Goal: Task Accomplishment & Management: Use online tool/utility

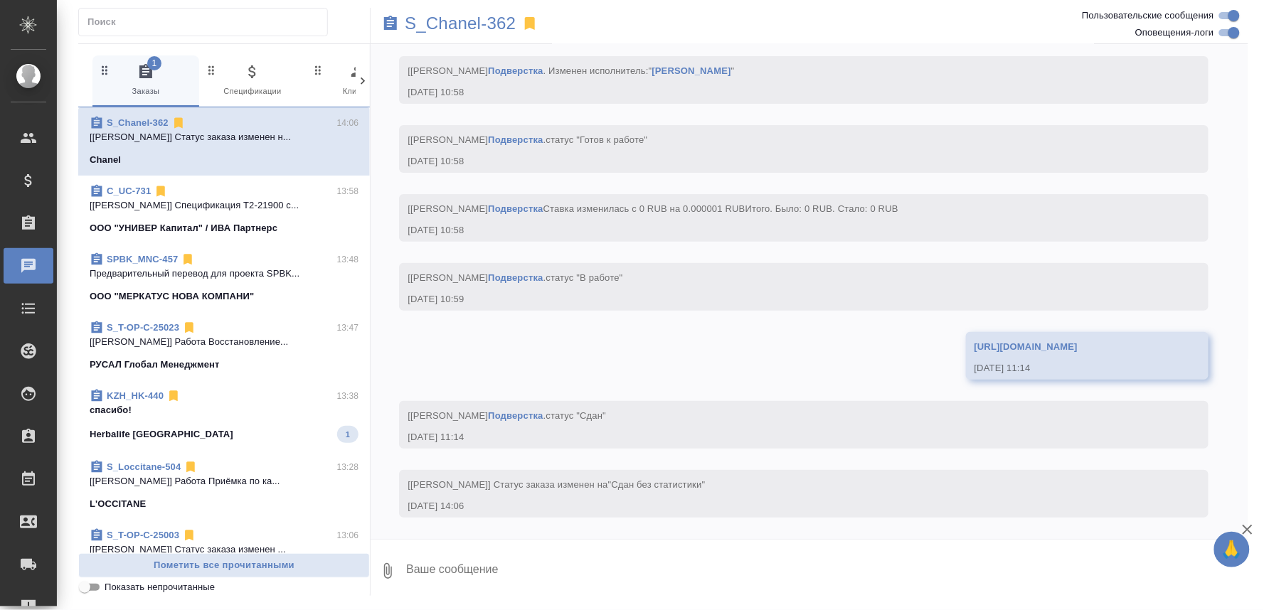
scroll to position [5236, 0]
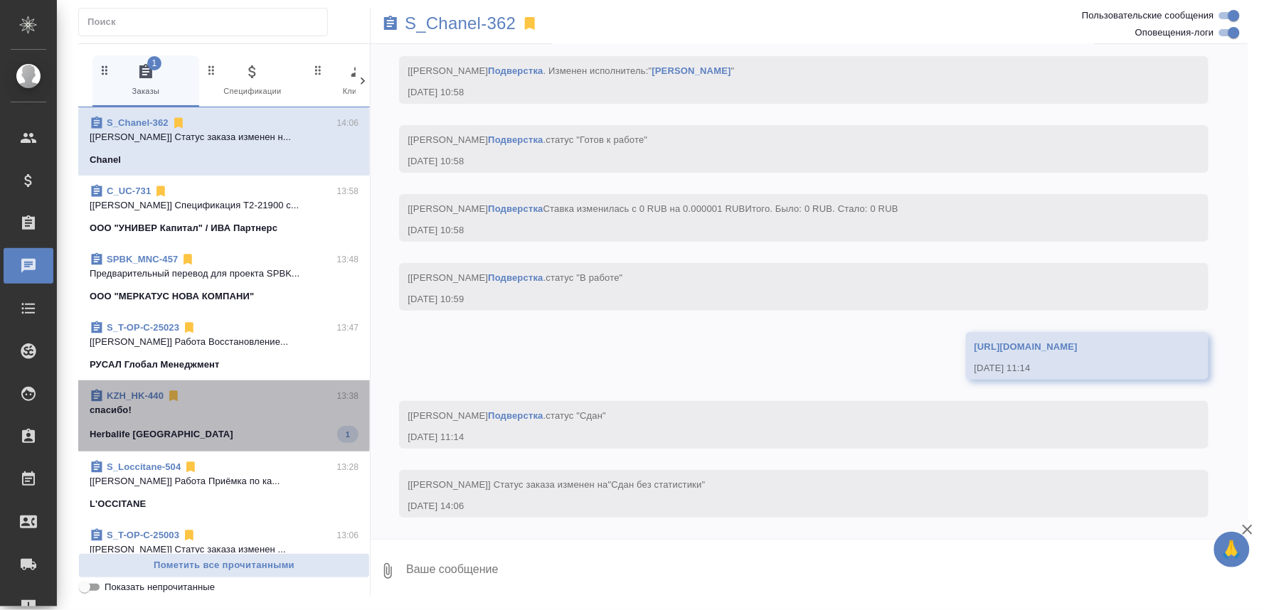
click at [223, 415] on p "спасибо!" at bounding box center [224, 410] width 269 height 14
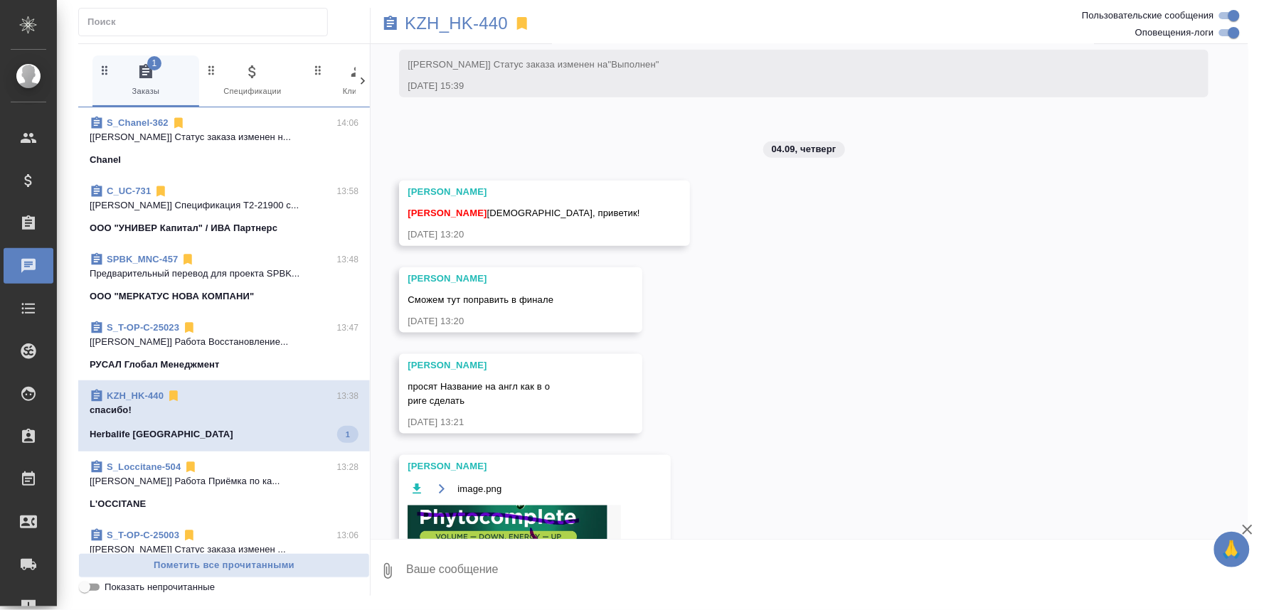
scroll to position [6301, 0]
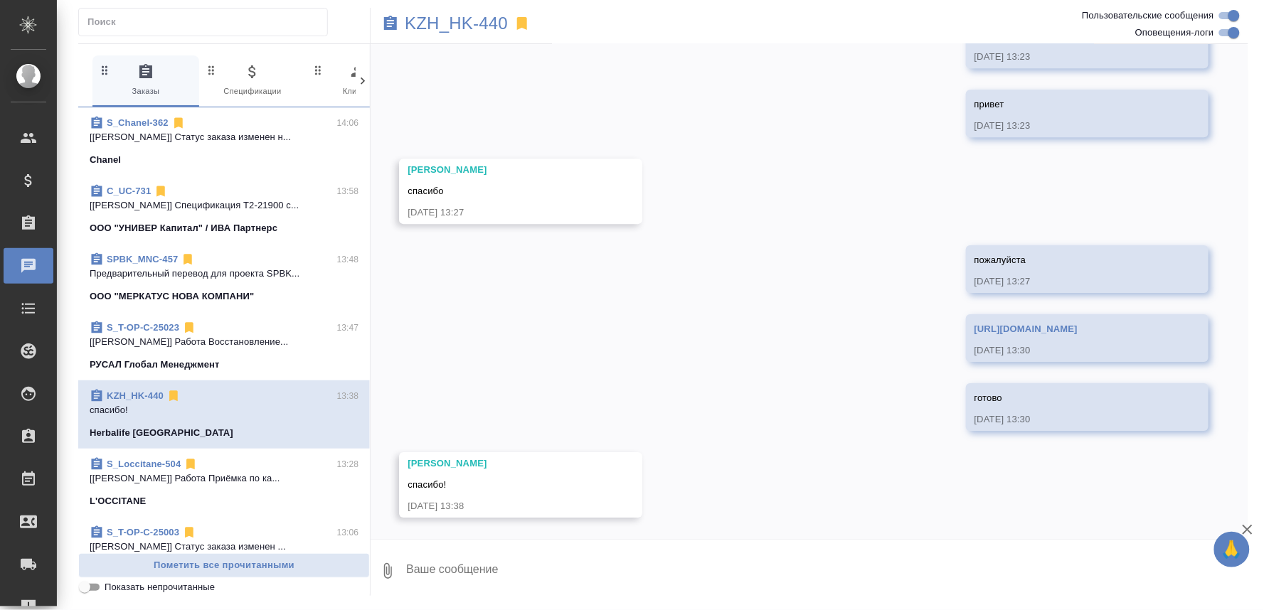
click at [481, 573] on textarea at bounding box center [826, 571] width 843 height 48
type textarea "пожалуйста)"
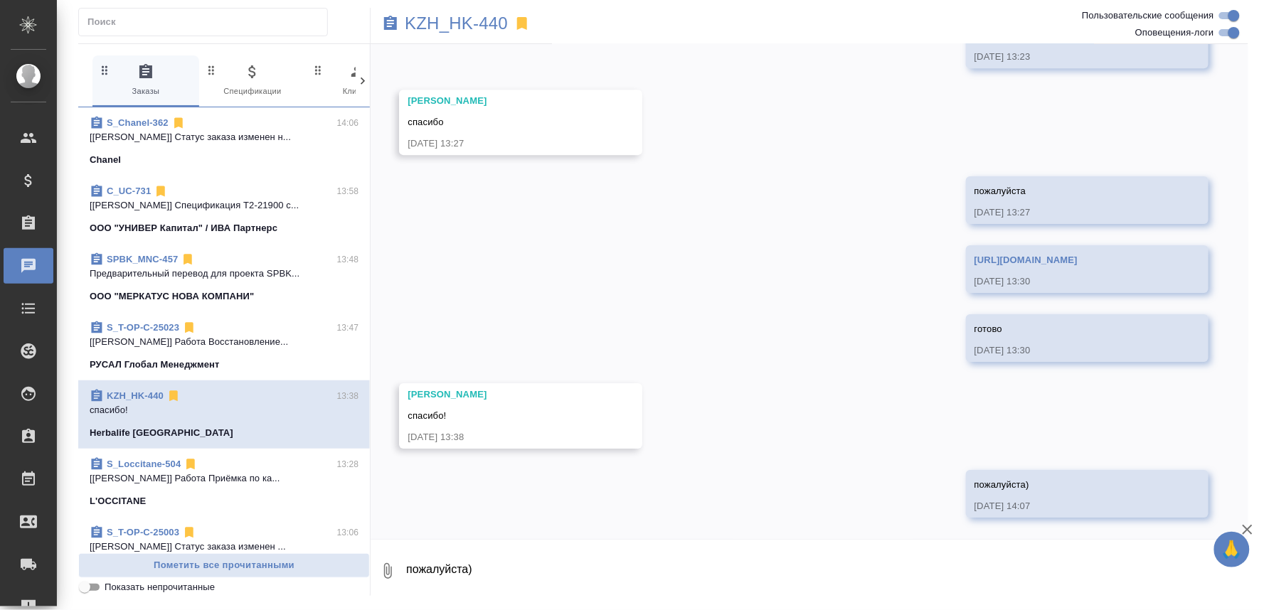
scroll to position [6370, 0]
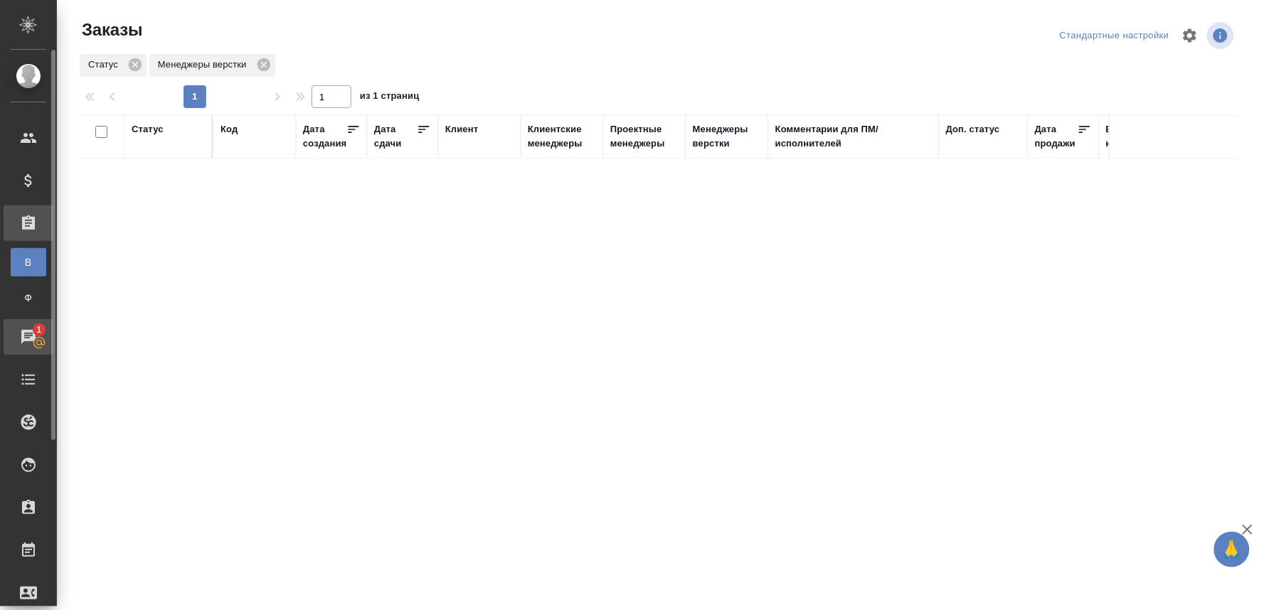
click at [24, 332] on div "Чаты" at bounding box center [11, 336] width 36 height 21
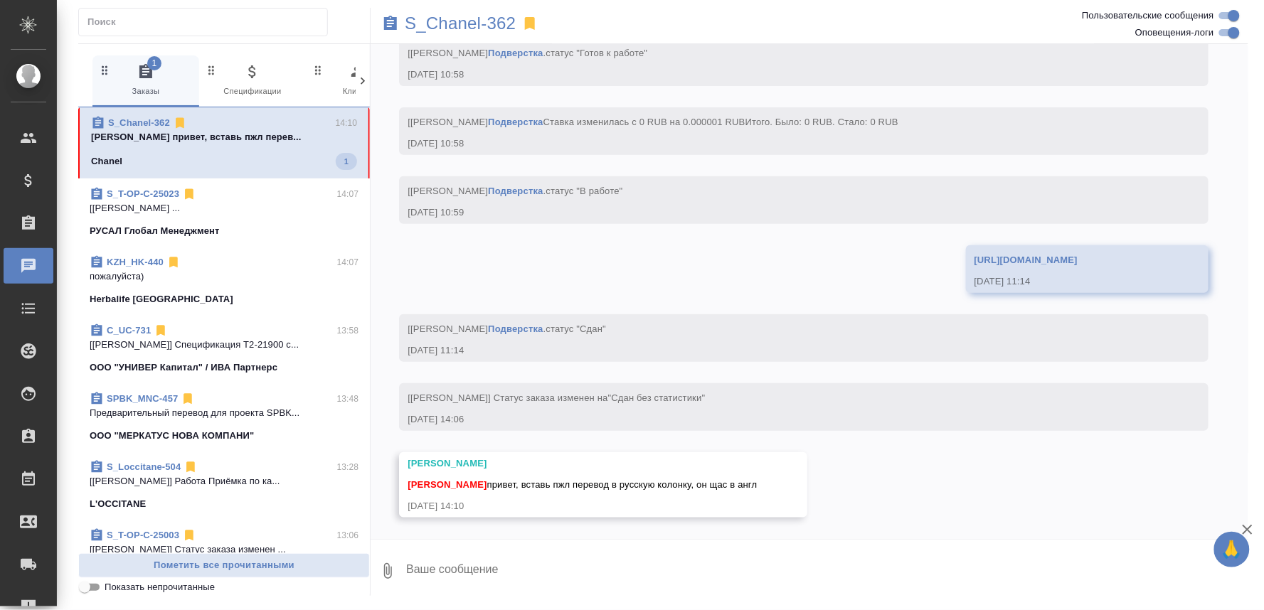
scroll to position [5323, 0]
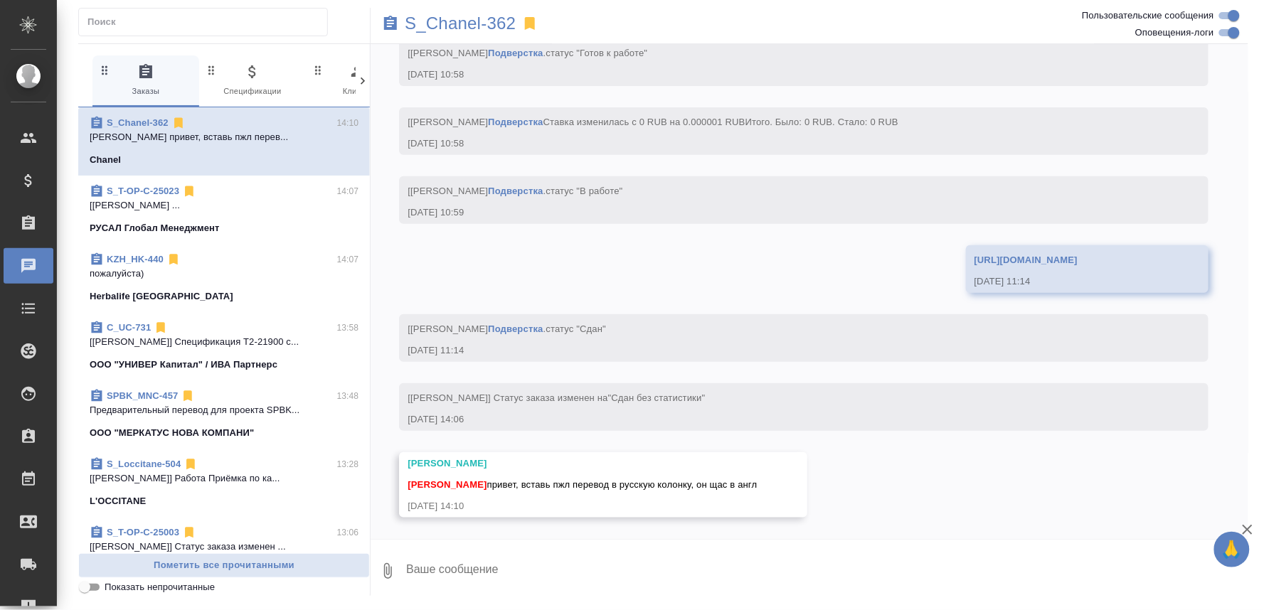
click at [734, 583] on textarea at bounding box center [826, 571] width 843 height 48
click at [974, 265] on link "https://drive.awatera.com/apps/files/?dir=/Shares/Chanel/Orders/S_Chanel-362/Fi…" at bounding box center [1025, 260] width 103 height 11
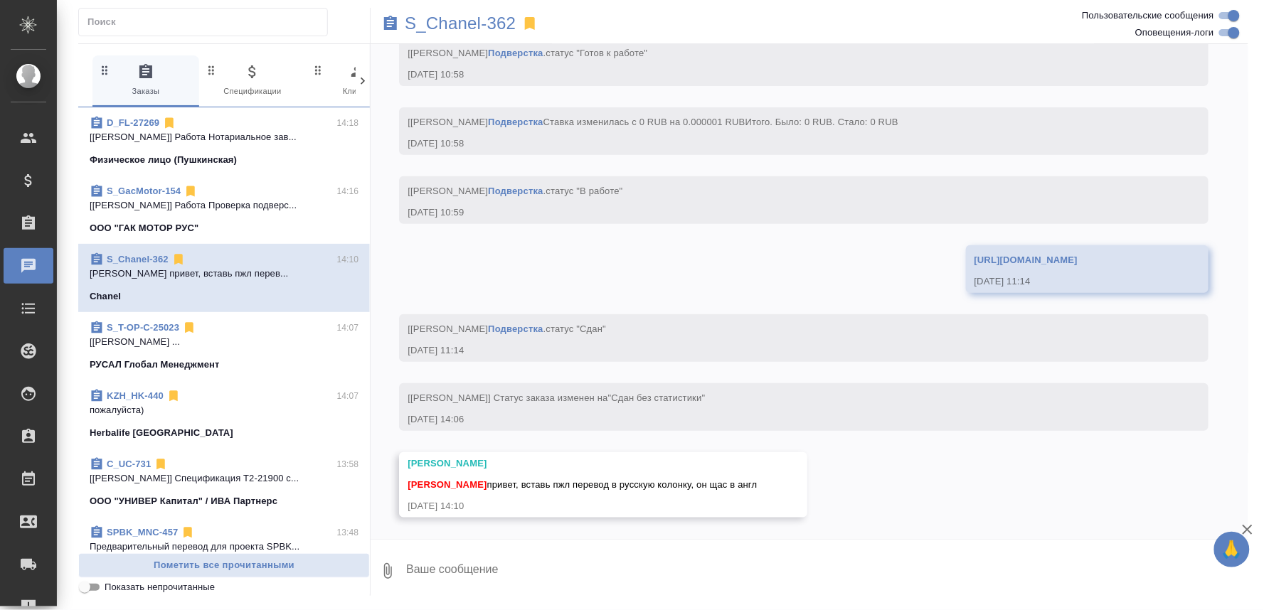
click at [458, 565] on textarea at bounding box center [826, 571] width 843 height 48
paste textarea "https://drive.awatera.com/apps/files/files/10266035?dir=/Shares/Chanel/Orders/S…"
type textarea "https://drive.awatera.com/apps/files/files/10266035?dir=/Shares/Chanel/Orders/S…"
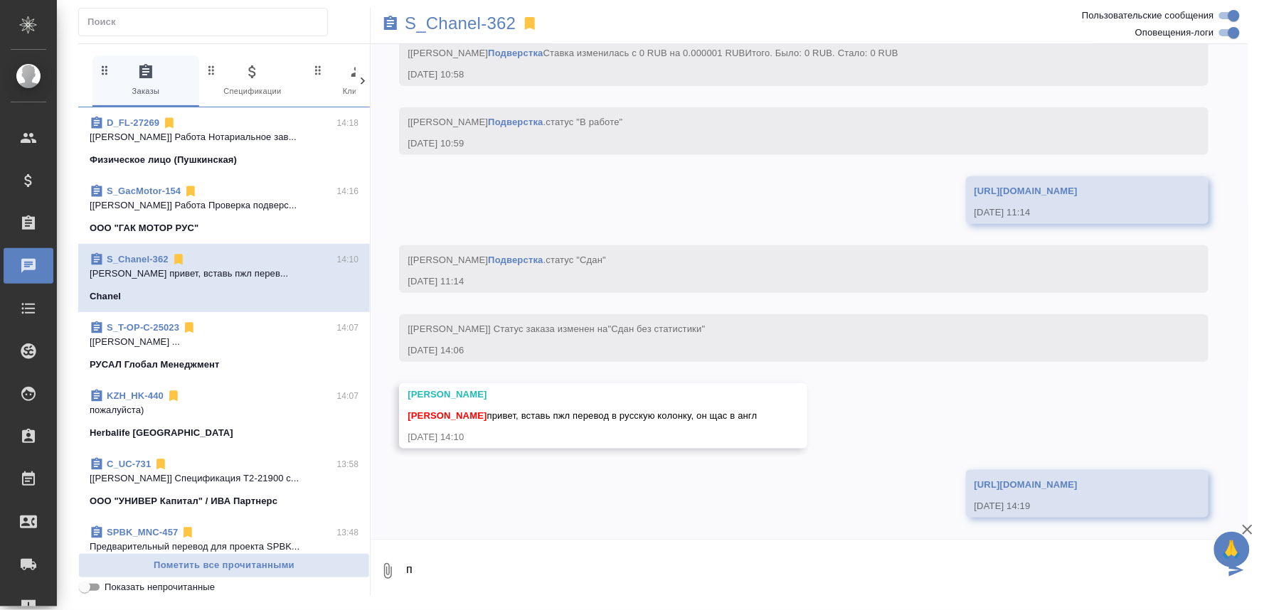
scroll to position [5392, 0]
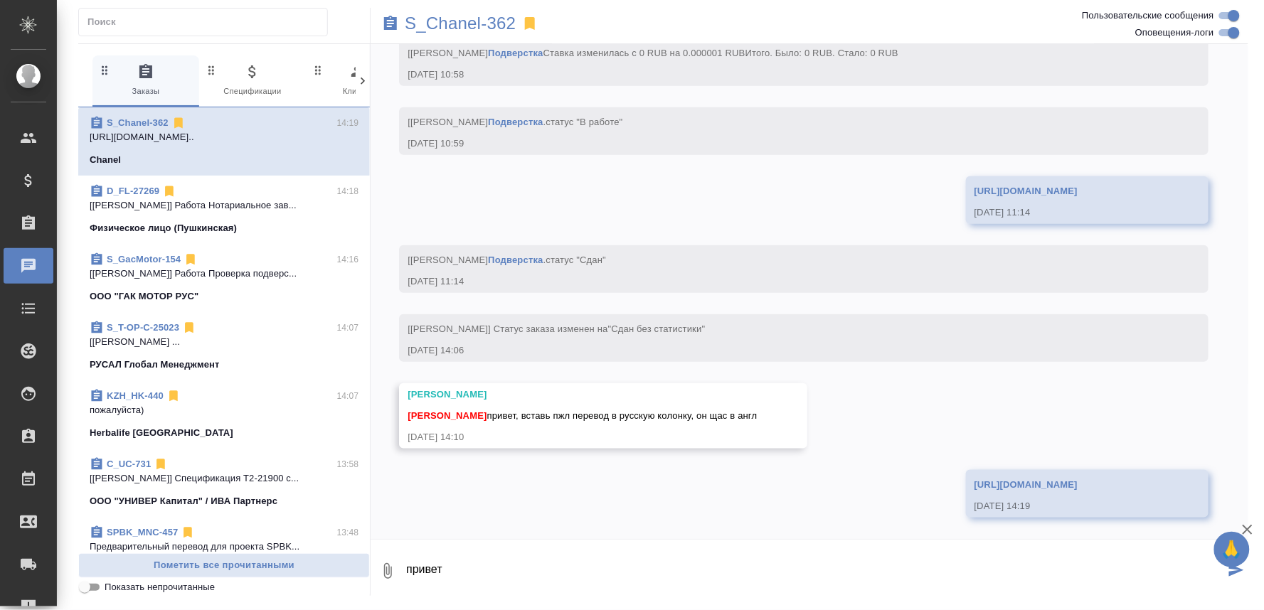
type textarea "привет"
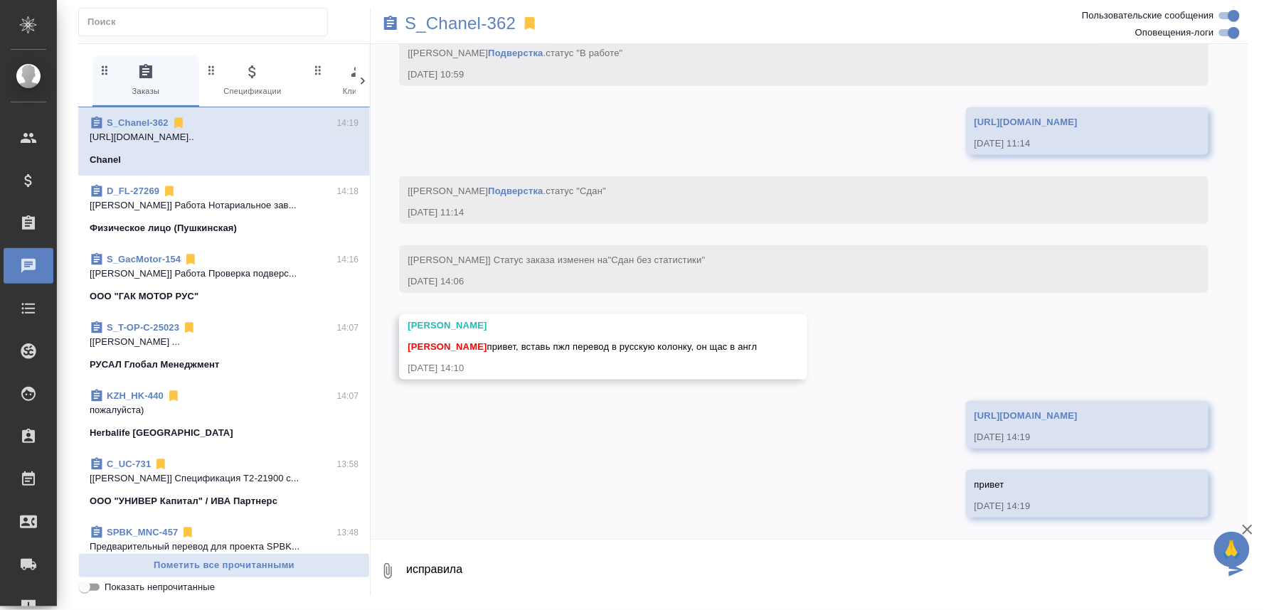
type textarea "исправила"
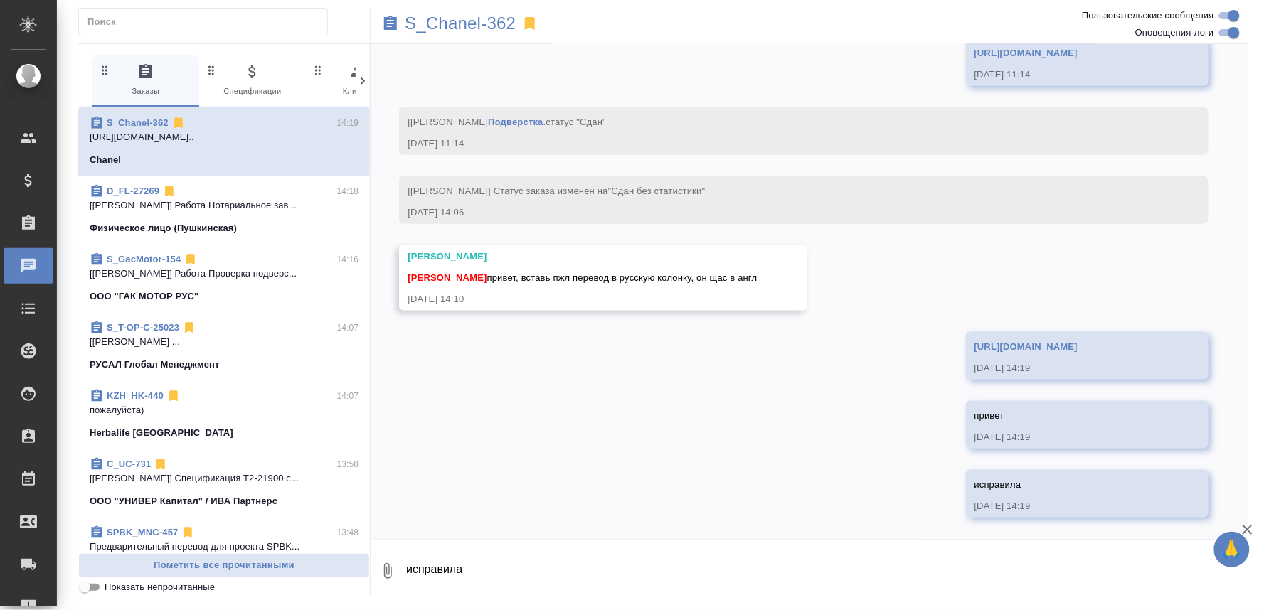
scroll to position [5530, 0]
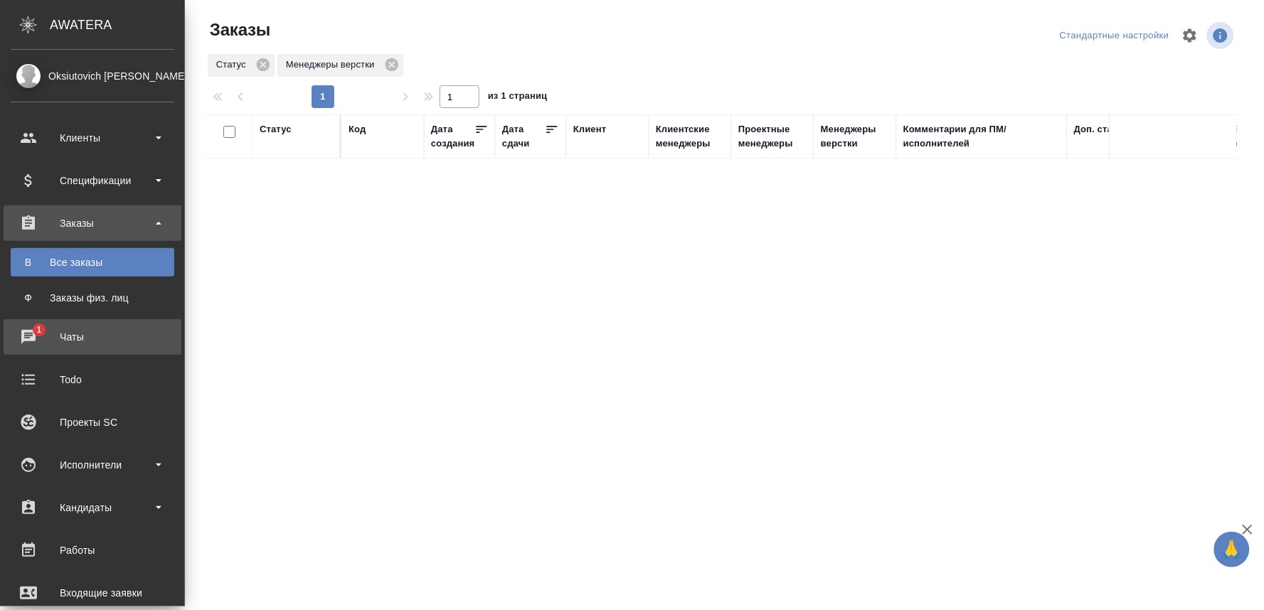
click at [22, 338] on div "Чаты" at bounding box center [93, 336] width 164 height 21
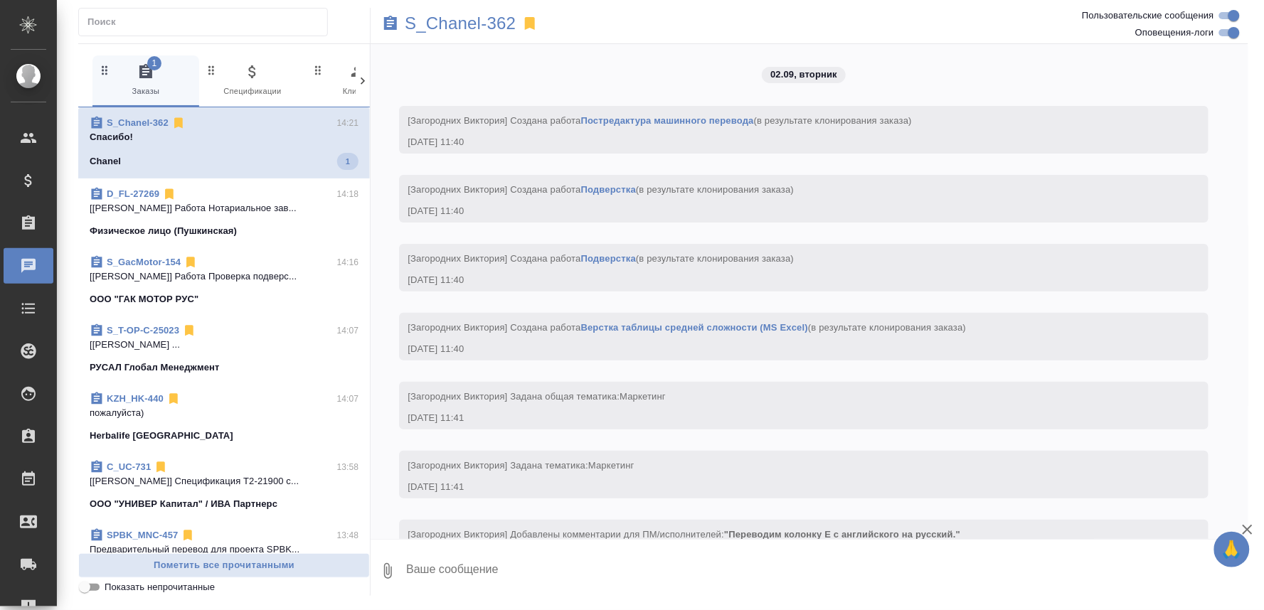
scroll to position [5616, 0]
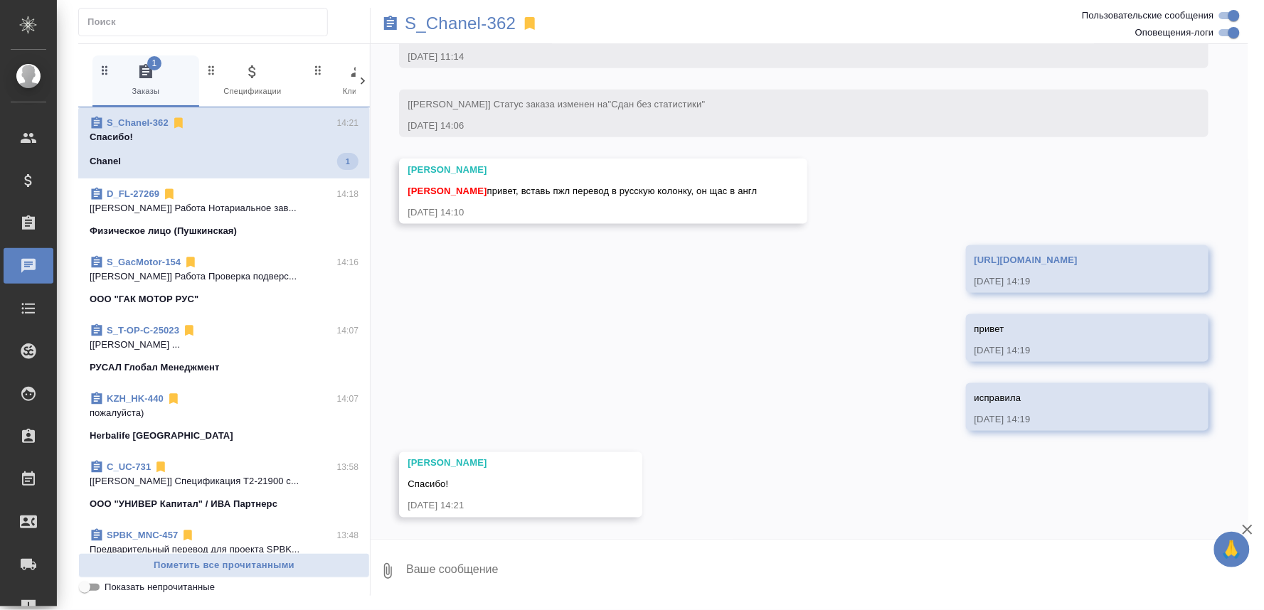
click at [486, 565] on textarea at bounding box center [826, 571] width 843 height 48
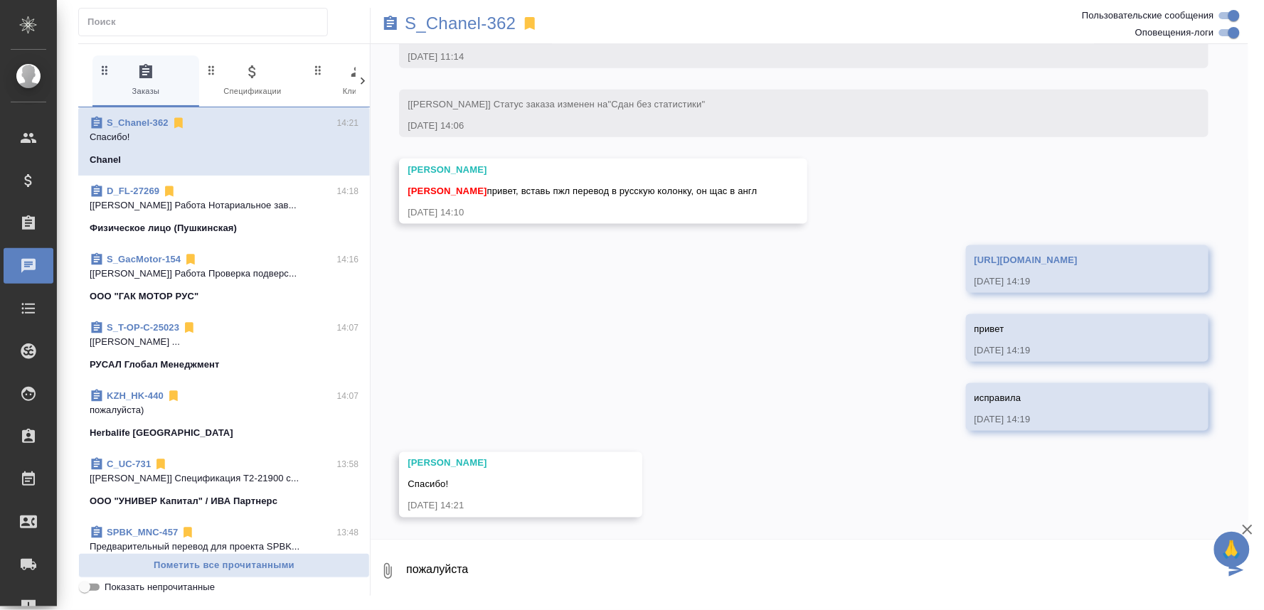
type textarea "пожалуйста"
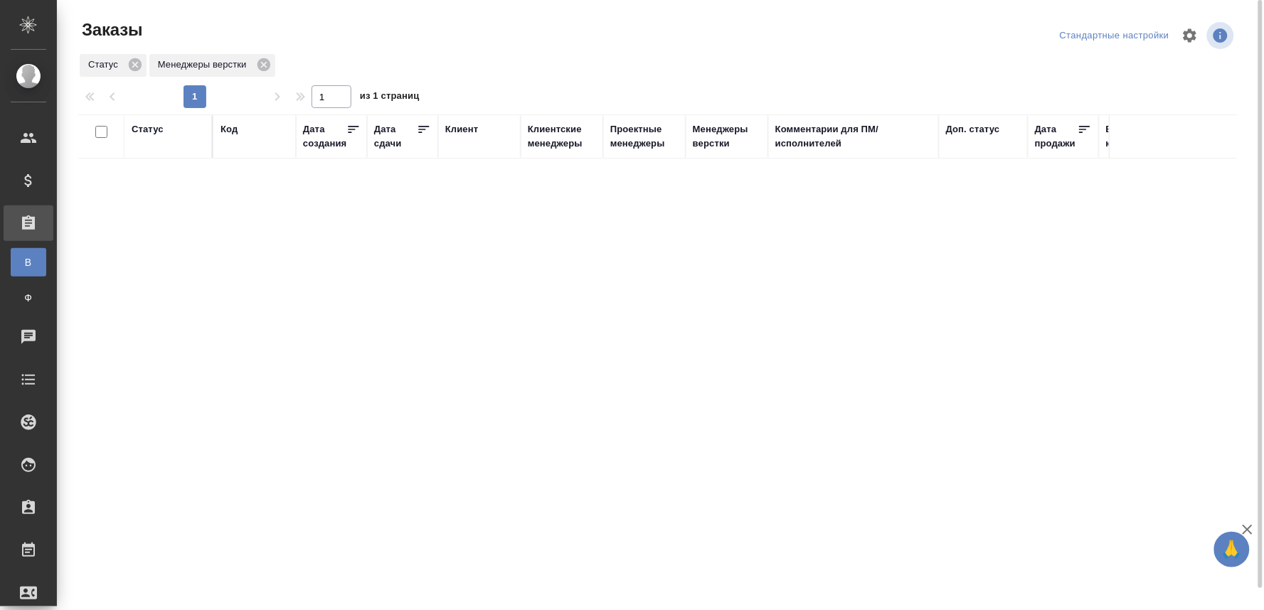
click at [612, 253] on div "Статус Код Дата создания Дата сдачи Клиент Клиентские менеджеры Проектные менед…" at bounding box center [657, 370] width 1158 height 512
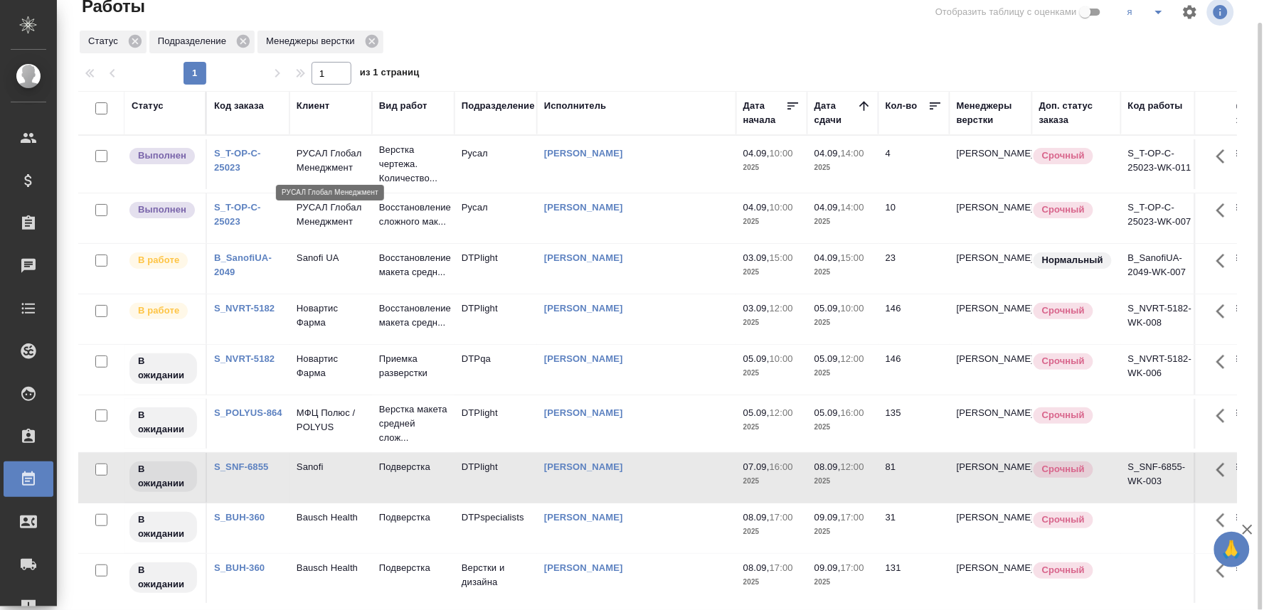
click at [334, 159] on p "РУСАЛ Глобал Менеджмент" at bounding box center [331, 160] width 68 height 28
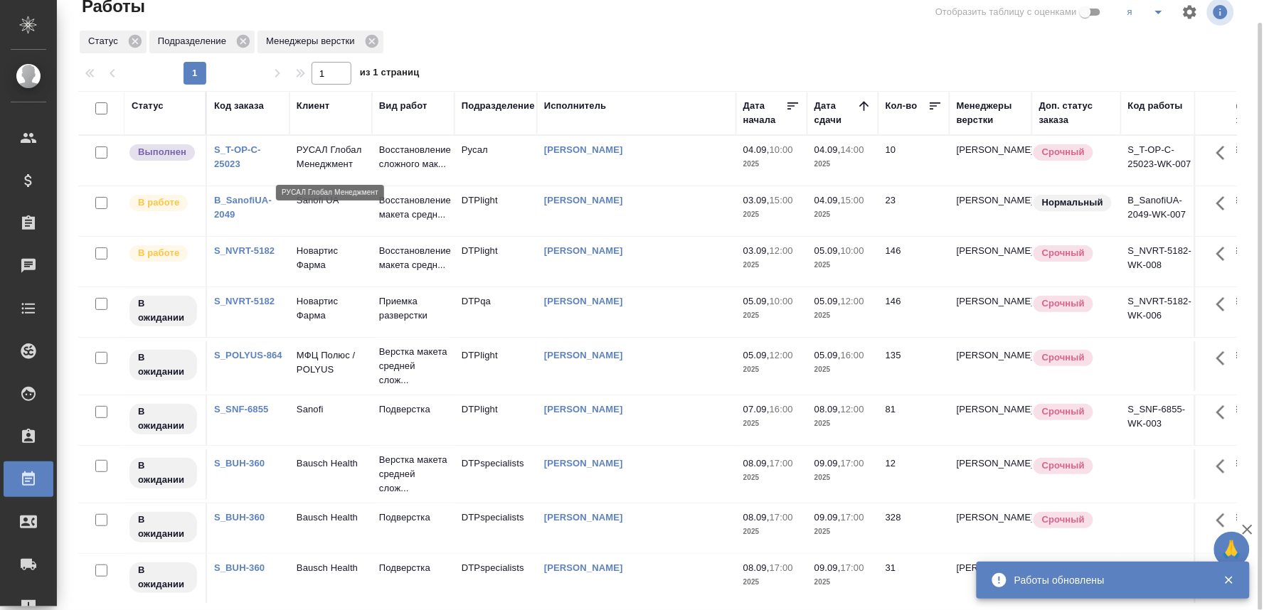
click at [313, 157] on p "РУСАЛ Глобал Менеджмент" at bounding box center [331, 157] width 68 height 28
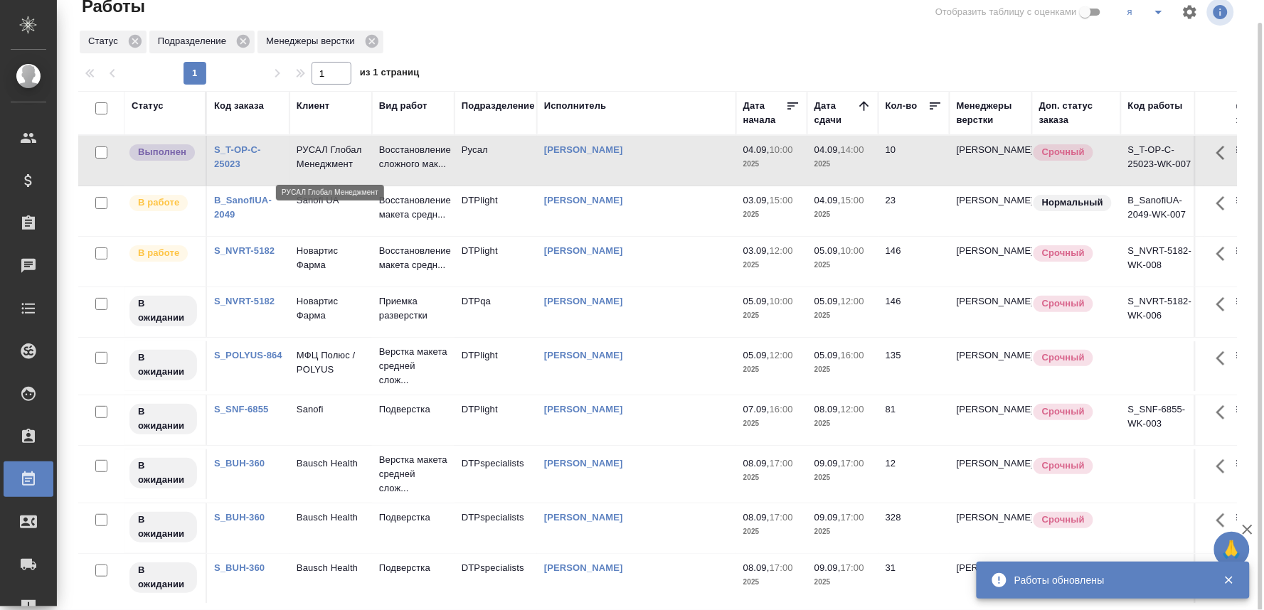
click at [313, 157] on p "РУСАЛ Глобал Менеджмент" at bounding box center [331, 157] width 68 height 28
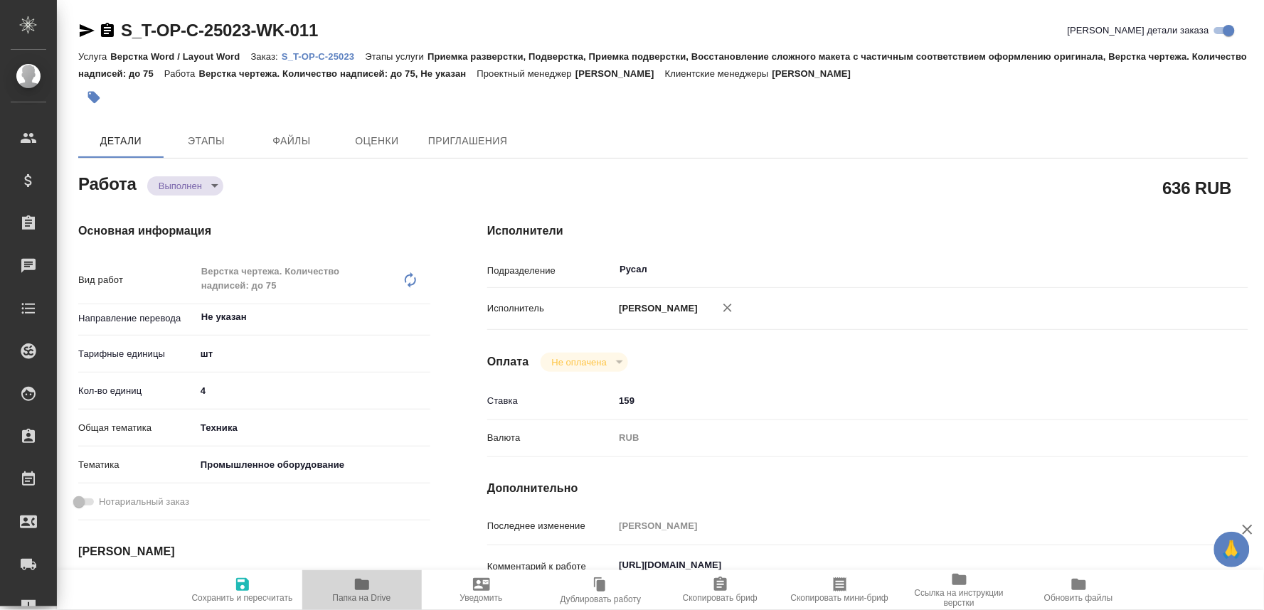
click at [374, 585] on span "Папка на Drive" at bounding box center [362, 589] width 102 height 27
click at [191, 185] on body "🙏 .cls-1 fill:#fff; AWATERA Oksiutovich Irina Клиенты Спецификации Заказы 0 Чат…" at bounding box center [632, 305] width 1264 height 610
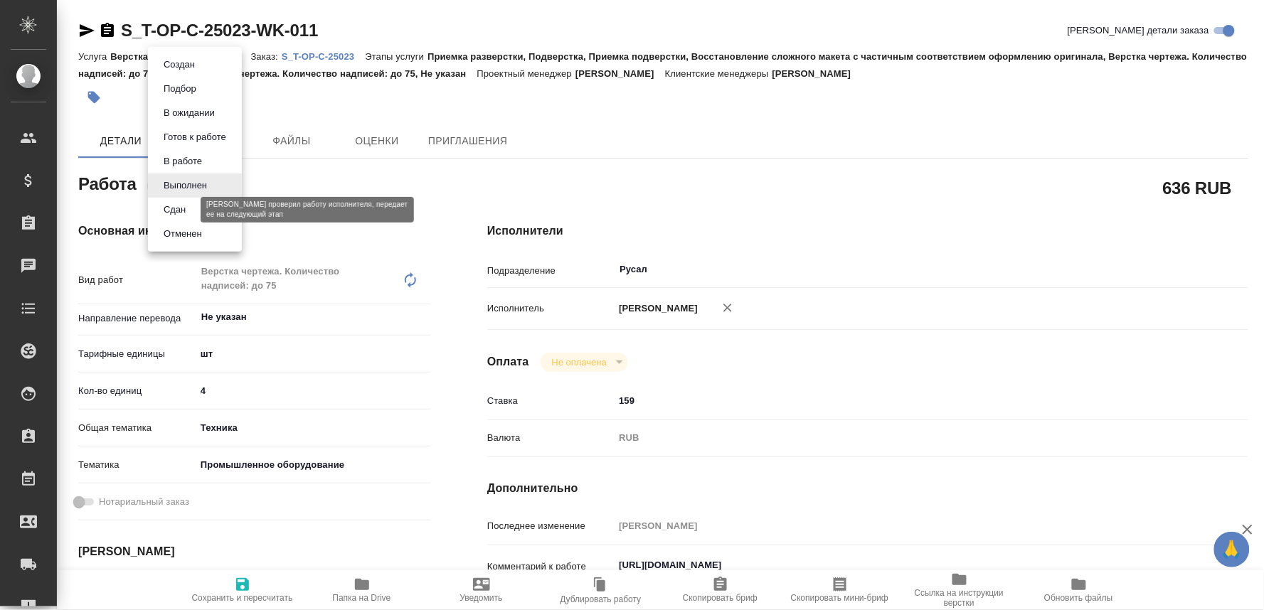
click at [161, 204] on button "Сдан" at bounding box center [174, 210] width 31 height 16
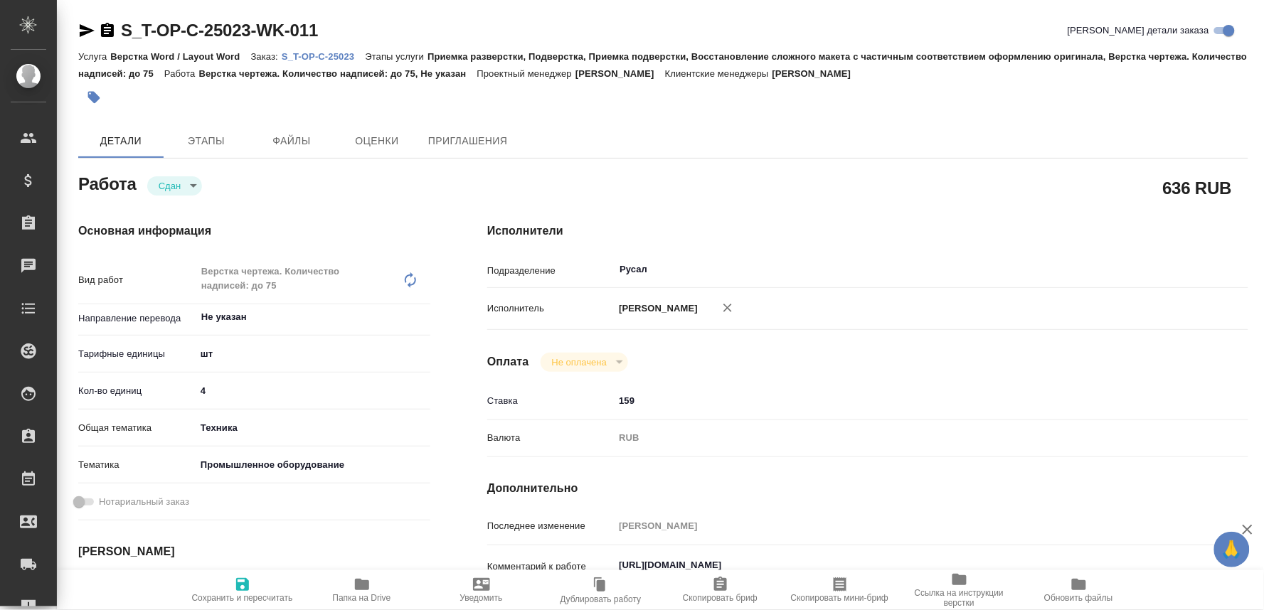
type textarea "x"
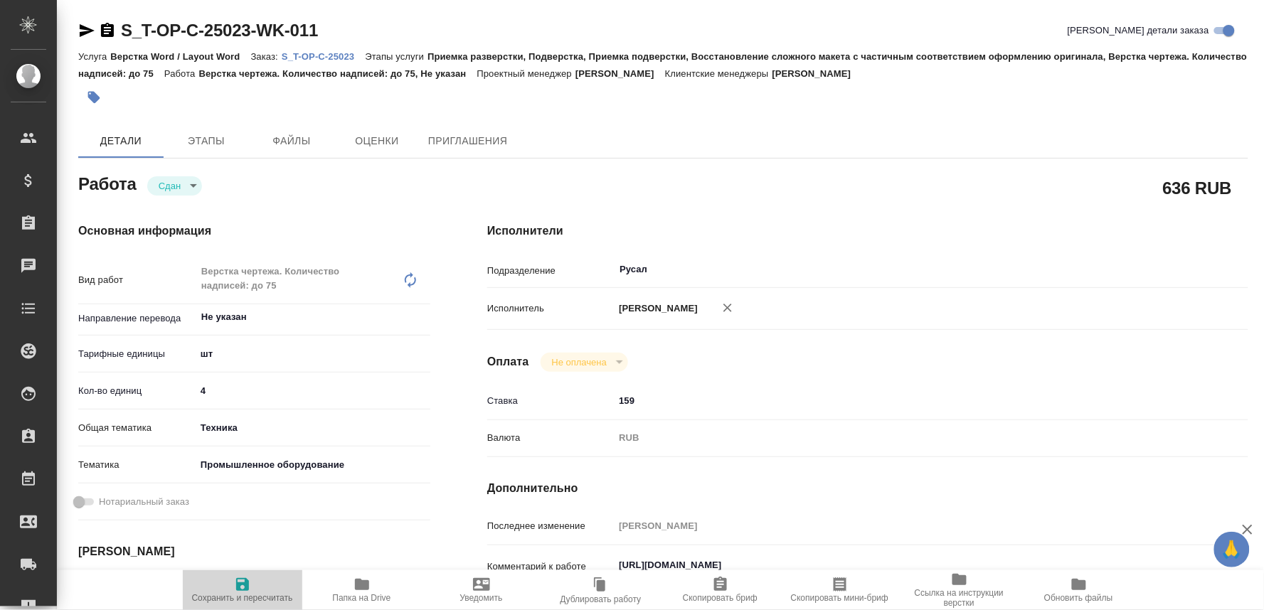
click at [239, 593] on span "Сохранить и пересчитать" at bounding box center [242, 598] width 101 height 10
type textarea "x"
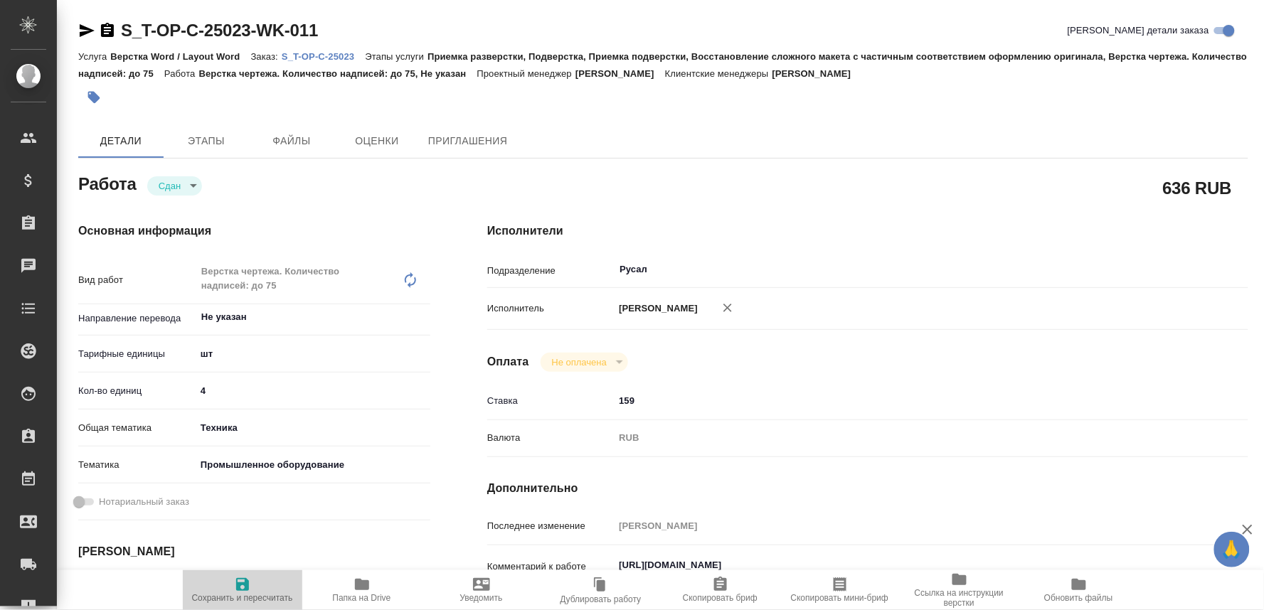
type textarea "x"
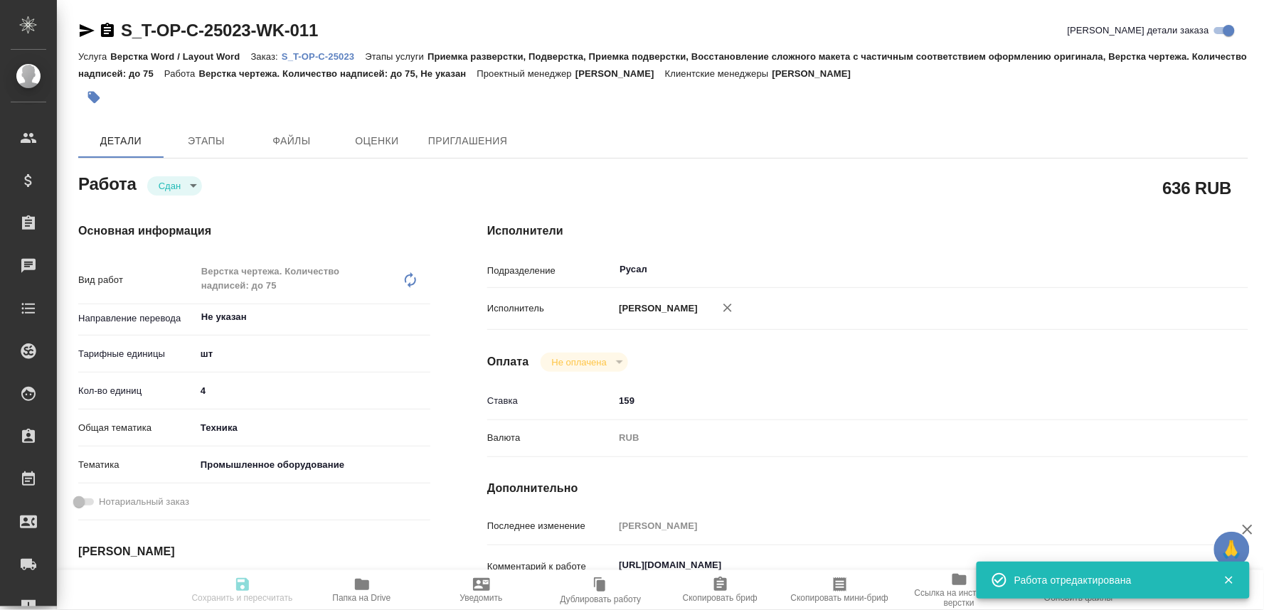
type textarea "x"
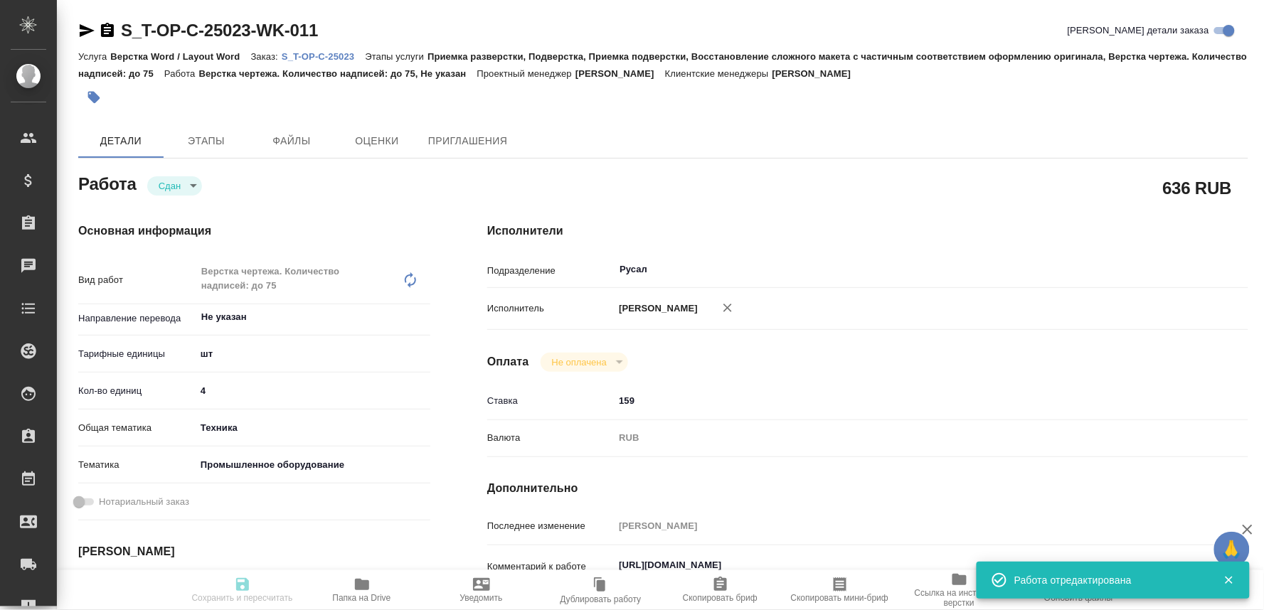
type input "closed"
type textarea "Верстка чертежа. Количество надписей: до 75"
type textarea "x"
type input "Не указан"
type input "5a8b1489cc6b4906c91bfdc1"
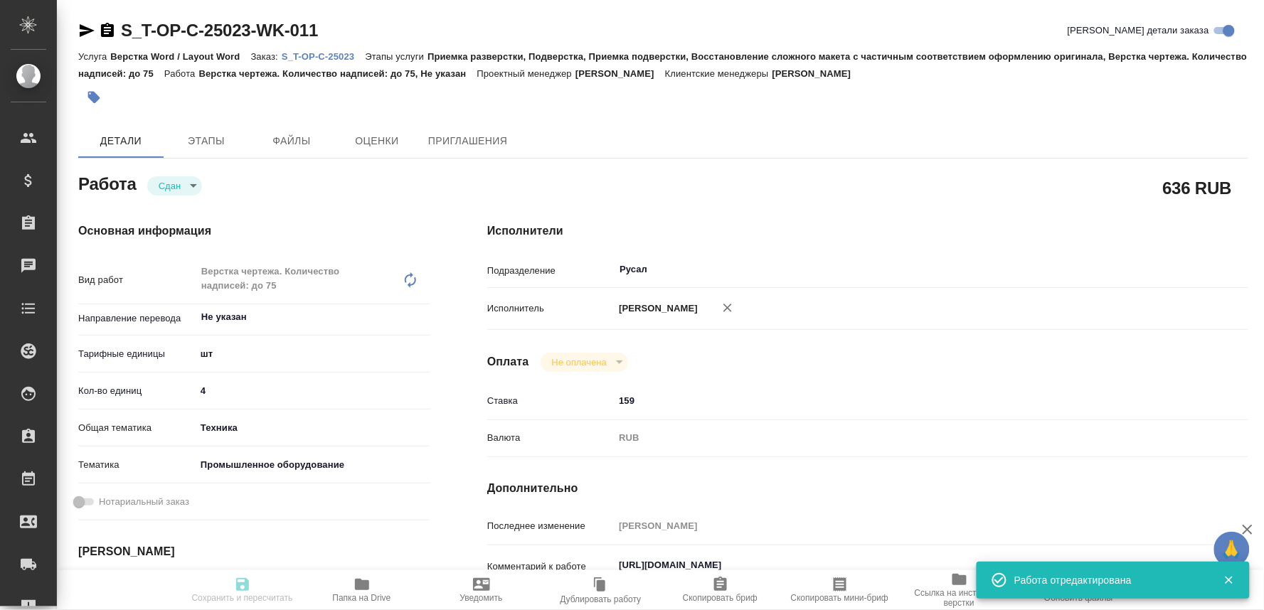
type input "4"
type input "tech"
type input "5f647205b73bc97568ca66bc"
type input "04.09.2025 10:00"
type input "04.09.2025 13:20"
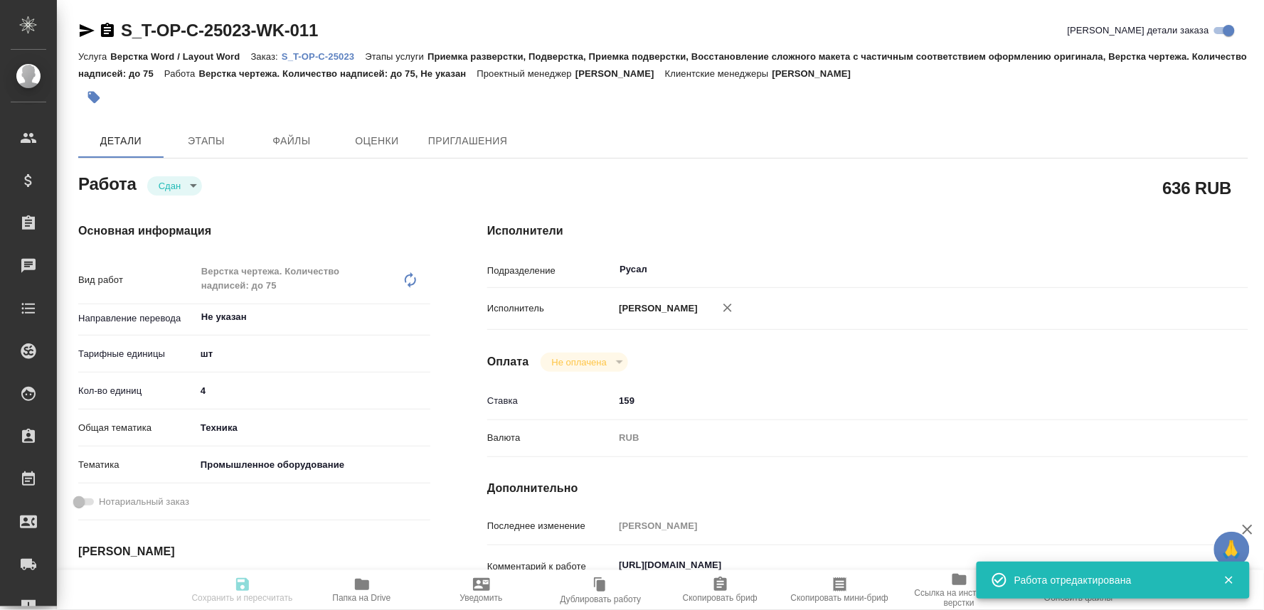
type input "04.09.2025 14:00"
type input "04.09.2025 13:20"
type input "05.09.2025 10:00"
type input "Русал"
type input "notPayed"
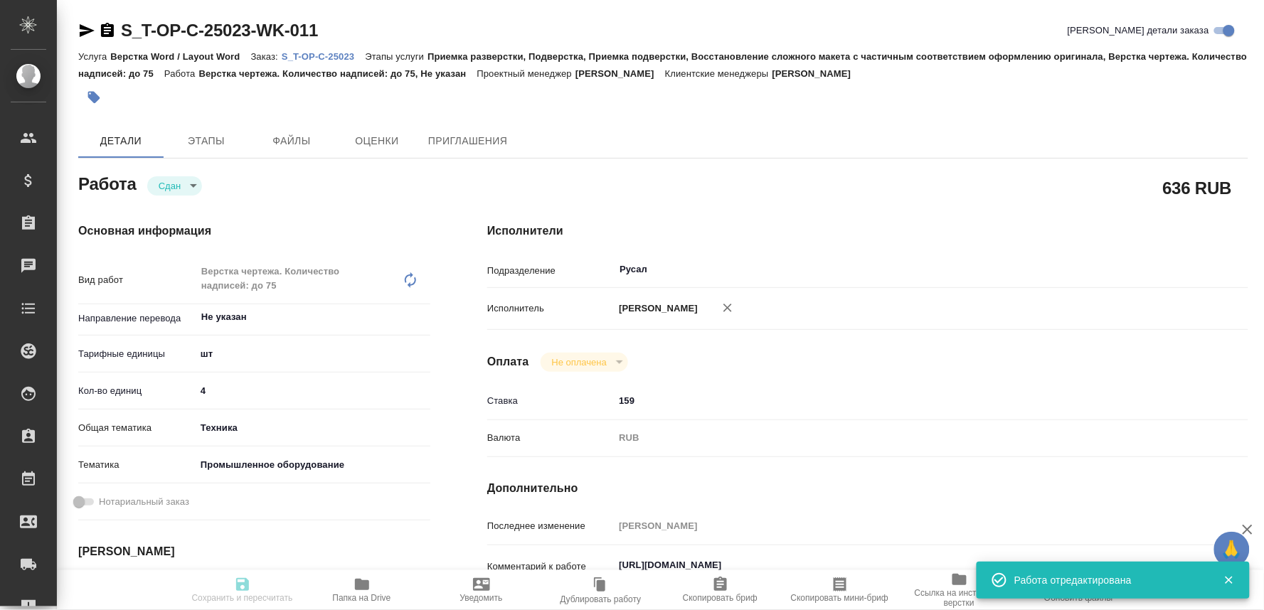
type input "159"
type input "RUB"
type input "[PERSON_NAME]"
type textarea "https://drive.awatera.com/s/kRwSbRH3bE4RjGC"
type textarea "x"
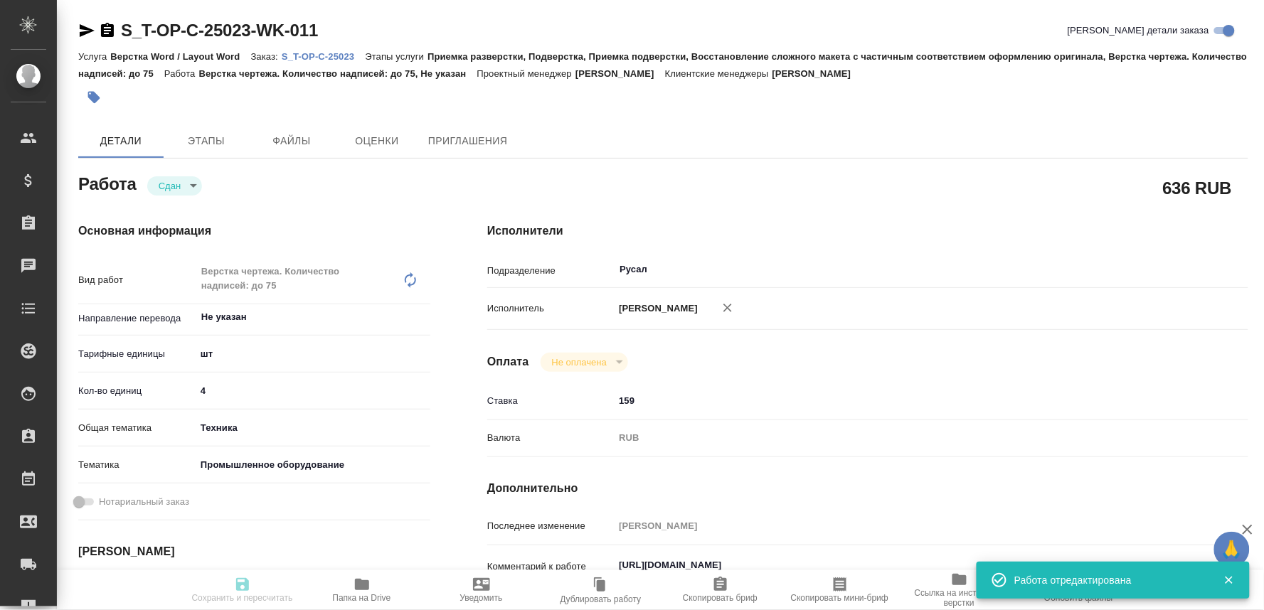
type textarea "/Clients/Т-ОП-С_Русал Глобал Менеджмент/Orders/S_T-OP-C-25023/DTP/S_T-OP-C-2502…"
type textarea "x"
type input "S_T-OP-C-25023"
type input "Т-ОП-С-46633"
type input "Верстка Word / Layout Word"
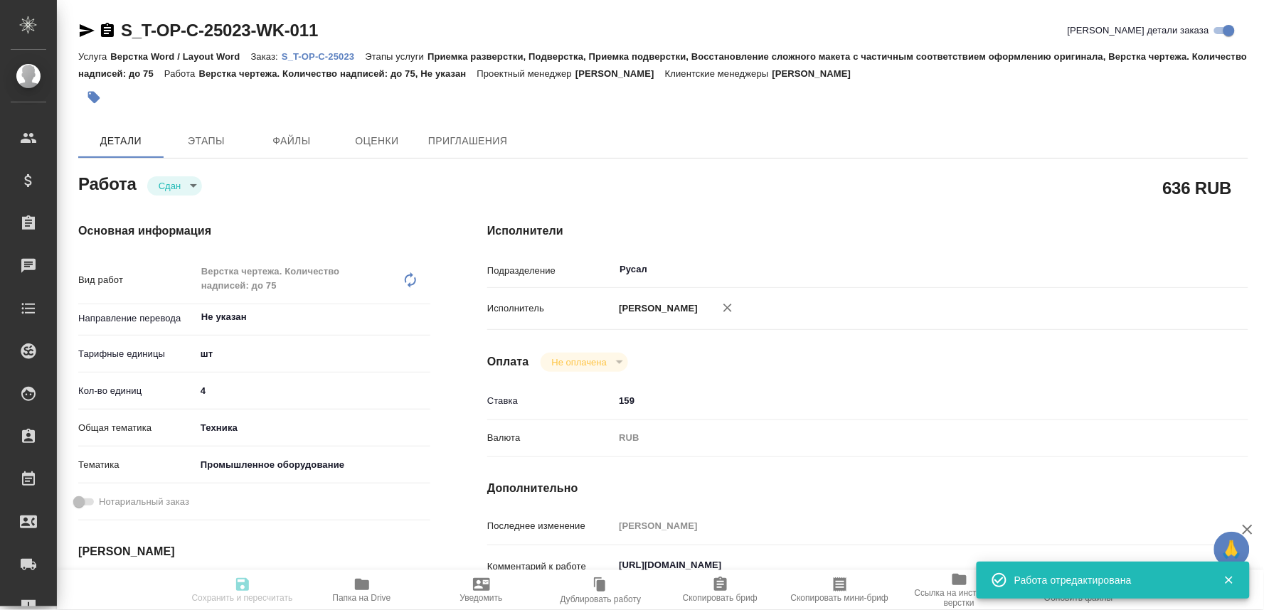
type input "Приемка разверстки, Подверстка, Приемка подверстки, Восстановление сложного мак…"
type input "[PERSON_NAME]"
type input "/Clients/Т-ОП-С_Русал Глобал Менеджмент/Orders/S_T-OP-C-25023"
type textarea "x"
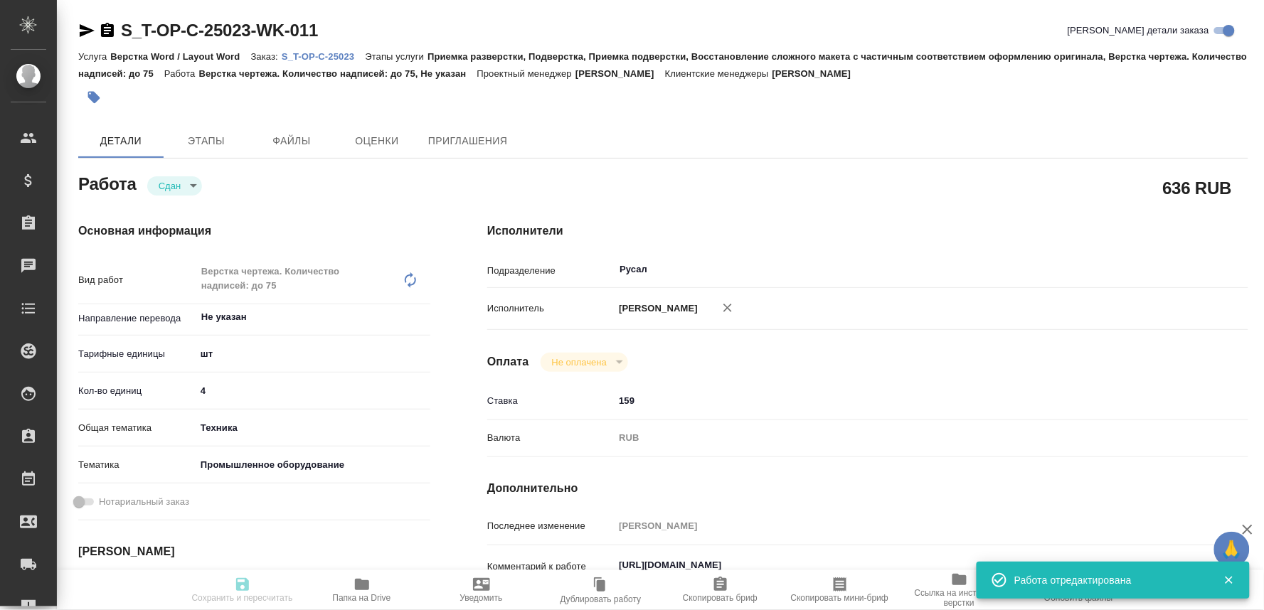
type textarea "x"
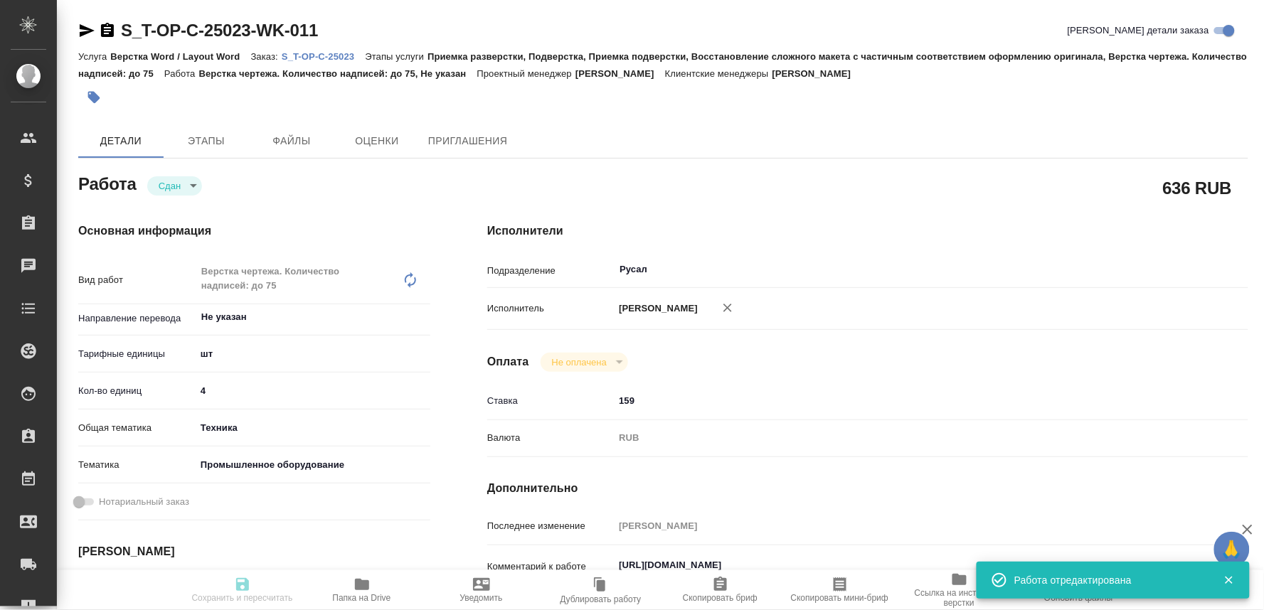
type textarea "x"
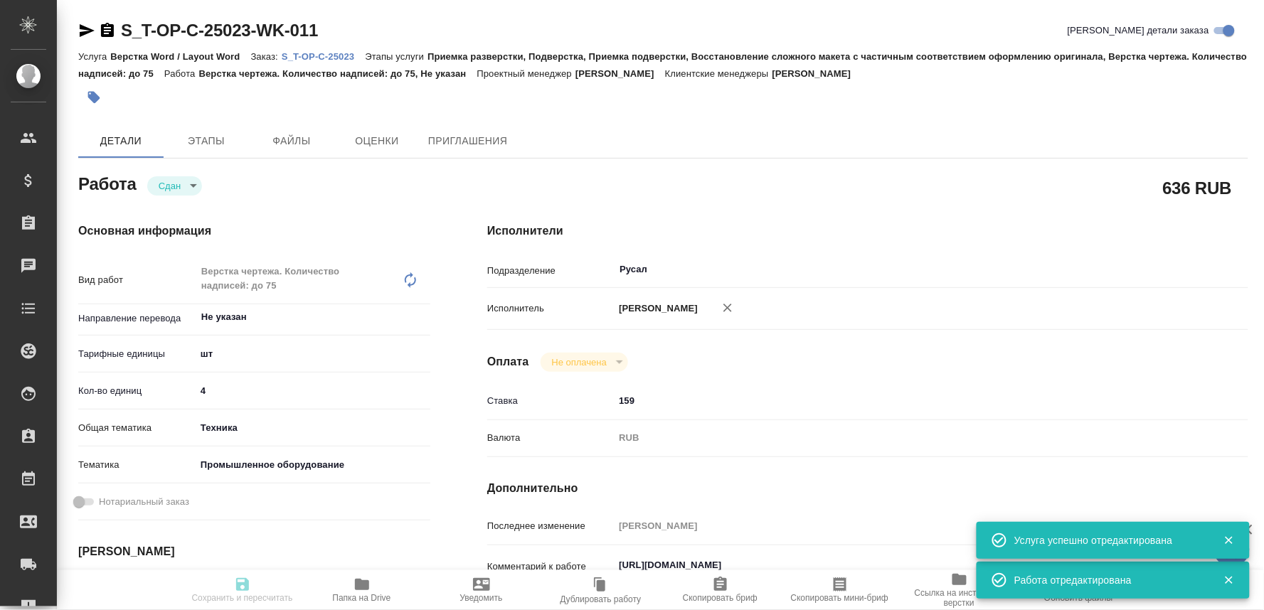
type textarea "x"
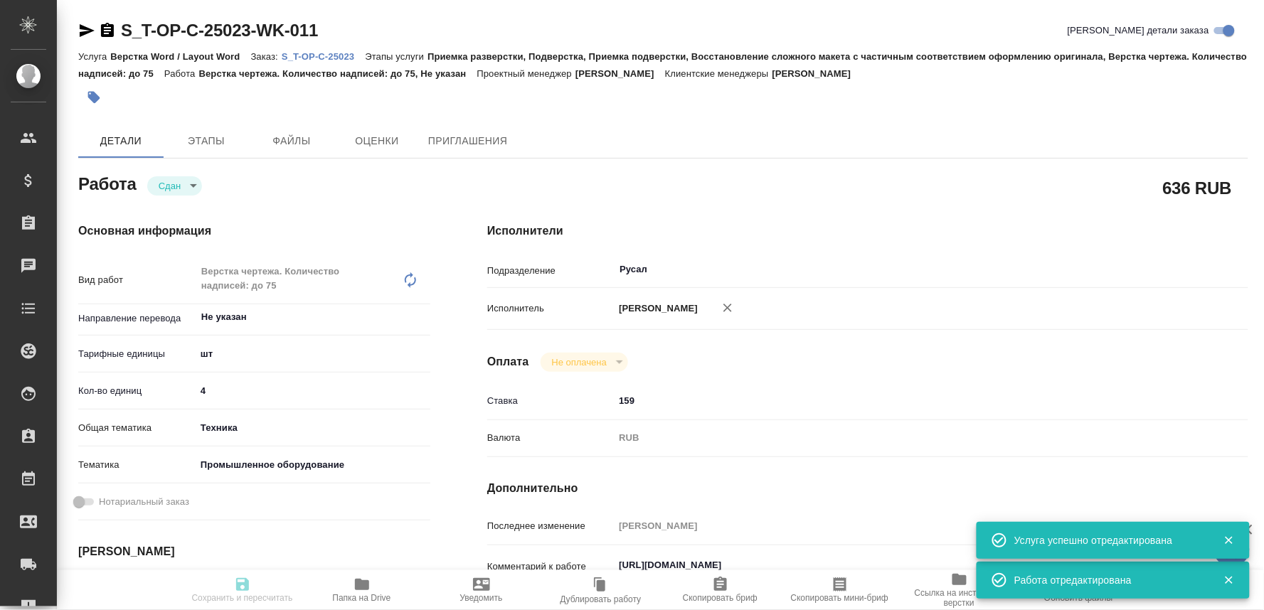
type textarea "x"
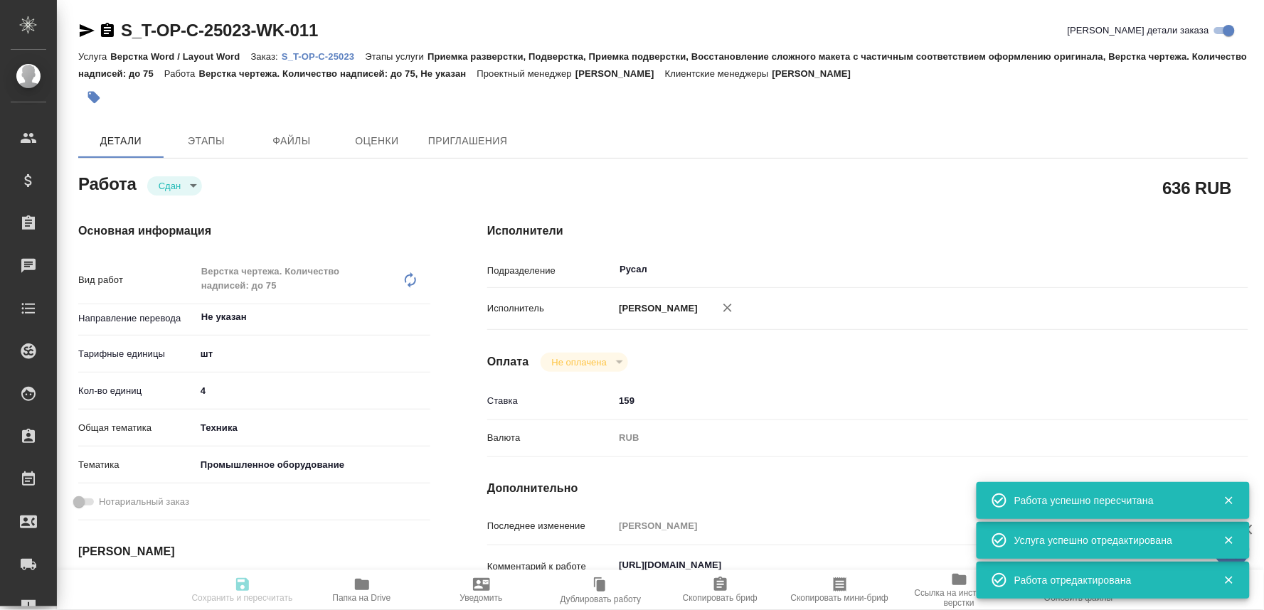
type input "closed"
type textarea "Верстка чертежа. Количество надписей: до 75"
type textarea "x"
type input "Не указан"
type input "5a8b1489cc6b4906c91bfdc1"
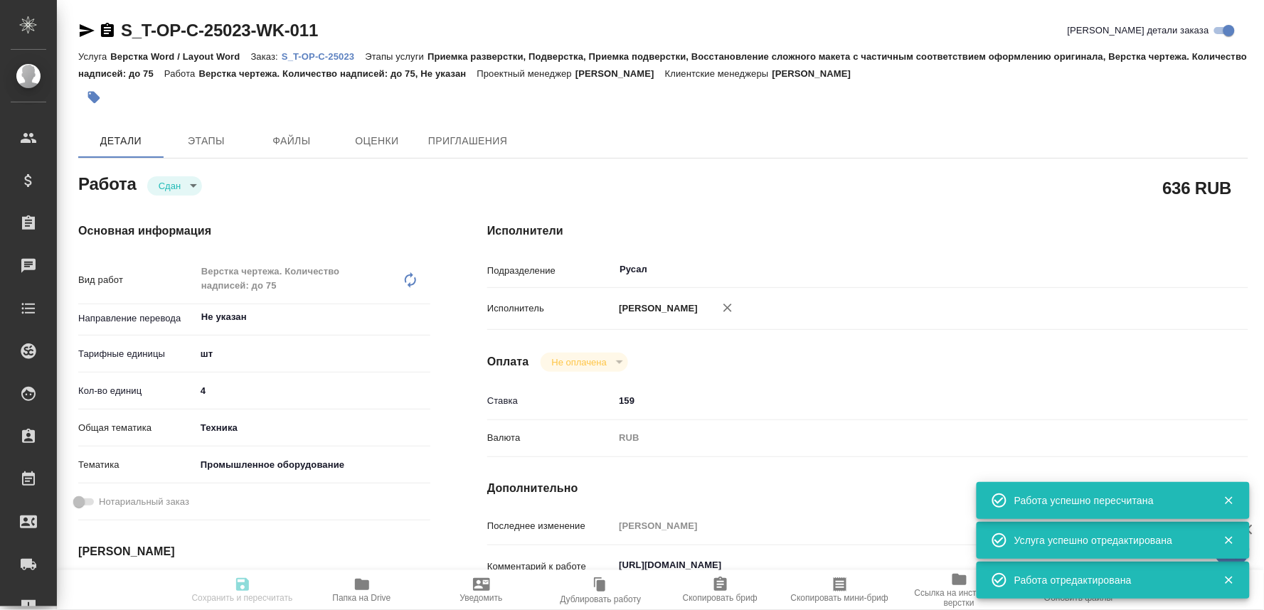
type input "4"
type input "tech"
type input "5f647205b73bc97568ca66bc"
type input "04.09.2025 10:00"
type input "04.09.2025 13:20"
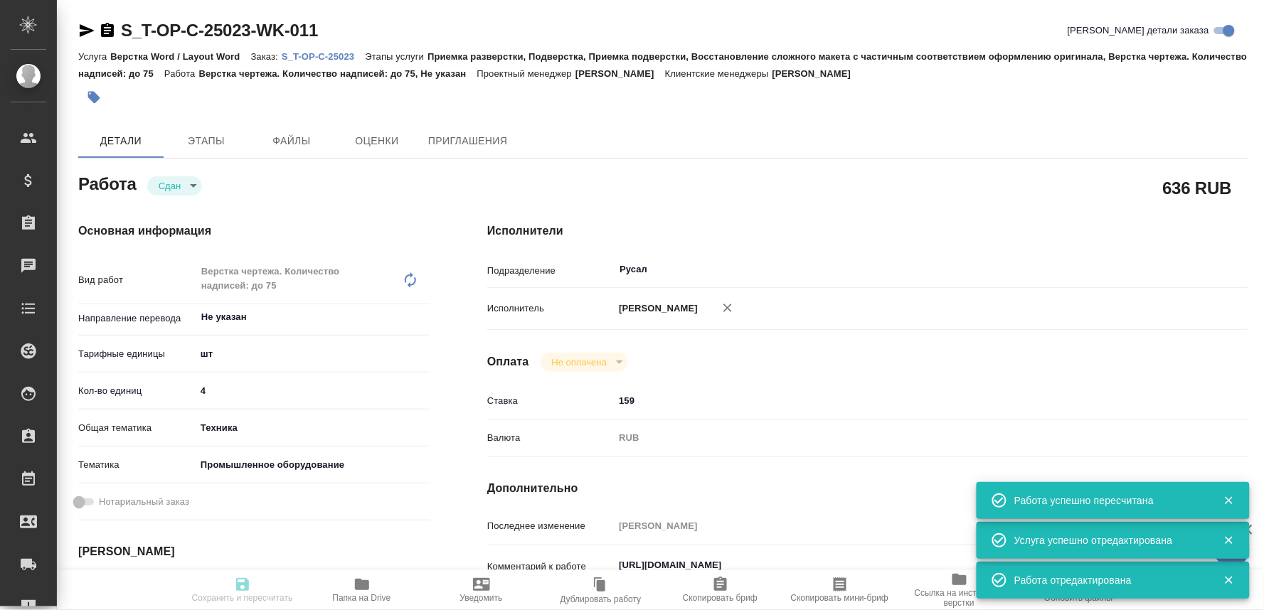
type input "04.09.2025 14:00"
type input "04.09.2025 13:20"
type input "05.09.2025 10:00"
type input "Русал"
type input "notPayed"
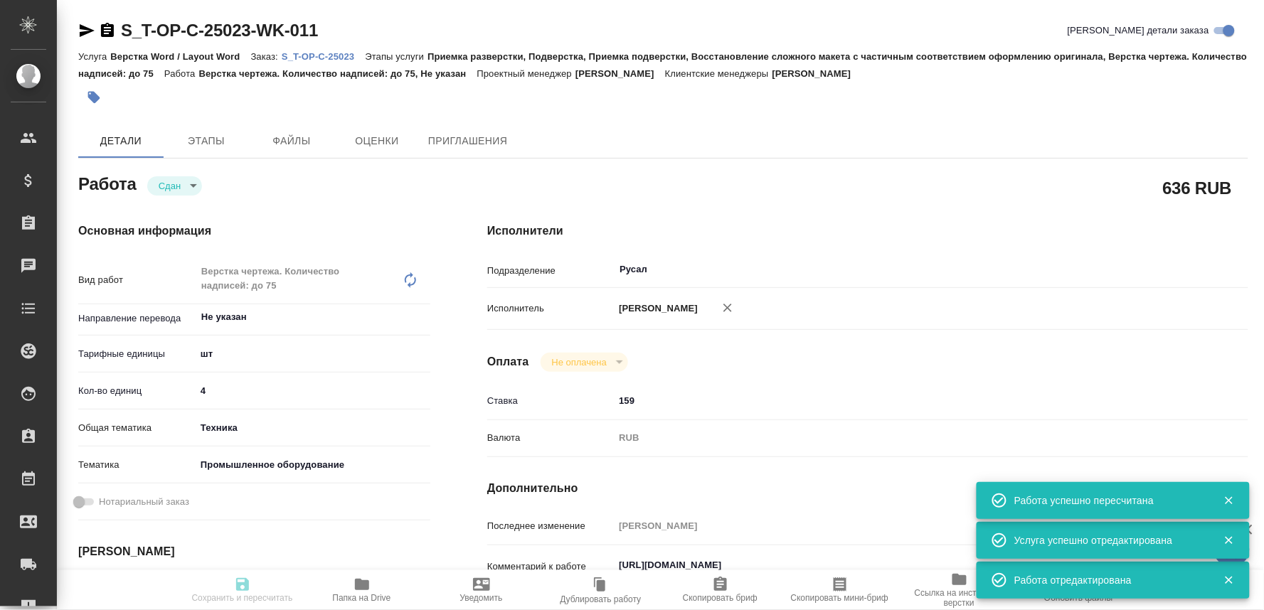
type input "159"
type input "RUB"
type input "Оксютович Ирина"
type textarea "https://drive.awatera.com/s/kRwSbRH3bE4RjGC"
type textarea "x"
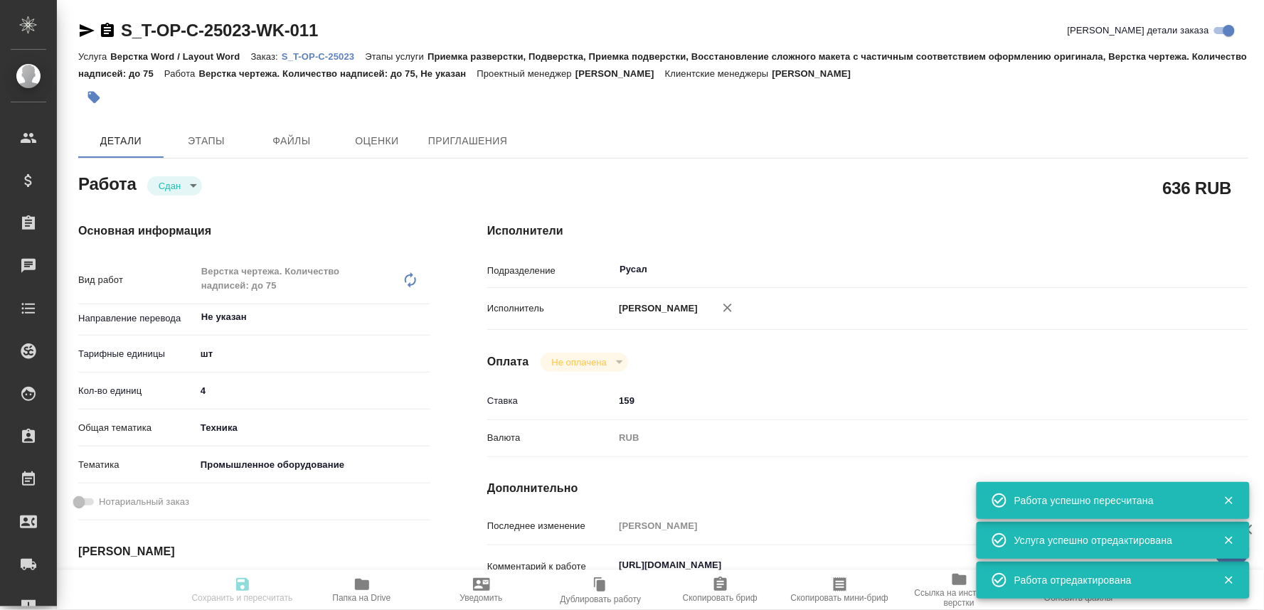
type textarea "/Clients/Т-ОП-С_Русал Глобал Менеджмент/Orders/S_T-OP-C-25023/DTP/S_T-OP-C-2502…"
type textarea "x"
type input "S_T-OP-C-25023"
type input "Т-ОП-С-46633"
type input "Верстка Word / Layout Word"
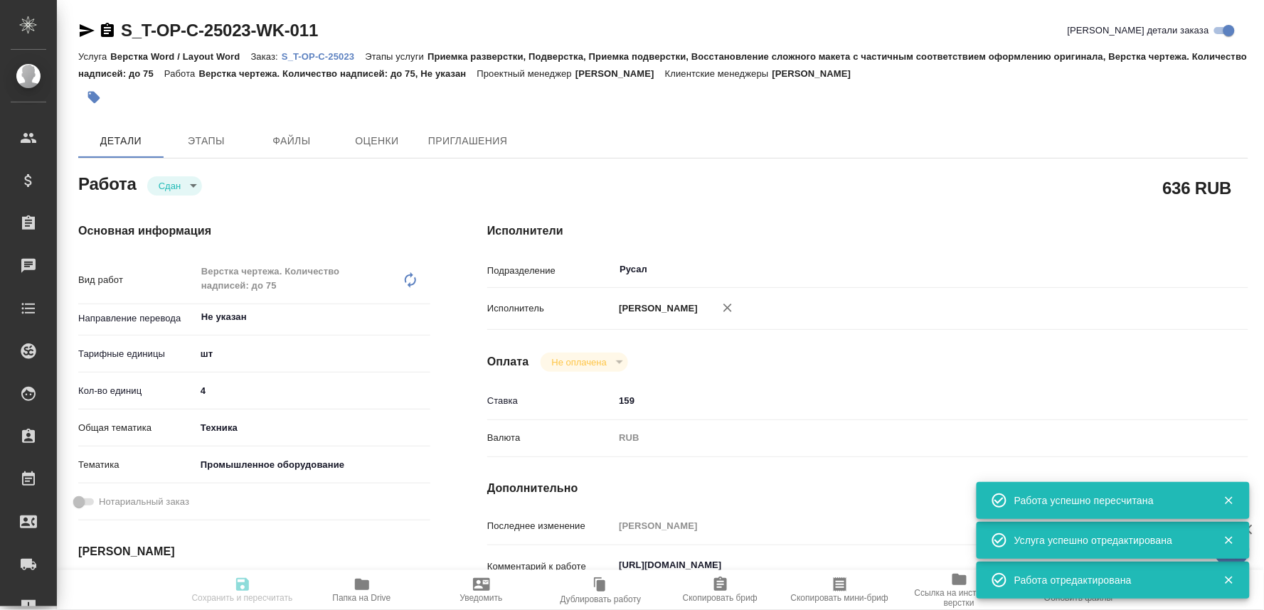
type input "Приемка разверстки, Подверстка, Приемка подверстки, Восстановление сложного мак…"
type input "Меньшикова Александра"
type input "Оксютович Ирина"
type input "/Clients/Т-ОП-С_Русал Глобал Менеджмент/Orders/S_T-OP-C-25023"
type textarea "x"
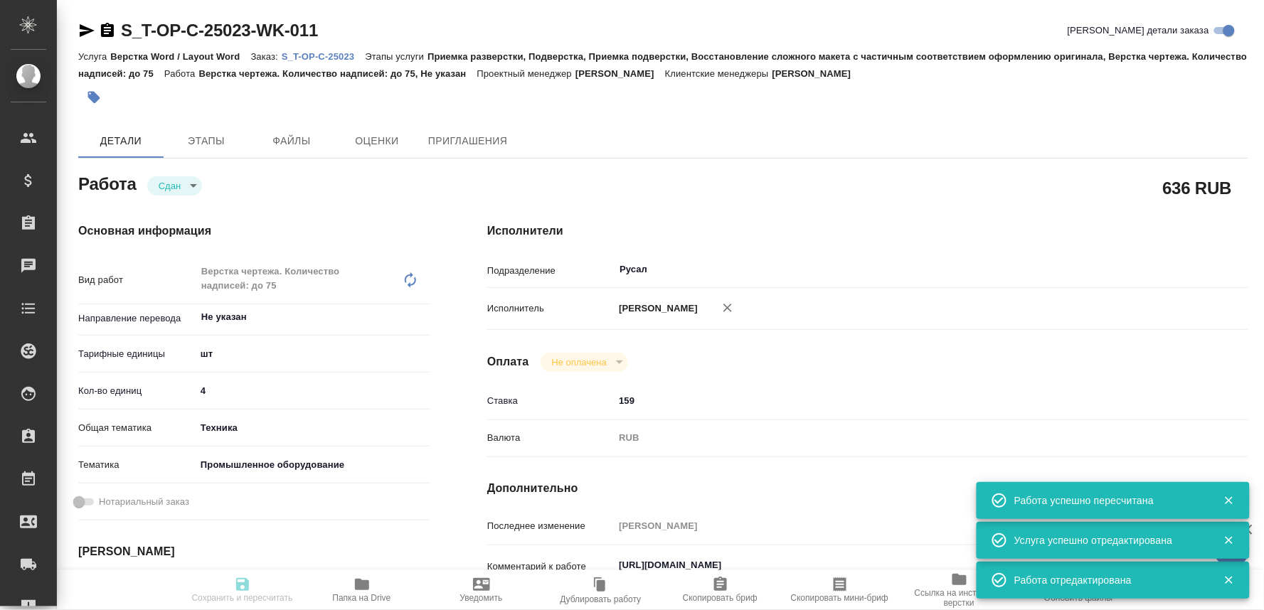
type textarea "x"
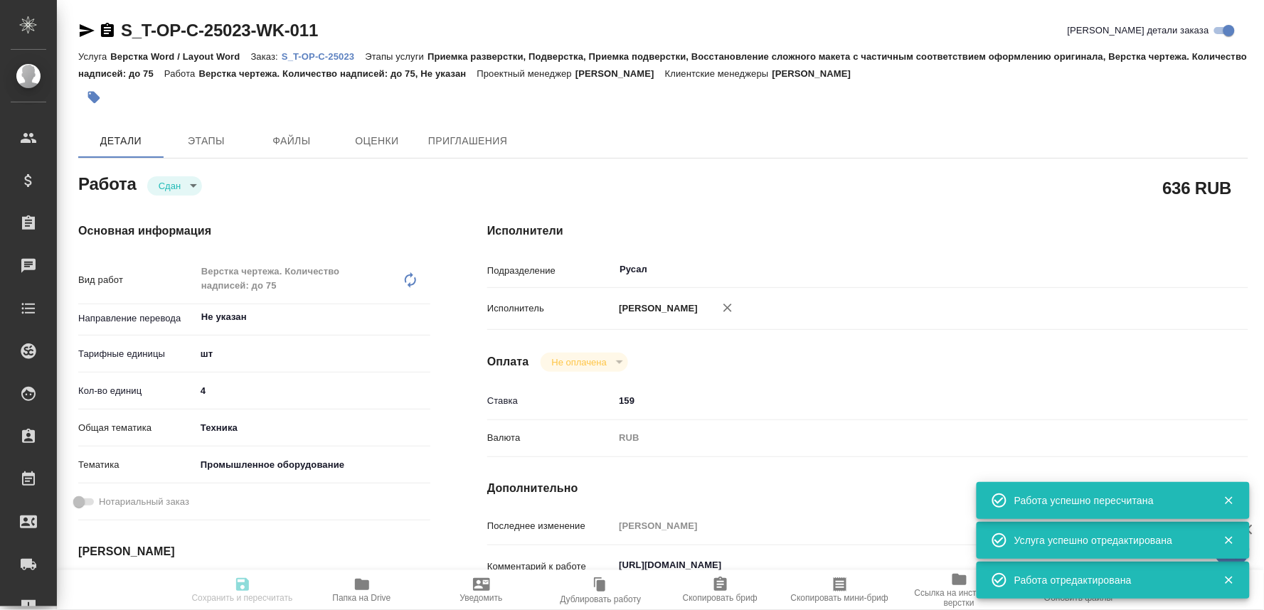
type textarea "x"
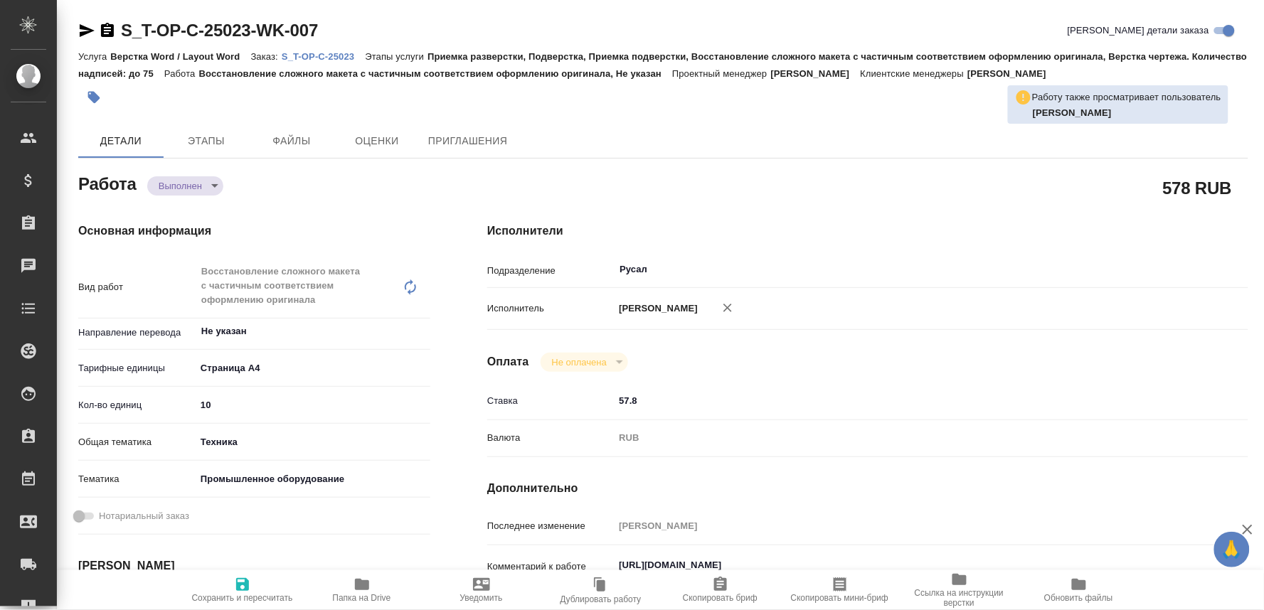
click at [377, 594] on span "Папка на Drive" at bounding box center [362, 598] width 58 height 10
type textarea "x"
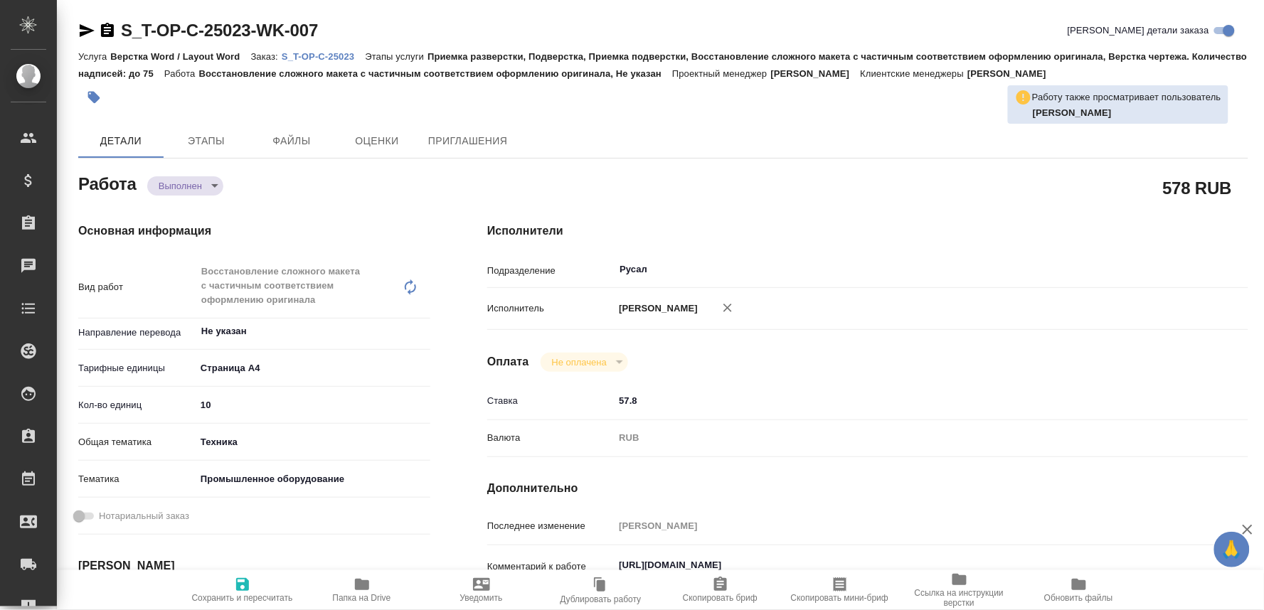
type textarea "x"
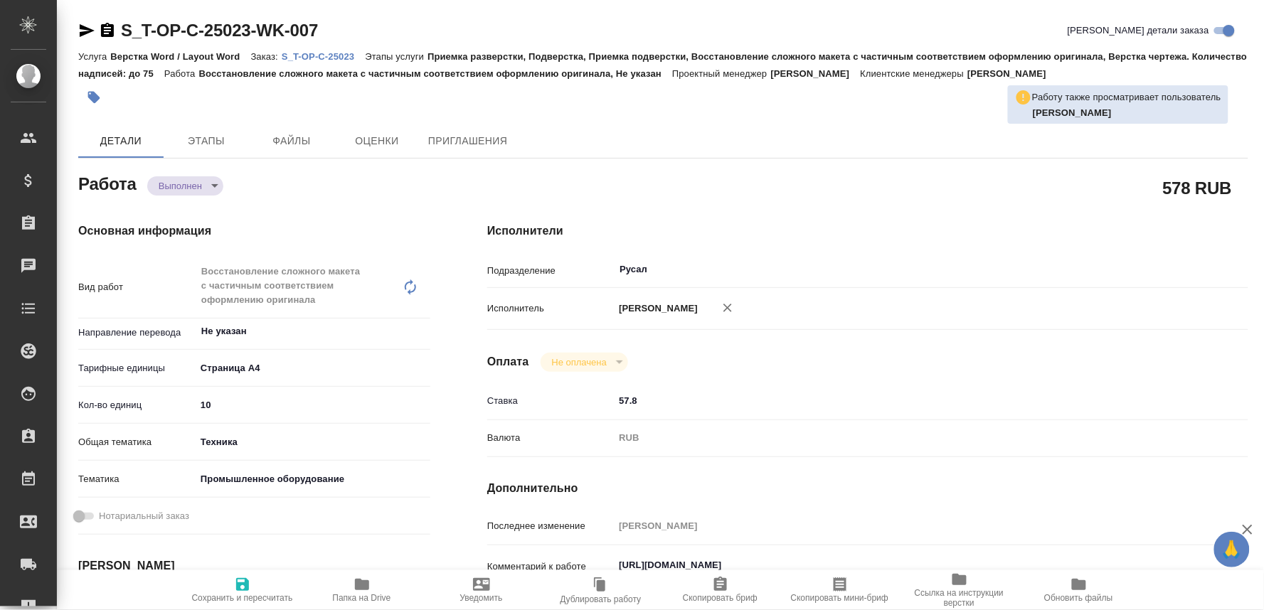
type textarea "x"
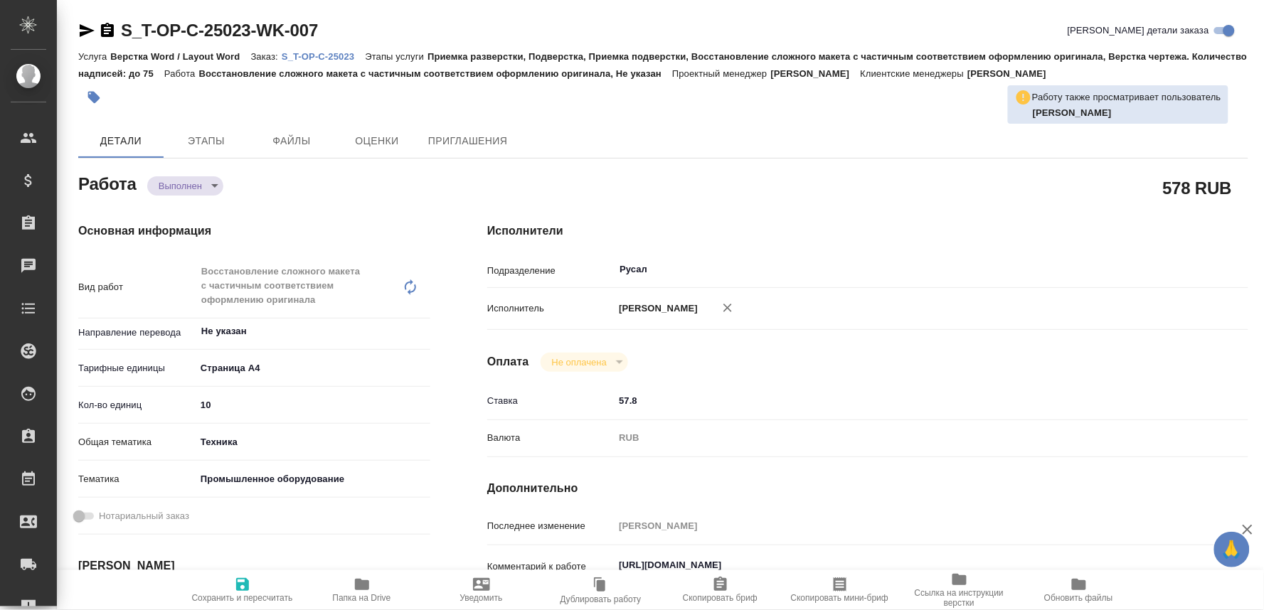
type textarea "x"
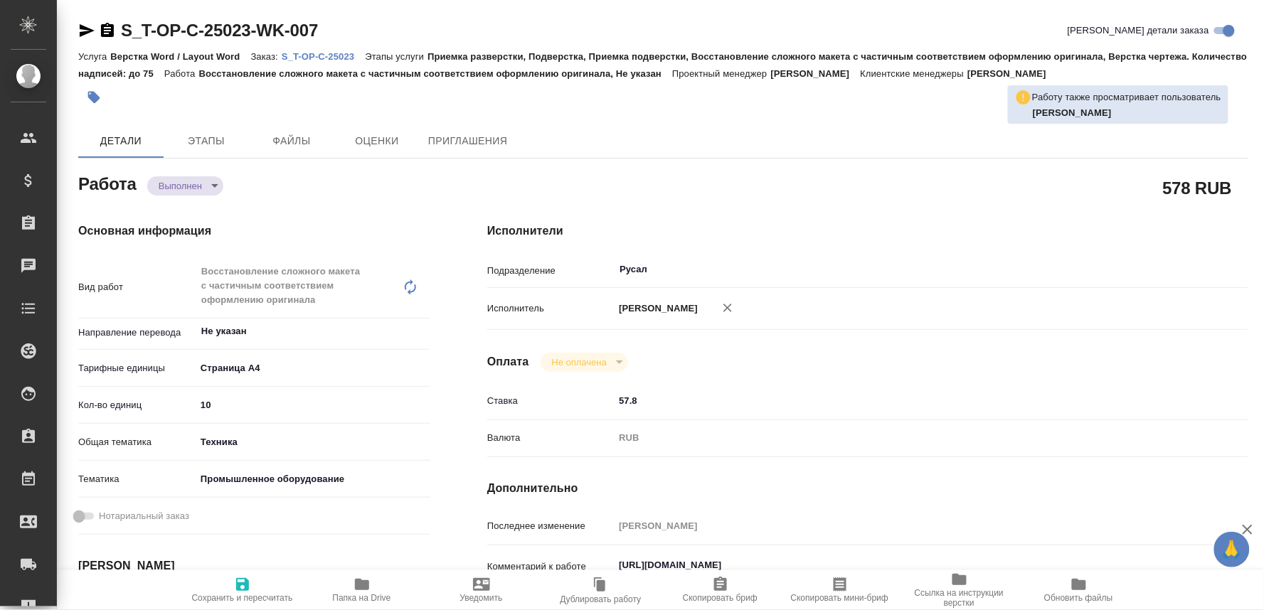
type textarea "x"
click at [333, 53] on p "S_T-OP-C-25023" at bounding box center [323, 56] width 83 height 11
click at [192, 181] on body "🙏 .cls-1 fill:#fff; AWATERA Oksiutovich Irina Клиенты Спецификации Заказы 0 Чат…" at bounding box center [632, 305] width 1264 height 610
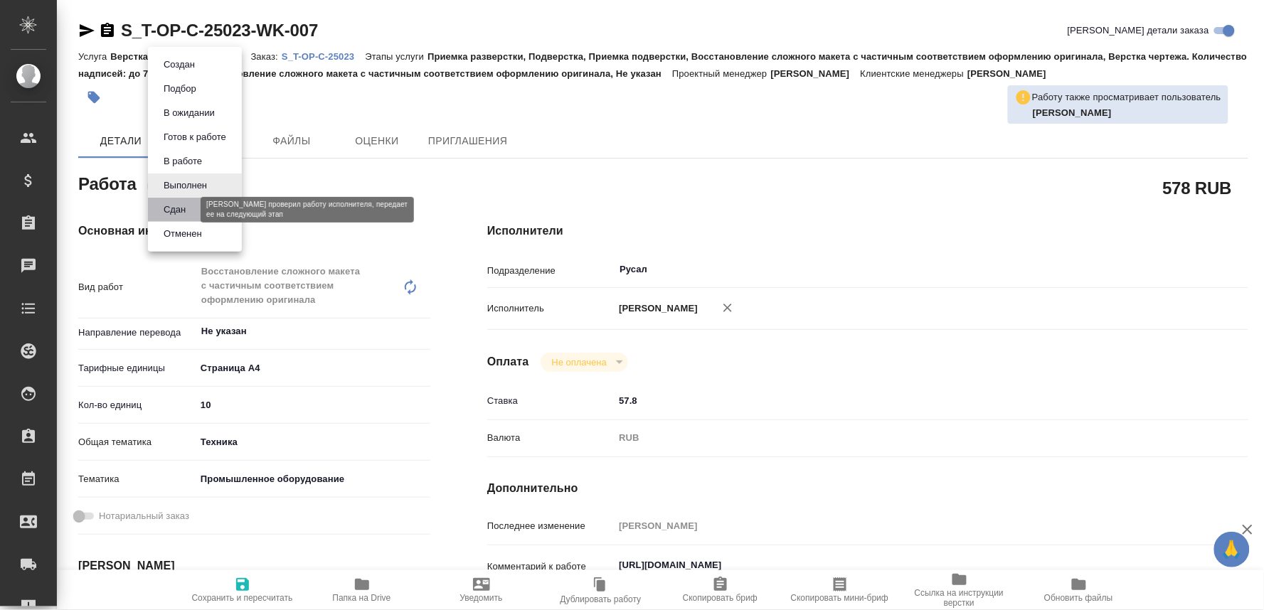
click at [174, 202] on button "Сдан" at bounding box center [174, 210] width 31 height 16
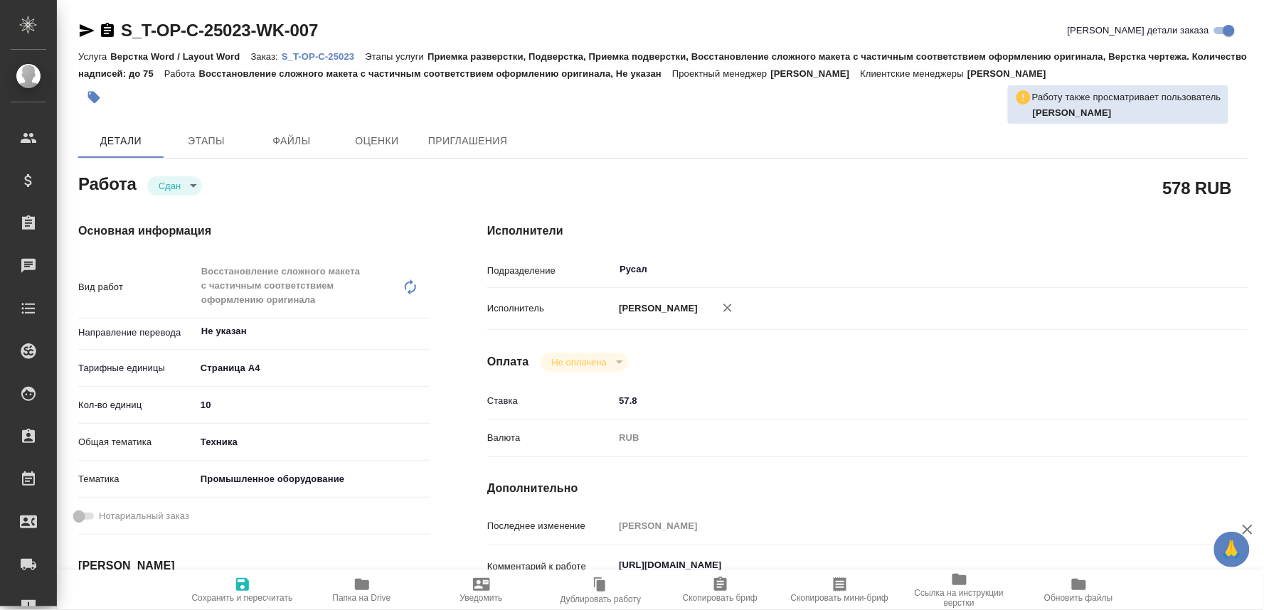
click at [236, 593] on span "Сохранить и пересчитать" at bounding box center [242, 598] width 101 height 10
type textarea "x"
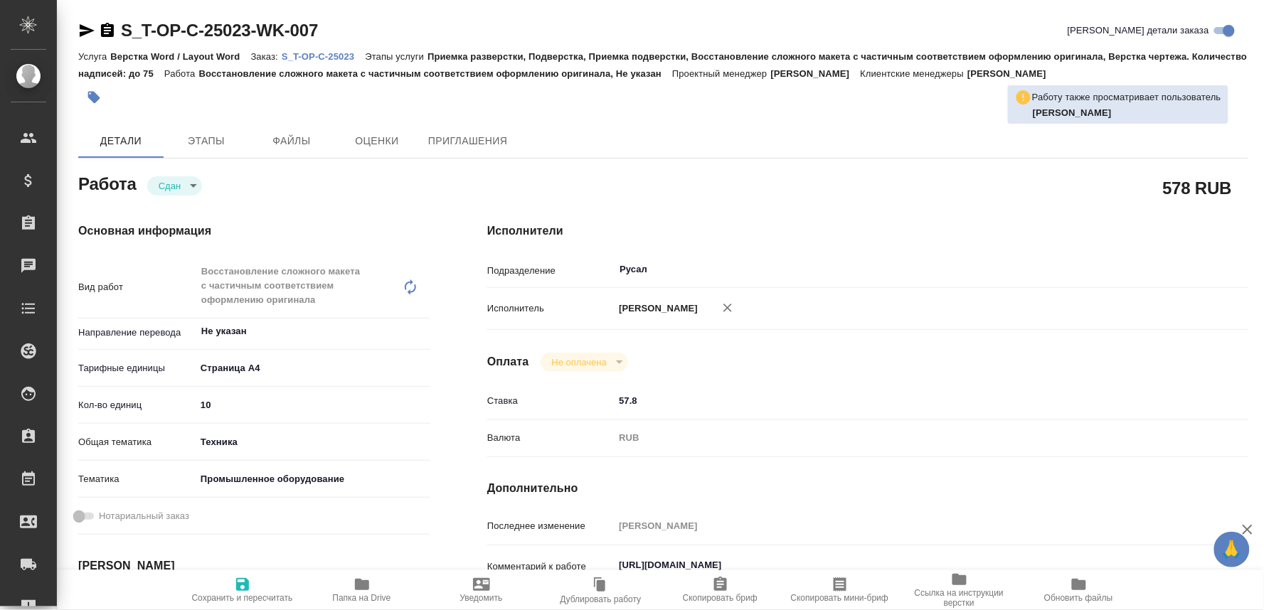
type textarea "x"
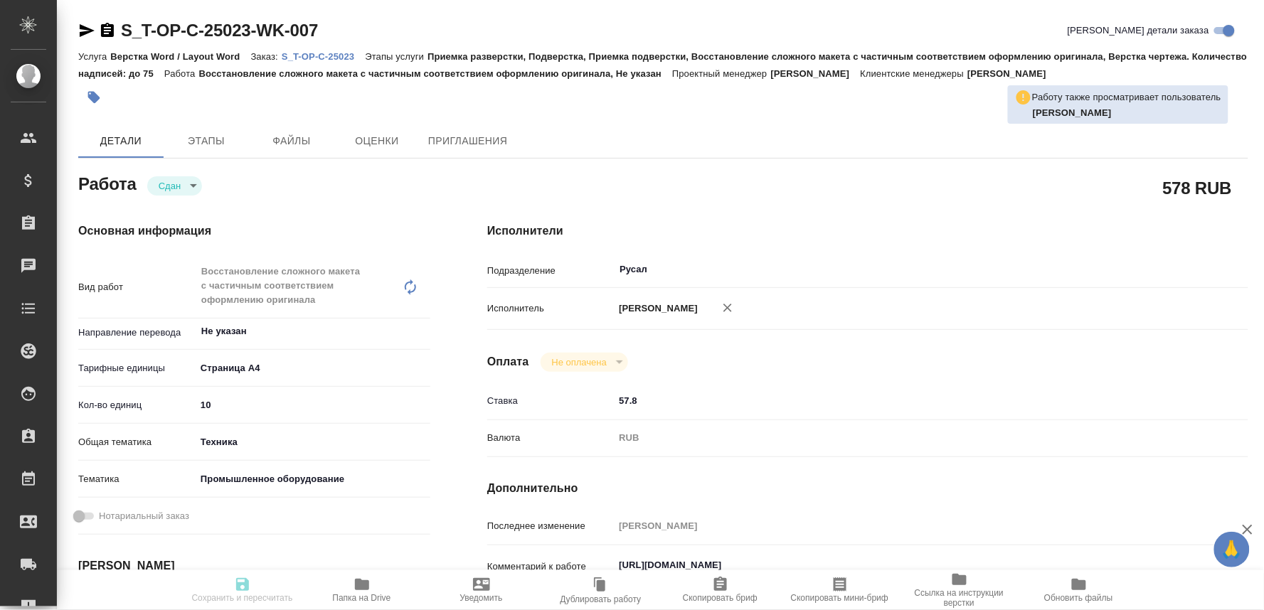
type textarea "x"
type input "closed"
type textarea "Восстановление сложного макета с частичным соответствием оформлению оригинала"
type textarea "x"
type input "Не указан"
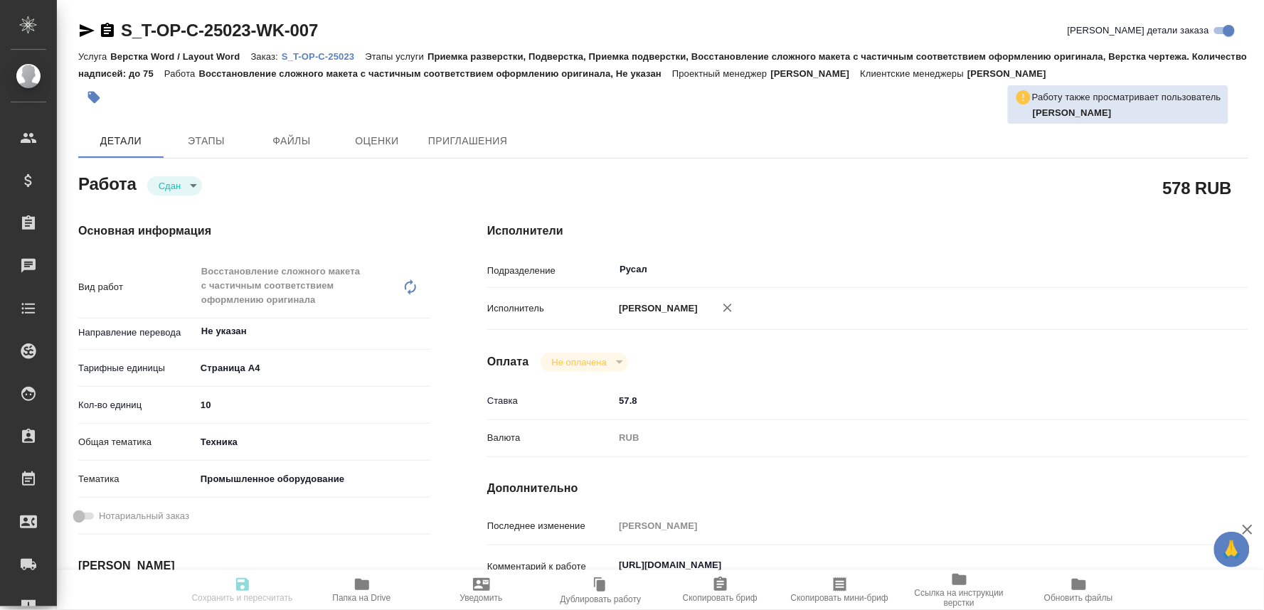
type input "5f036ec4e16dec2d6b59c8ff"
type input "10"
type input "tech"
type input "5f647205b73bc97568ca66bc"
type input "04.09.2025 10:00"
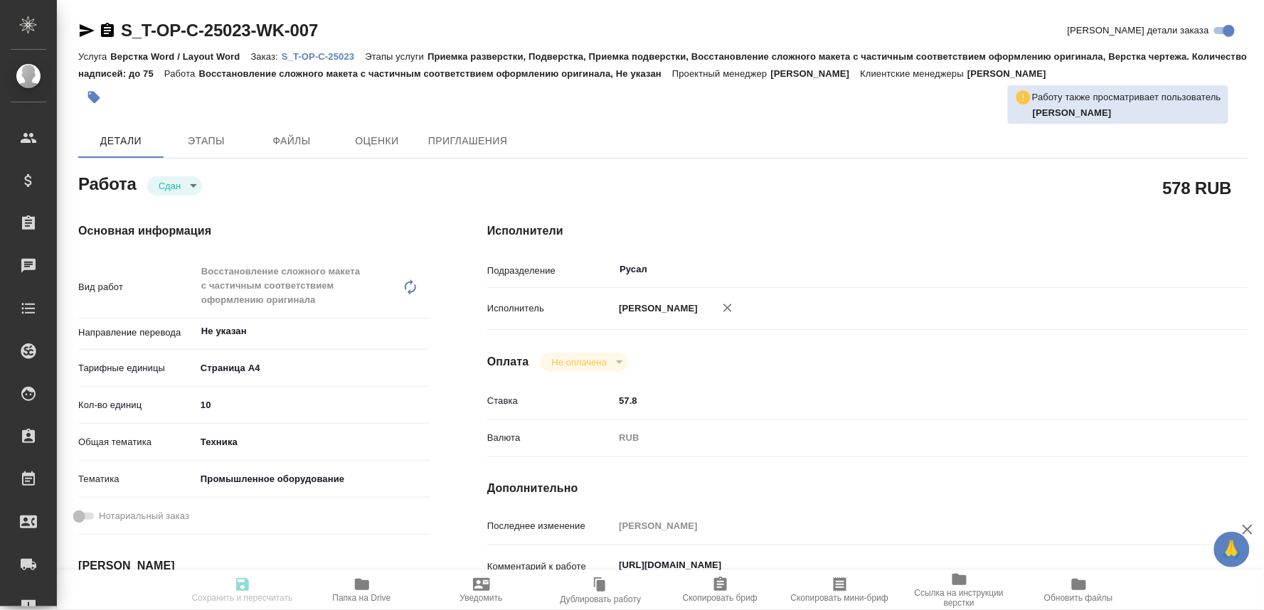
type input "04.09.2025 12:38"
type input "04.09.2025 14:00"
type input "04.09.2025 13:47"
type input "05.09.2025 10:00"
type input "Русал"
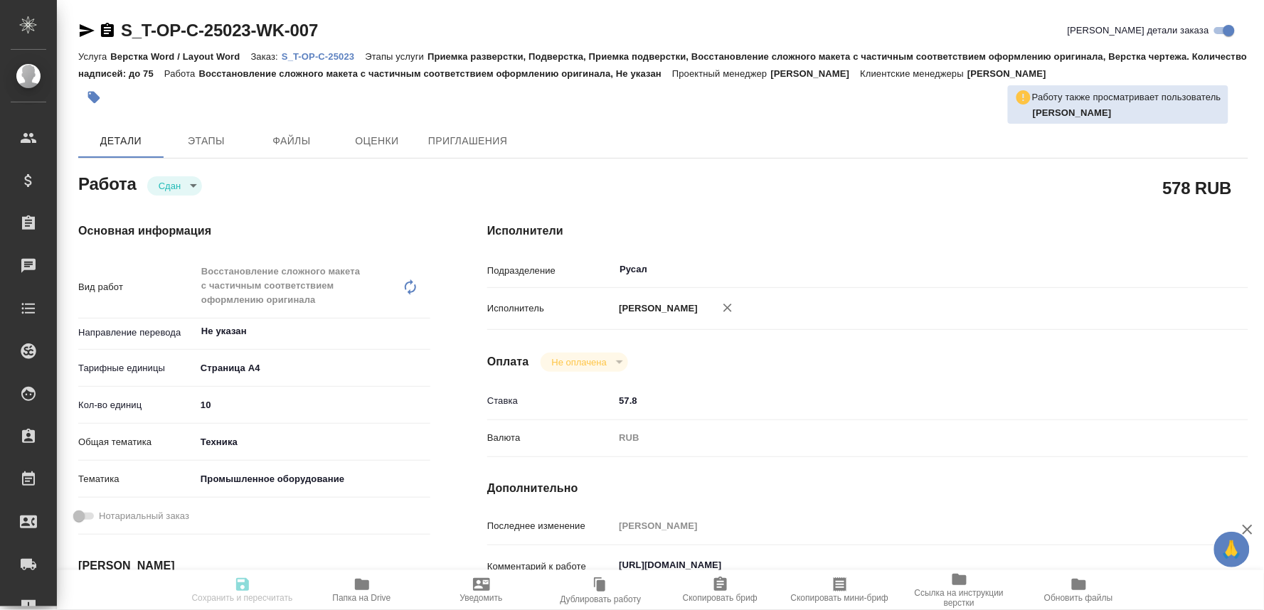
type input "notPayed"
type input "57.8"
type input "RUB"
type input "[PERSON_NAME]"
type textarea "https://drive.awatera.com/s/TgR42crzjeozqca"
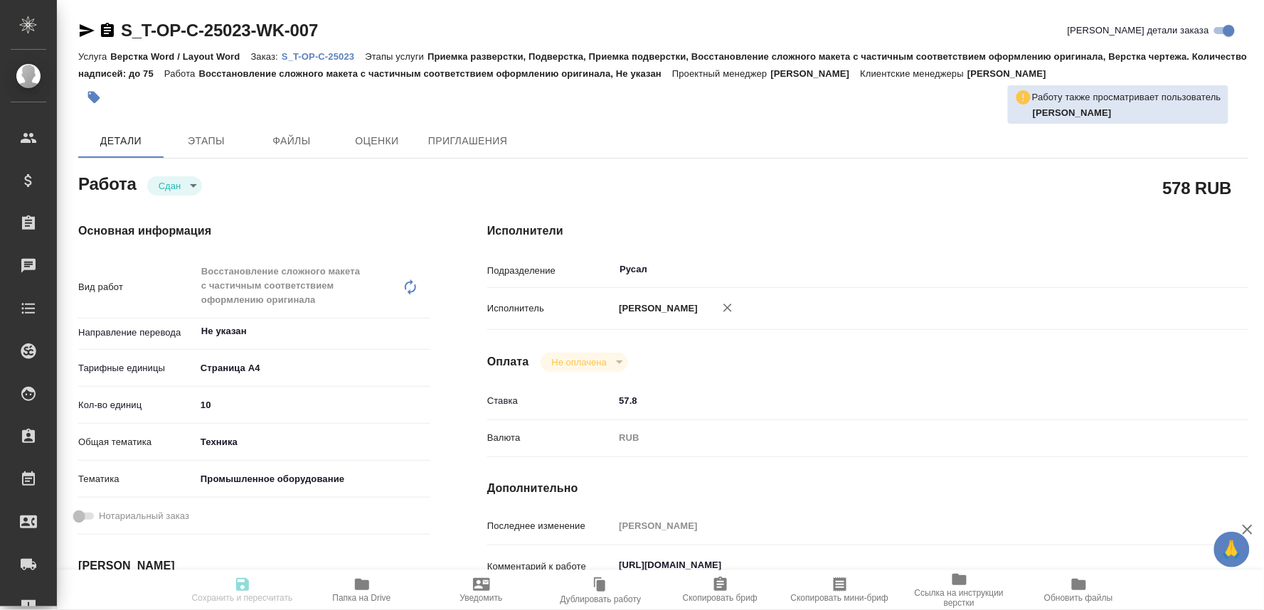
type textarea "x"
type textarea "/Clients/Т-ОП-С_Русал Глобал Менеджмент/Orders/S_T-OP-C-25023/DTP/S_T-OP-C-2502…"
type textarea "x"
type input "S_T-OP-C-25023"
type input "Т-ОП-С-46633"
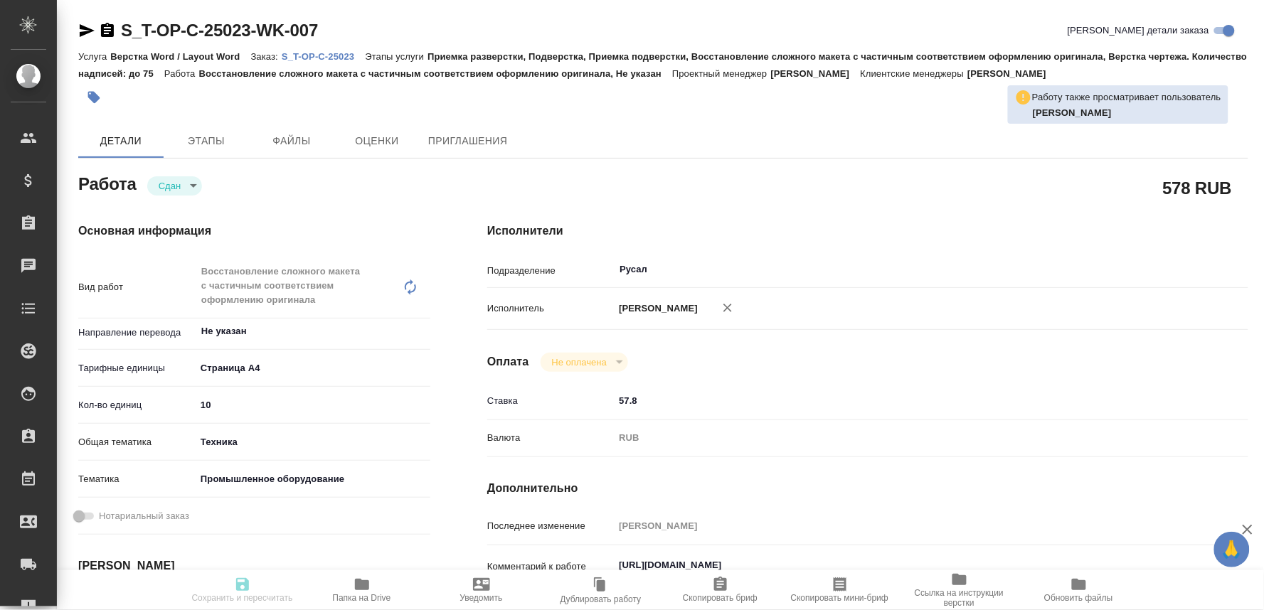
type input "Верстка Word / Layout Word"
type input "Приемка разверстки, Подверстка, Приемка подверстки, Восстановление сложного мак…"
type input "Меньшикова Александра"
type input "[PERSON_NAME]"
type input "/Clients/Т-ОП-С_Русал Глобал Менеджмент/Orders/S_T-OP-C-25023"
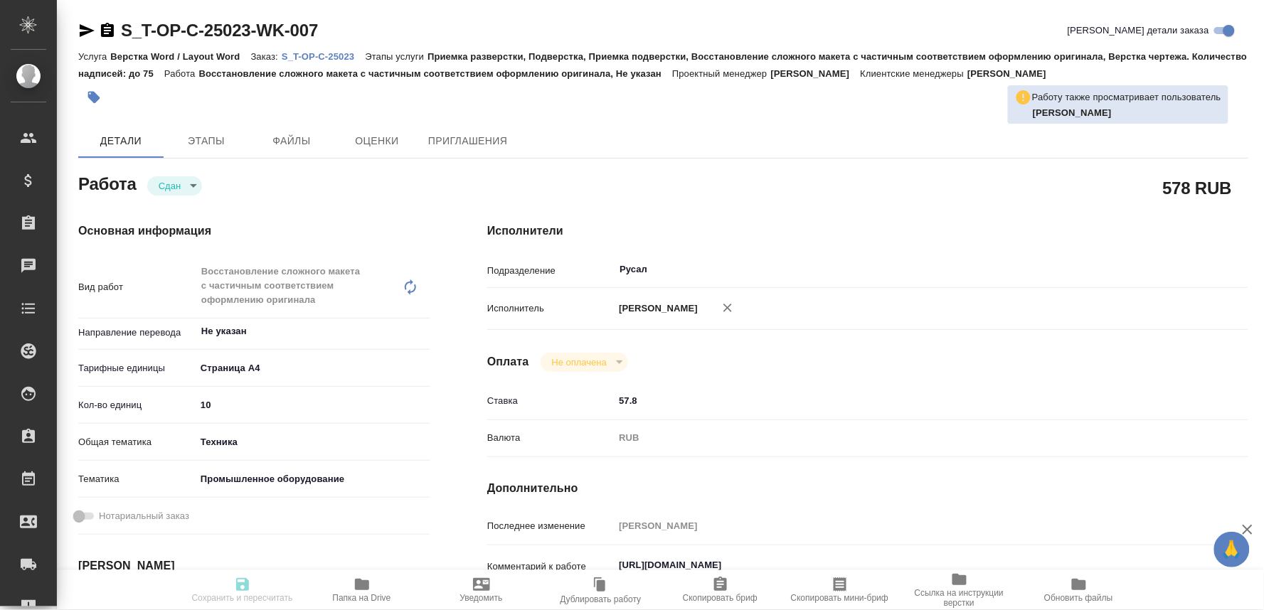
type textarea "x"
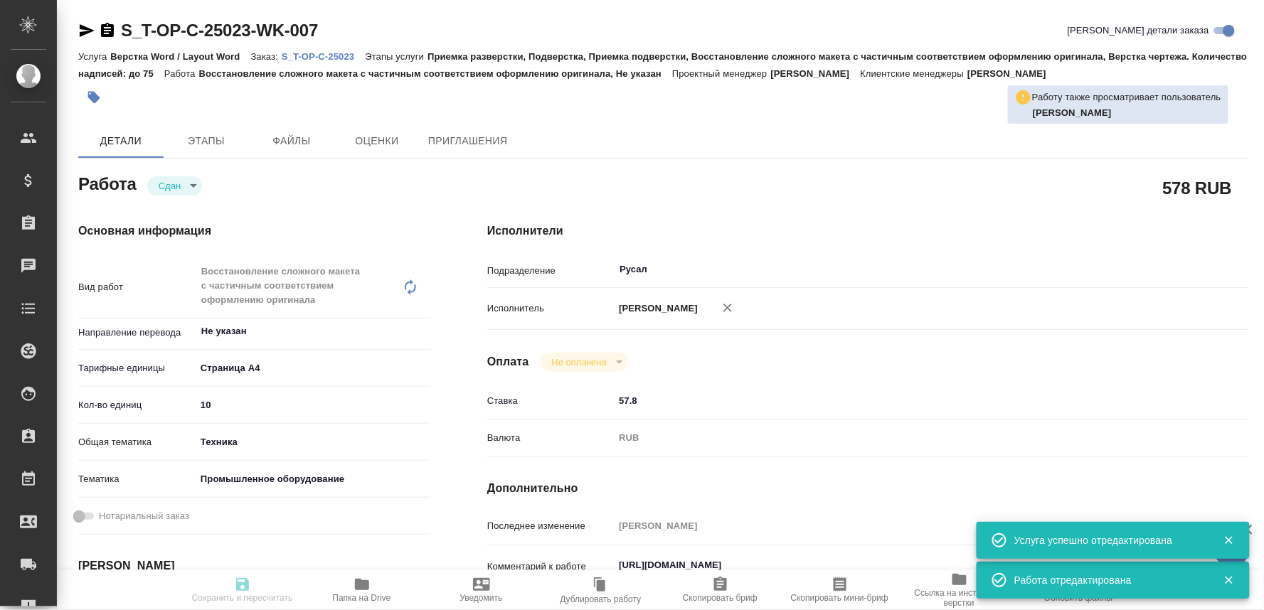
type textarea "x"
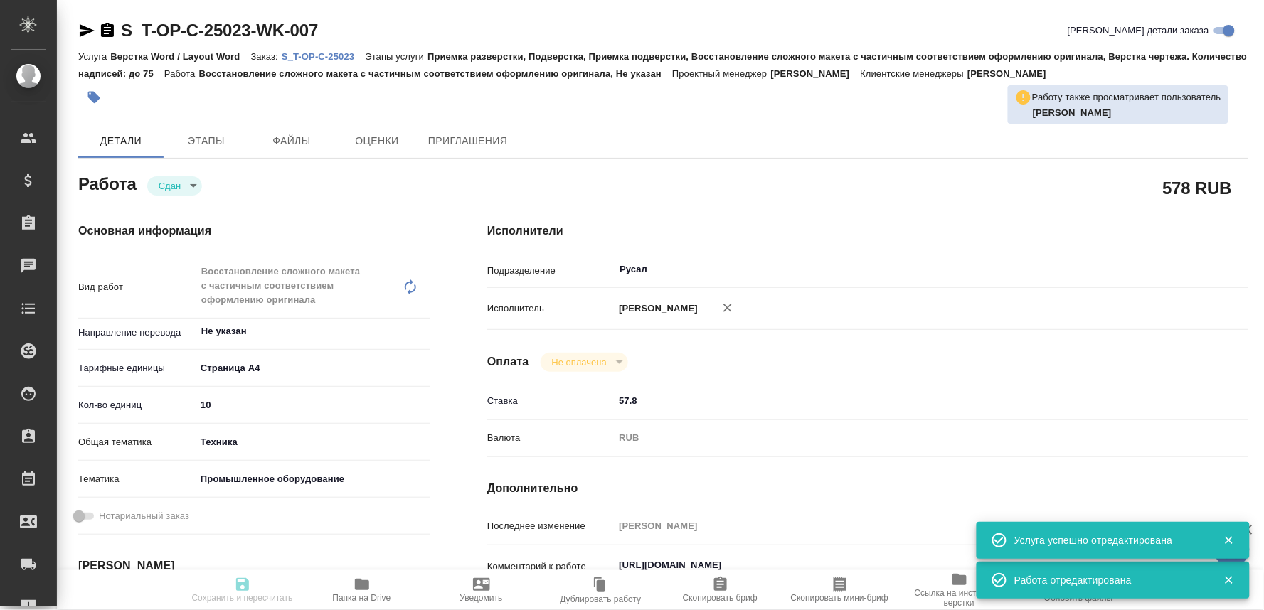
type textarea "x"
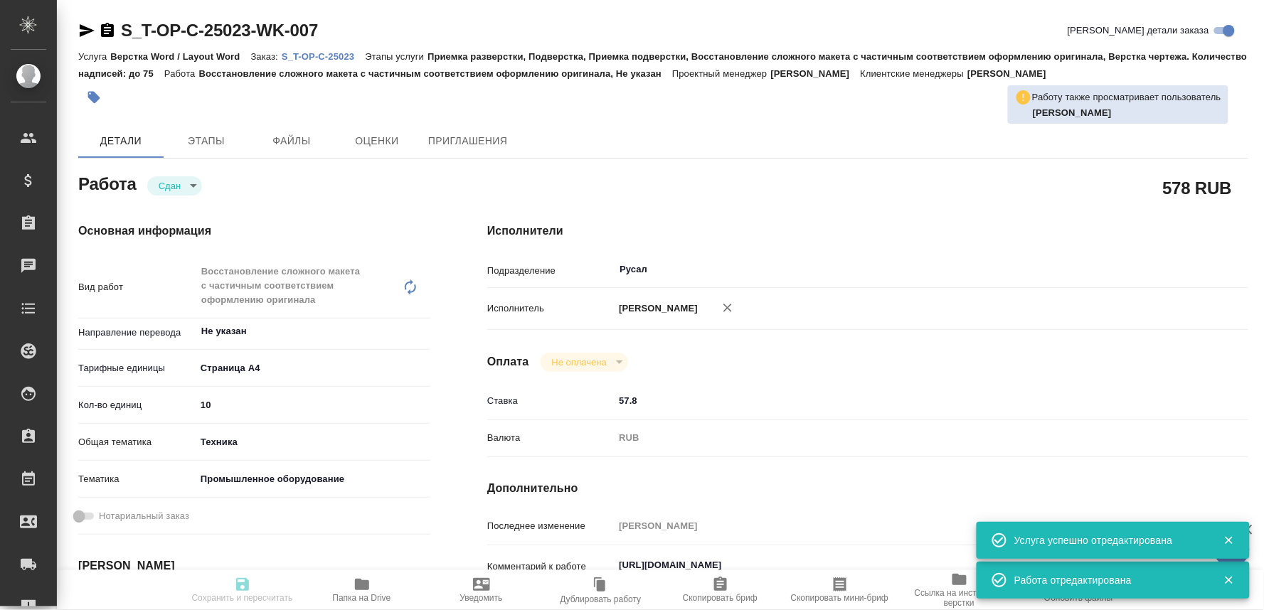
type textarea "x"
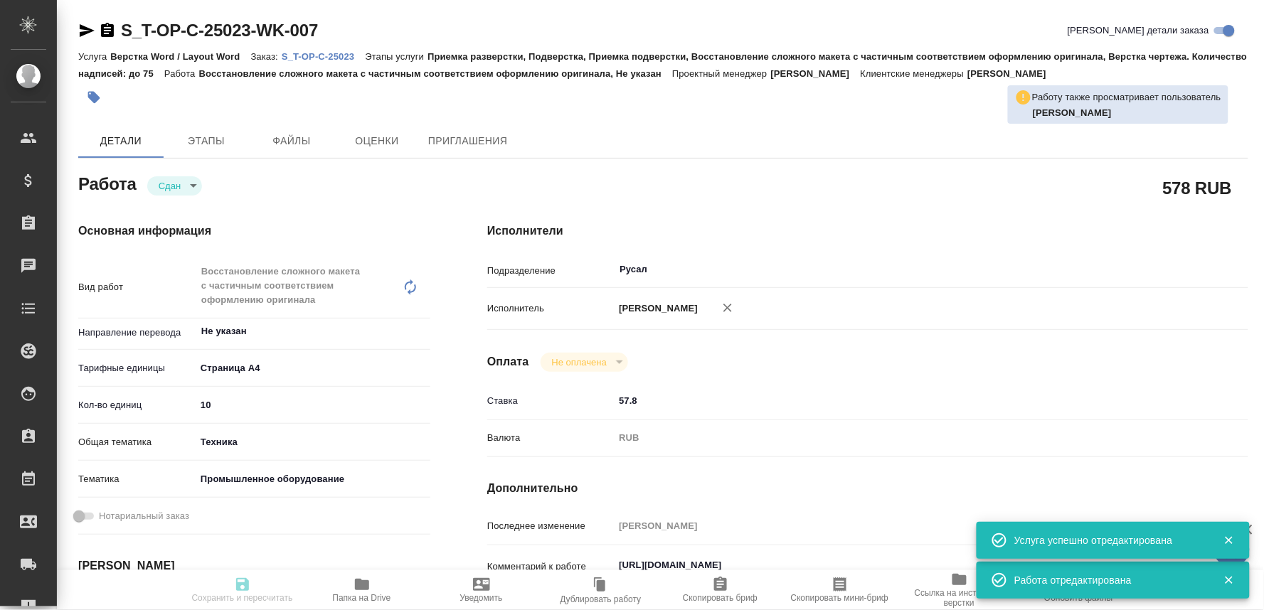
type input "closed"
type textarea "Восстановление сложного макета с частичным соответствием оформлению оригинала"
type textarea "x"
type input "Не указан"
type input "5f036ec4e16dec2d6b59c8ff"
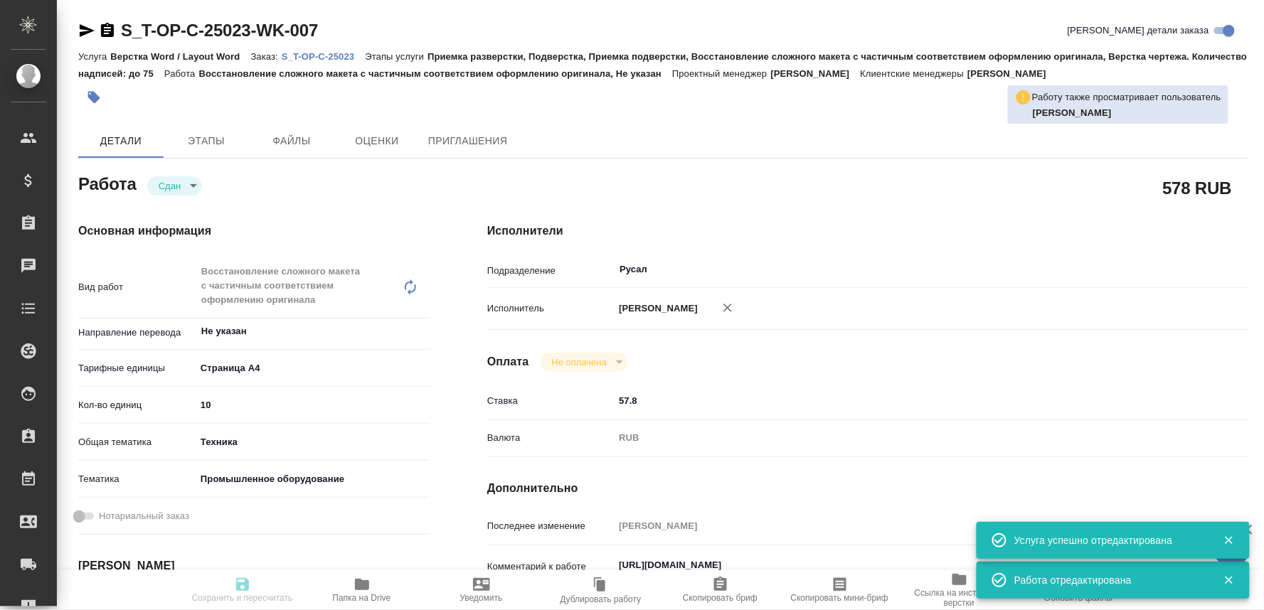
type input "10"
type input "tech"
type input "5f647205b73bc97568ca66bc"
type input "04.09.2025 10:00"
type input "04.09.2025 12:38"
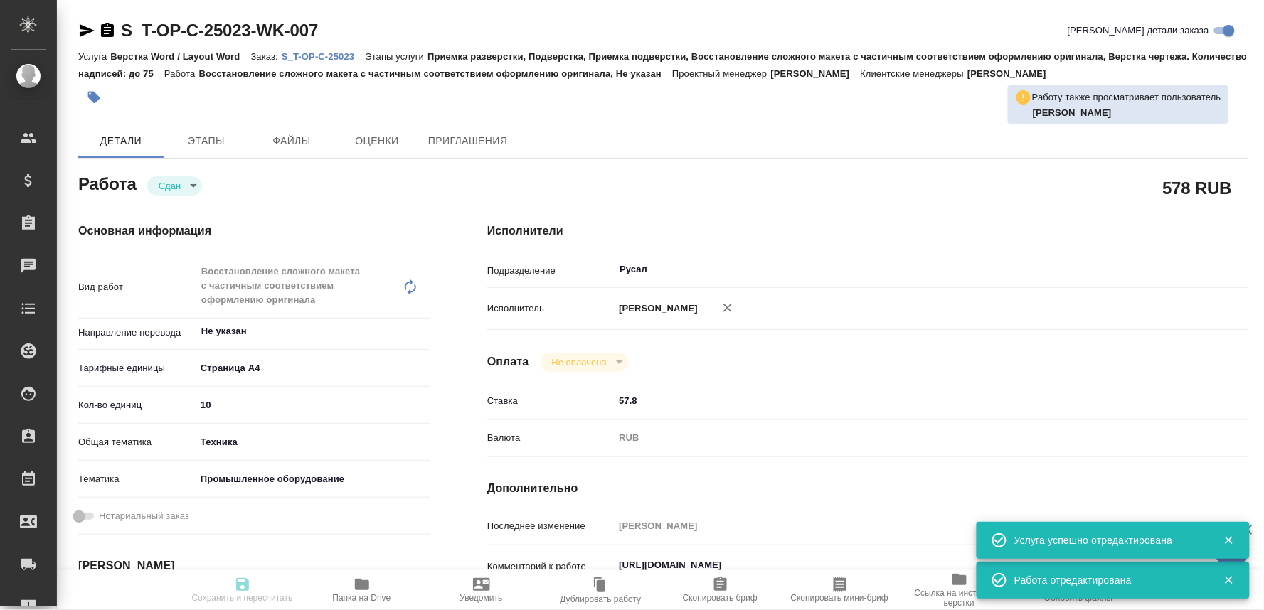
type input "04.09.2025 14:00"
type input "04.09.2025 13:47"
type input "05.09.2025 10:00"
type input "Русал"
type input "notPayed"
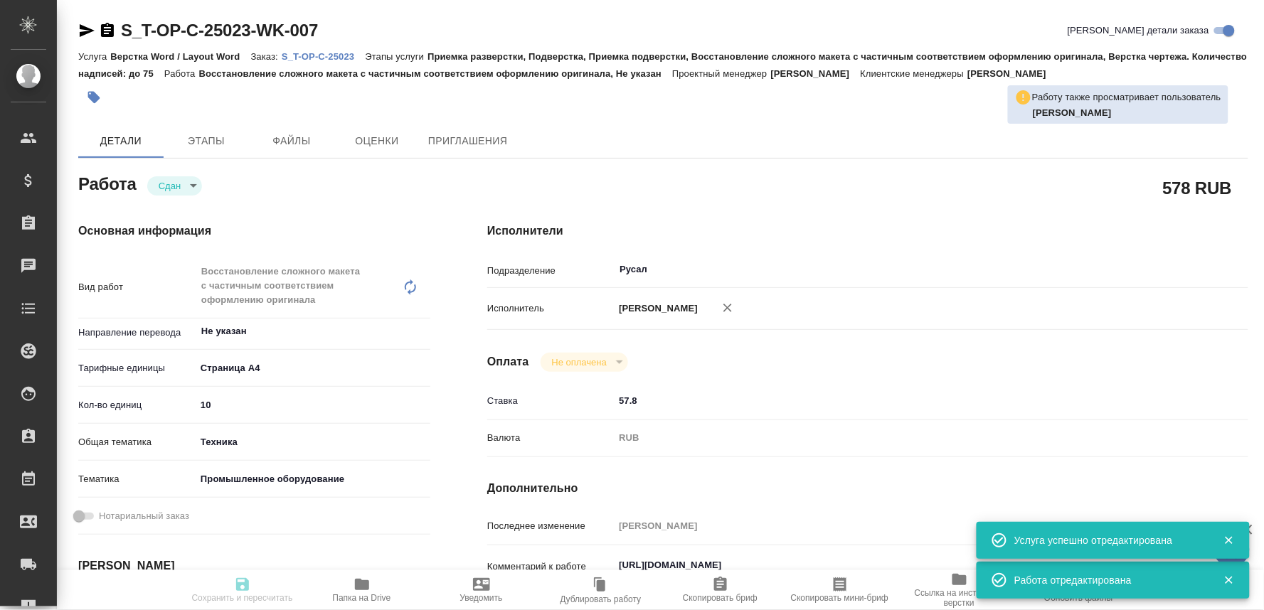
type input "57.8"
type input "RUB"
type input "[PERSON_NAME]"
type textarea "https://drive.awatera.com/s/TgR42crzjeozqca"
type textarea "x"
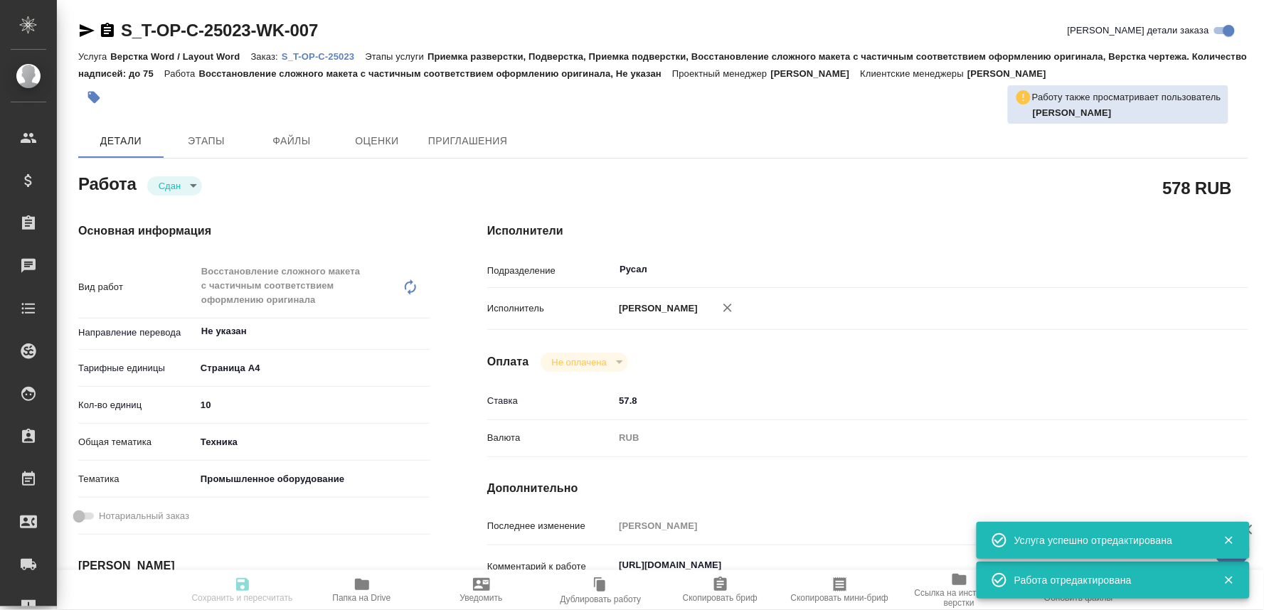
type textarea "/Clients/Т-ОП-С_Русал Глобал Менеджмент/Orders/S_T-OP-C-25023/DTP/S_T-OP-C-2502…"
type textarea "x"
type input "S_T-OP-C-25023"
type input "Т-ОП-С-46633"
type input "Верстка Word / Layout Word"
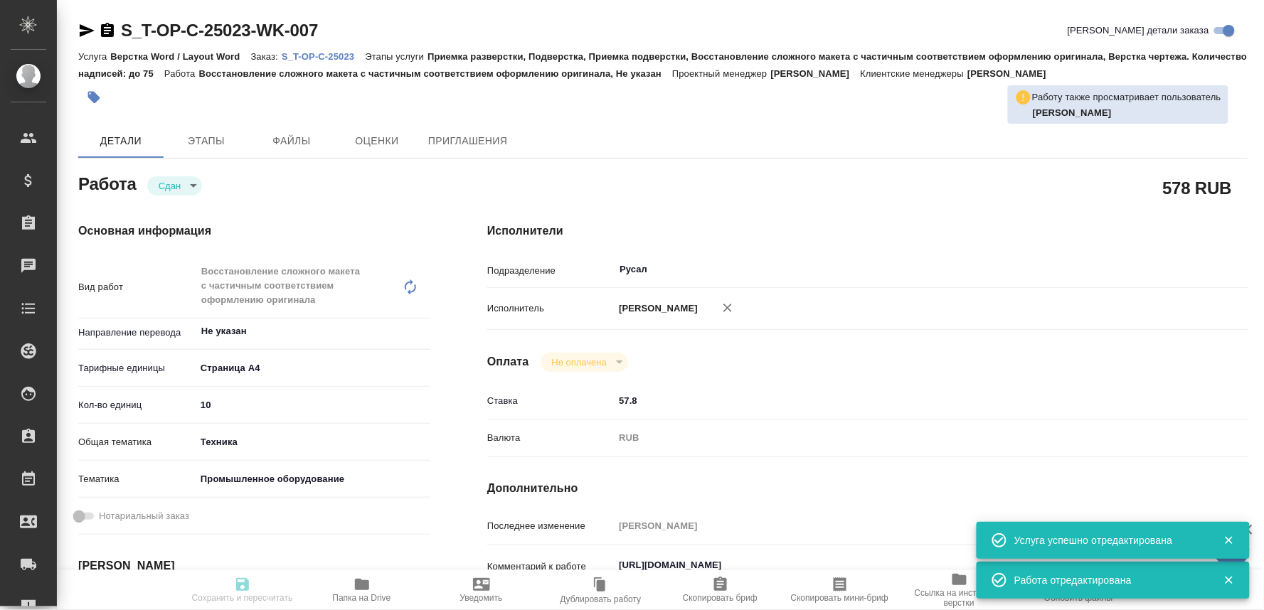
type input "Приемка разверстки, Подверстка, Приемка подверстки, Восстановление сложного мак…"
type input "Меньшикова Александра"
type input "[PERSON_NAME]"
type input "/Clients/Т-ОП-С_Русал Глобал Менеджмент/Orders/S_T-OP-C-25023"
type textarea "x"
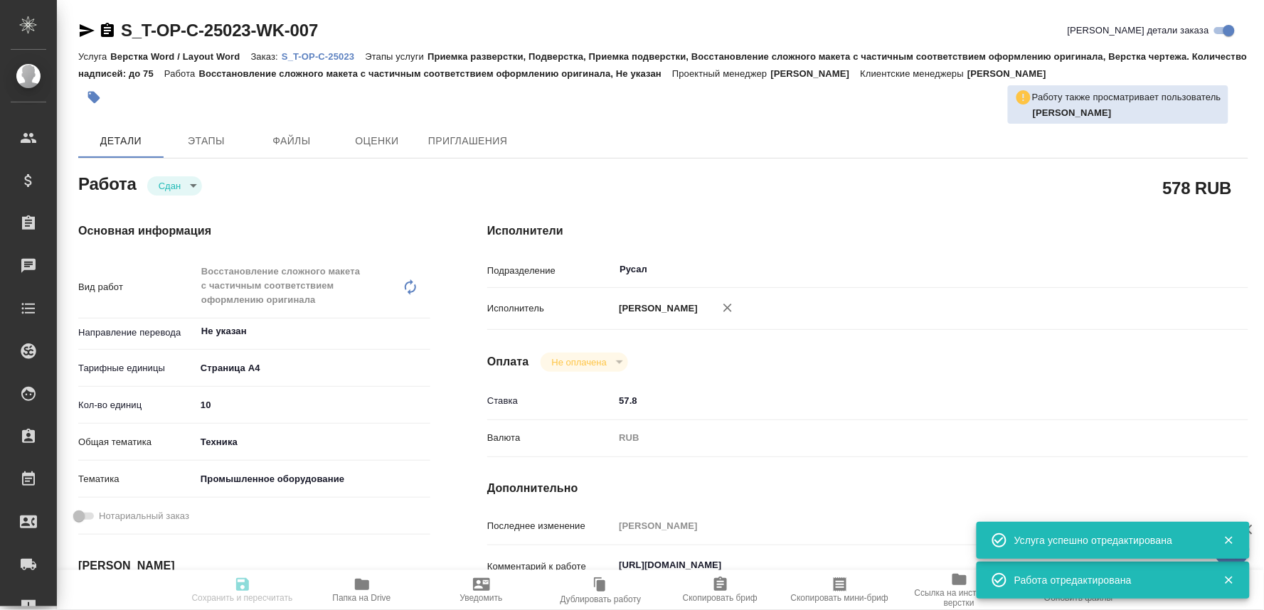
type textarea "x"
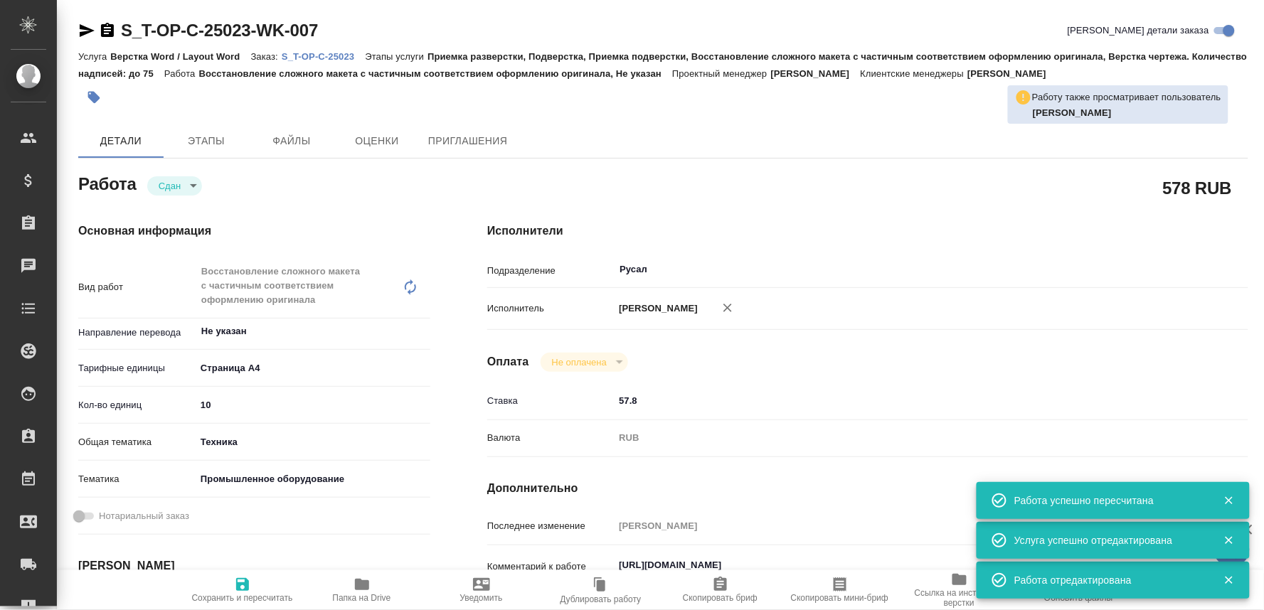
type textarea "x"
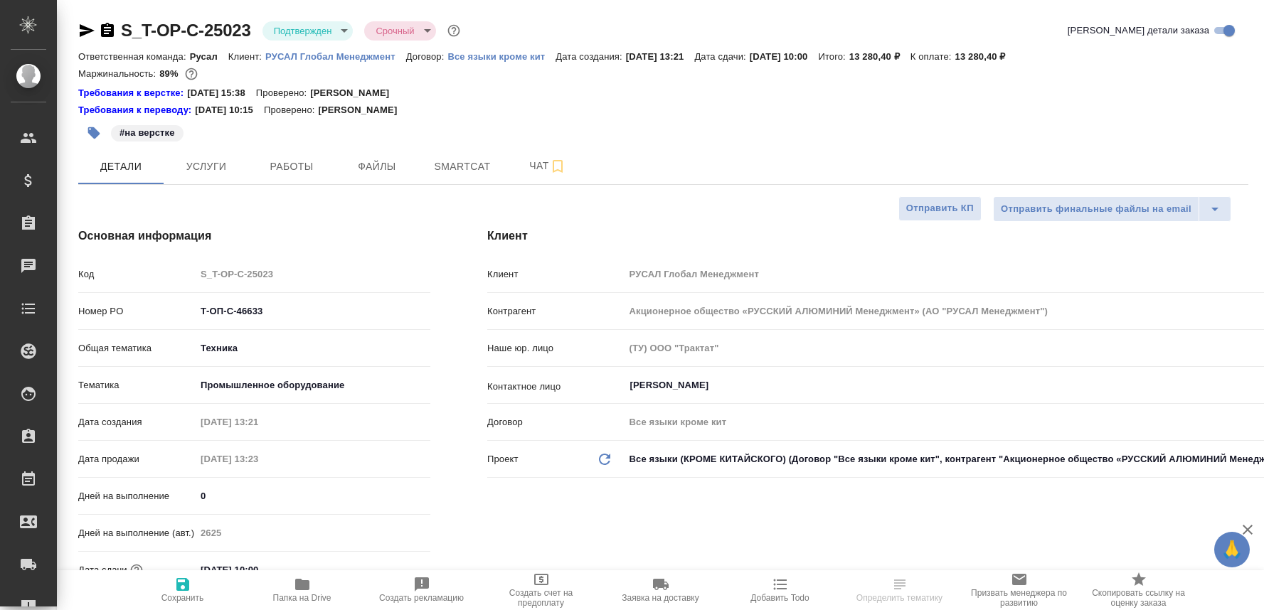
select select "RU"
click at [530, 158] on span "Чат" at bounding box center [547, 166] width 68 height 18
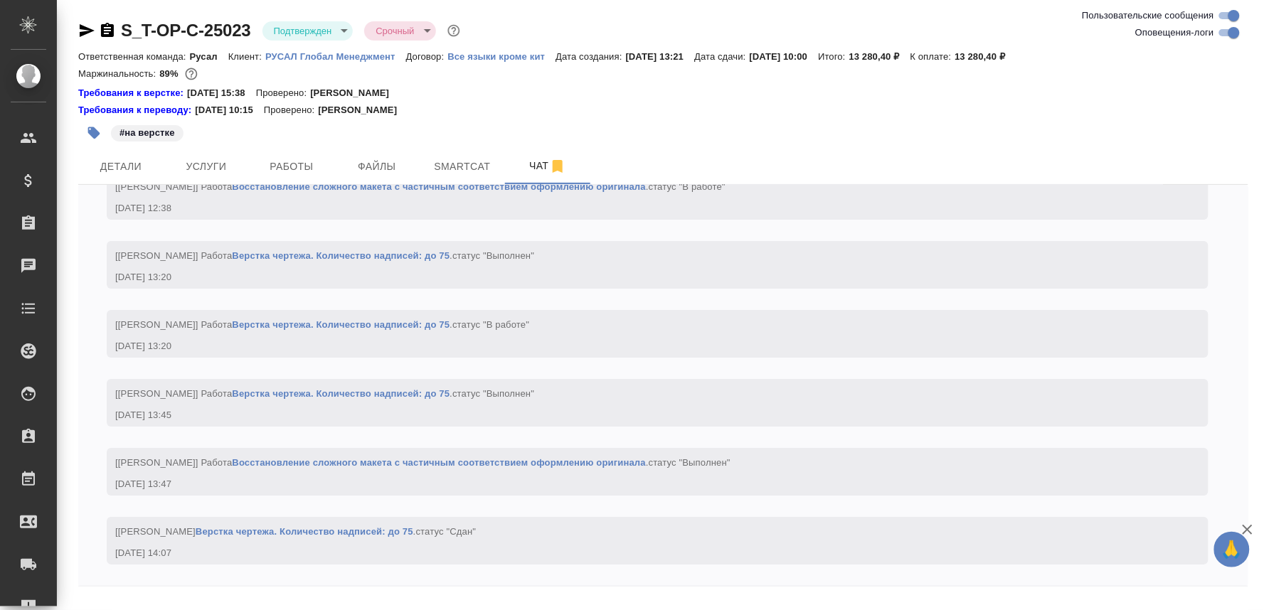
click at [153, 602] on textarea at bounding box center [680, 618] width 1136 height 48
paste textarea "[URL][DOMAIN_NAME]"
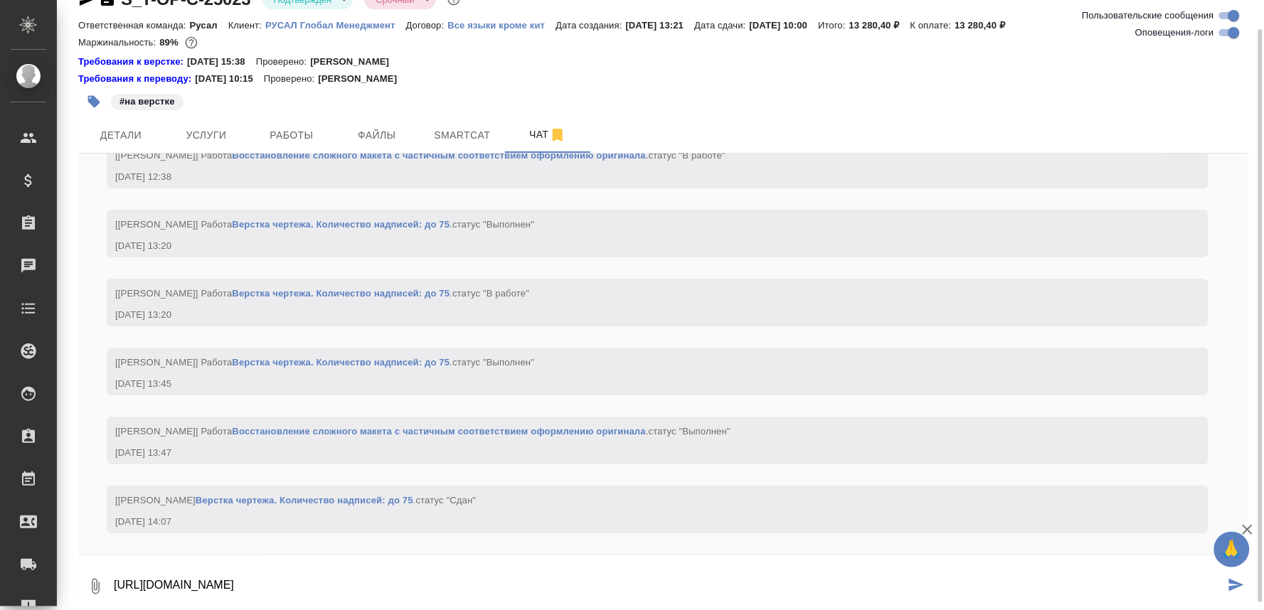
type textarea "[URL][DOMAIN_NAME]"
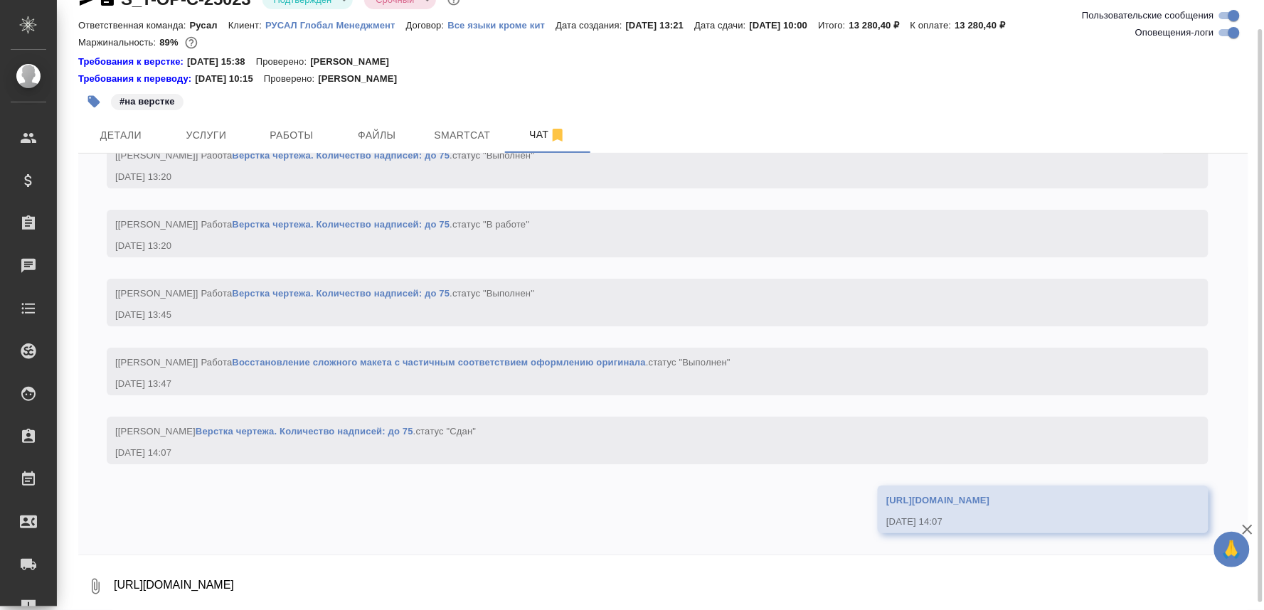
scroll to position [3267, 0]
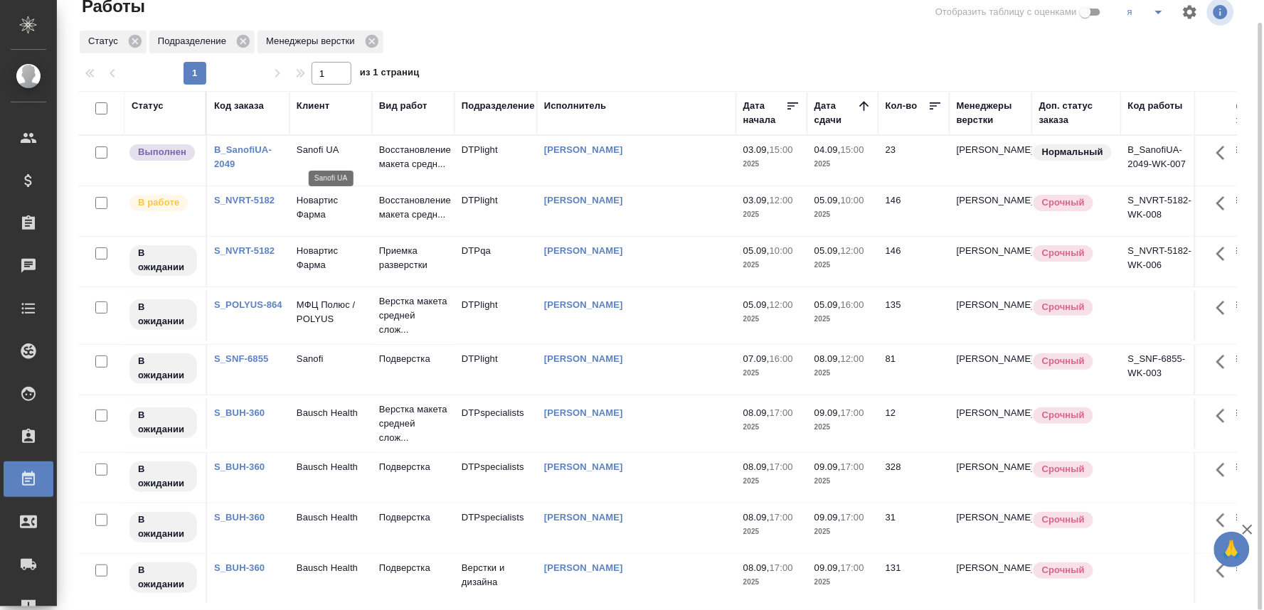
click at [316, 149] on p "Sanofi UA" at bounding box center [331, 150] width 68 height 14
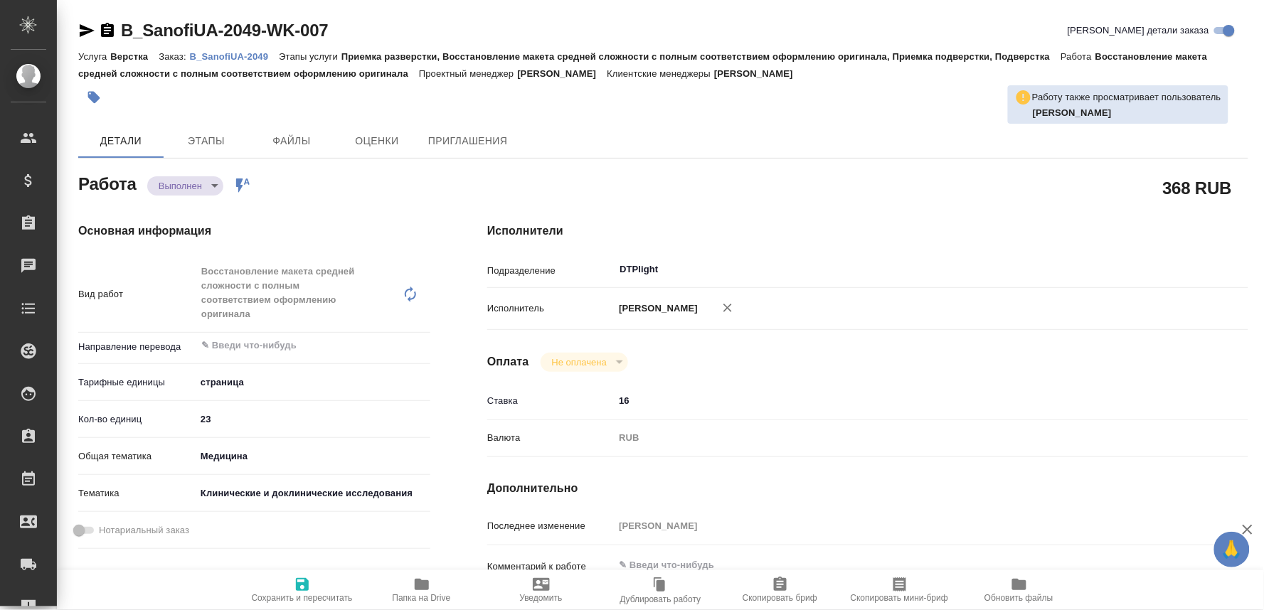
click at [422, 594] on span "Папка на Drive" at bounding box center [422, 598] width 58 height 10
click at [250, 57] on p "B_SanofiUA-2049" at bounding box center [234, 56] width 89 height 11
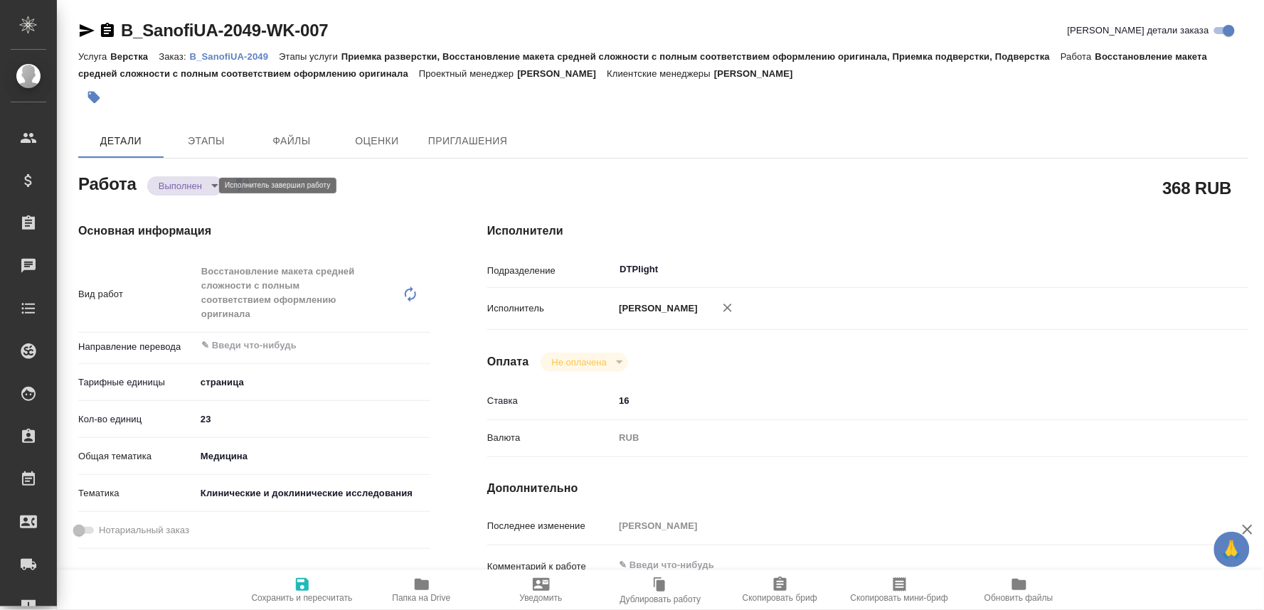
click at [189, 181] on body "🙏 .cls-1 fill:#fff; AWATERA Oksiutovich Irina Клиенты Спецификации Заказы 0 Чат…" at bounding box center [632, 305] width 1264 height 610
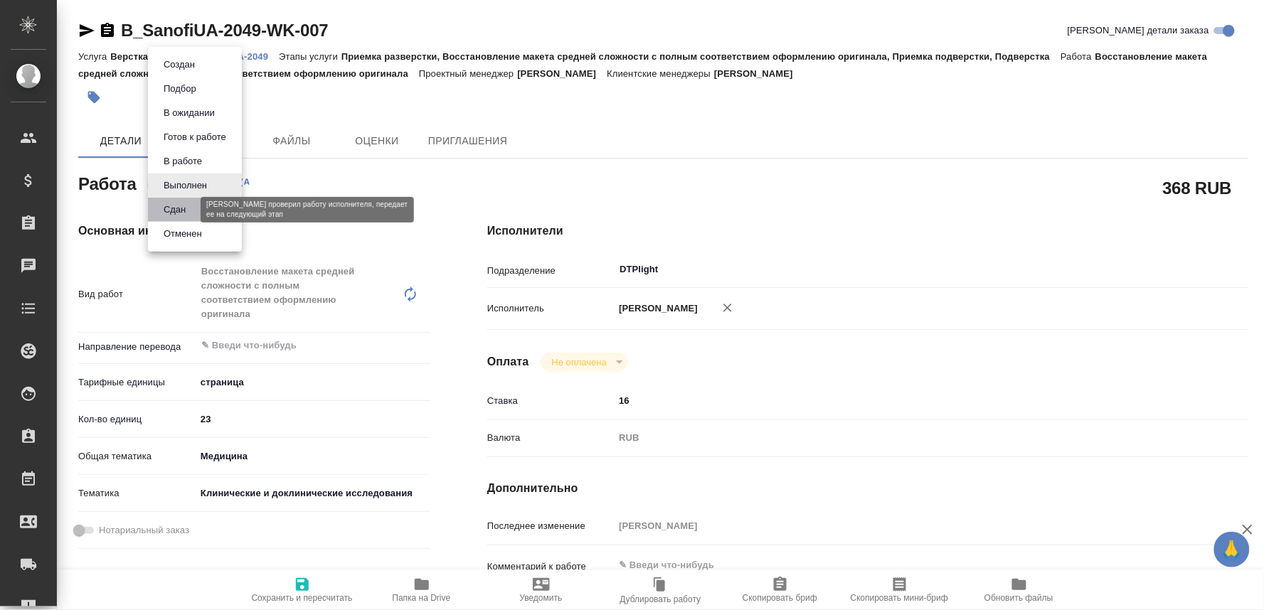
click at [178, 204] on button "Сдан" at bounding box center [174, 210] width 31 height 16
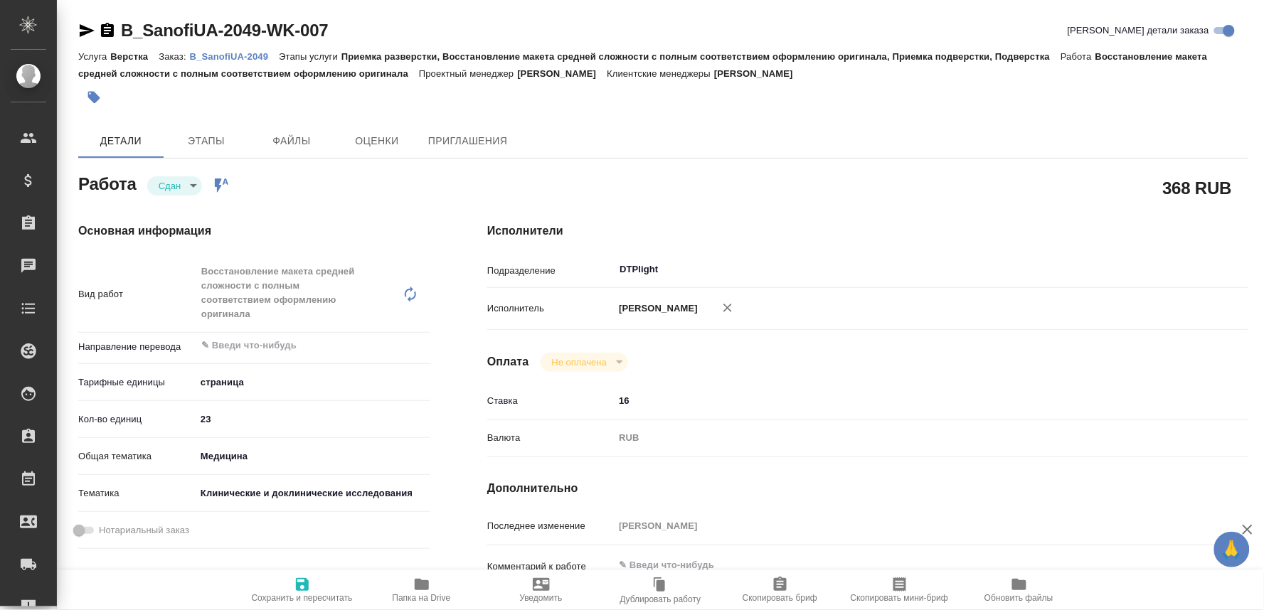
click at [301, 593] on span "Сохранить и пересчитать" at bounding box center [302, 598] width 101 height 10
type textarea "x"
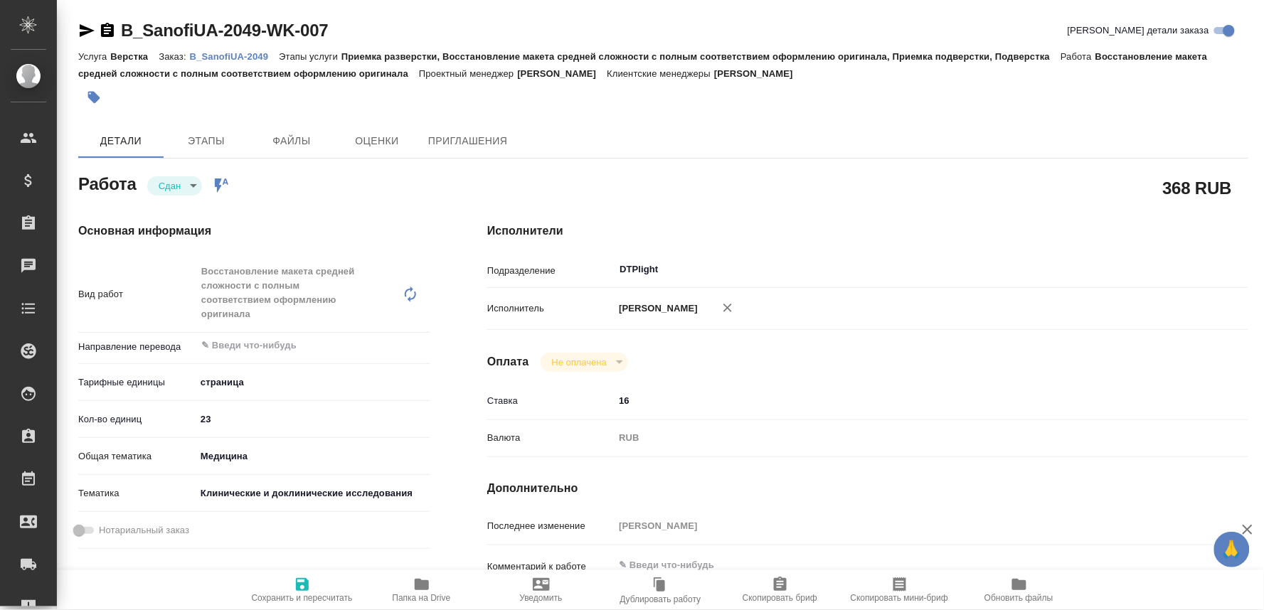
type textarea "x"
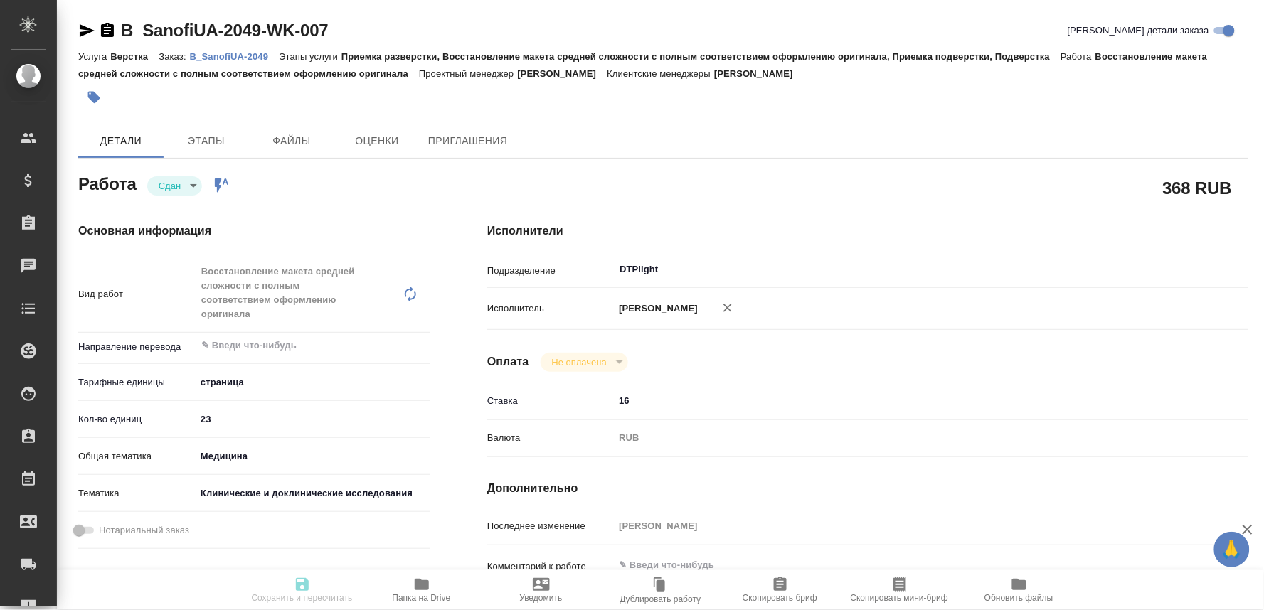
type textarea "x"
type input "closed"
type textarea "Восстановление макета средней сложности с полным соответствием оформлению ориги…"
type textarea "x"
type input "5a8b1489cc6b4906c91bfdb2"
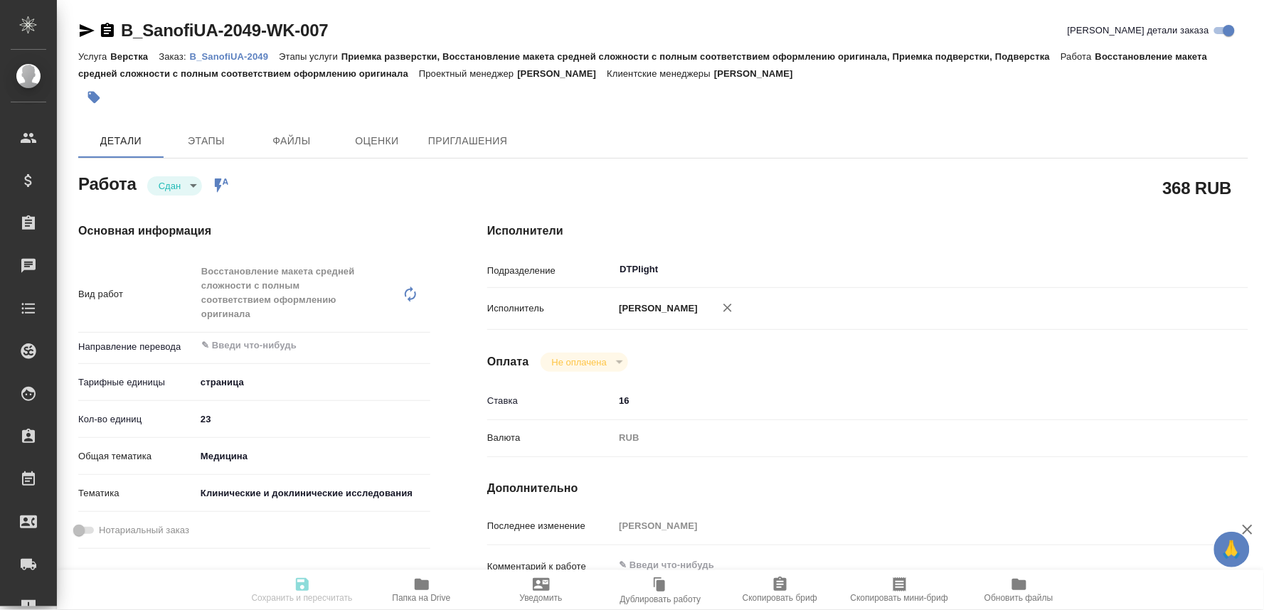
type input "23"
type input "med"
type input "5a8b8b956a9677013d343d9e"
type input "03.09.2025 15:00"
type input "03.09.2025 15:15"
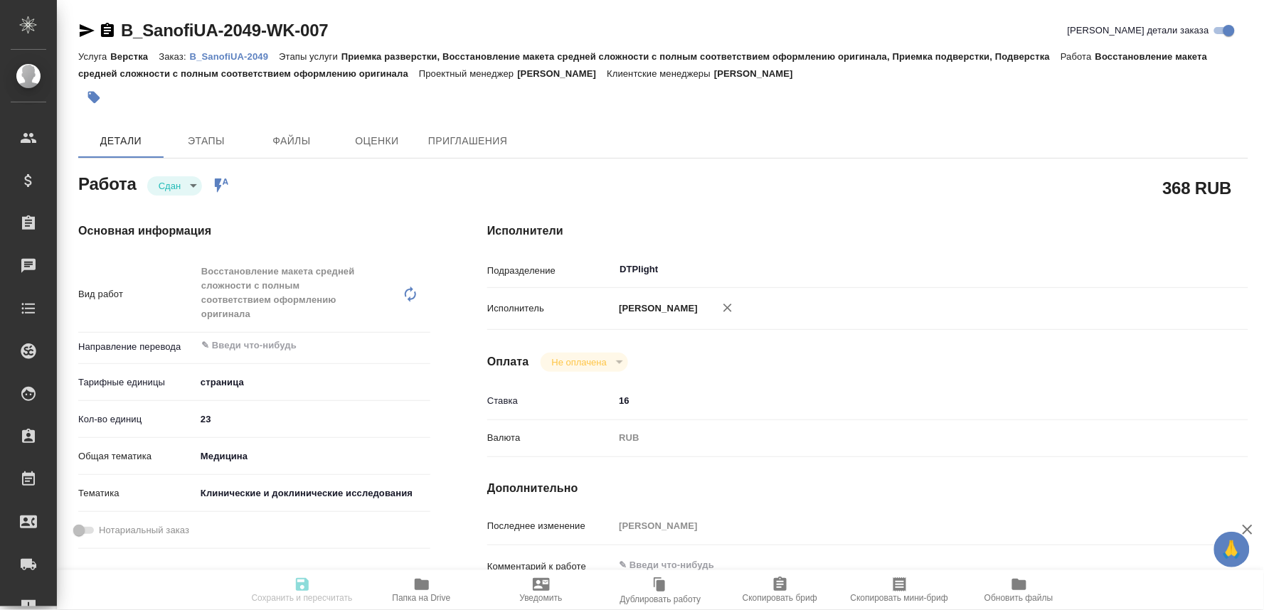
type input "04.09.2025 15:00"
type input "04.09.2025 15:04"
type input "10.09.2025 13:00"
type input "DTPlight"
type input "notPayed"
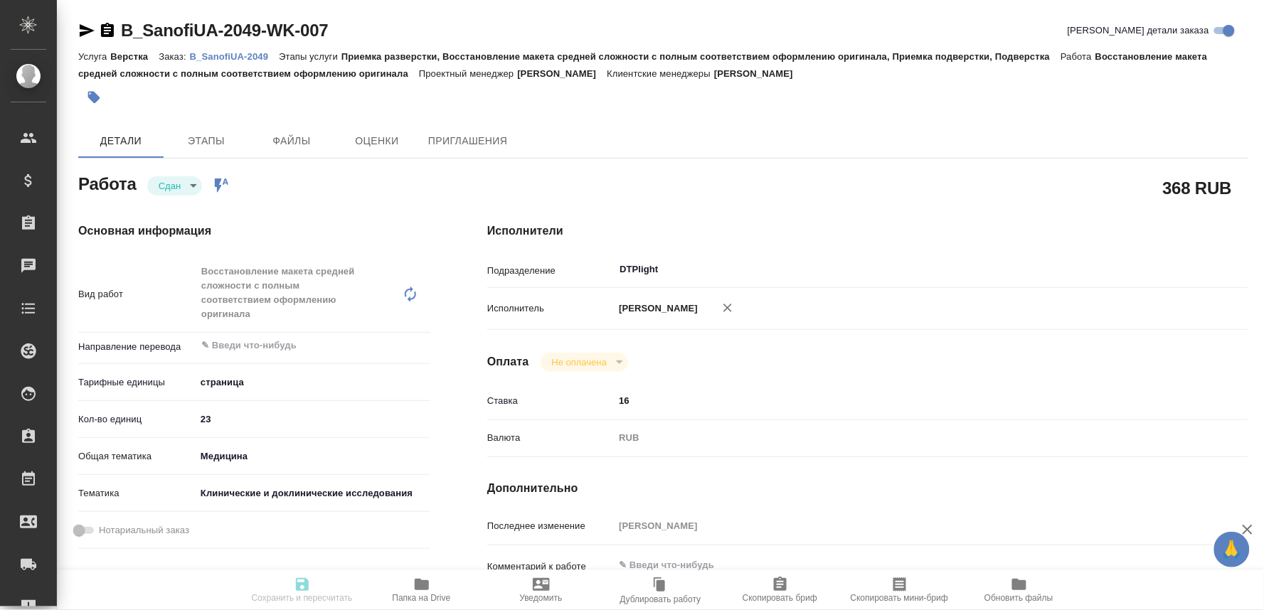
type input "16"
type input "RUB"
type input "[PERSON_NAME]"
type textarea "x"
type textarea "/Clients/SanofiUA/Orders/B_SanofiUA-2049/DTP/B_SanofiUA-2049-WK-007"
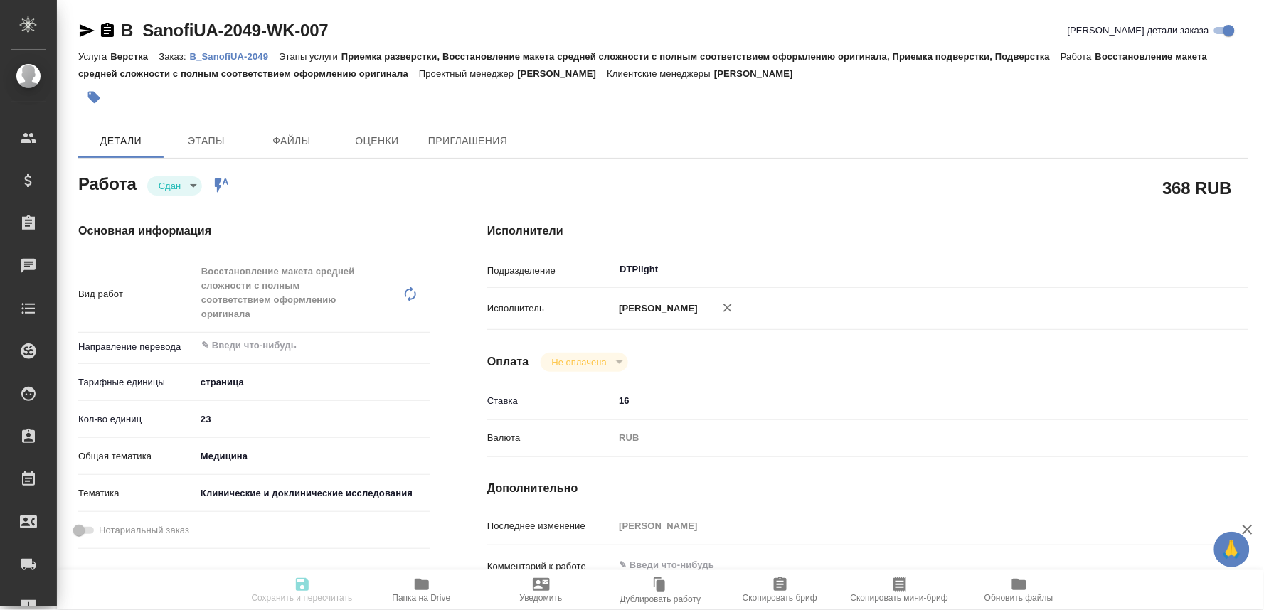
type textarea "x"
type input "B_SanofiUA-2049"
type input "E005839725"
type input "Верстка"
type input "Приемка разверстки, Восстановление макета средней сложности с полным соответств…"
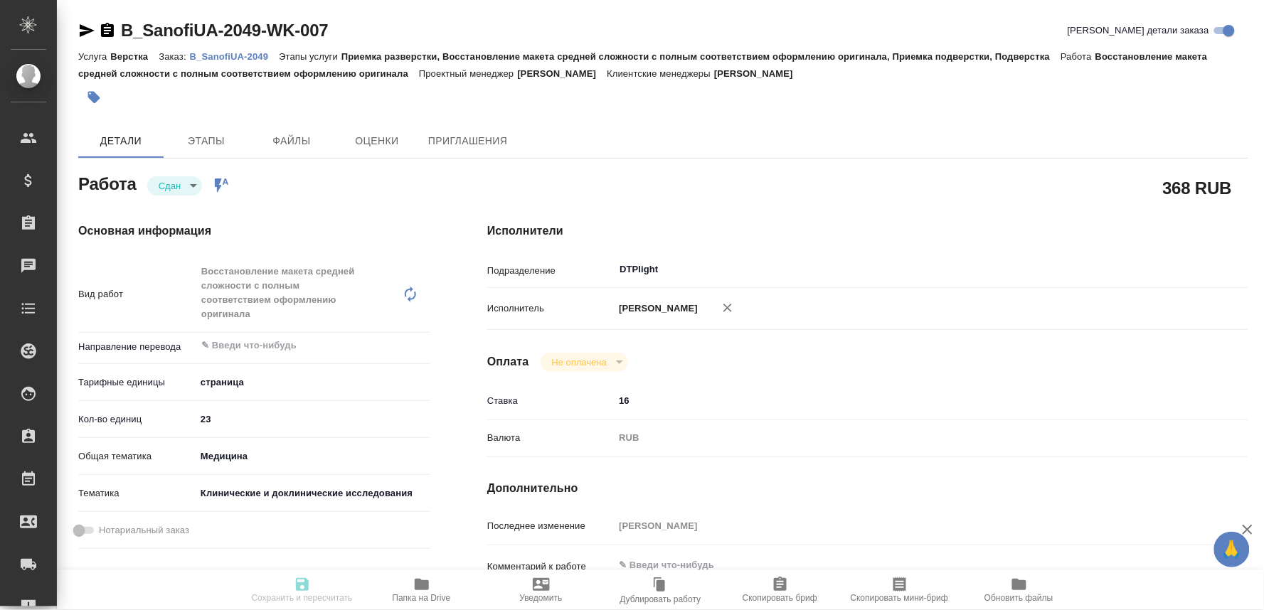
type input "Богомолова Анастасия"
type input "[PERSON_NAME]"
type input "/Clients/SanofiUA/Orders/B_SanofiUA-2049"
type textarea "x"
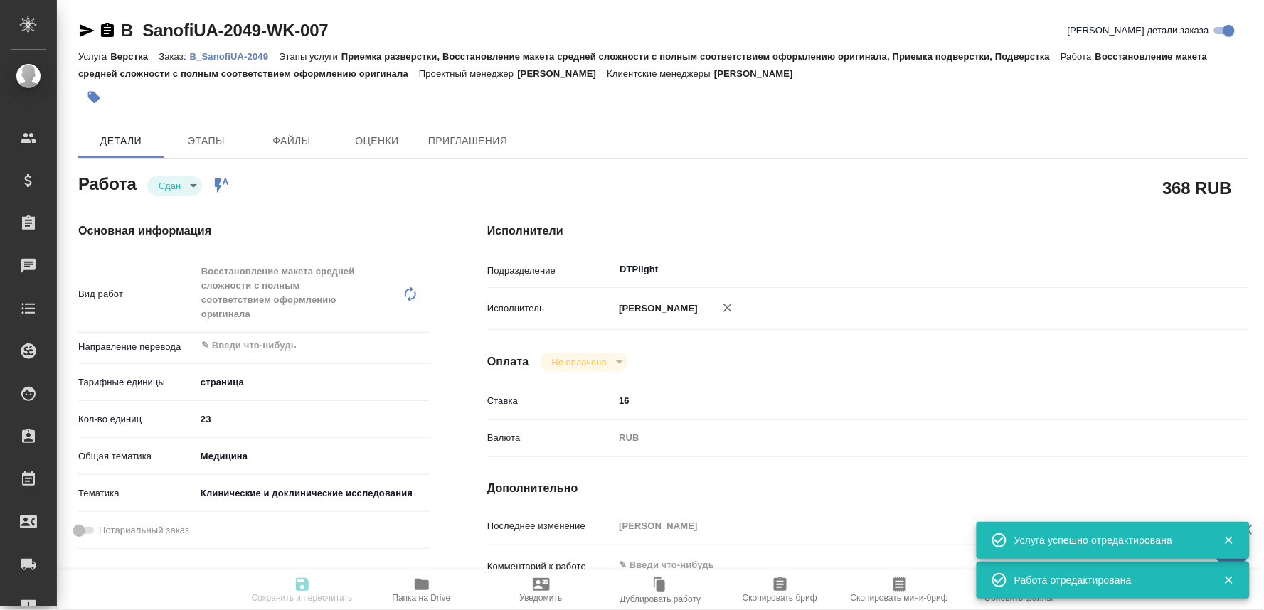
type textarea "x"
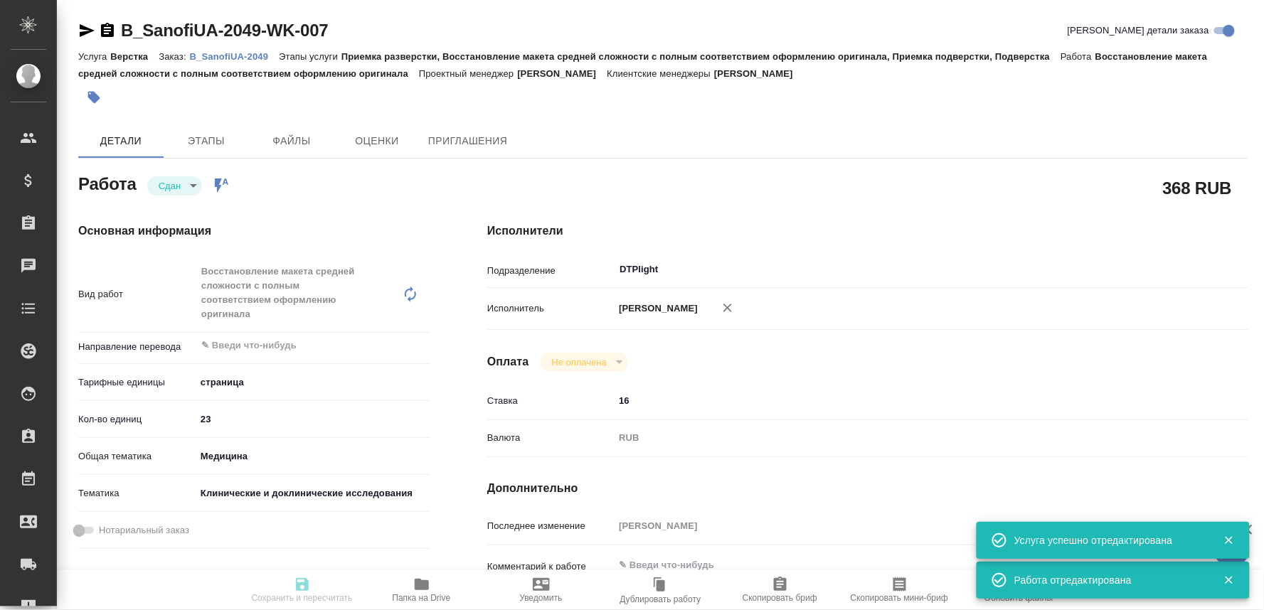
type textarea "x"
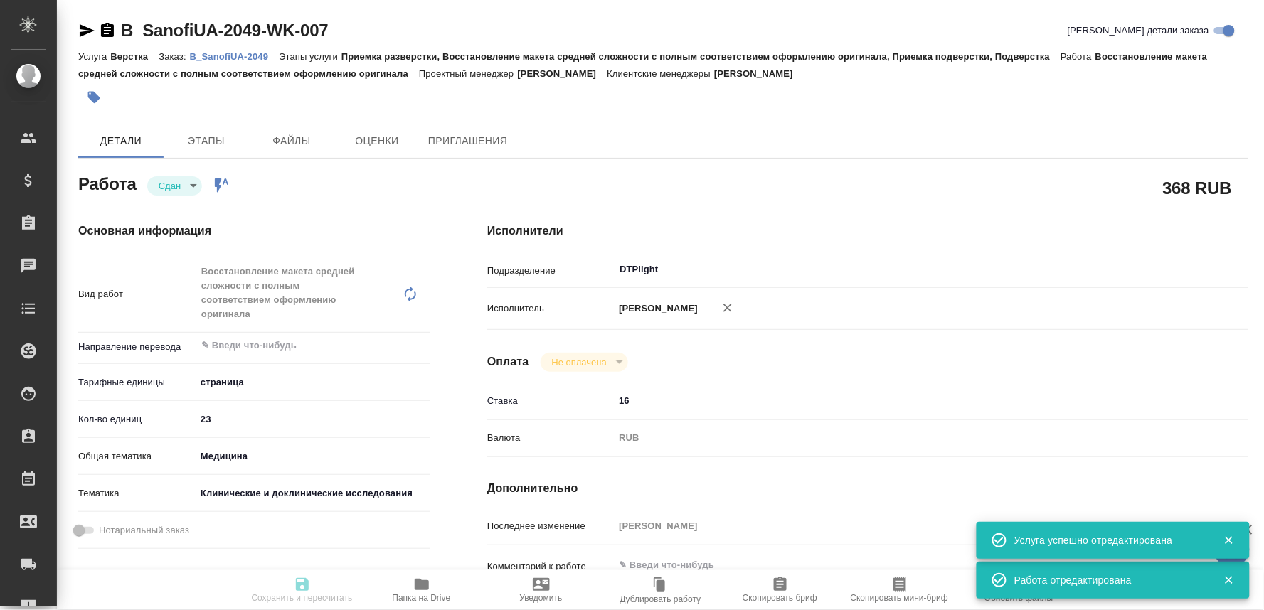
type textarea "x"
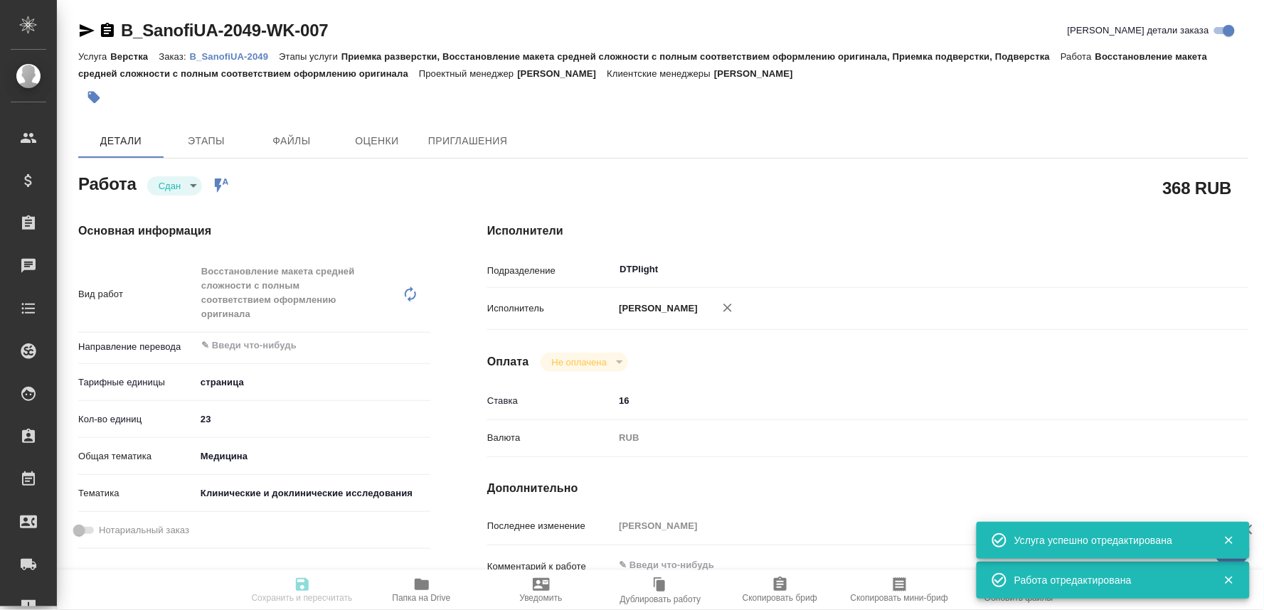
type input "closed"
type textarea "Восстановление макета средней сложности с полным соответствием оформлению ориги…"
type textarea "x"
type input "5a8b1489cc6b4906c91bfdb2"
type input "23"
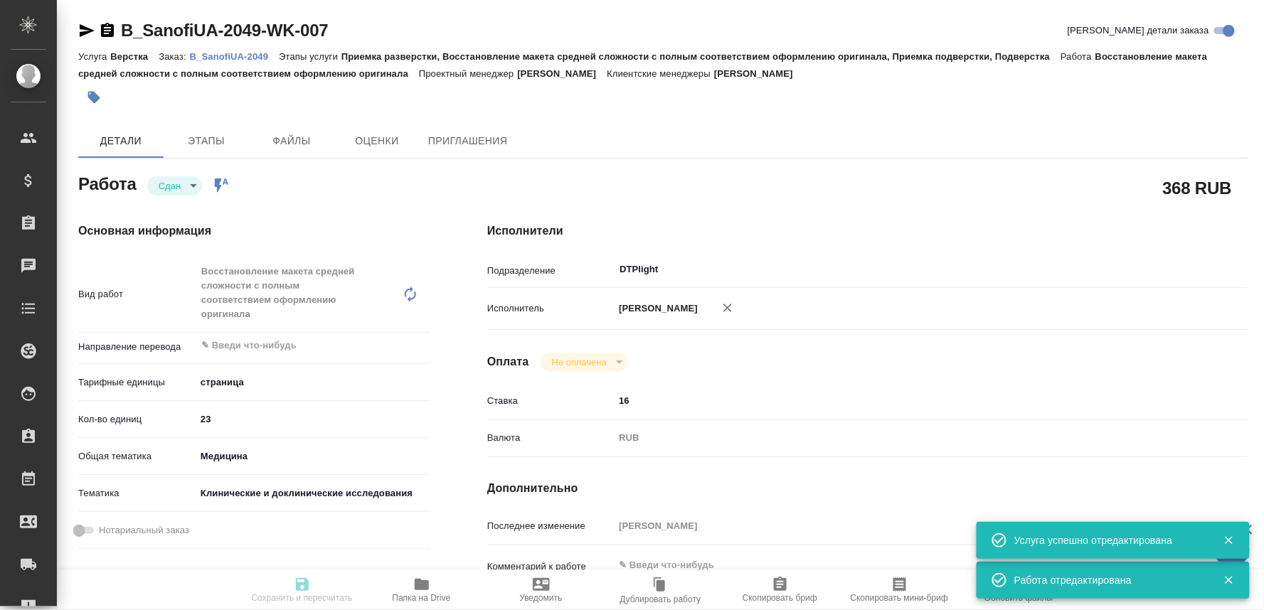
type input "med"
type input "5a8b8b956a9677013d343d9e"
type input "03.09.2025 15:00"
type input "03.09.2025 15:15"
type input "04.09.2025 15:00"
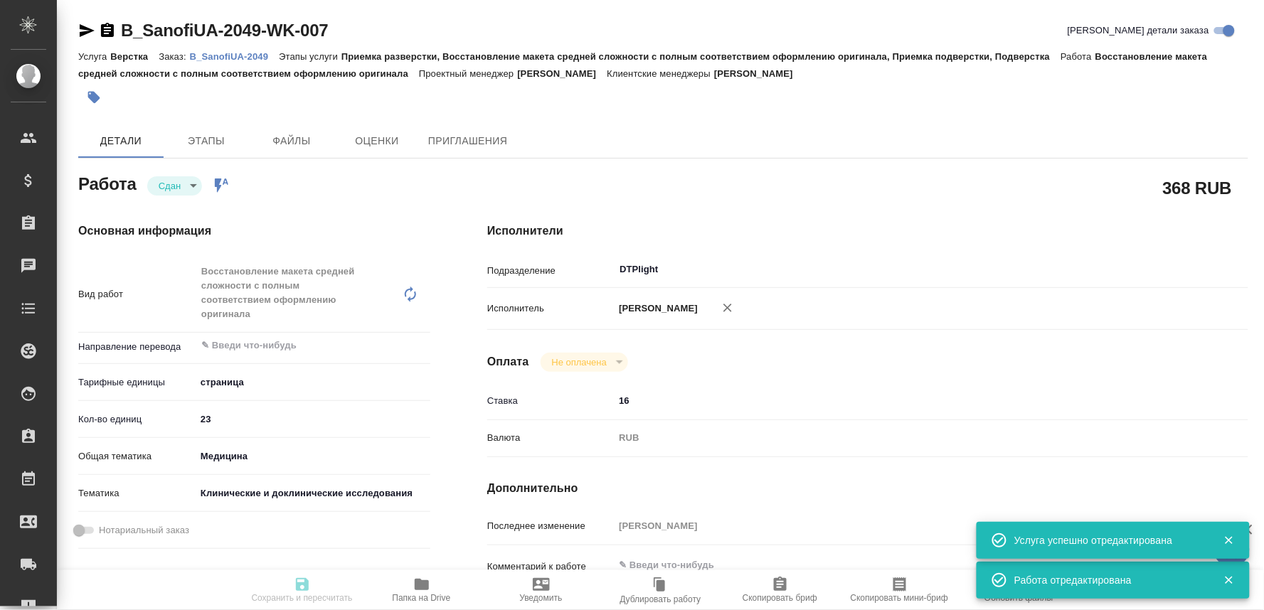
type input "04.09.2025 15:04"
type input "10.09.2025 13:00"
type input "DTPlight"
type input "notPayed"
type input "16"
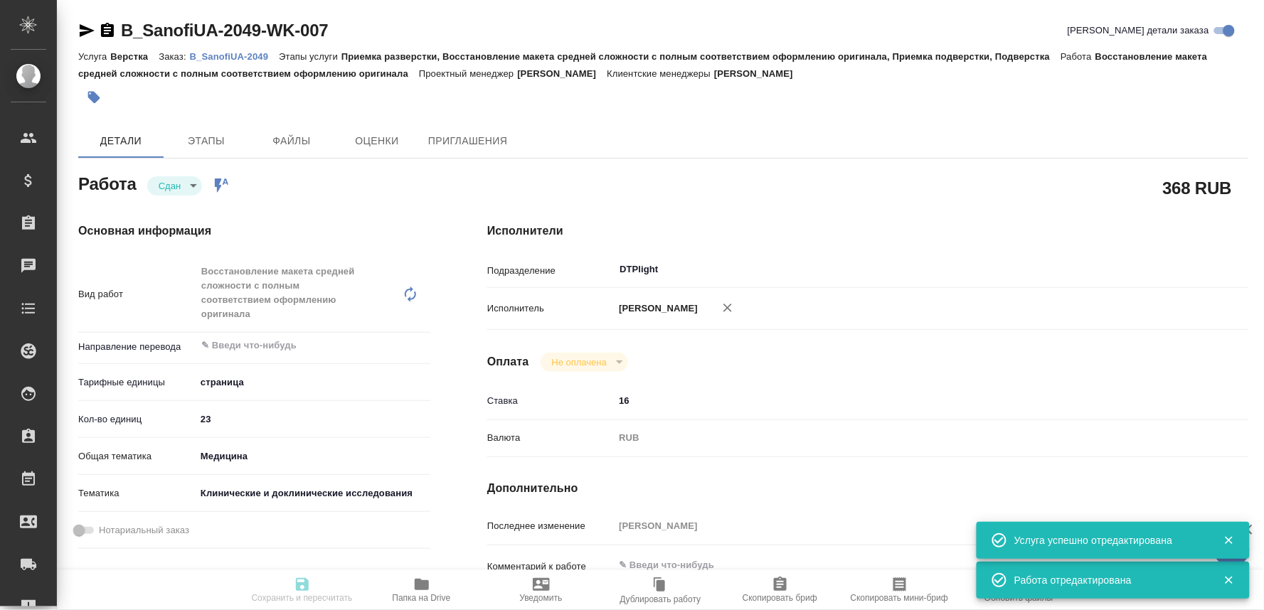
type input "RUB"
type input "[PERSON_NAME]"
type textarea "x"
type textarea "/Clients/SanofiUA/Orders/B_SanofiUA-2049/DTP/B_SanofiUA-2049-WK-007"
type textarea "x"
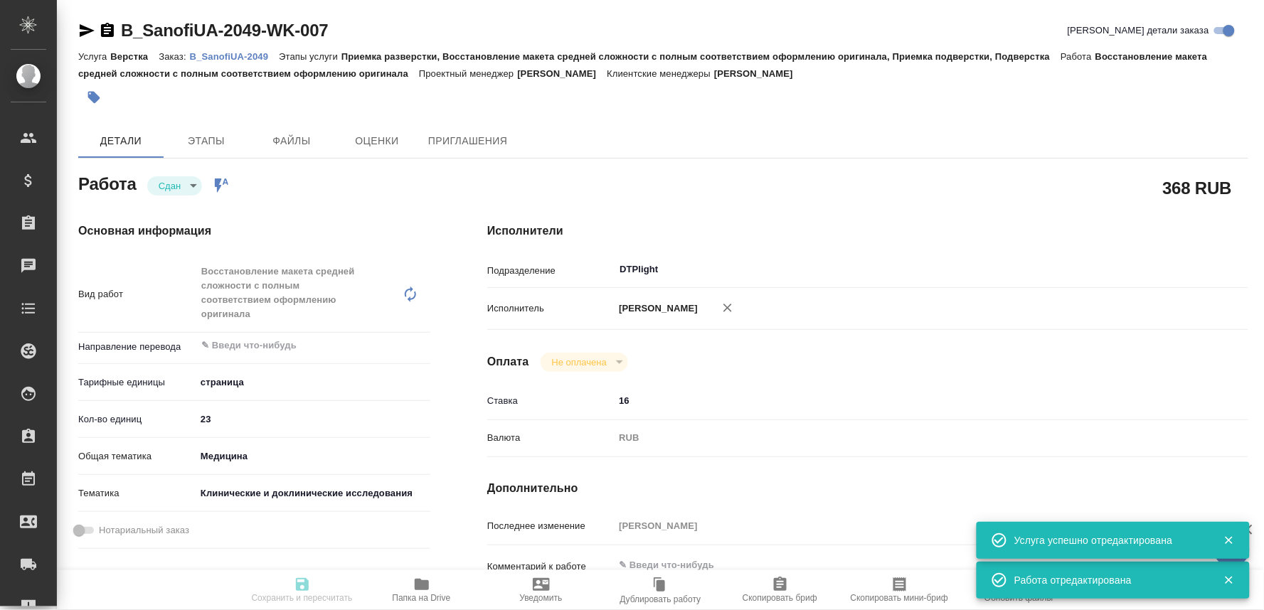
type input "B_SanofiUA-2049"
type input "E005839725"
type input "Верстка"
type input "Приемка разверстки, Восстановление макета средней сложности с полным соответств…"
type input "Богомолова Анастасия"
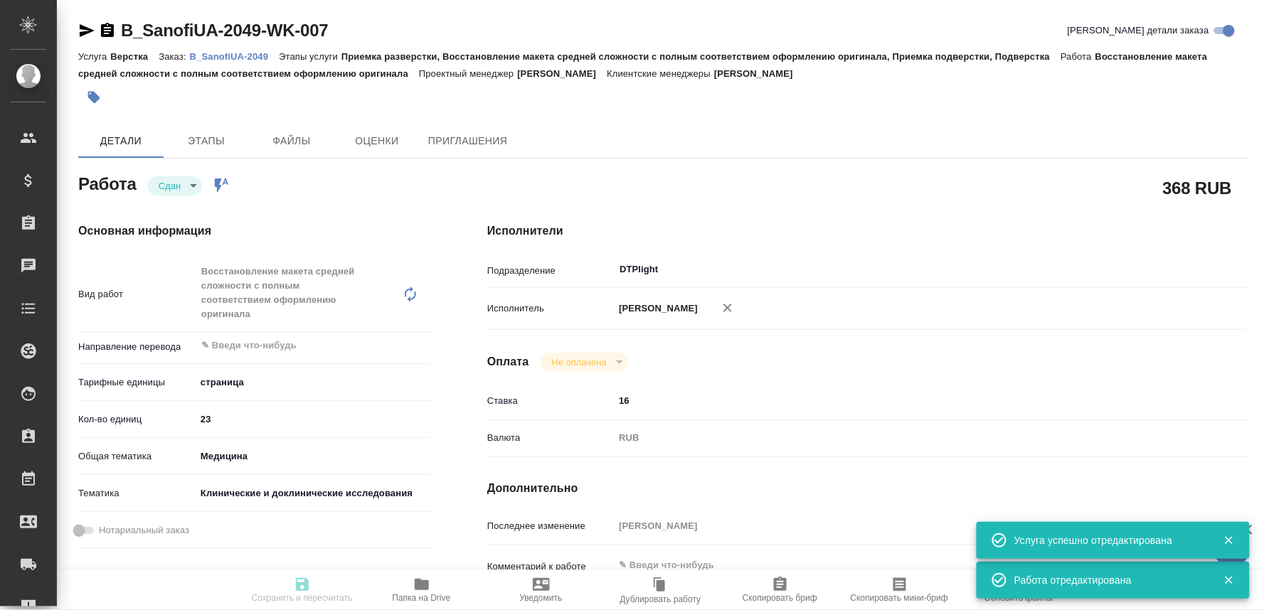
type input "[PERSON_NAME]"
type input "/Clients/SanofiUA/Orders/B_SanofiUA-2049"
type textarea "x"
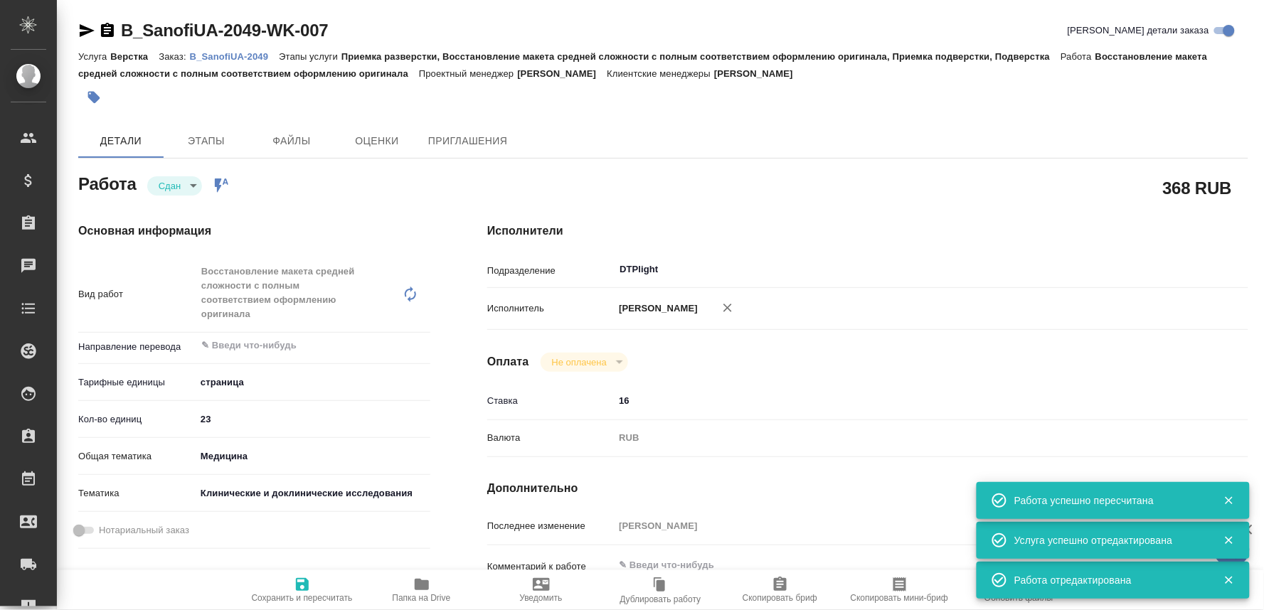
type textarea "x"
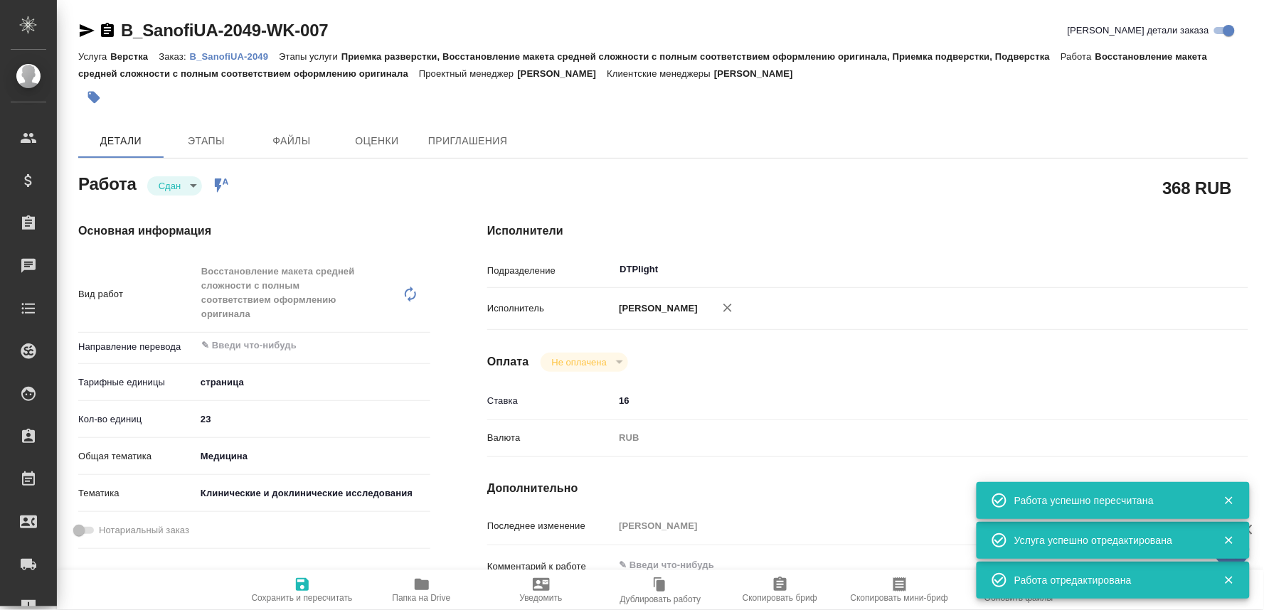
type textarea "x"
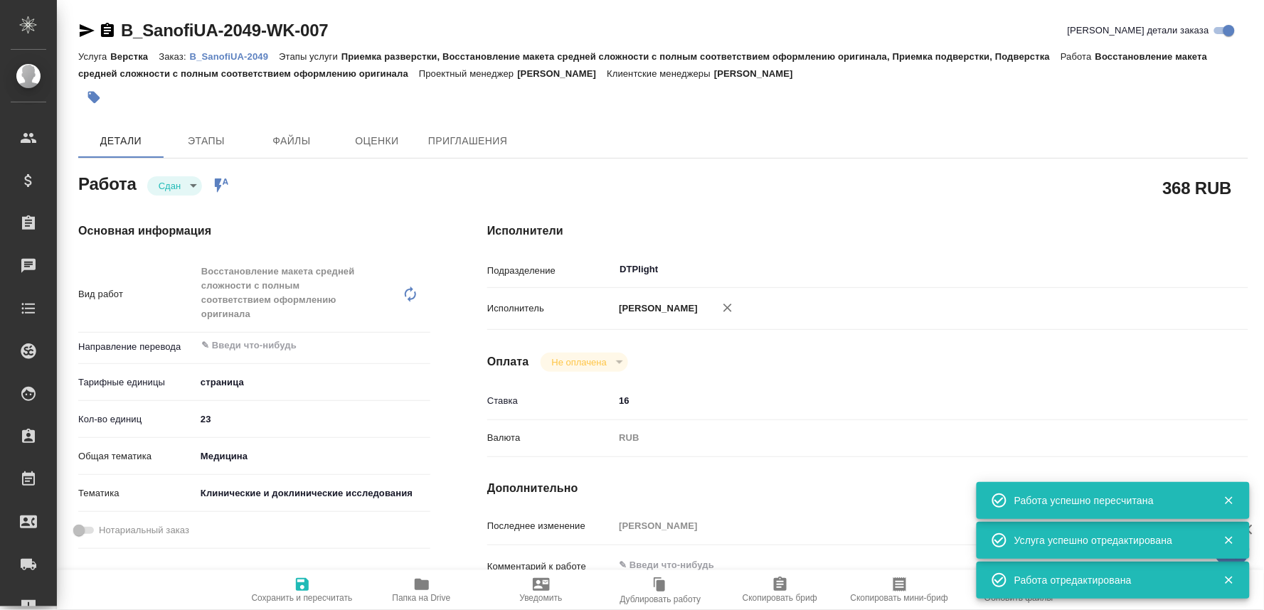
type textarea "x"
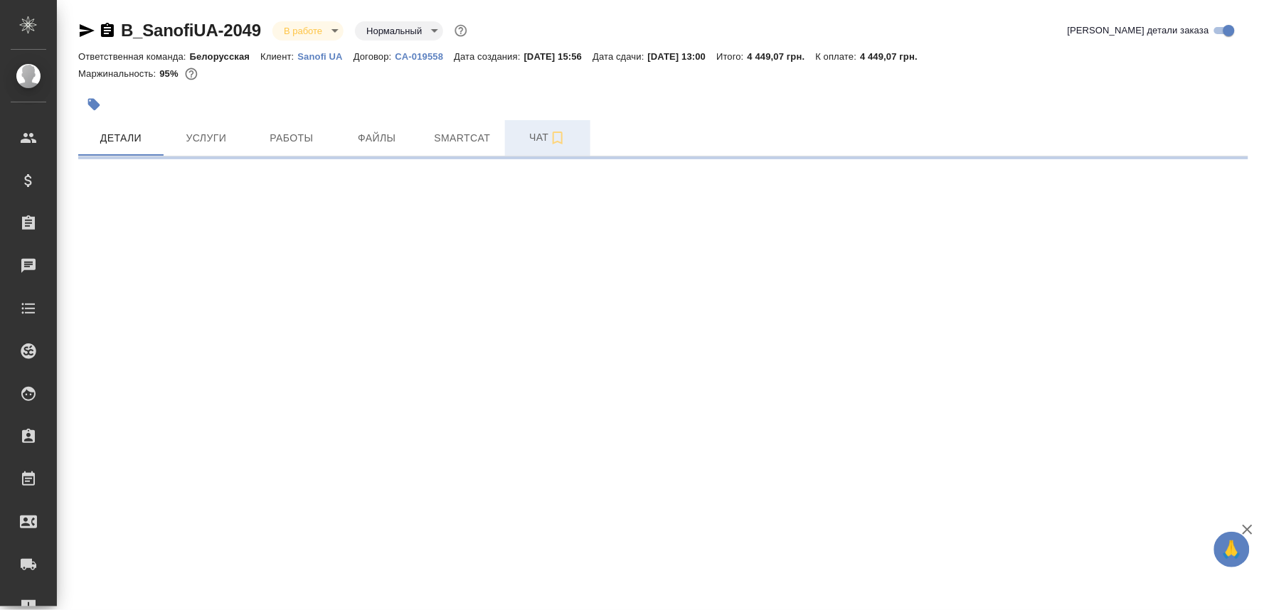
click at [524, 133] on span "Чат" at bounding box center [547, 138] width 68 height 18
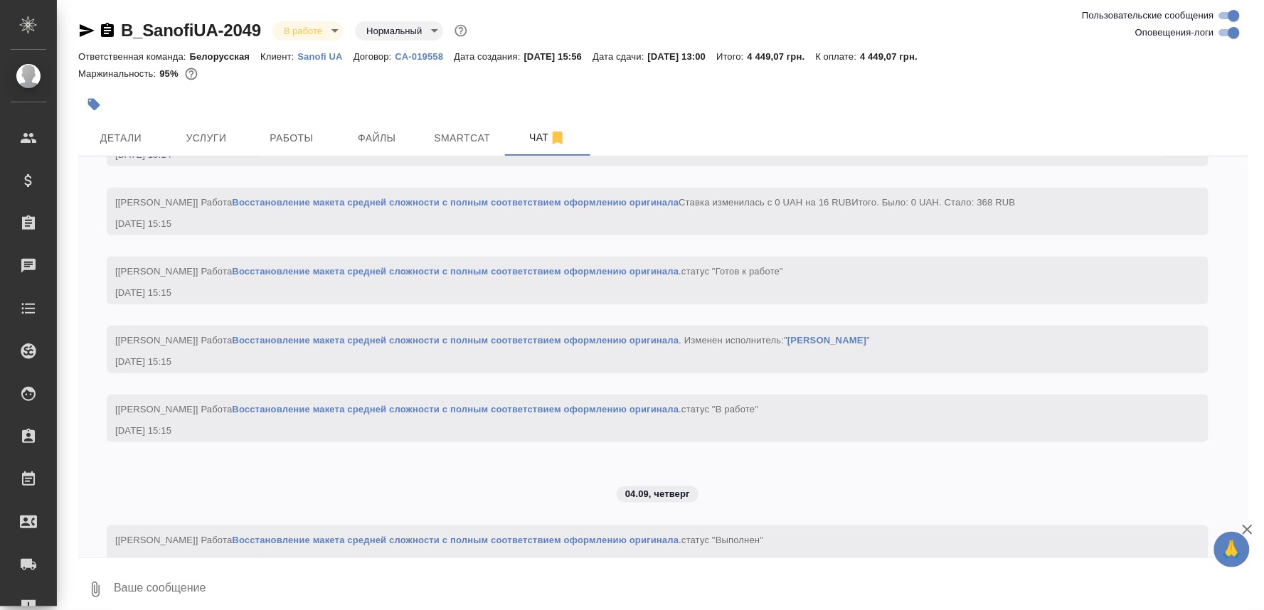
scroll to position [2044, 0]
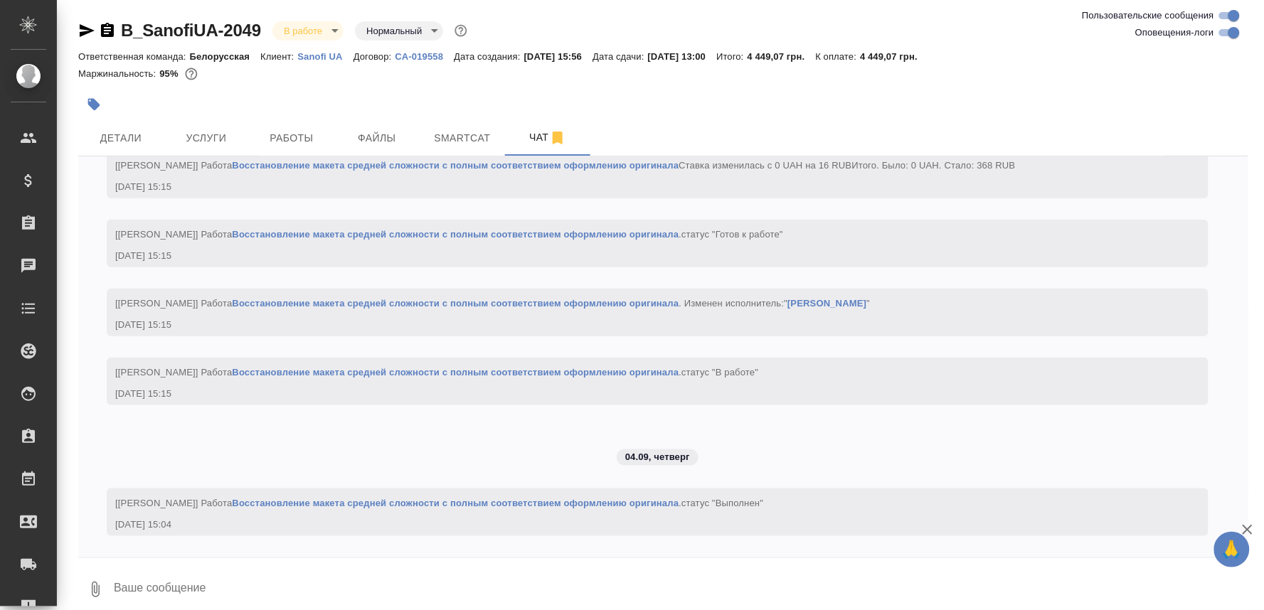
click at [194, 584] on textarea at bounding box center [680, 589] width 1136 height 48
paste textarea "https://drive.awatera.com/apps/files/files/10270851?dir=/Shares/SanofiUA/Orders…"
type textarea "https://drive.awatera.com/apps/files/files/10270851?dir=/Shares/SanofiUA/Orders…"
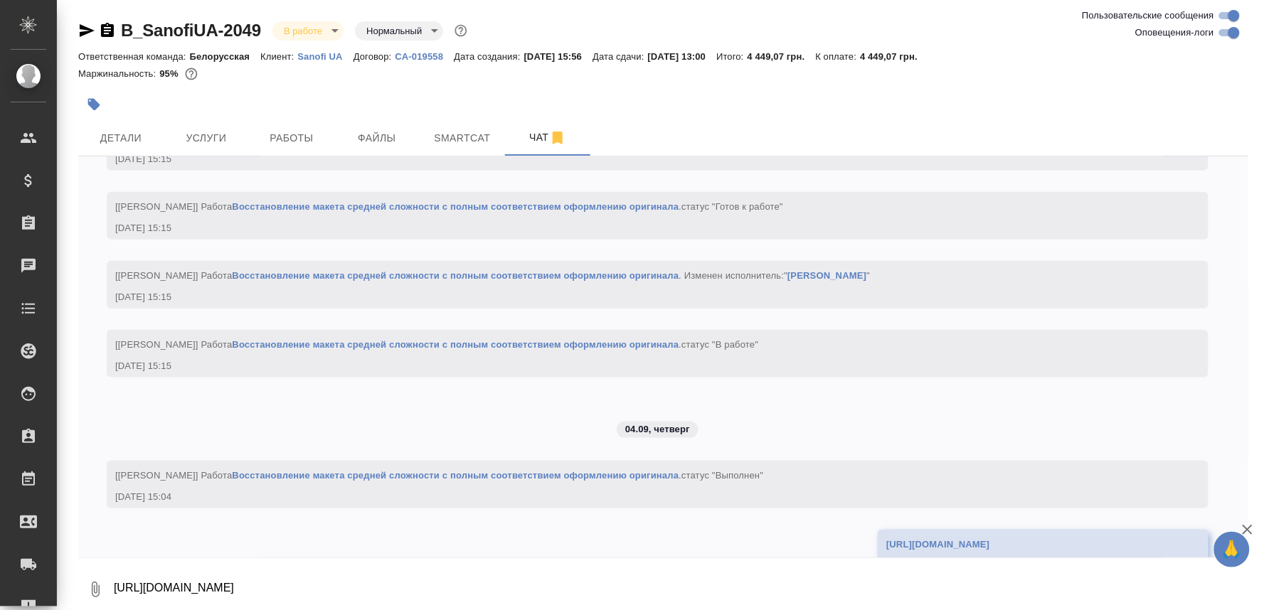
scroll to position [2113, 0]
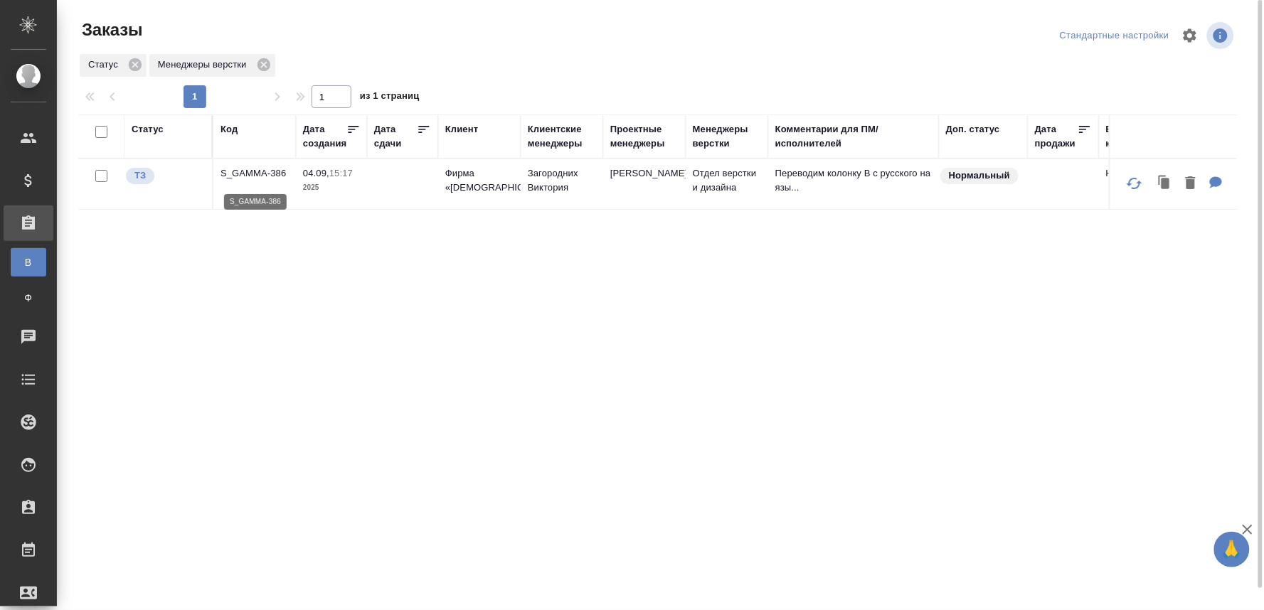
click at [237, 174] on p "S_GAMMA-386" at bounding box center [254, 173] width 68 height 14
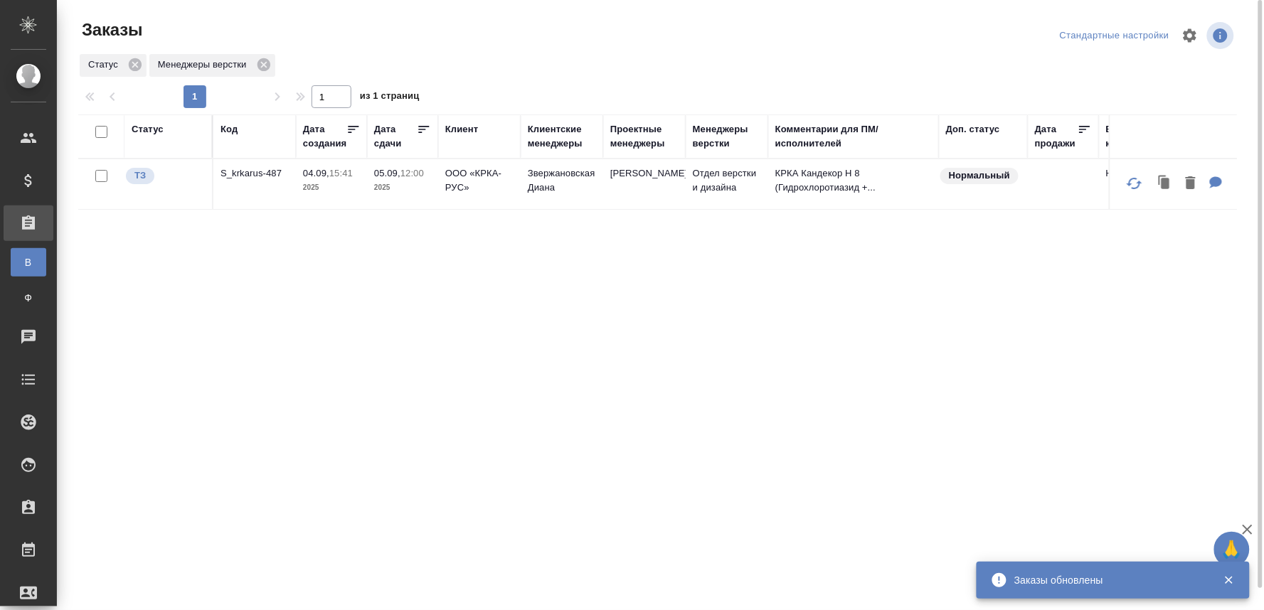
click at [252, 164] on td "S_krkarus-487" at bounding box center [254, 184] width 82 height 50
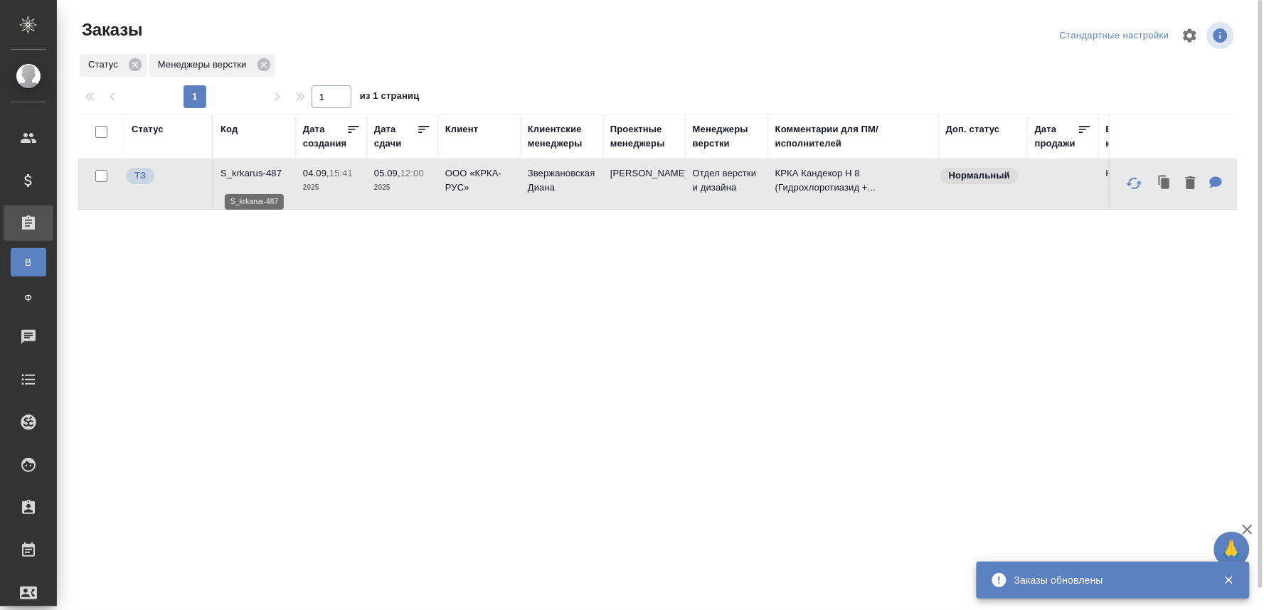
click at [268, 178] on p "S_krkarus-487" at bounding box center [254, 173] width 68 height 14
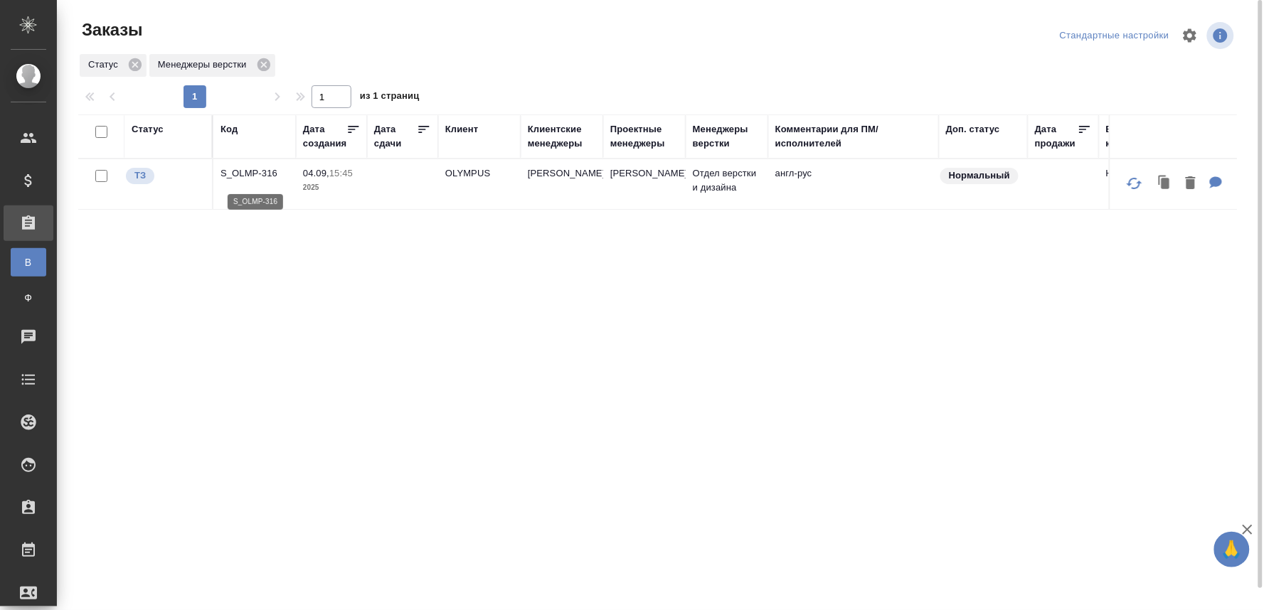
click at [225, 178] on p "S_OLMP-316" at bounding box center [254, 173] width 68 height 14
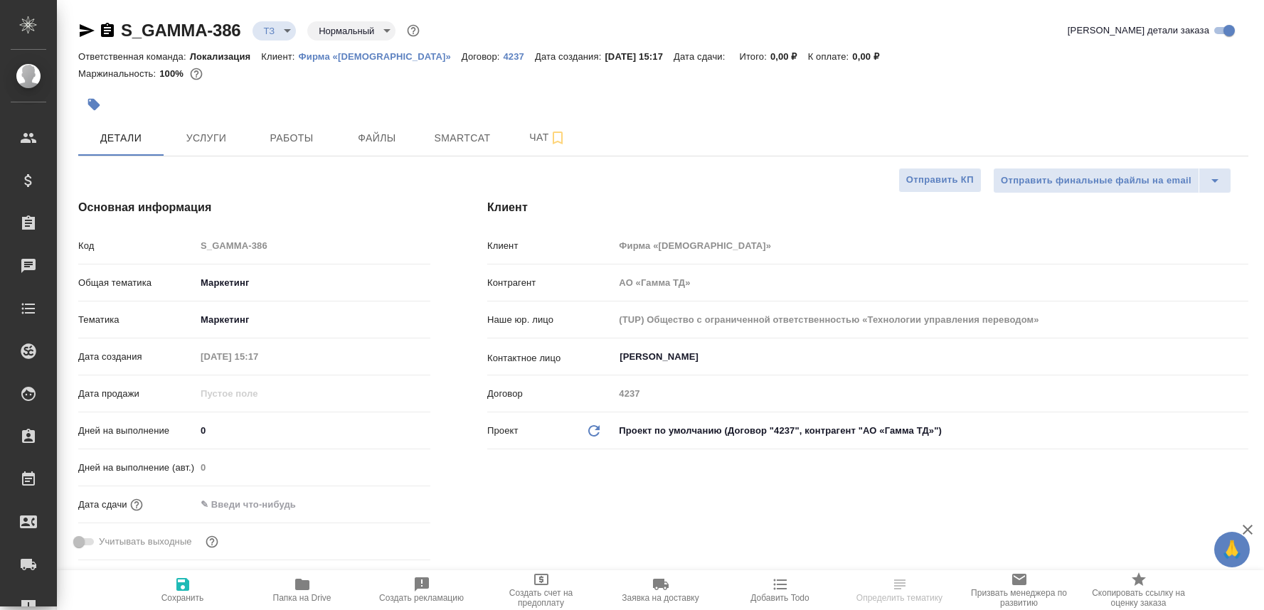
select select "RU"
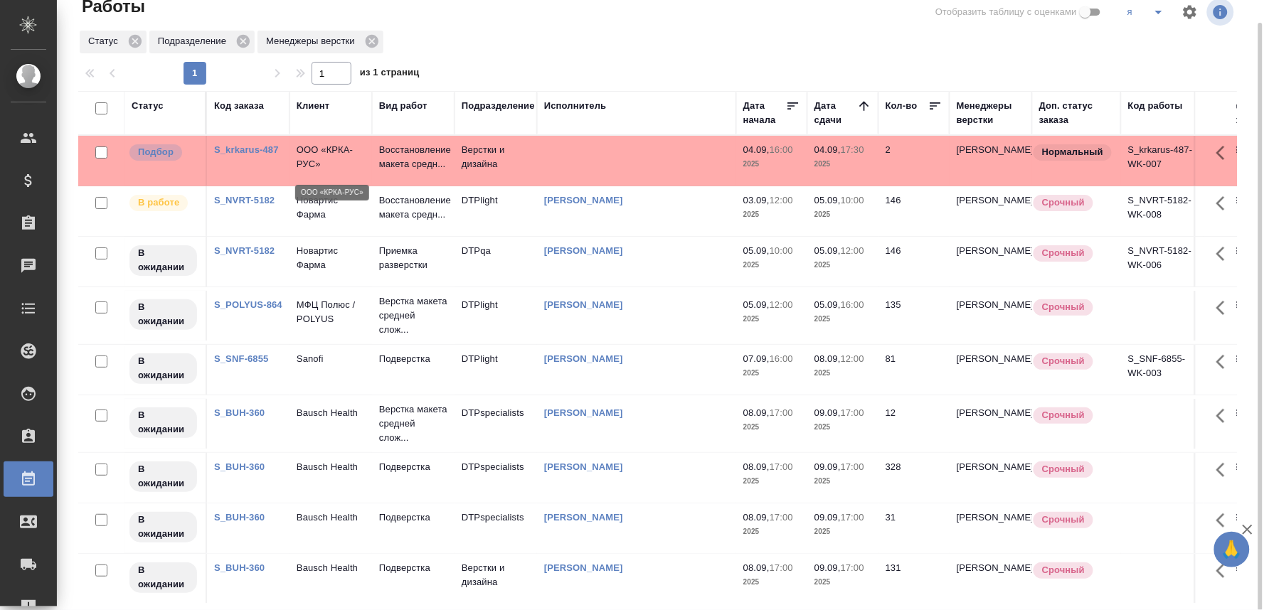
click at [316, 157] on p "ООО «КРКА-РУС»" at bounding box center [331, 157] width 68 height 28
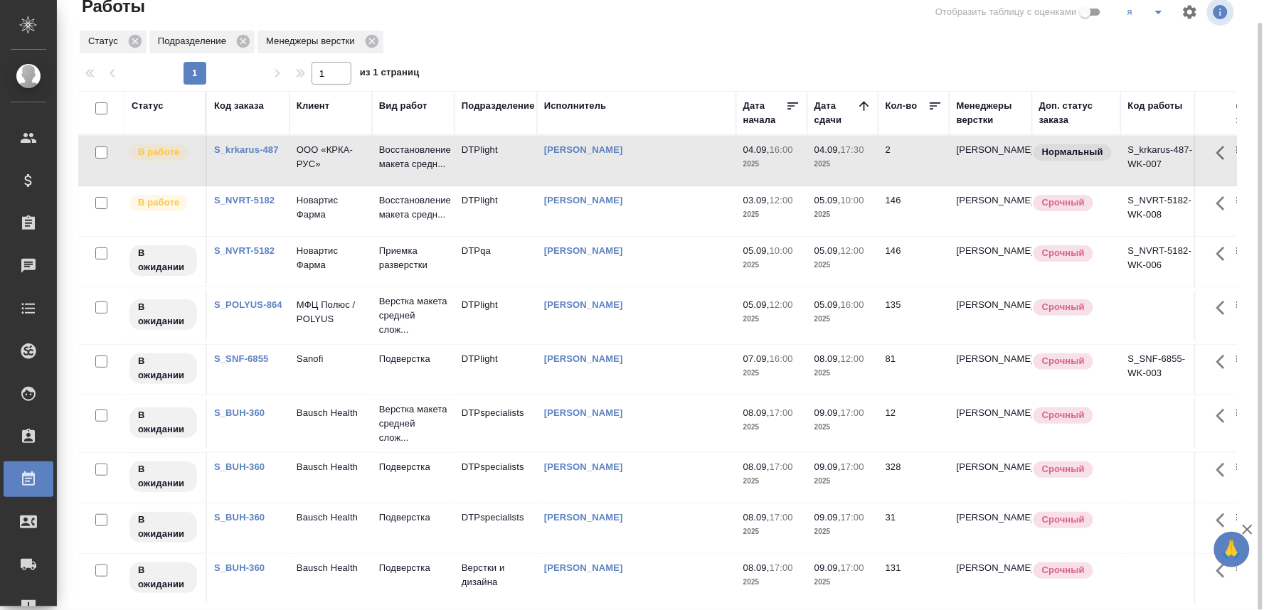
click at [318, 159] on p "ООО «КРКА-РУС»" at bounding box center [331, 157] width 68 height 28
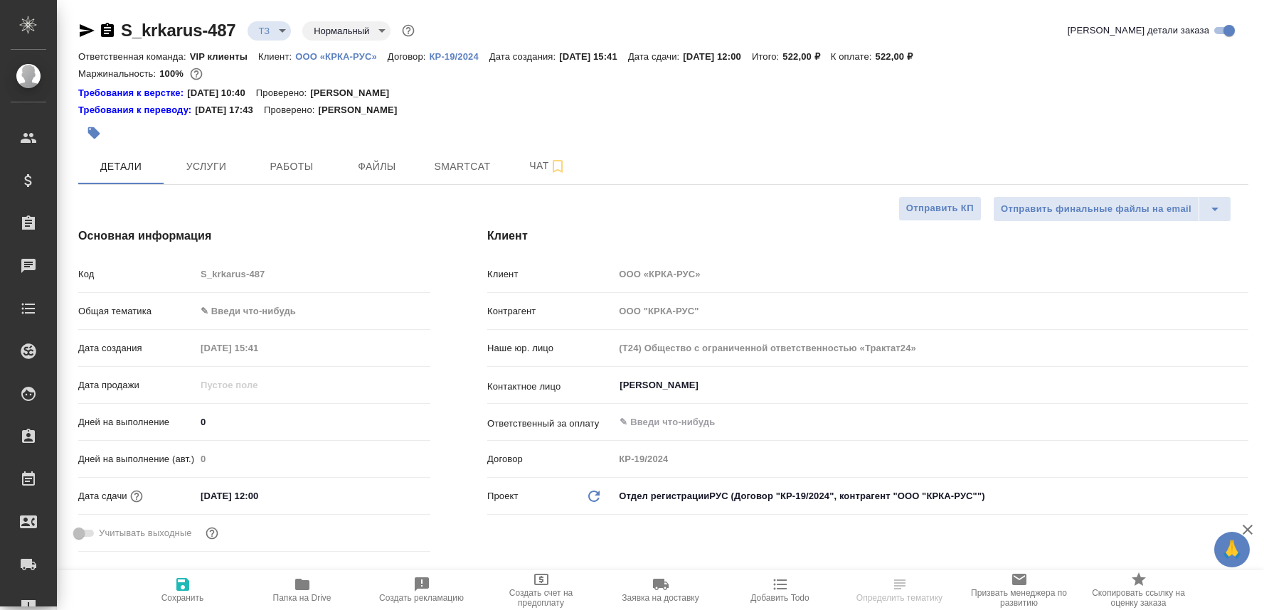
select select "RU"
click at [302, 577] on icon "button" at bounding box center [302, 584] width 17 height 17
select select "RU"
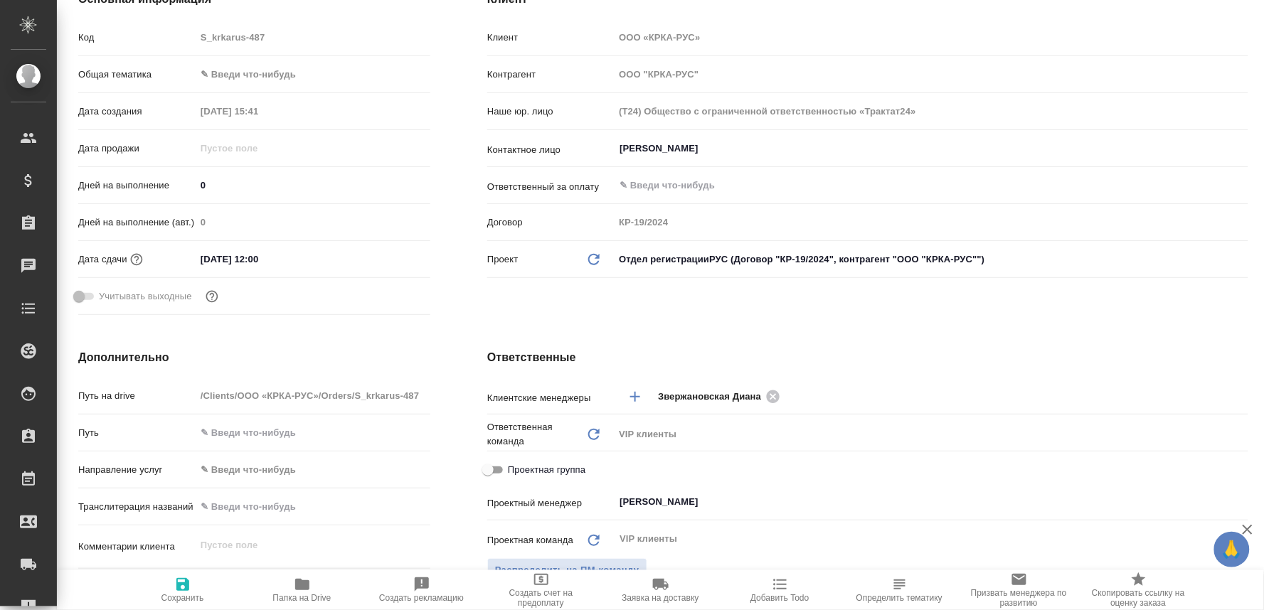
scroll to position [553, 0]
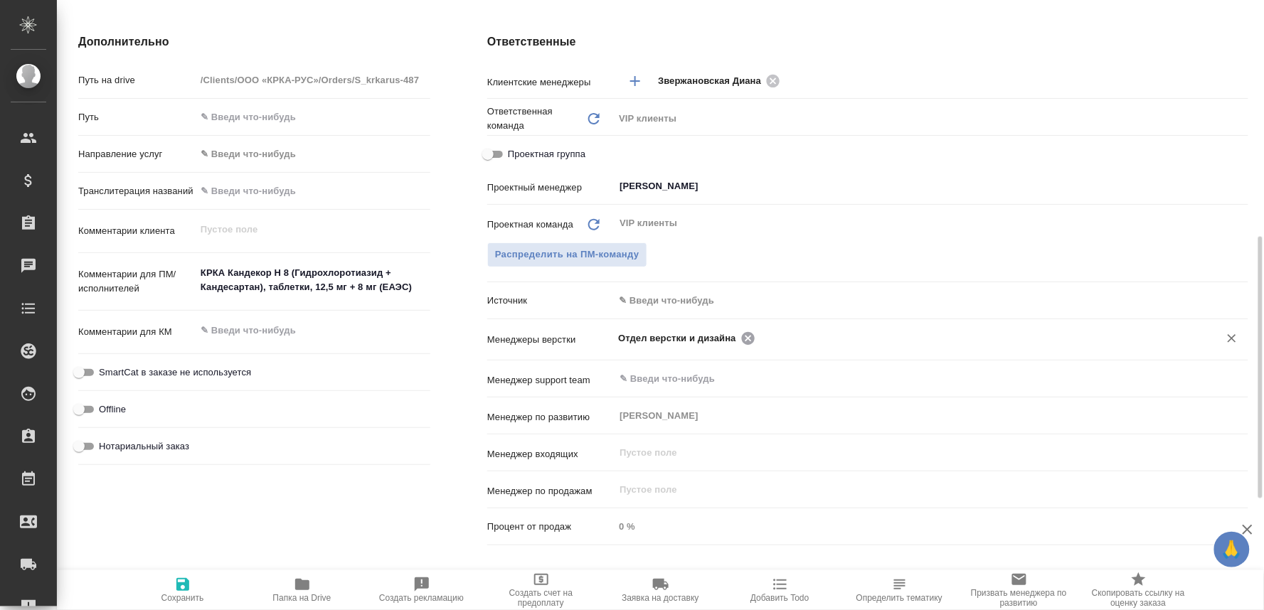
click at [740, 331] on icon at bounding box center [748, 339] width 16 height 16
type textarea "x"
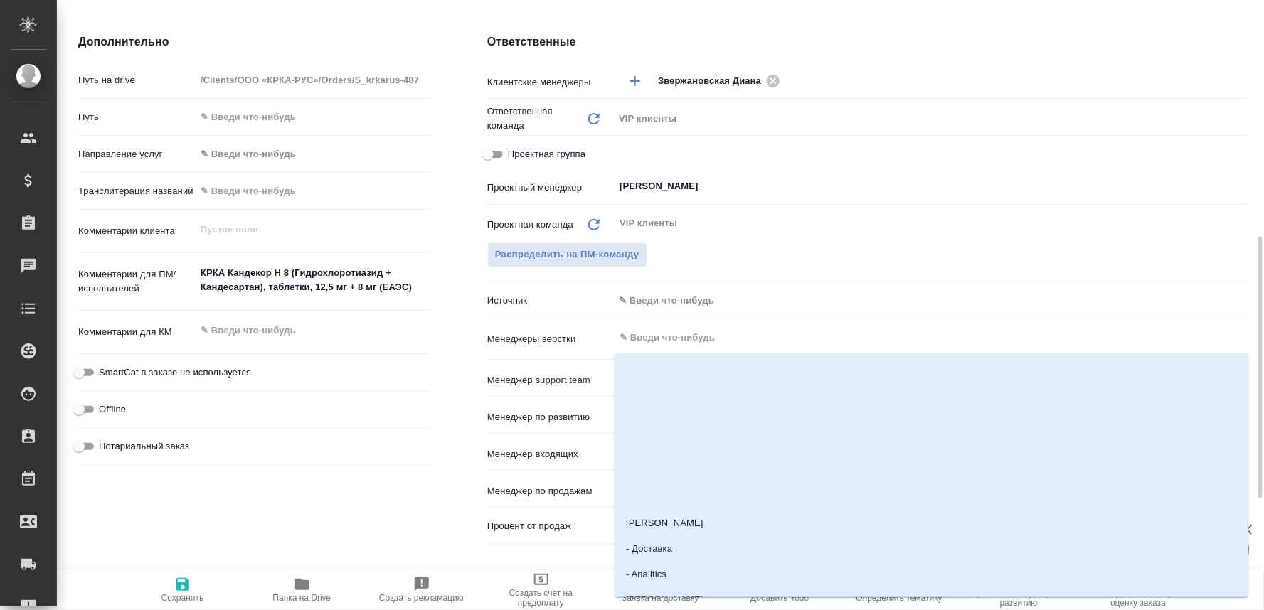
click at [737, 330] on input "text" at bounding box center [907, 337] width 578 height 17
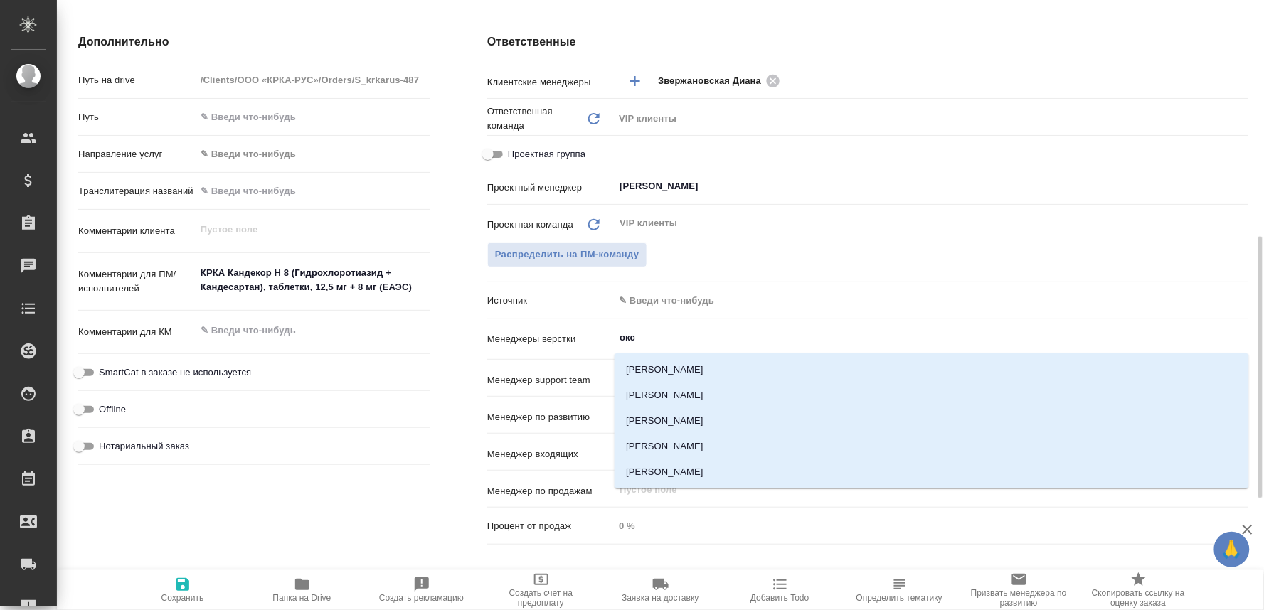
type input "оксю"
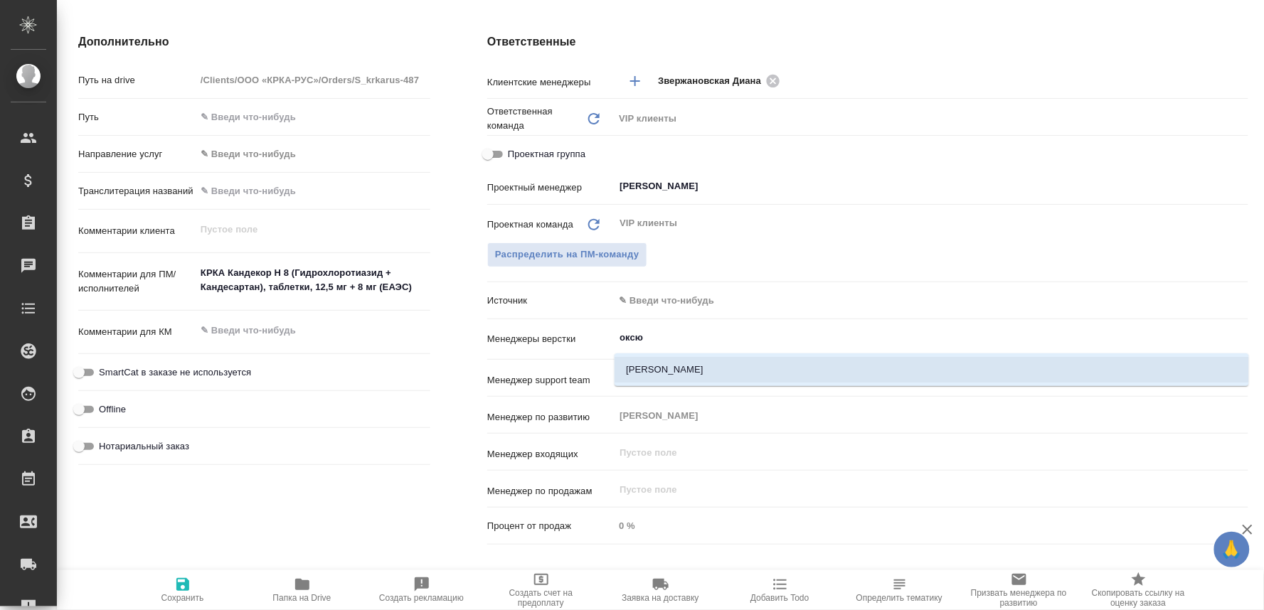
click at [691, 373] on li "[PERSON_NAME]" at bounding box center [931, 370] width 634 height 26
type textarea "x"
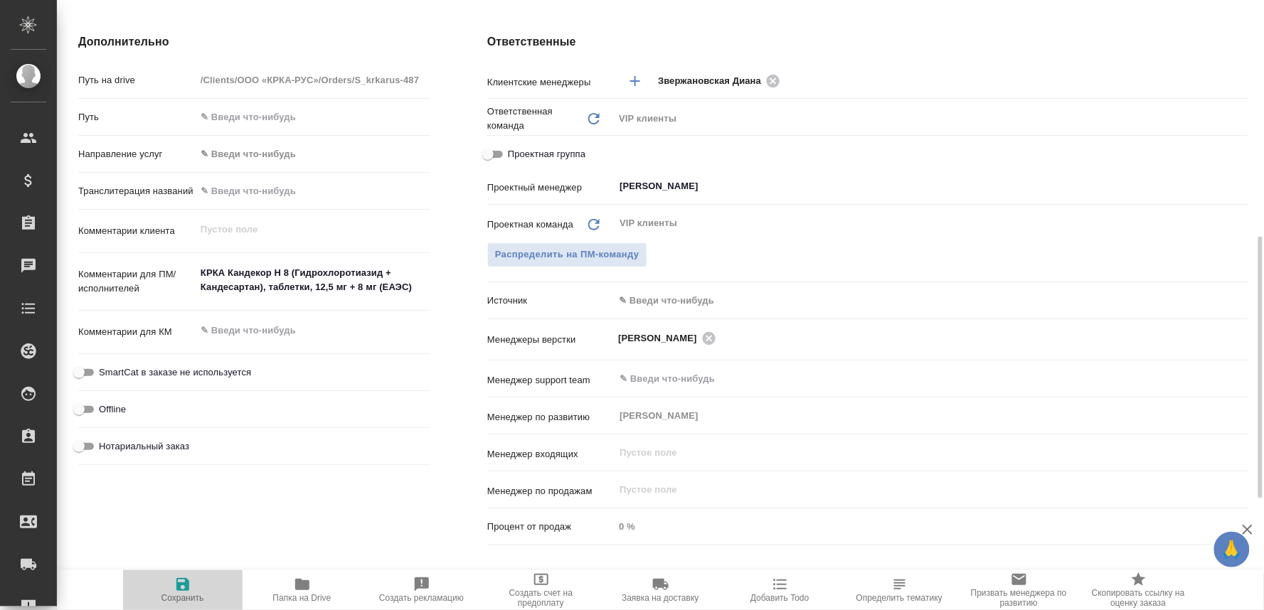
click at [186, 585] on icon "button" at bounding box center [182, 584] width 13 height 13
type textarea "x"
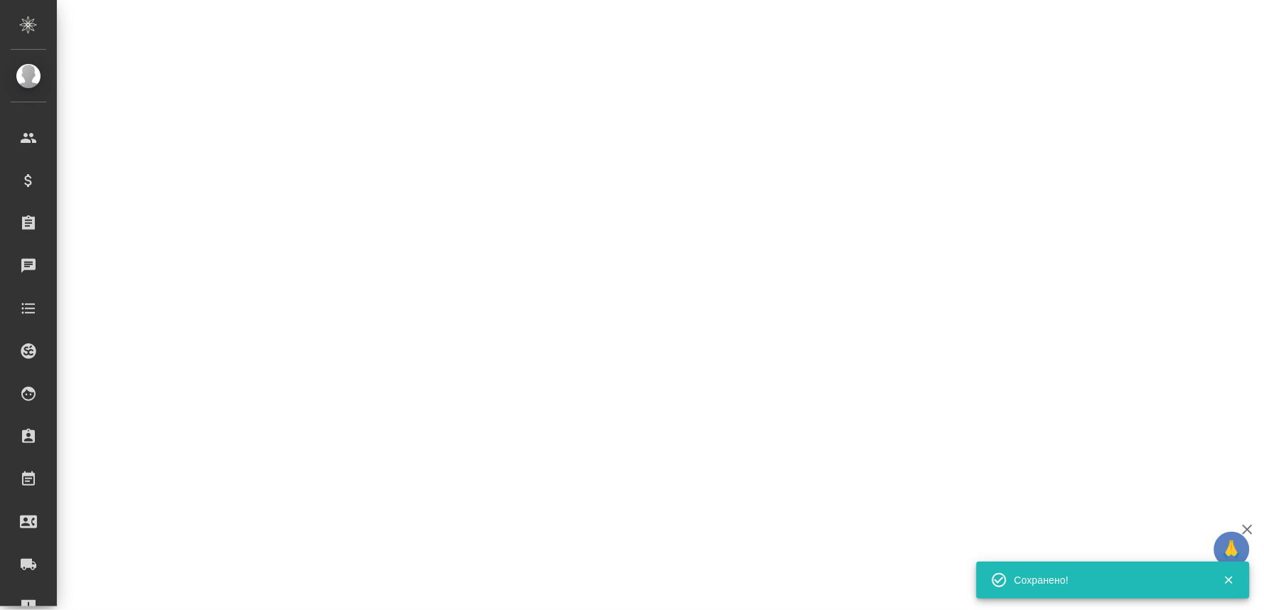
select select "RU"
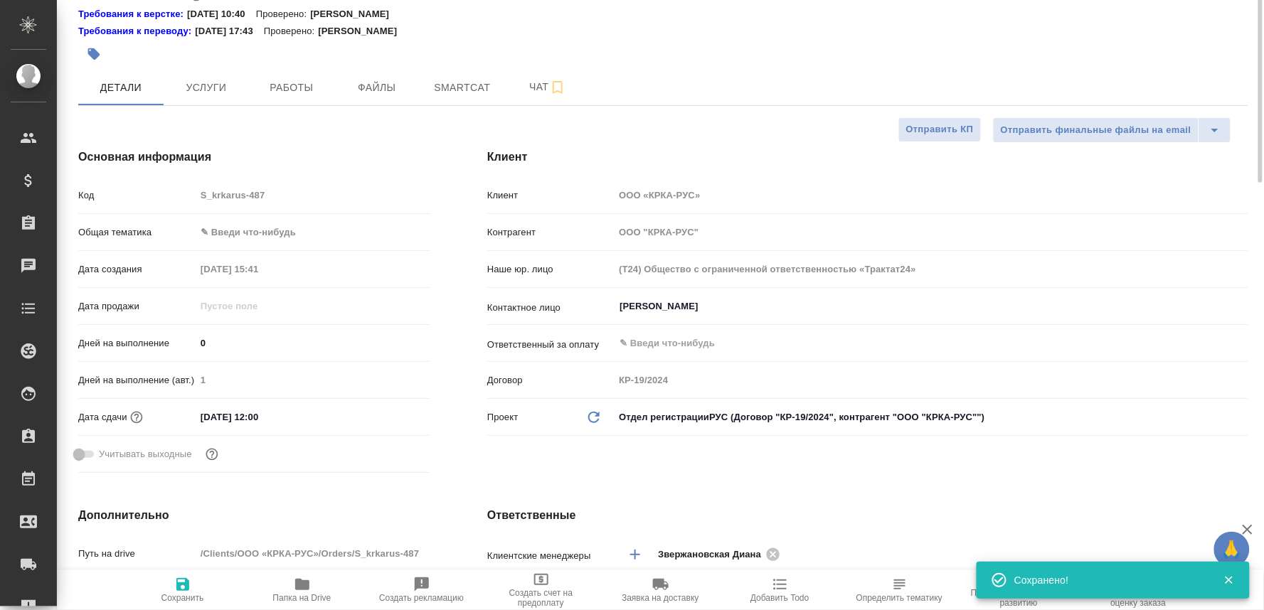
scroll to position [0, 0]
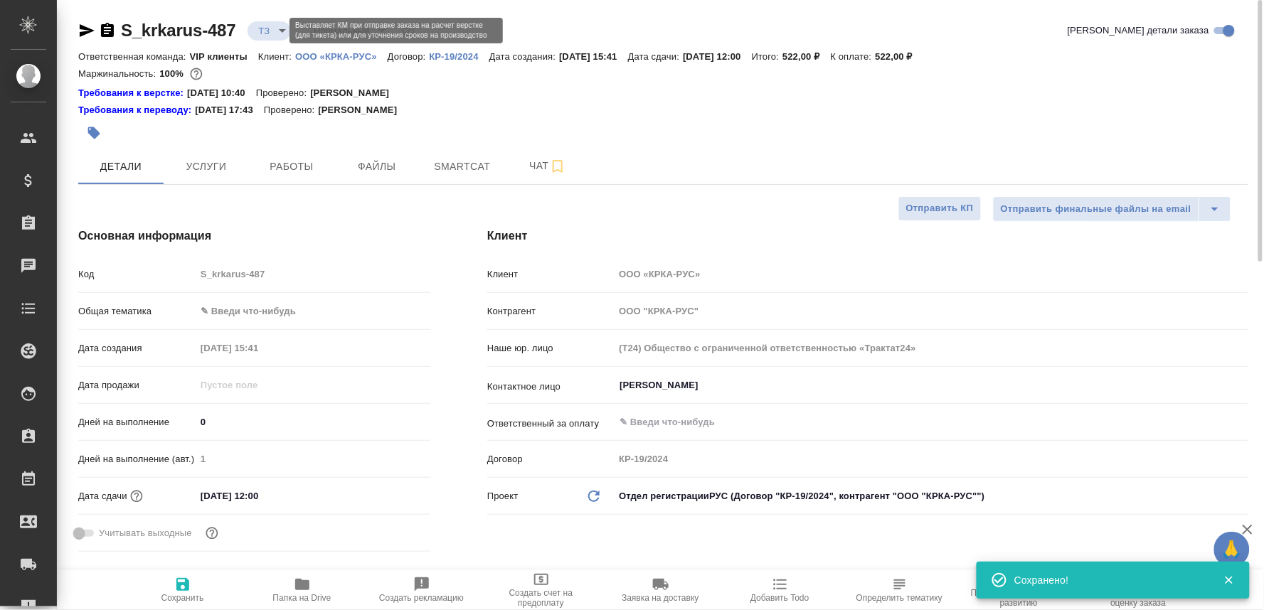
click at [277, 28] on body "🙏 .cls-1 fill:#fff; AWATERA Oksiutovich Irina Клиенты Спецификации Заказы 0 Чат…" at bounding box center [632, 305] width 1264 height 610
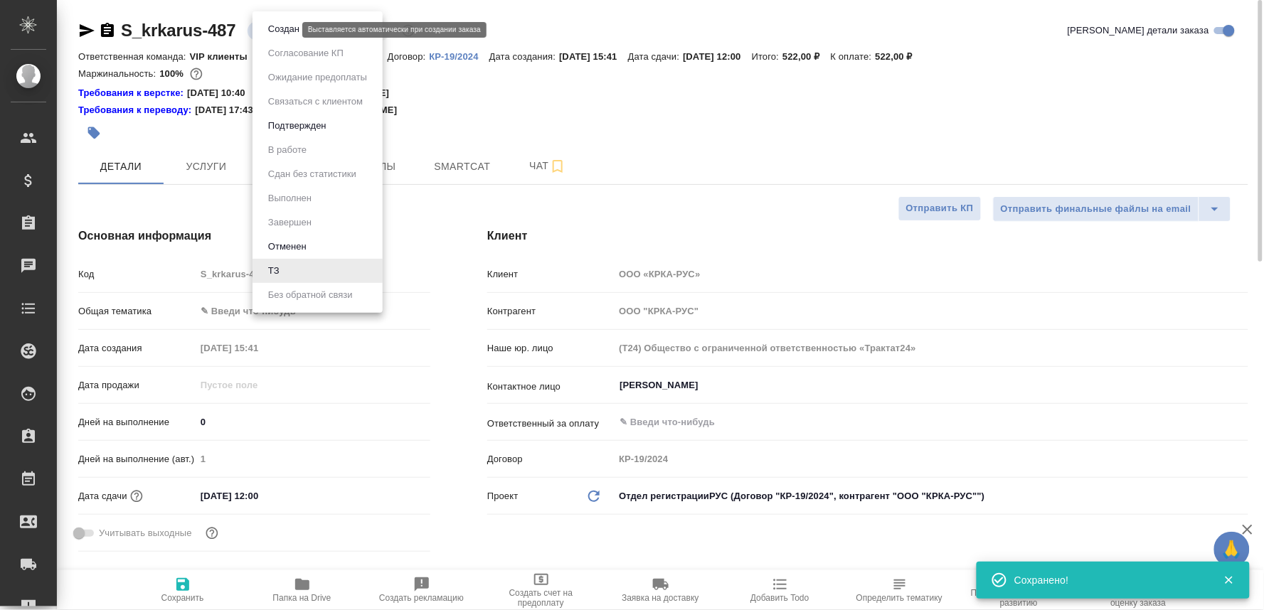
click at [277, 28] on button "Создан" at bounding box center [284, 29] width 40 height 16
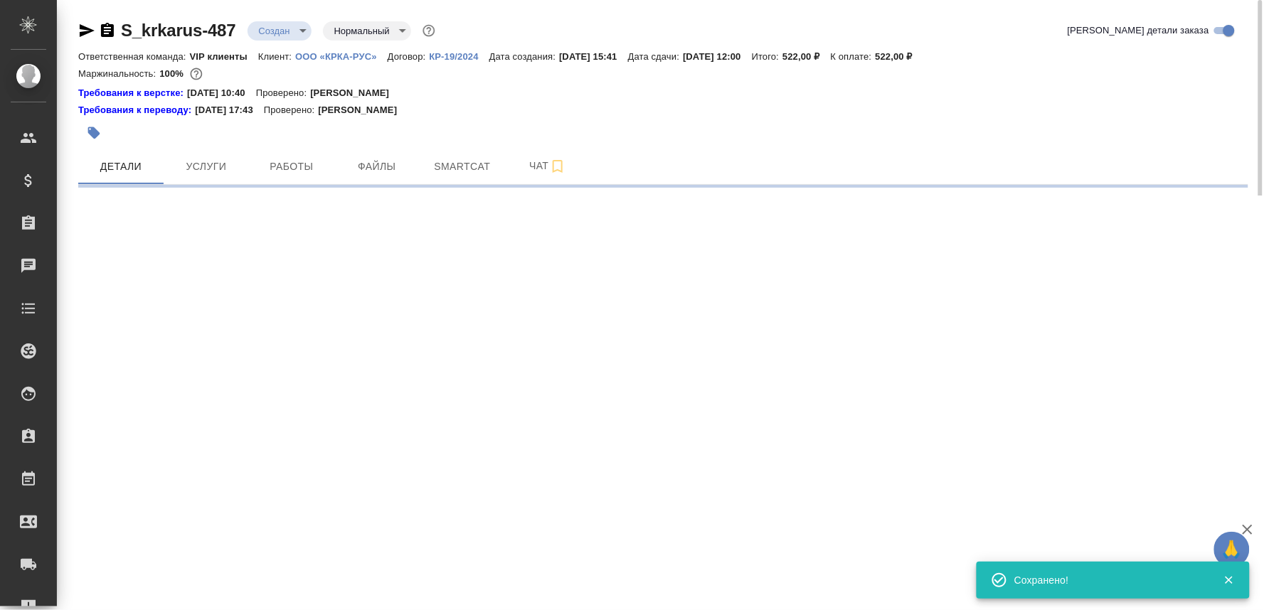
select select "RU"
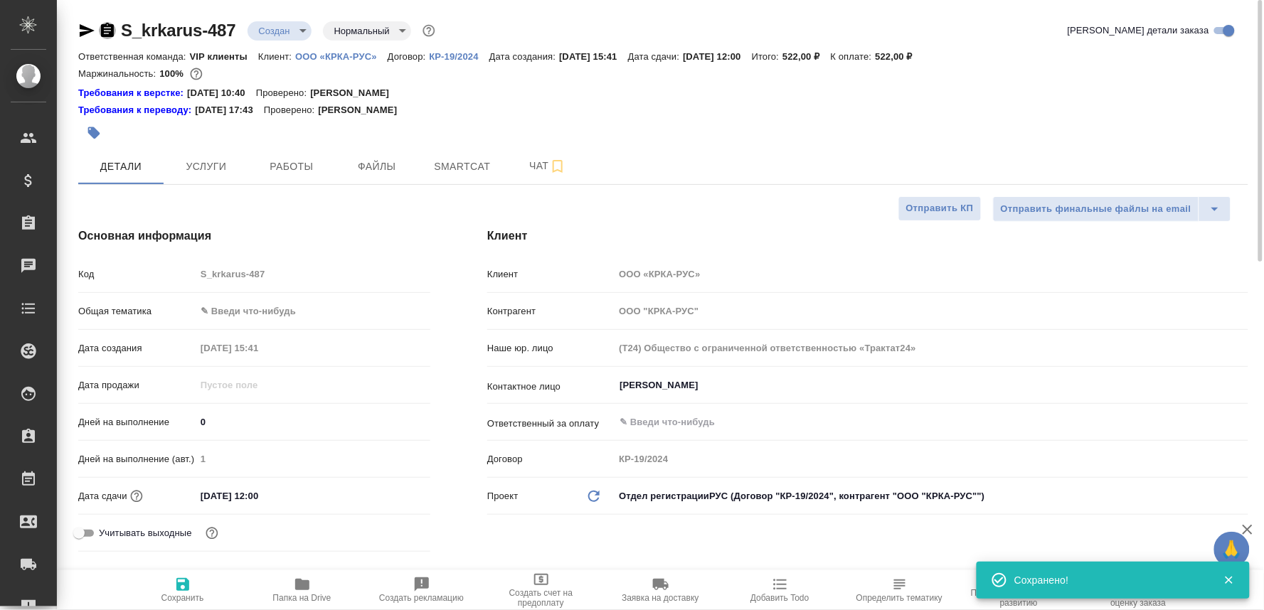
click at [104, 34] on icon "button" at bounding box center [107, 30] width 13 height 14
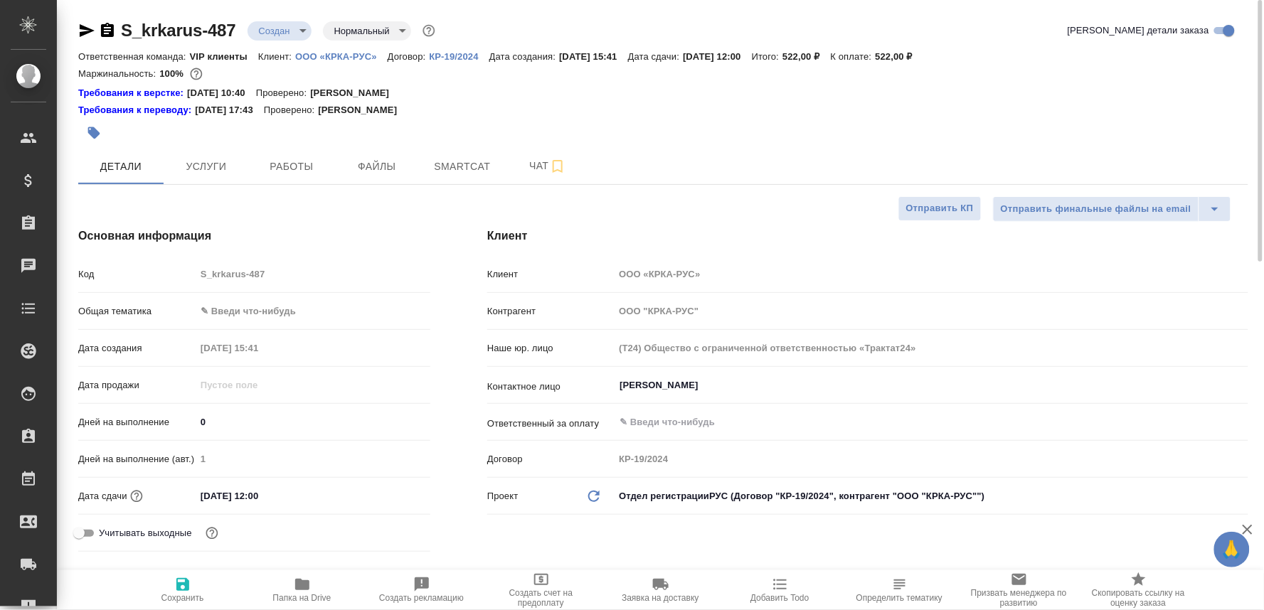
type textarea "x"
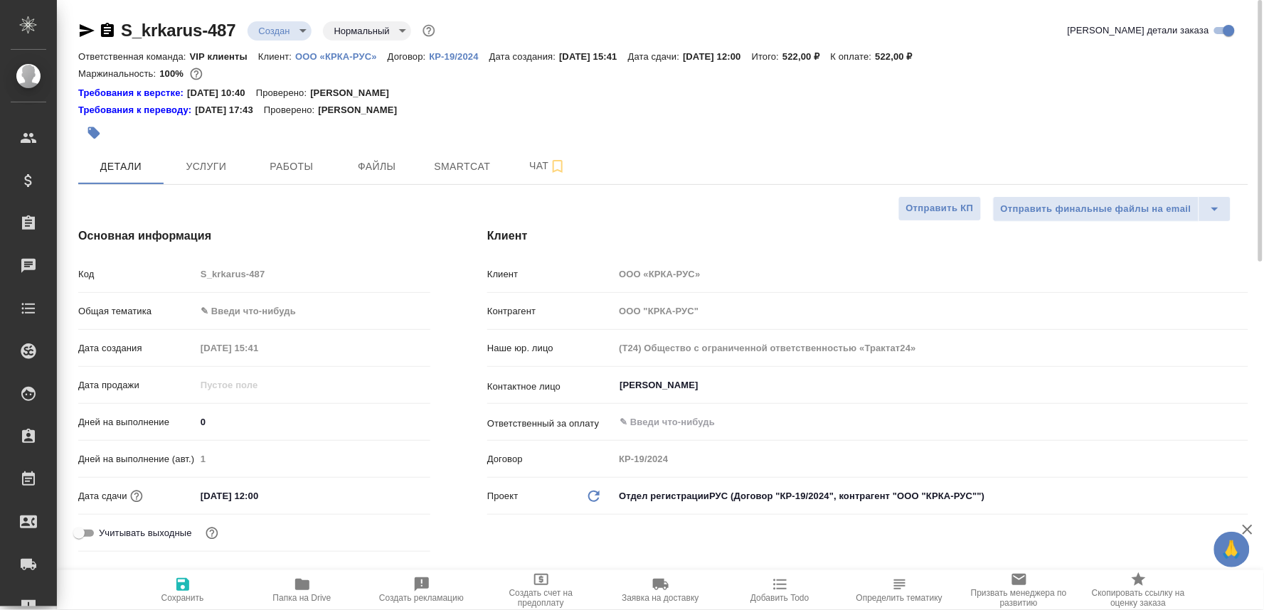
type textarea "x"
click at [527, 164] on span "Чат" at bounding box center [547, 166] width 68 height 18
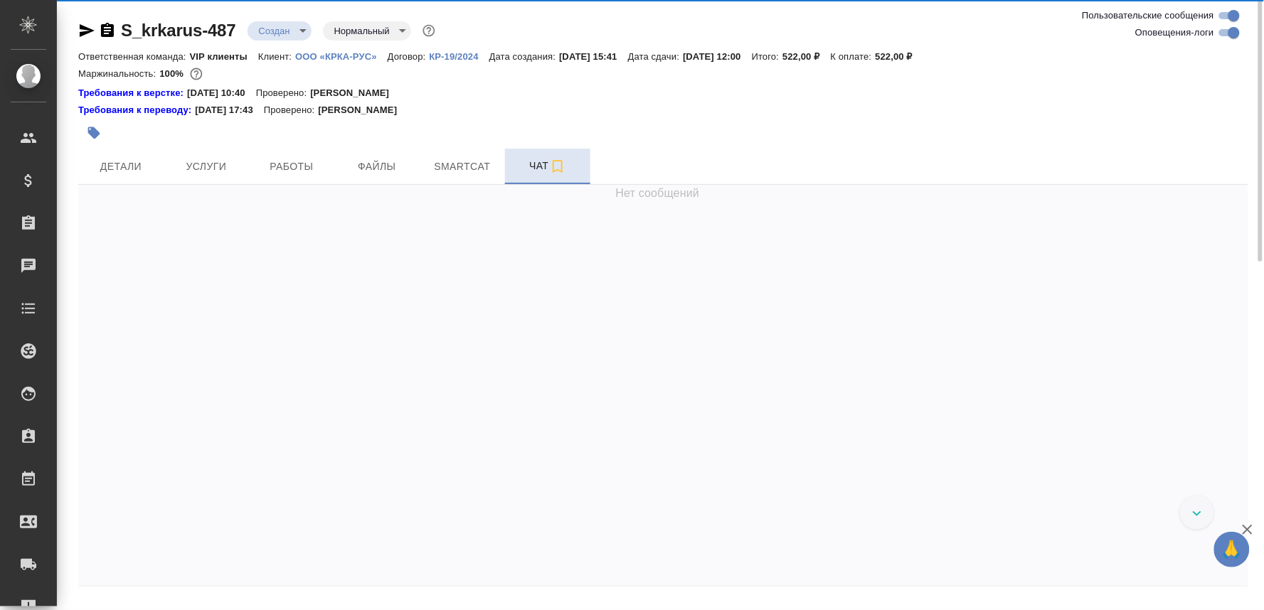
scroll to position [759, 0]
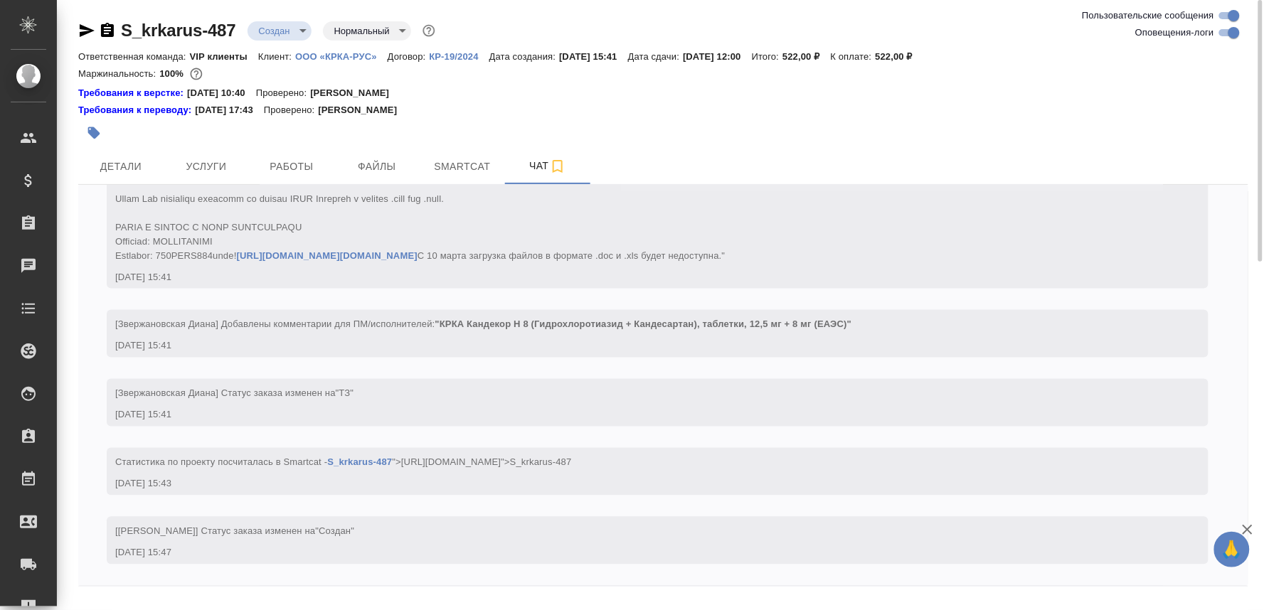
click at [164, 602] on textarea at bounding box center [680, 618] width 1136 height 48
paste textarea
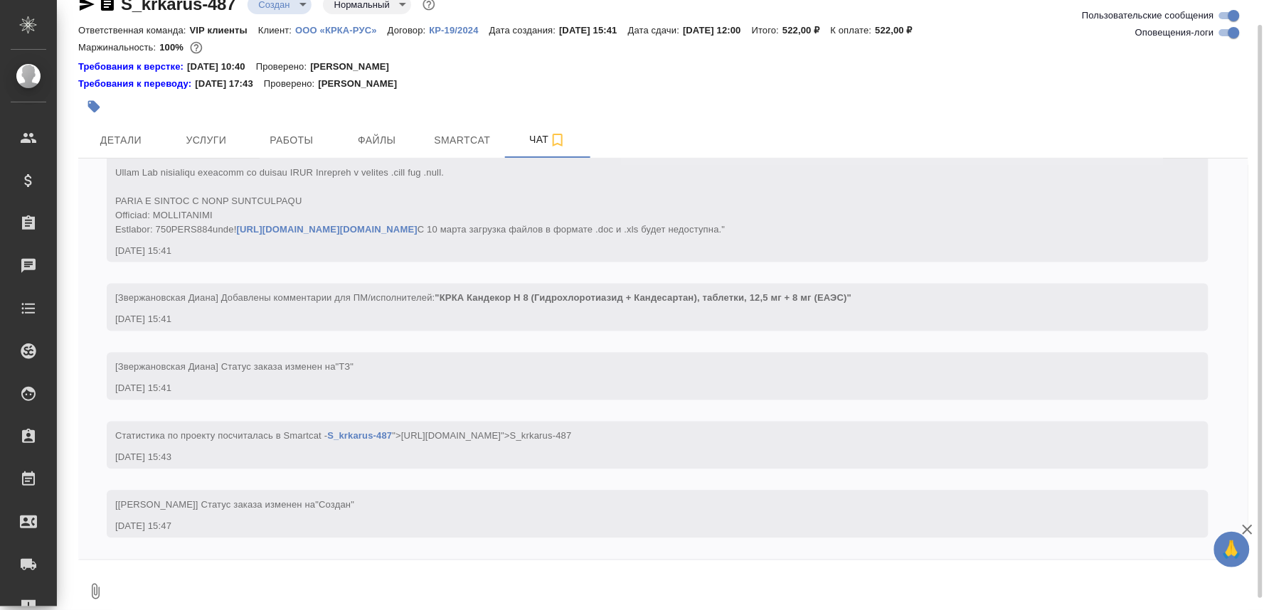
scroll to position [856, 0]
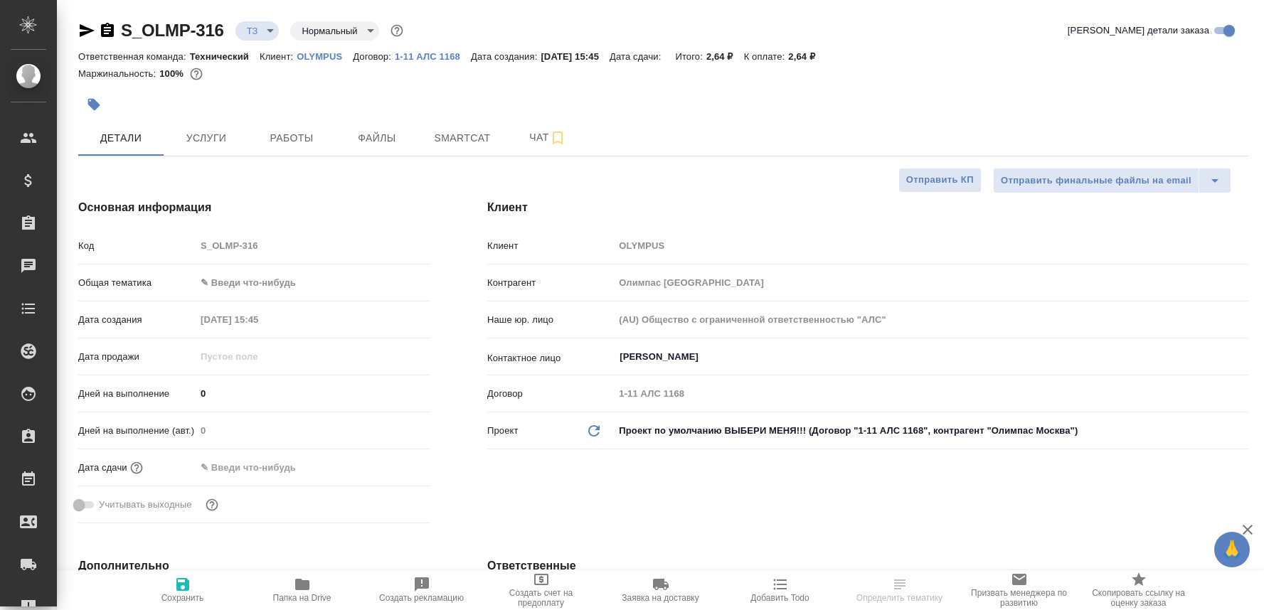
select select "RU"
click at [297, 581] on icon "button" at bounding box center [302, 584] width 14 height 11
select select "RU"
type textarea "x"
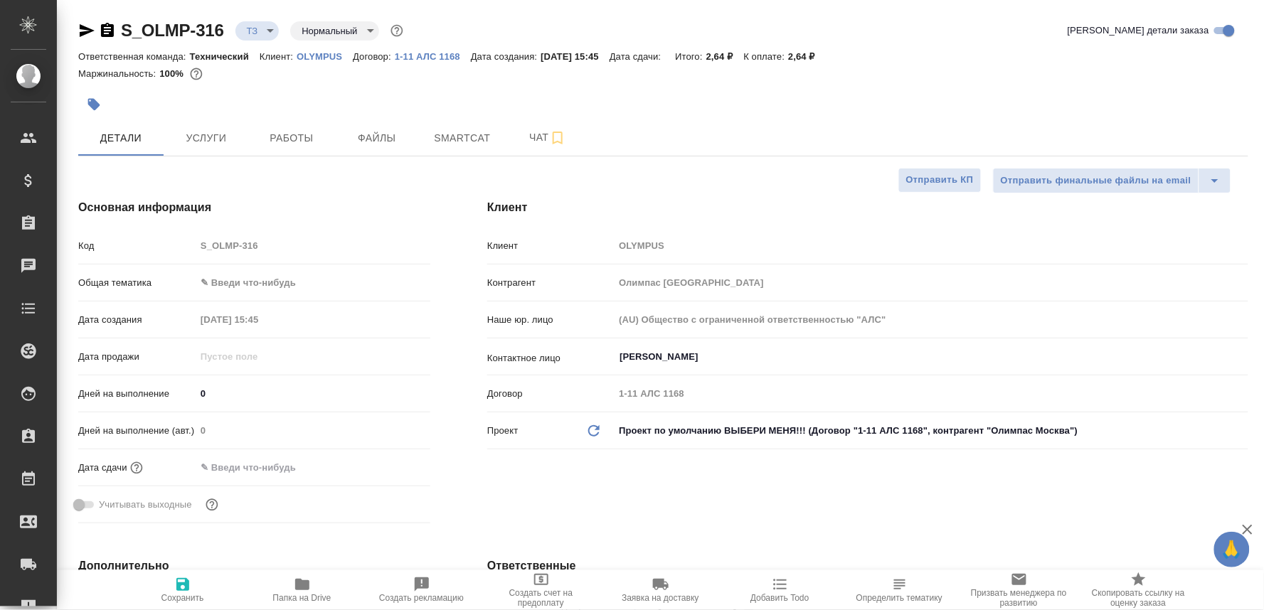
type textarea "x"
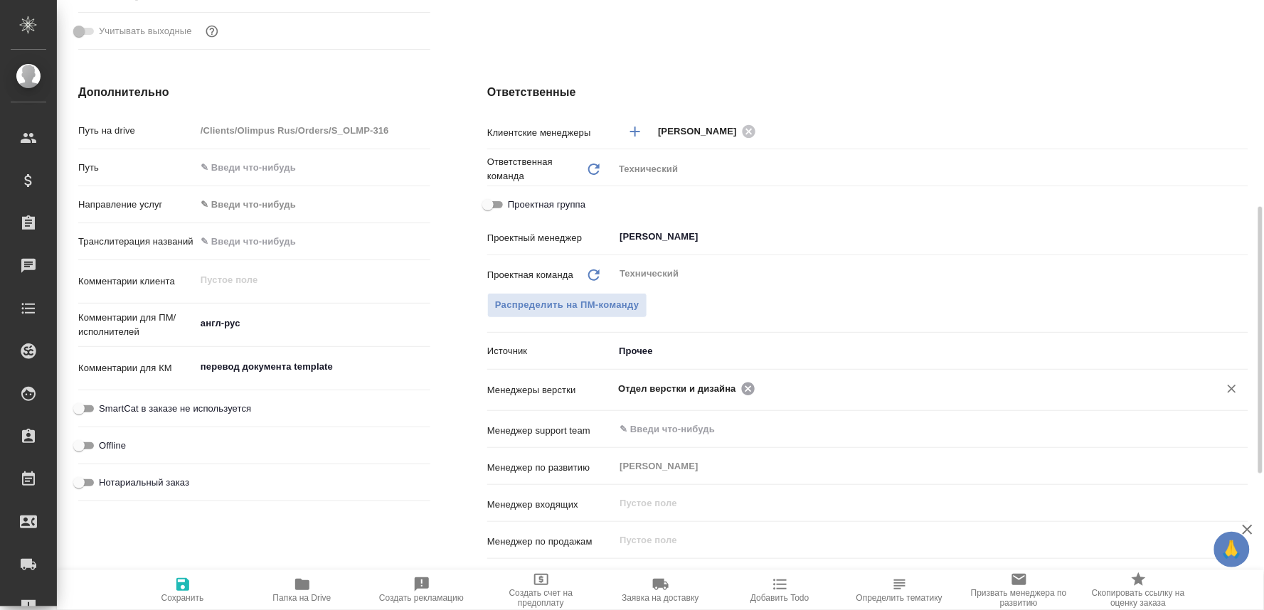
click at [740, 385] on icon at bounding box center [748, 389] width 16 height 16
type textarea "x"
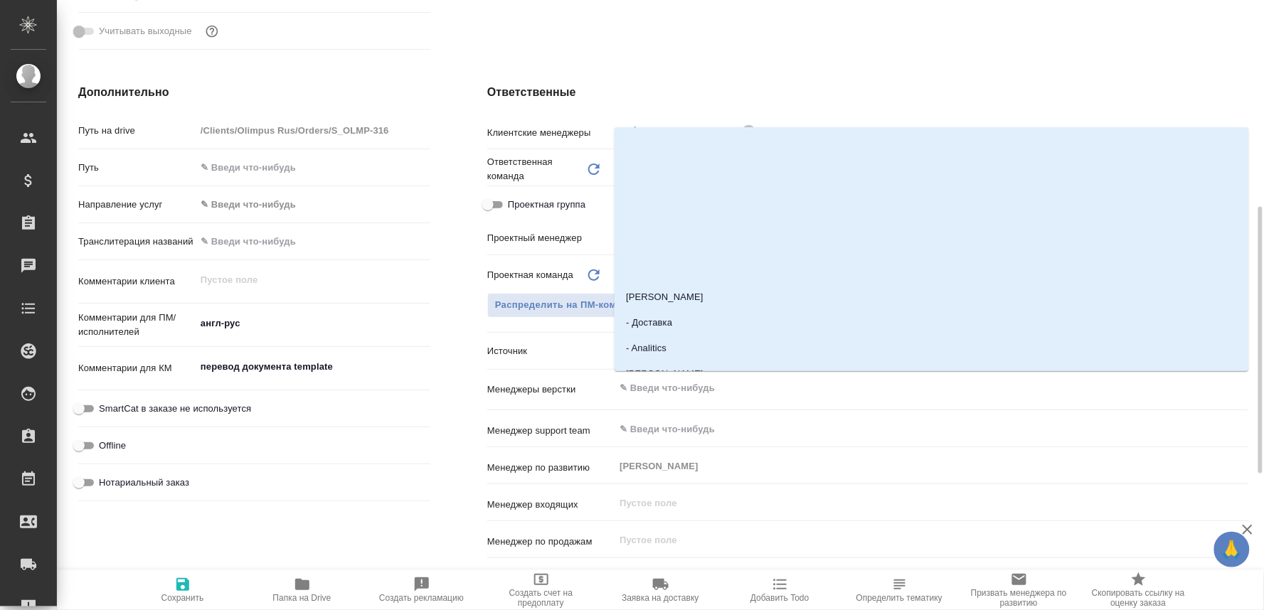
click at [735, 385] on input "text" at bounding box center [907, 388] width 578 height 17
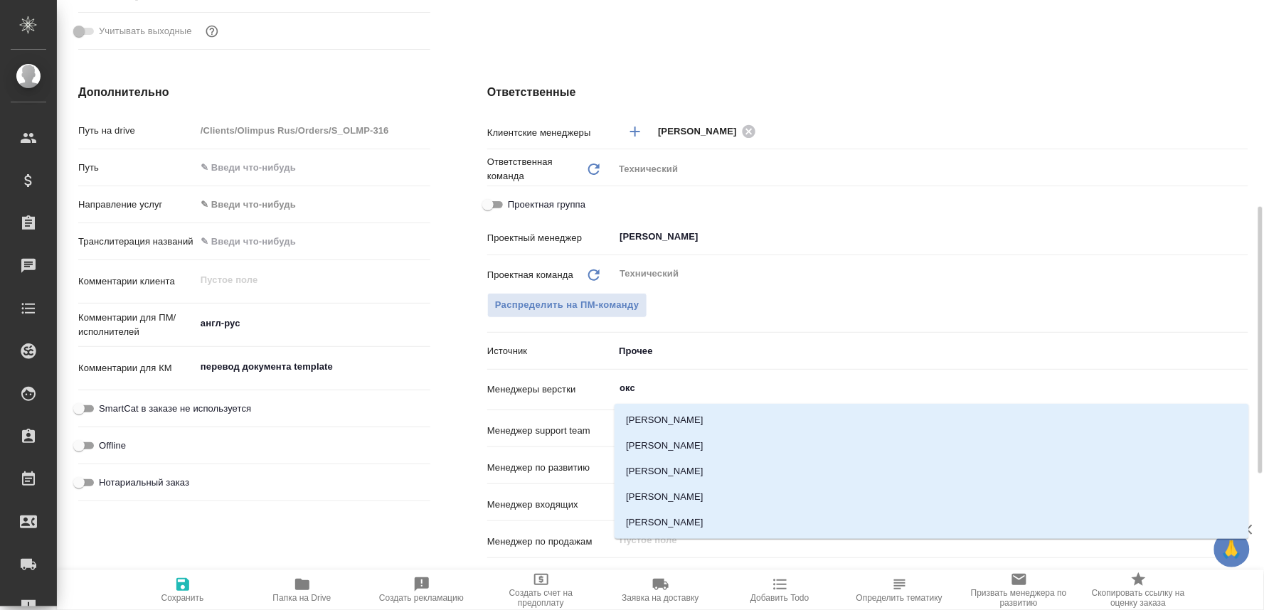
type input "оксю"
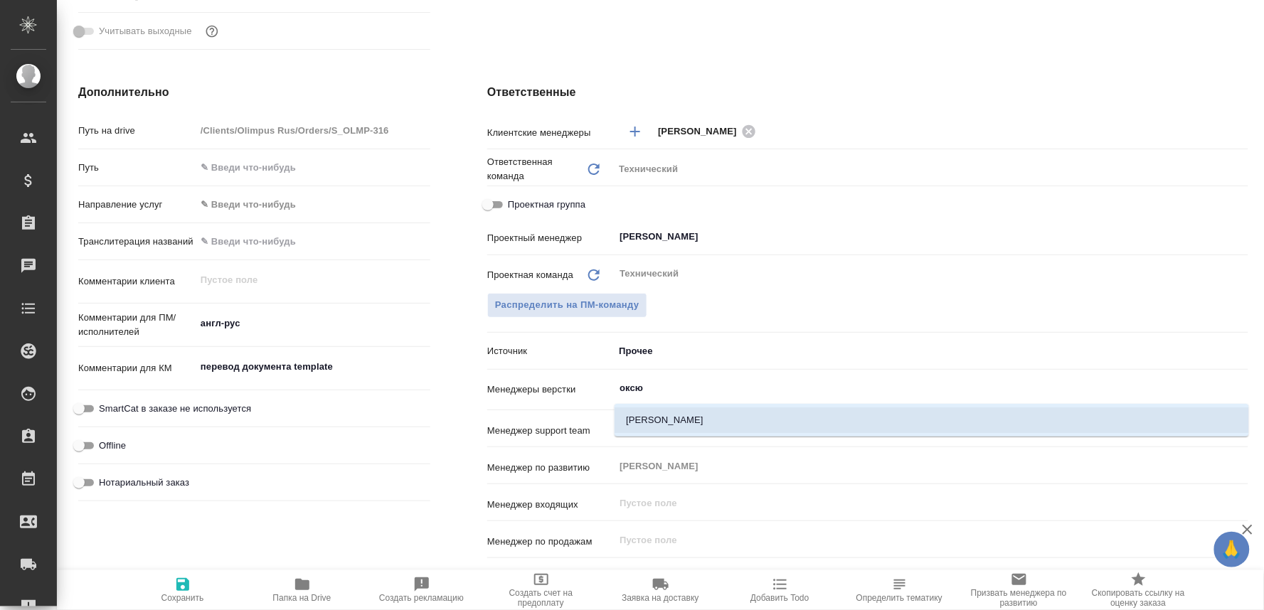
click at [705, 412] on li "[PERSON_NAME]" at bounding box center [931, 420] width 634 height 26
type textarea "x"
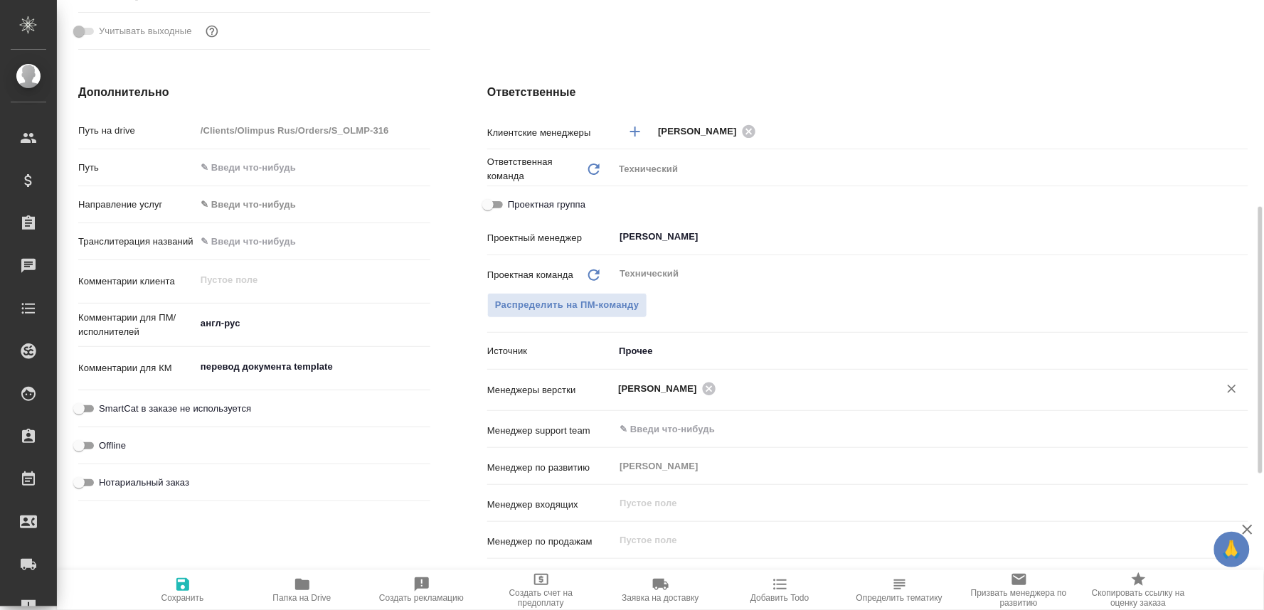
click at [175, 588] on icon "button" at bounding box center [182, 584] width 17 height 17
type textarea "x"
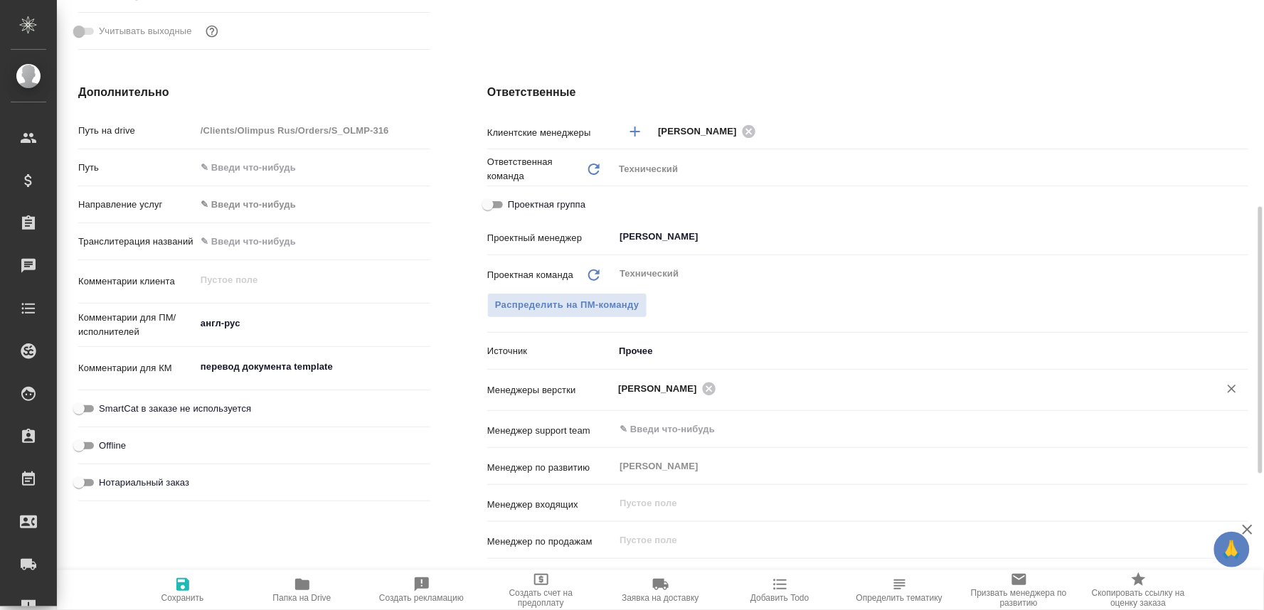
type textarea "x"
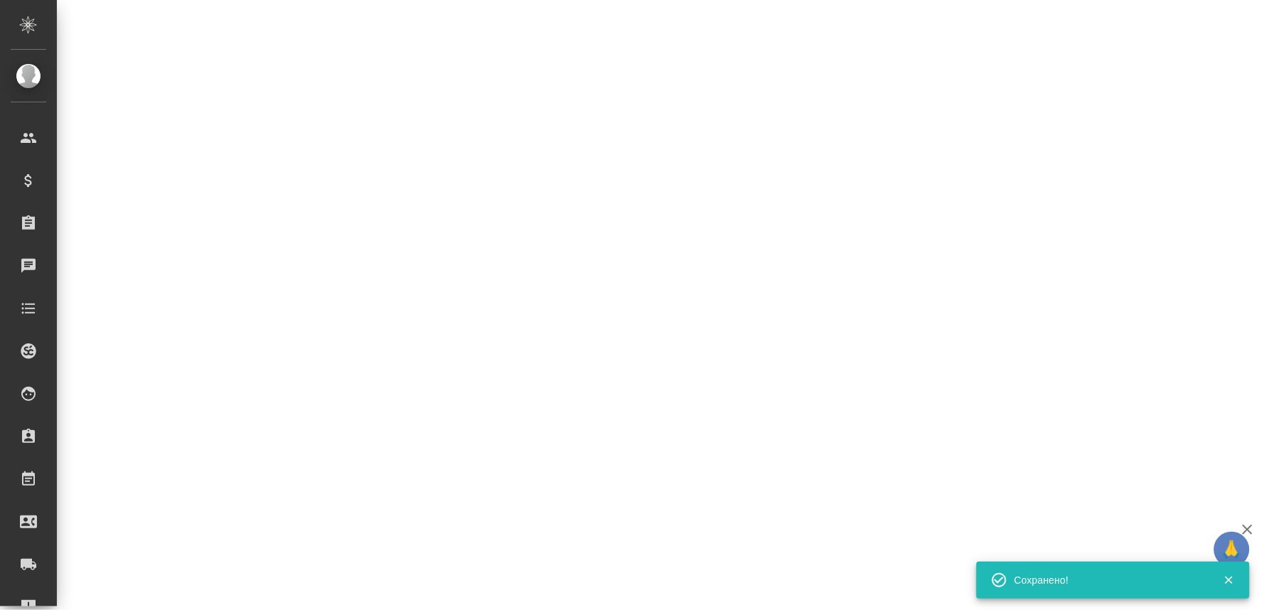
select select "RU"
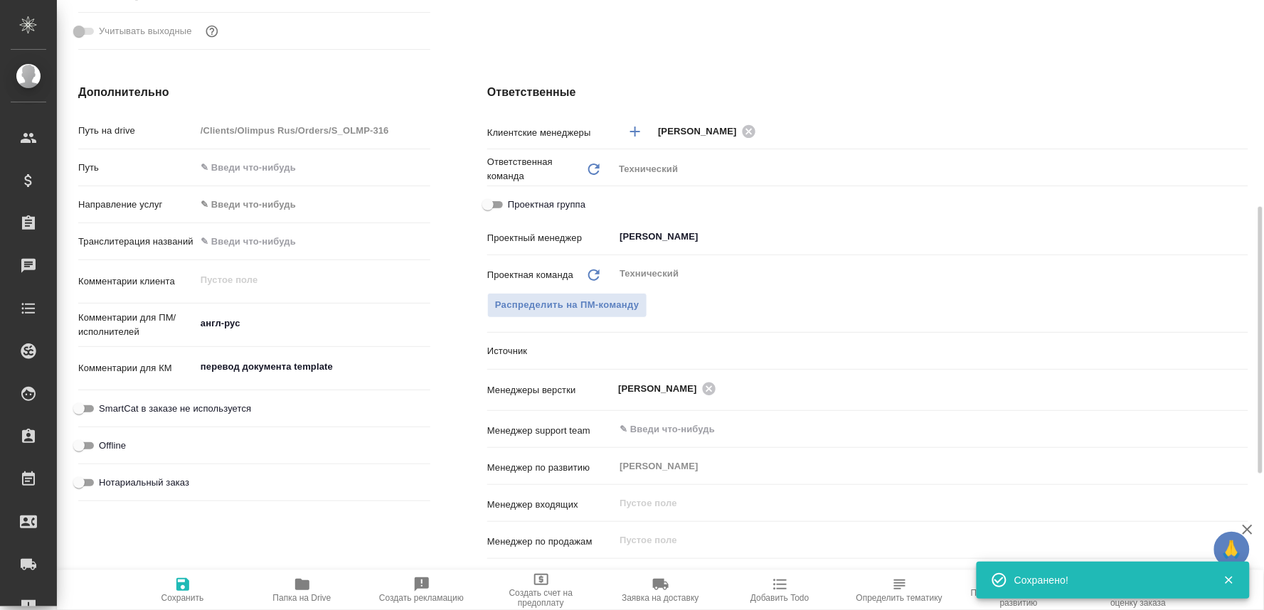
type textarea "x"
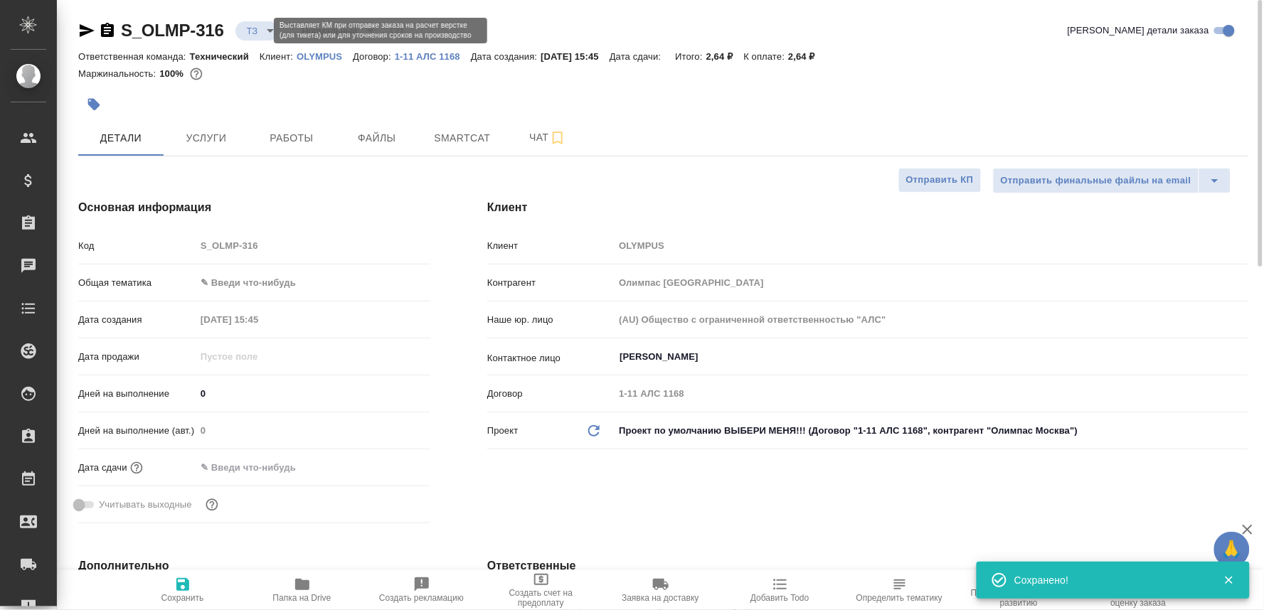
click at [258, 31] on body "🙏 .cls-1 fill:#fff; AWATERA Oksiutovich Irina Клиенты Спецификации Заказы 0 Чат…" at bounding box center [632, 305] width 1264 height 610
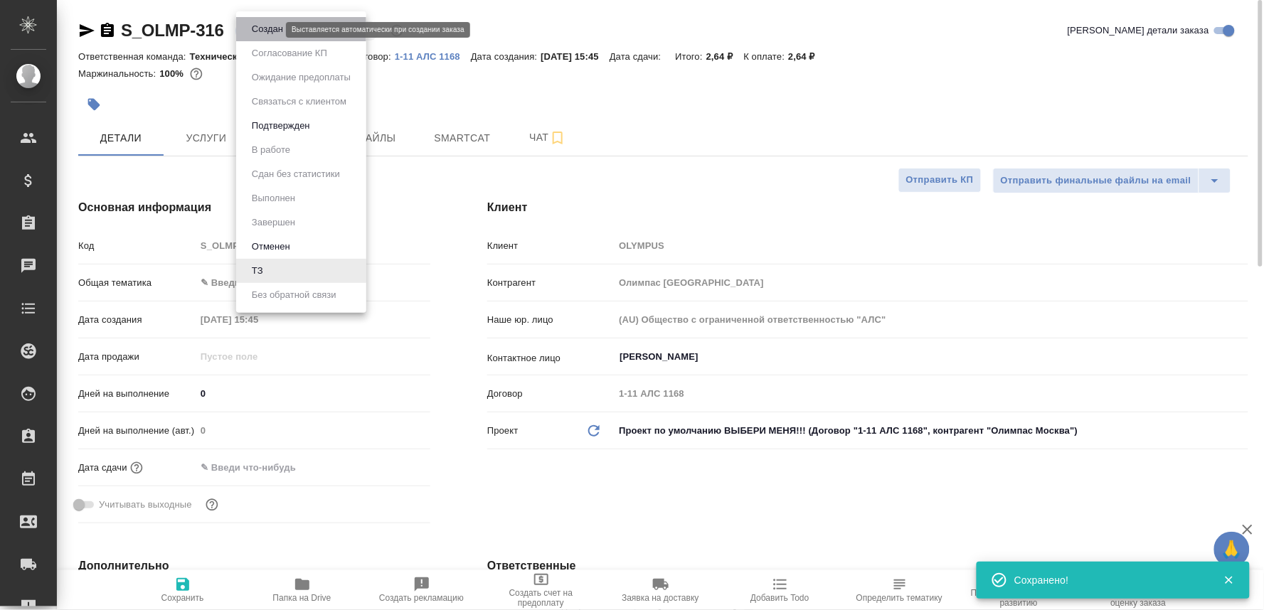
click at [258, 31] on button "Создан" at bounding box center [267, 29] width 40 height 16
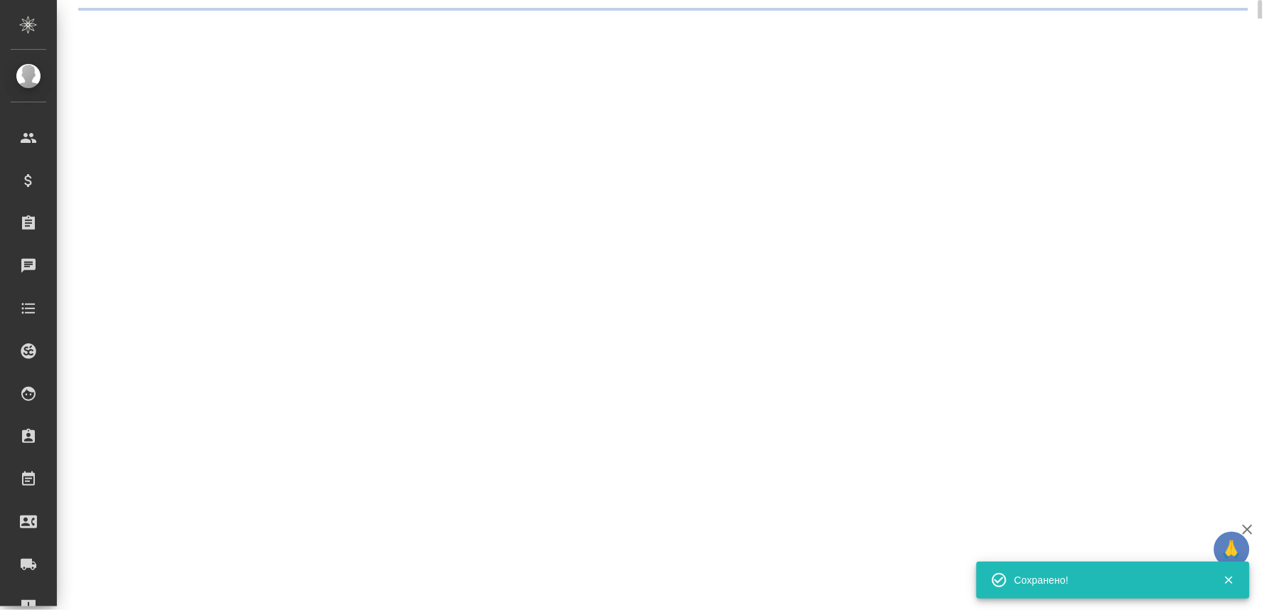
select select "RU"
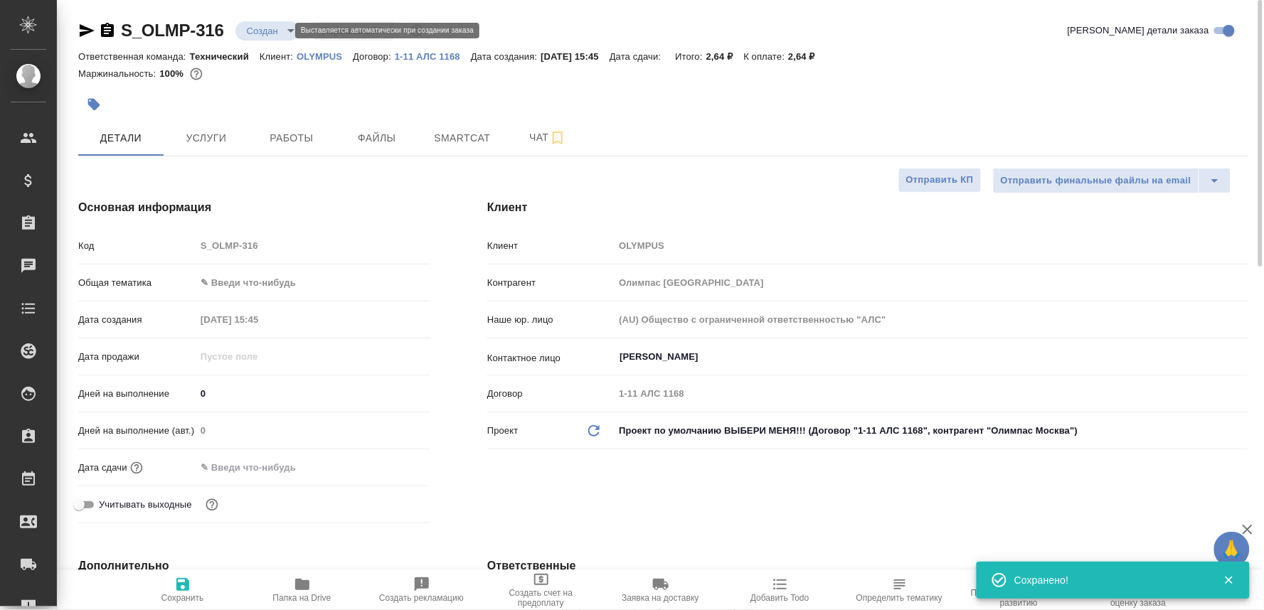
type textarea "x"
click at [109, 28] on icon "button" at bounding box center [107, 30] width 13 height 14
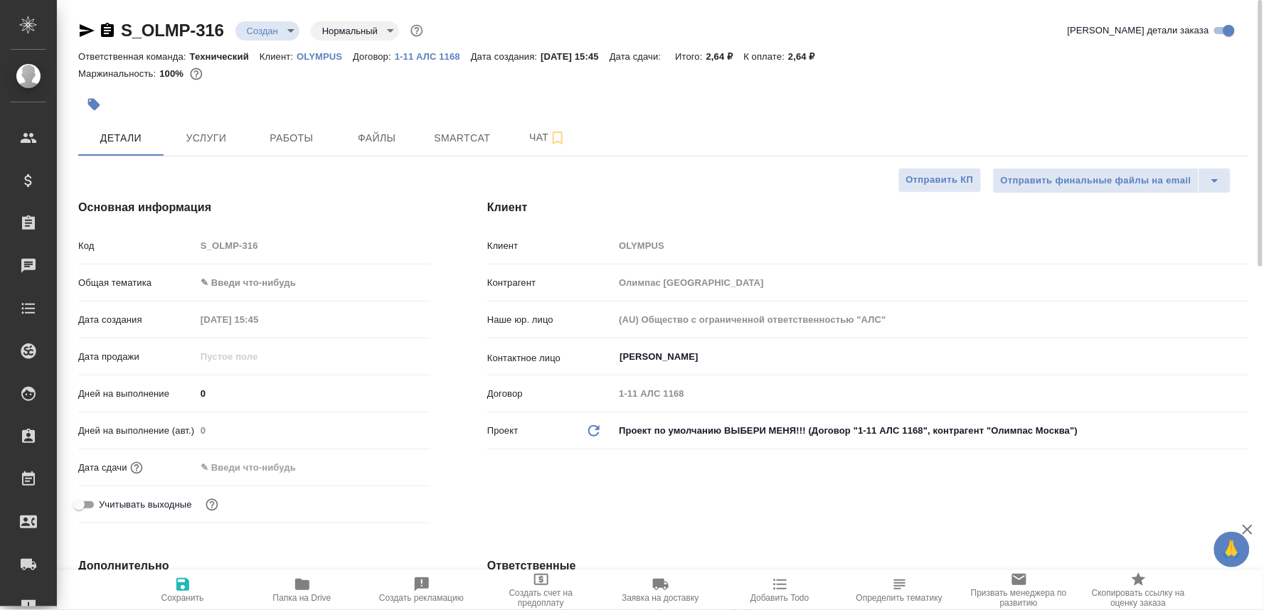
click at [647, 102] on div at bounding box center [468, 104] width 780 height 31
click at [109, 32] on icon "button" at bounding box center [107, 30] width 13 height 14
type textarea "x"
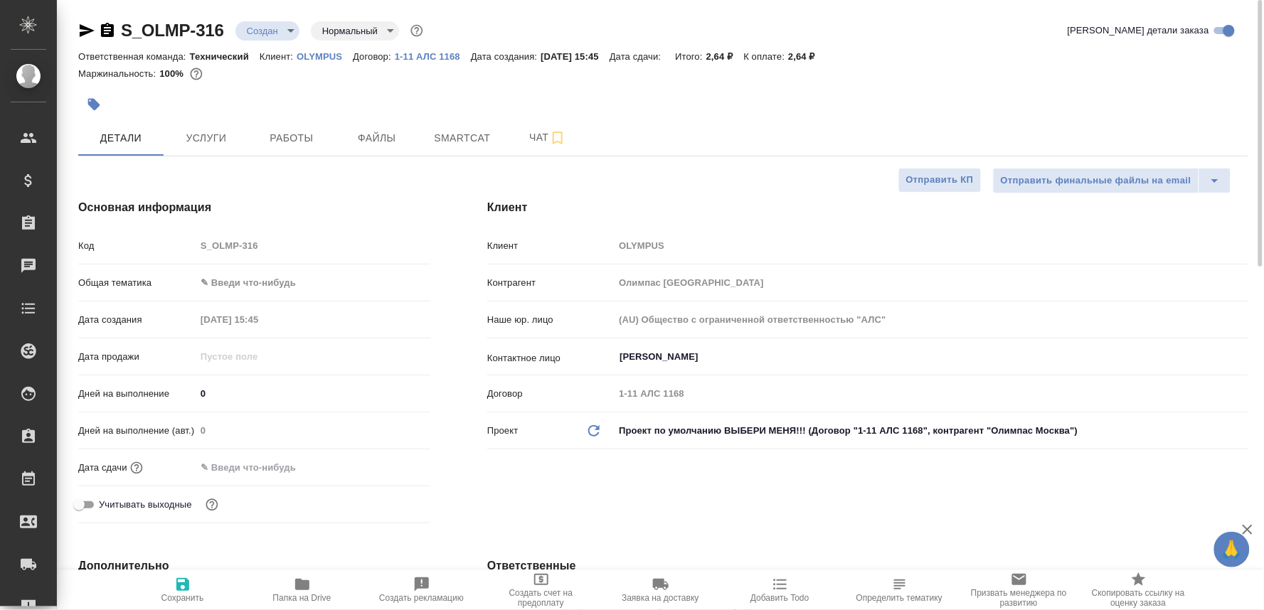
type textarea "x"
click at [519, 139] on span "Чат" at bounding box center [547, 138] width 68 height 18
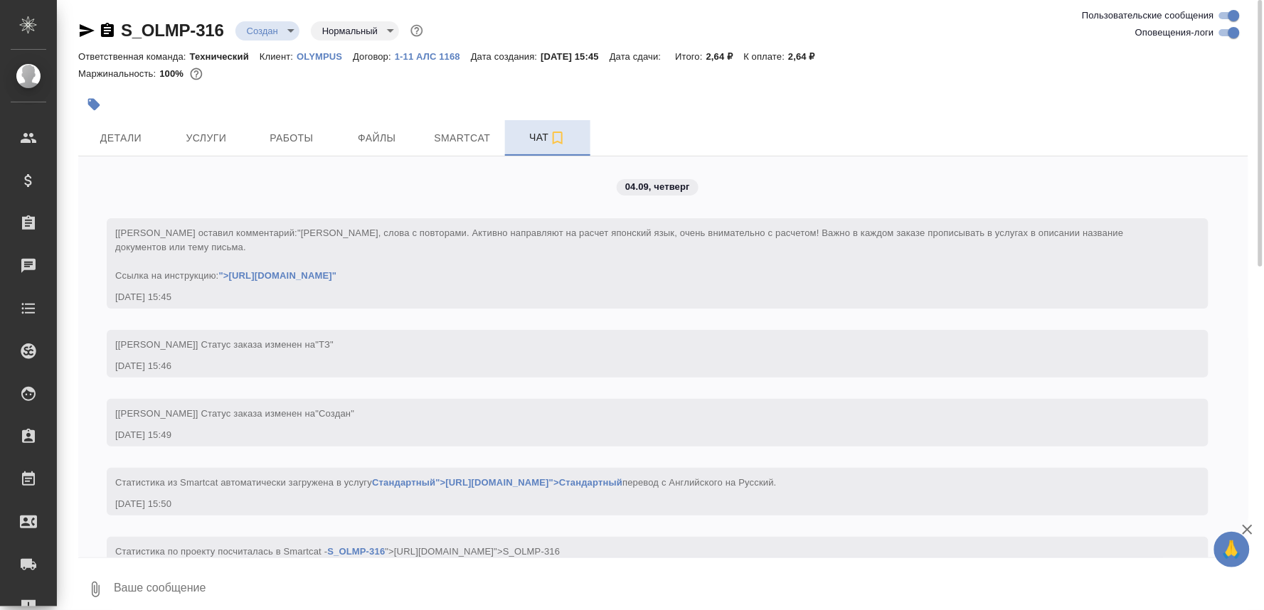
scroll to position [48, 0]
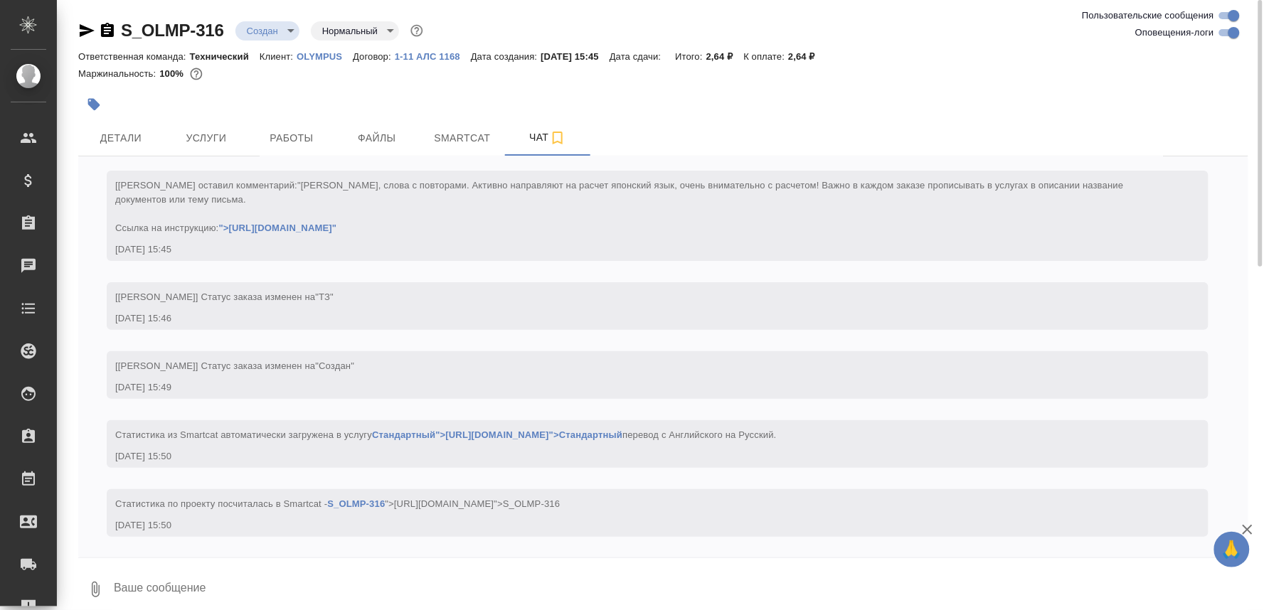
click at [166, 594] on textarea at bounding box center [680, 589] width 1136 height 48
paste textarea
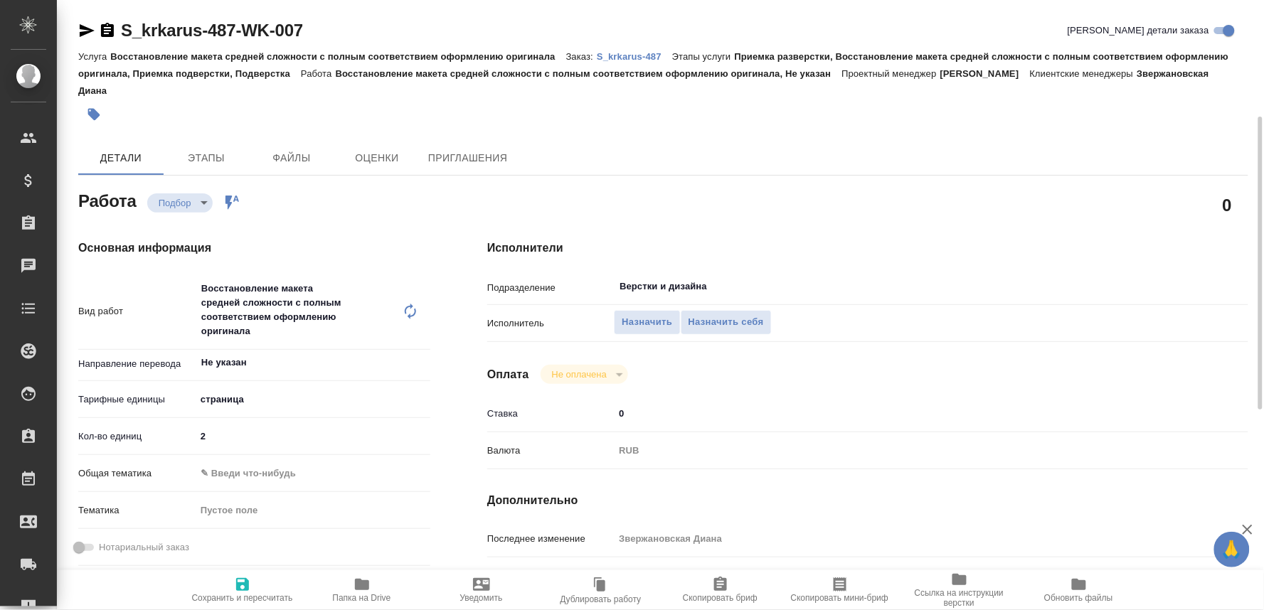
scroll to position [79, 0]
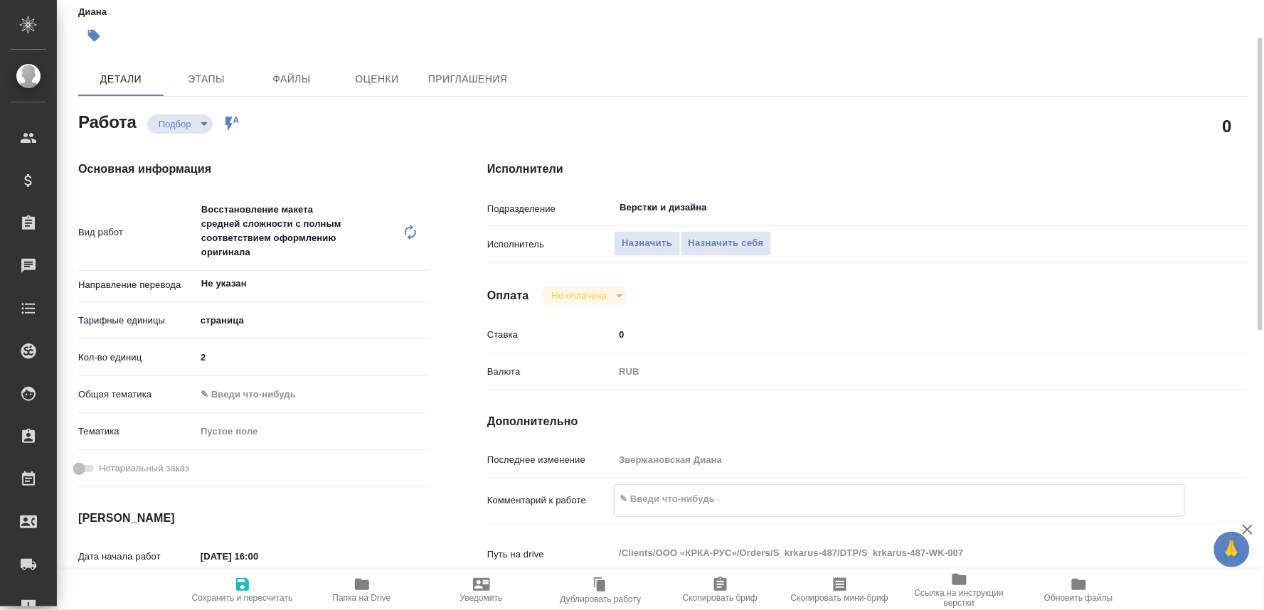
click at [652, 498] on textarea at bounding box center [899, 499] width 570 height 24
type textarea "по инструкции("
click at [242, 601] on span "Сохранить и пересчитать" at bounding box center [242, 598] width 101 height 10
type input "recruiting"
type input "Не указан"
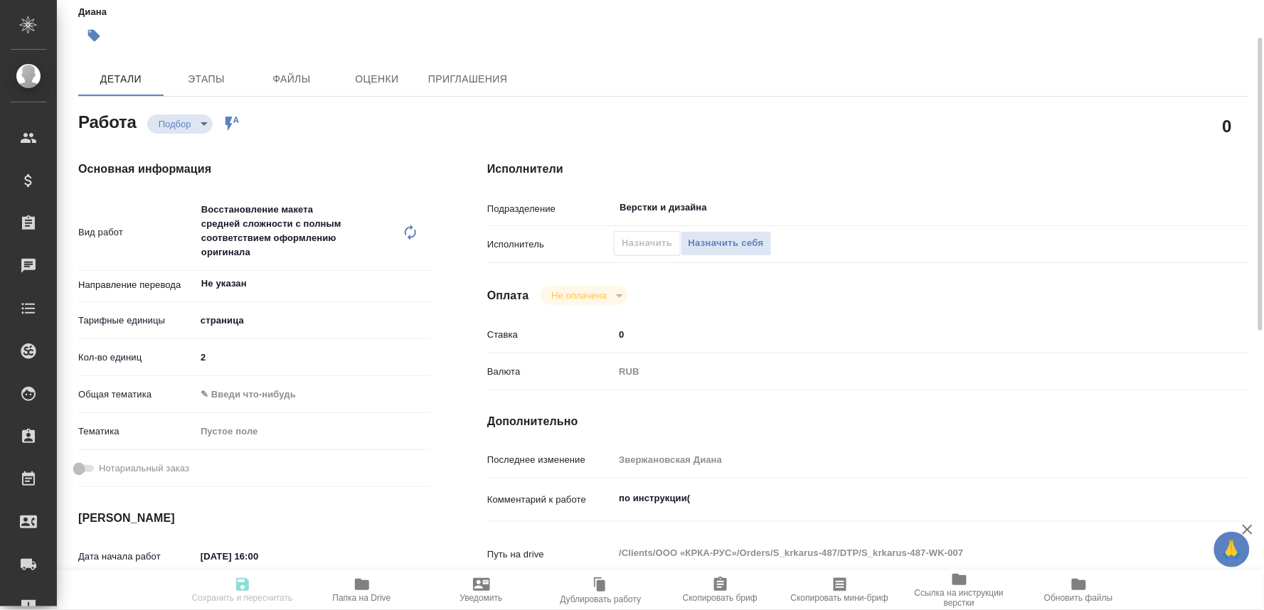
type input "5a8b1489cc6b4906c91bfdb2"
type input "2"
type input "[DATE] 16:00"
type input "[DATE] 17:30"
type input "[DATE] 12:00"
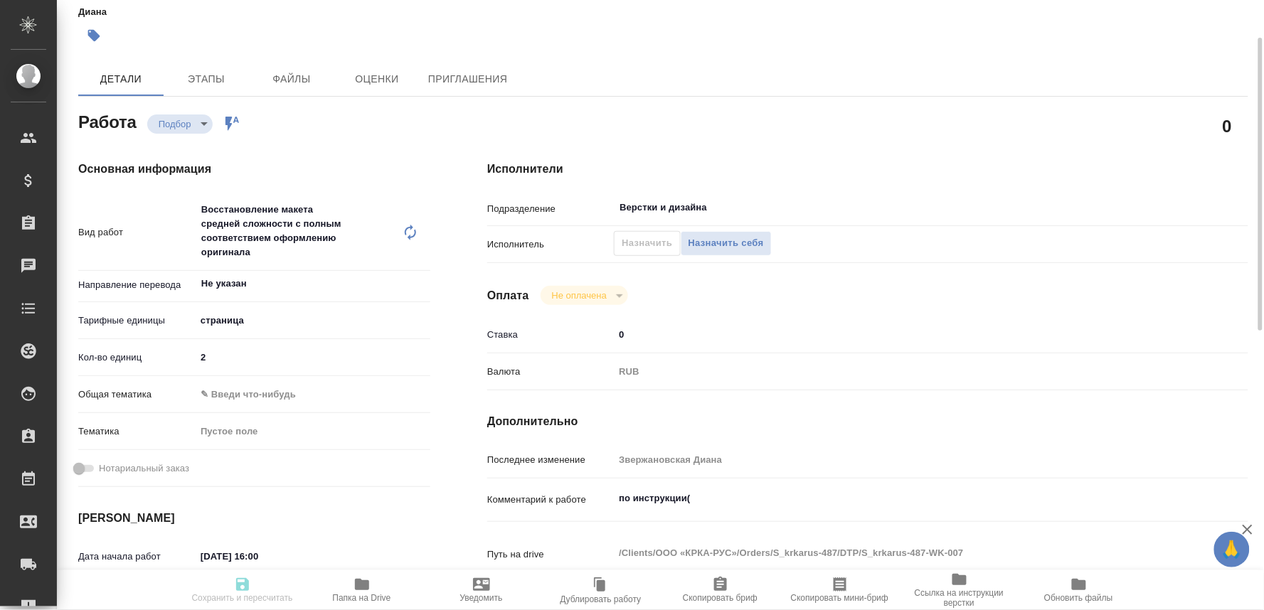
type input "Верстки и дизайна"
type input "notPayed"
type input "0"
type input "RUB"
type input "Звержановская Диана"
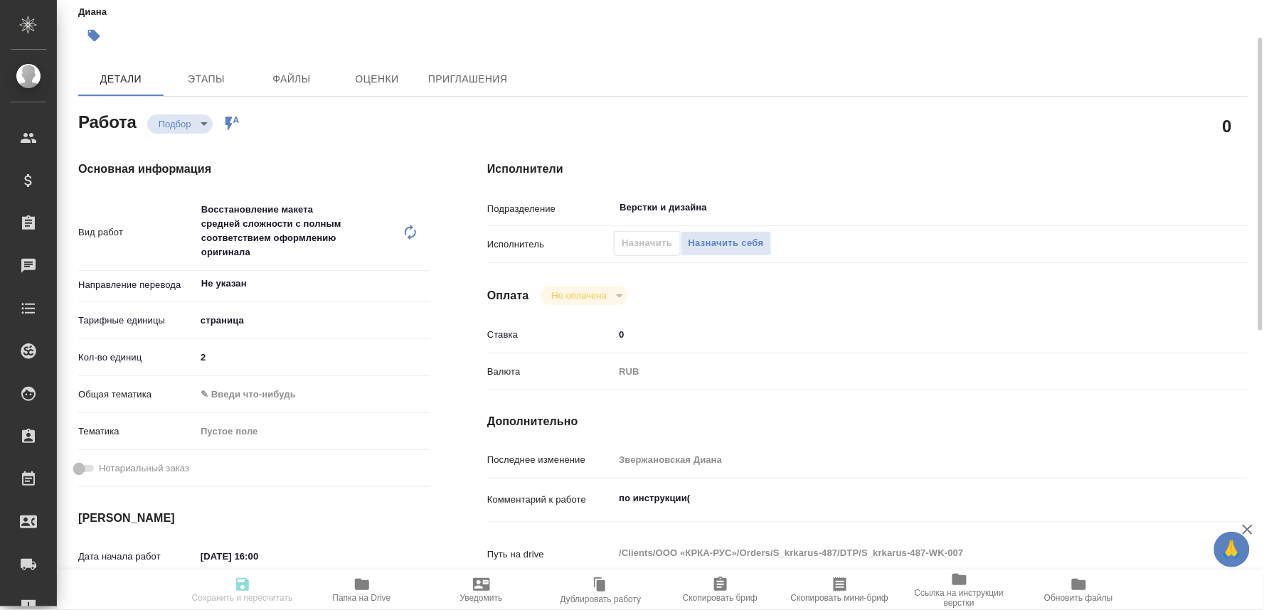
type input "S_krkarus-487"
type input "Восстановление макета средней сложности с полным соответствием оформлению ориги…"
type input "Приемка разверстки, Восстановление макета средней сложности с полным соответств…"
type input "Звержановская Диана"
type input "[PERSON_NAME]"
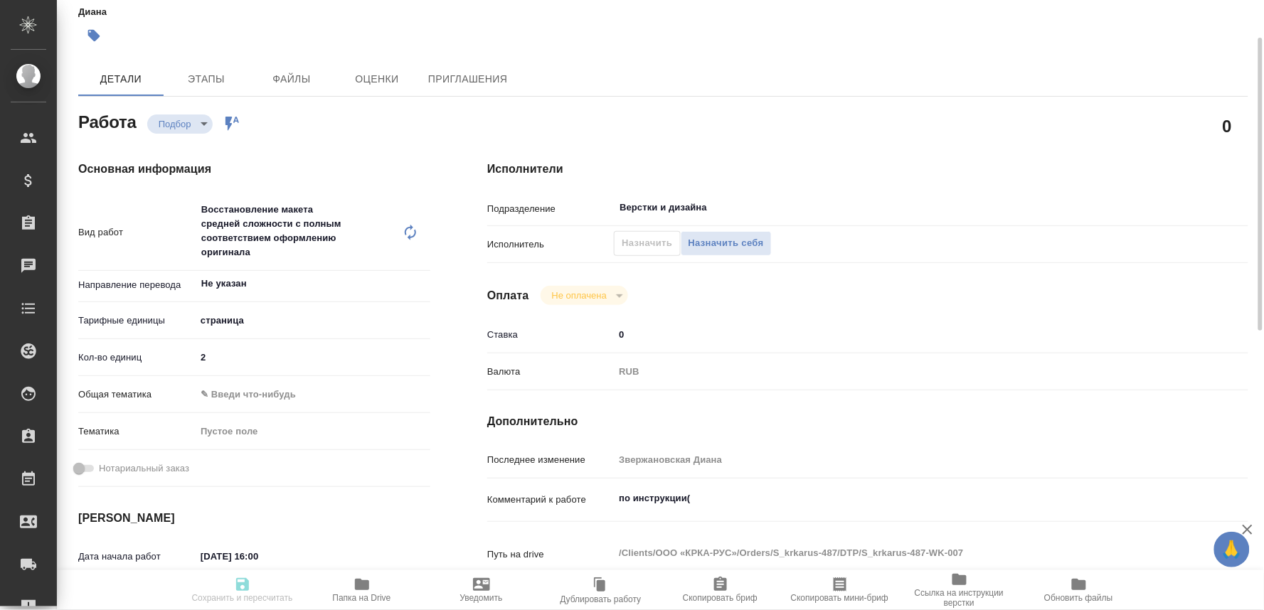
type input "/Clients/ООО «КРКА-РУС»/Orders/S_krkarus-487"
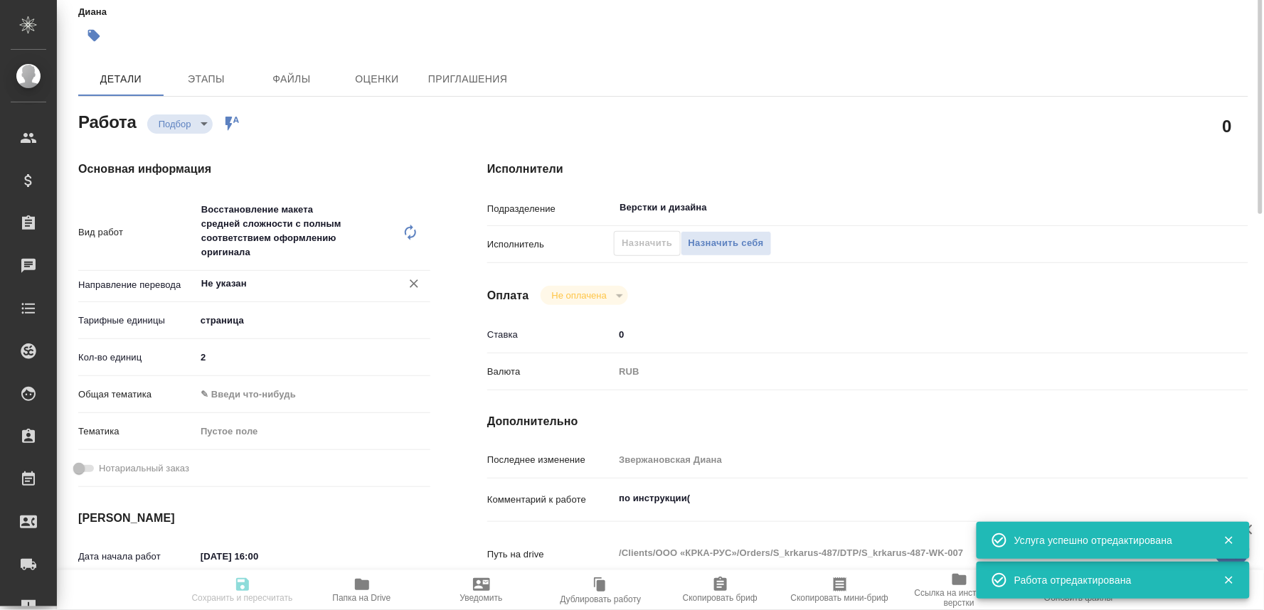
scroll to position [0, 0]
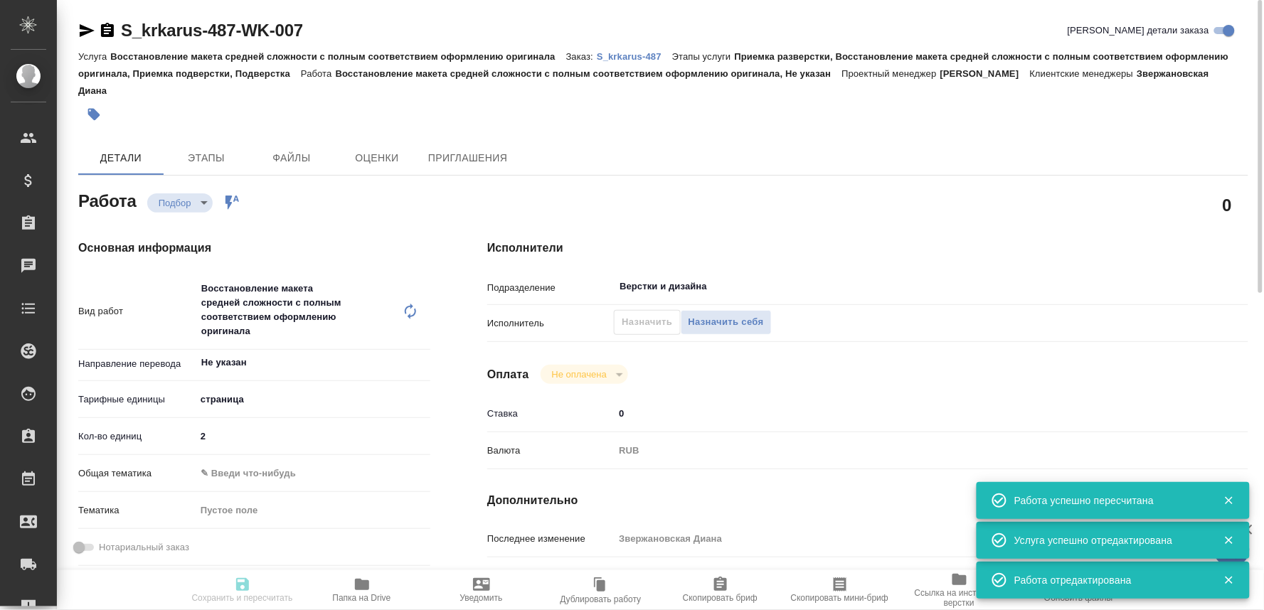
type input "recruiting"
type input "Не указан"
type input "5a8b1489cc6b4906c91bfdb2"
type input "2"
type input "[DATE] 16:00"
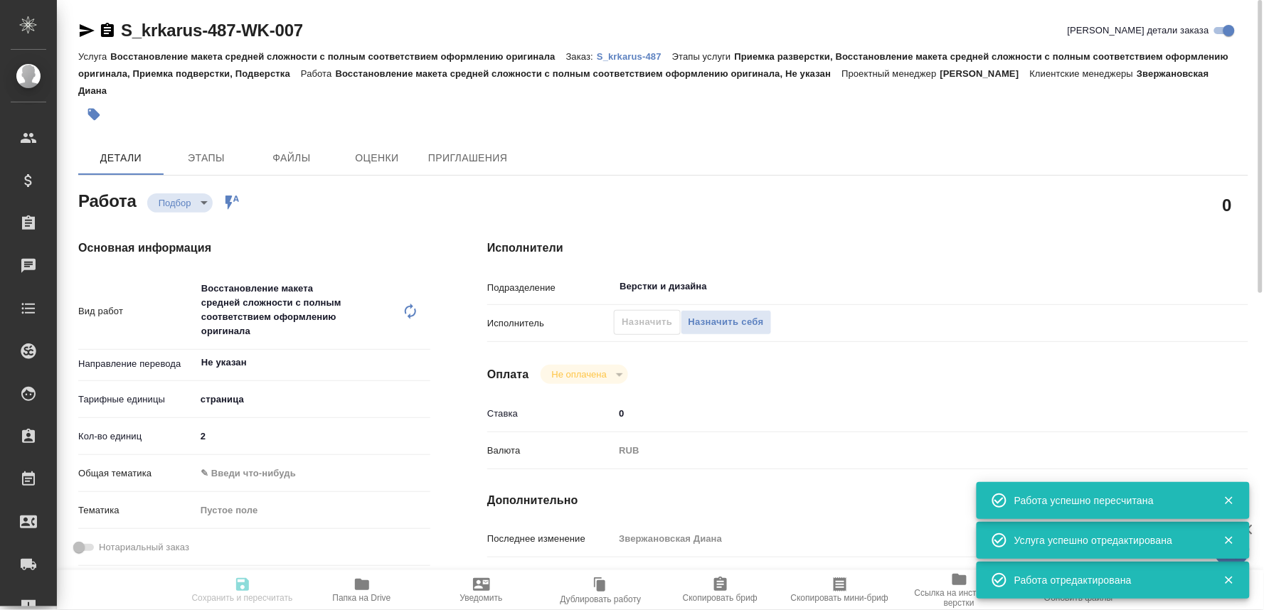
type input "[DATE] 17:30"
type input "[DATE] 12:00"
type input "Верстки и дизайна"
type input "notPayed"
type input "0"
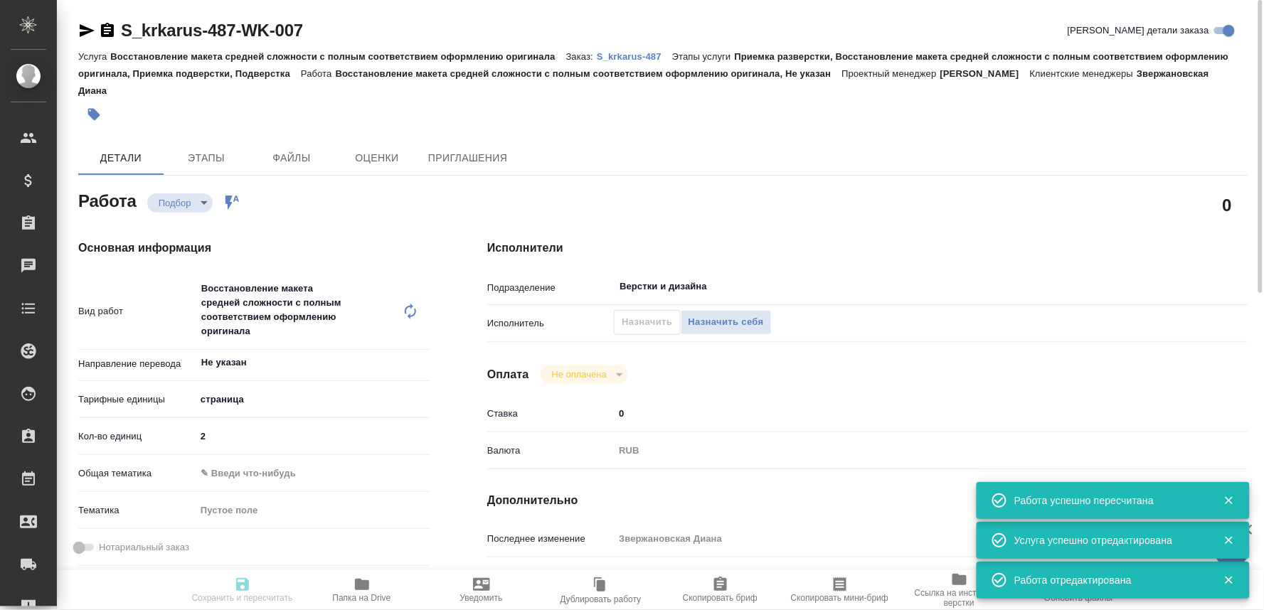
type input "RUB"
type input "Звержановская Диана"
type input "S_krkarus-487"
type input "Восстановление макета средней сложности с полным соответствием оформлению ориги…"
type input "Приемка разверстки, Восстановление макета средней сложности с полным соответств…"
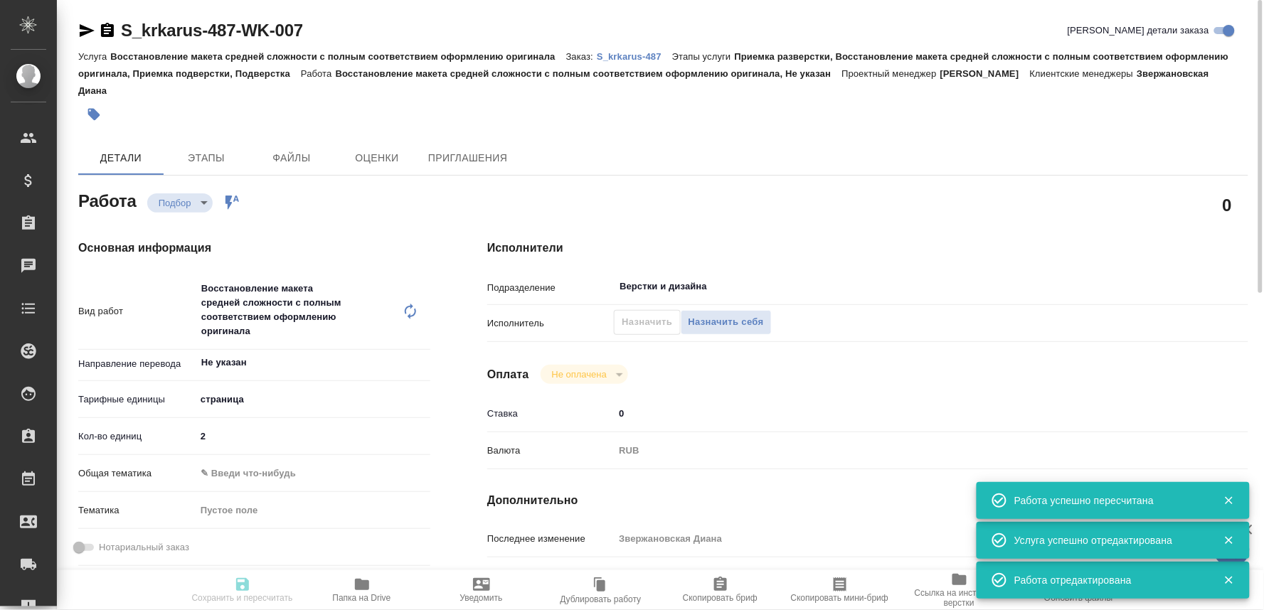
type input "Звержановская Диана"
type input "[PERSON_NAME] [PERSON_NAME]"
type input "/Clients/ООО «КРКА-РУС»/Orders/S_krkarus-487"
click at [622, 54] on p "S_krkarus-487" at bounding box center [634, 56] width 75 height 11
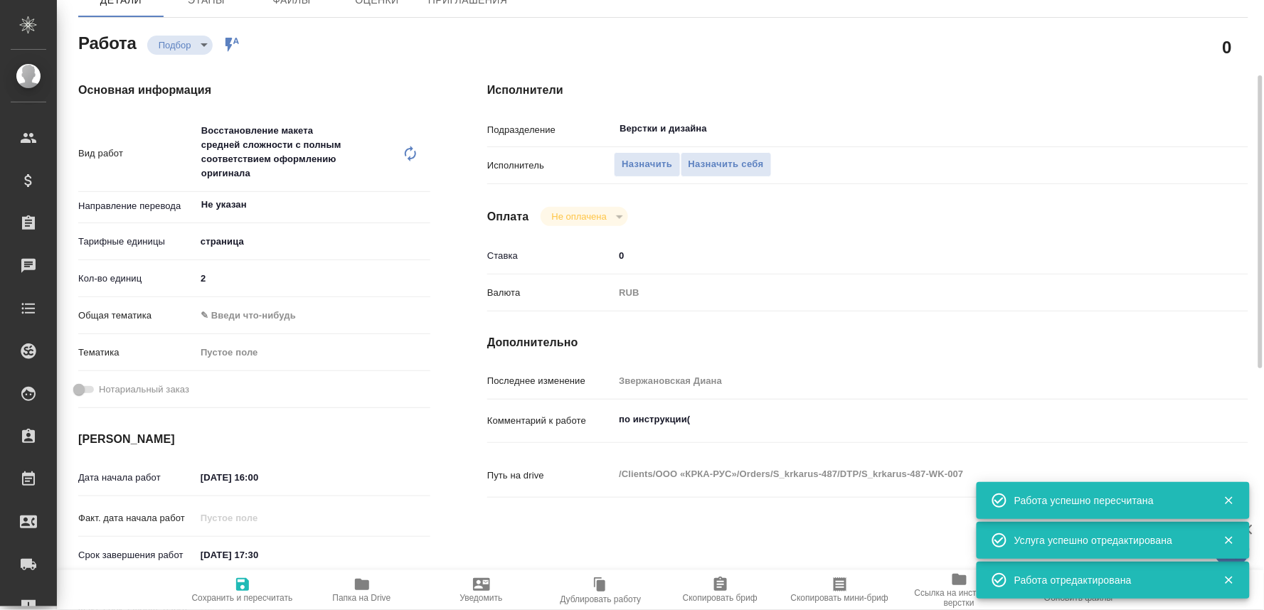
click at [720, 416] on textarea "по инструкции(" at bounding box center [899, 419] width 571 height 24
paste textarea "https://drive.awatera.com/s/fY3WXL4bbfwHxck"
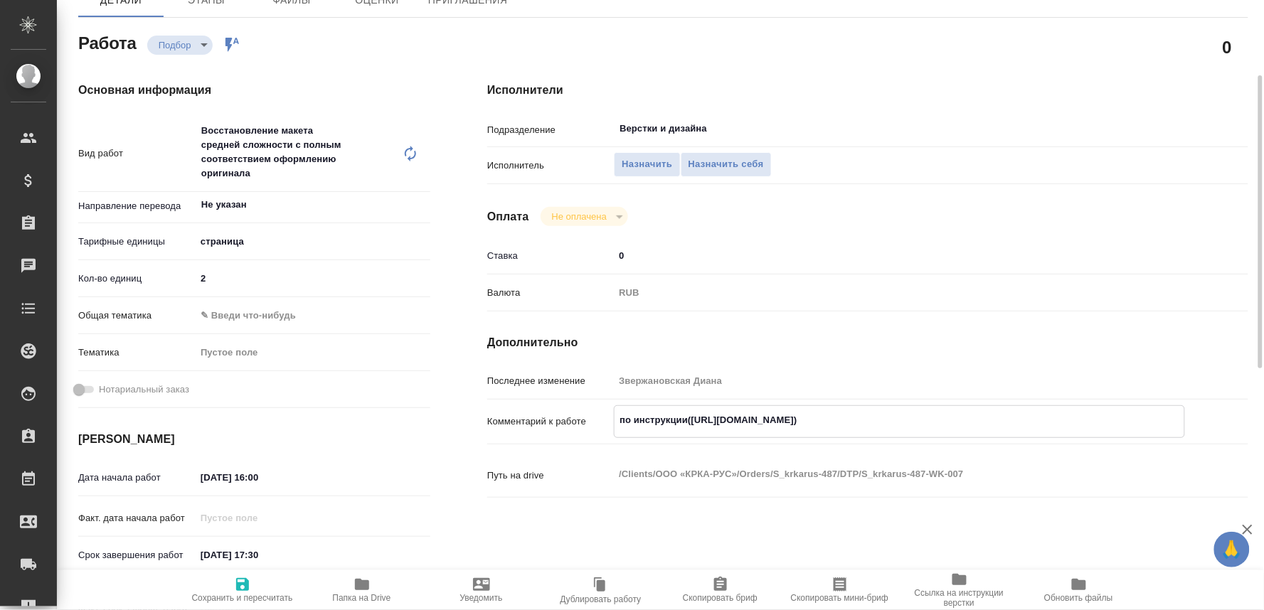
type textarea "по инструкции(https://drive.awatera.com/s/fY3WXL4bbfwHxck)"
click at [221, 585] on span "Сохранить и пересчитать" at bounding box center [242, 589] width 102 height 27
type input "recruiting"
type input "Не указан"
type input "5a8b1489cc6b4906c91bfdb2"
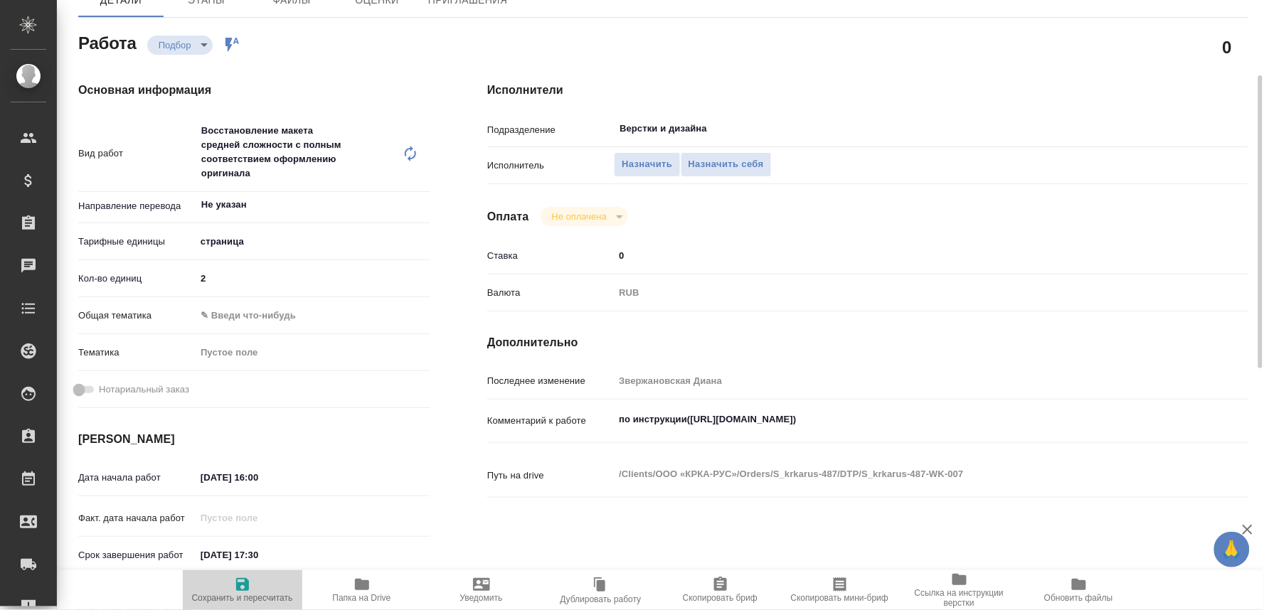
type input "2"
type input "04.09.2025 16:00"
type input "04.09.2025 17:30"
type input "05.09.2025 12:00"
type input "Верстки и дизайна"
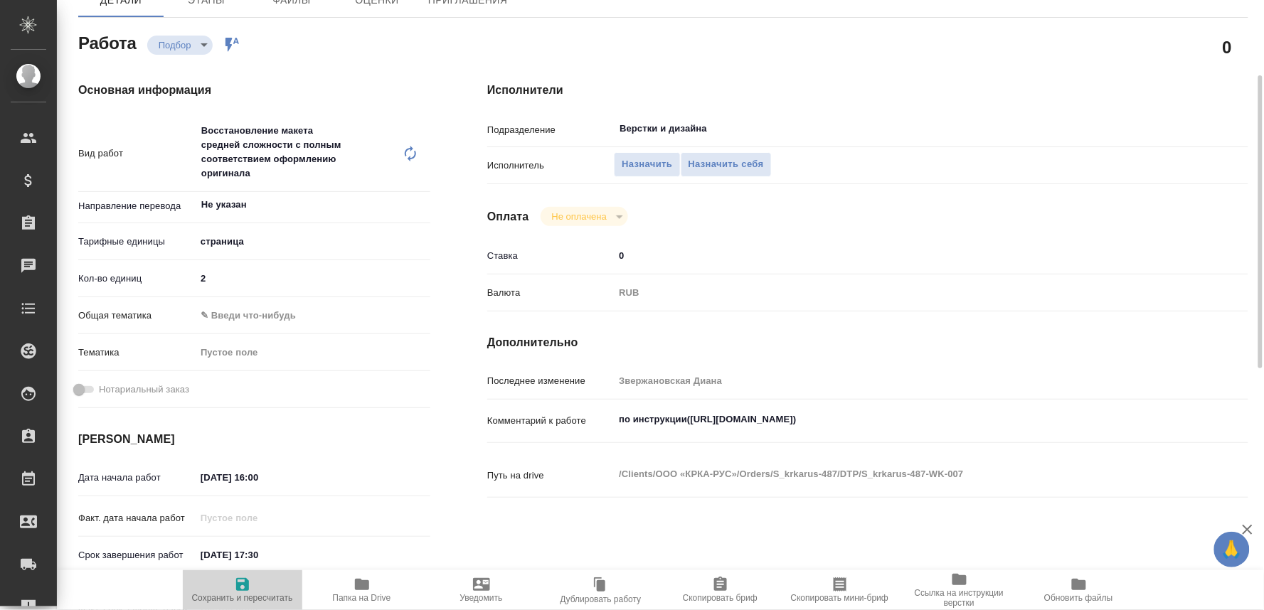
type input "notPayed"
type input "0"
type input "RUB"
type input "Звержановская Диана"
type input "S_krkarus-487"
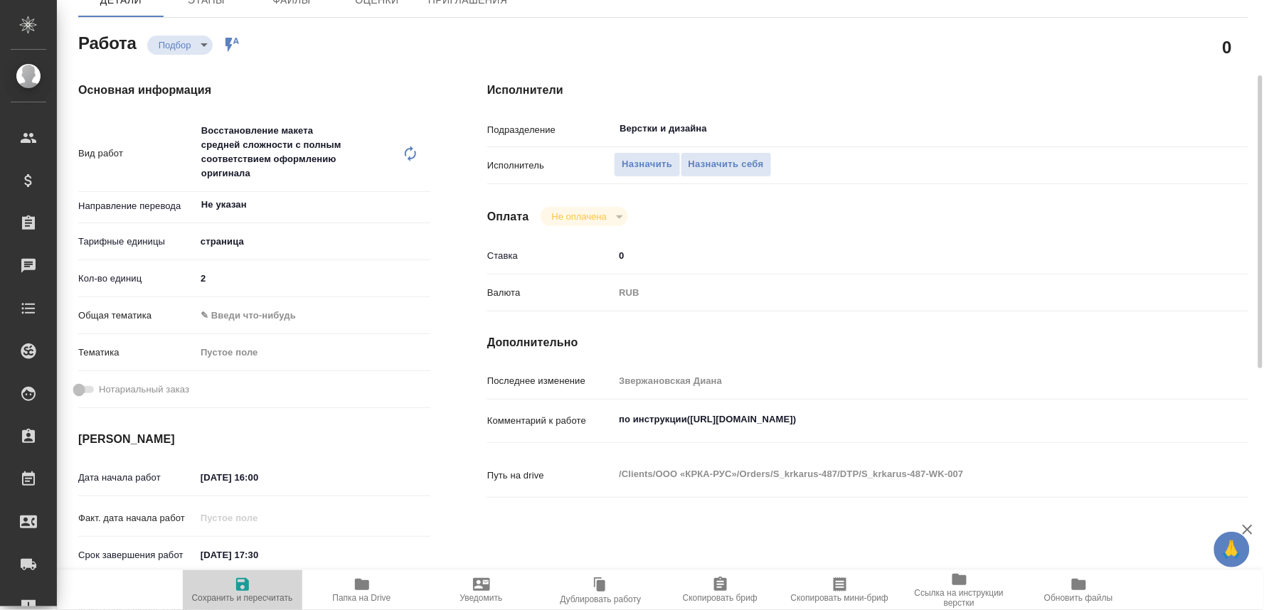
type input "Восстановление макета средней сложности с полным соответствием оформлению ориги…"
type input "Приемка разверстки, Восстановление макета средней сложности с полным соответств…"
type input "Звержановская Диана"
type input "Оксютович Ирина"
type input "/Clients/ООО «КРКА-РУС»/Orders/S_krkarus-487"
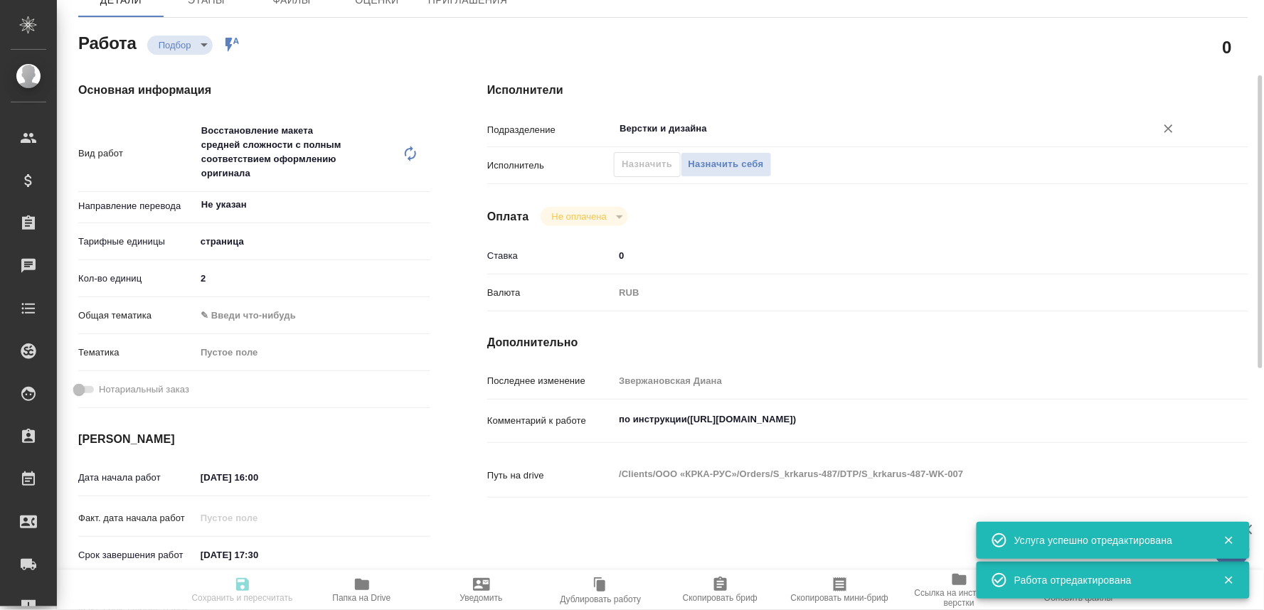
type input "recruiting"
type input "Не указан"
type input "5a8b1489cc6b4906c91bfdb2"
type input "2"
type input "04.09.2025 16:00"
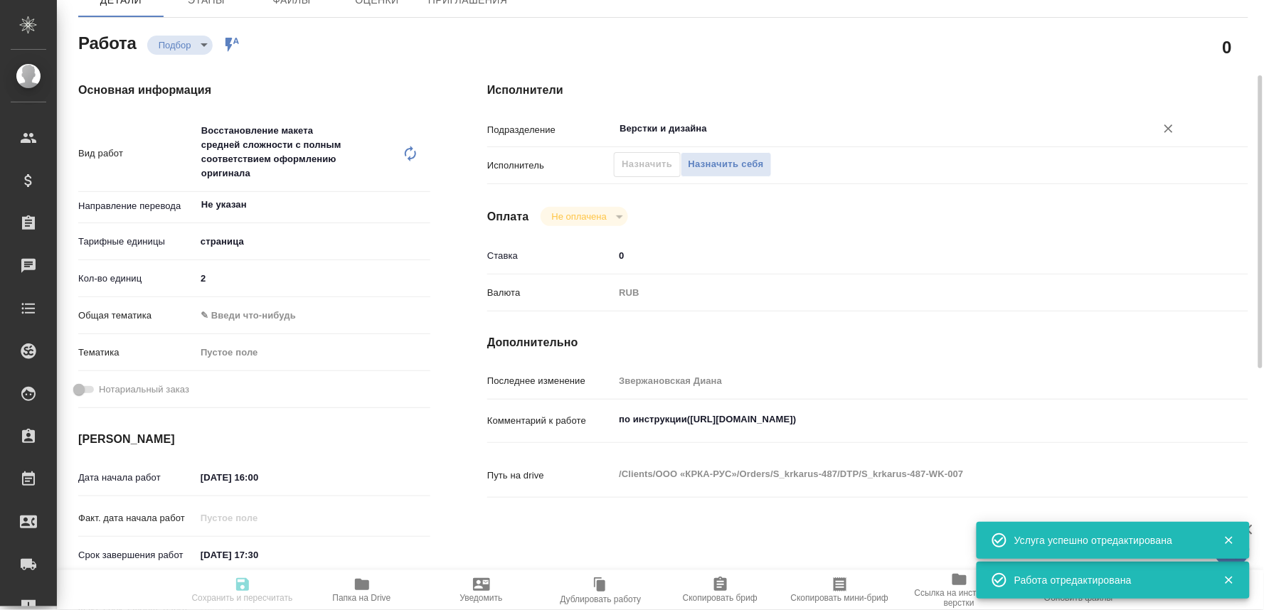
type input "04.09.2025 17:30"
type input "05.09.2025 12:00"
type input "Верстки и дизайна"
type input "notPayed"
type input "0"
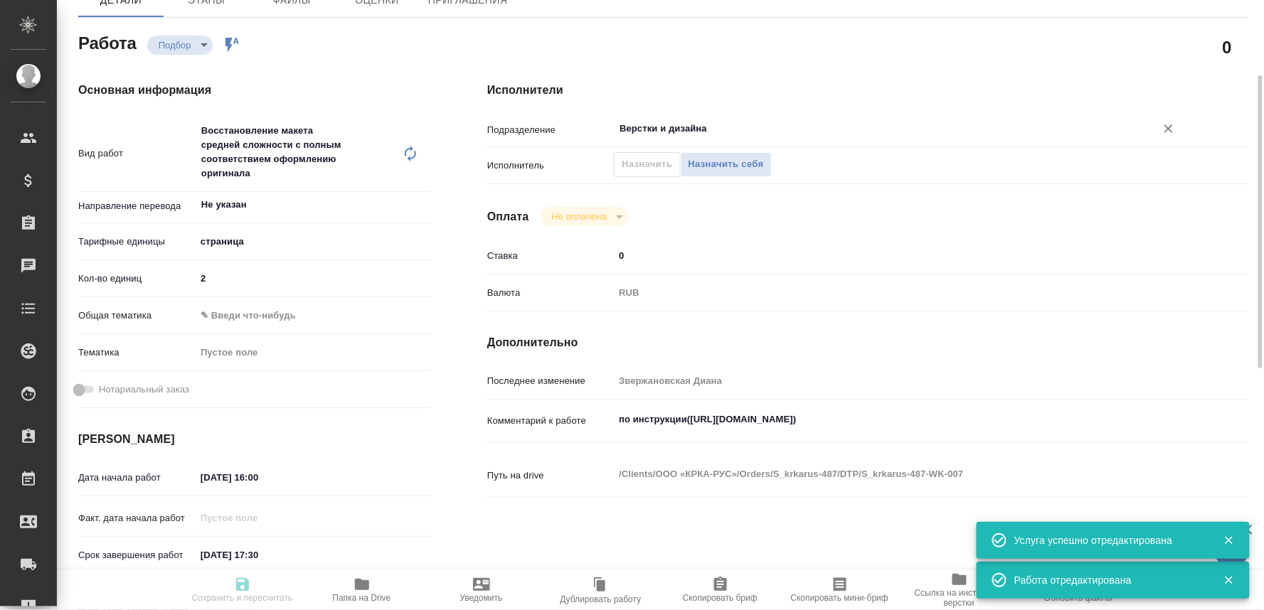
type input "RUB"
type input "Звержановская Диана"
type input "S_krkarus-487"
type input "Восстановление макета средней сложности с полным соответствием оформлению ориги…"
type input "Приемка разверстки, Восстановление макета средней сложности с полным соответств…"
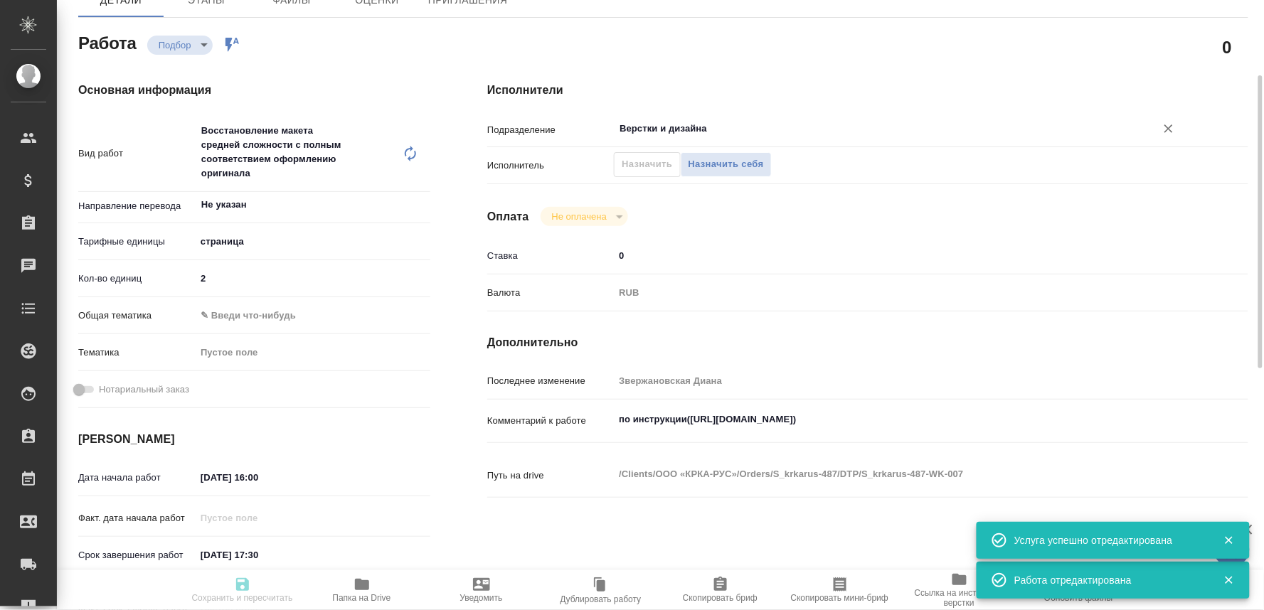
type input "Звержановская Диана"
type input "[PERSON_NAME]"
type input "/Clients/ООО «КРКА-РУС»/Orders/S_krkarus-487"
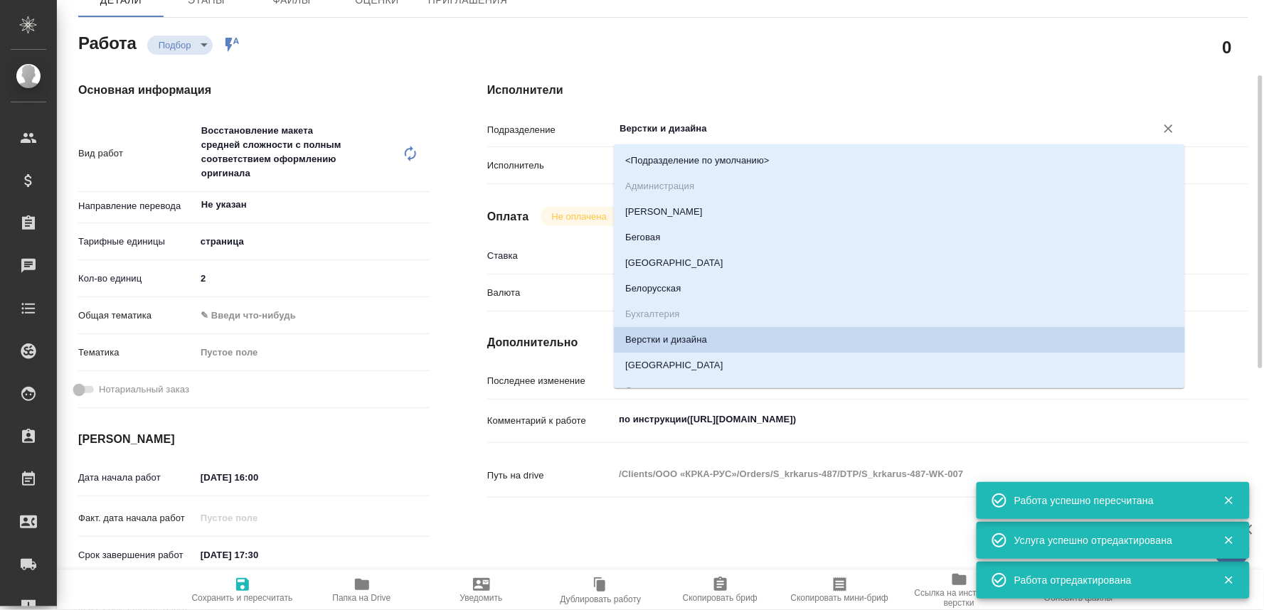
click at [626, 127] on input "Верстки и дизайна" at bounding box center [875, 128] width 515 height 17
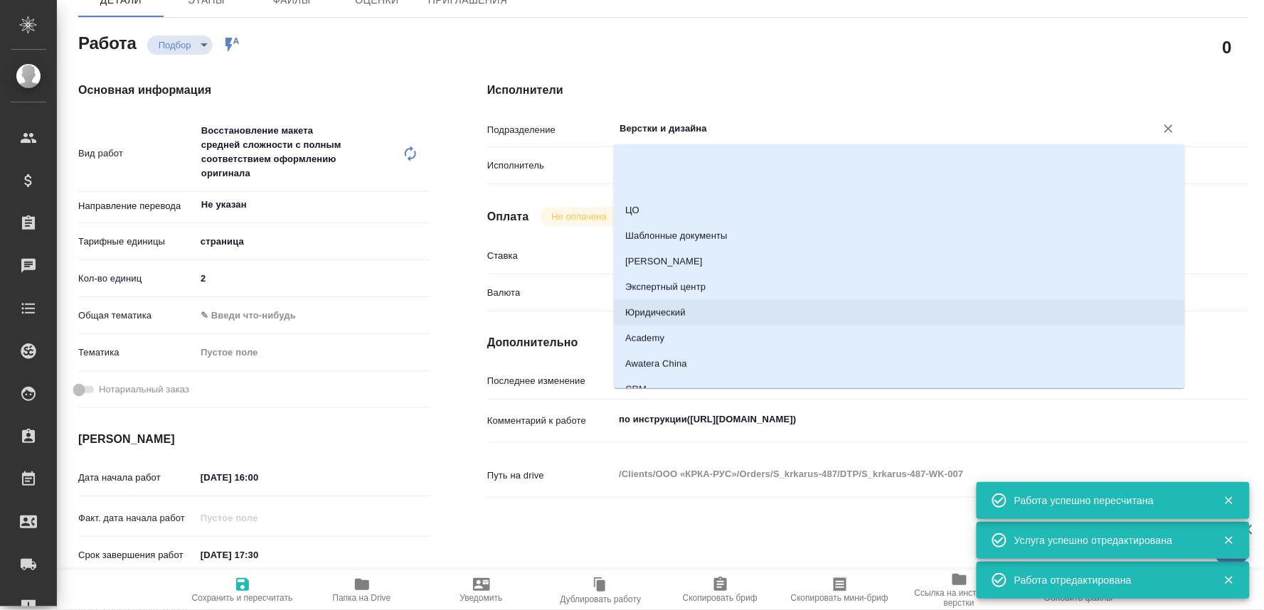
scroll to position [1975, 0]
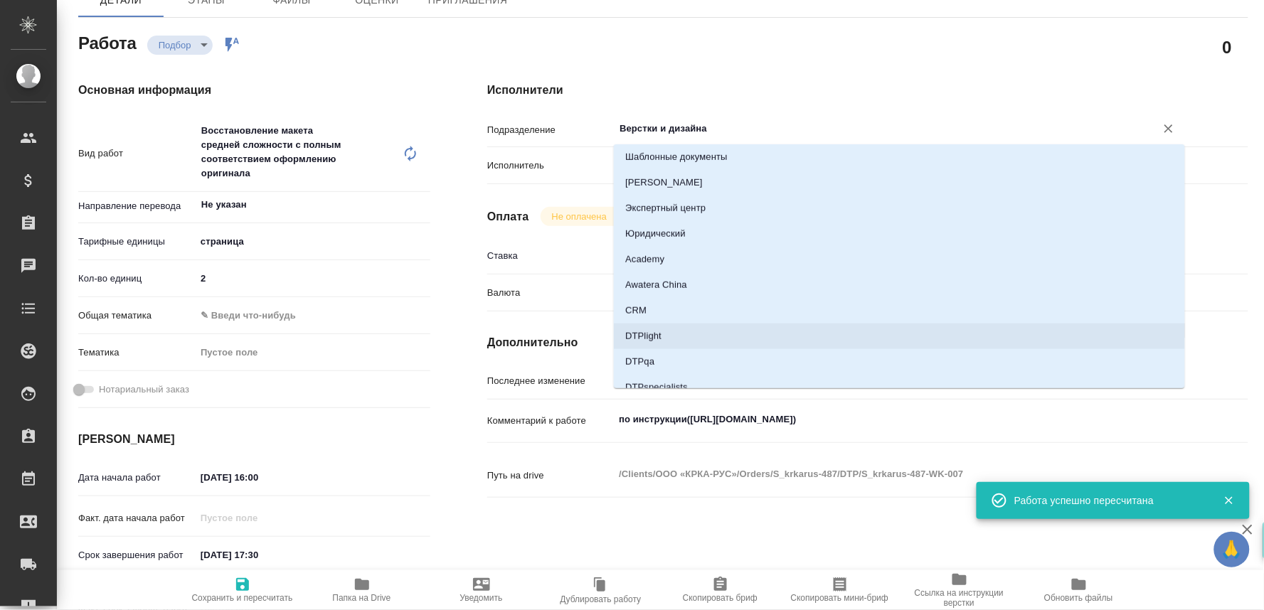
click at [644, 332] on li "DTPlight" at bounding box center [899, 337] width 571 height 26
type input "DTPlight"
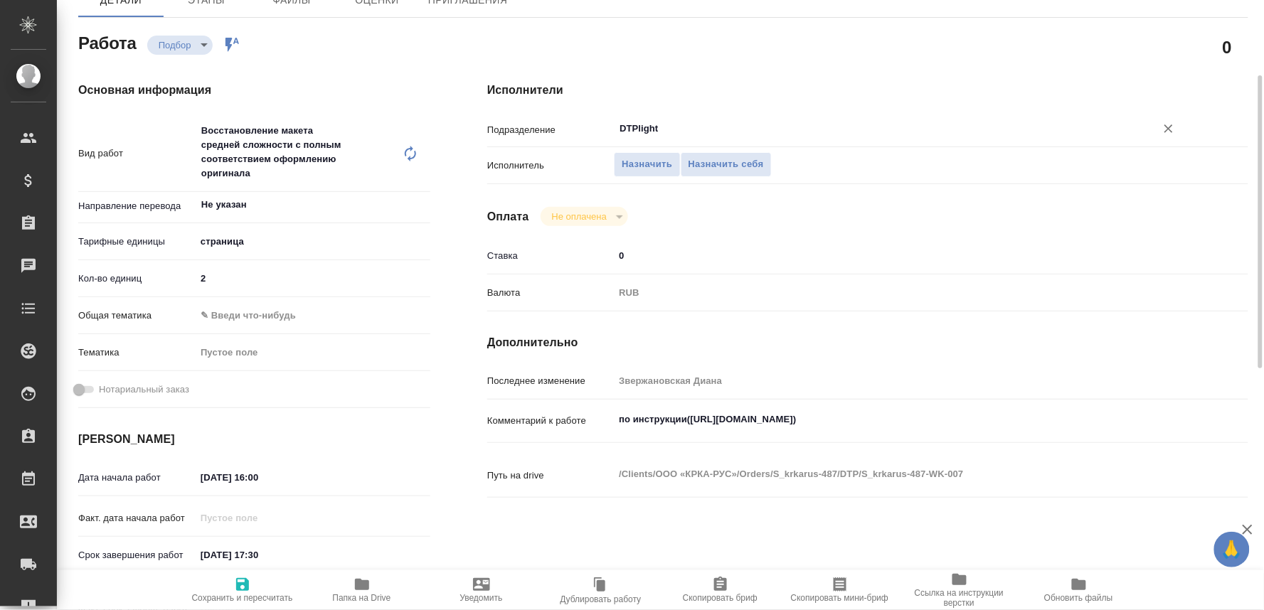
click at [224, 593] on span "Сохранить и пересчитать" at bounding box center [242, 598] width 101 height 10
type input "recruiting"
type input "Не указан"
type input "5a8b1489cc6b4906c91bfdb2"
type input "2"
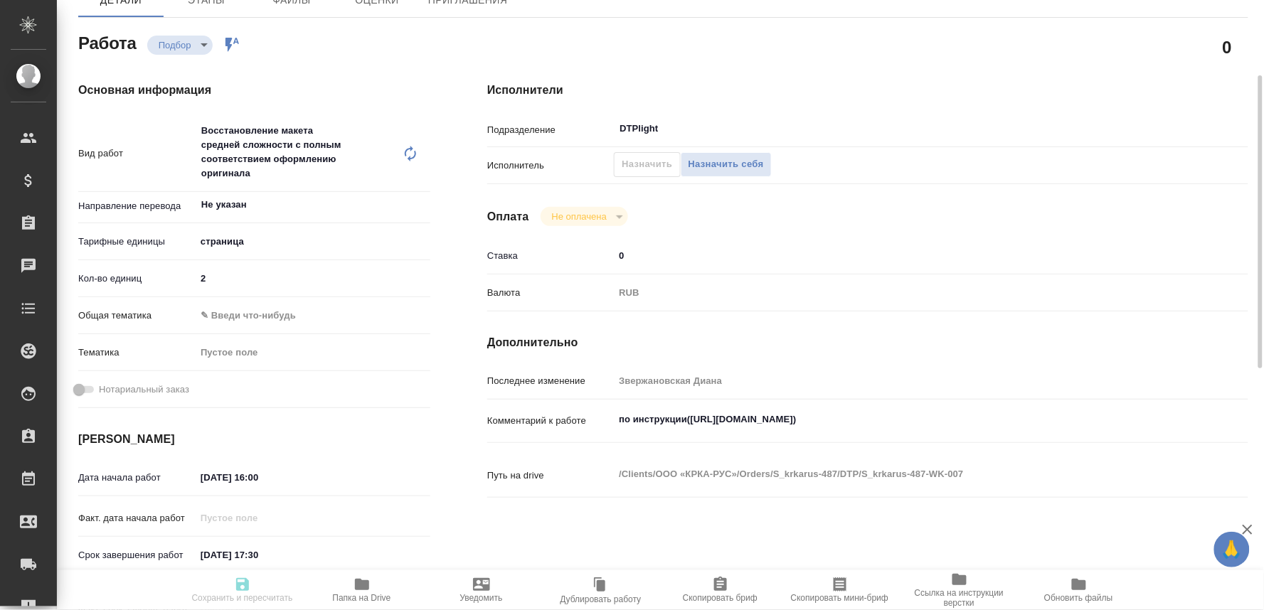
type input "04.09.2025 16:00"
type input "04.09.2025 17:30"
type input "[DATE] 12:00"
type input "DTPlight"
type input "notPayed"
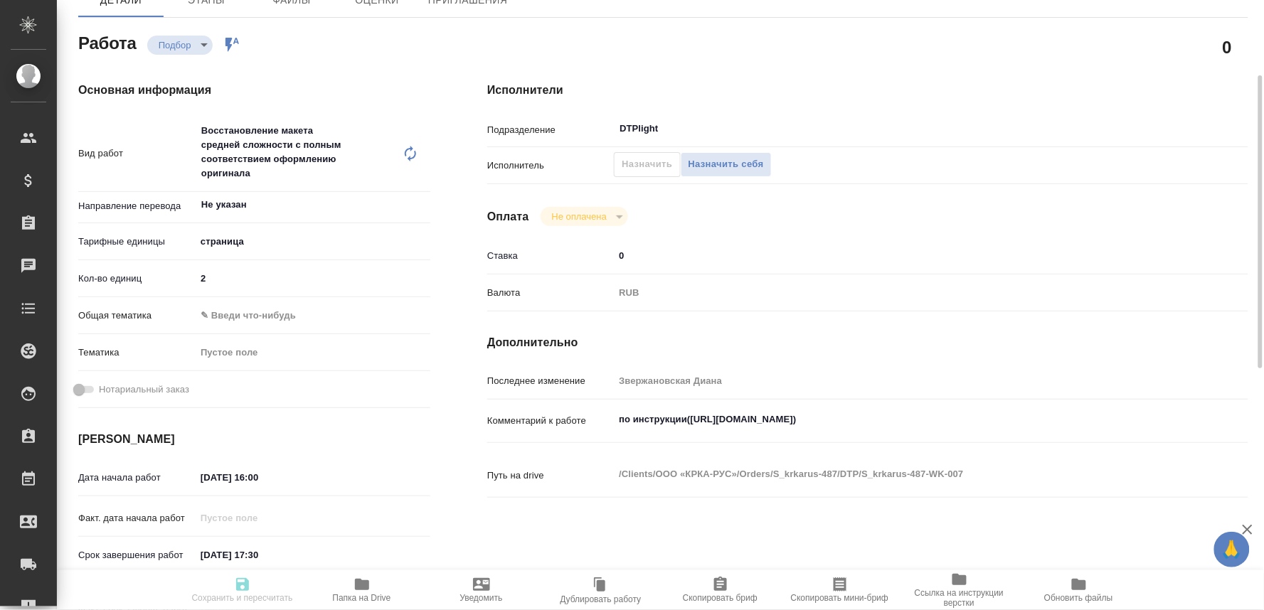
type input "0"
type input "RUB"
type input "Звержановская Диана"
type input "S_krkarus-487"
type input "Восстановление макета средней сложности с полным соответствием оформлению ориги…"
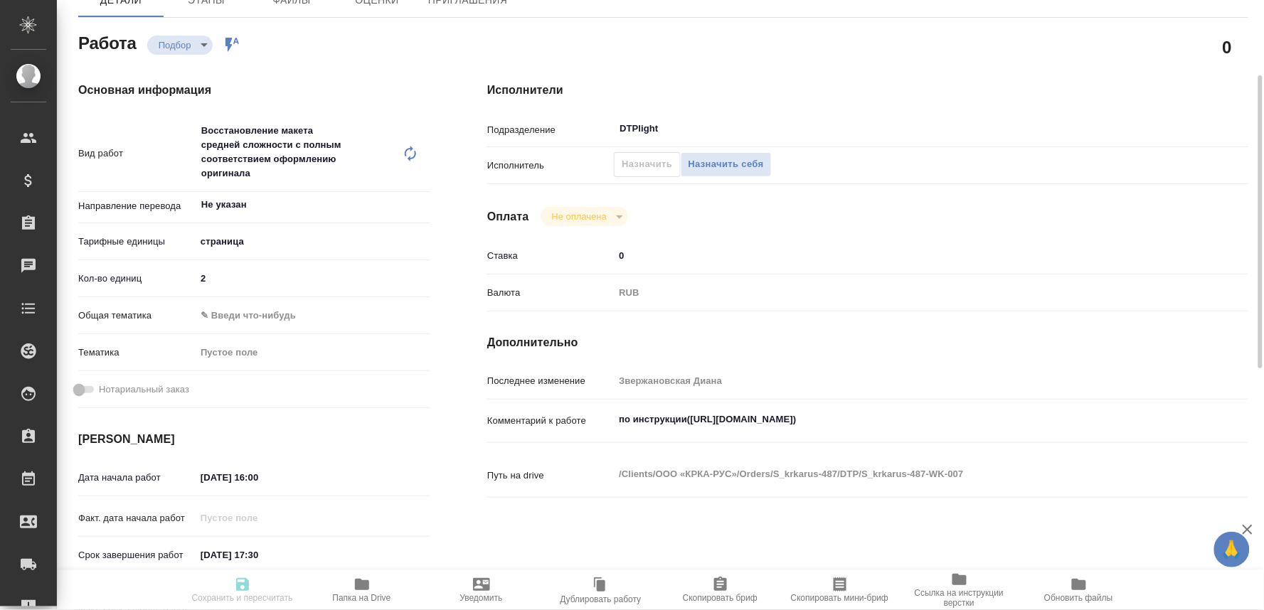
type input "Приемка разверстки, Восстановление макета средней сложности с полным соответств…"
type input "Звержановская Диана"
type input "[PERSON_NAME]"
type input "/Clients/ООО «КРКА-РУС»/Orders/S_krkarus-487"
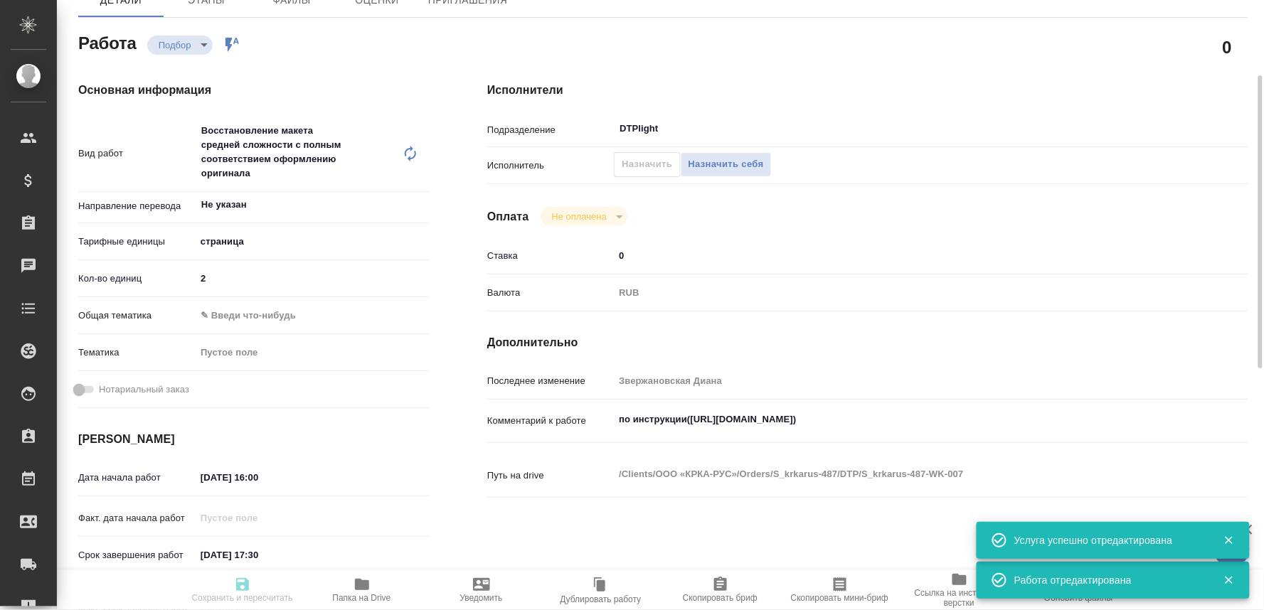
type input "recruiting"
type input "Не указан"
type input "5a8b1489cc6b4906c91bfdb2"
type input "2"
type input "04.09.2025 16:00"
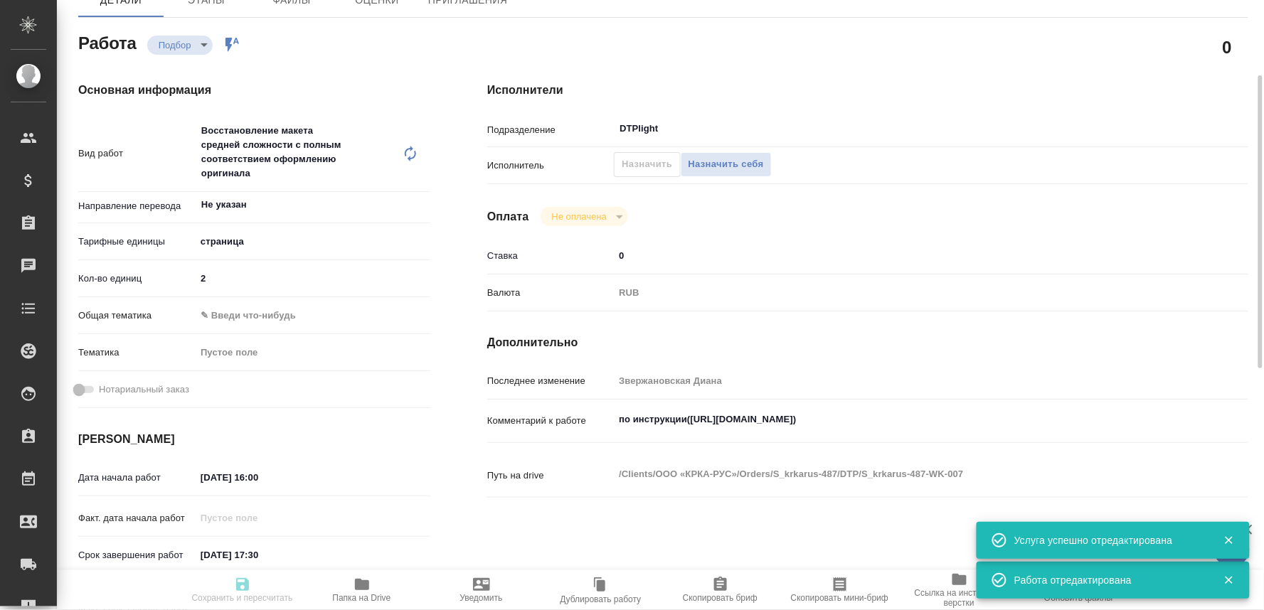
type input "04.09.2025 17:30"
type input "[DATE] 12:00"
type input "DTPlight"
type input "notPayed"
type input "0"
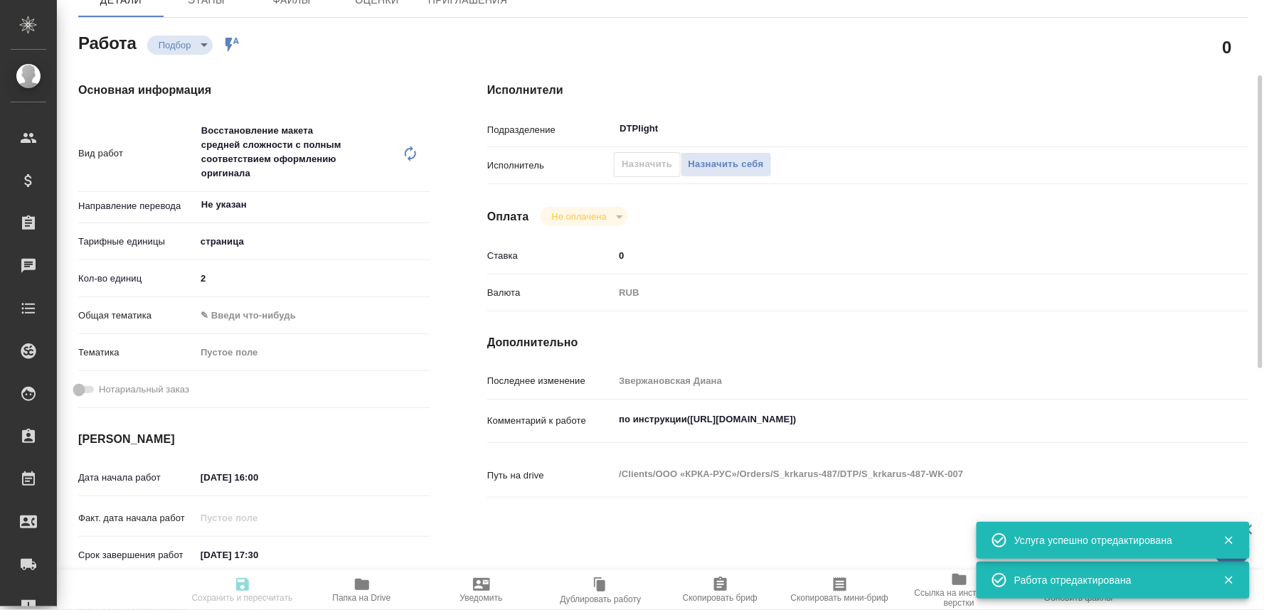
type input "RUB"
type input "Звержановская Диана"
type input "S_krkarus-487"
type input "Восстановление макета средней сложности с полным соответствием оформлению ориги…"
type input "Приемка разверстки, Восстановление макета средней сложности с полным соответств…"
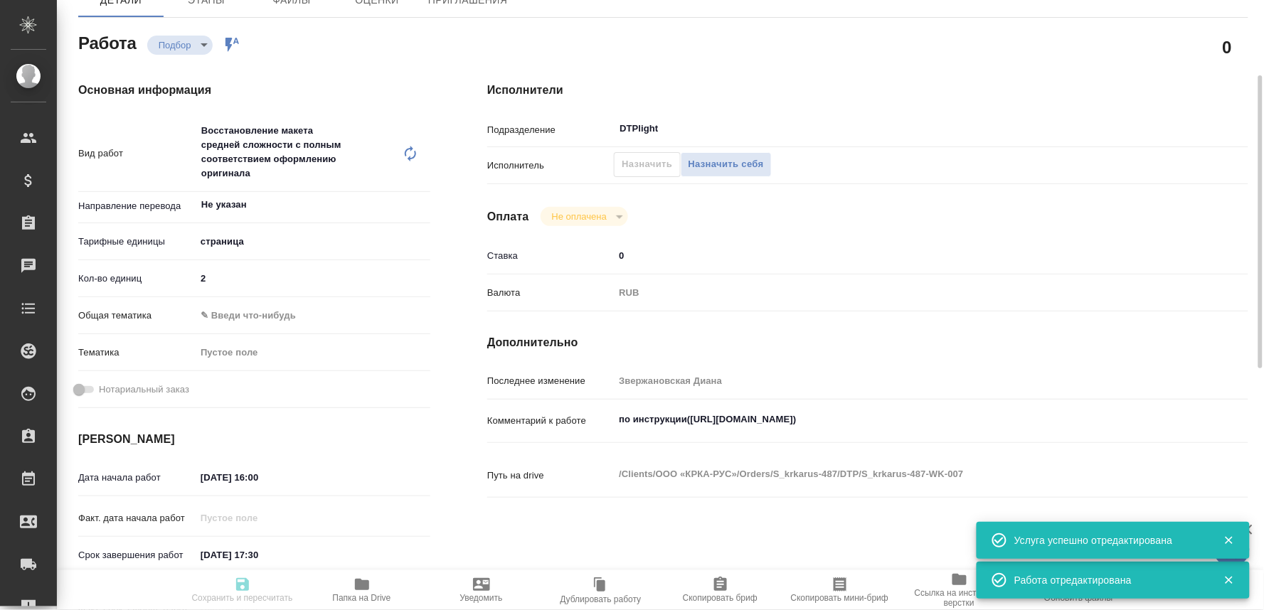
type input "Звержановская Диана"
type input "[PERSON_NAME] [PERSON_NAME]"
type input "/Clients/ООО «КРКА-РУС»/Orders/S_krkarus-487"
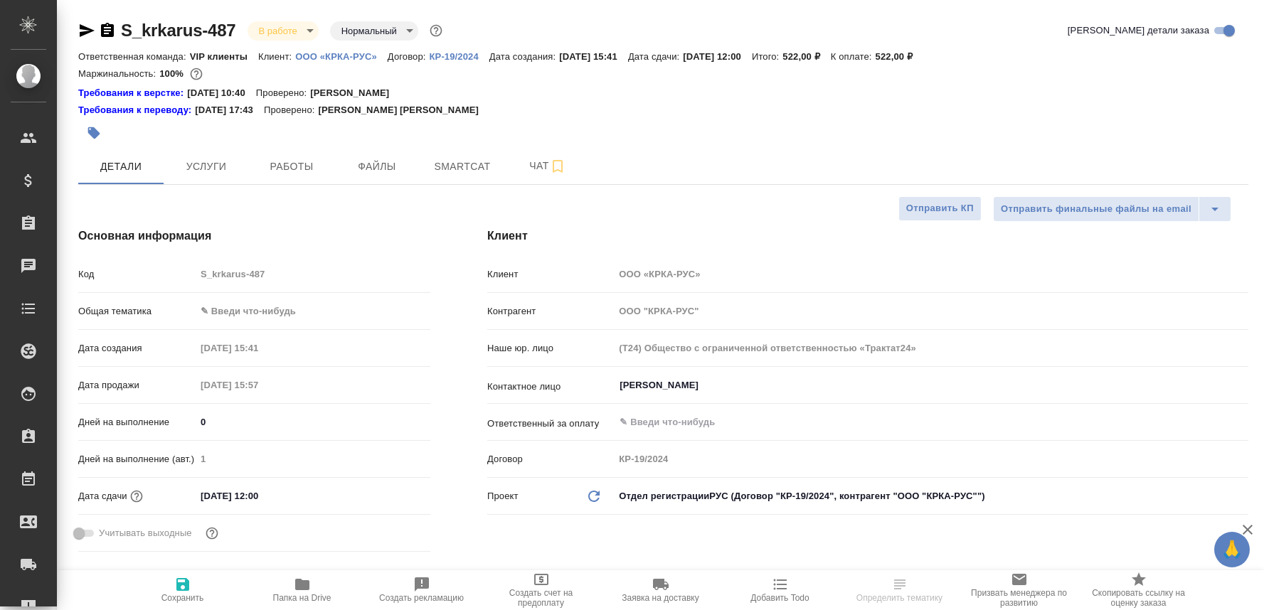
select select "RU"
click at [141, 92] on link "Требования к верстке:" at bounding box center [132, 93] width 109 height 14
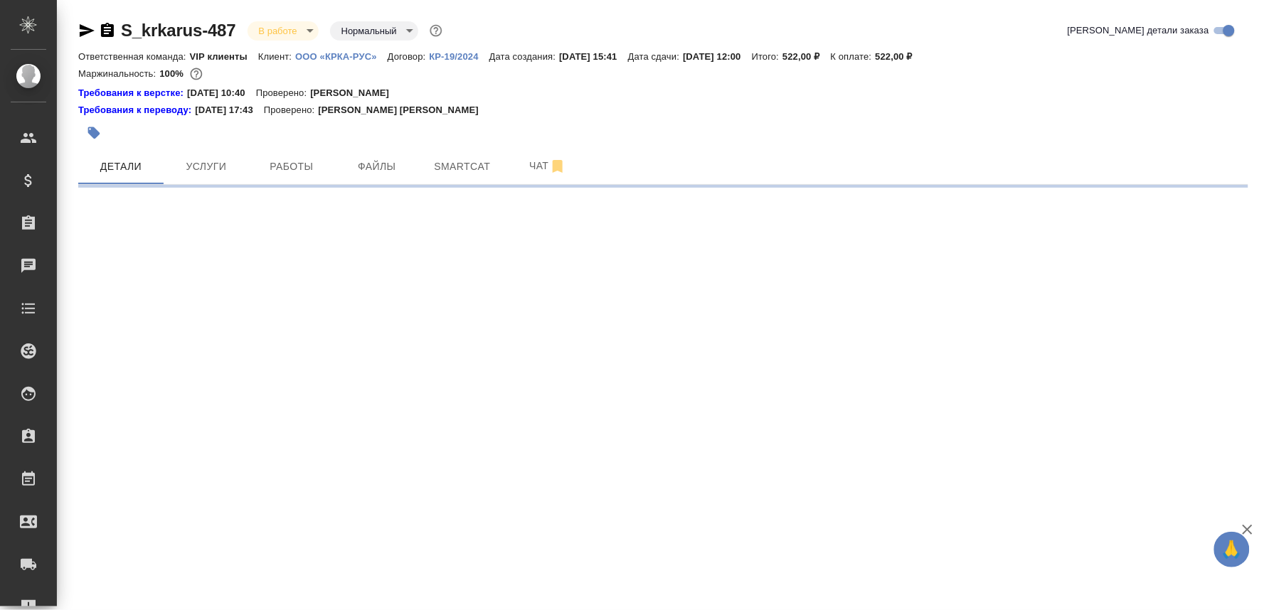
select select "RU"
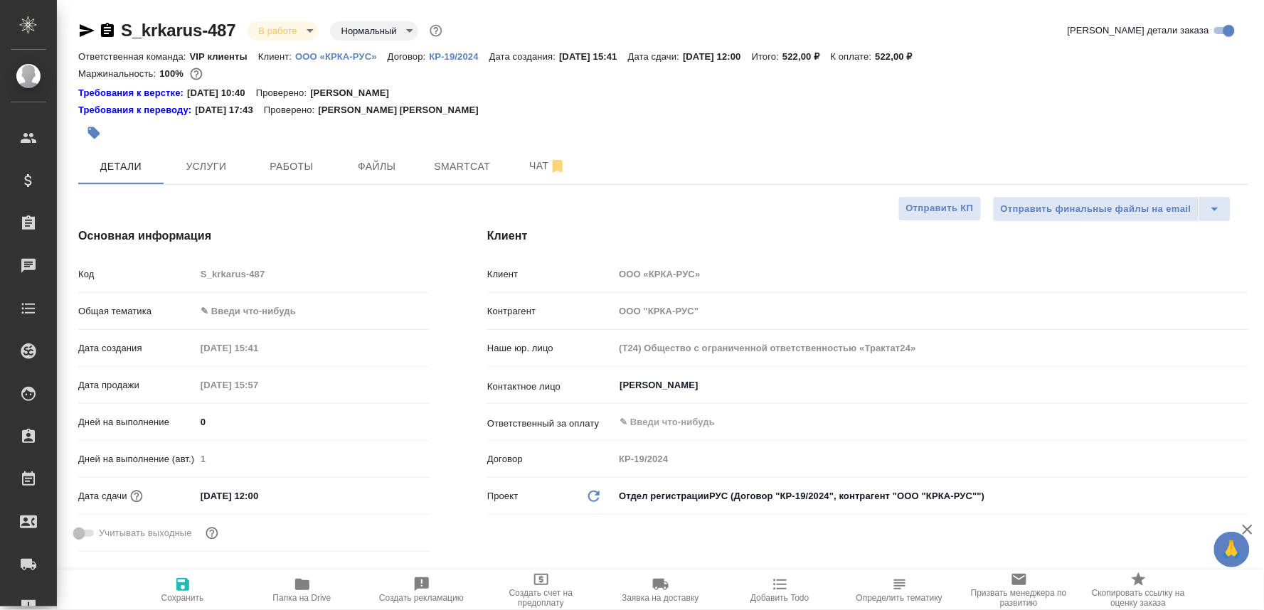
type textarea "x"
click at [278, 162] on span "Работы" at bounding box center [291, 167] width 68 height 18
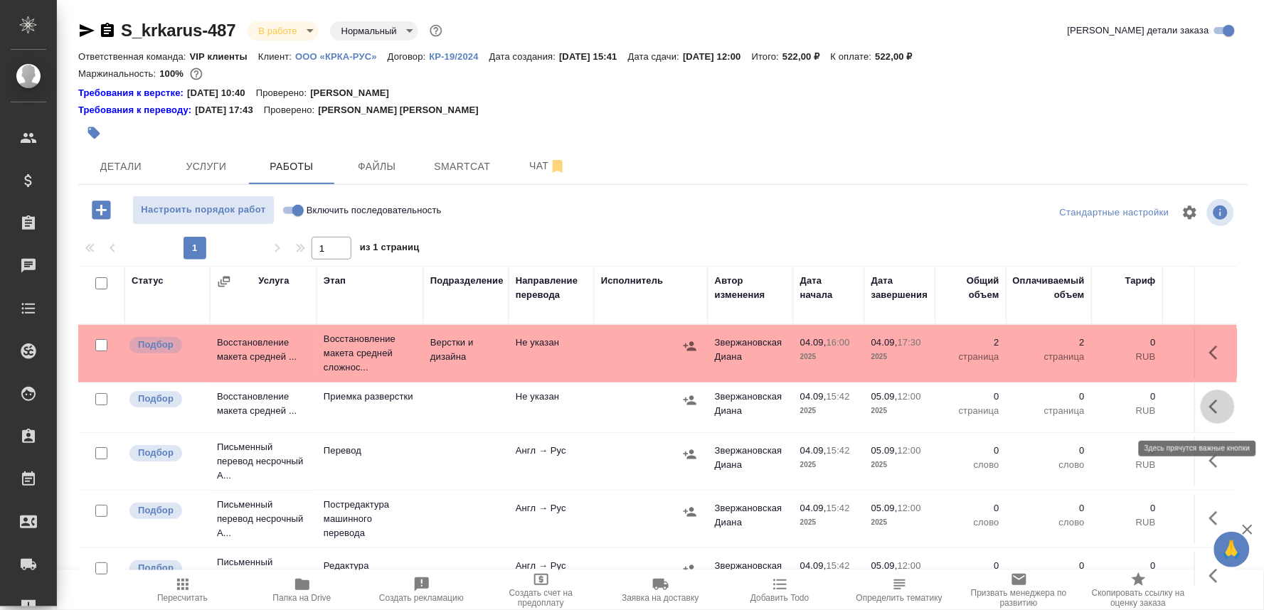
click at [1200, 407] on button "button" at bounding box center [1217, 407] width 34 height 34
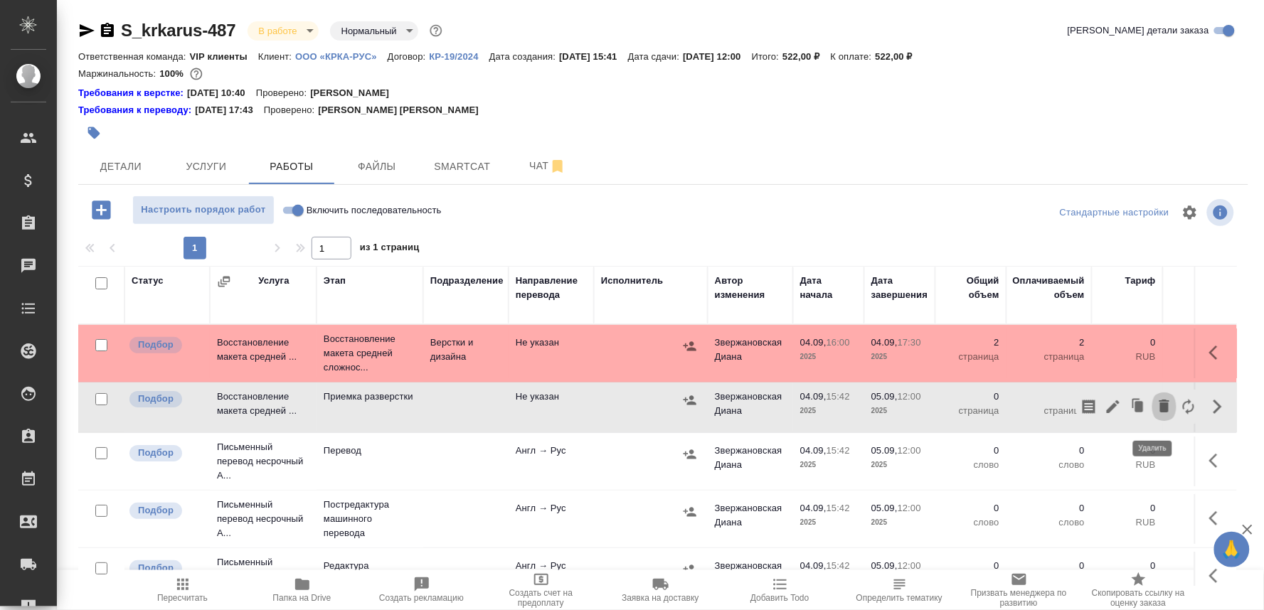
click at [1156, 410] on icon "button" at bounding box center [1164, 406] width 17 height 17
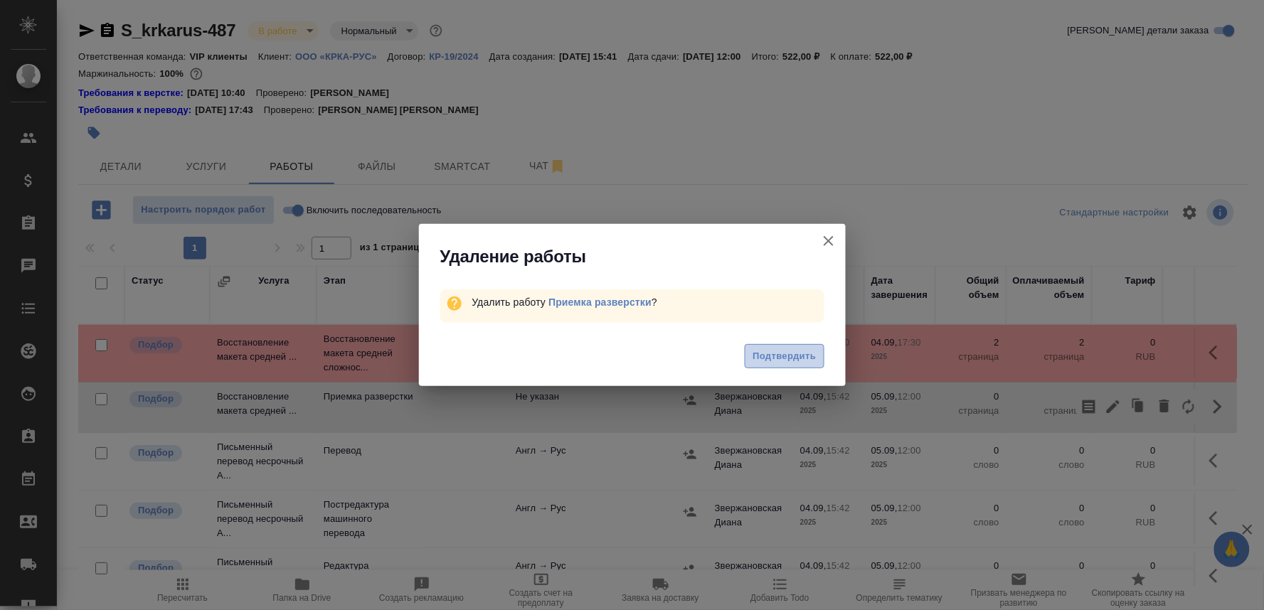
click at [757, 351] on span "Подтвердить" at bounding box center [783, 356] width 63 height 16
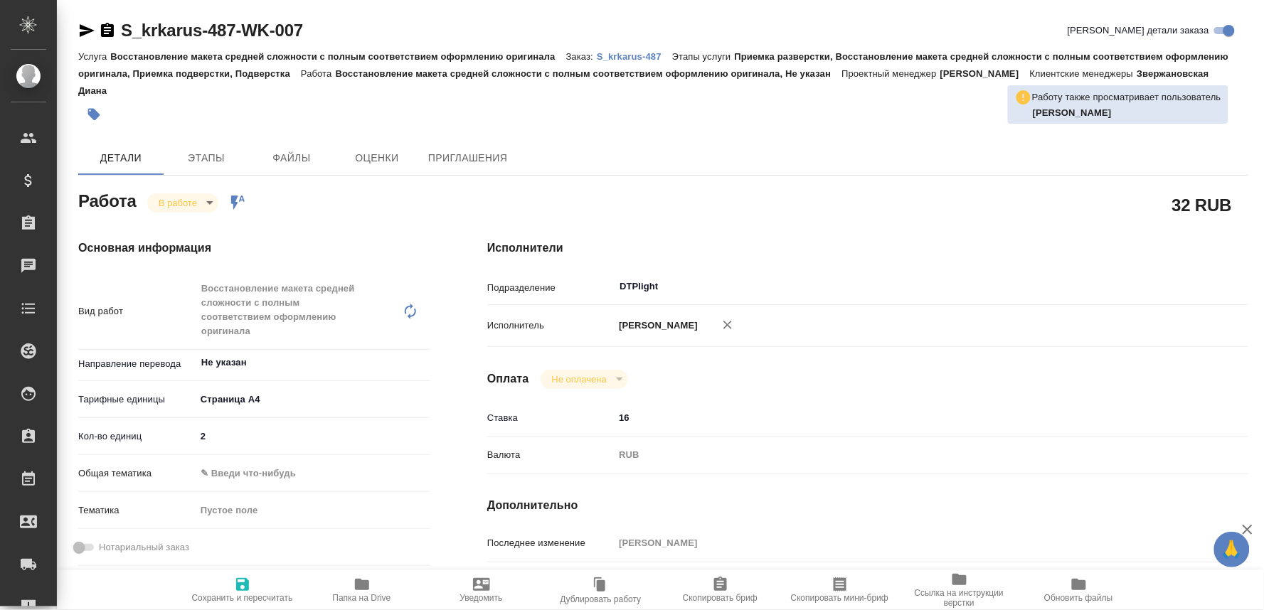
click at [218, 434] on input "2" at bounding box center [313, 436] width 235 height 21
drag, startPoint x: 220, startPoint y: 437, endPoint x: 193, endPoint y: 437, distance: 27.7
click at [193, 437] on div "Кол-во единиц 2" at bounding box center [254, 436] width 352 height 25
type input "1"
click at [247, 596] on span "Сохранить и пересчитать" at bounding box center [242, 598] width 101 height 10
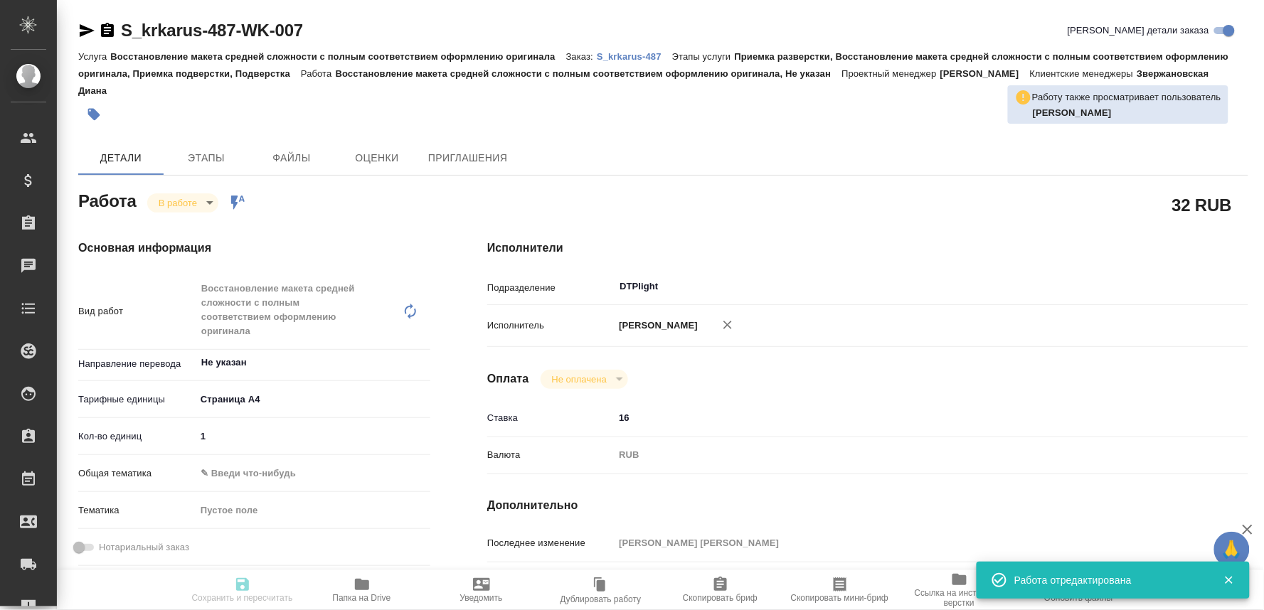
type input "inProgress"
type input "Не указан"
type input "5f036ec4e16dec2d6b59c8ff"
type input "1"
type input "04.09.2025 16:00"
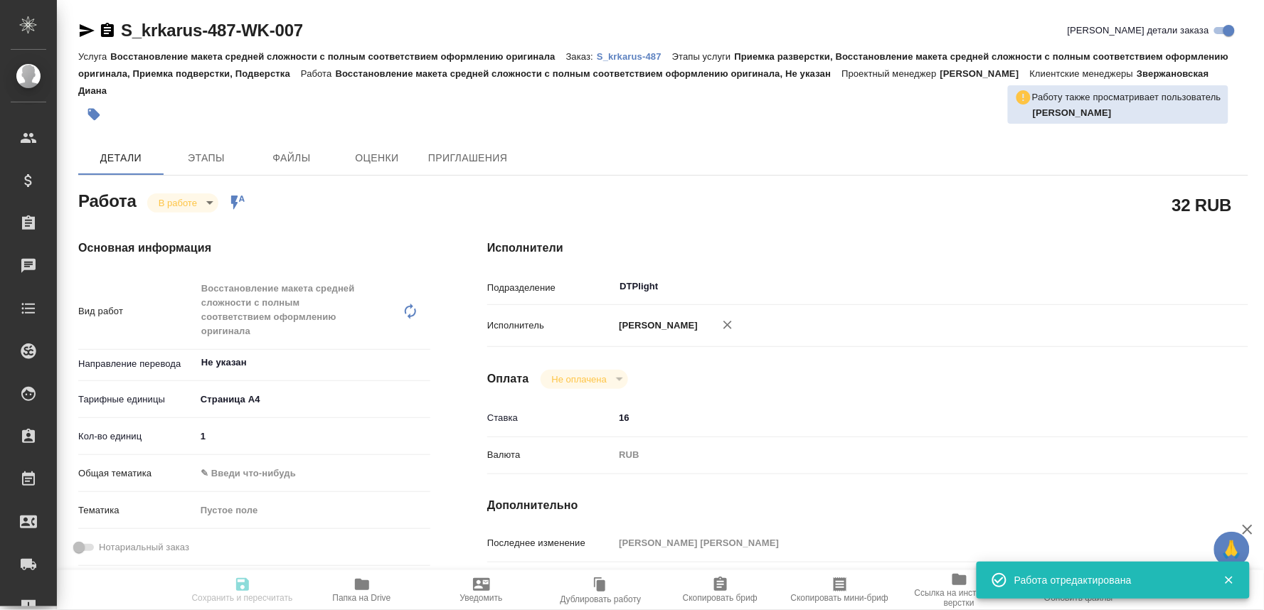
type input "04.09.2025 16:11"
type input "04.09.2025 17:30"
type input "05.09.2025 12:00"
type input "DTPlight"
type input "notPayed"
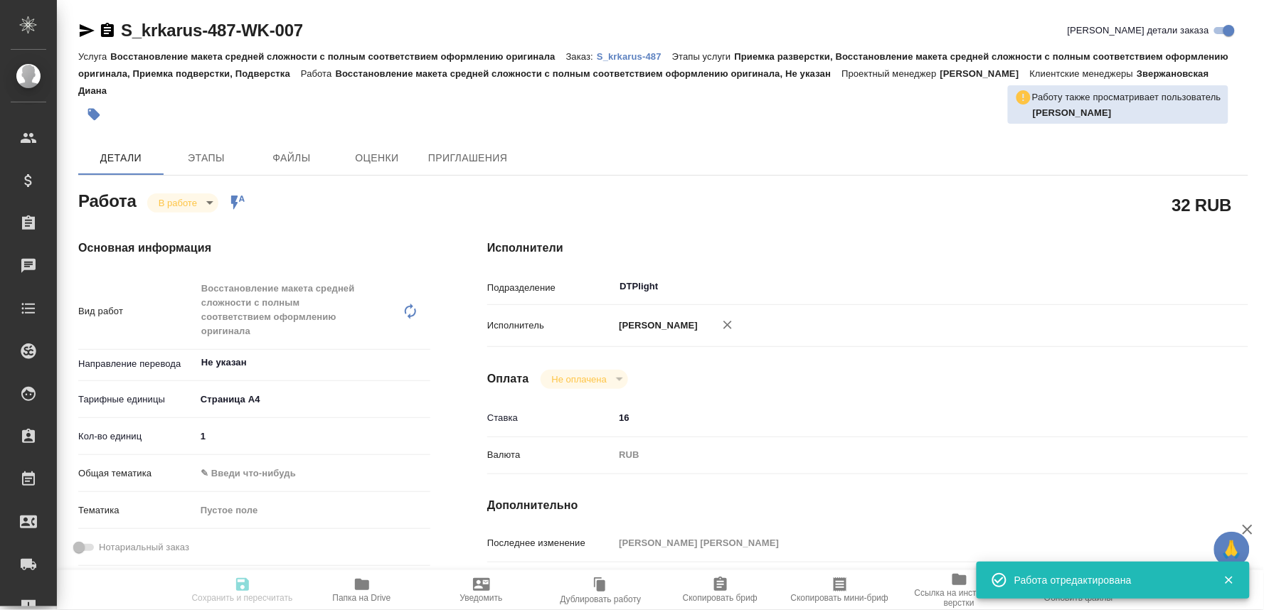
type input "16"
type input "RUB"
type input "[PERSON_NAME]"
type input "S_krkarus-487"
type input "Восстановление макета средней сложности с полным соответствием оформлению ориги…"
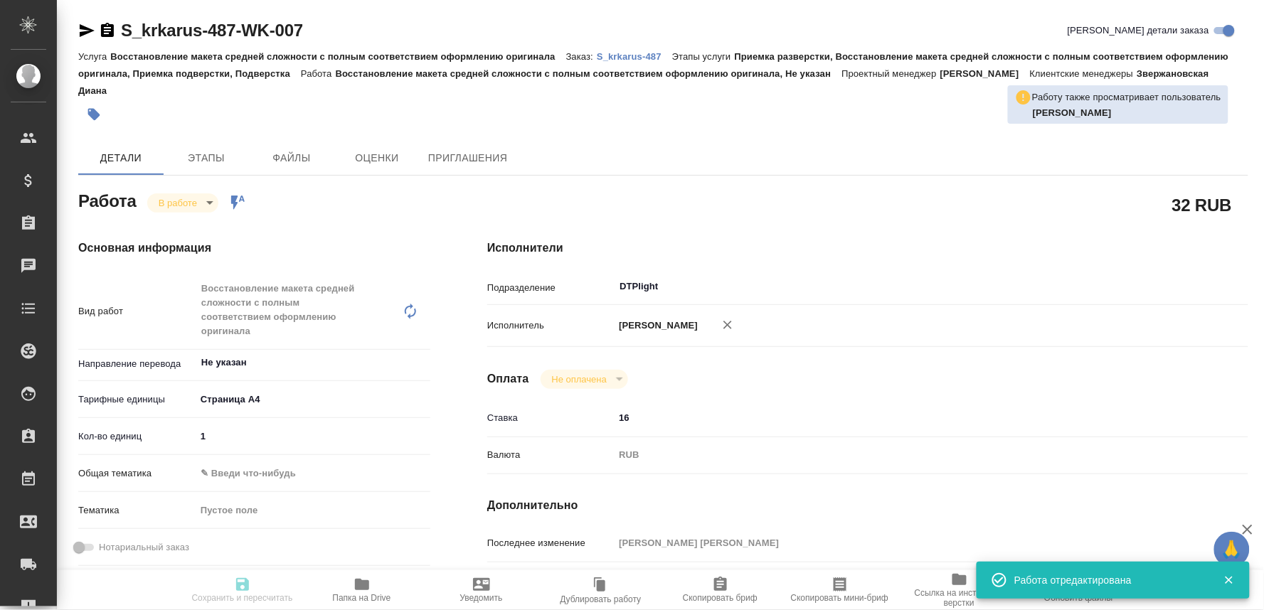
type input "Приемка разверстки, Восстановление макета средней сложности с полным соответств…"
type input "Звержановская Диана"
type input "[PERSON_NAME]"
type input "/Clients/ООО «КРКА-РУС»/Orders/S_krkarus-487"
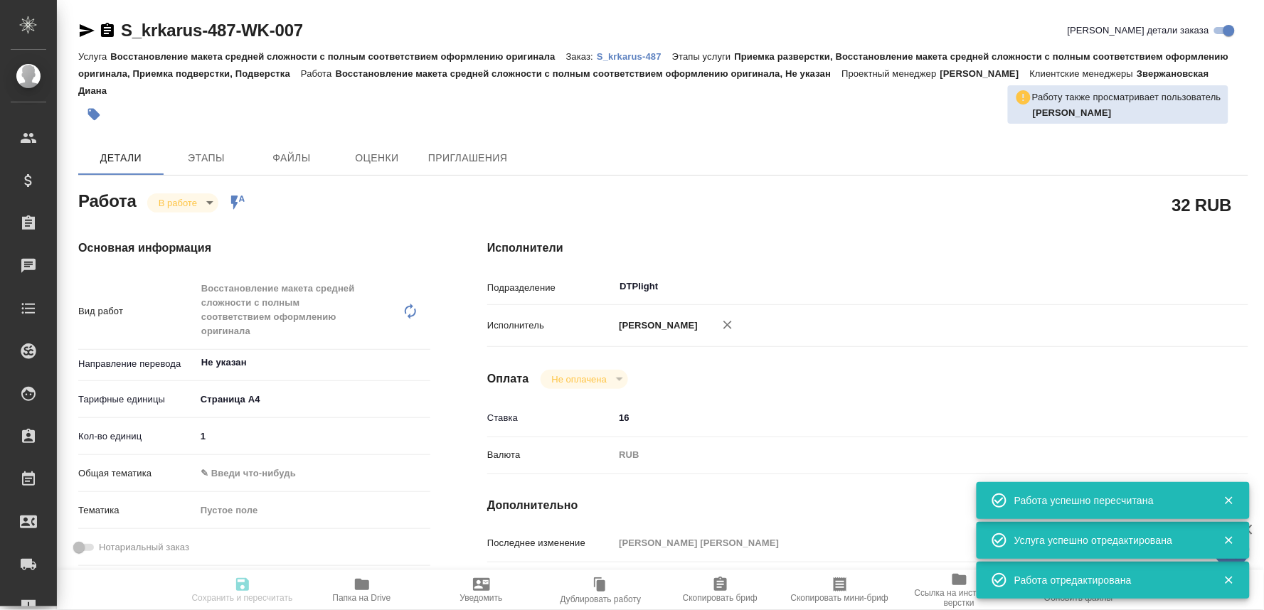
type input "inProgress"
type input "Не указан"
type input "5f036ec4e16dec2d6b59c8ff"
type input "1"
type input "04.09.2025 16:00"
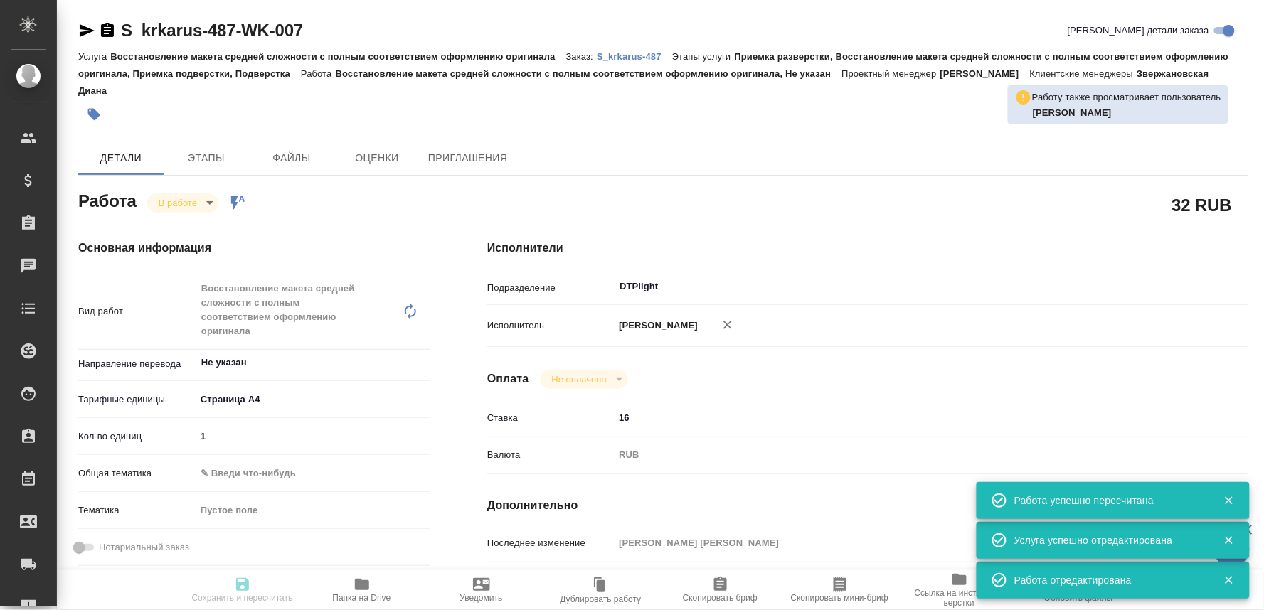
type input "04.09.2025 16:11"
type input "04.09.2025 17:30"
type input "05.09.2025 12:00"
type input "DTPlight"
type input "notPayed"
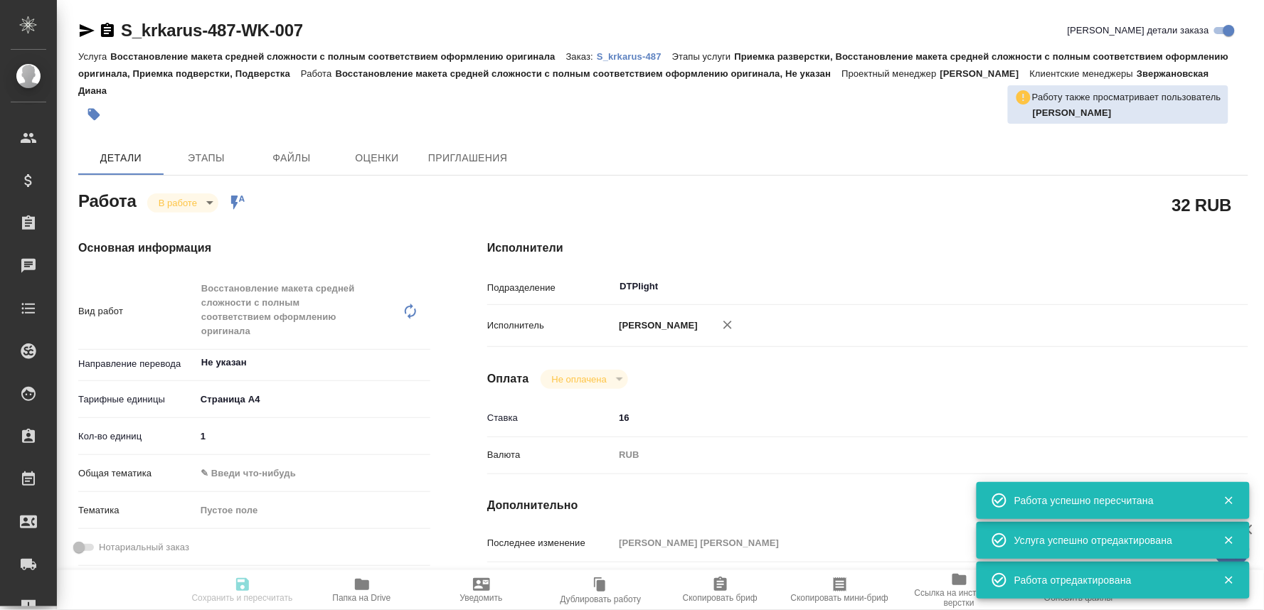
type input "16"
type input "RUB"
type input "Оксютович Ирина"
type input "S_krkarus-487"
type input "Восстановление макета средней сложности с полным соответствием оформлению ориги…"
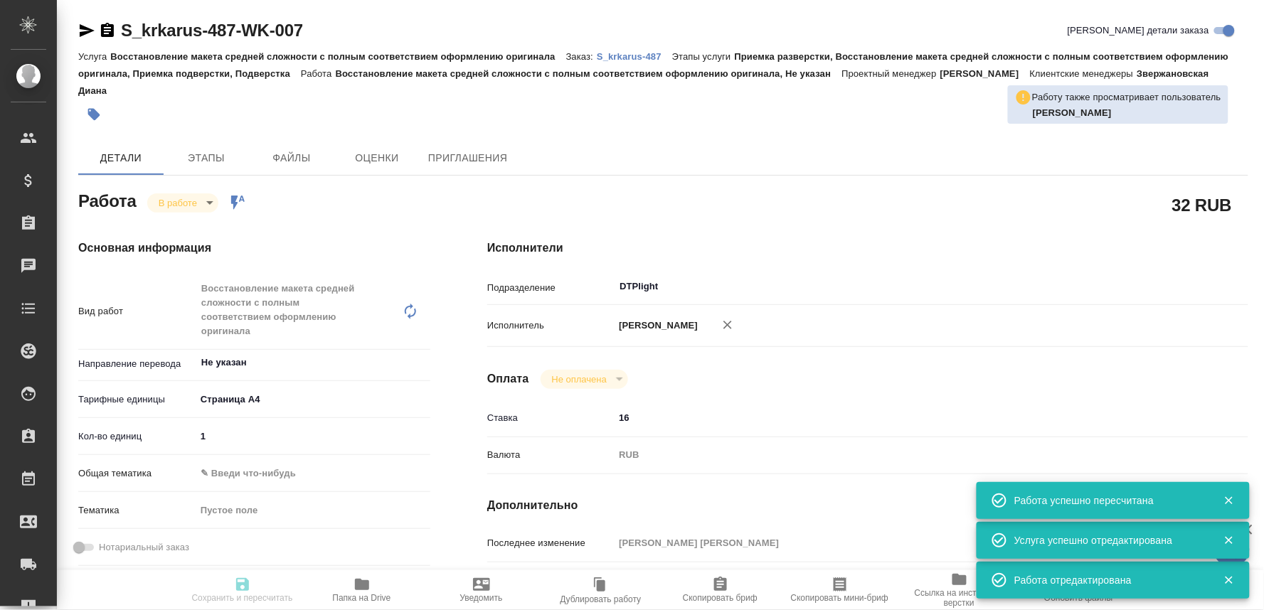
type input "Приемка разверстки, Восстановление макета средней сложности с полным соответств…"
type input "Звержановская Диана"
type input "Оксютович Ирина"
type input "/Clients/ООО «КРКА-РУС»/Orders/S_krkarus-487"
click at [626, 60] on p "S_krkarus-487" at bounding box center [634, 56] width 75 height 11
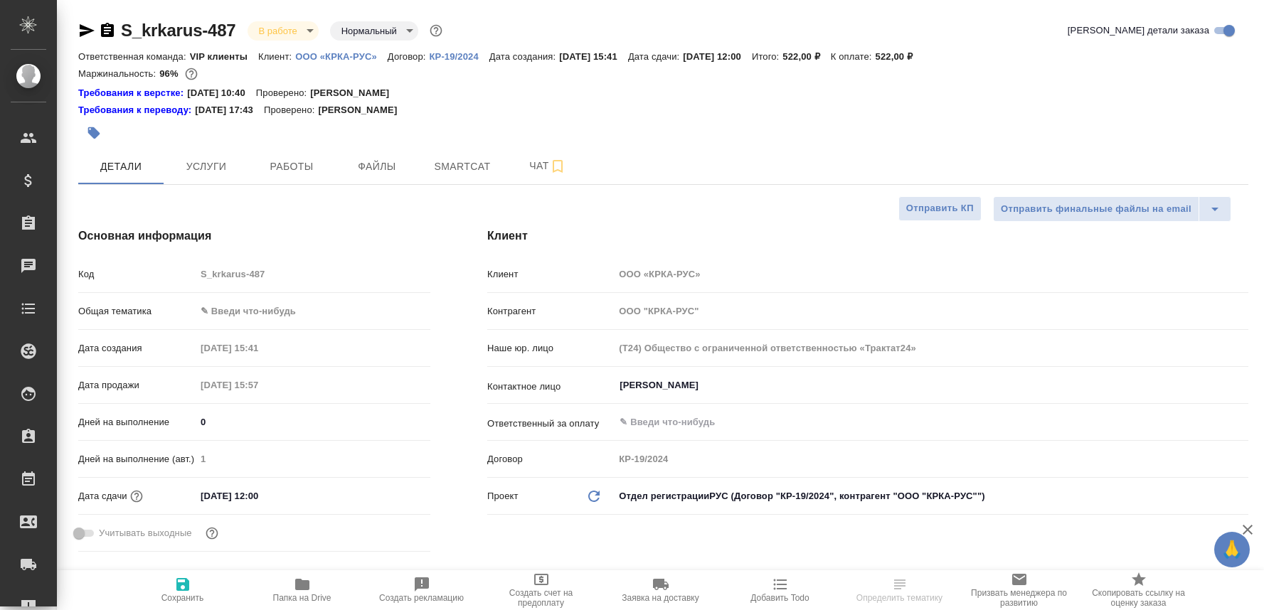
select select "RU"
click at [523, 156] on button "Чат" at bounding box center [547, 167] width 85 height 36
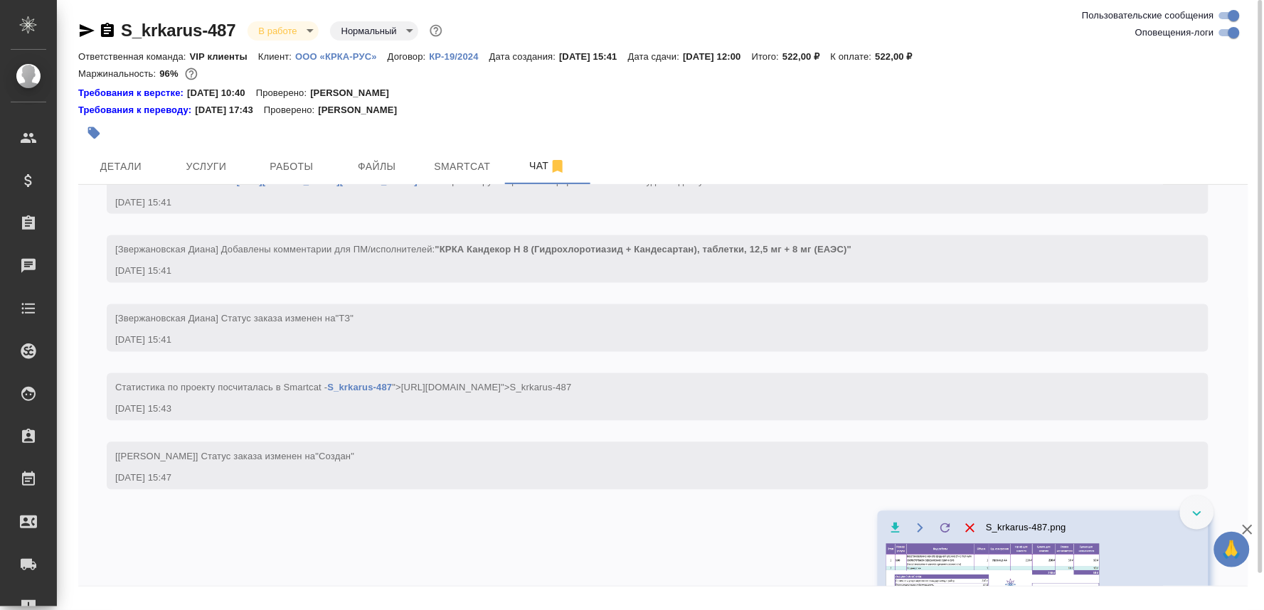
scroll to position [1107, 0]
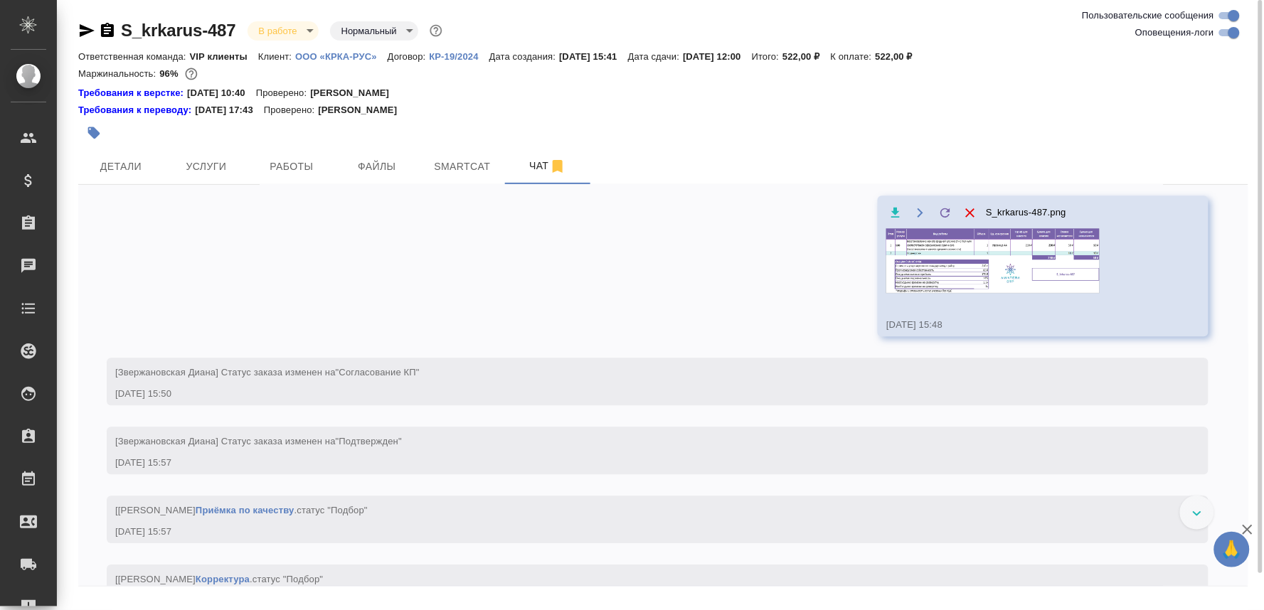
click at [917, 293] on img at bounding box center [992, 260] width 213 height 65
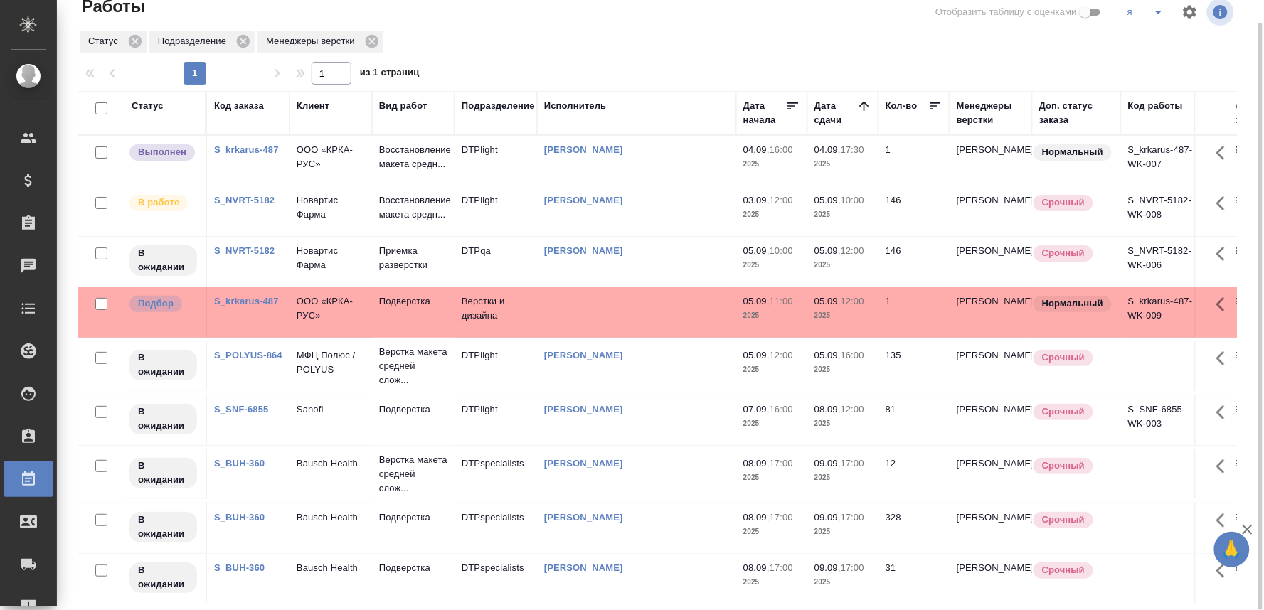
click at [332, 315] on p "ООО «КРКА-РУС»" at bounding box center [331, 308] width 68 height 28
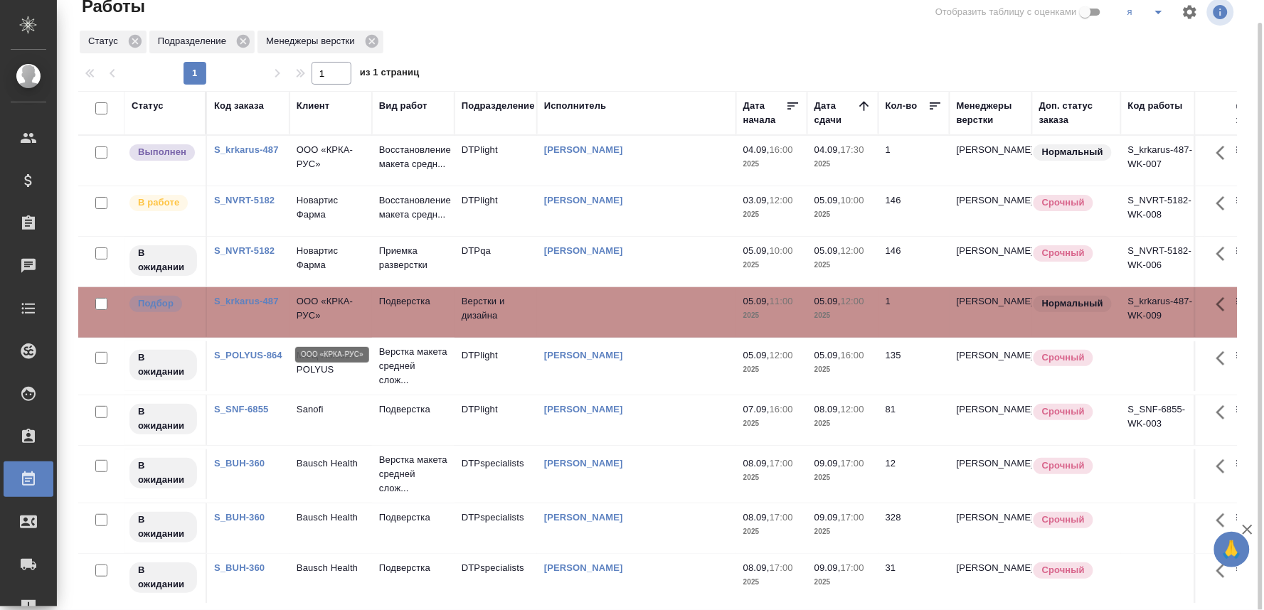
click at [332, 315] on p "ООО «КРКА-РУС»" at bounding box center [331, 308] width 68 height 28
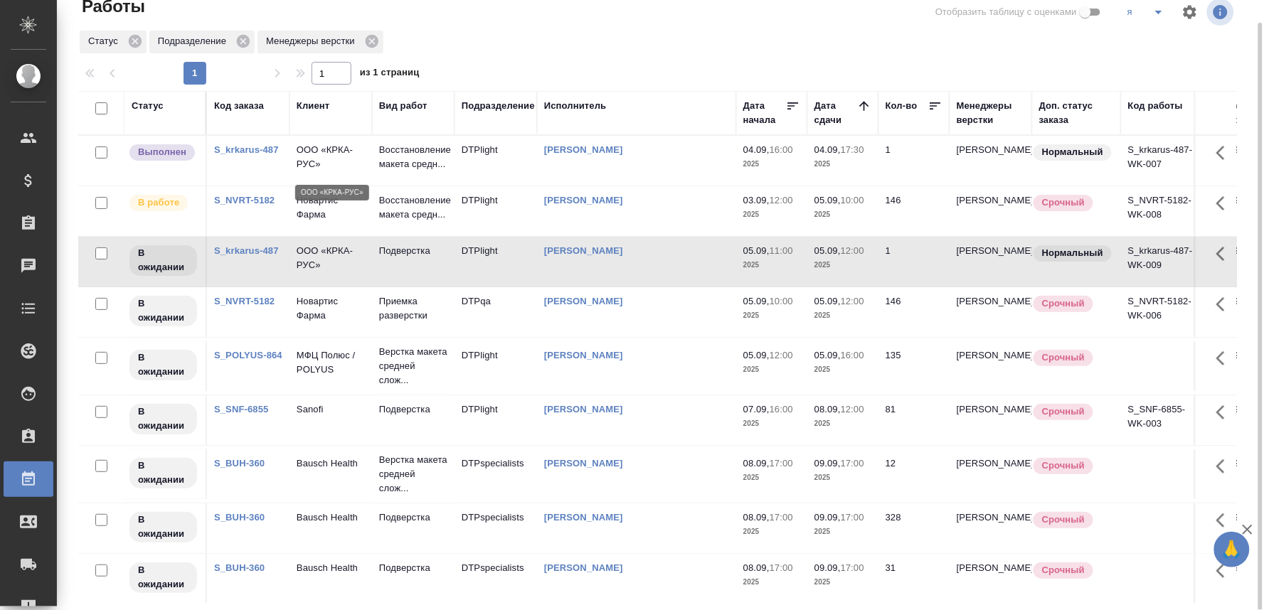
click at [321, 147] on p "ООО «КРКА-РУС»" at bounding box center [331, 157] width 68 height 28
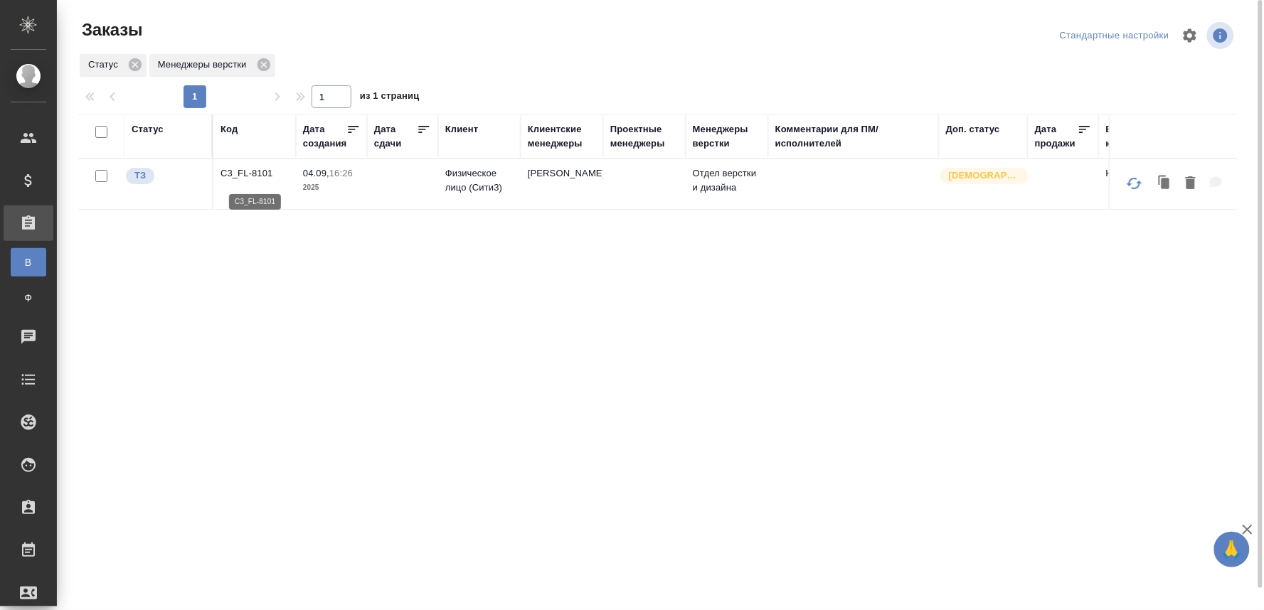
click at [252, 172] on p "C3_FL-8101" at bounding box center [254, 173] width 68 height 14
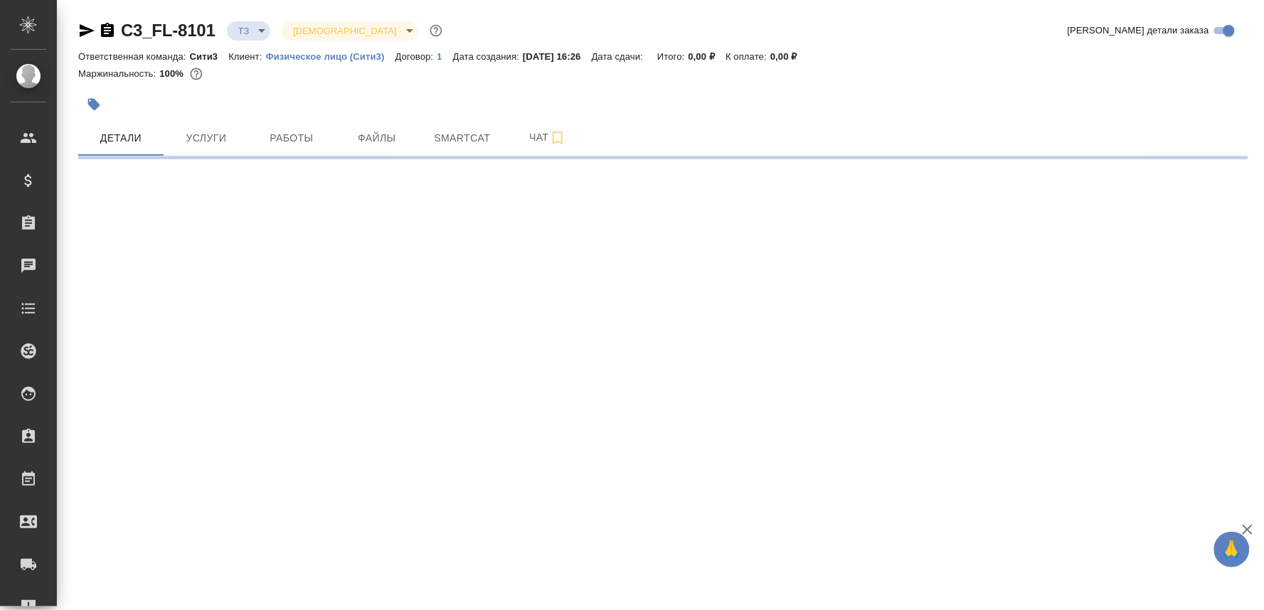
select select "RU"
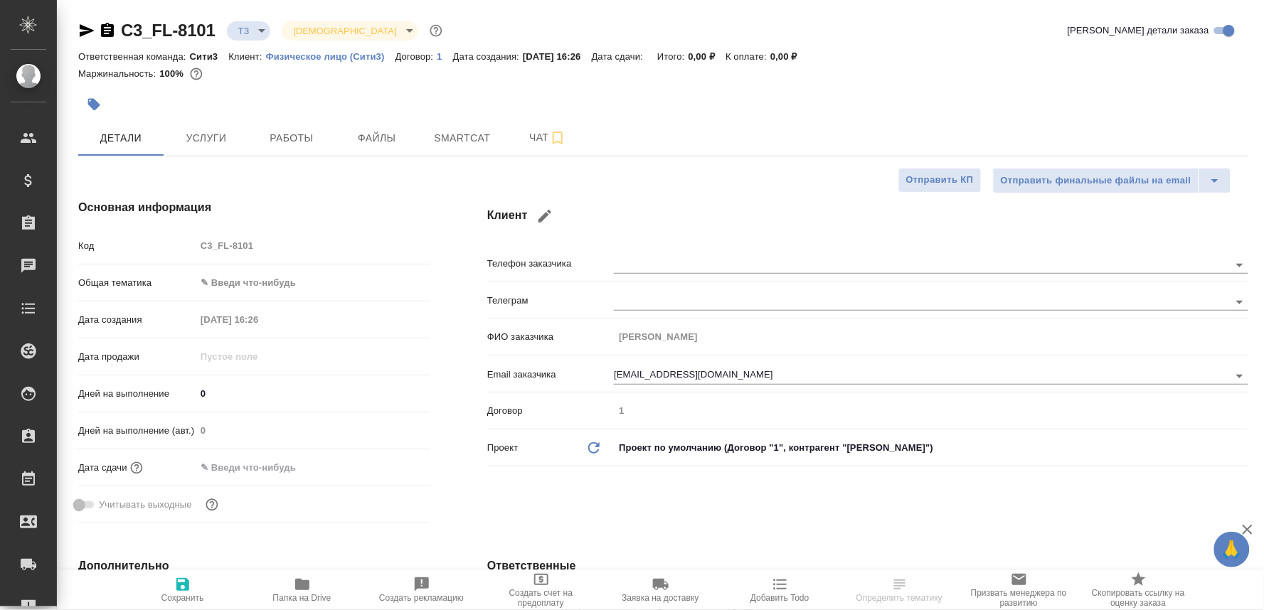
type textarea "x"
click at [313, 592] on span "Папка на Drive" at bounding box center [302, 589] width 102 height 27
type textarea "x"
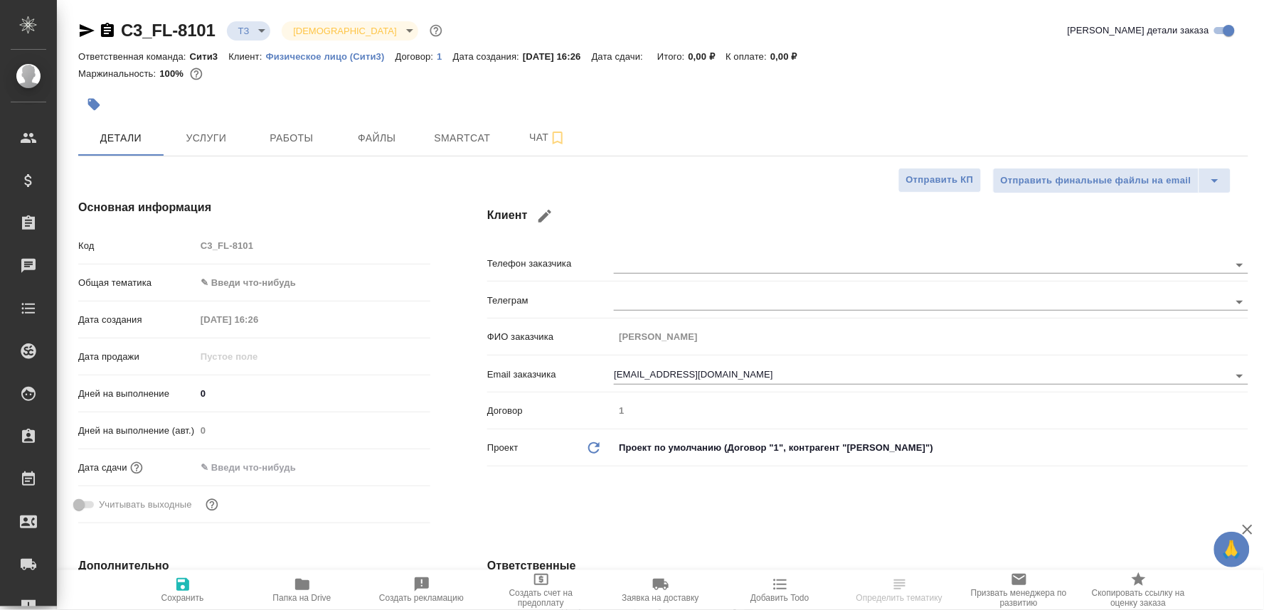
type textarea "x"
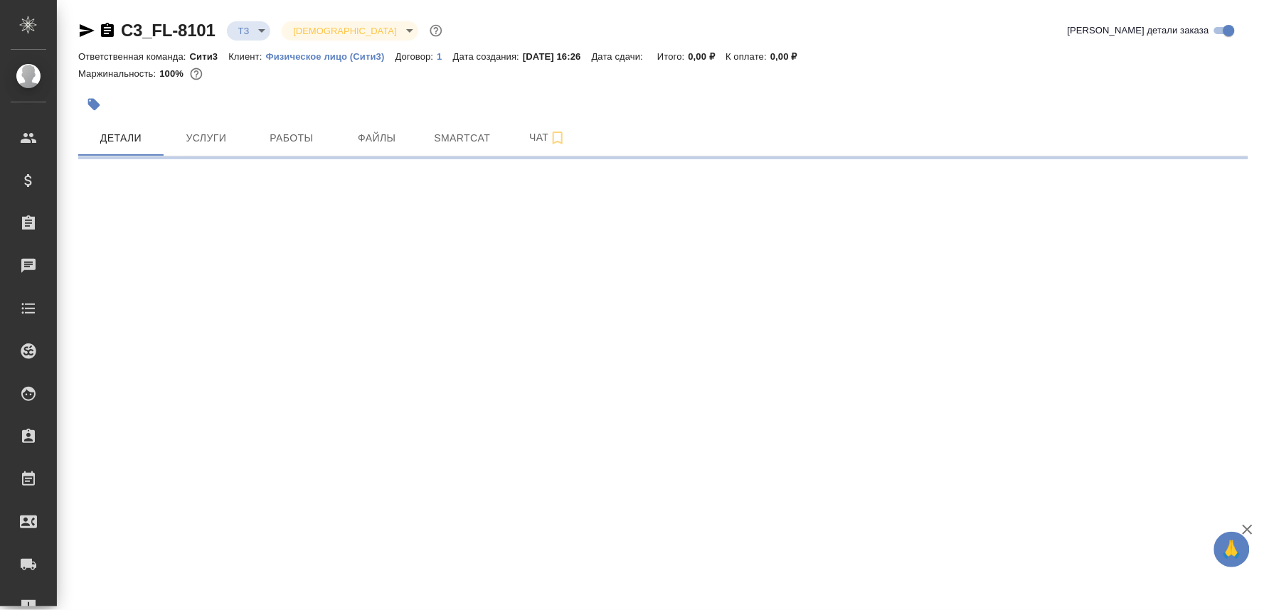
select select "RU"
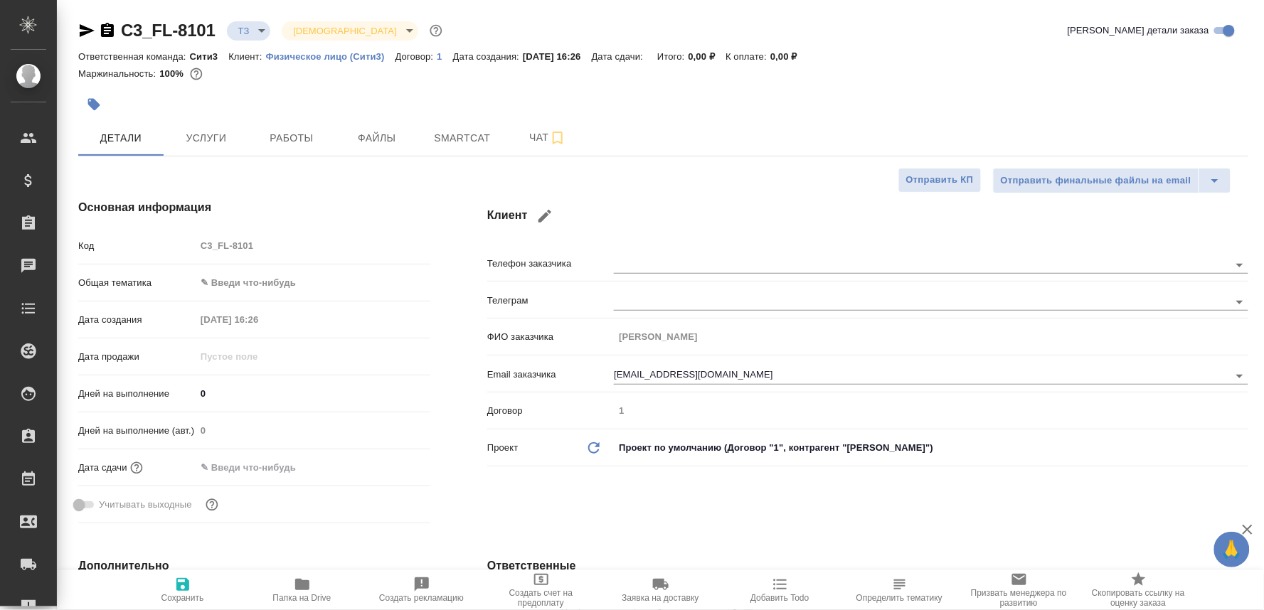
type textarea "x"
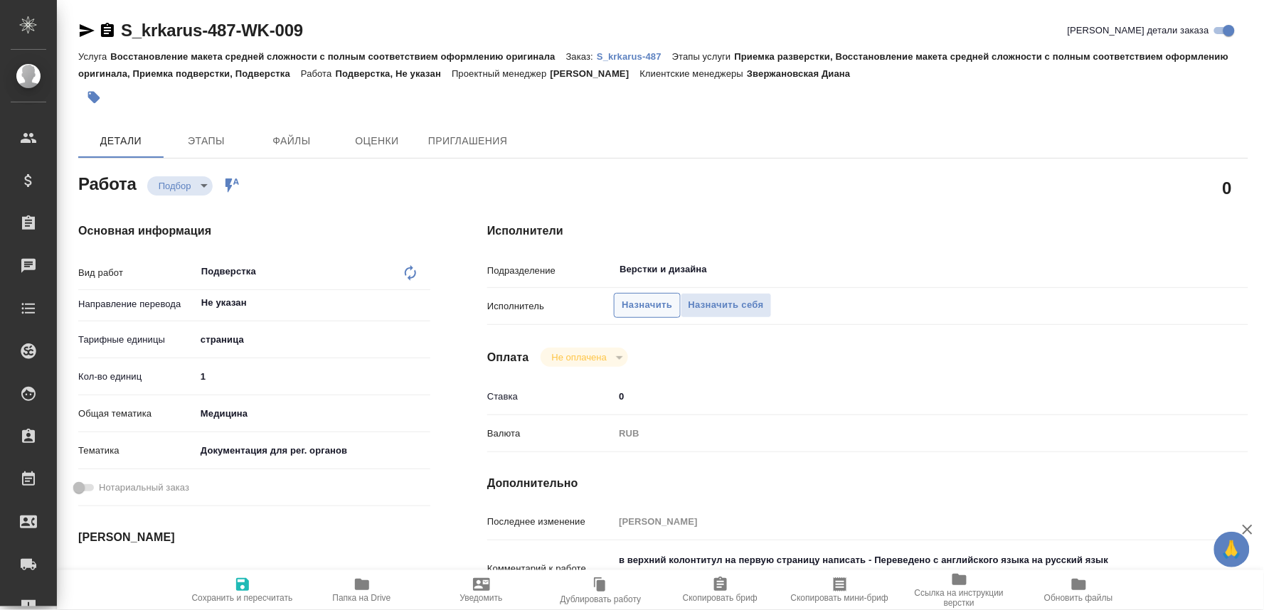
type textarea "x"
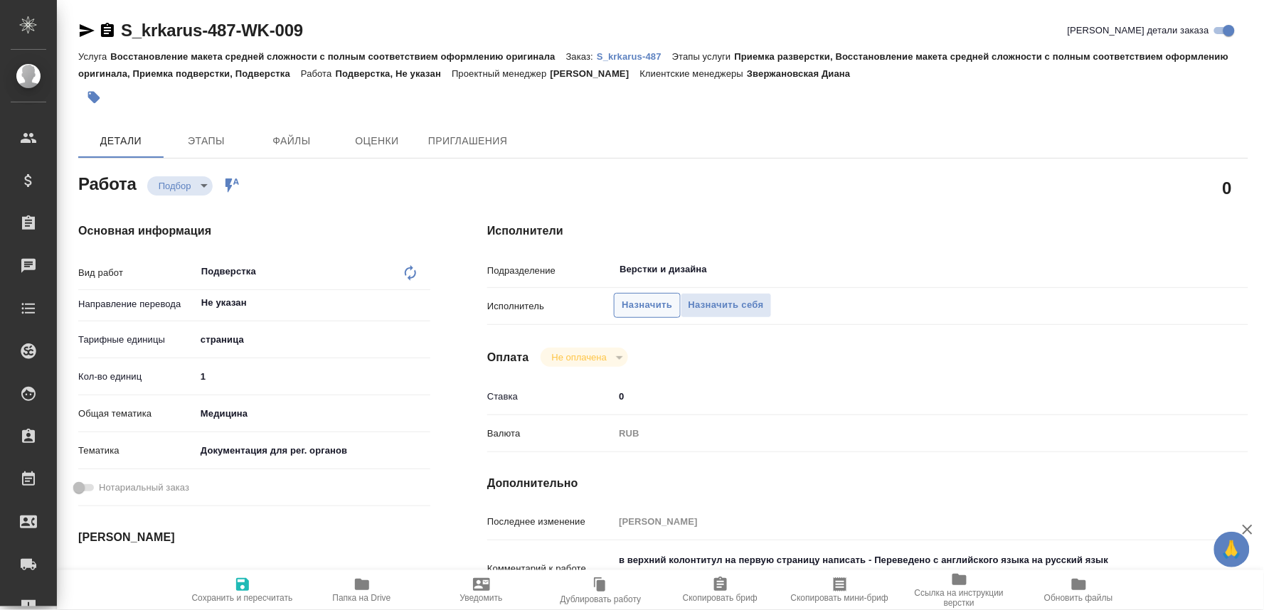
type textarea "x"
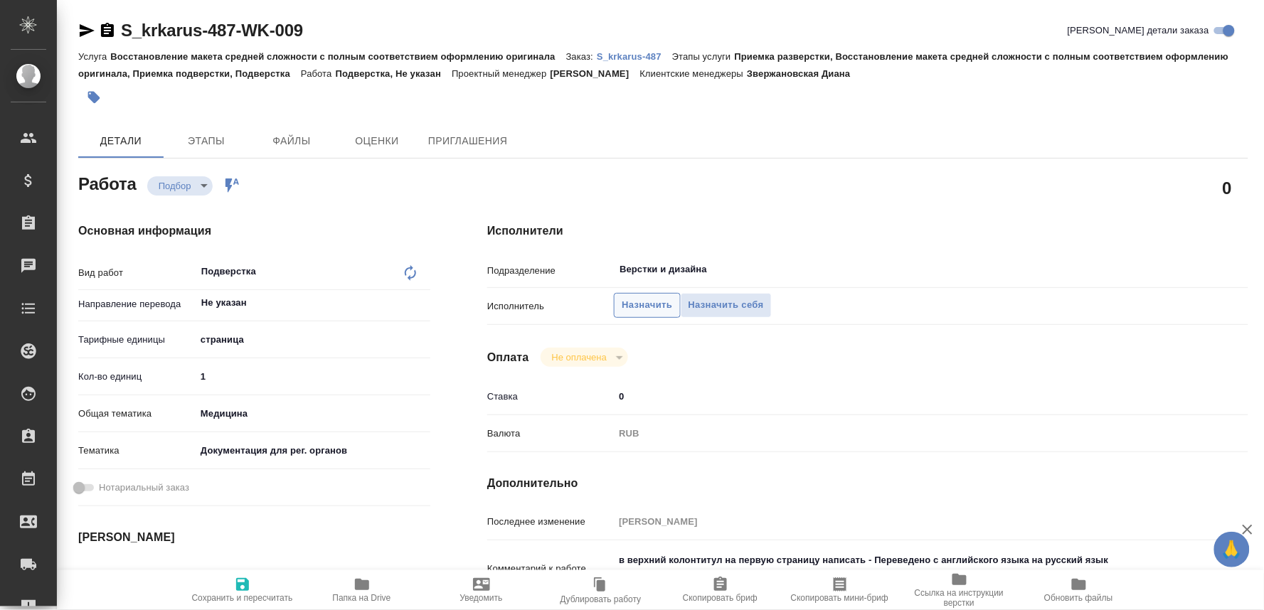
click at [648, 299] on span "Назначить" at bounding box center [647, 305] width 50 height 16
type textarea "x"
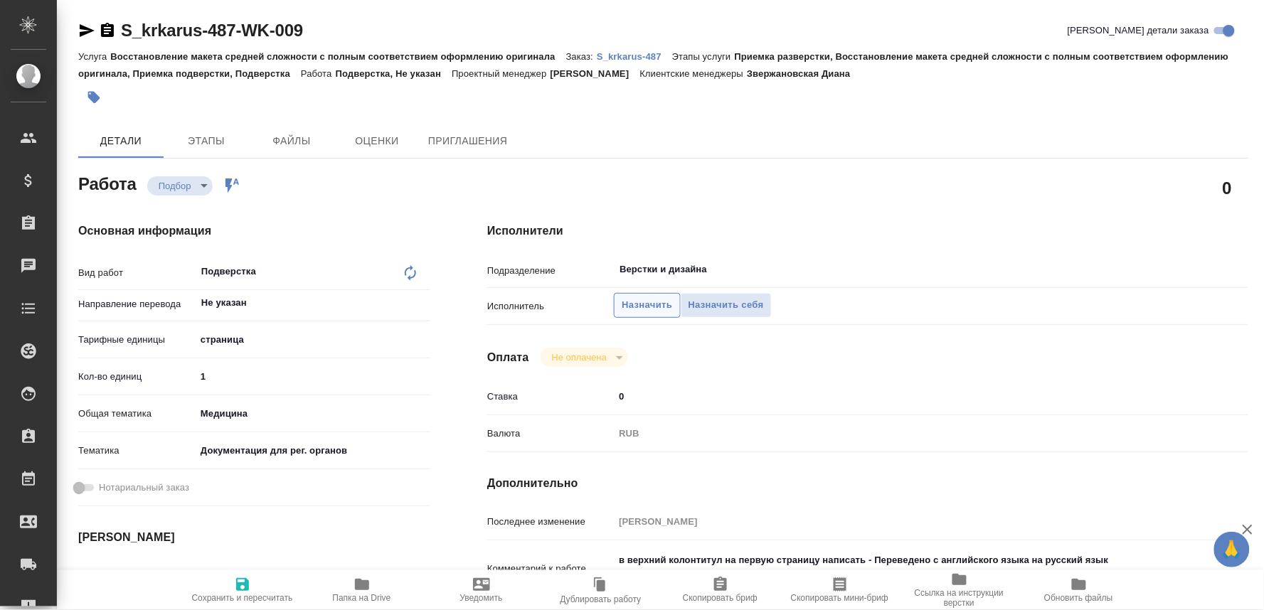
type textarea "x"
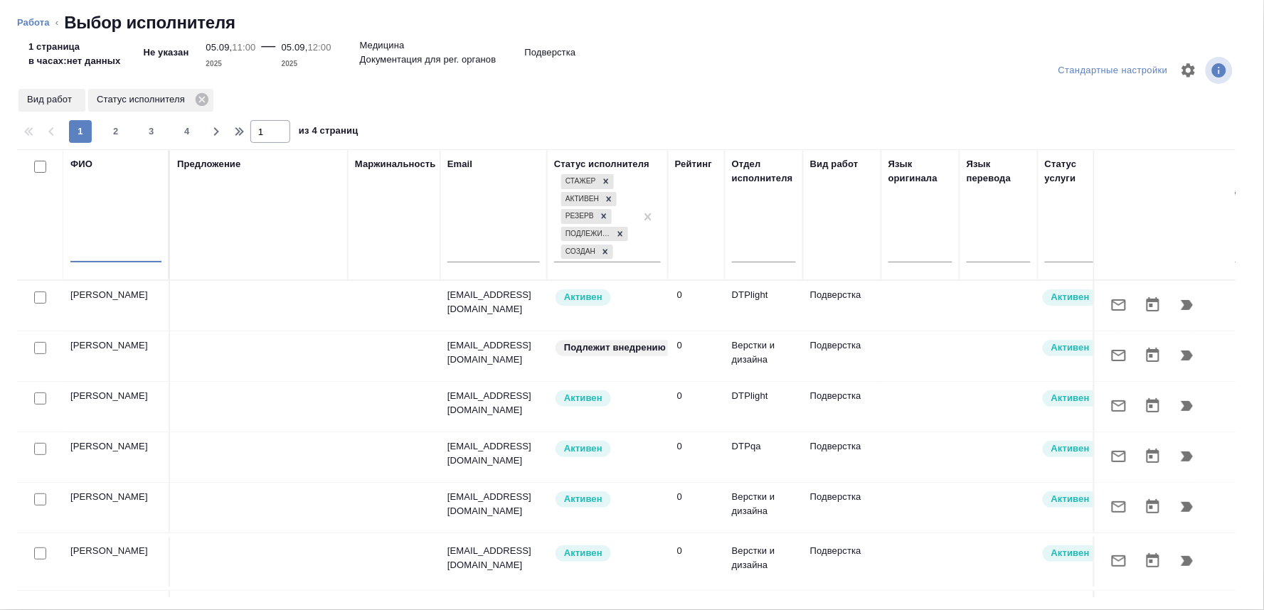
type textarea "x"
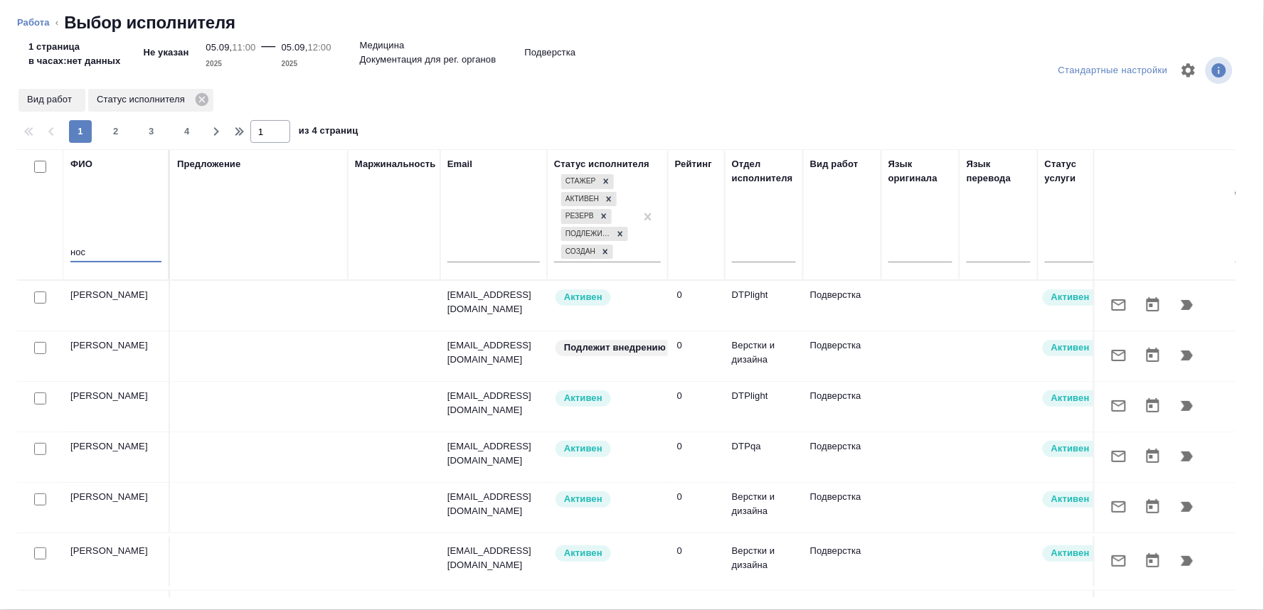
type input "носк"
type textarea "x"
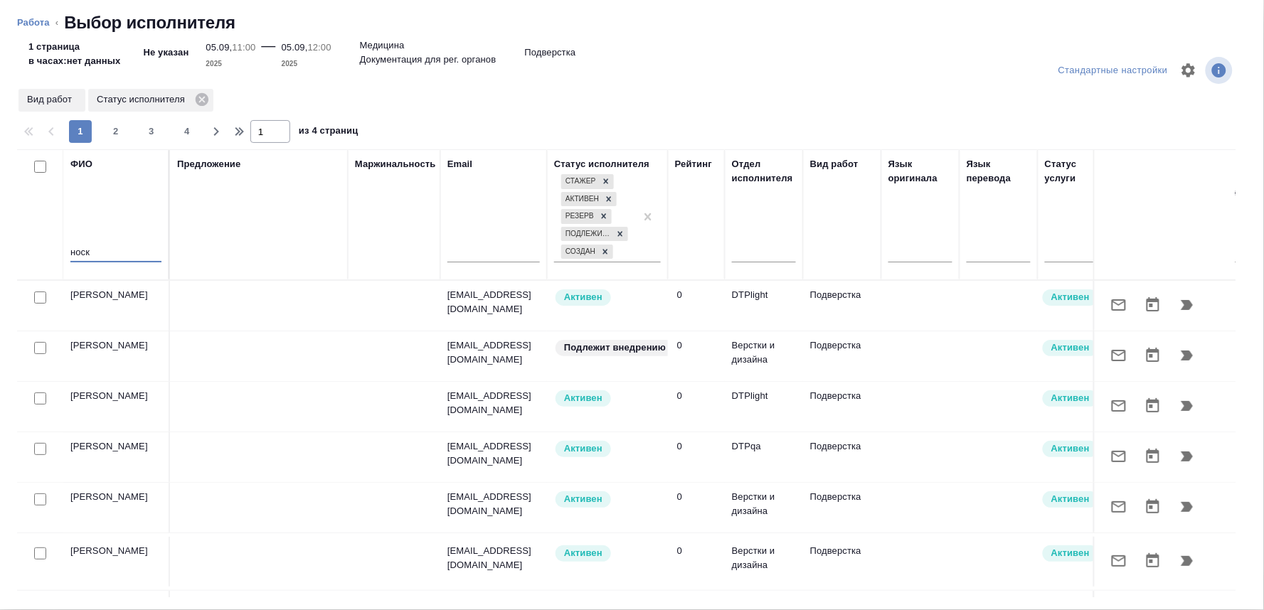
type textarea "x"
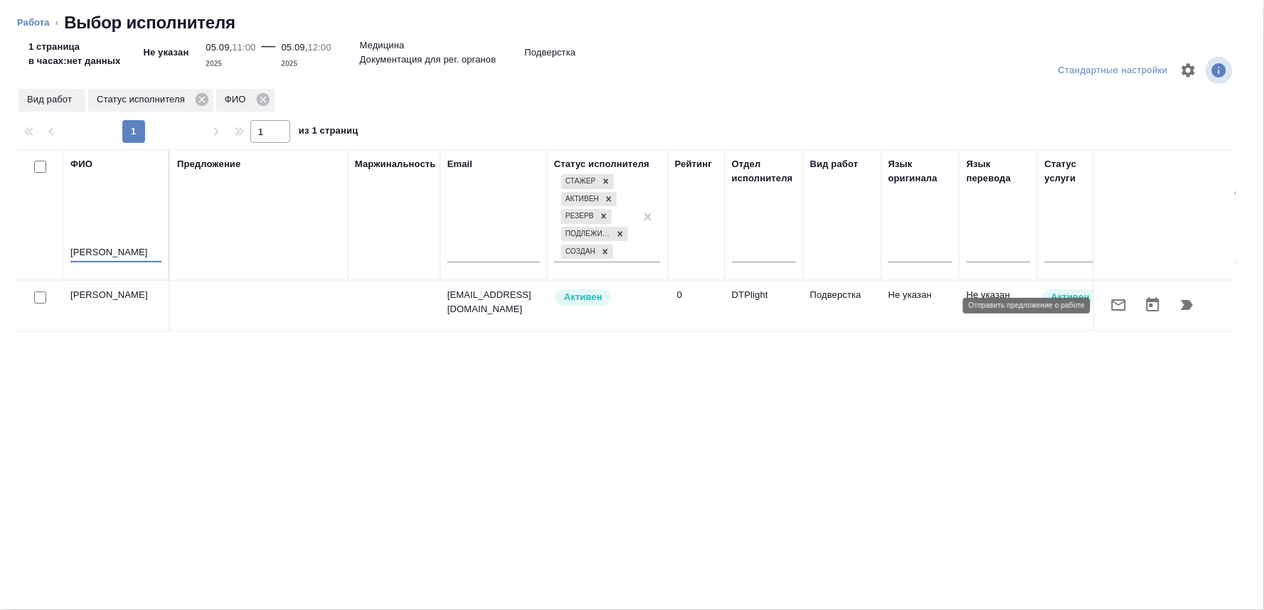
type input "носкова"
click at [1115, 299] on icon "button" at bounding box center [1118, 305] width 17 height 17
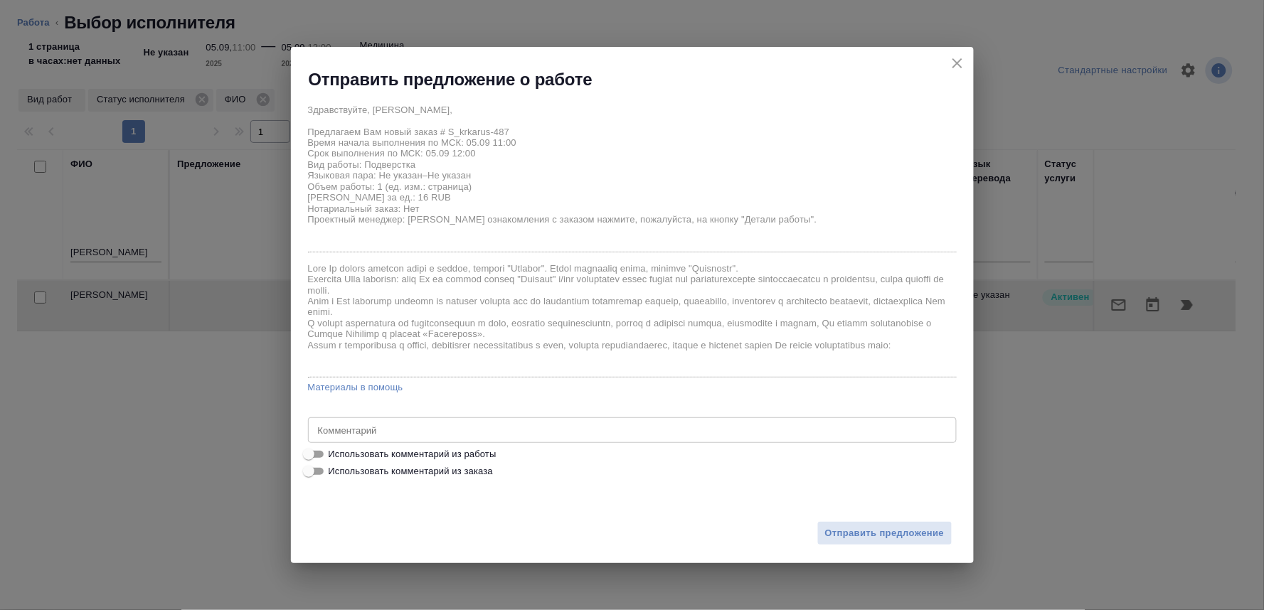
click at [953, 61] on icon "close" at bounding box center [957, 63] width 17 height 17
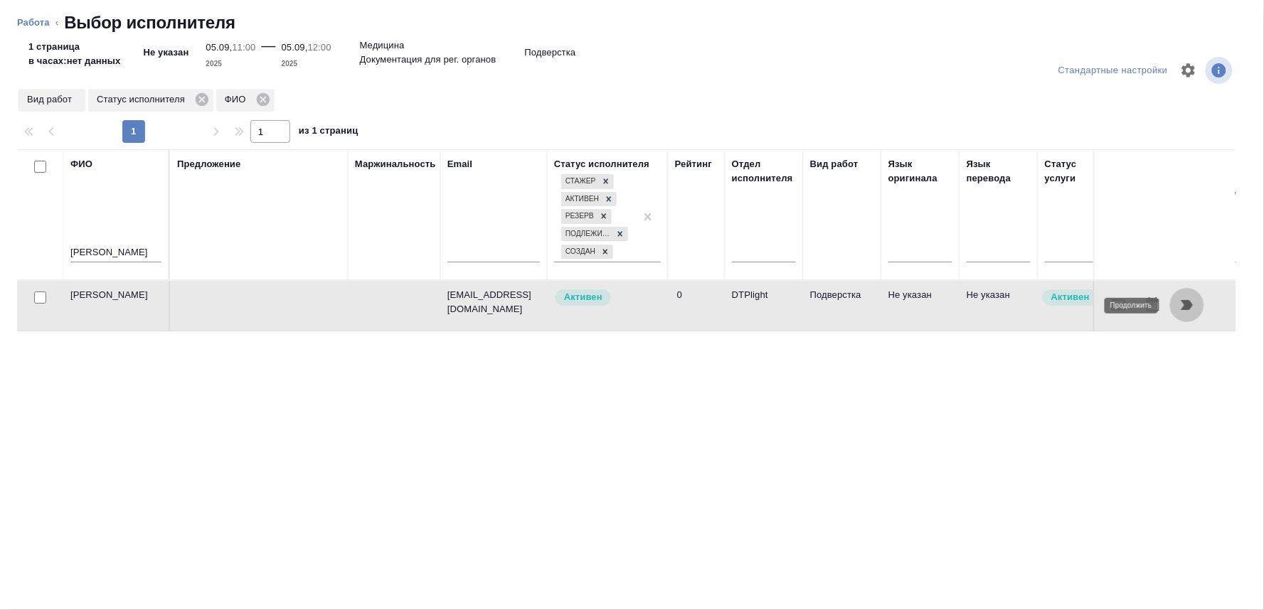
click at [1185, 306] on icon "button" at bounding box center [1187, 305] width 12 height 10
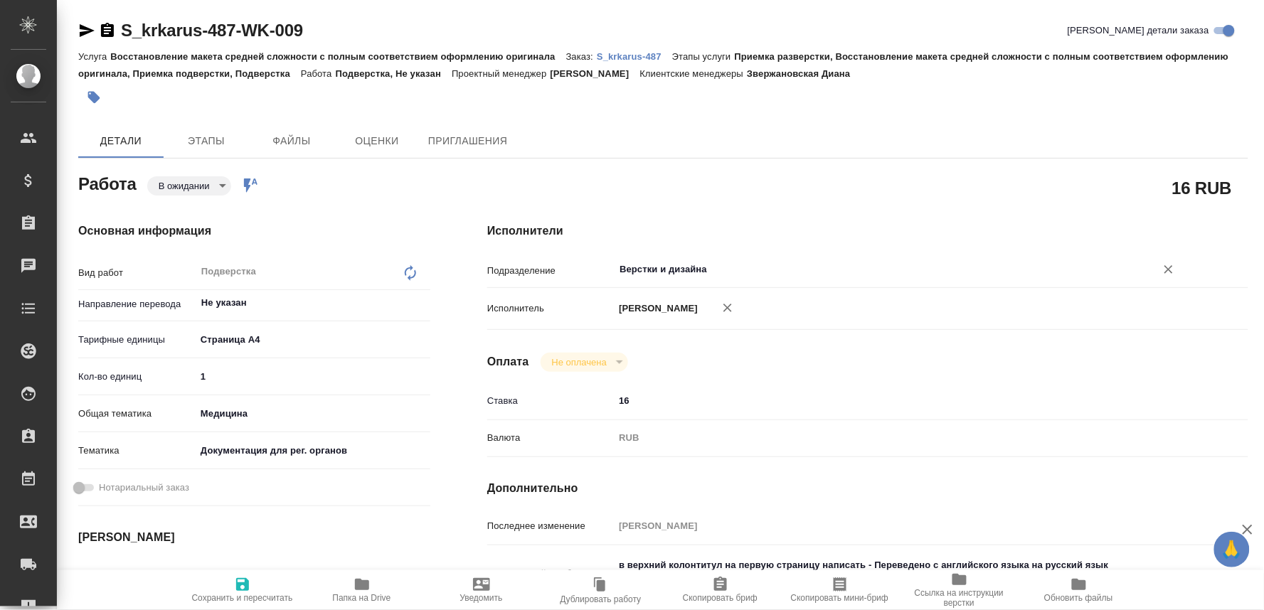
type textarea "x"
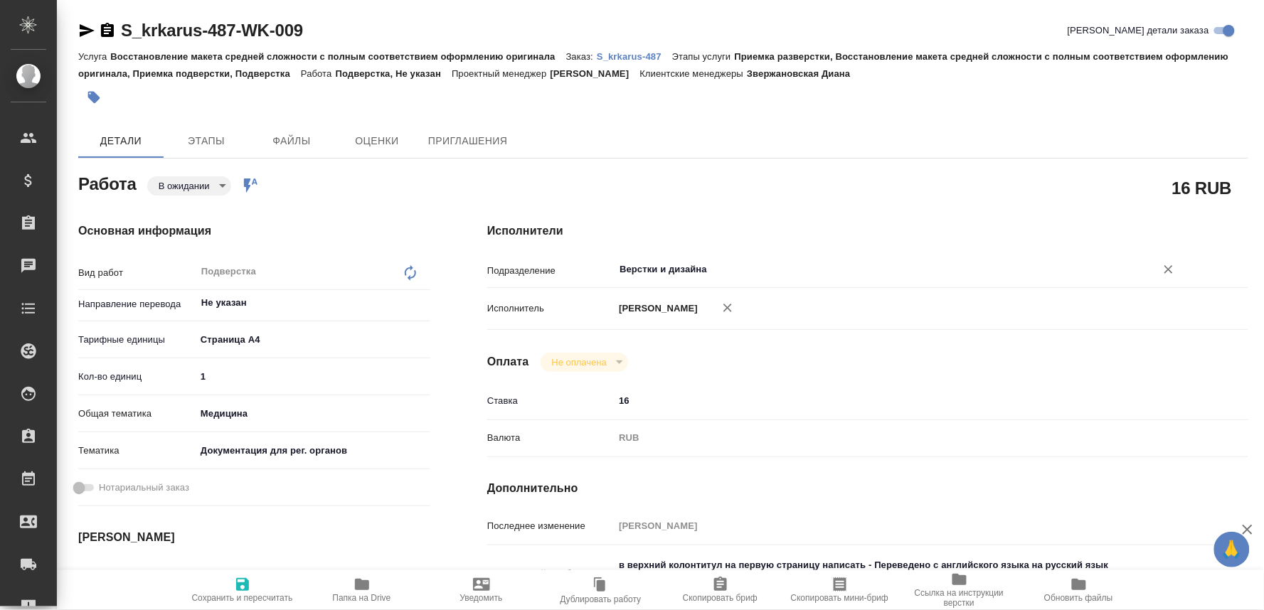
type textarea "x"
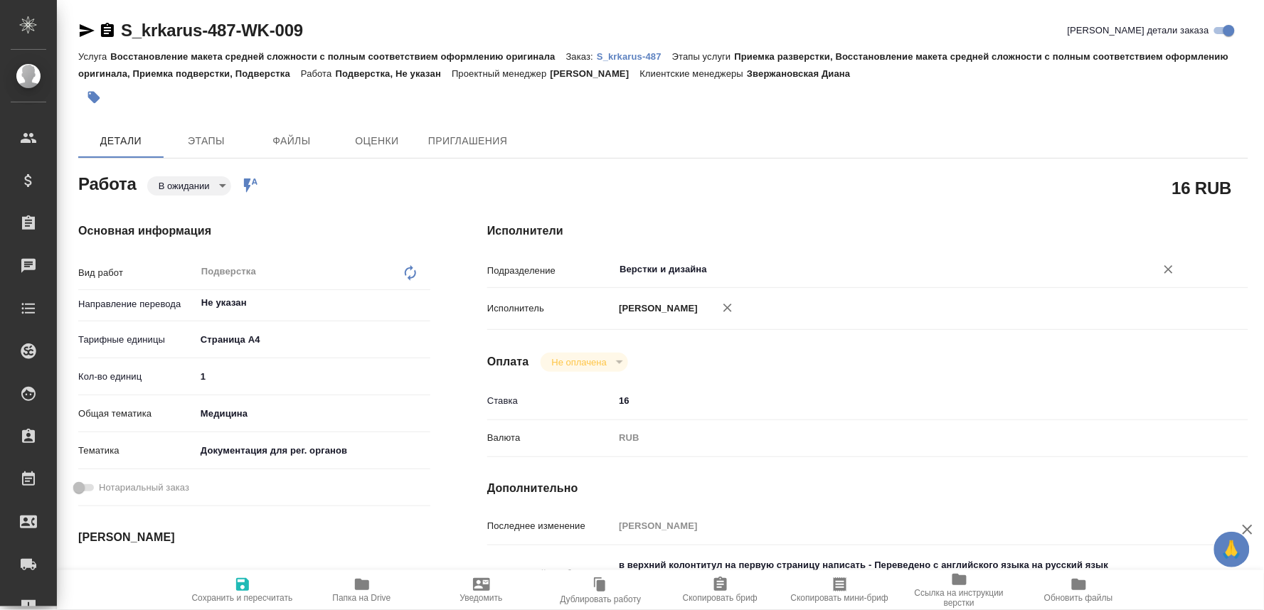
click at [673, 263] on input "Верстки и дизайна" at bounding box center [875, 269] width 515 height 17
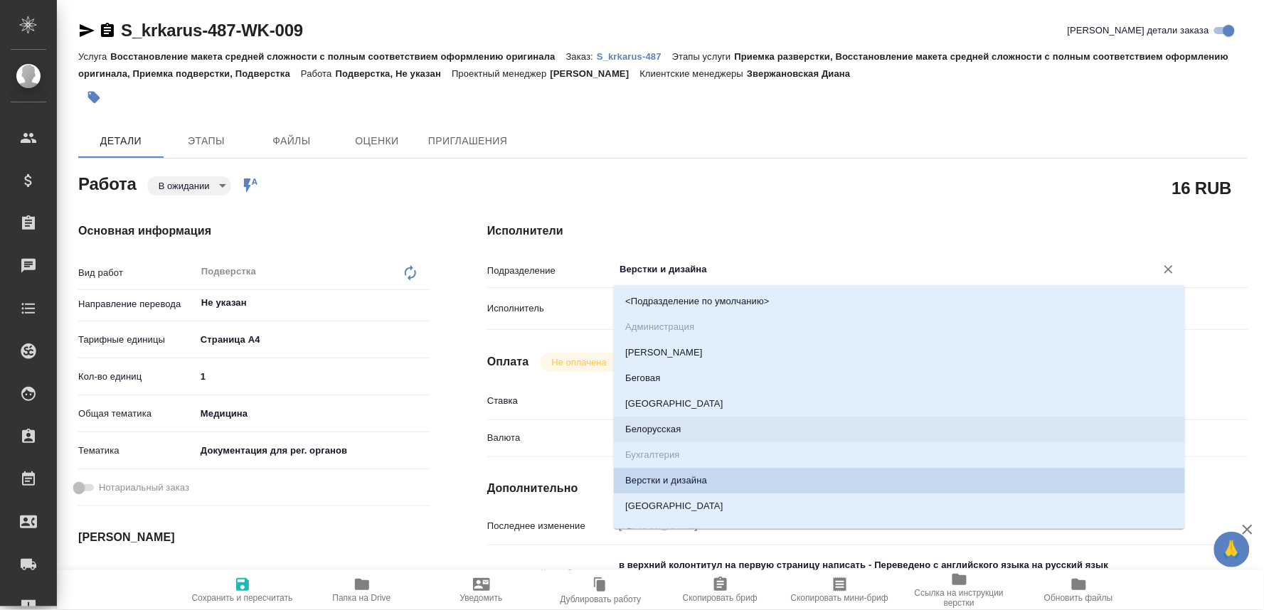
type textarea "x"
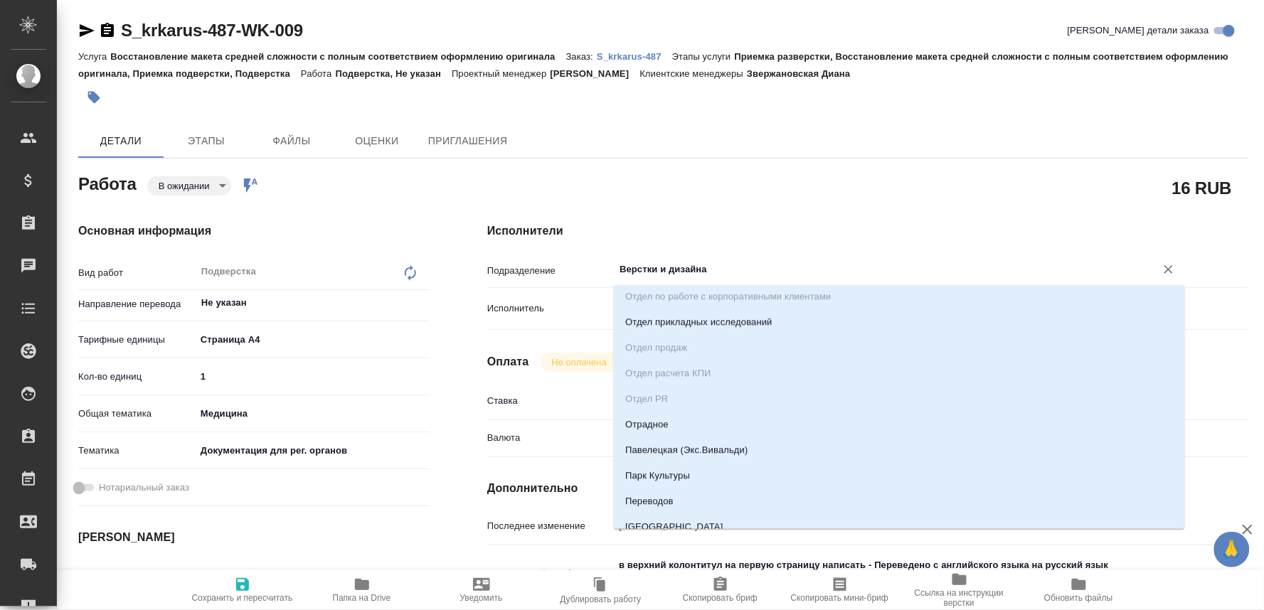
type textarea "x"
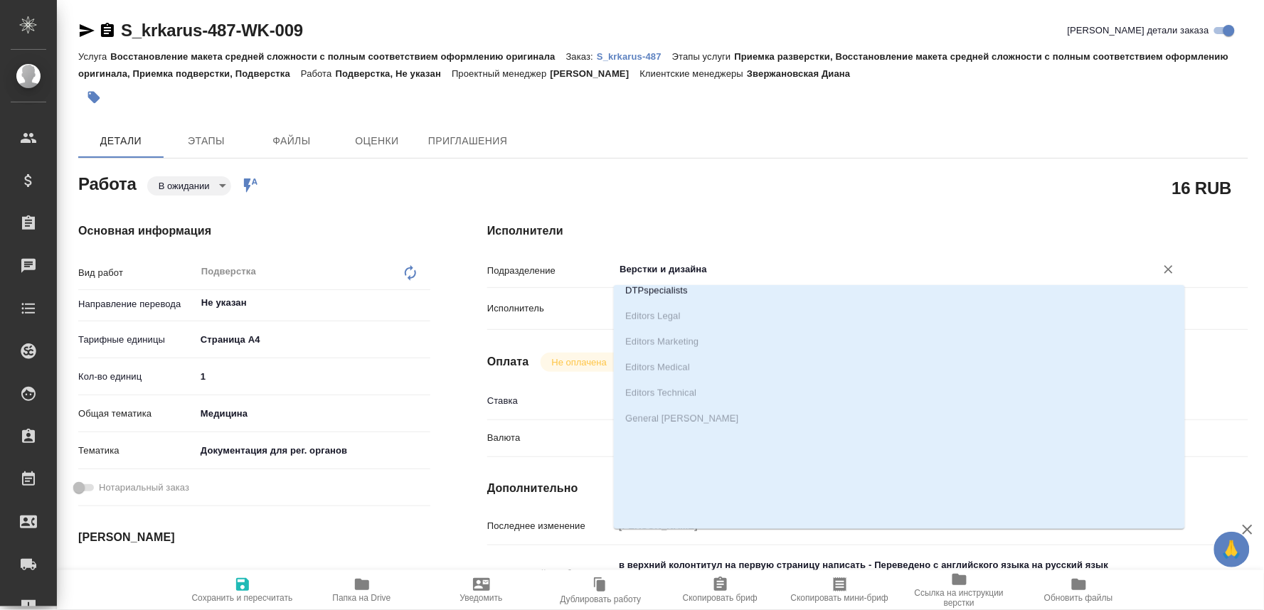
scroll to position [2054, 0]
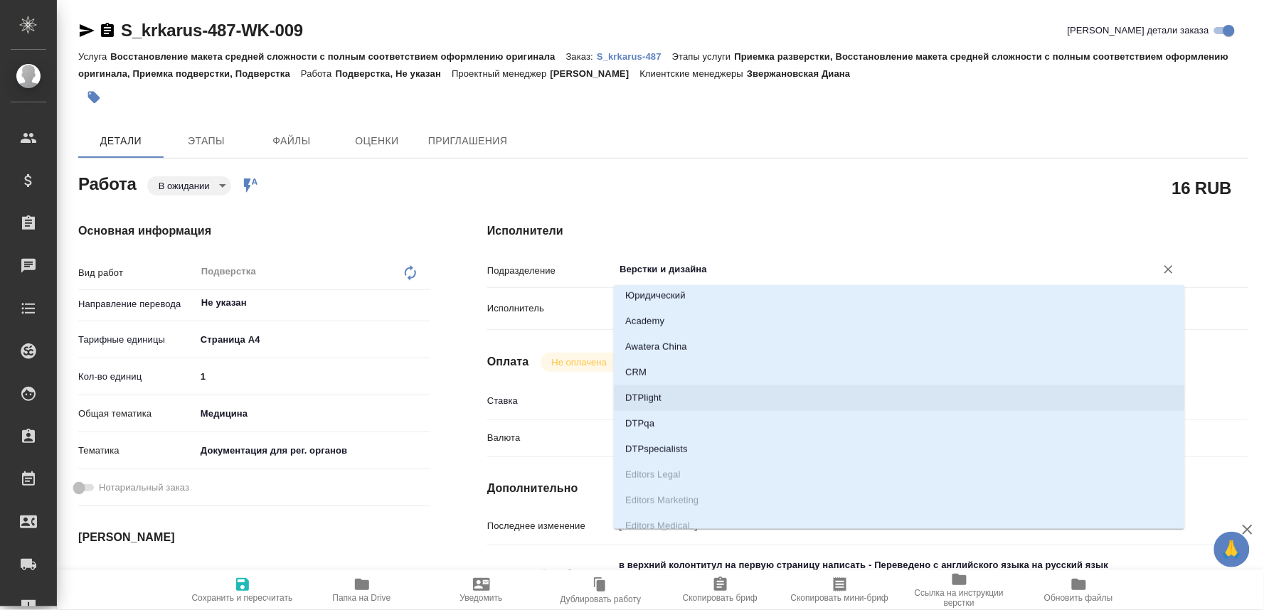
click at [649, 391] on li "DTPlight" at bounding box center [899, 398] width 571 height 26
type textarea "x"
type input "DTPlight"
type textarea "x"
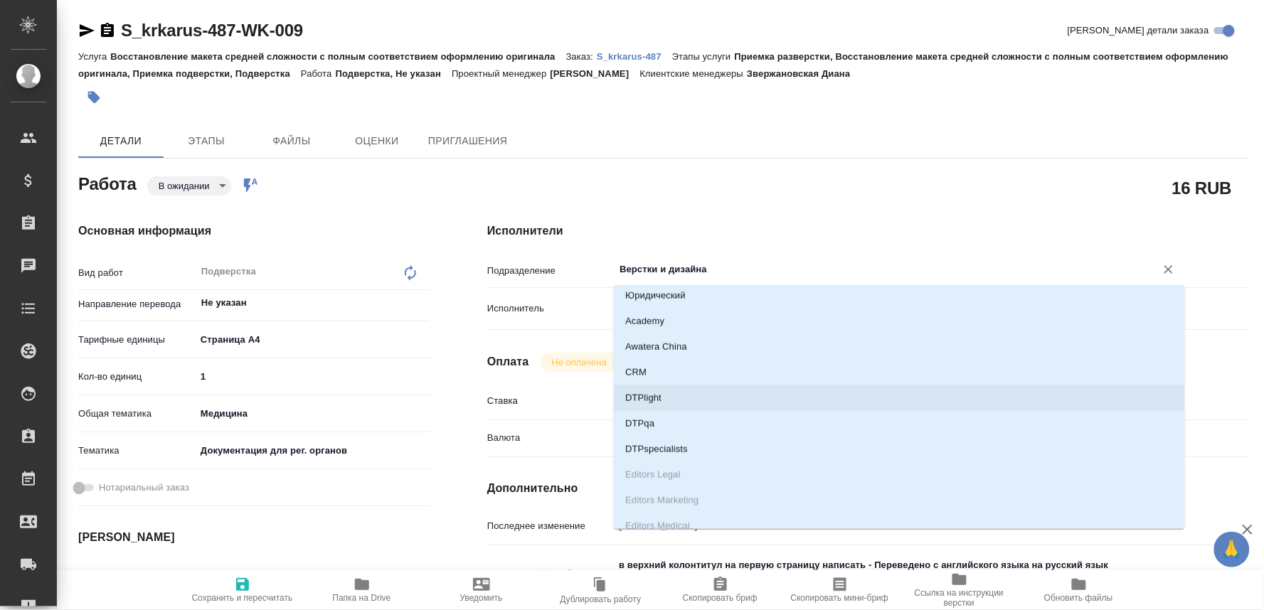
type textarea "x"
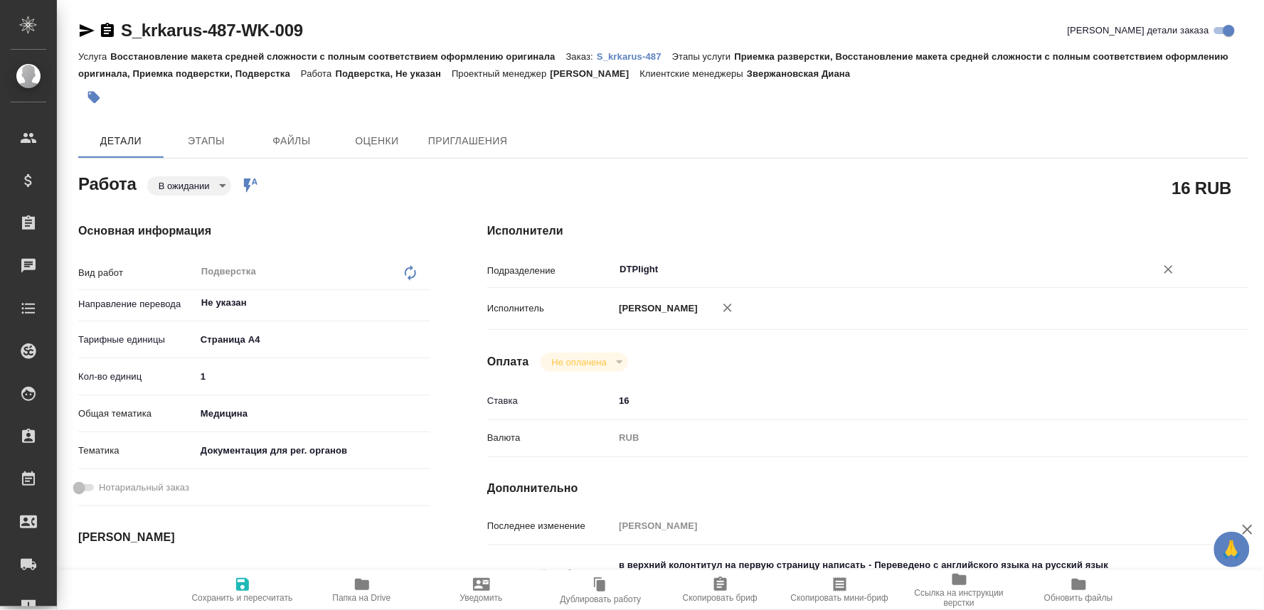
click at [231, 593] on span "Сохранить и пересчитать" at bounding box center [242, 598] width 101 height 10
type textarea "x"
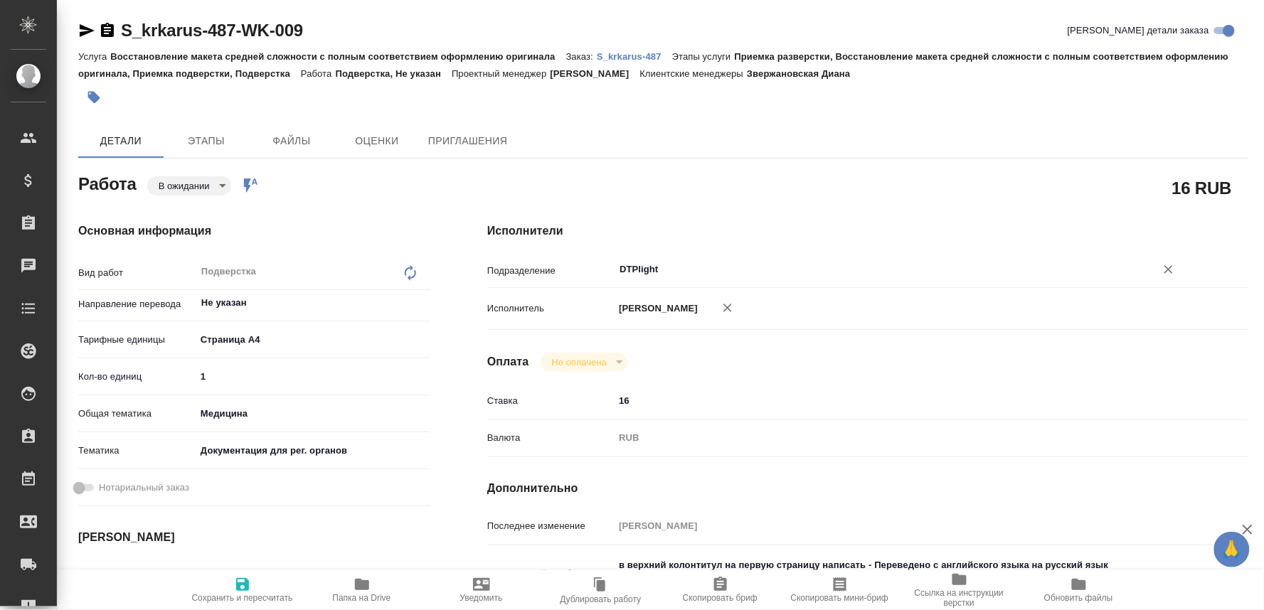
type textarea "x"
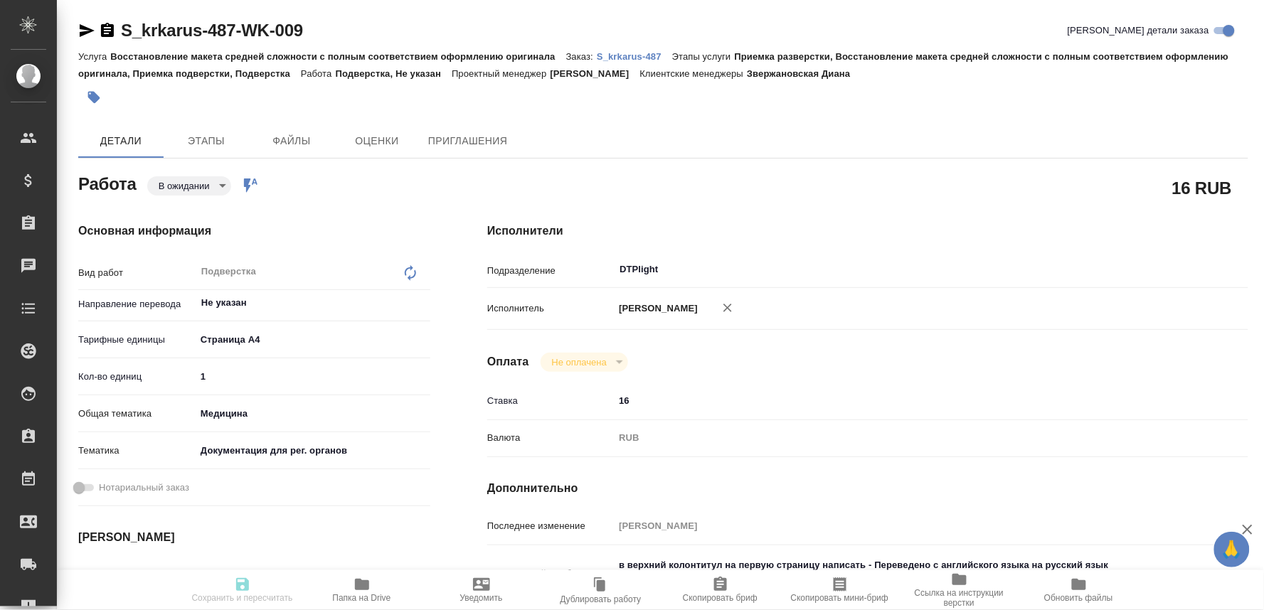
type textarea "x"
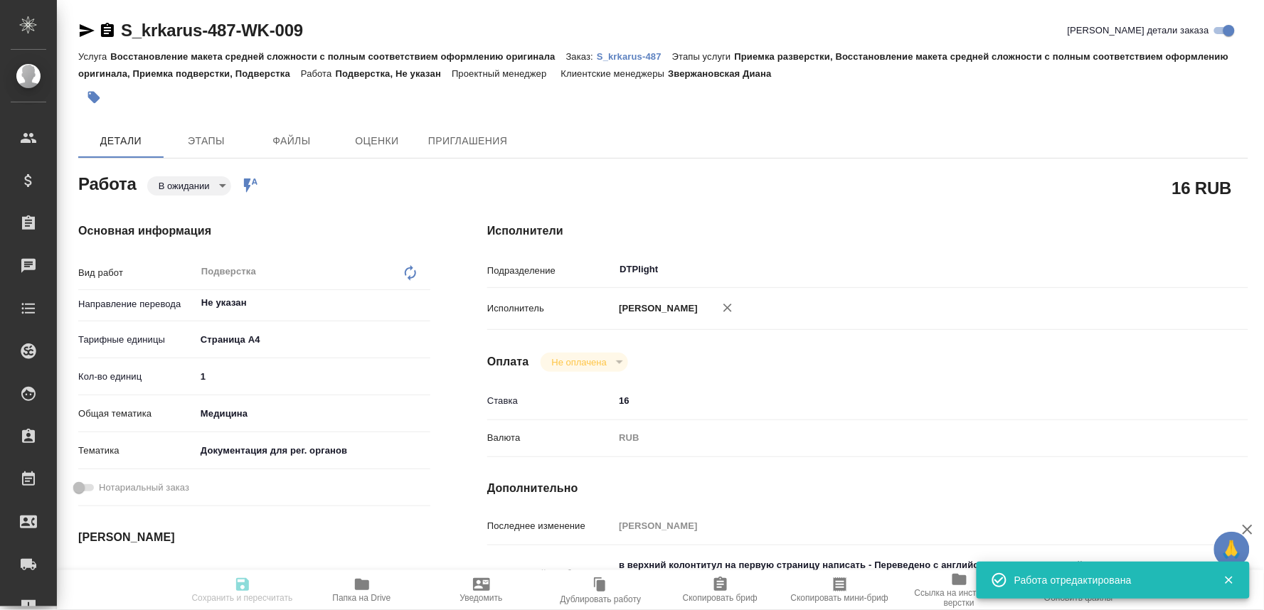
type input "pending"
type textarea "Подверстка"
type textarea "x"
type input "Не указан"
type input "5f036ec4e16dec2d6b59c8ff"
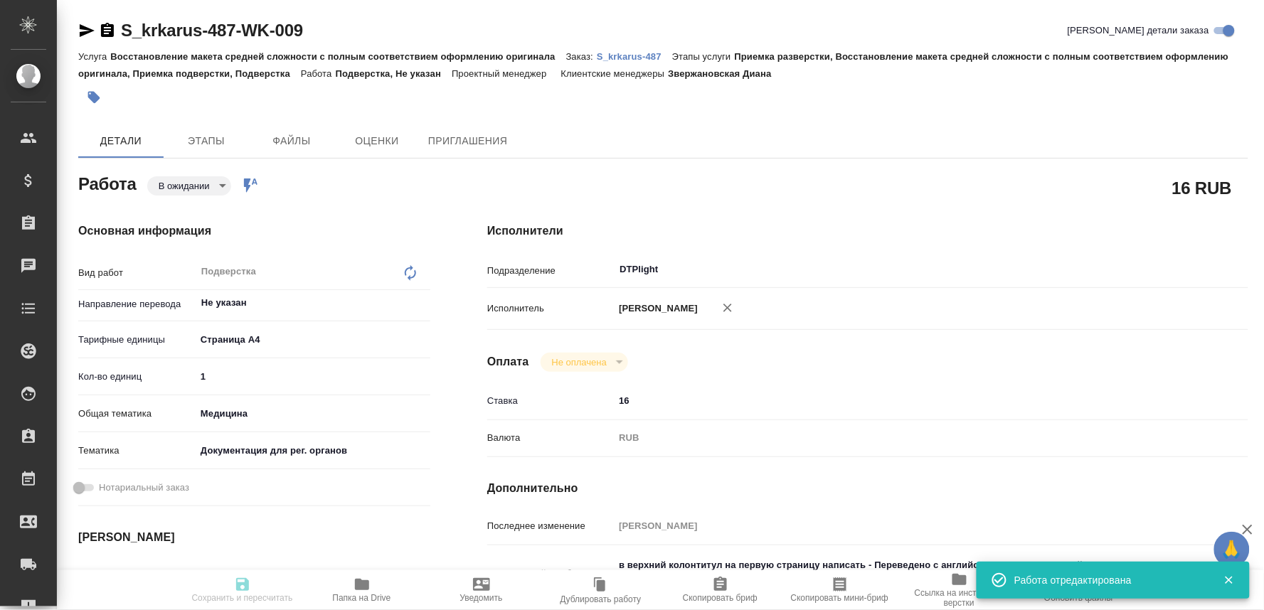
type input "1"
type input "med"
type input "5f647205b73bc97568ca66c6"
type input "05.09.2025 11:00"
type input "[DATE] 12:00"
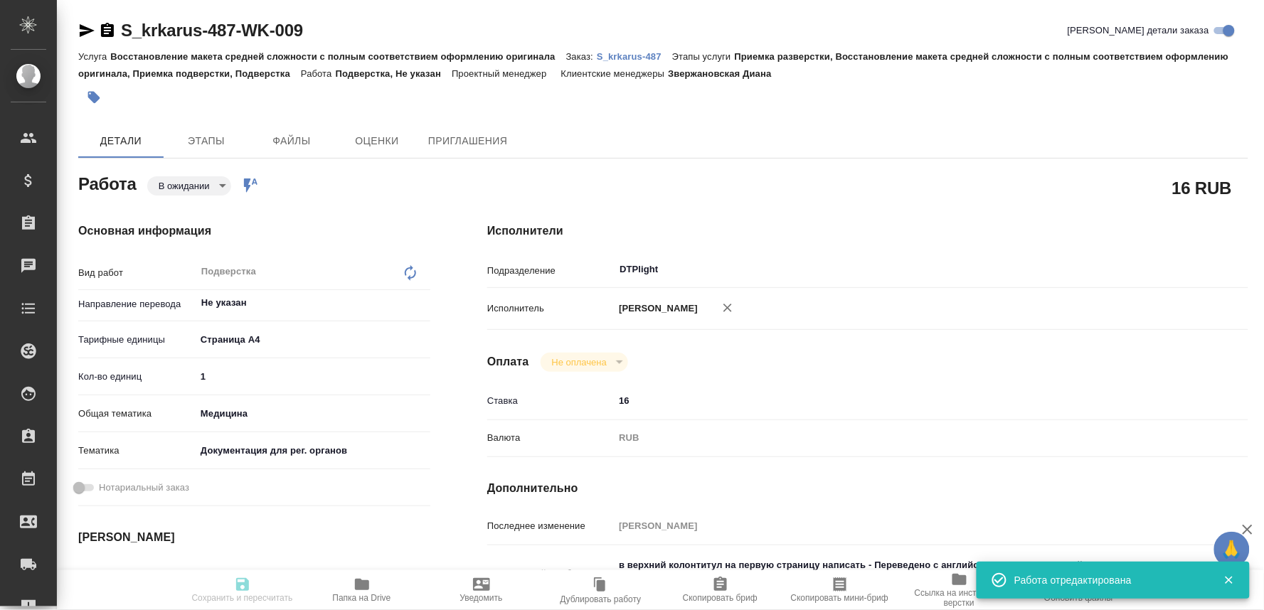
type input "[DATE] 12:00"
type input "DTPlight"
type input "notPayed"
type input "16"
type input "RUB"
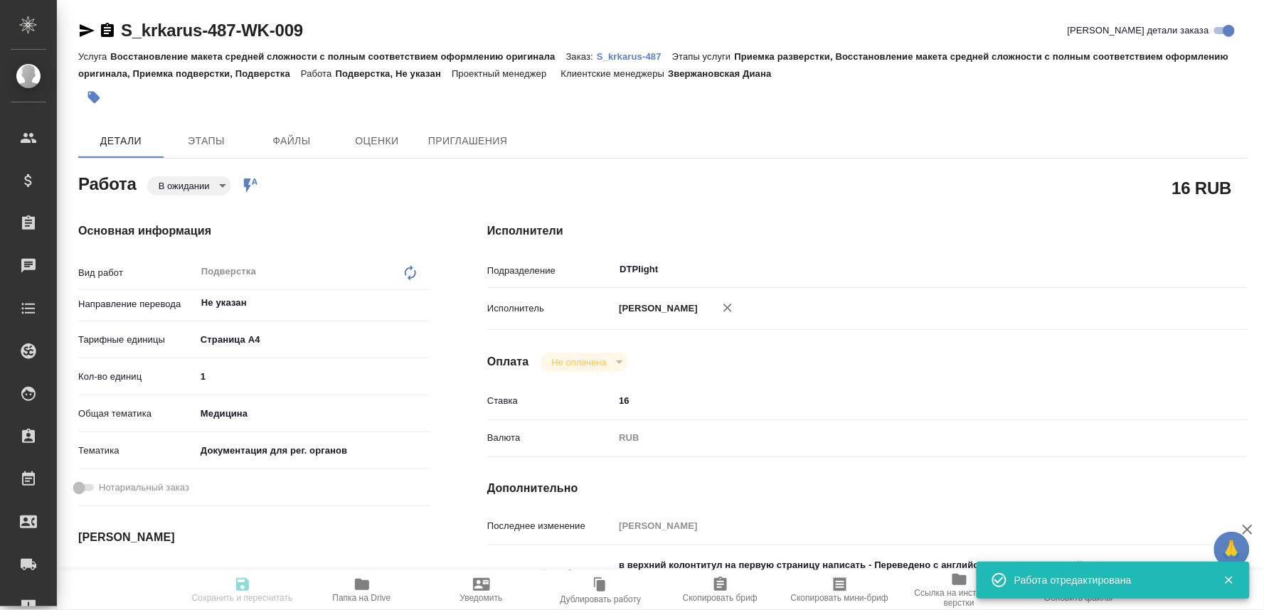
type input "[PERSON_NAME]"
type textarea "в верхний колонтитул на первую страницу написать - Переведено с английского язы…"
type textarea "x"
type textarea "/Clients/ООО «КРКА-РУС»/Orders/S_krkarus-487/DTP/S_krkarus-487-WK-009"
type textarea "x"
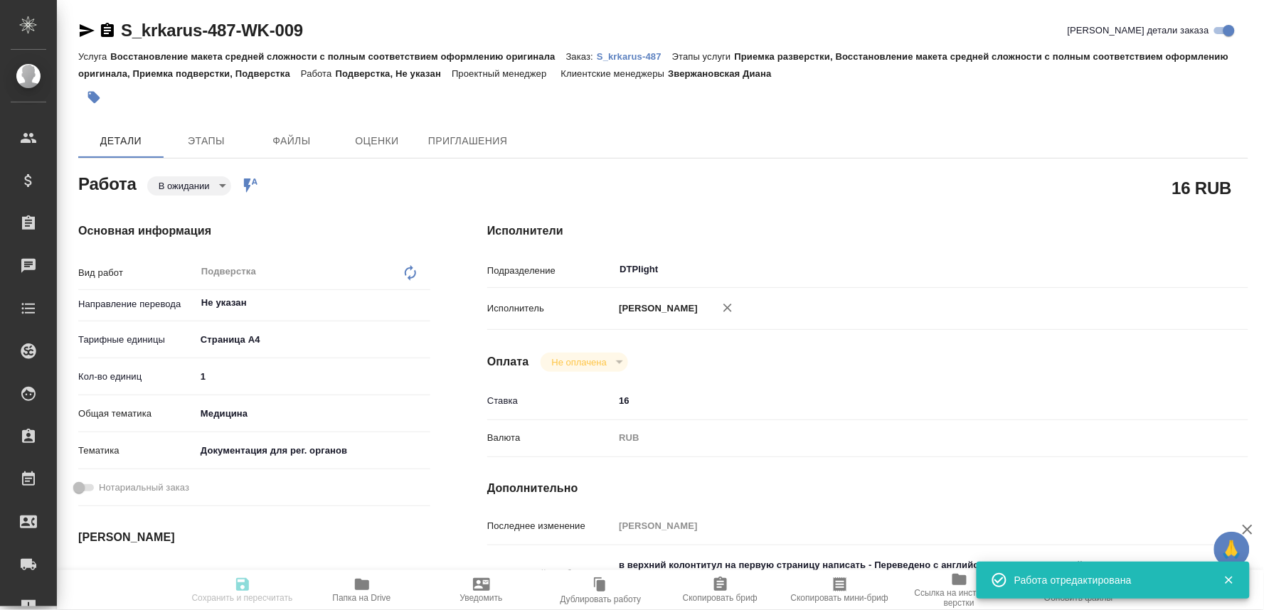
type input "S_krkarus-487"
type input "Восстановление макета средней сложности с полным соответствием оформлению ориги…"
type input "Приемка разверстки, Восстановление макета средней сложности с полным соответств…"
type input "Звержановская Диана"
type input "[PERSON_NAME]"
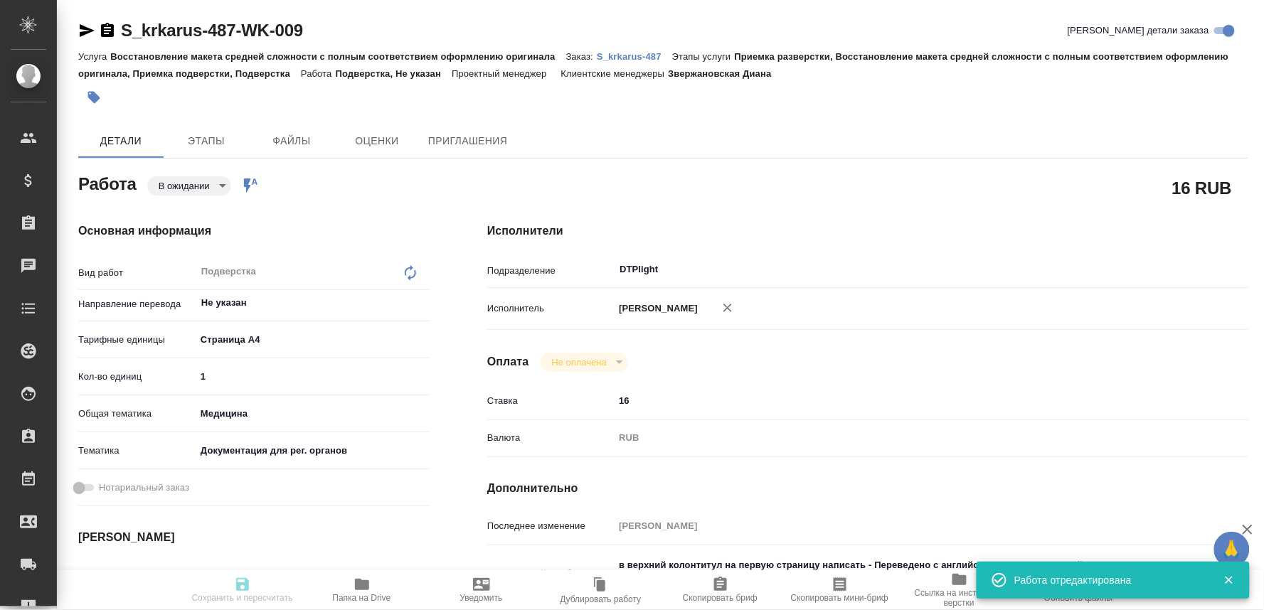
type input "/Clients/ООО «КРКА-РУС»/Orders/S_krkarus-487"
type textarea "x"
type textarea "КРКА Кандекор Н 8 (Гидрохлоротиазид + Кандесартан), таблетки, 12,5 мг + 8 мг (Е…"
type textarea "x"
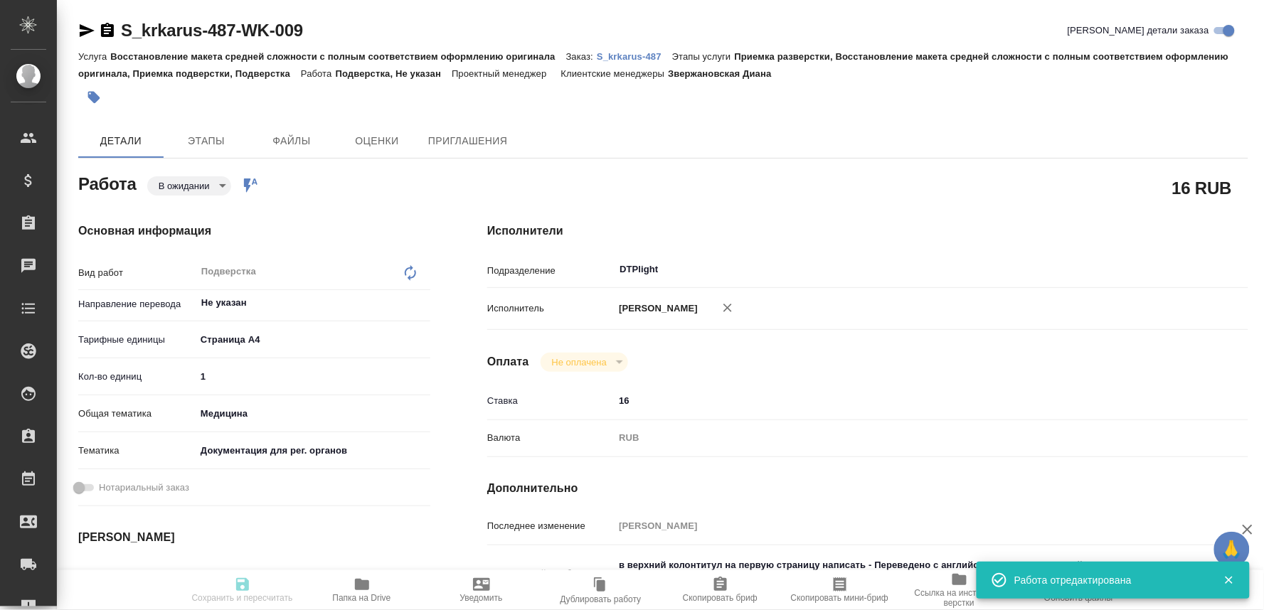
type textarea "x"
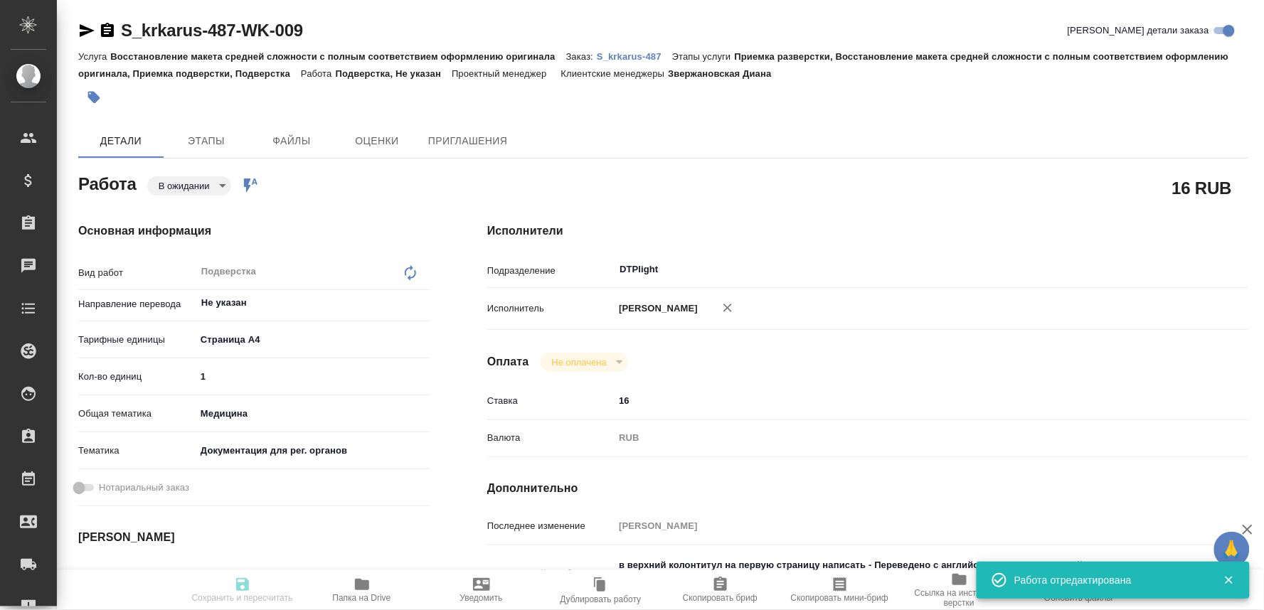
type textarea "x"
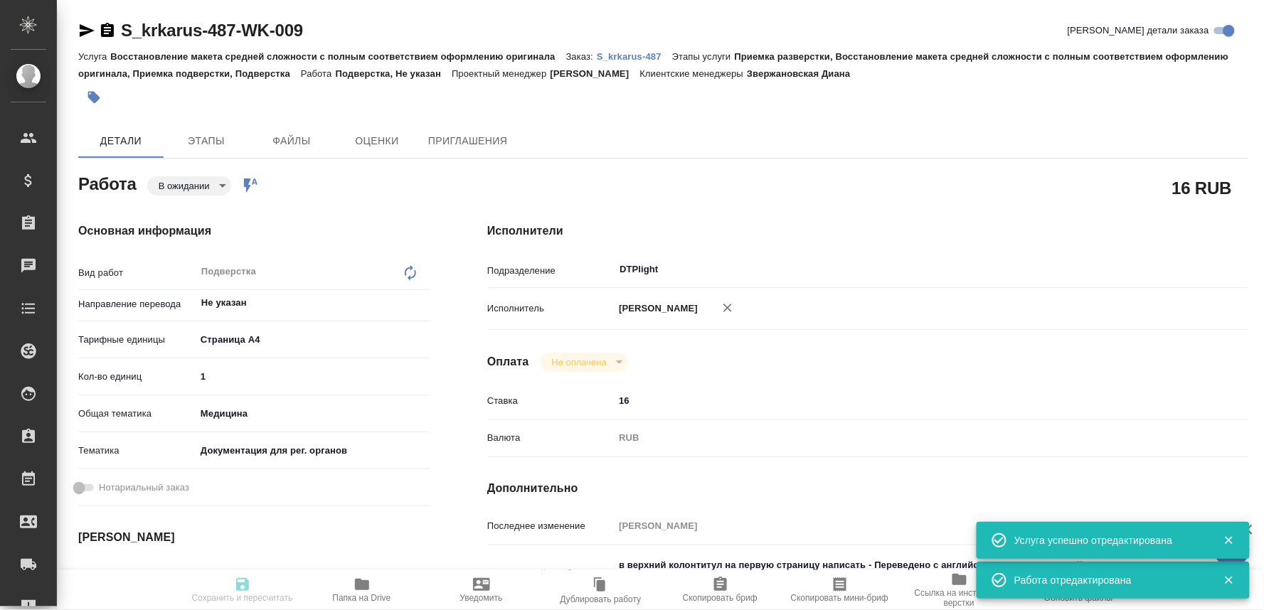
type textarea "x"
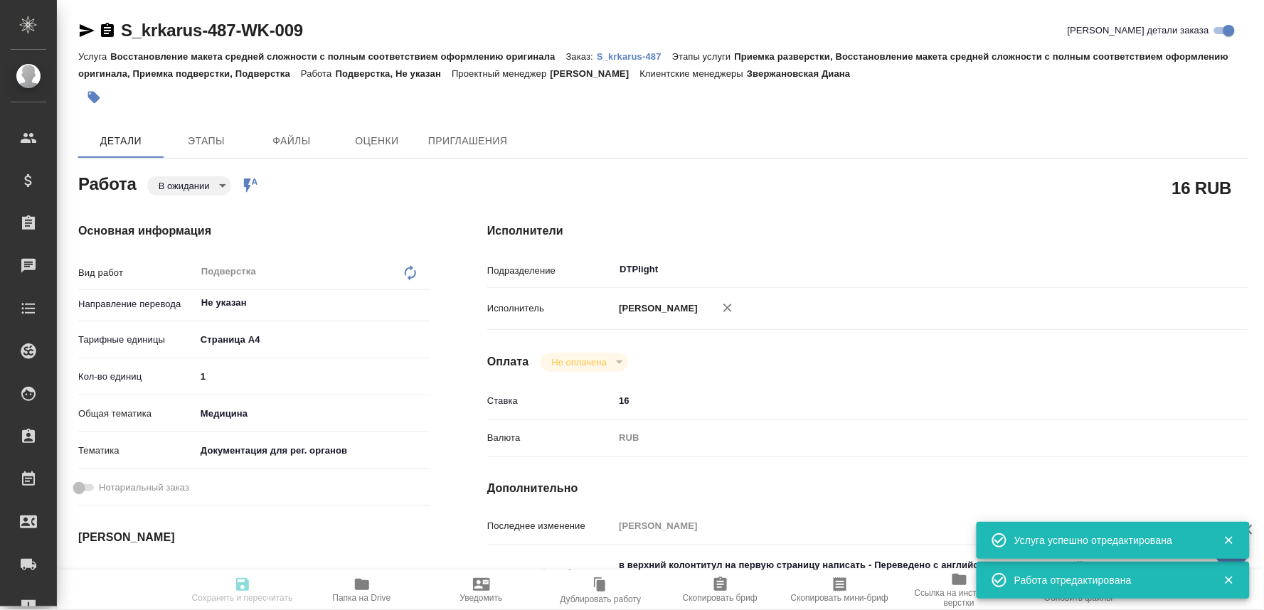
type input "pending"
type textarea "Подверстка"
type textarea "x"
type input "Не указан"
type input "5f036ec4e16dec2d6b59c8ff"
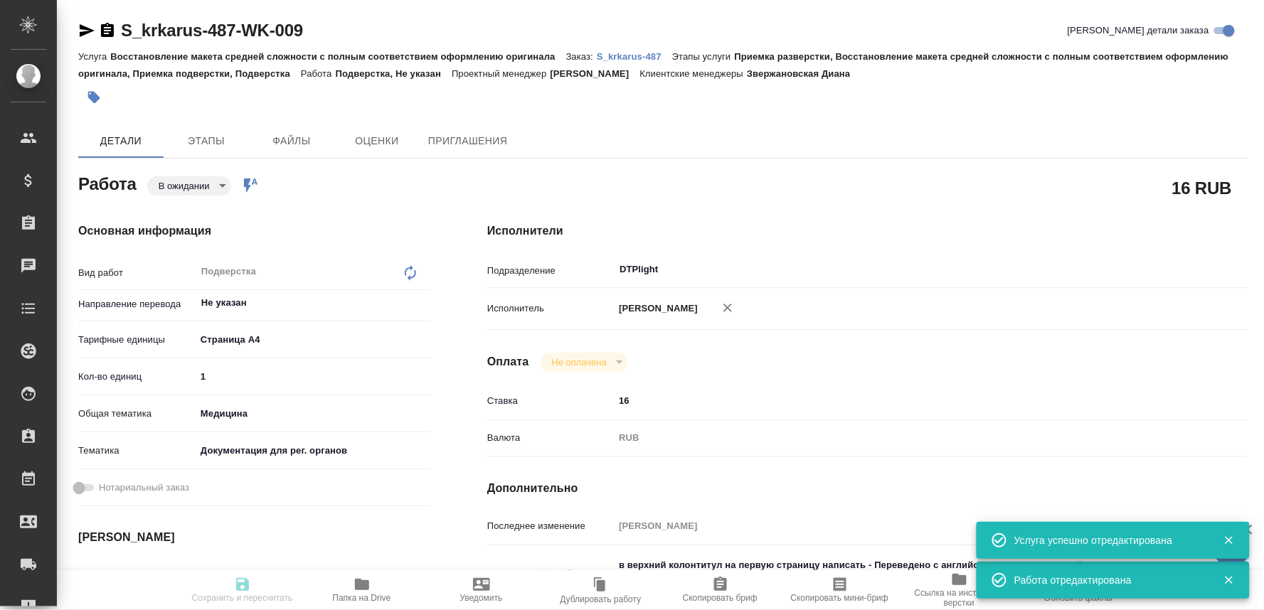
type input "1"
type input "med"
type input "5f647205b73bc97568ca66c6"
type input "05.09.2025 11:00"
type input "[DATE] 12:00"
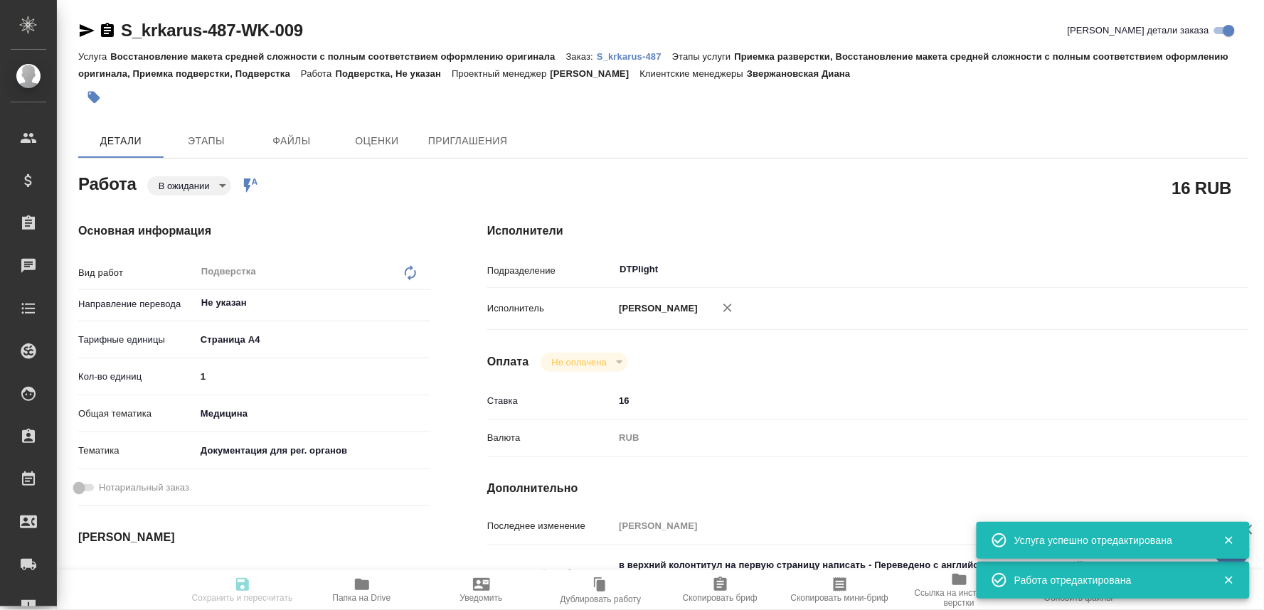
type input "[DATE] 12:00"
type input "DTPlight"
type input "notPayed"
type input "16"
type input "RUB"
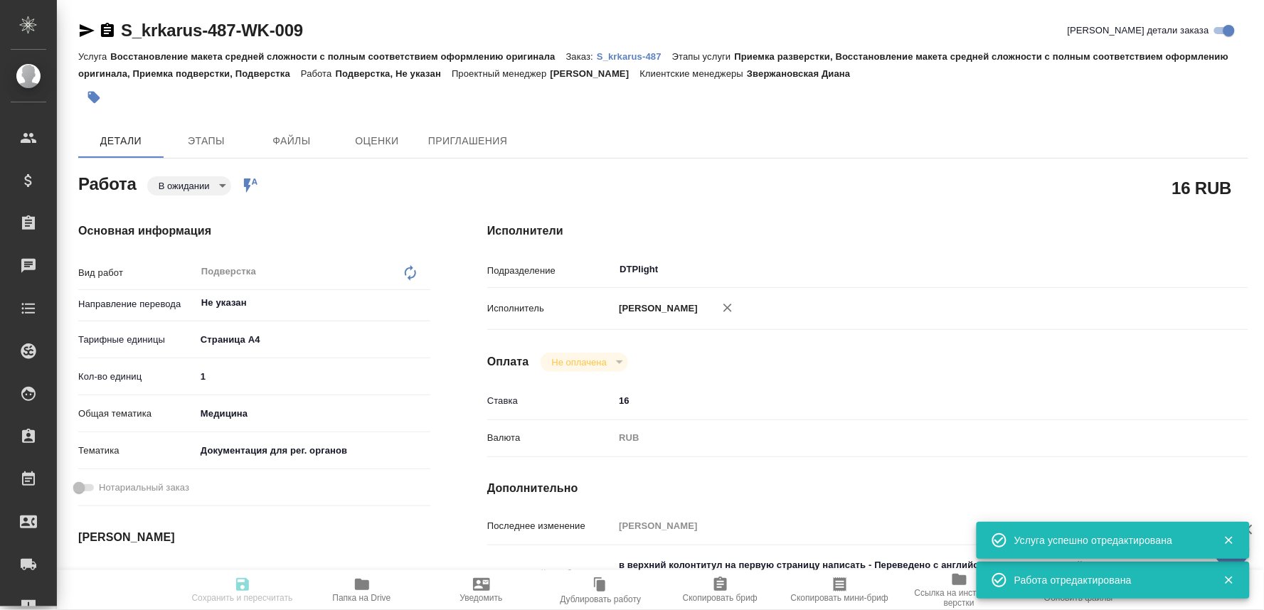
type input "[PERSON_NAME]"
type textarea "в верхний колонтитул на первую страницу написать - Переведено с английского язы…"
type textarea "x"
type textarea "/Clients/ООО «КРКА-РУС»/Orders/S_krkarus-487/DTP/S_krkarus-487-WK-009"
type textarea "x"
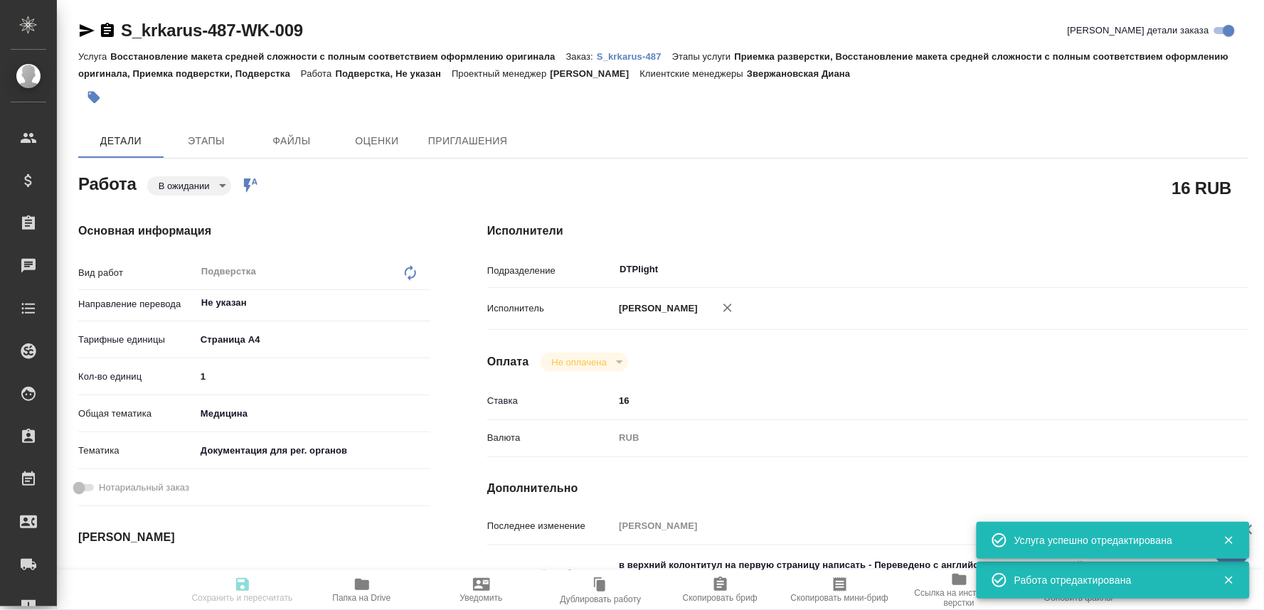
type input "S_krkarus-487"
type input "Восстановление макета средней сложности с полным соответствием оформлению ориги…"
type input "Приемка разверстки, Восстановление макета средней сложности с полным соответств…"
type input "Звержановская Диана"
type input "[PERSON_NAME]"
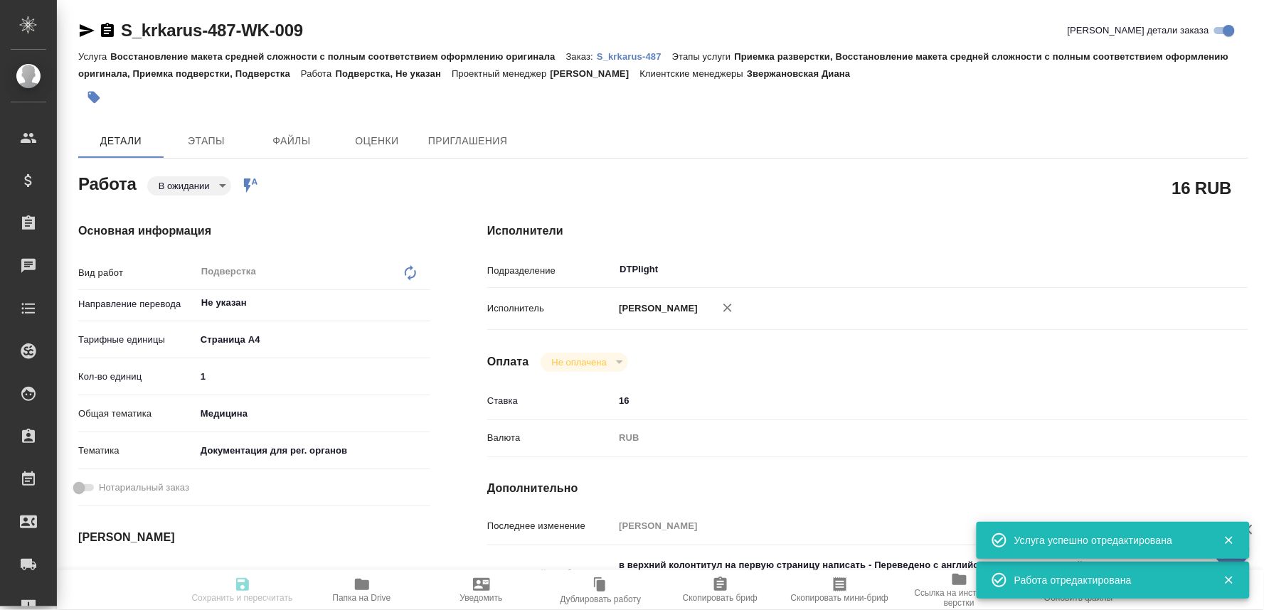
type input "/Clients/ООО «КРКА-РУС»/Orders/S_krkarus-487"
type textarea "x"
type textarea "КРКА Кандекор Н 8 (Гидрохлоротиазид + Кандесартан), таблетки, 12,5 мг + 8 мг (Е…"
type textarea "x"
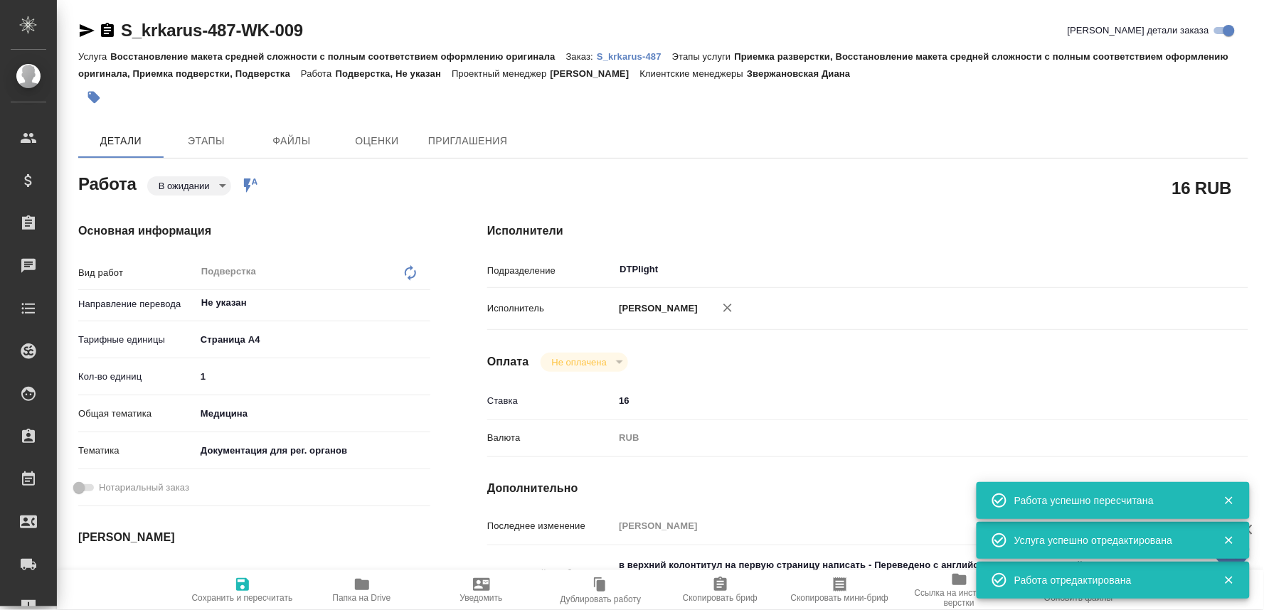
type textarea "x"
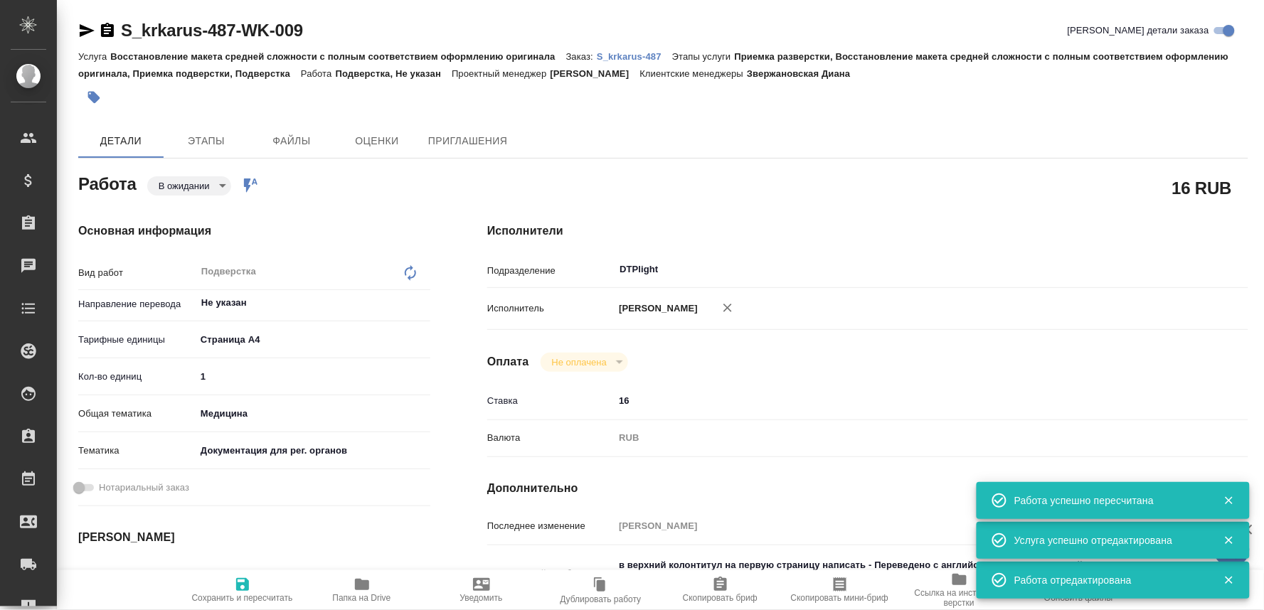
type textarea "x"
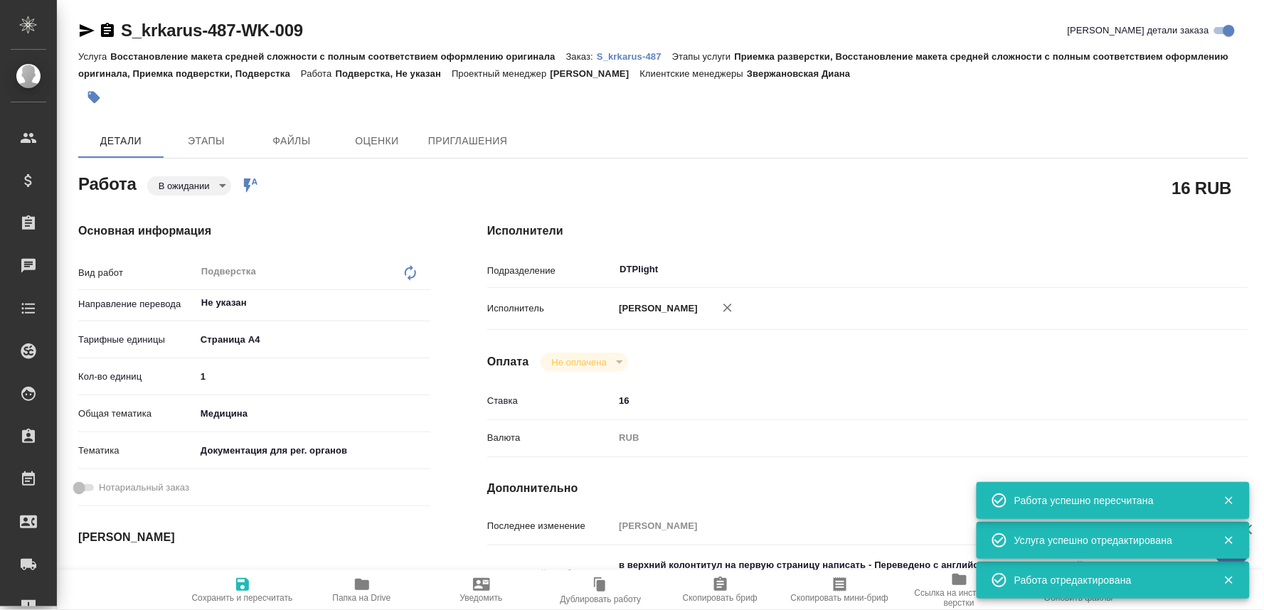
type textarea "x"
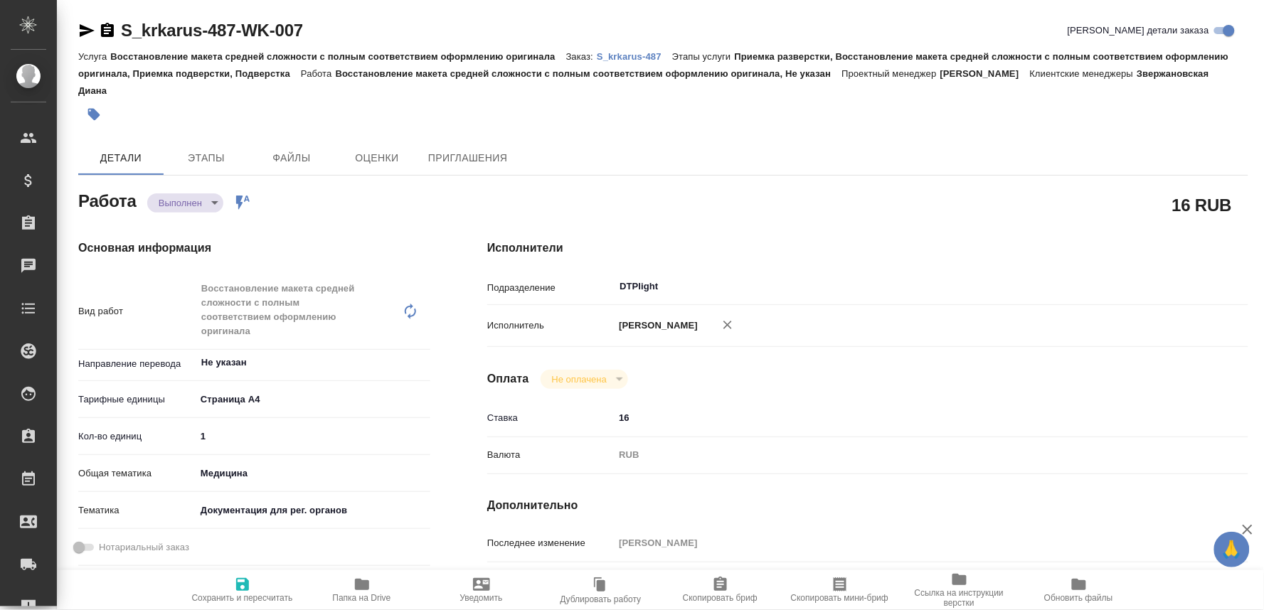
click at [351, 579] on span "Папка на Drive" at bounding box center [362, 589] width 102 height 27
click at [628, 54] on p "S_krkarus-487" at bounding box center [634, 56] width 75 height 11
click at [197, 195] on body "🙏 .cls-1 fill:#fff; AWATERA Oksiutovich Irina Клиенты Спецификации Заказы 0 Чат…" at bounding box center [632, 305] width 1264 height 610
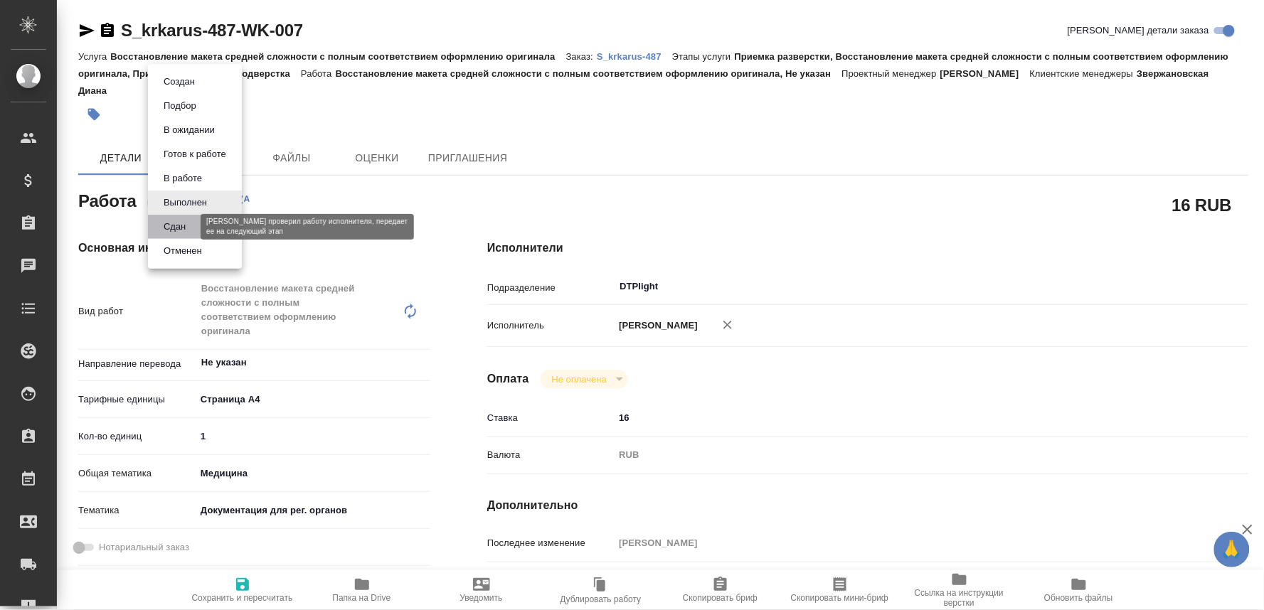
click at [171, 221] on button "Сдан" at bounding box center [174, 227] width 31 height 16
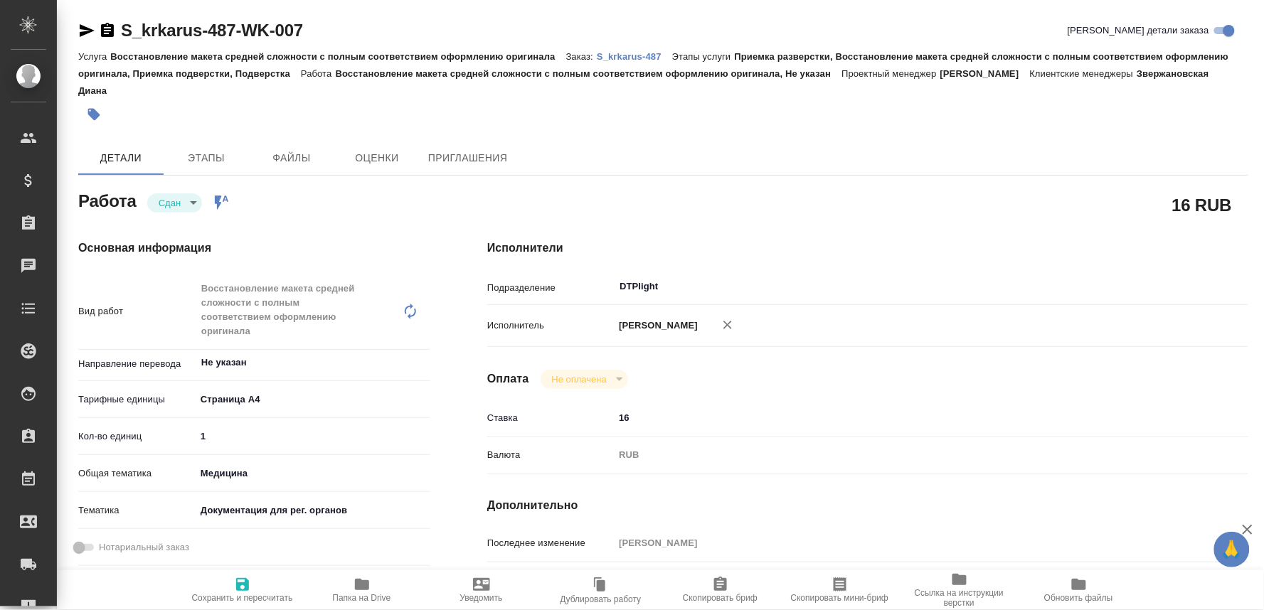
type textarea "x"
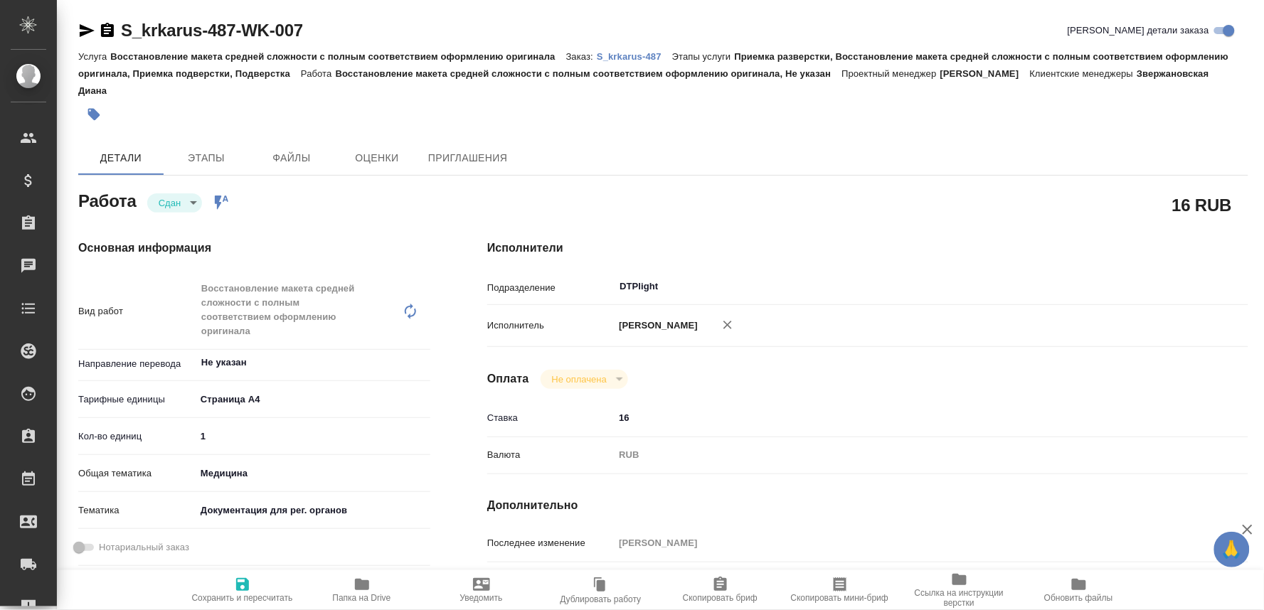
click at [232, 593] on span "Сохранить и пересчитать" at bounding box center [242, 598] width 101 height 10
type textarea "x"
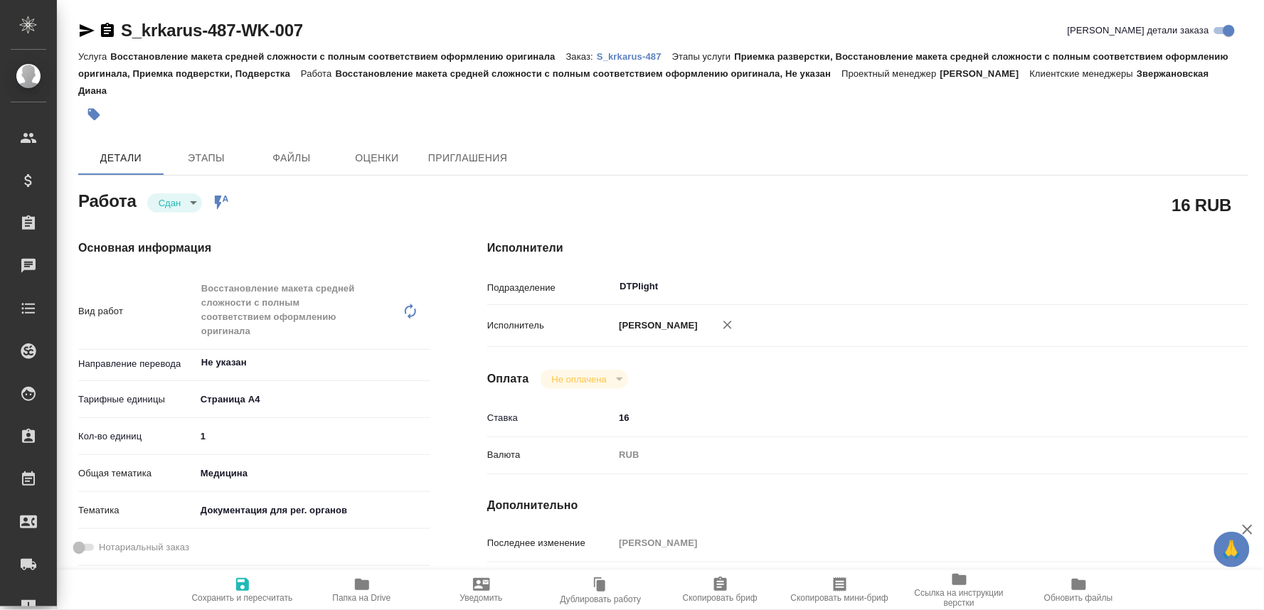
type textarea "x"
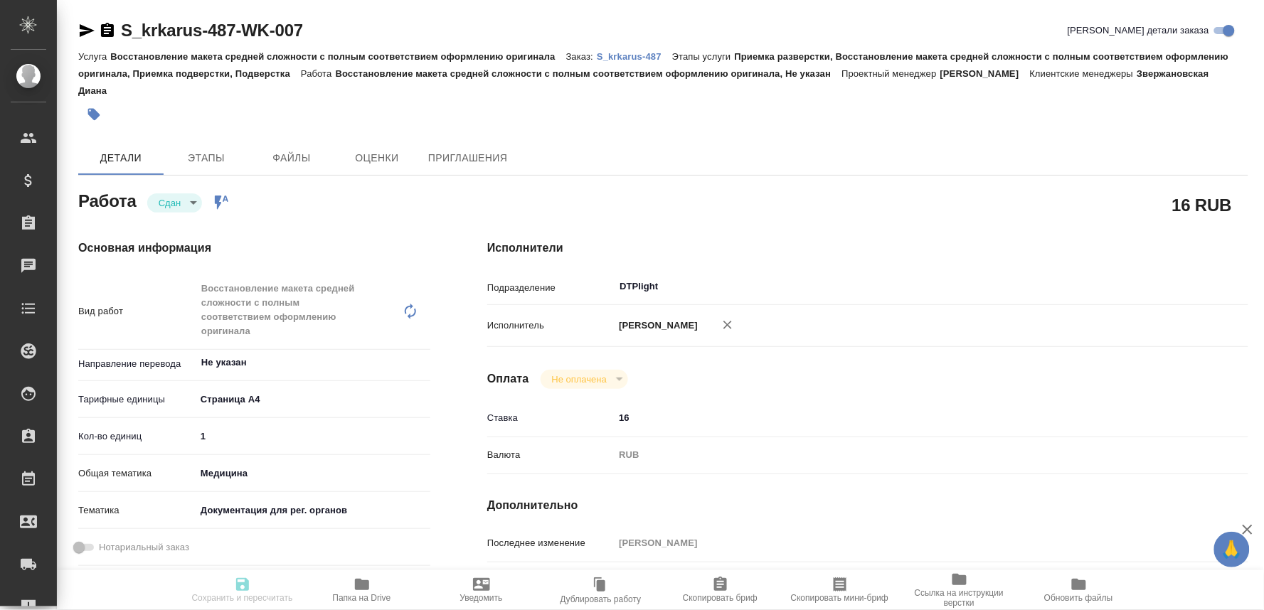
type textarea "x"
type input "closed"
type textarea "Восстановление макета средней сложности с полным соответствием оформлению ориги…"
type textarea "x"
type input "Не указан"
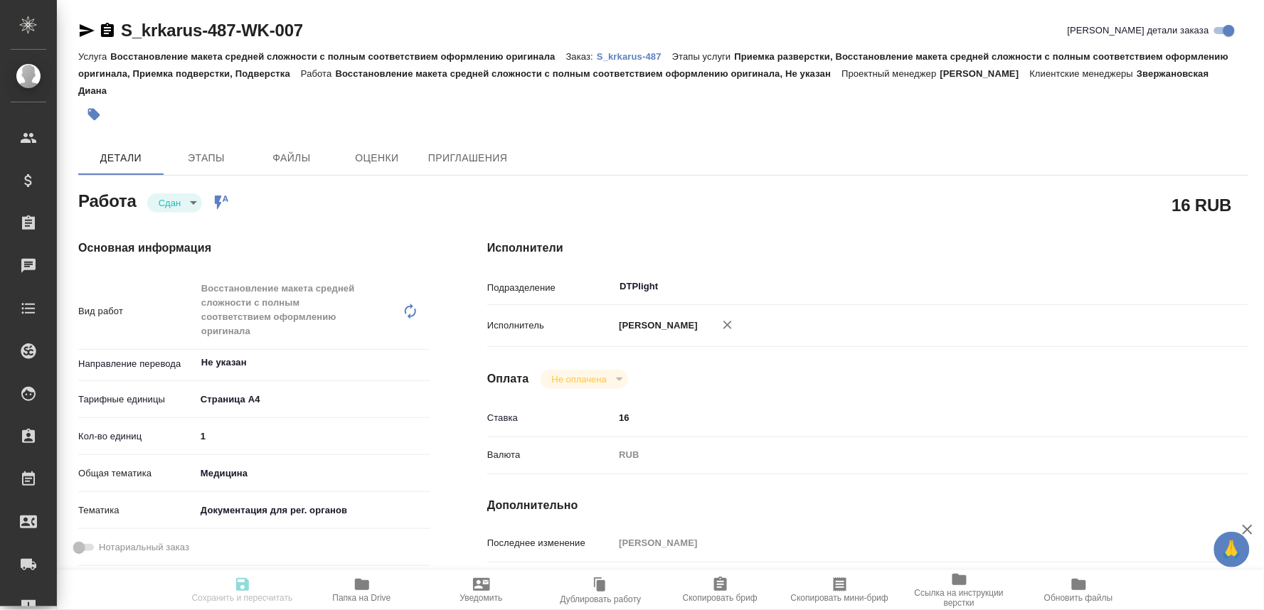
type input "5f036ec4e16dec2d6b59c8ff"
type input "1"
type input "med"
type input "5f647205b73bc97568ca66c6"
type input "04.09.2025 16:00"
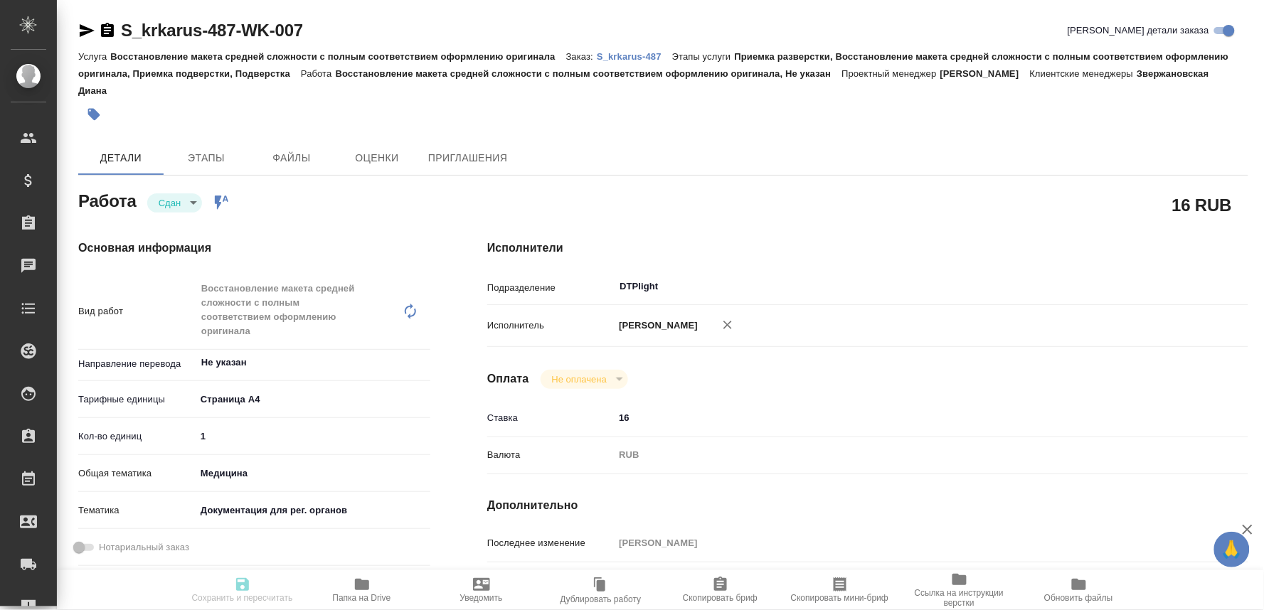
type input "04.09.2025 16:11"
type input "04.09.2025 17:30"
type input "04.09.2025 16:48"
type input "05.09.2025 12:00"
type input "DTPlight"
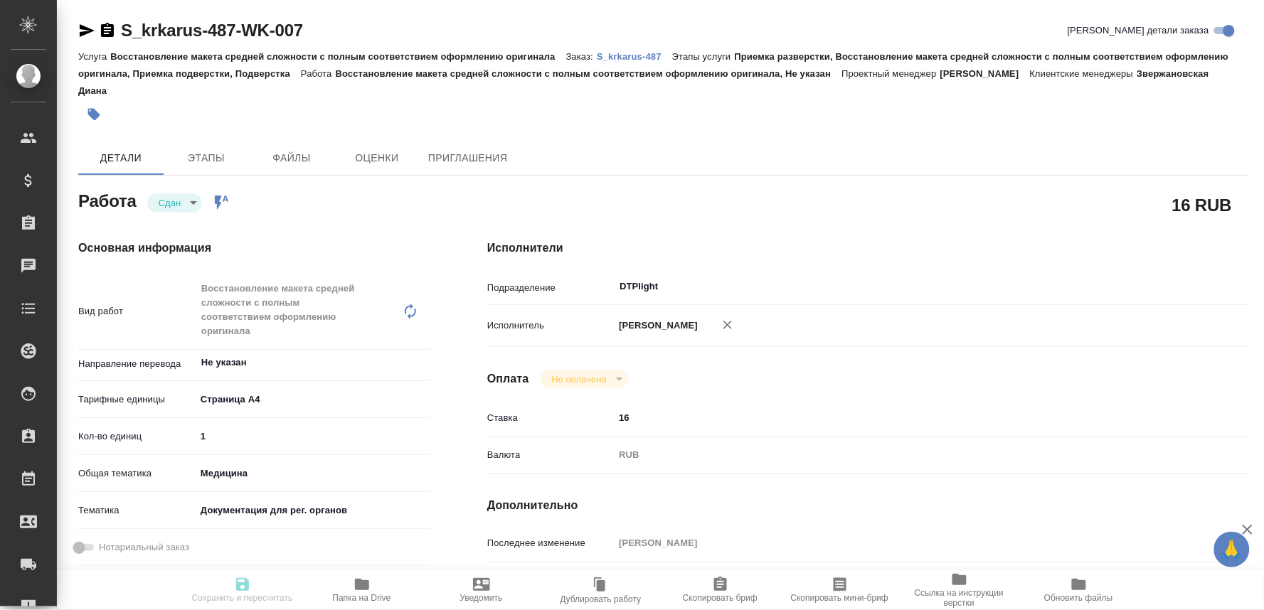
type input "notPayed"
type input "16"
type input "RUB"
type input "Оксютович Ирина"
type textarea "по инструкции(https://drive.awatera.com/s/fY3WXL4bbfwHxck)"
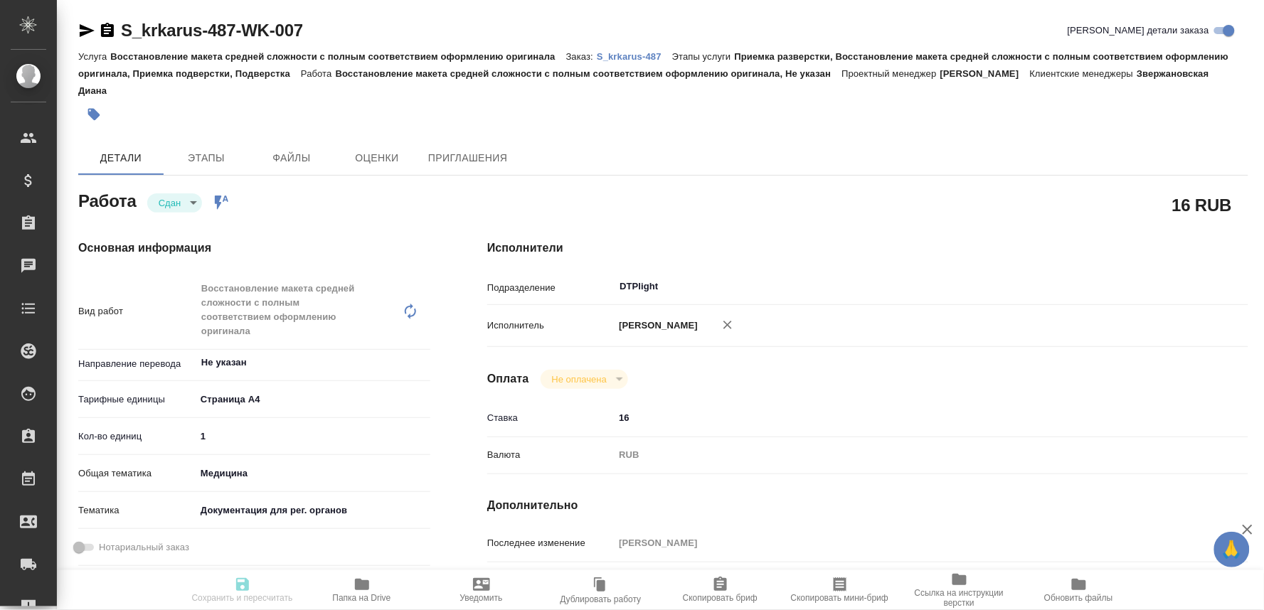
type textarea "x"
type textarea "/Clients/ООО «КРКА-РУС»/Orders/S_krkarus-487/DTP/S_krkarus-487-WK-007"
type textarea "x"
type input "S_krkarus-487"
type input "Восстановление макета средней сложности с полным соответствием оформлению ориги…"
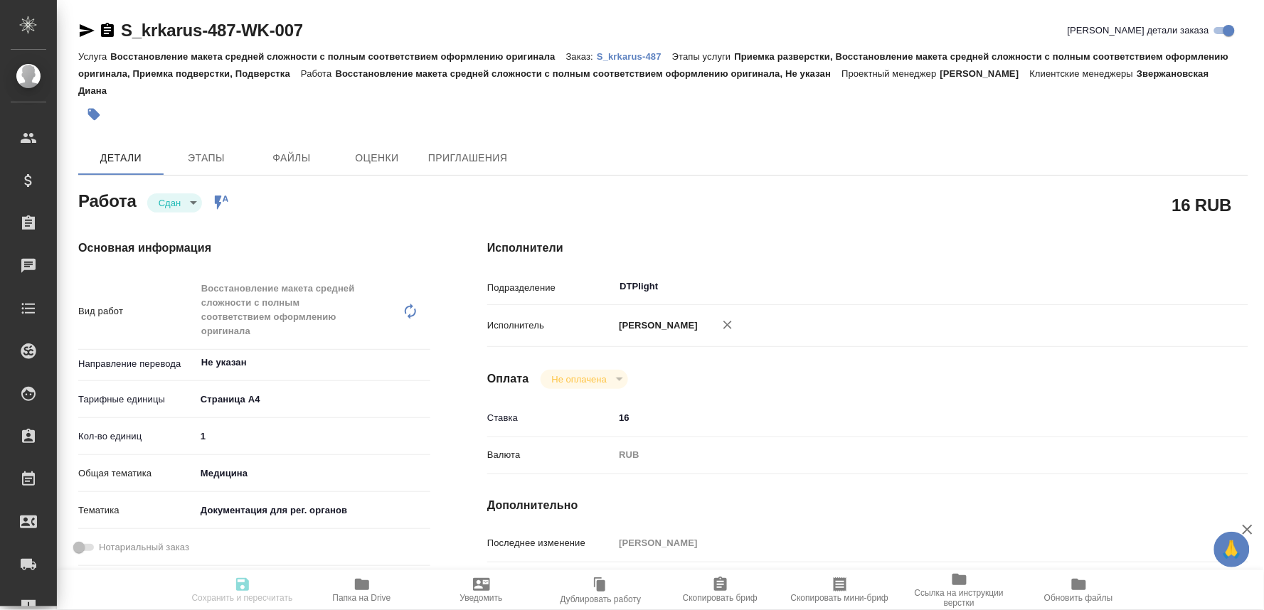
type input "Приемка разверстки, Восстановление макета средней сложности с полным соответств…"
type input "Звержановская Диана"
type input "[PERSON_NAME]"
type input "/Clients/ООО «КРКА-РУС»/Orders/S_krkarus-487"
type textarea "x"
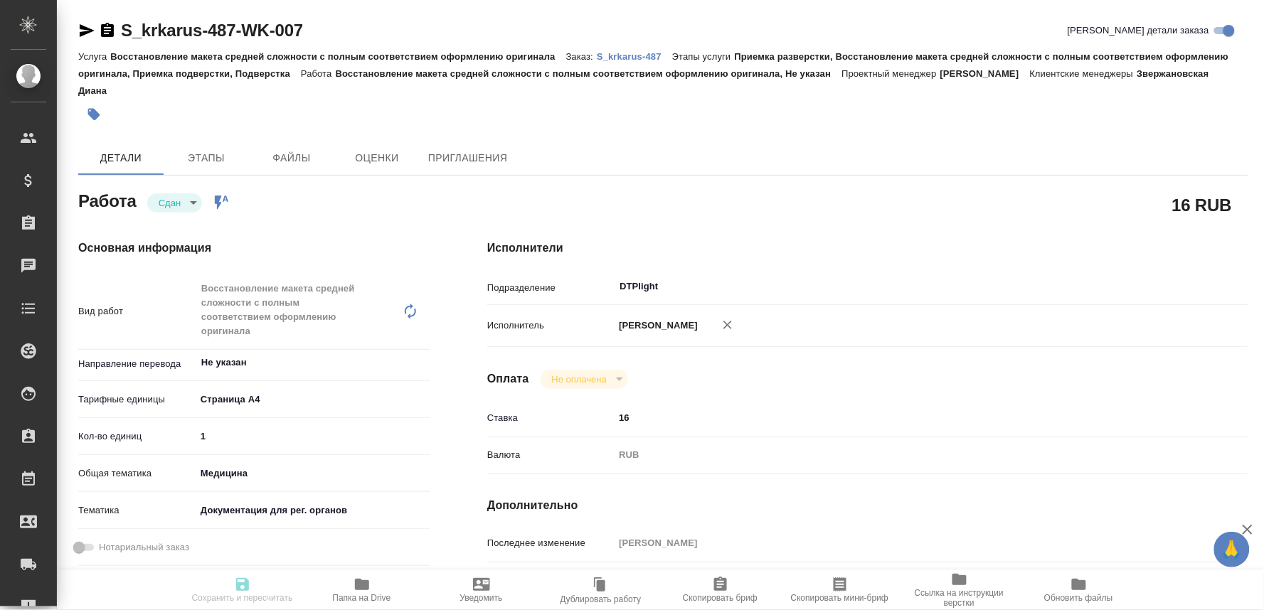
type textarea "КРКА Кандекор Н 8 (Гидрохлоротиазид + Кандесартан), таблетки, 12,5 мг + 8 мг (Е…"
type textarea "x"
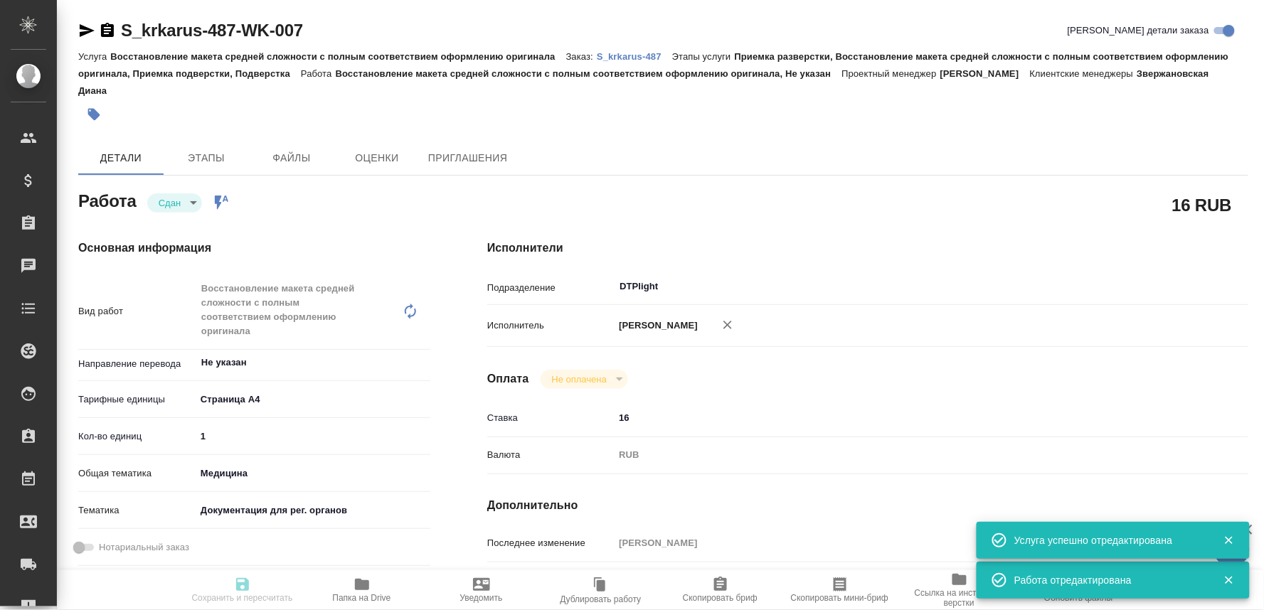
type textarea "x"
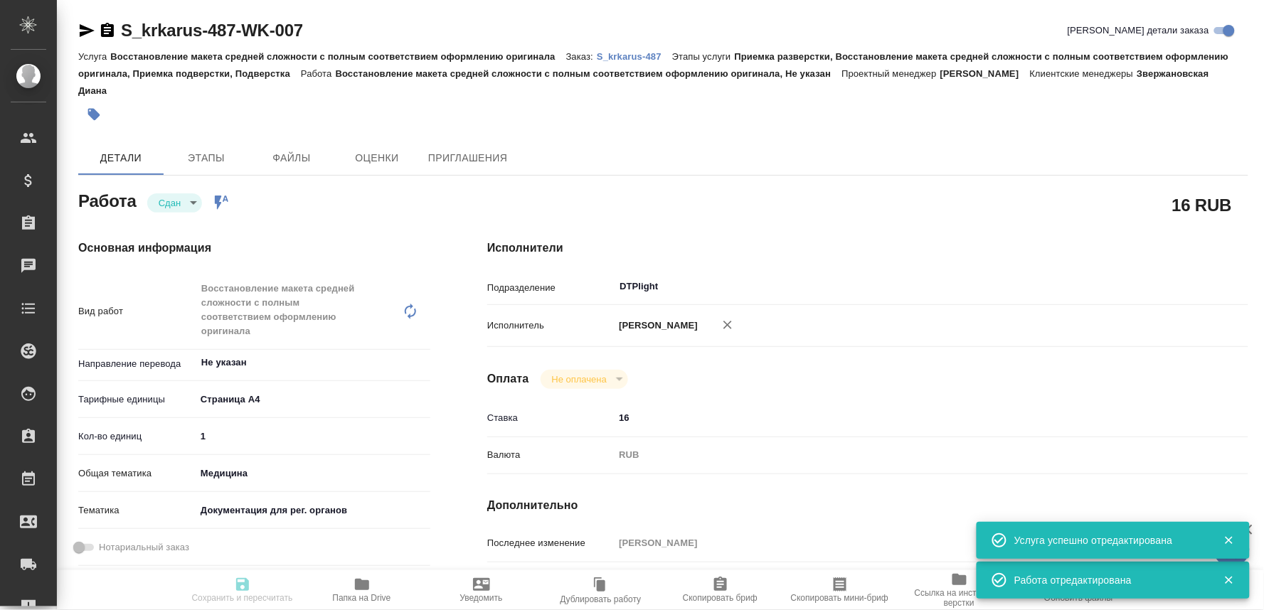
type textarea "x"
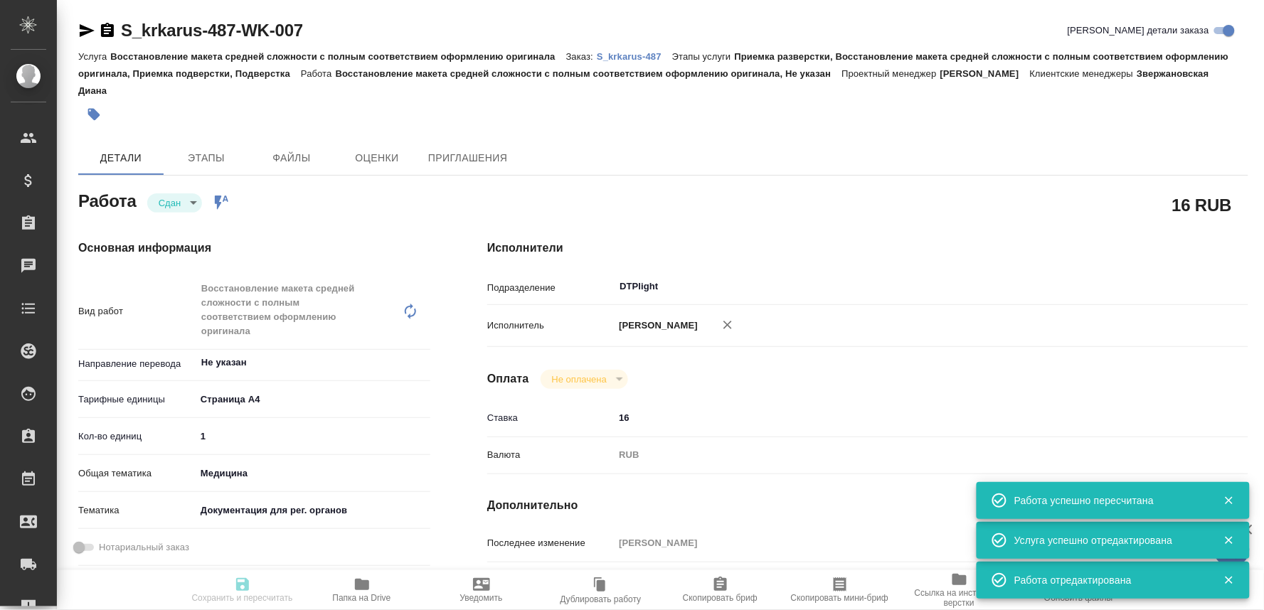
type input "closed"
type textarea "Восстановление макета средней сложности с полным соответствием оформлению ориги…"
type textarea "x"
type input "Не указан"
type input "5f036ec4e16dec2d6b59c8ff"
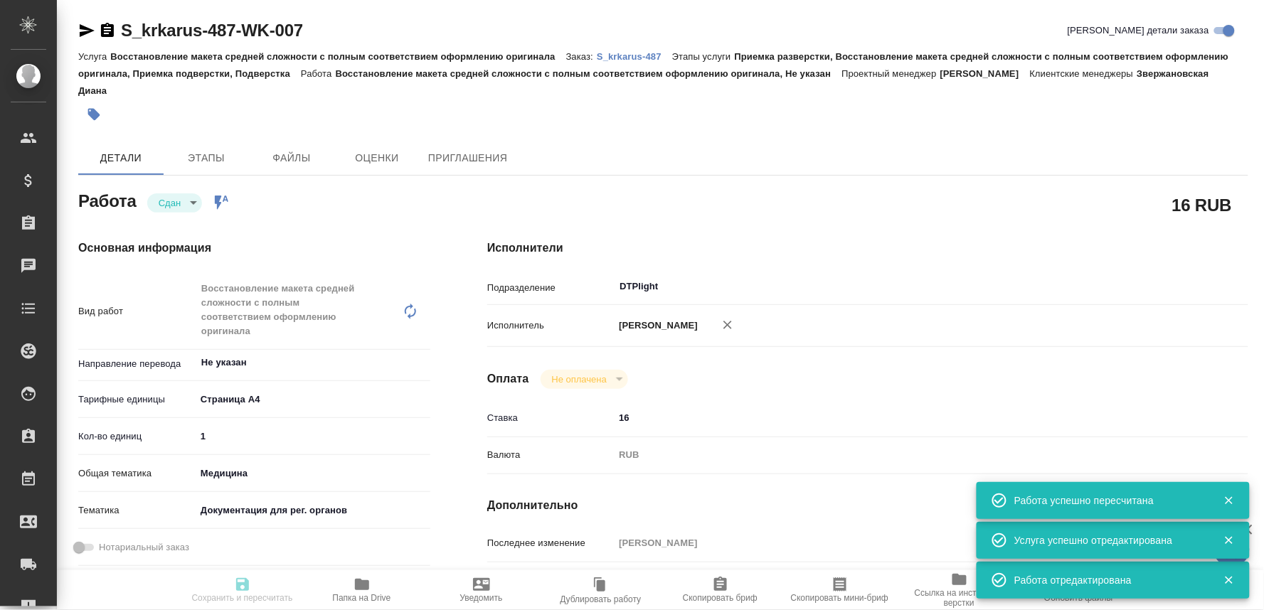
type input "1"
type input "med"
type input "5f647205b73bc97568ca66c6"
type input "04.09.2025 16:00"
type input "04.09.2025 16:11"
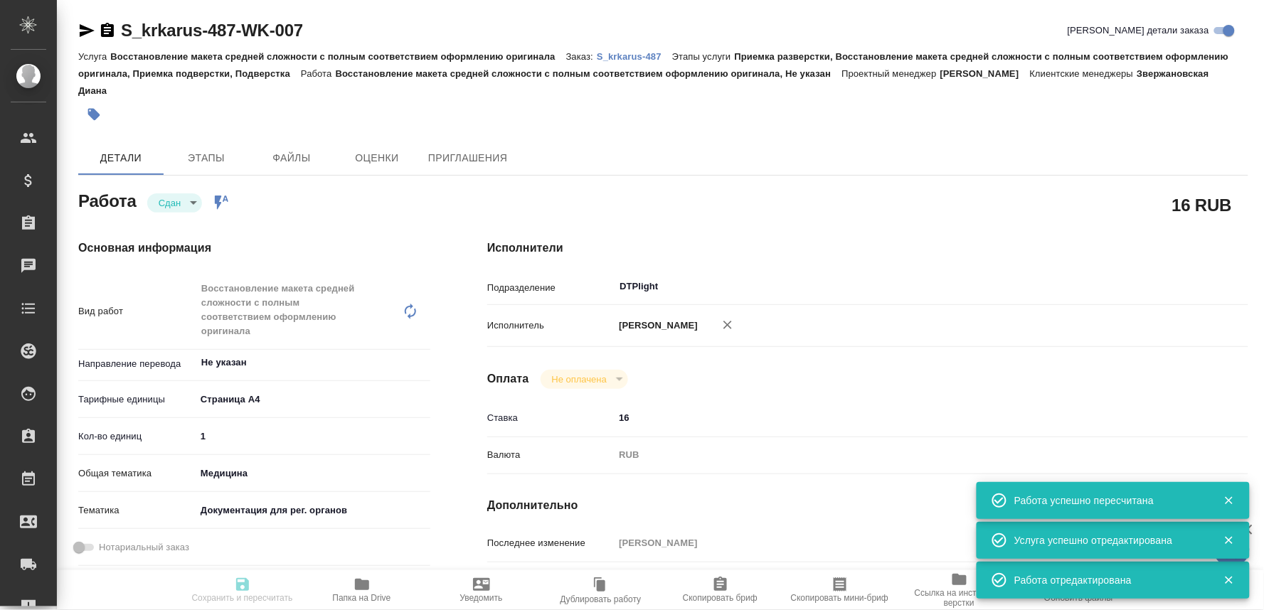
type input "04.09.2025 17:30"
type input "04.09.2025 16:48"
type input "05.09.2025 12:00"
type input "DTPlight"
type input "notPayed"
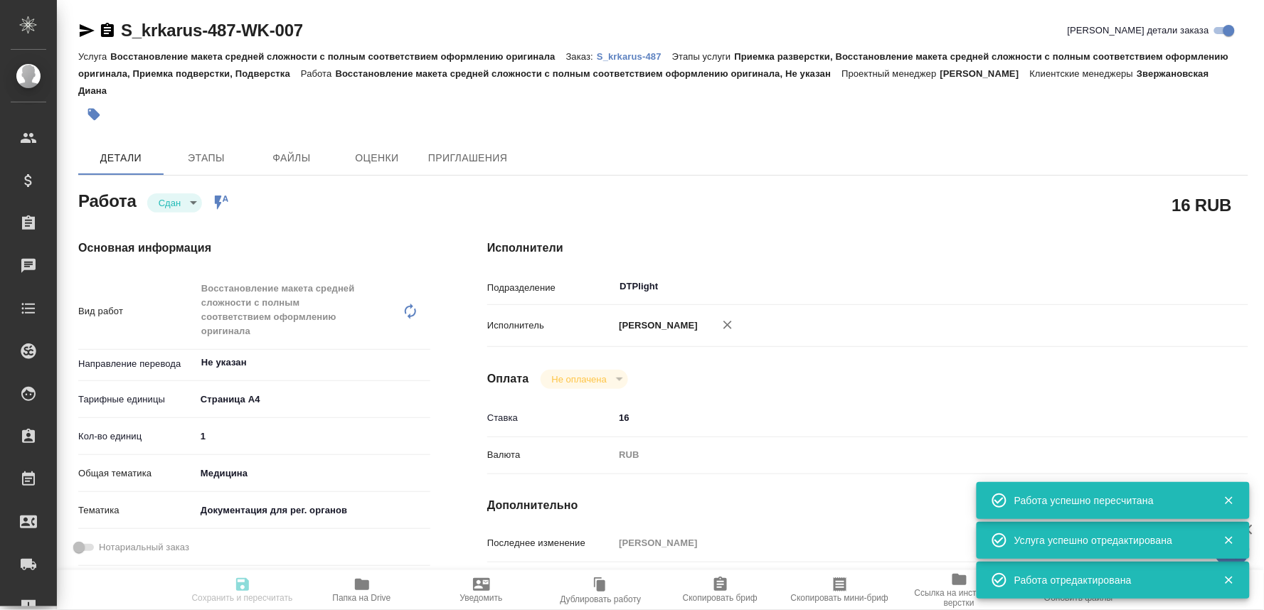
type input "16"
type input "RUB"
type input "Оксютович Ирина"
type textarea "по инструкции(https://drive.awatera.com/s/fY3WXL4bbfwHxck)"
type textarea "x"
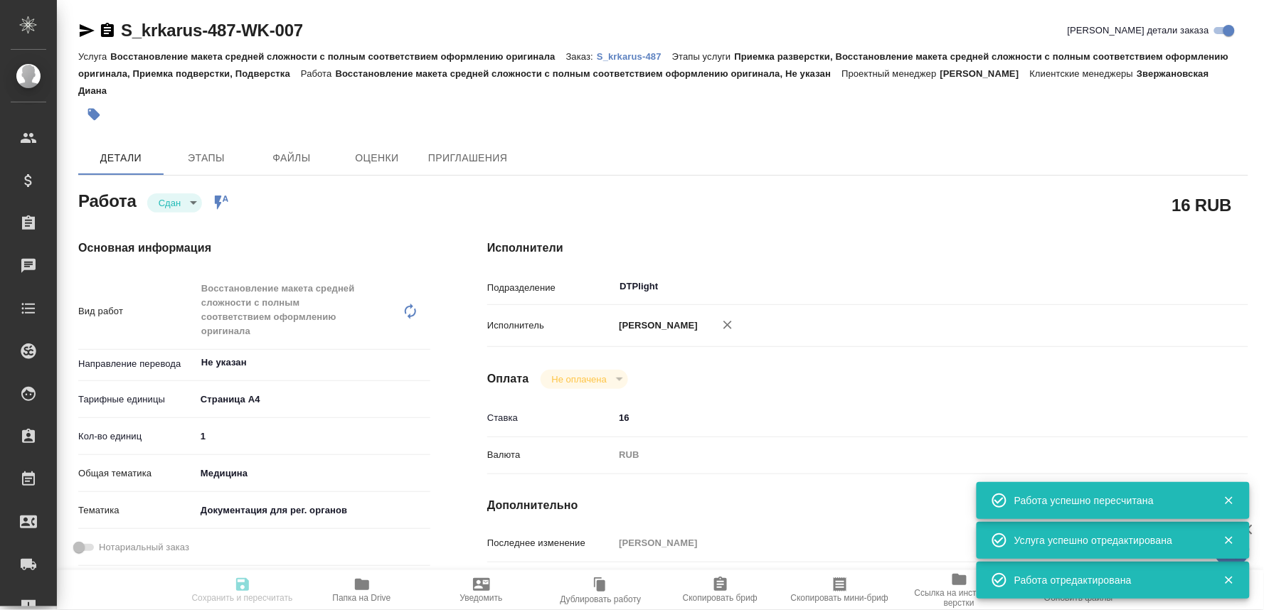
type textarea "/Clients/ООО «КРКА-РУС»/Orders/S_krkarus-487/DTP/S_krkarus-487-WK-007"
type textarea "x"
type input "S_krkarus-487"
type input "Восстановление макета средней сложности с полным соответствием оформлению ориги…"
type input "Приемка разверстки, Восстановление макета средней сложности с полным соответств…"
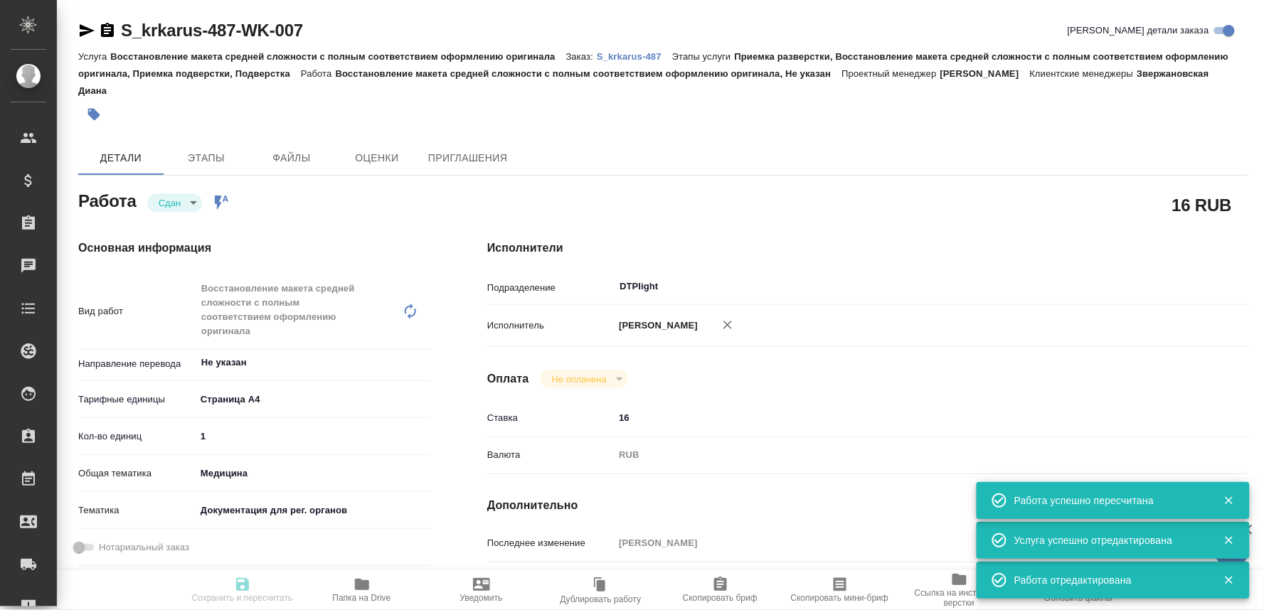
type input "Звержановская Диана"
type input "Оксютович Ирина"
type input "/Clients/ООО «КРКА-РУС»/Orders/S_krkarus-487"
type textarea "x"
type textarea "КРКА Кандекор Н 8 (Гидрохлоротиазид + Кандесартан), таблетки, 12,5 мг + 8 мг (Е…"
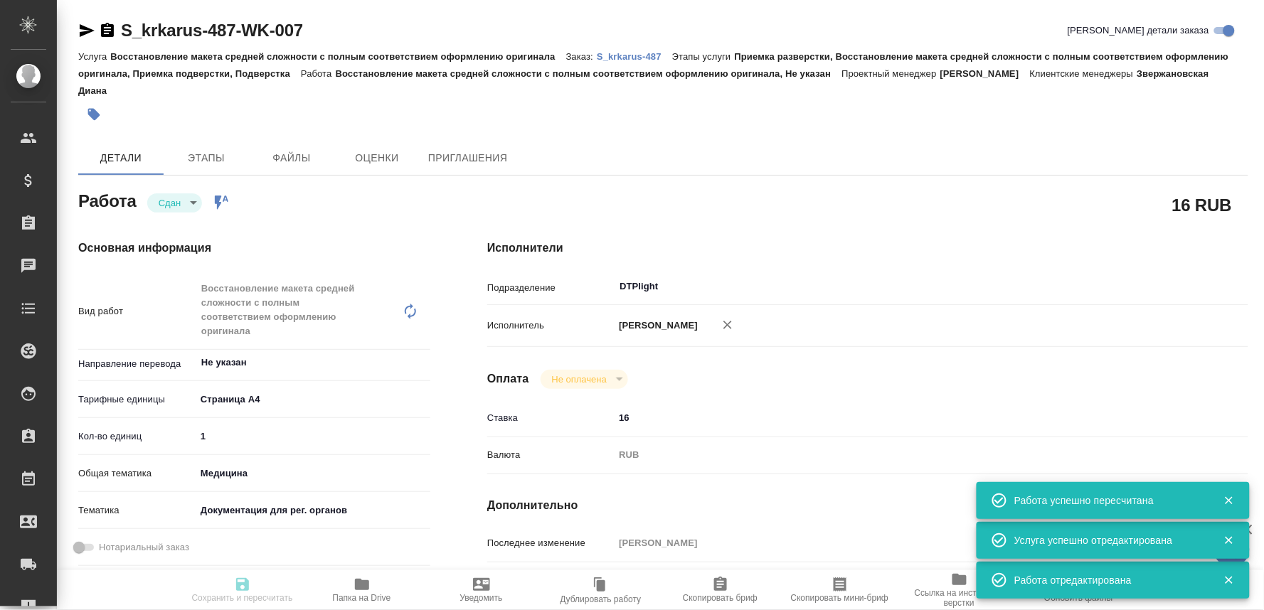
type textarea "x"
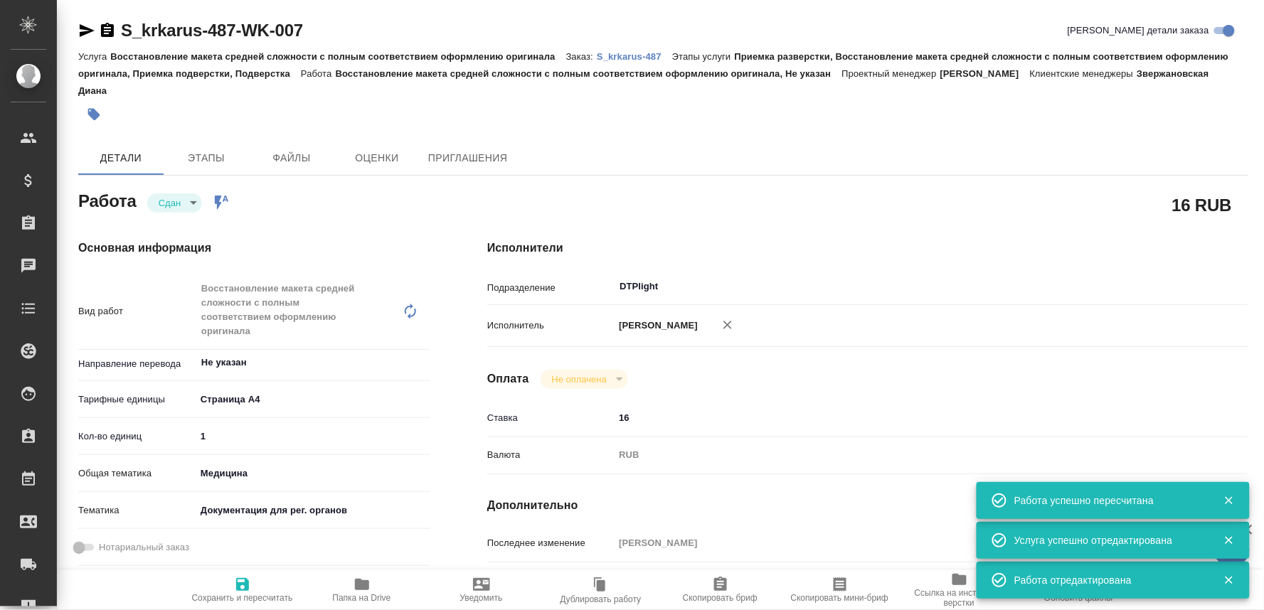
type textarea "x"
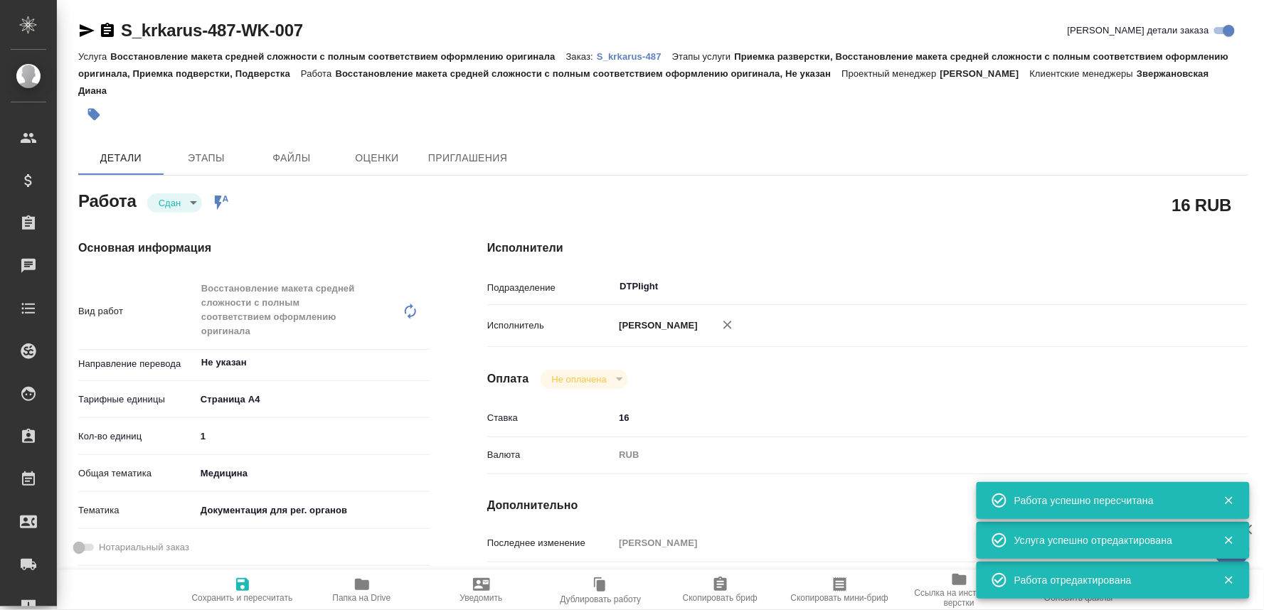
type textarea "x"
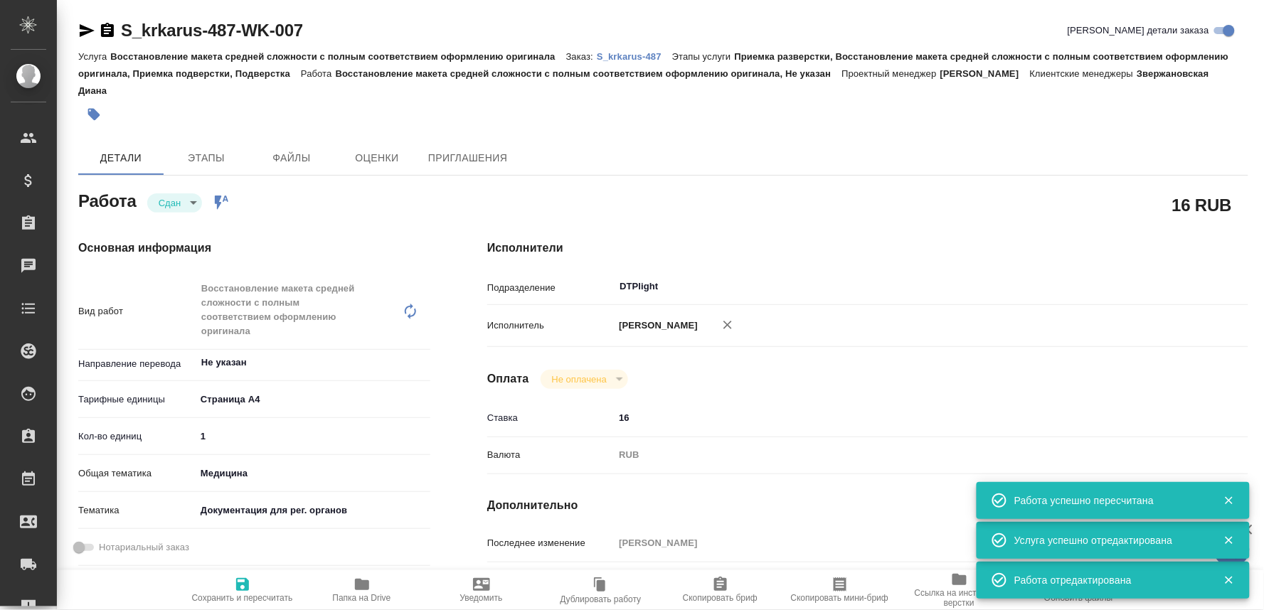
type textarea "x"
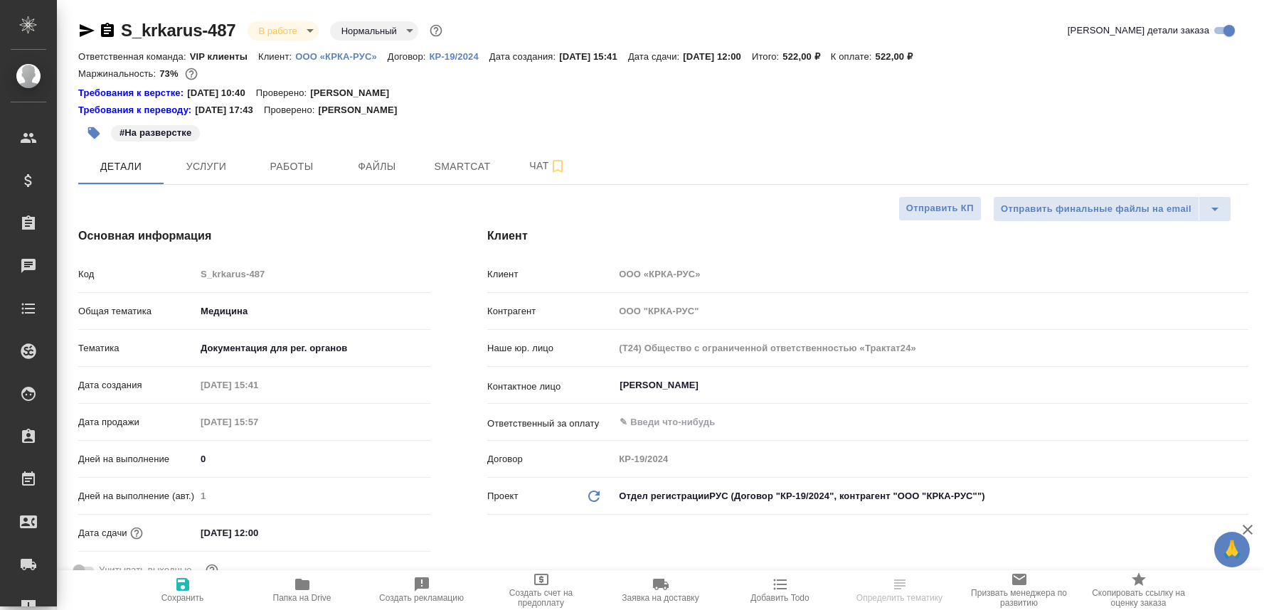
select select "RU"
click at [530, 162] on span "Чат" at bounding box center [547, 166] width 68 height 18
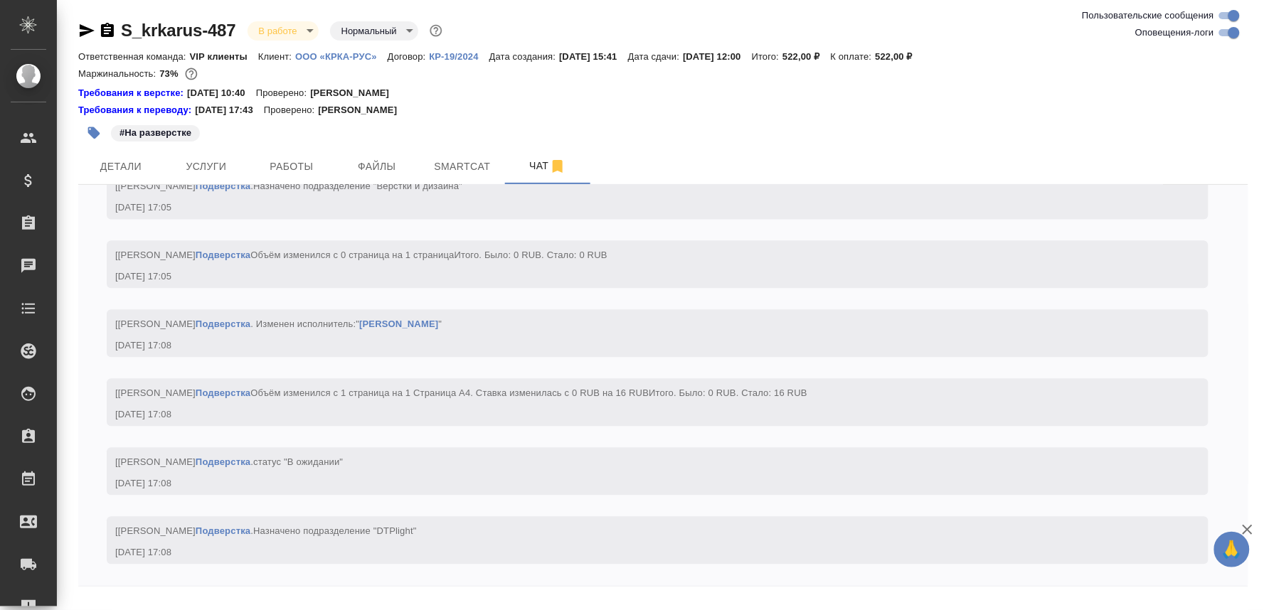
scroll to position [4345, 0]
click at [146, 598] on textarea at bounding box center [680, 618] width 1136 height 48
paste textarea "https://drive.awatera.com/apps/files/files/10291394?dir=/Shares/%D0%9E%D0%9E%D0…"
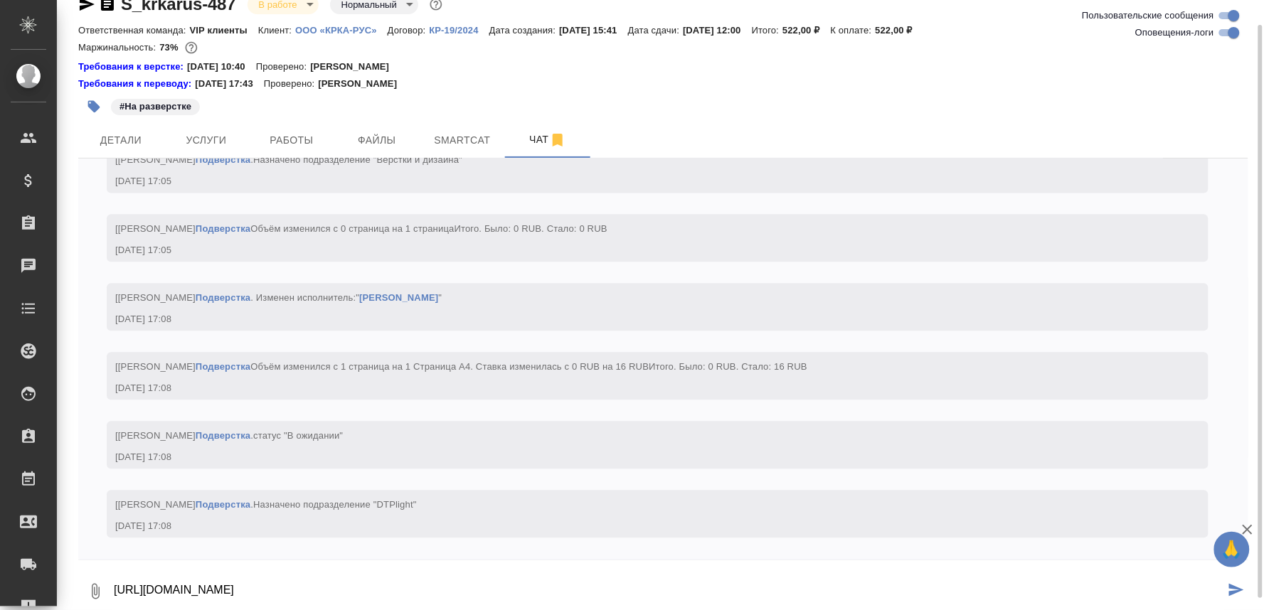
type textarea "https://drive.awatera.com/apps/files/files/10291394?dir=/Shares/%D0%9E%D0%9E%D0…"
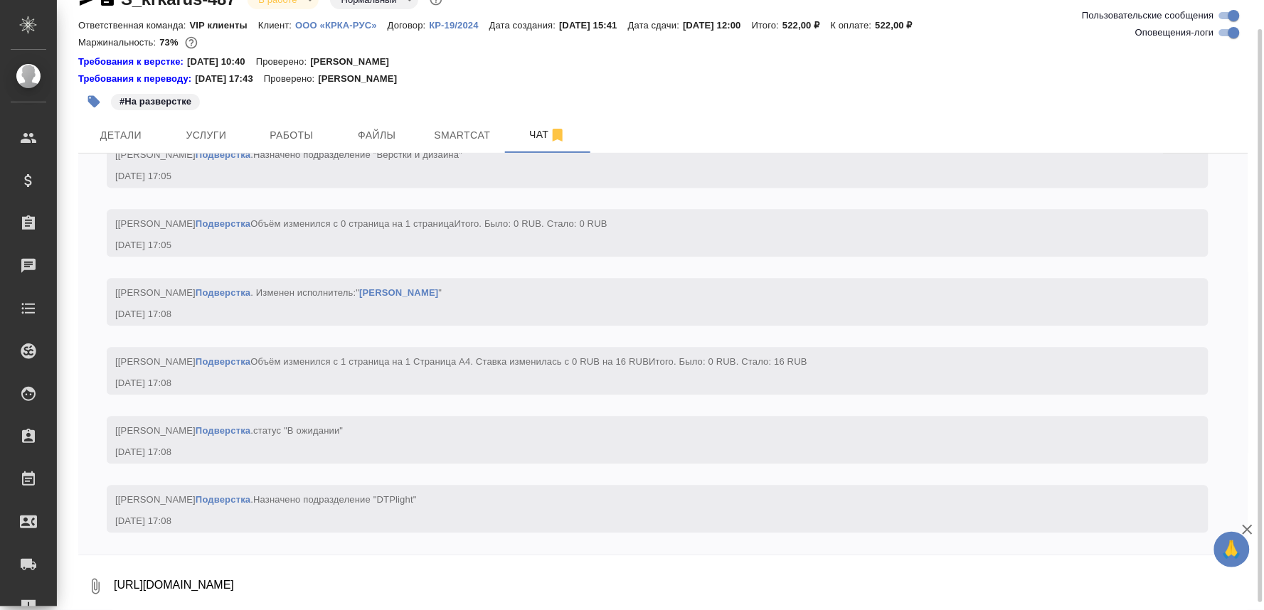
scroll to position [4428, 0]
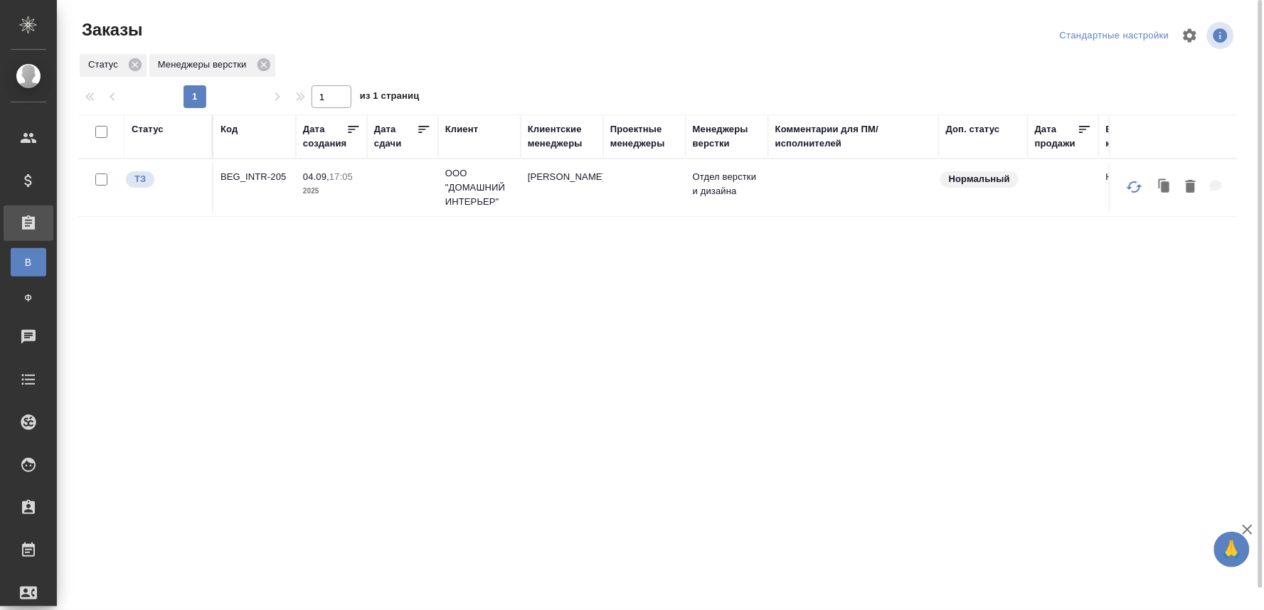
click at [259, 175] on p "BEG_INTR-205" at bounding box center [254, 177] width 68 height 14
click at [479, 317] on div "Статус Код Дата создания Дата сдачи Клиент Клиентские менеджеры Проектные менед…" at bounding box center [657, 370] width 1158 height 512
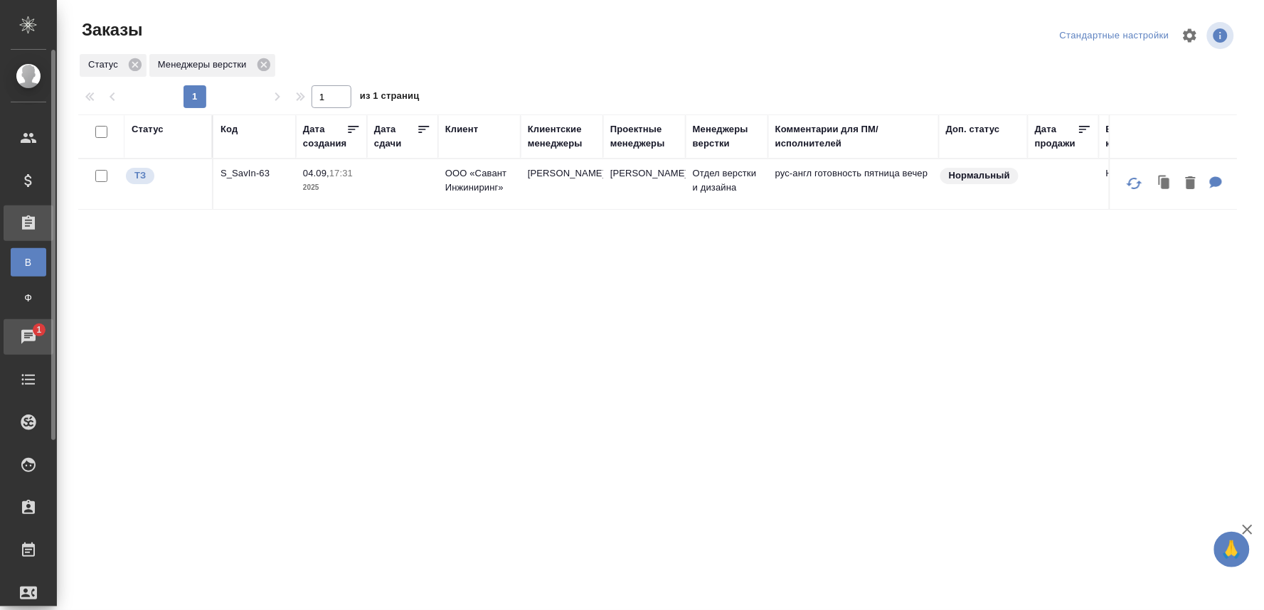
click at [23, 329] on div "Чаты" at bounding box center [11, 336] width 36 height 21
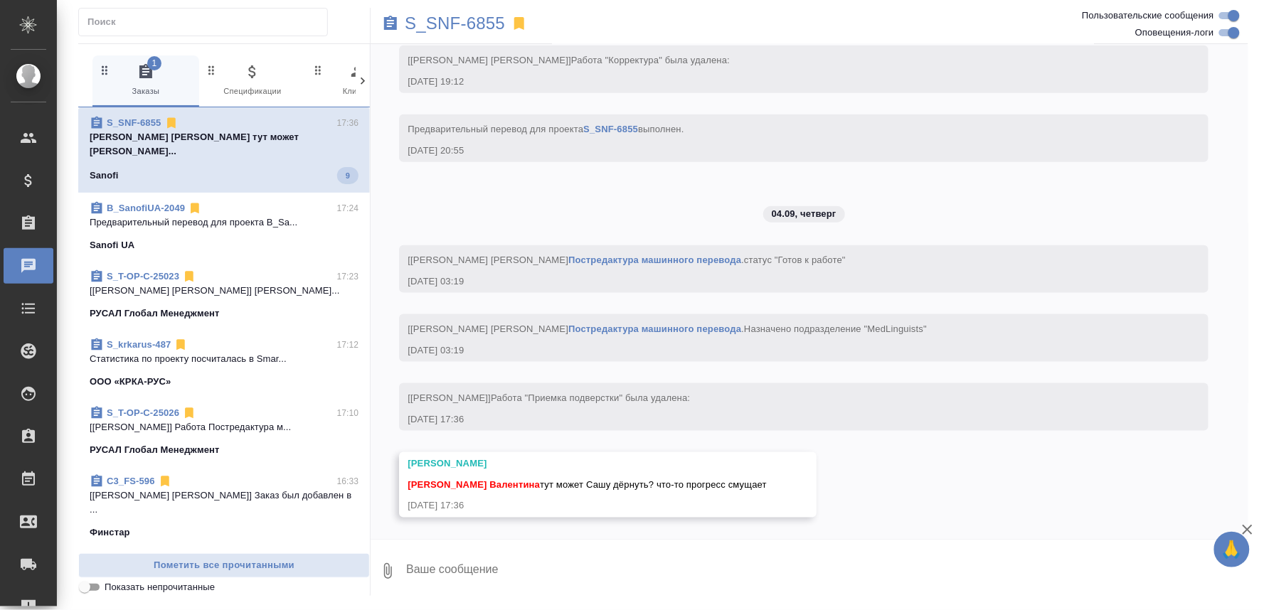
scroll to position [5498, 0]
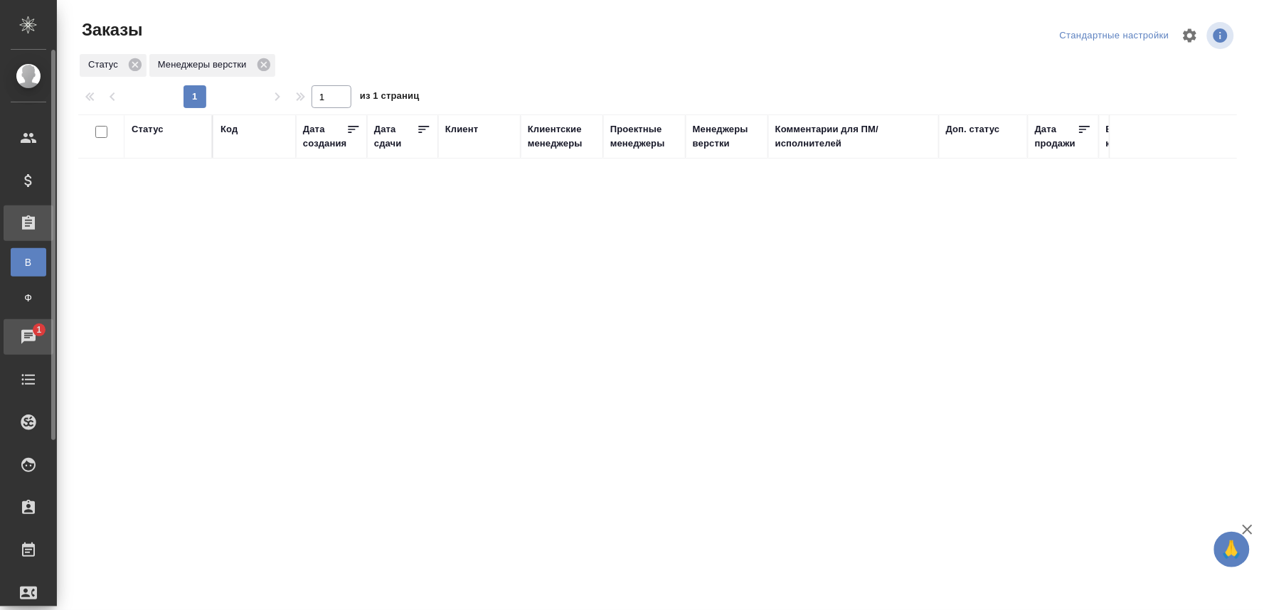
click at [40, 333] on span "1" at bounding box center [39, 330] width 22 height 14
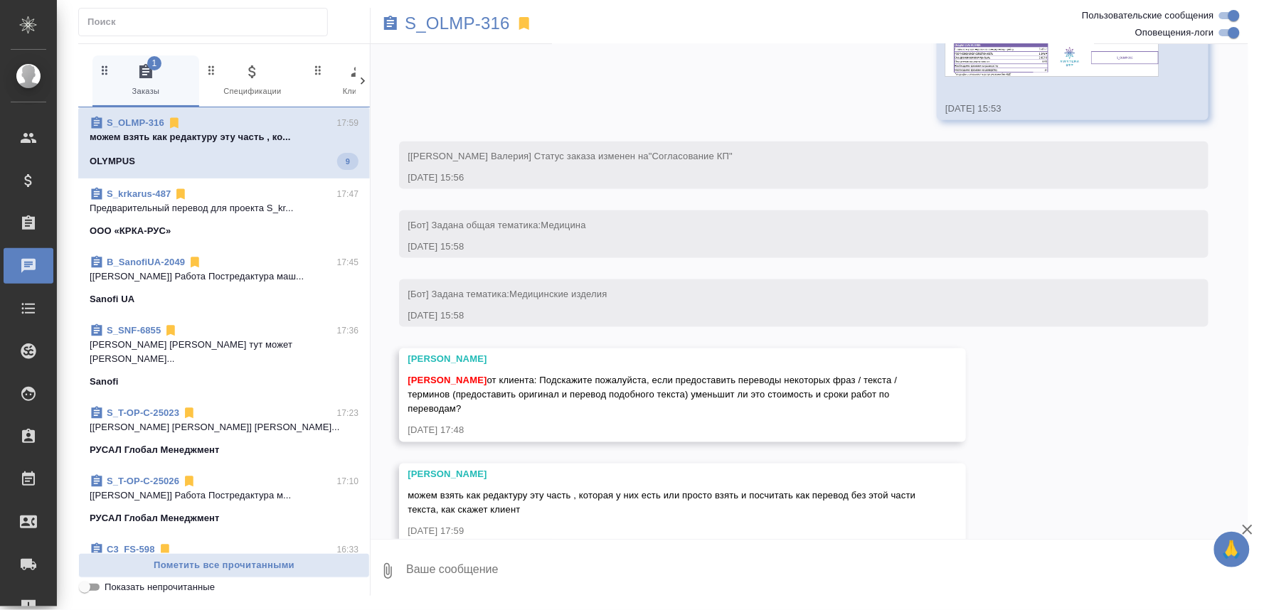
scroll to position [555, 0]
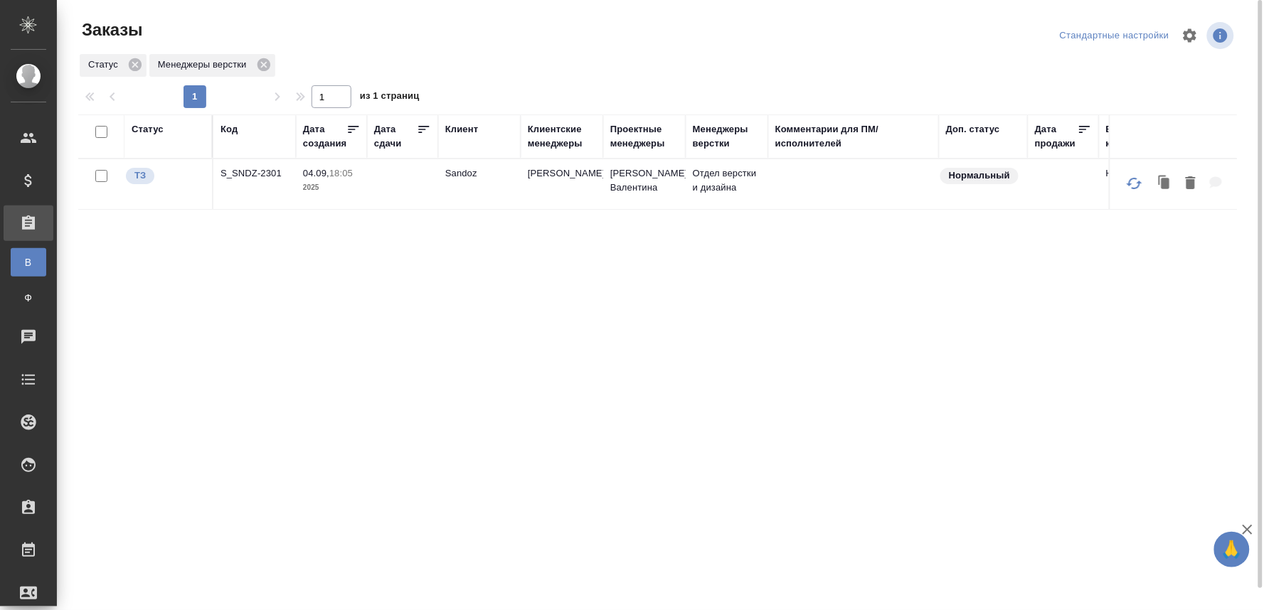
click at [245, 180] on p "S_SNDZ-2301" at bounding box center [254, 173] width 68 height 14
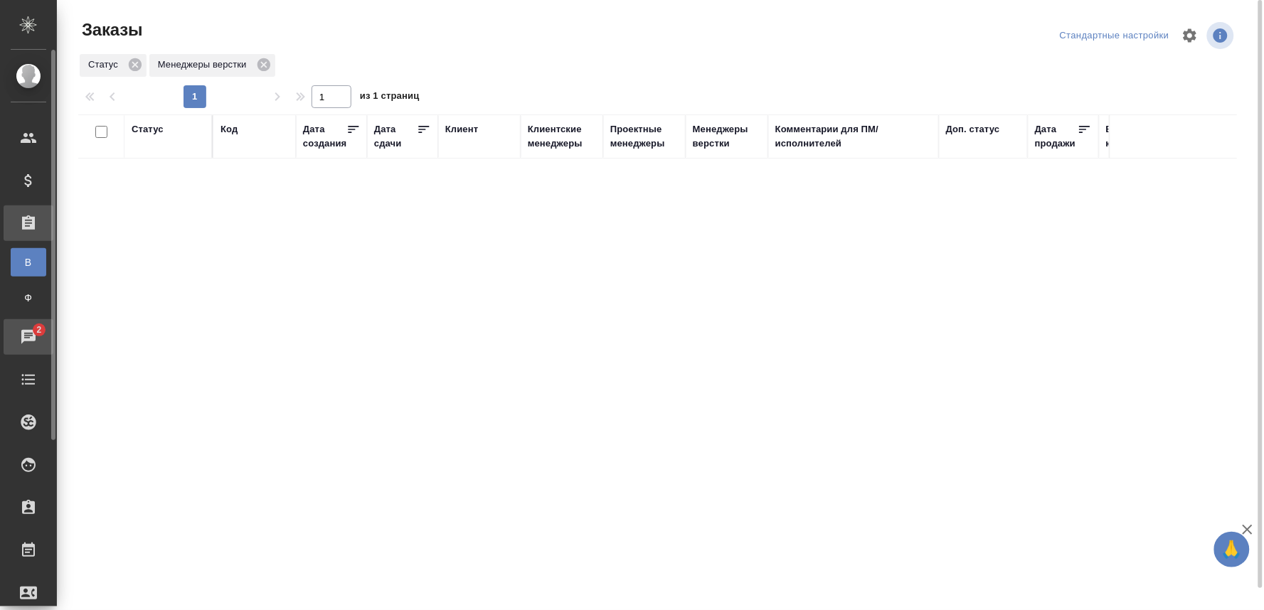
click at [30, 342] on icon at bounding box center [28, 337] width 17 height 17
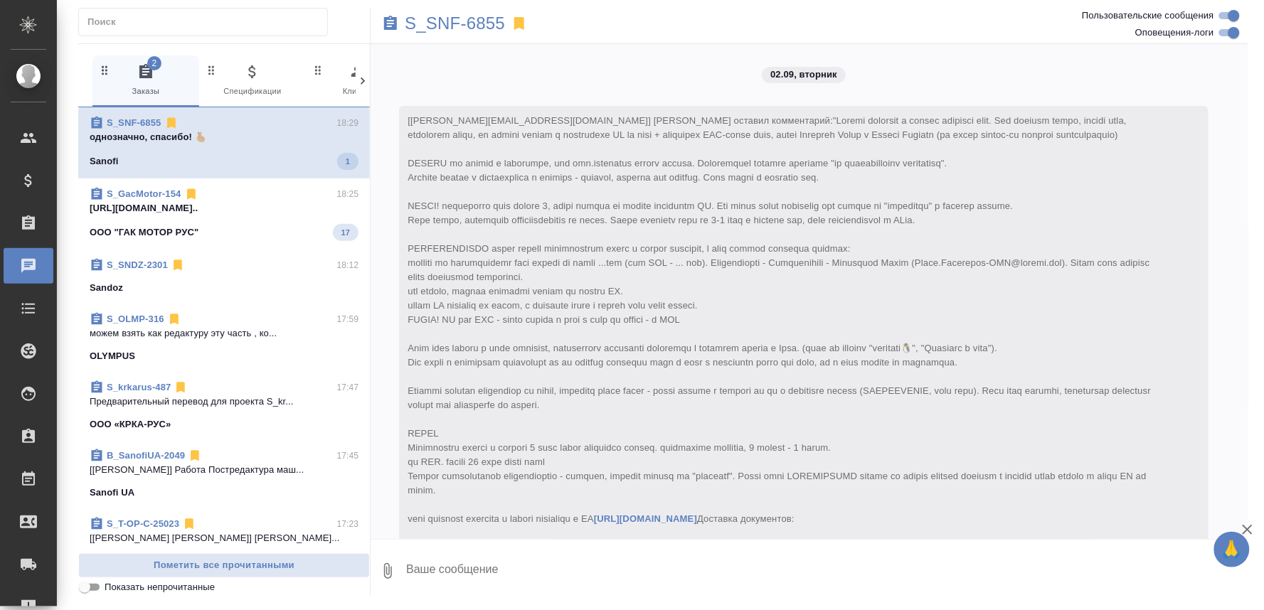
scroll to position [5585, 0]
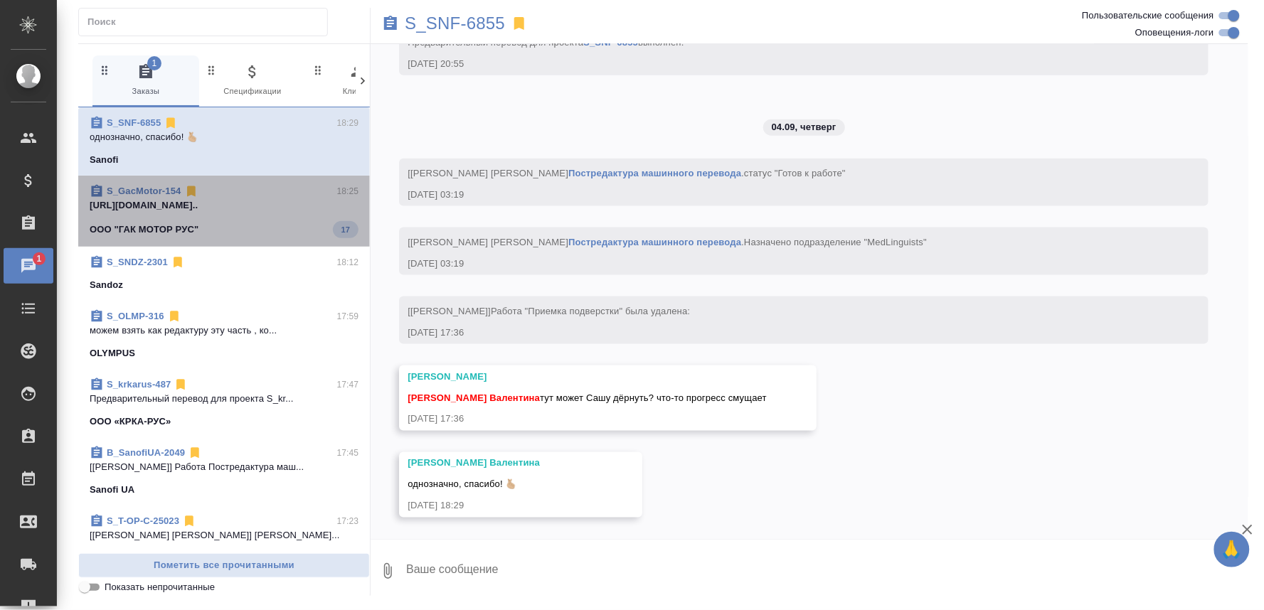
click at [263, 218] on span "S_GacMotor-154 18:25 https://drive.awatera.com/apps/files/fil... ООО "ГАК МОТОР…" at bounding box center [224, 211] width 269 height 54
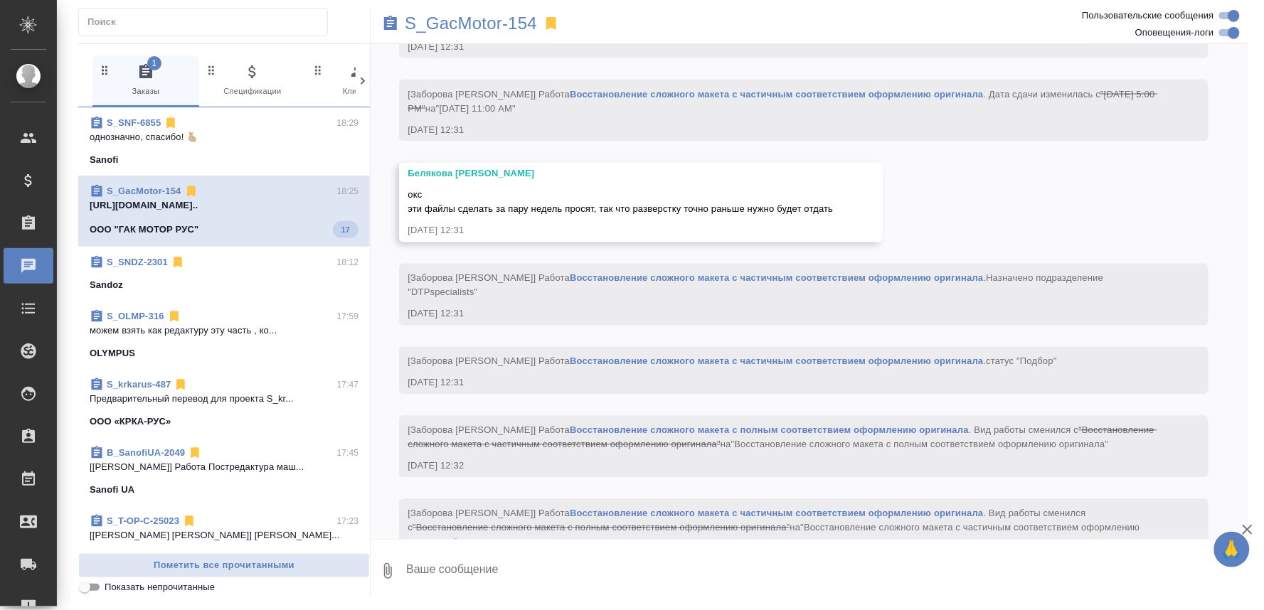
scroll to position [102503, 0]
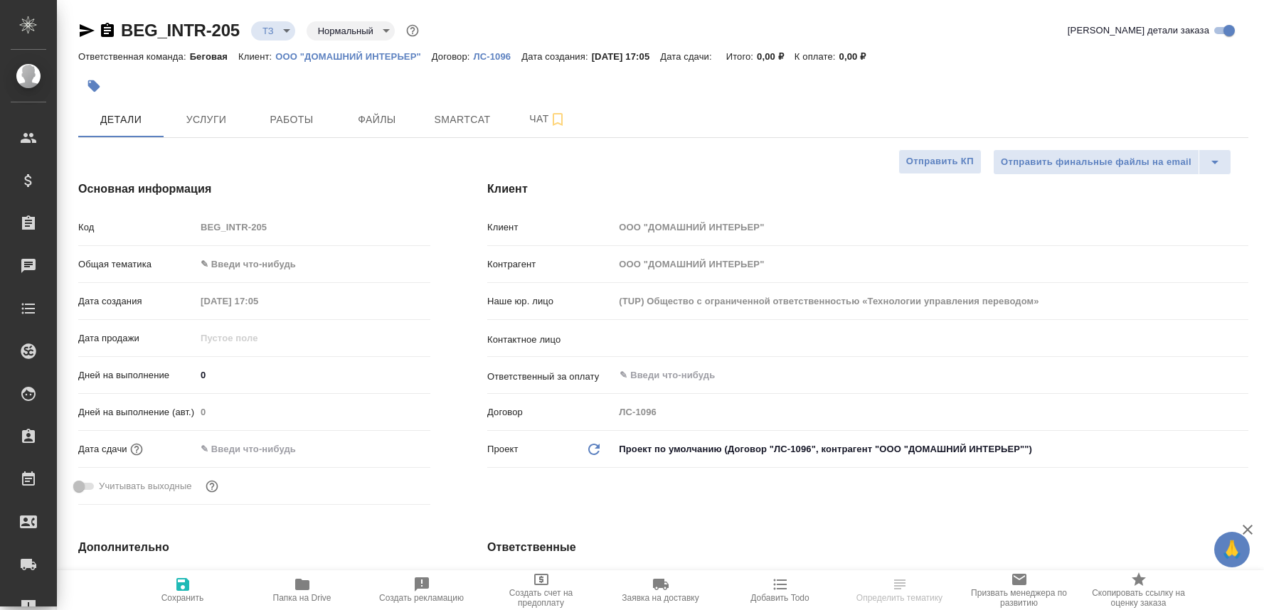
select select "RU"
click at [301, 596] on span "Папка на Drive" at bounding box center [302, 598] width 58 height 10
select select "RU"
type textarea "x"
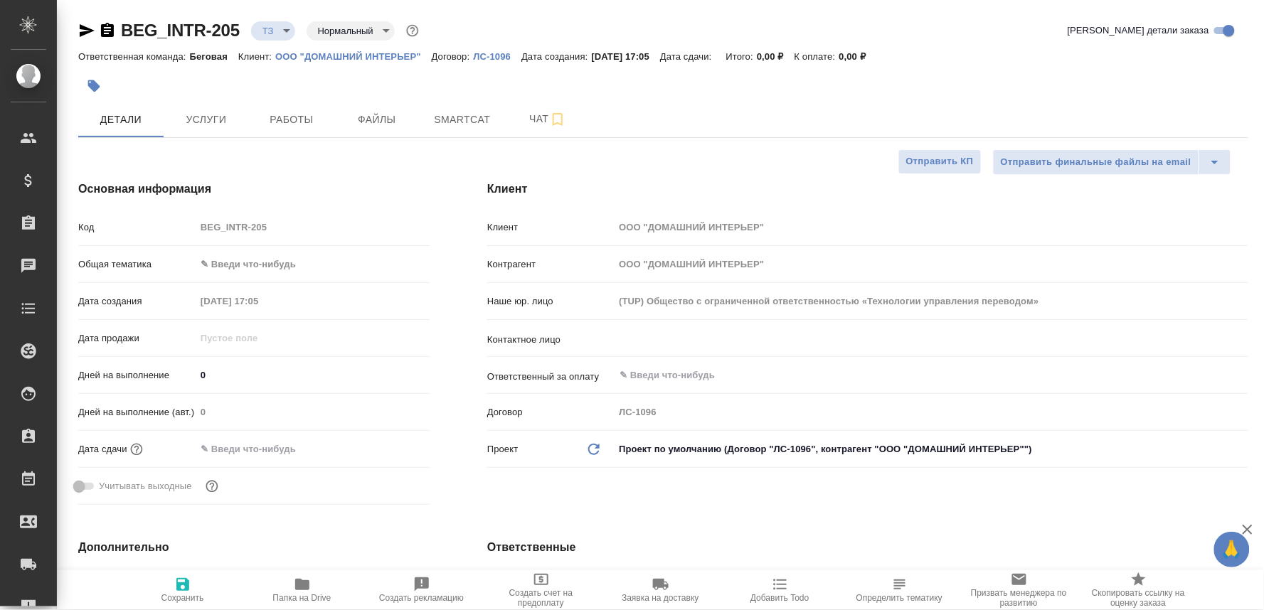
type textarea "x"
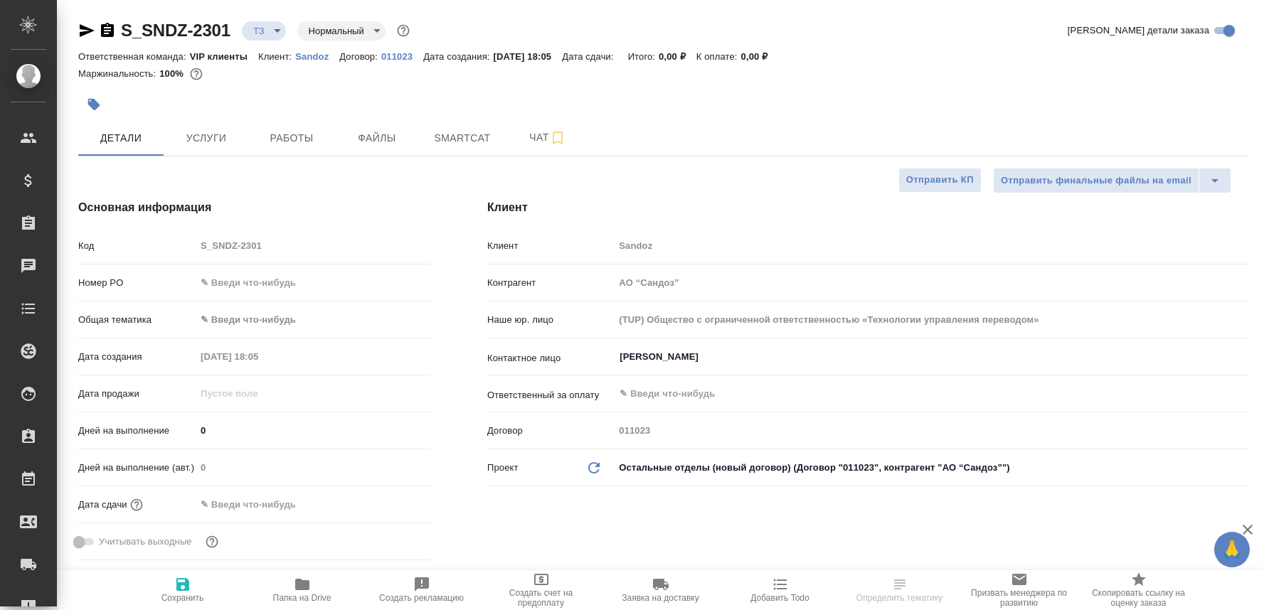
select select "RU"
click at [314, 597] on span "Папка на Drive" at bounding box center [302, 598] width 58 height 10
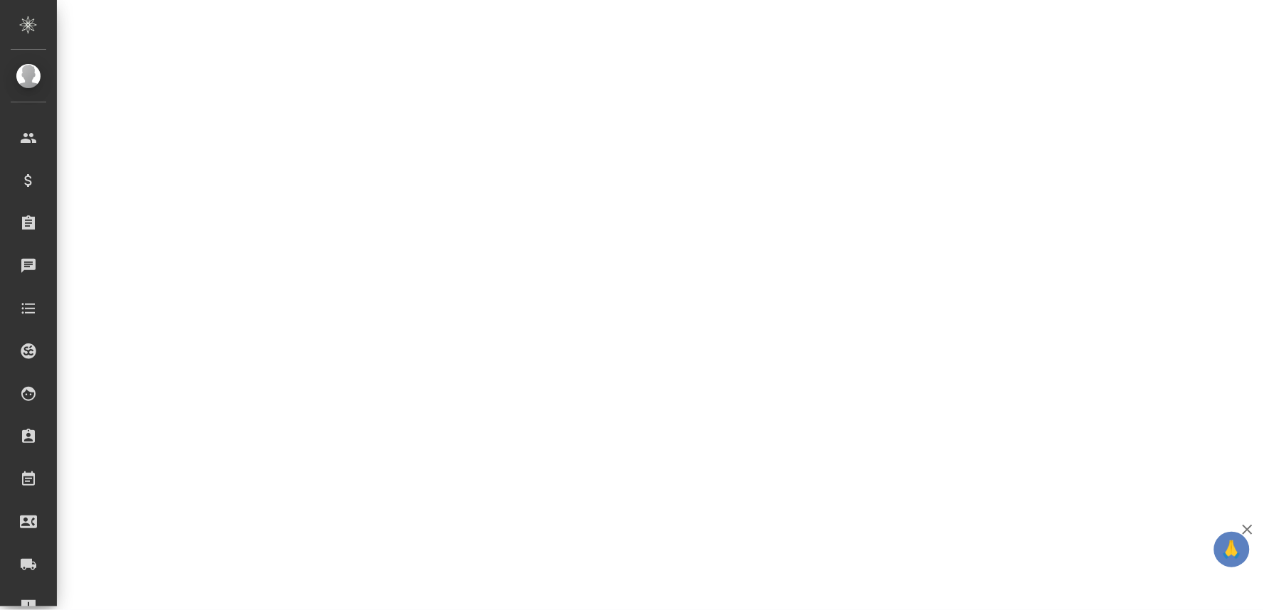
select select "RU"
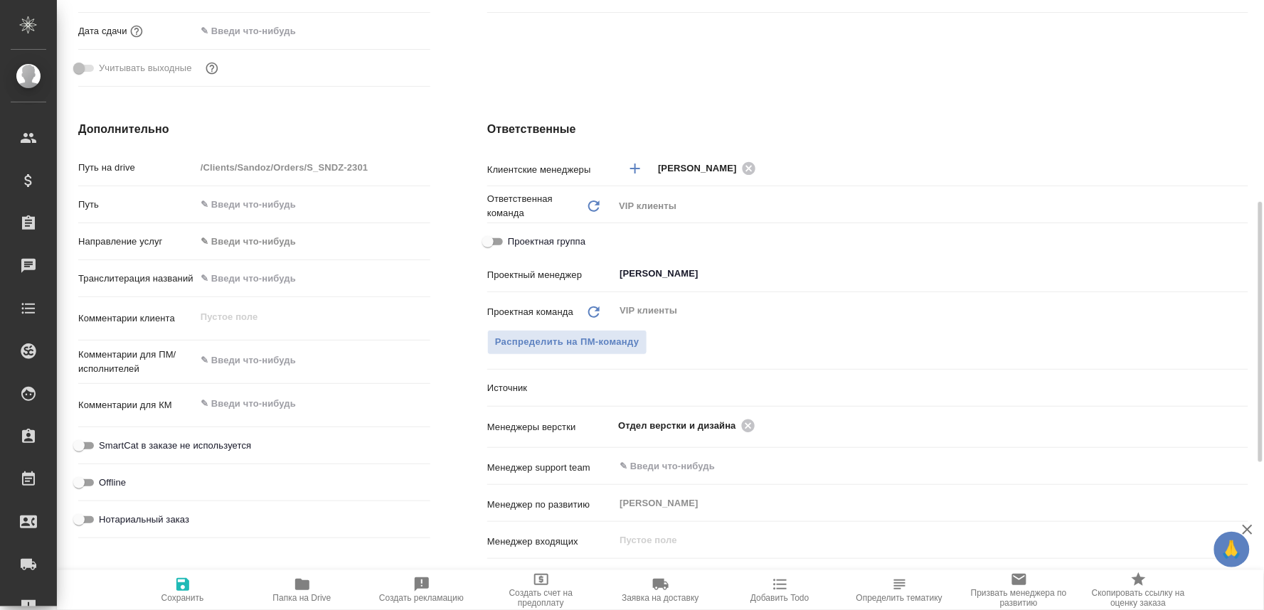
type textarea "x"
click at [742, 420] on icon at bounding box center [748, 425] width 13 height 13
type textarea "x"
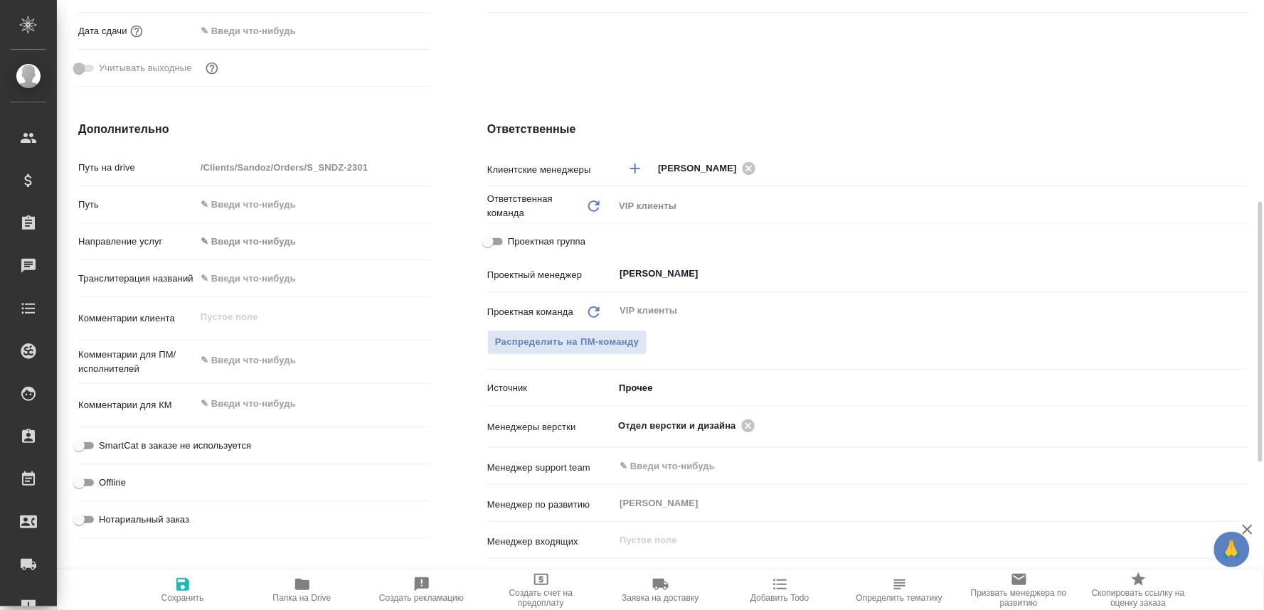
type textarea "x"
click at [737, 420] on input "text" at bounding box center [907, 425] width 578 height 17
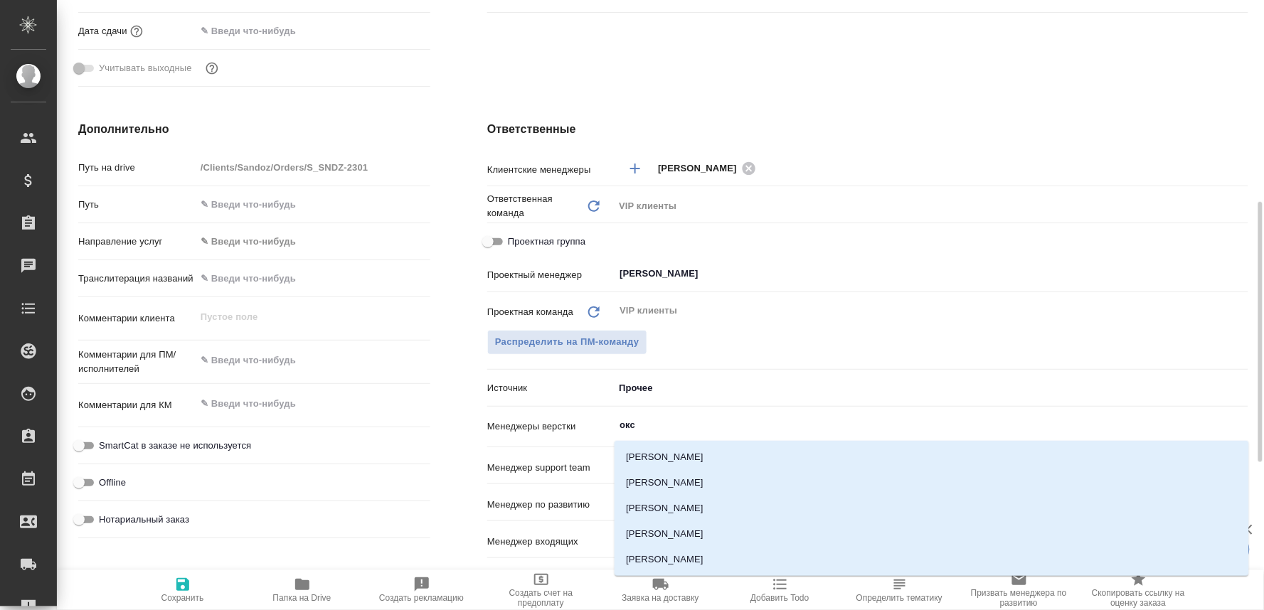
type input "оксю"
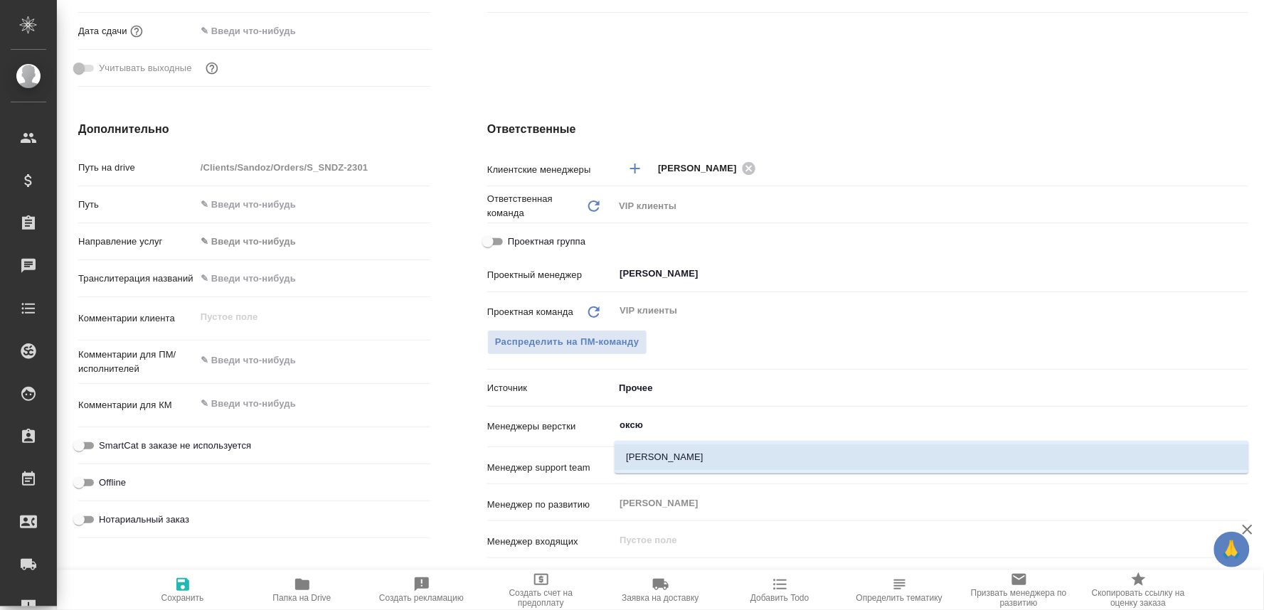
click at [686, 452] on li "Оксютович Ирина" at bounding box center [931, 457] width 634 height 26
type textarea "x"
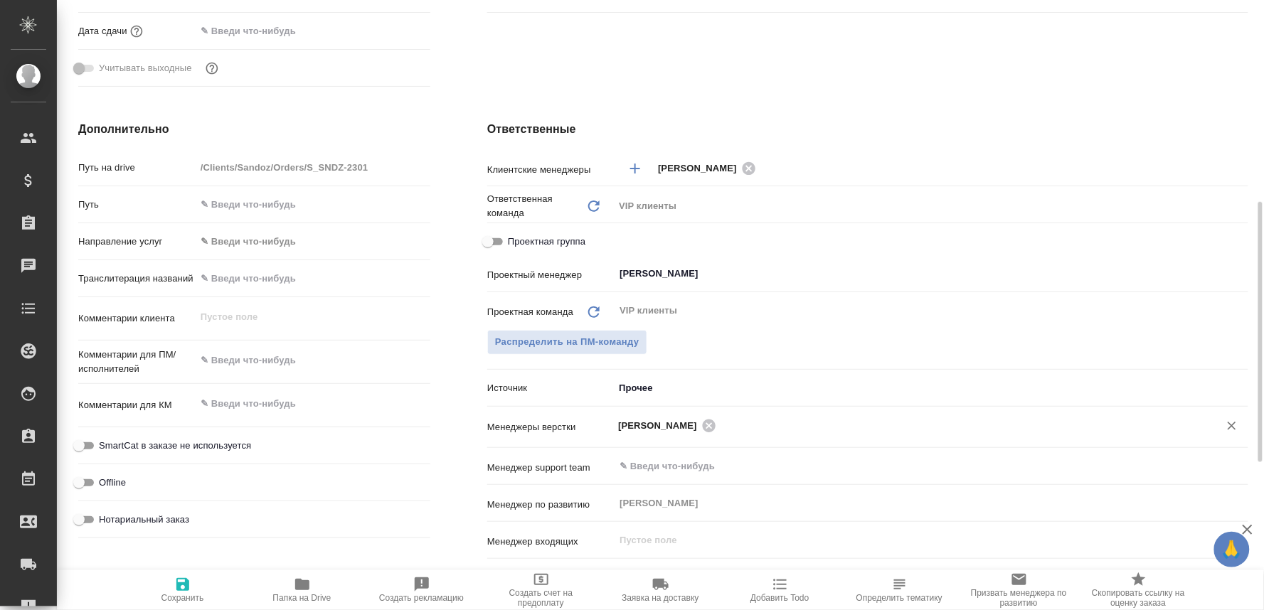
click at [178, 578] on icon "button" at bounding box center [182, 584] width 13 height 13
type textarea "x"
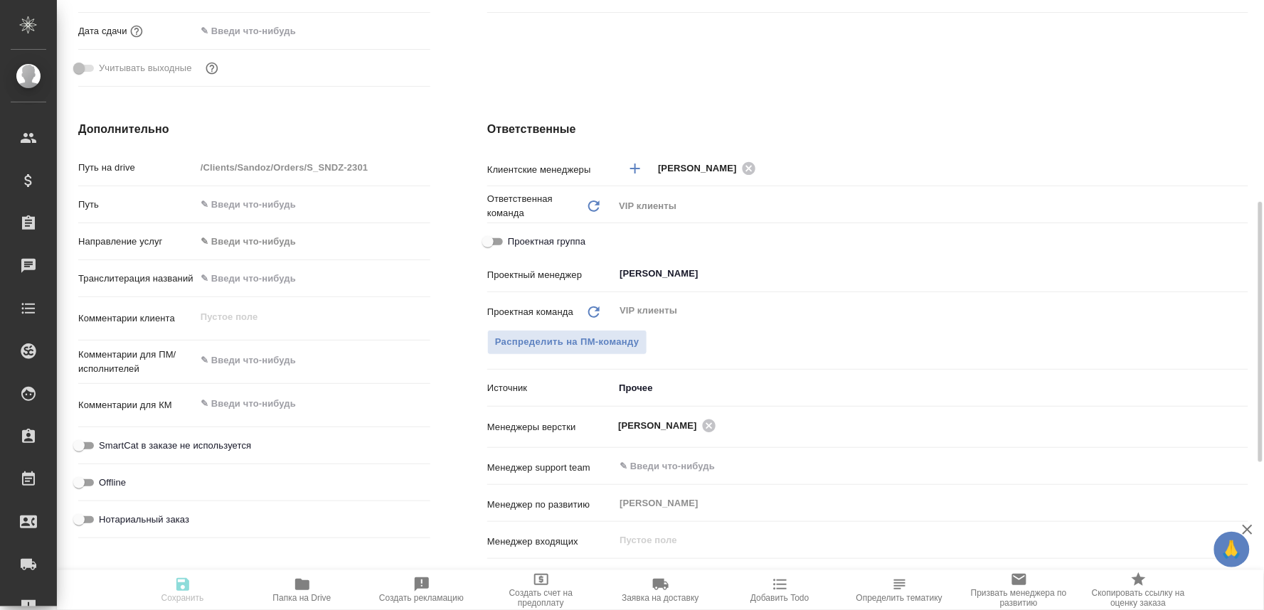
type textarea "x"
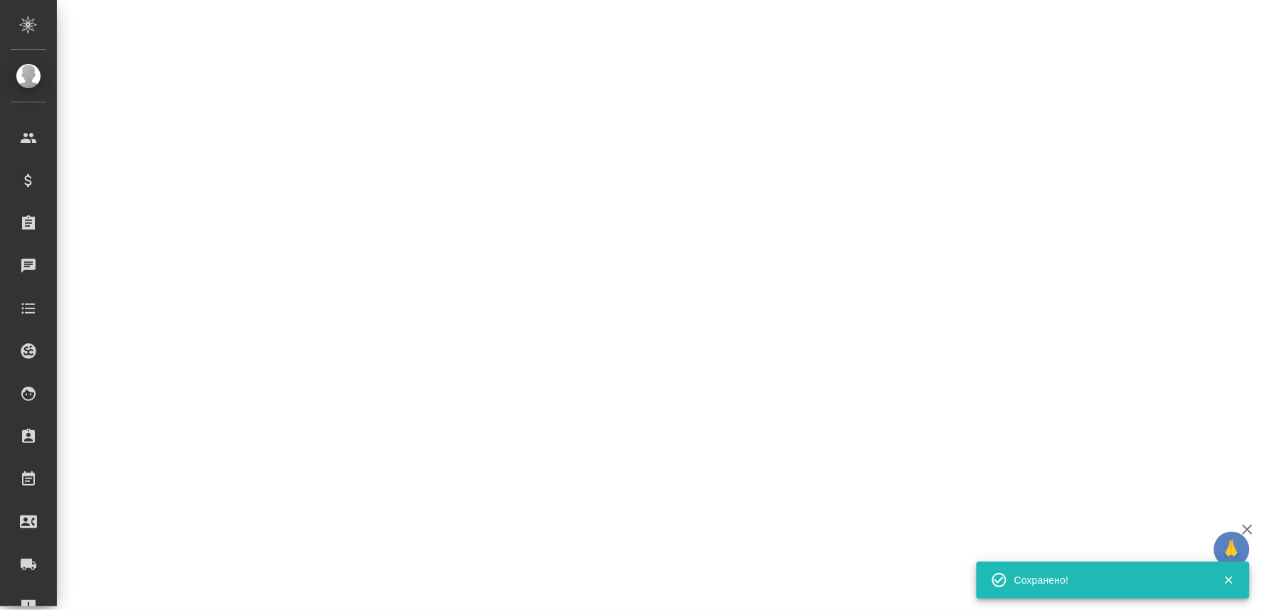
select select "RU"
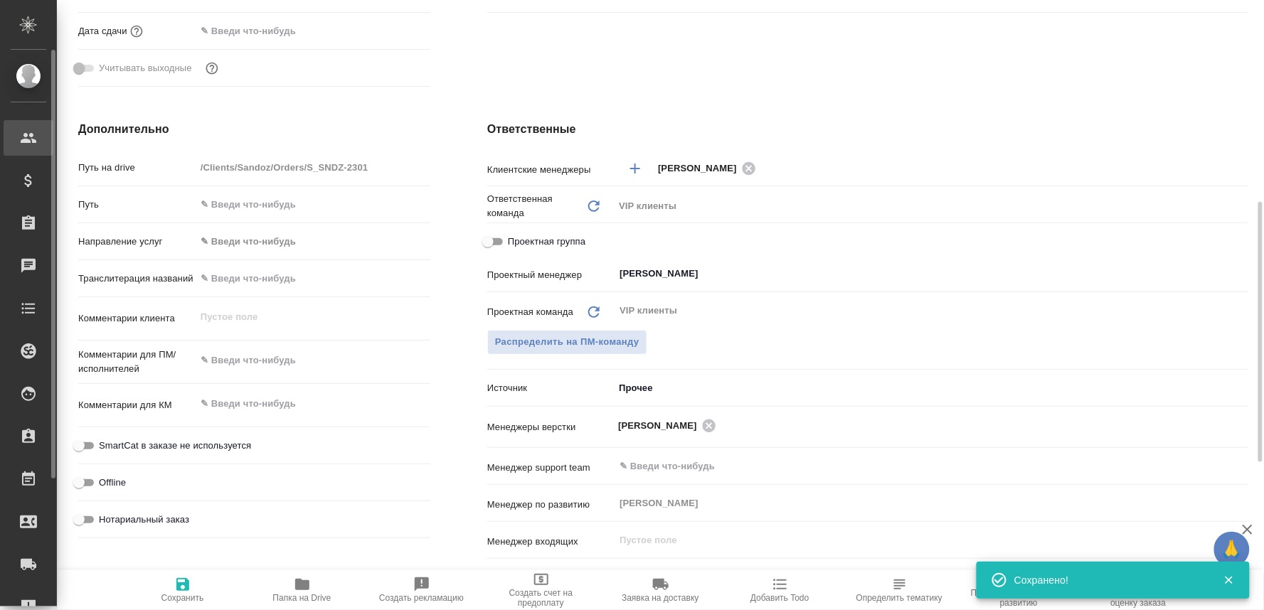
type textarea "x"
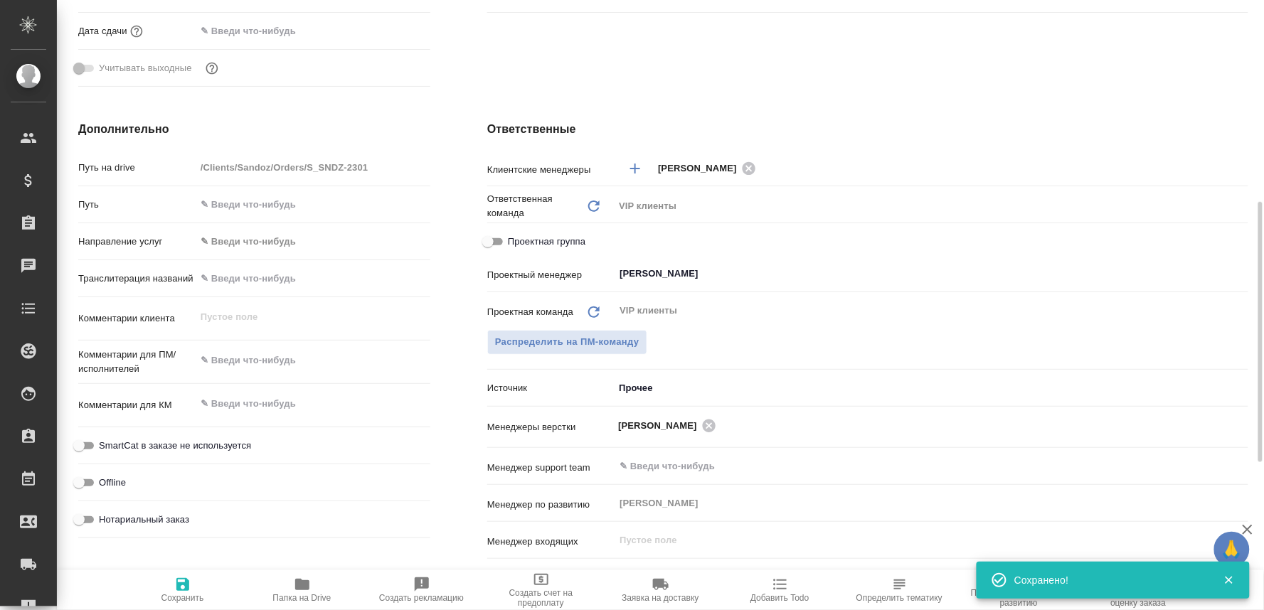
type textarea "x"
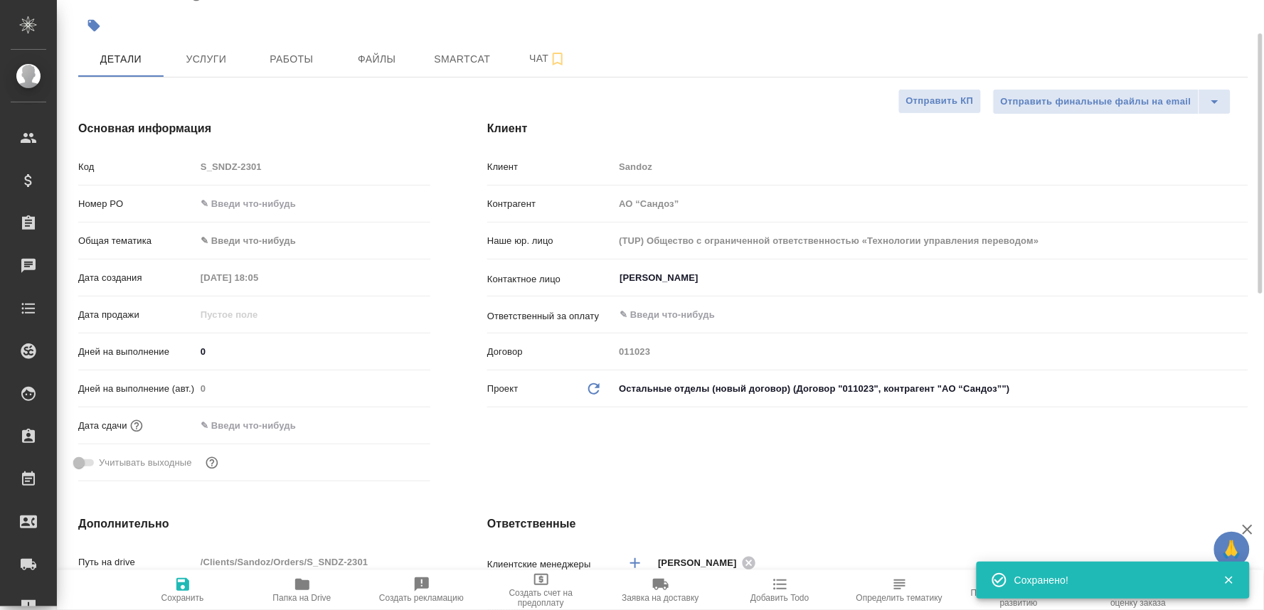
scroll to position [0, 0]
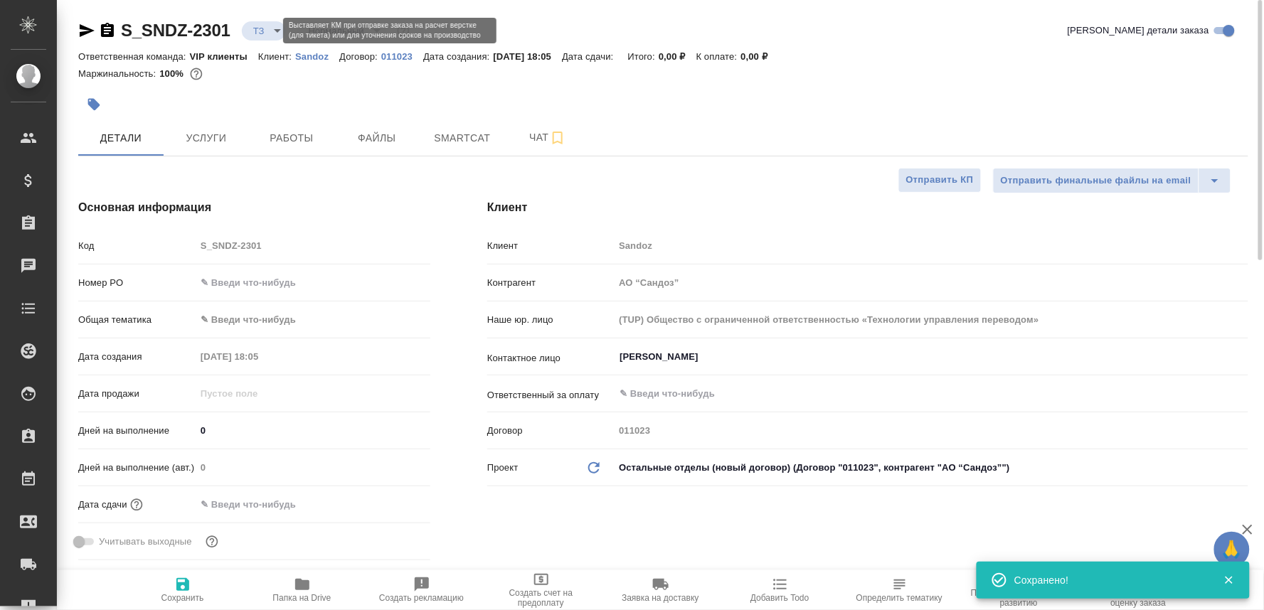
click at [268, 24] on body "🙏 .cls-1 fill:#fff; AWATERA Oksiutovich Irina Клиенты Спецификации Заказы 0 Чат…" at bounding box center [632, 305] width 1264 height 610
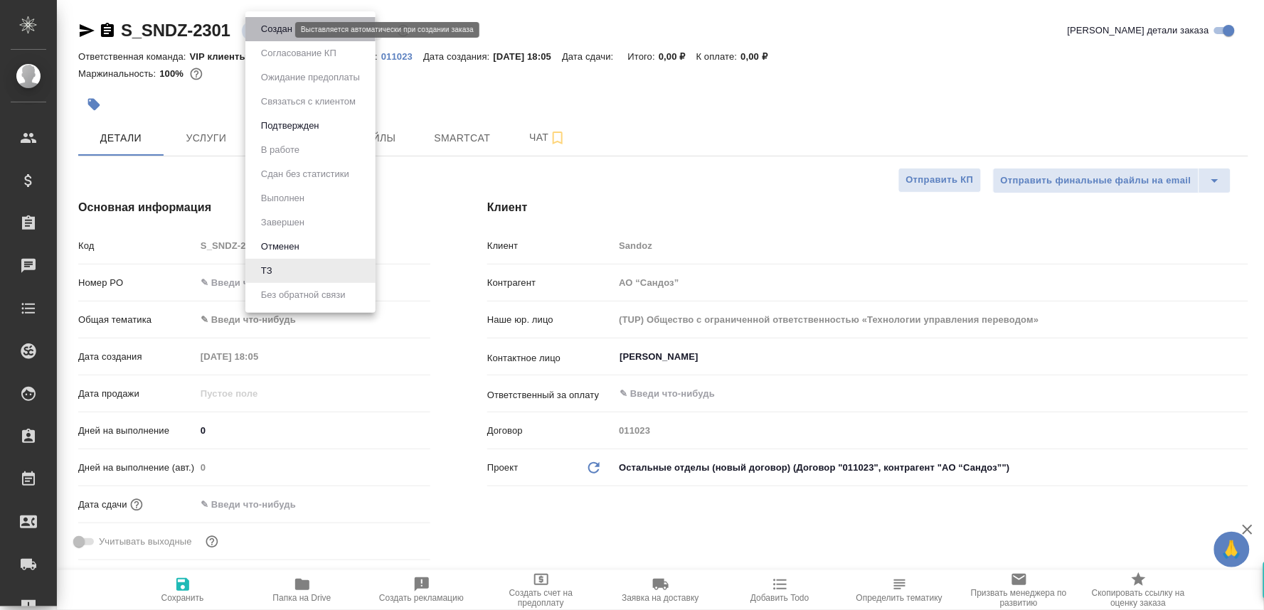
click at [268, 24] on button "Создан" at bounding box center [277, 29] width 40 height 16
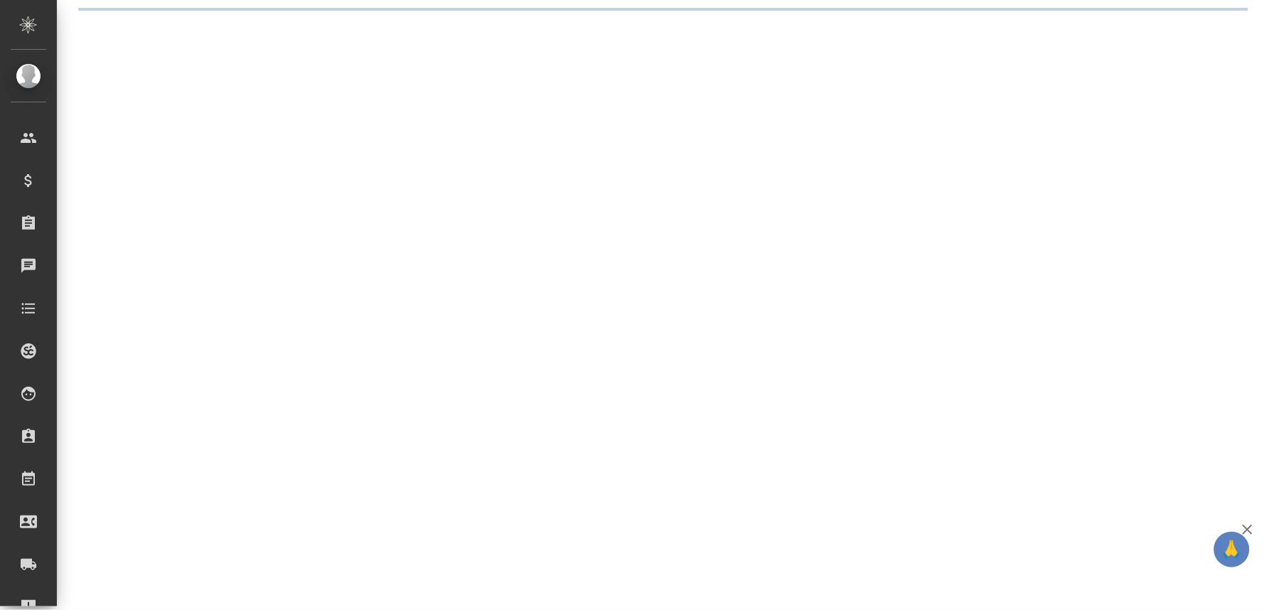
select select "RU"
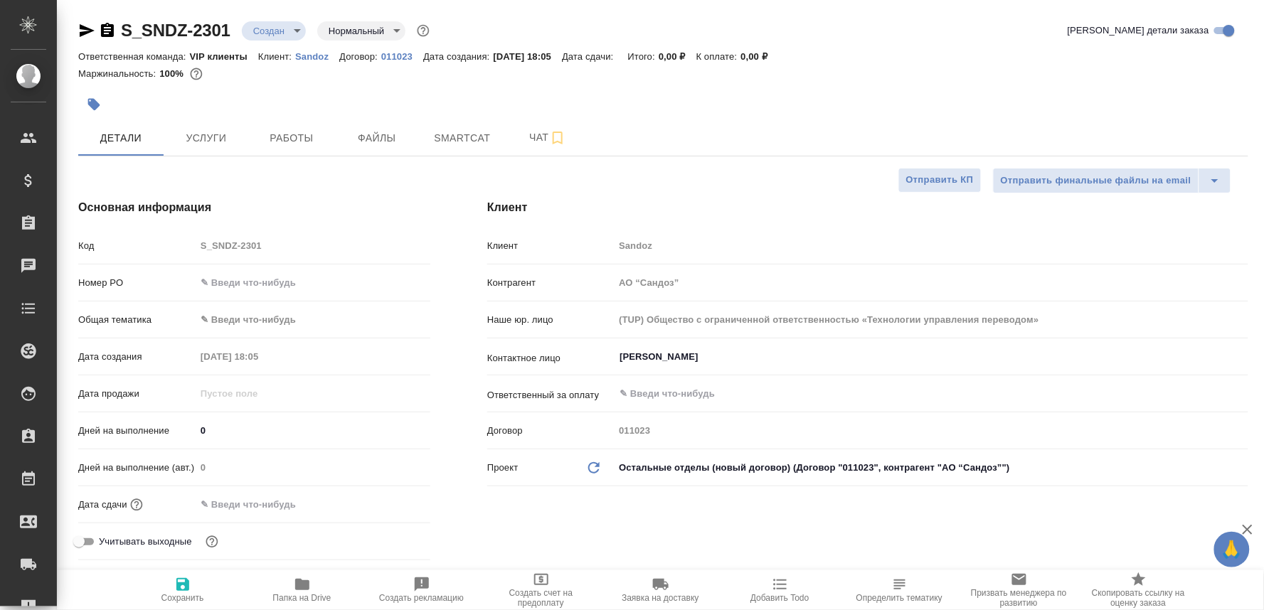
type textarea "x"
click at [108, 23] on icon "button" at bounding box center [107, 30] width 17 height 17
type textarea "x"
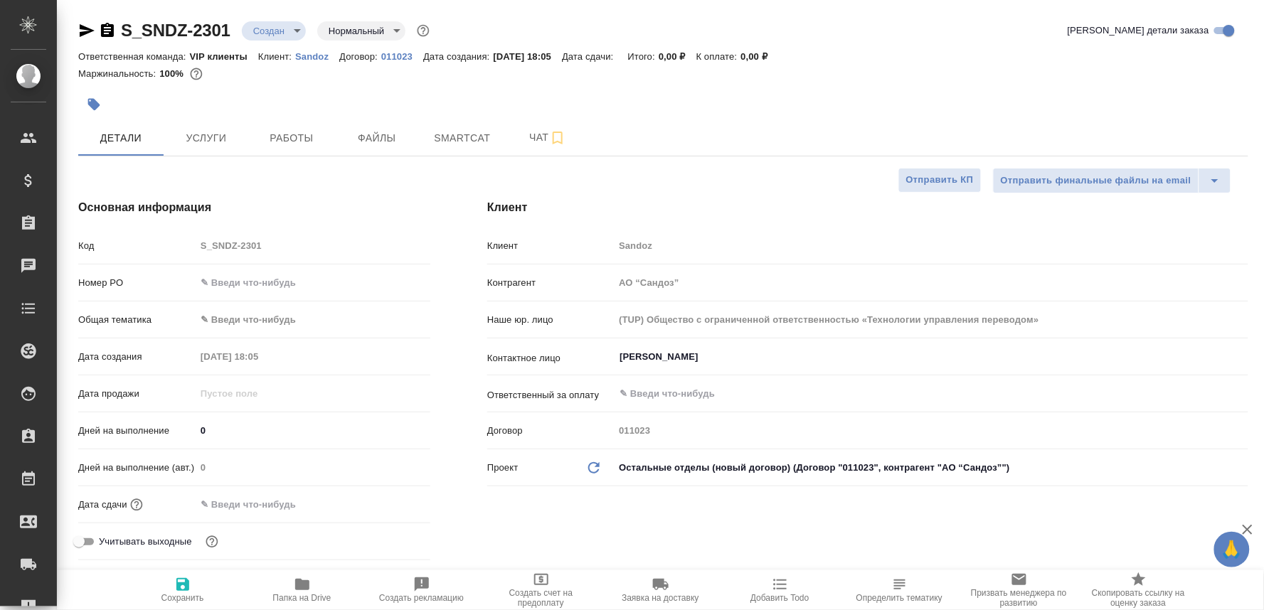
type textarea "x"
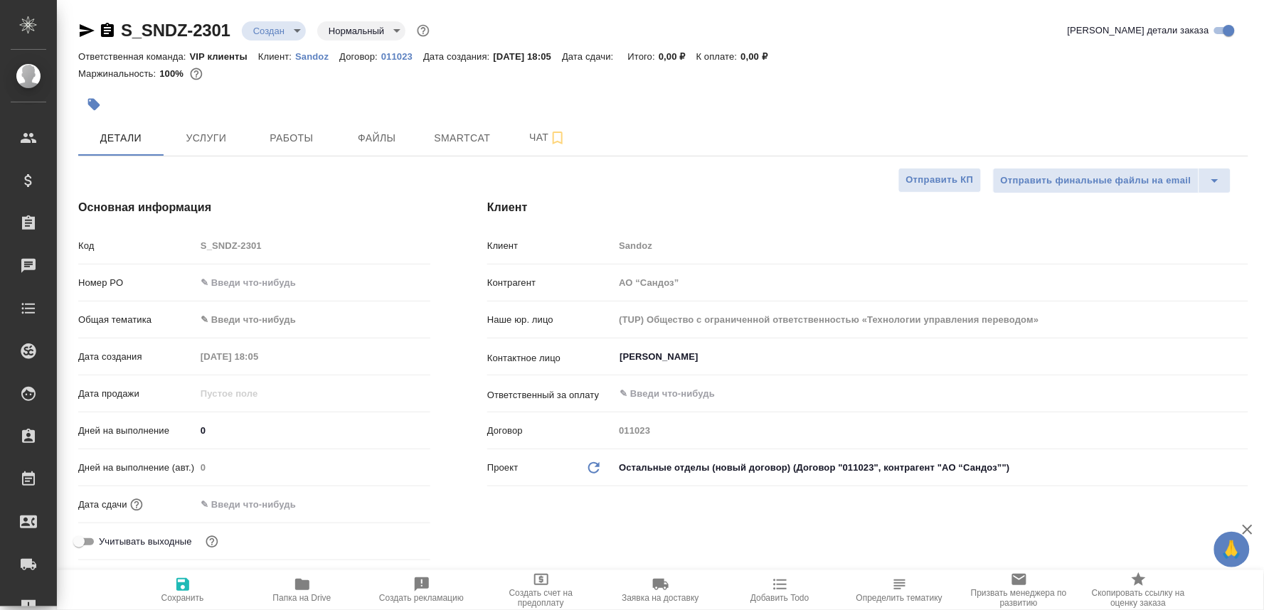
type textarea "x"
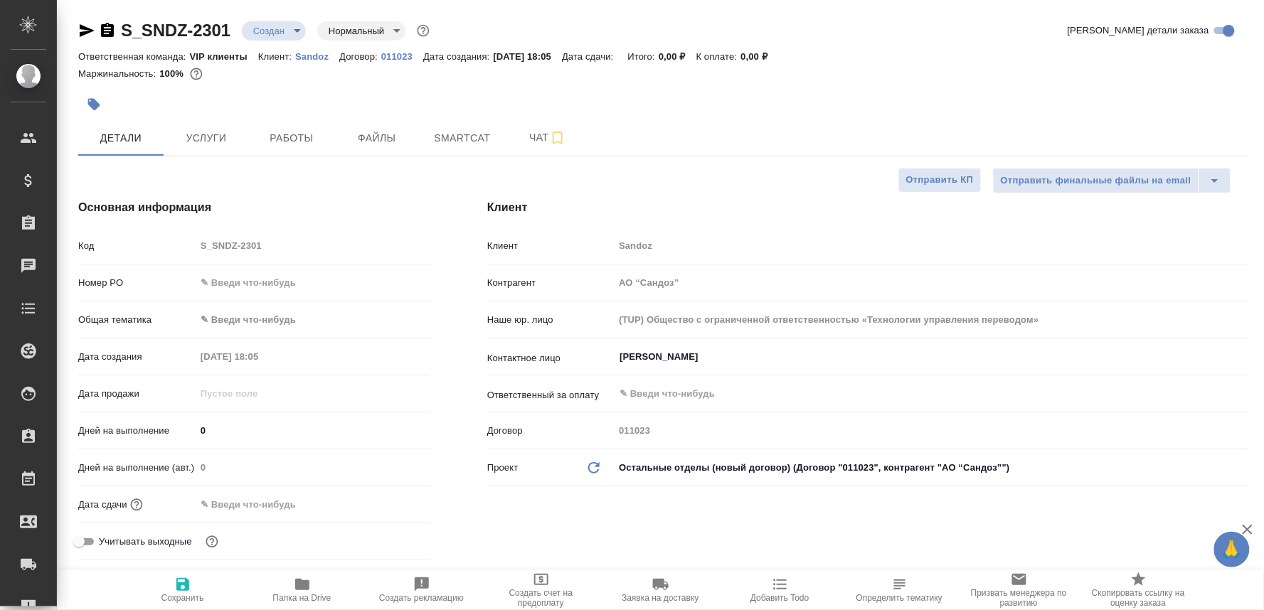
type textarea "x"
click at [104, 28] on icon "button" at bounding box center [107, 30] width 13 height 14
type textarea "x"
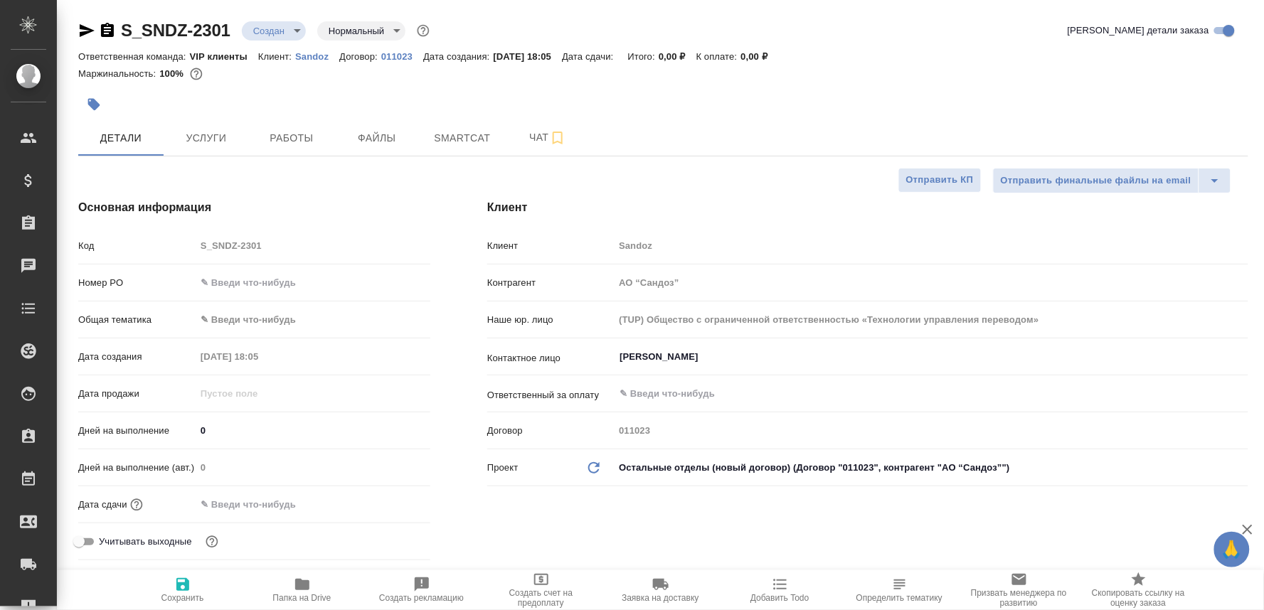
type textarea "x"
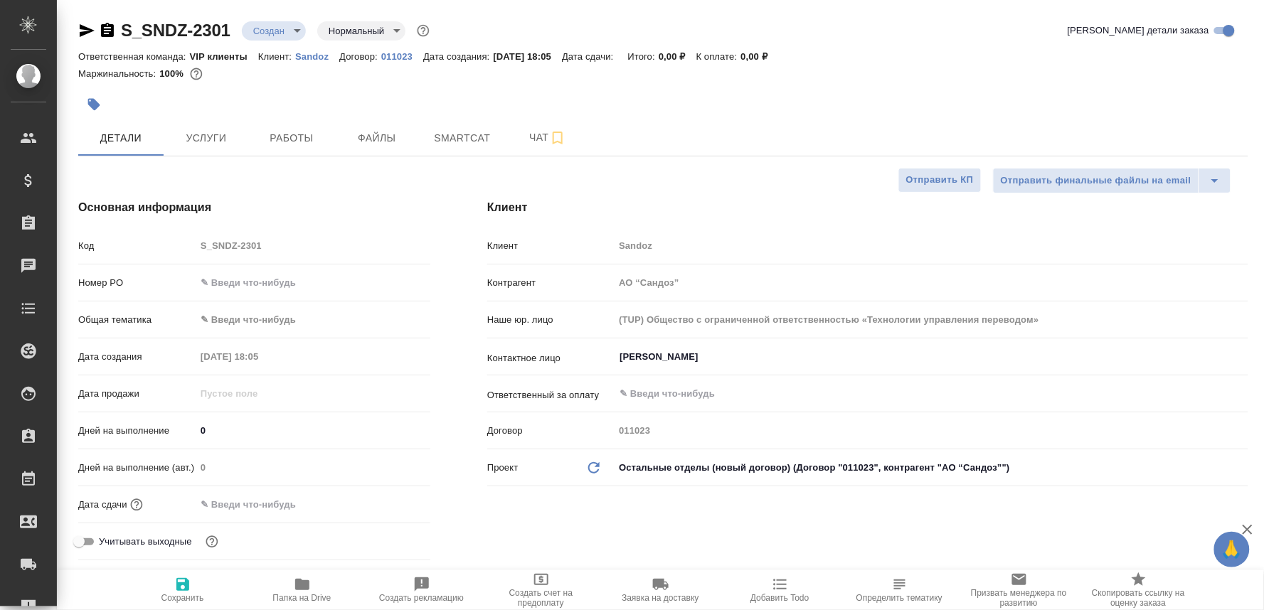
type textarea "x"
click at [529, 137] on span "Чат" at bounding box center [547, 138] width 68 height 18
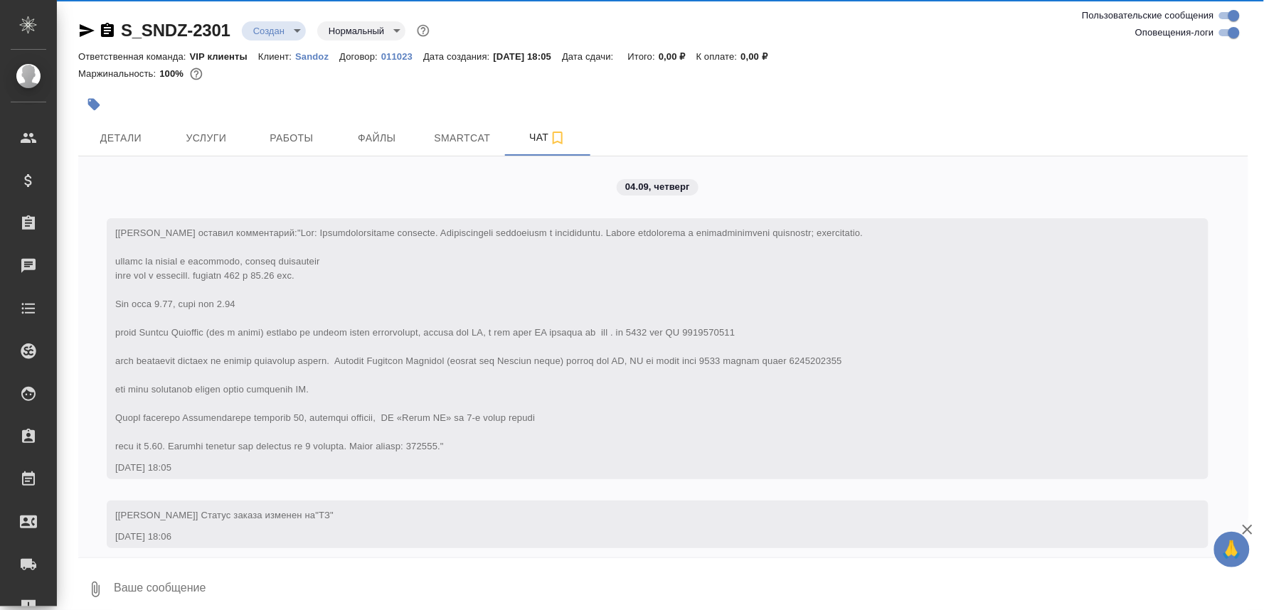
scroll to position [149, 0]
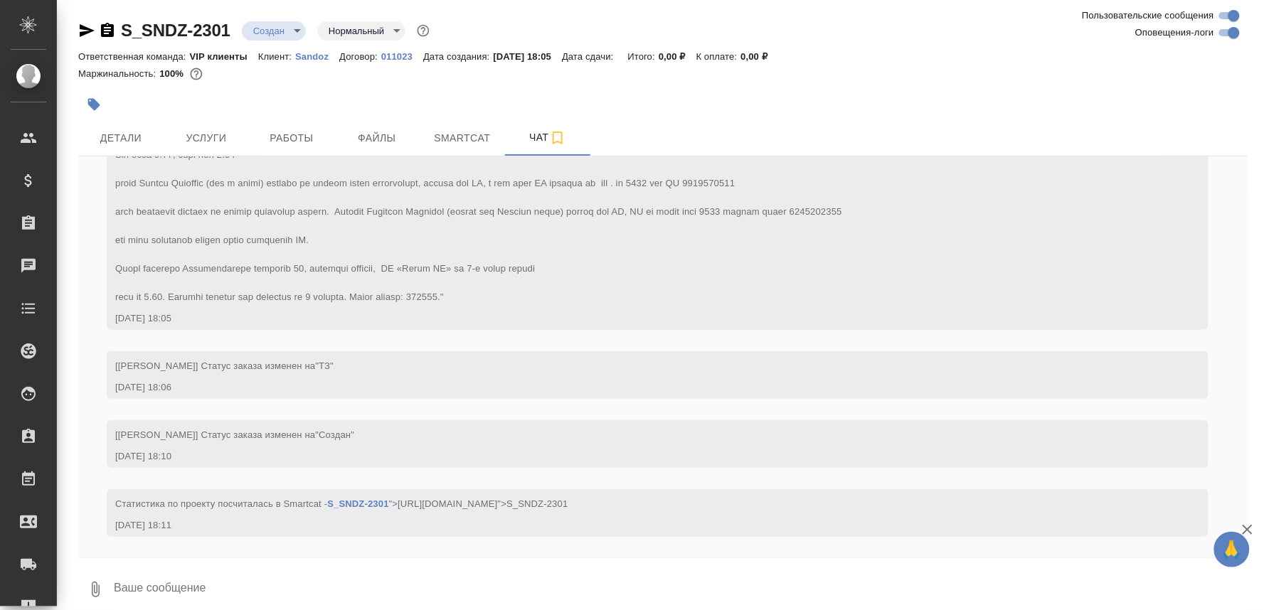
click at [142, 590] on textarea at bounding box center [680, 589] width 1136 height 48
paste textarea
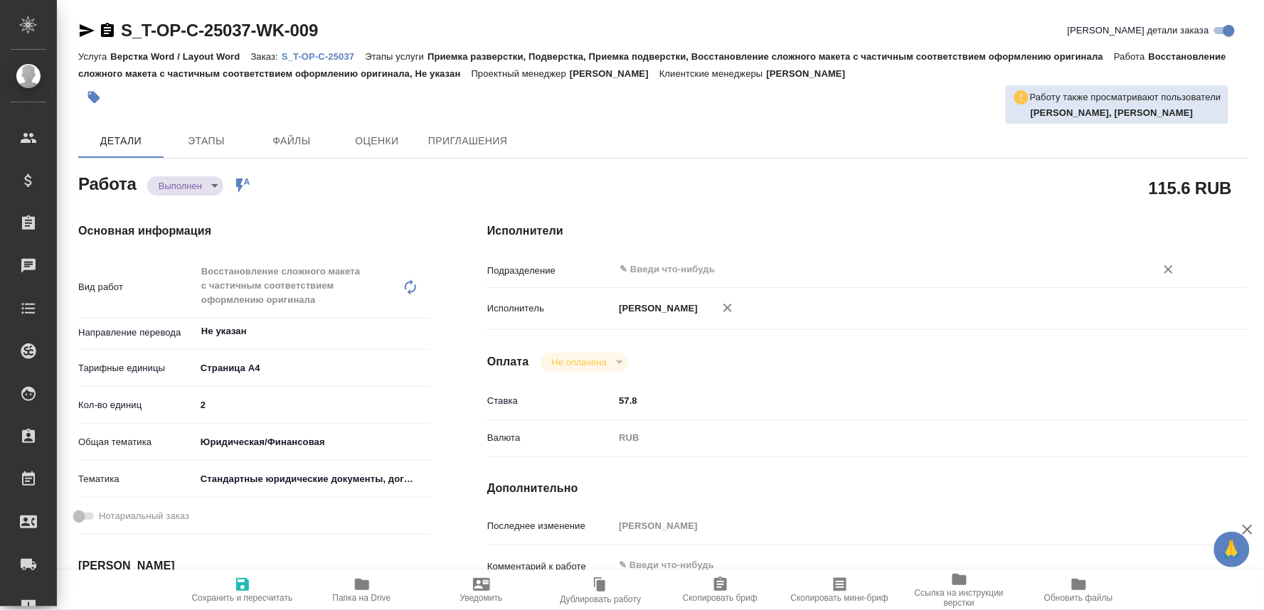
click at [683, 266] on input "text" at bounding box center [875, 269] width 515 height 17
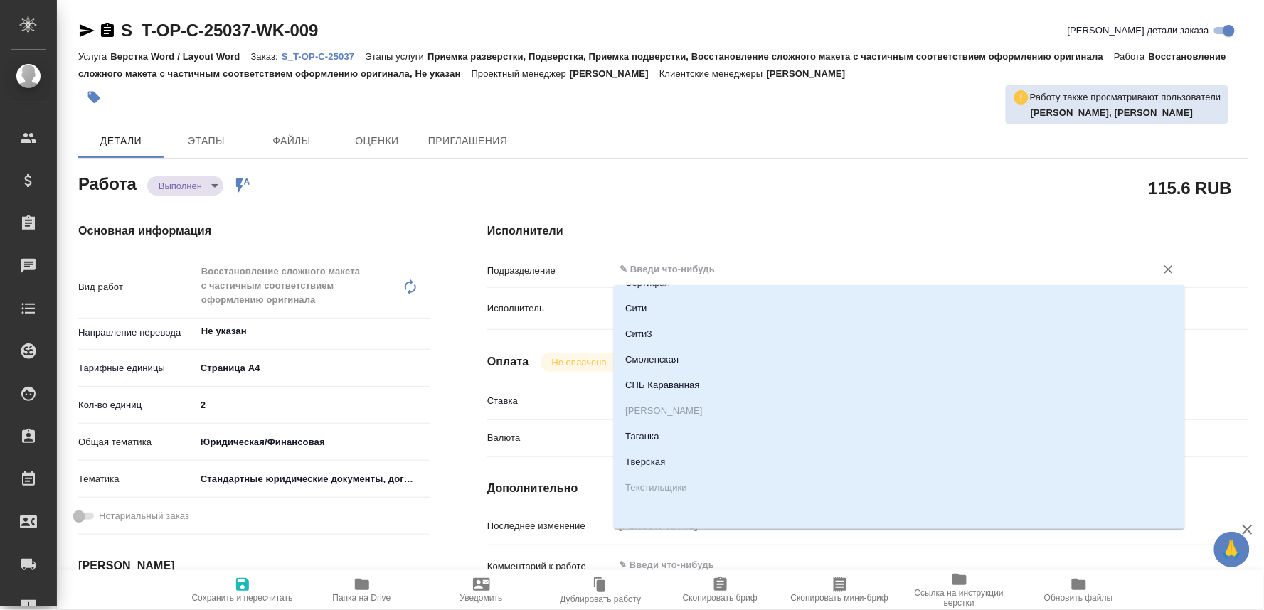
scroll to position [1501, 0]
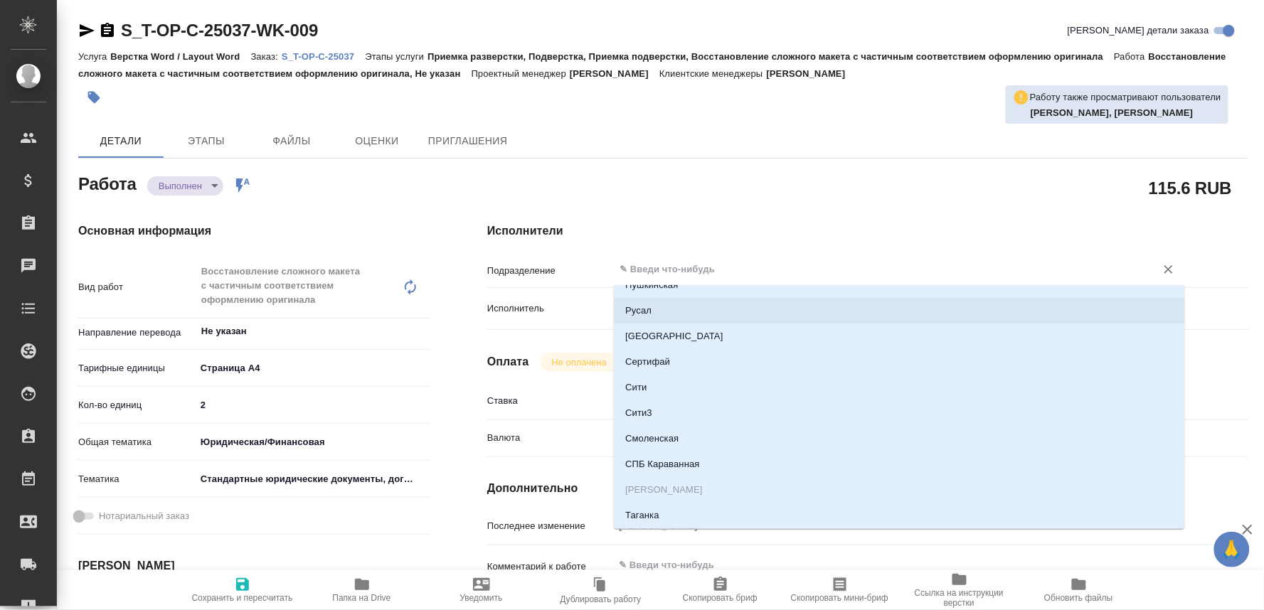
click at [647, 303] on li "Русал" at bounding box center [899, 311] width 571 height 26
type input "Русал"
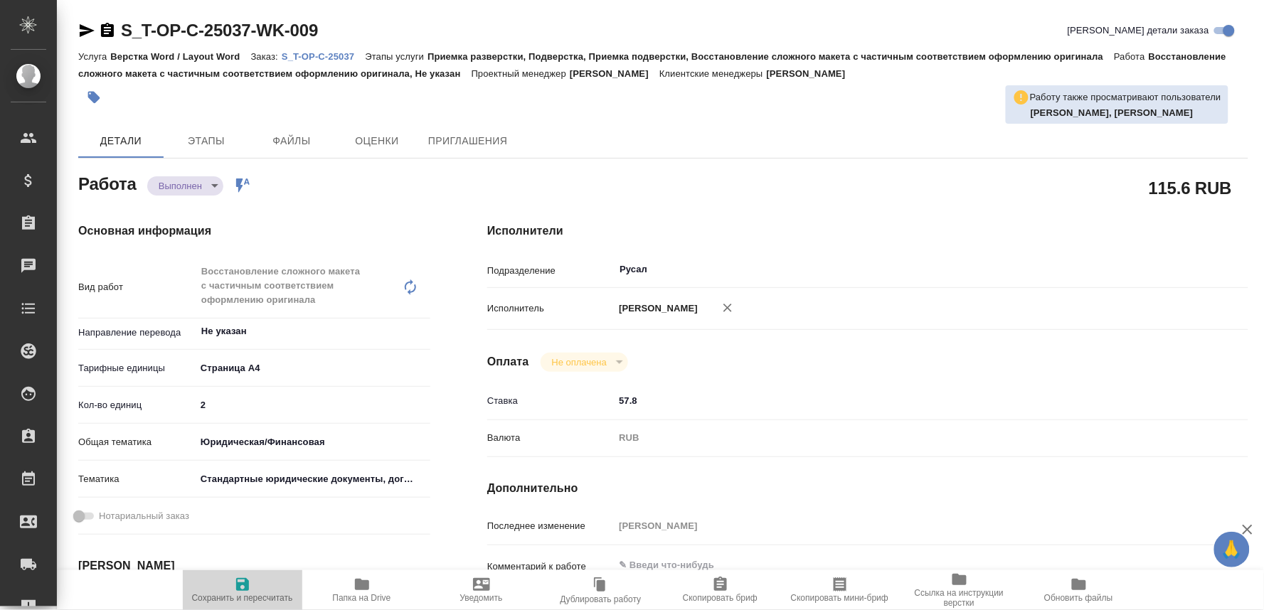
click at [240, 593] on span "Сохранить и пересчитать" at bounding box center [242, 598] width 101 height 10
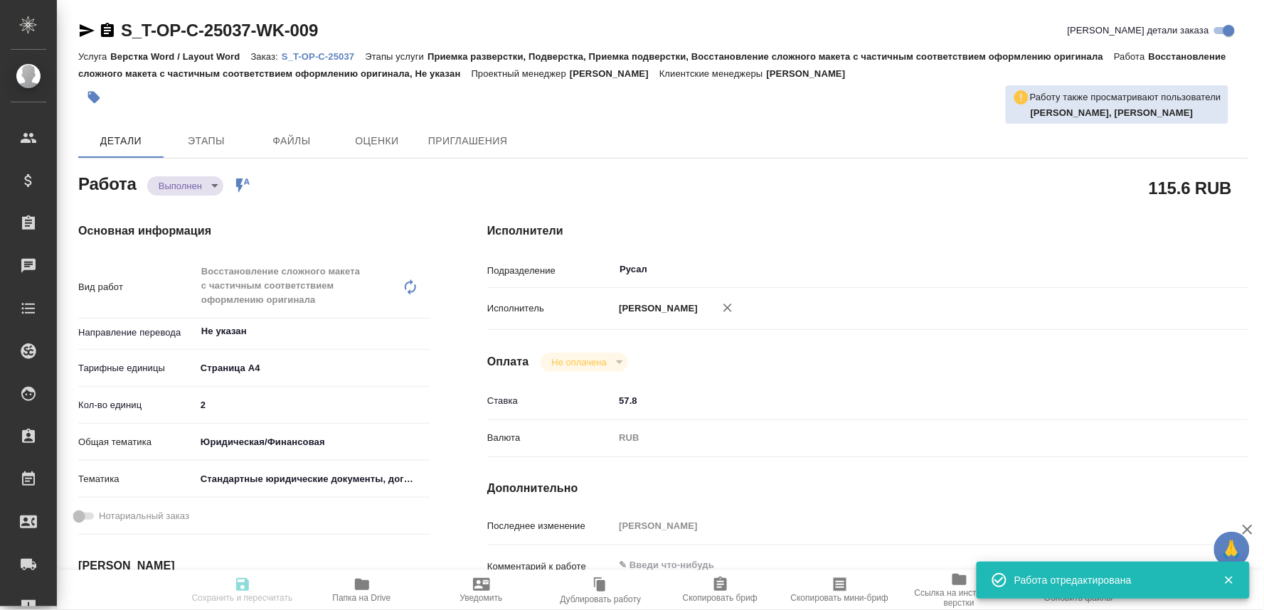
type input "completed"
type input "Не указан"
type input "5f036ec4e16dec2d6b59c8ff"
type input "2"
type input "yr-fn"
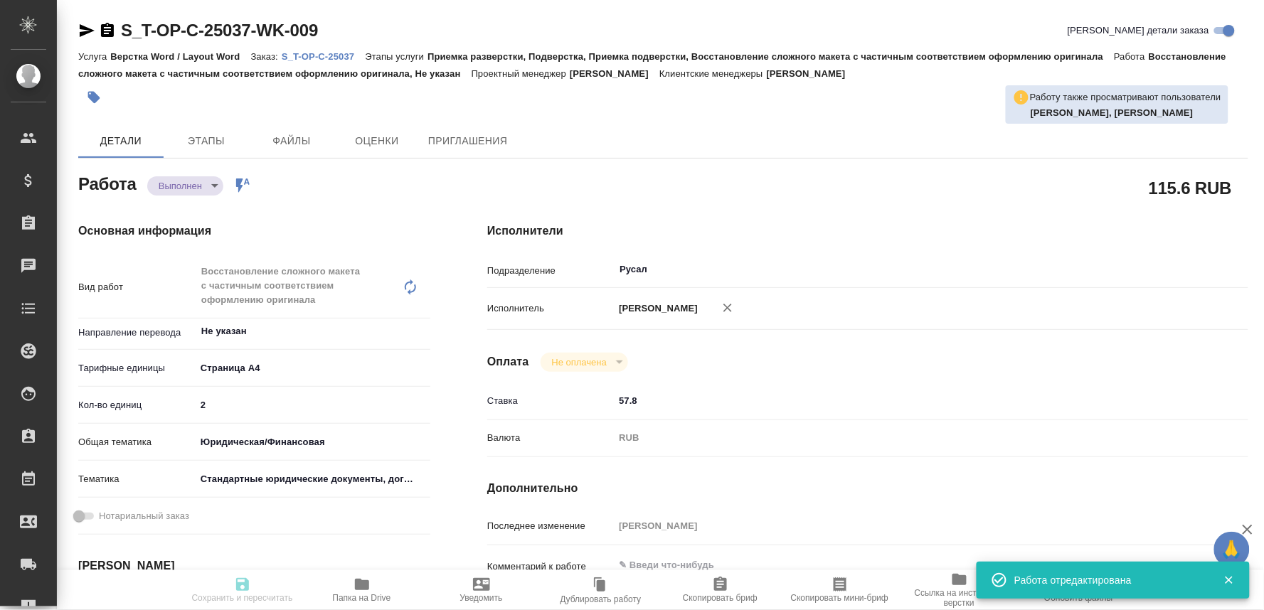
type input "5f647205b73bc97568ca66bf"
type input "[DATE] 18:00"
type input "[DATE] 18:30"
type input "[DATE] 18:10"
type input "[DATE] 11:30"
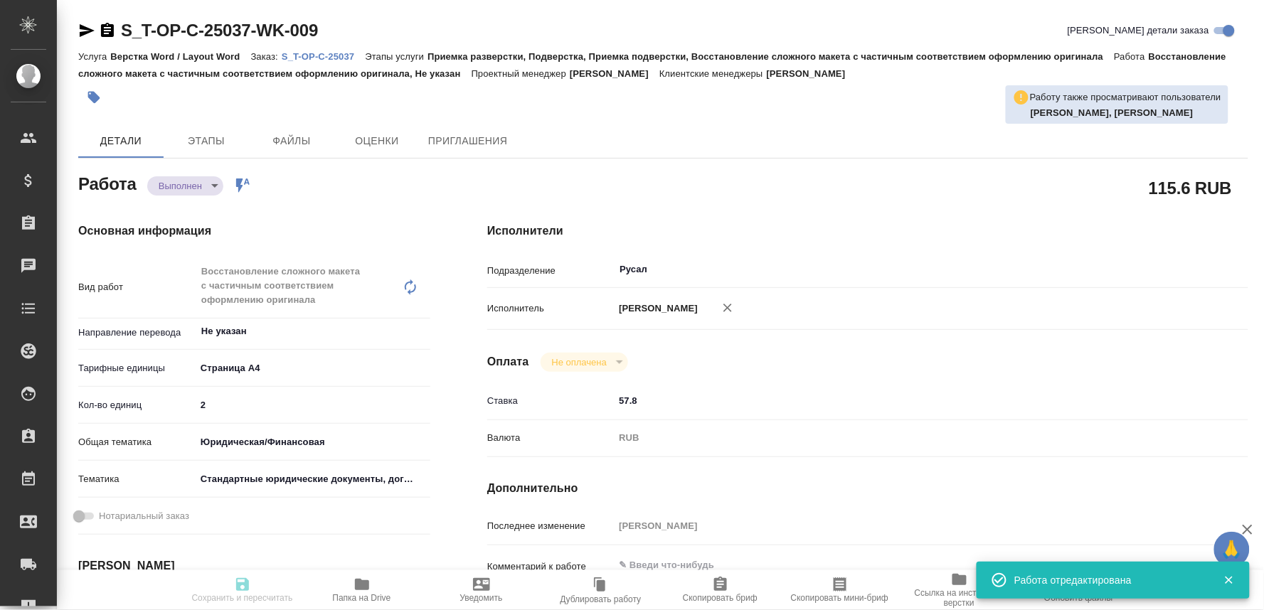
type input "Русал"
type input "notPayed"
type input "57.8"
type input "RUB"
type input "[PERSON_NAME]"
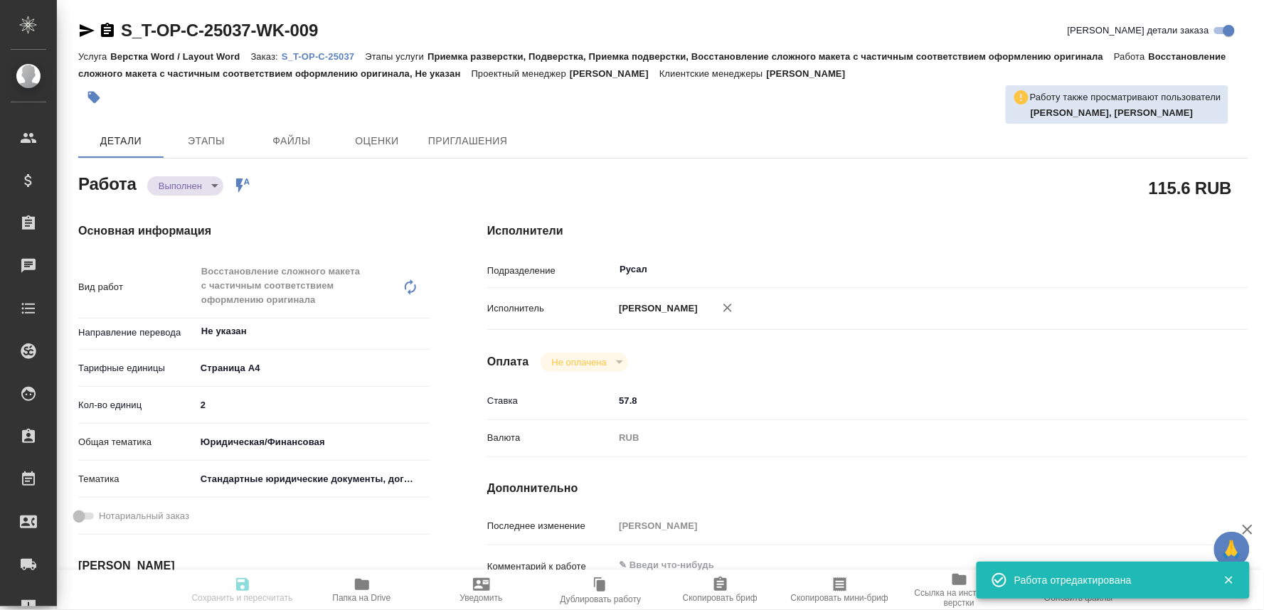
type input "S_T-OP-C-25037"
type input "Т-ОП-С-46648"
type input "Верстка Word / Layout Word"
type input "Приемка разверстки, Подверстка, Приемка подверстки, Восстановление сложного мак…"
type input "[PERSON_NAME]"
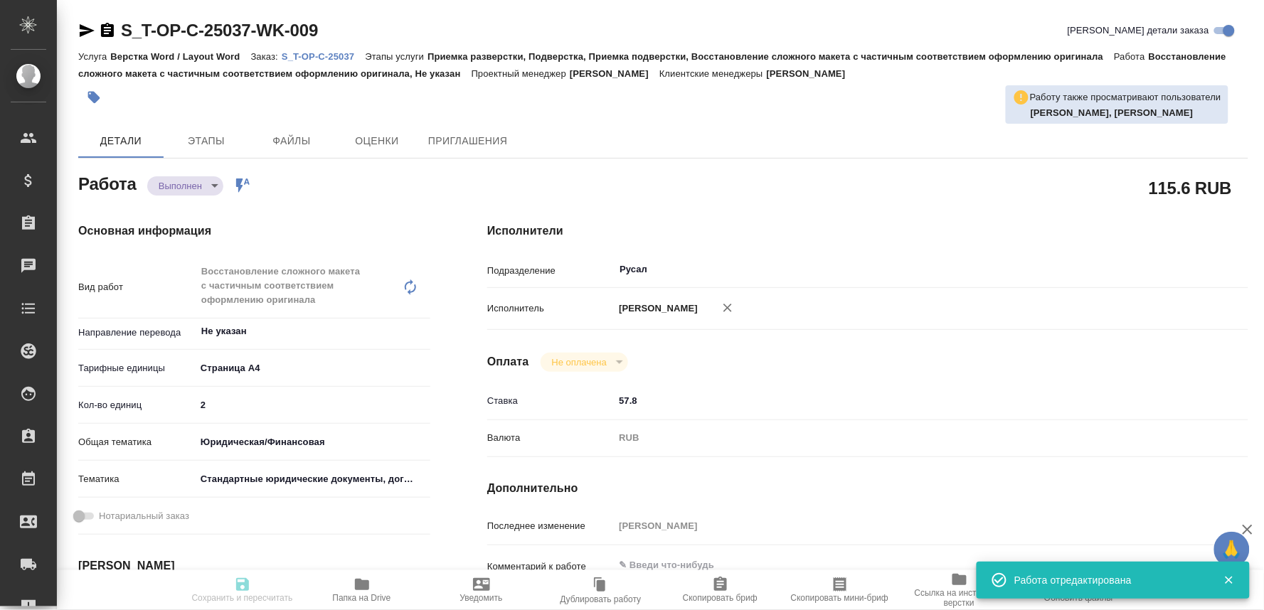
type input "/Clients/Т-ОП-С_Русал Глобал Менеджмент/Orders/S_T-OP-C-25037"
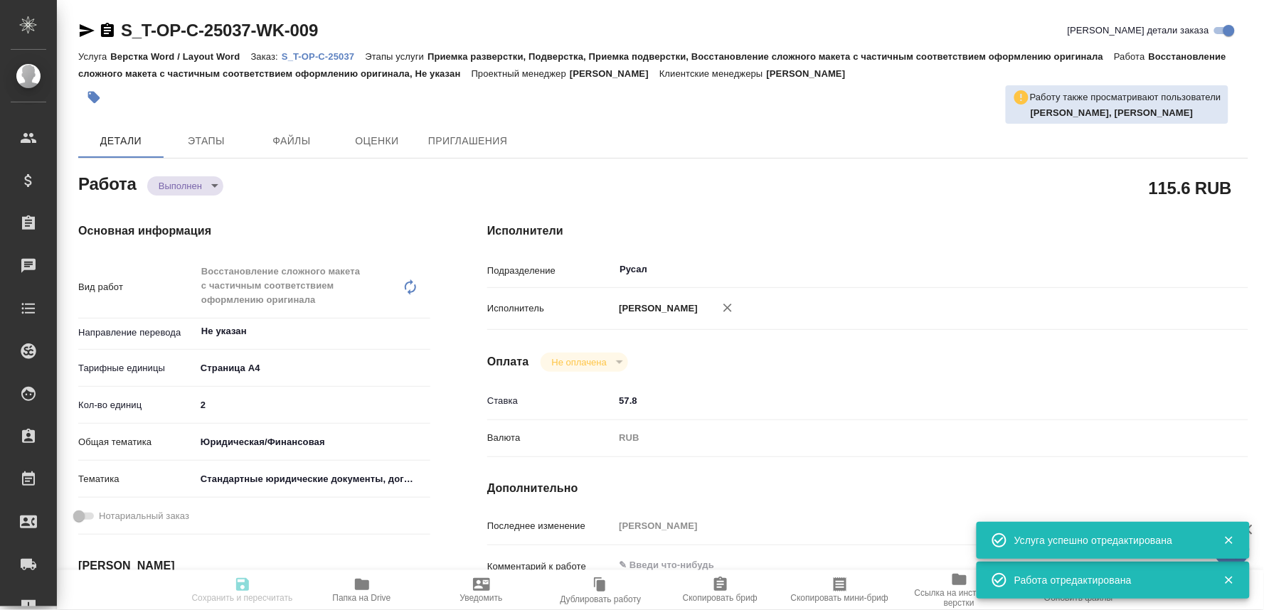
type input "completed"
type input "Не указан"
type input "5f036ec4e16dec2d6b59c8ff"
type input "2"
type input "yr-fn"
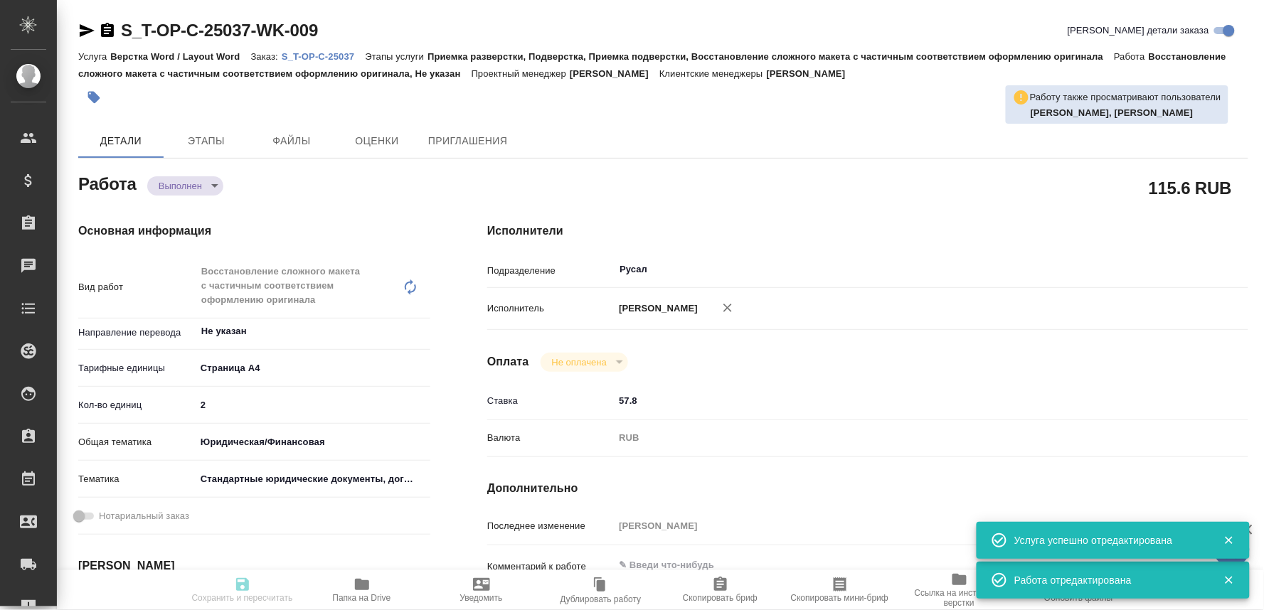
type input "5f647205b73bc97568ca66bf"
type input "[DATE] 18:00"
type input "[DATE] 18:30"
type input "[DATE] 18:10"
type input "[DATE] 11:30"
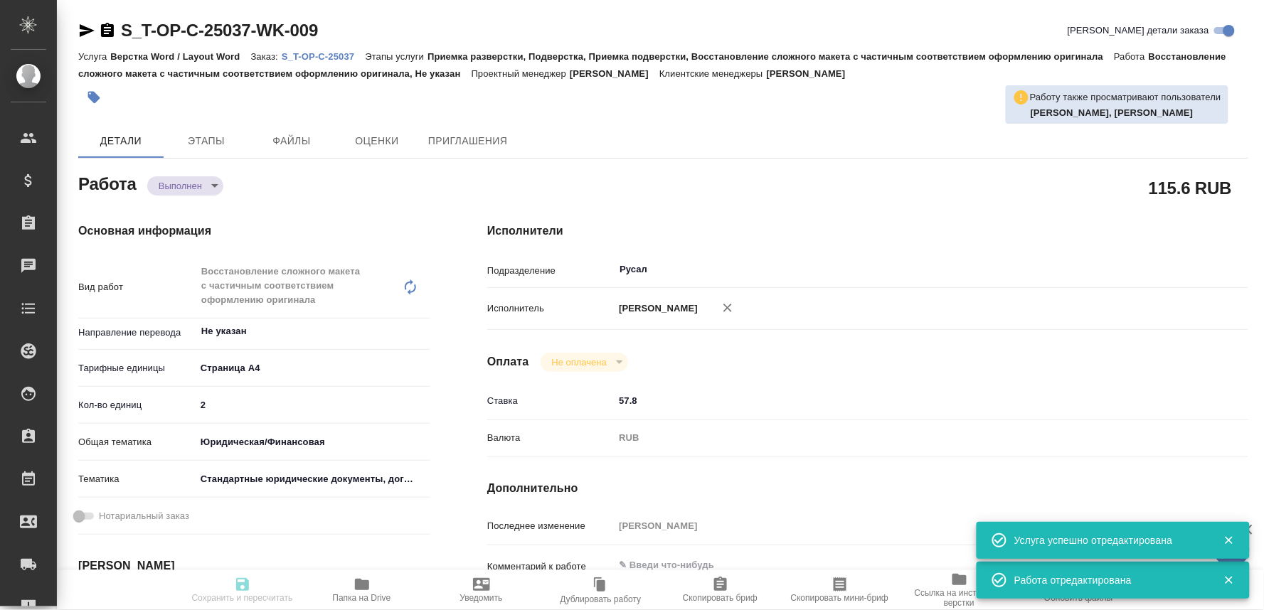
type input "Русал"
type input "notPayed"
type input "57.8"
type input "RUB"
type input "[PERSON_NAME]"
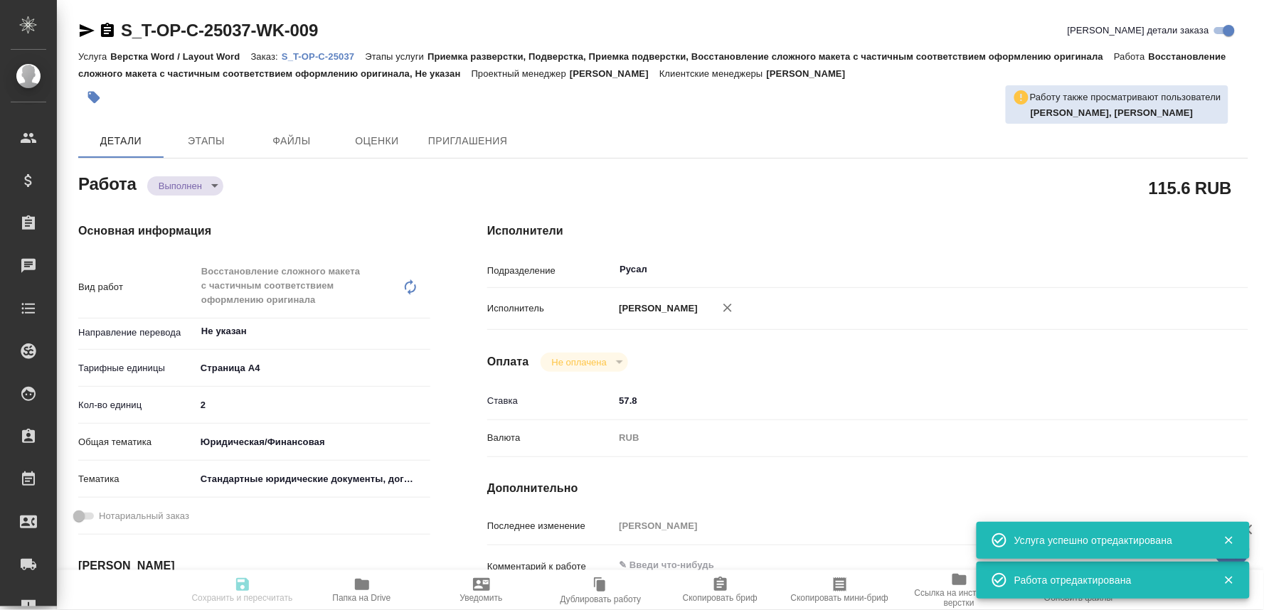
type input "S_T-OP-C-25037"
type input "Т-ОП-С-46648"
type input "Верстка Word / Layout Word"
type input "Приемка разверстки, Подверстка, Приемка подверстки, Восстановление сложного мак…"
type input "[PERSON_NAME]"
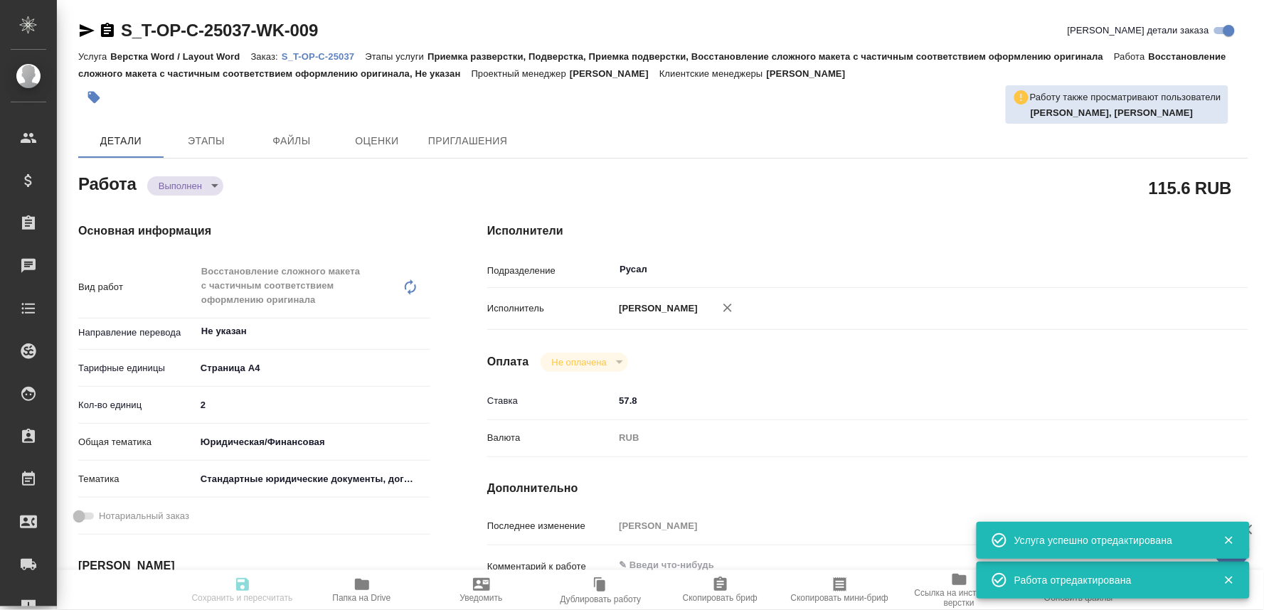
type input "/Clients/Т-ОП-С_Русал Глобал Менеджмент/Orders/S_T-OP-C-25037"
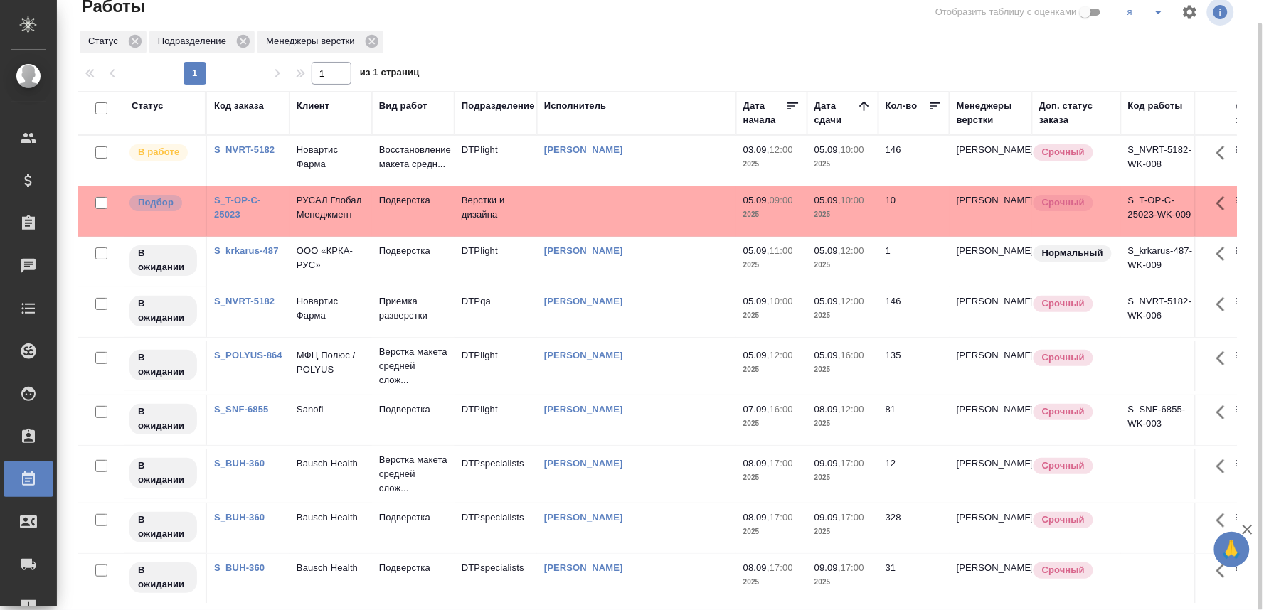
click at [230, 214] on link "S_T-OP-C-25023" at bounding box center [237, 207] width 47 height 25
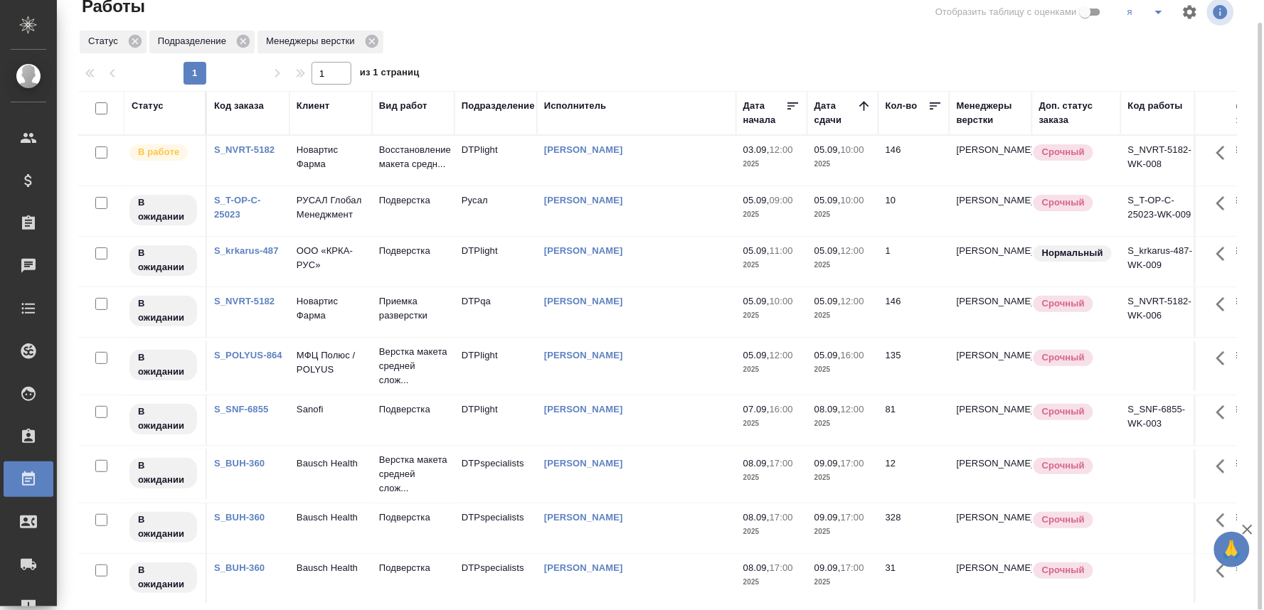
click at [345, 318] on p "Новартис Фарма" at bounding box center [331, 308] width 68 height 28
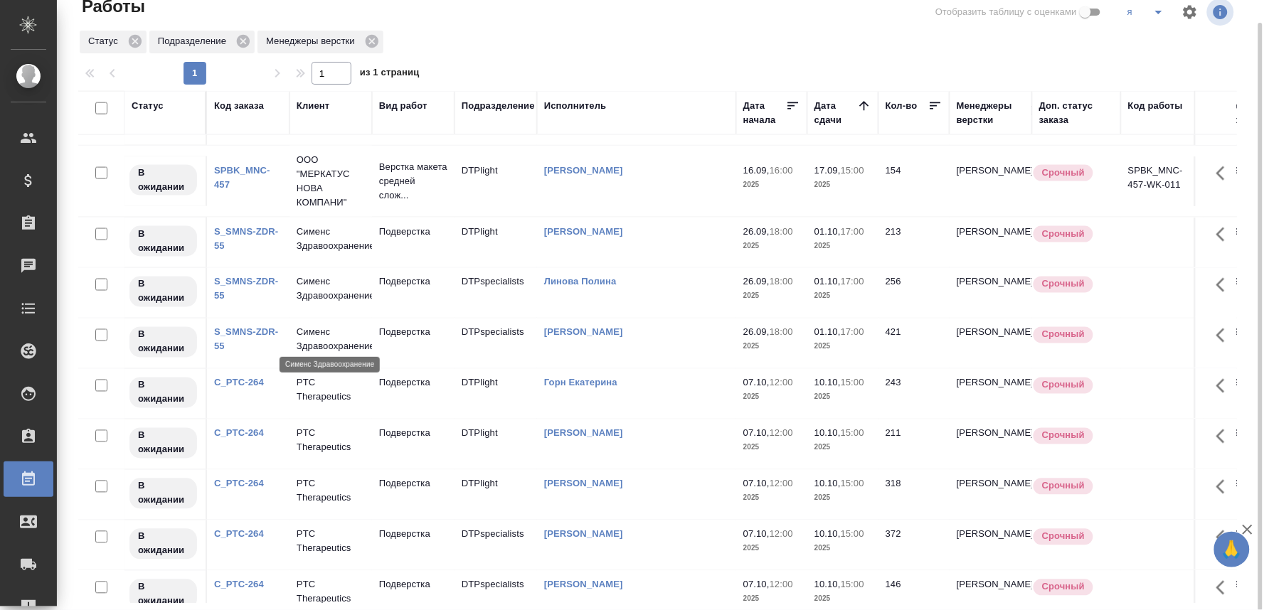
scroll to position [900, 0]
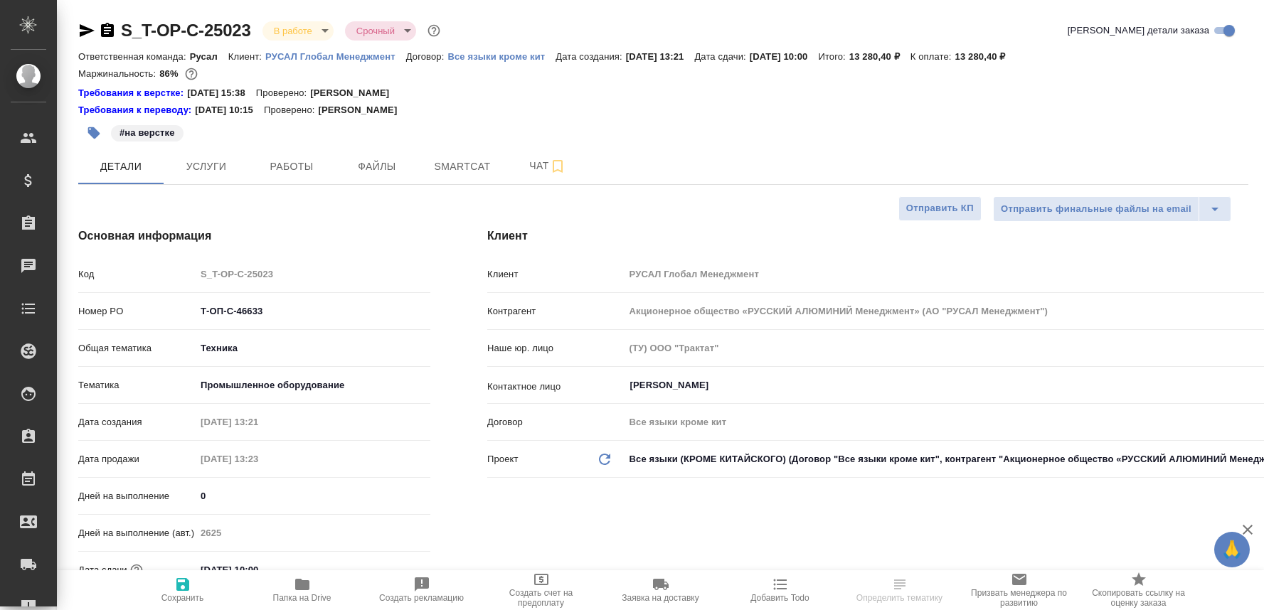
select select "RU"
click at [307, 164] on span "Работы" at bounding box center [291, 167] width 68 height 18
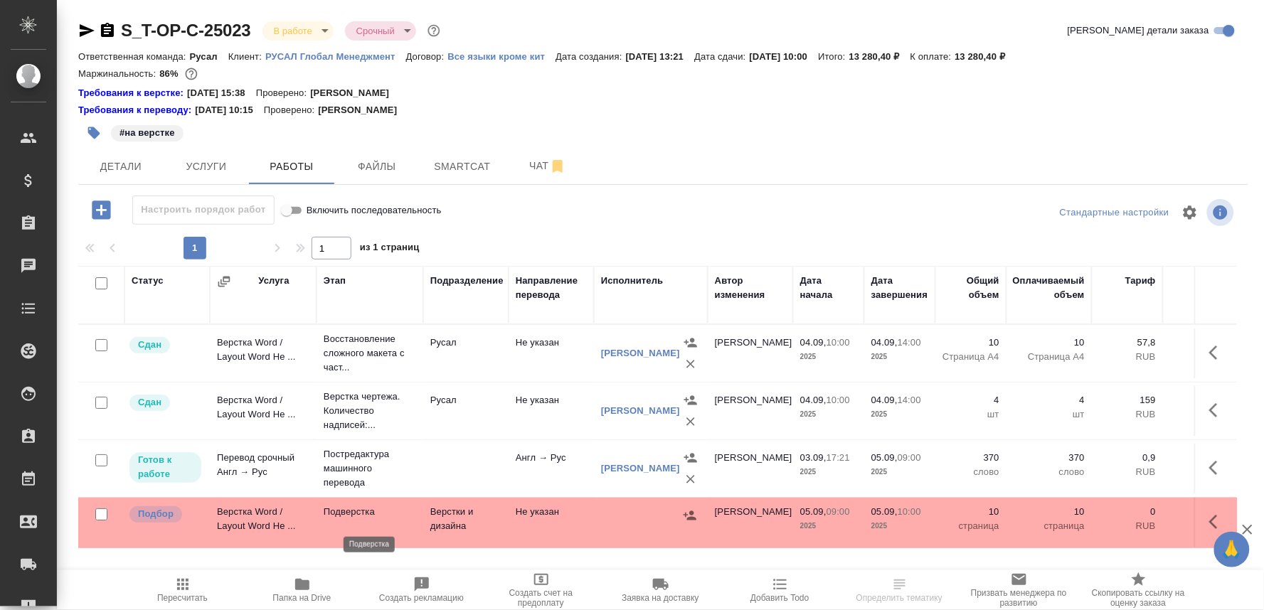
click at [356, 512] on p "Подверстка" at bounding box center [370, 512] width 92 height 14
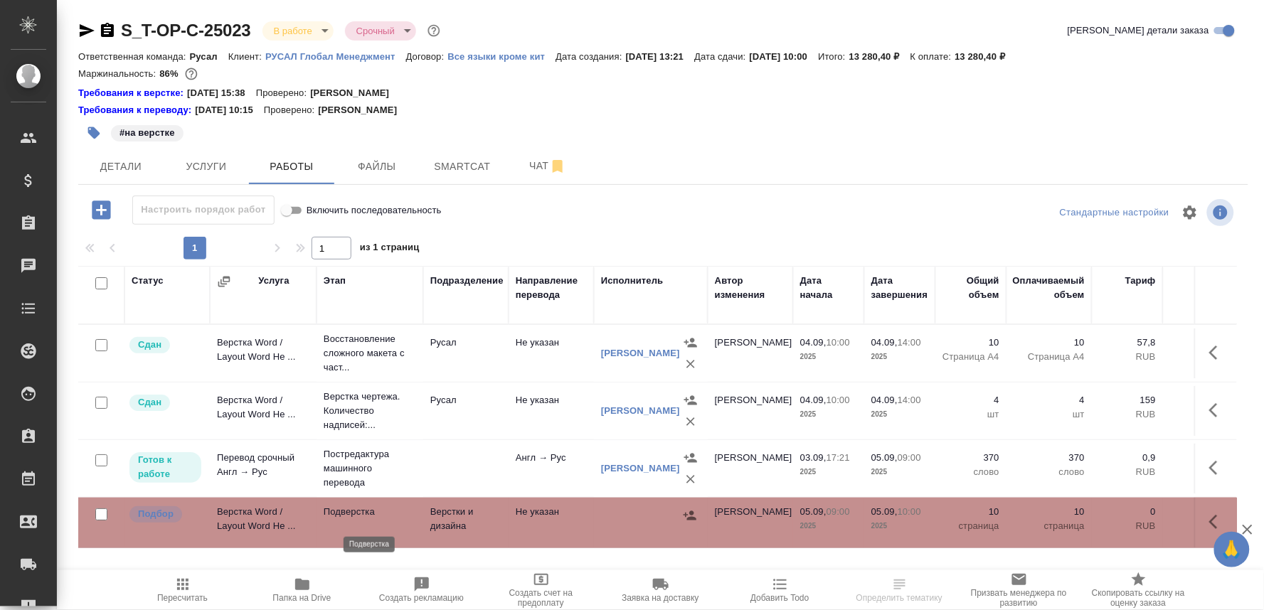
click at [356, 512] on p "Подверстка" at bounding box center [370, 512] width 92 height 14
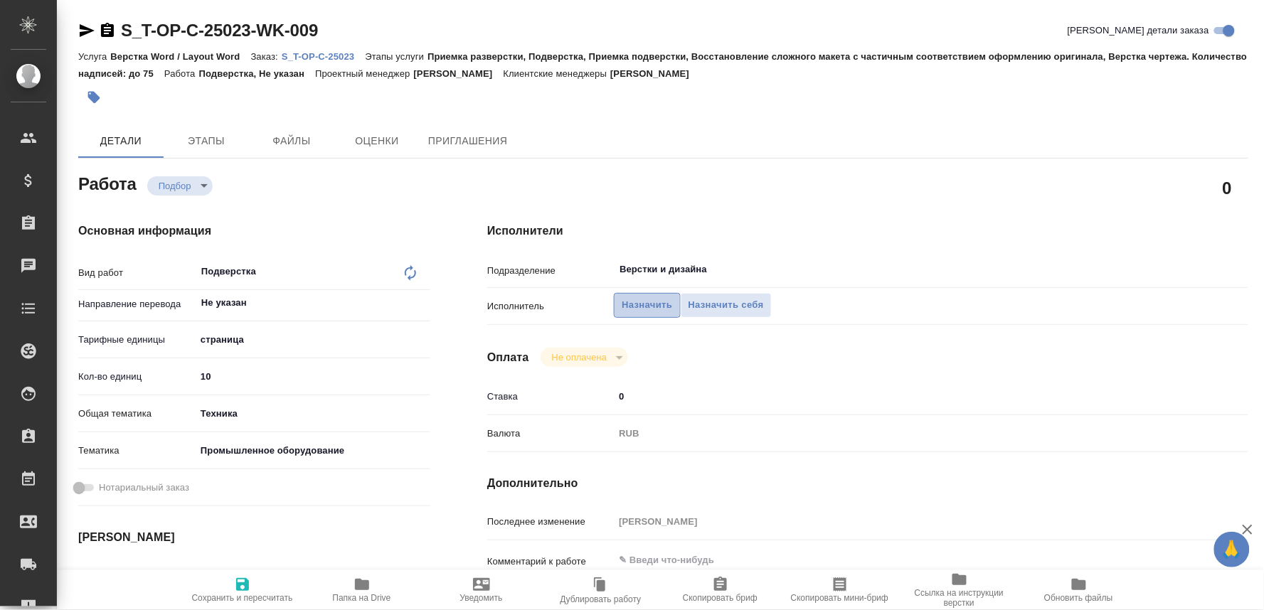
click at [650, 303] on span "Назначить" at bounding box center [647, 305] width 50 height 16
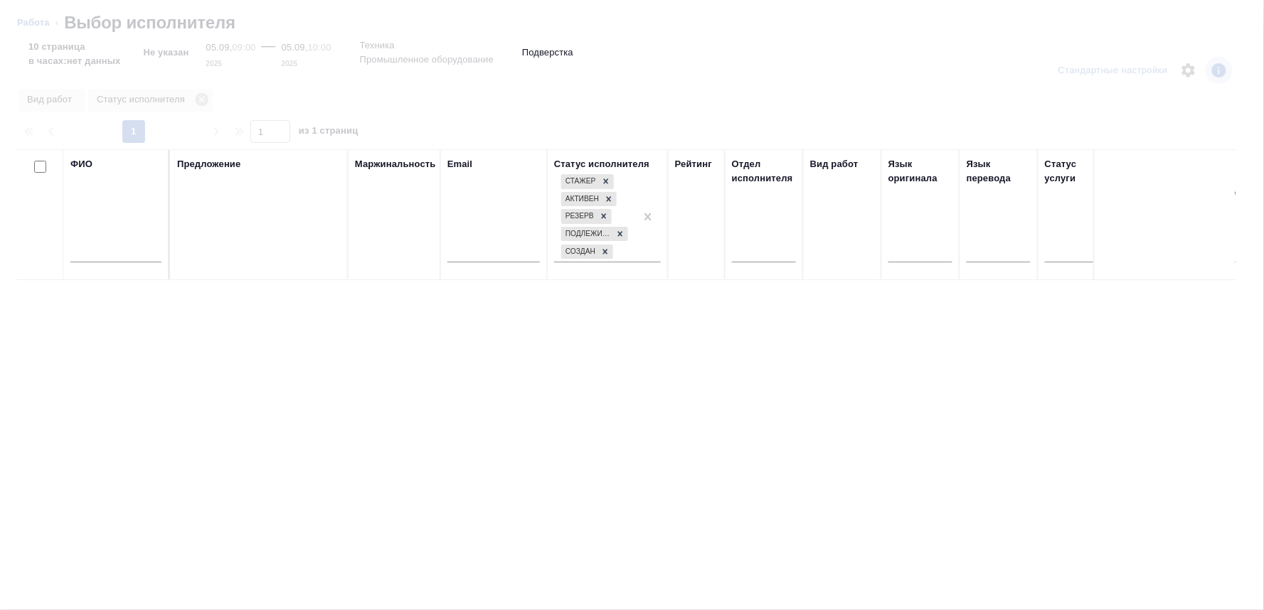
click at [125, 252] on input "text" at bounding box center [115, 254] width 91 height 18
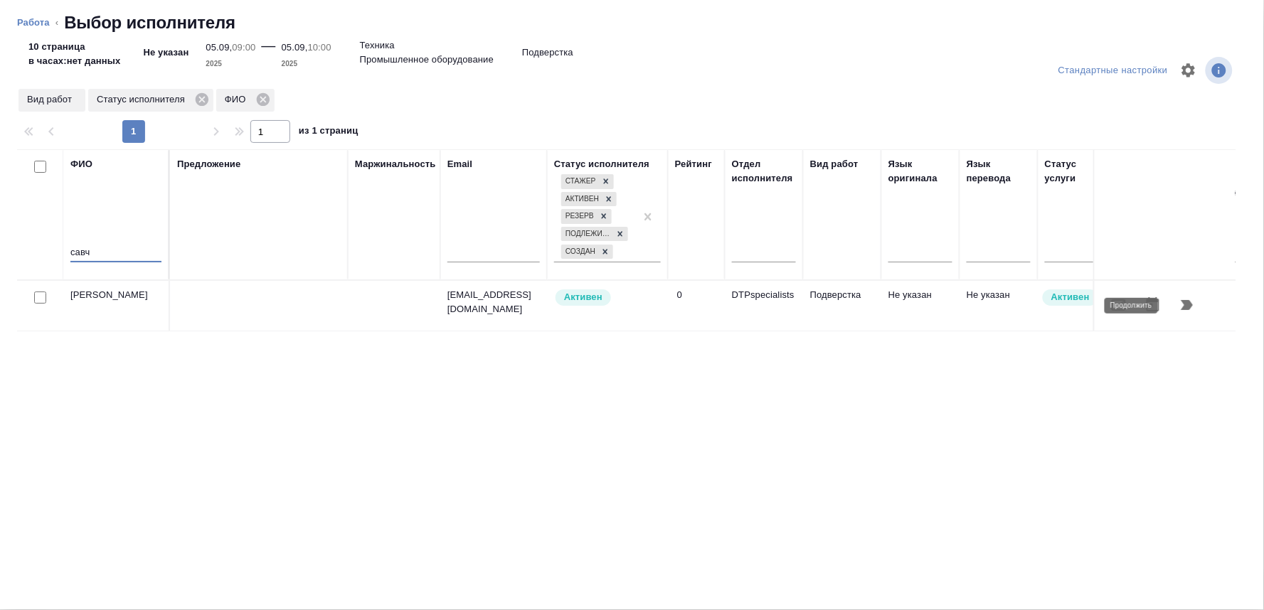
type input "савч"
click at [1184, 300] on icon "button" at bounding box center [1186, 305] width 17 height 17
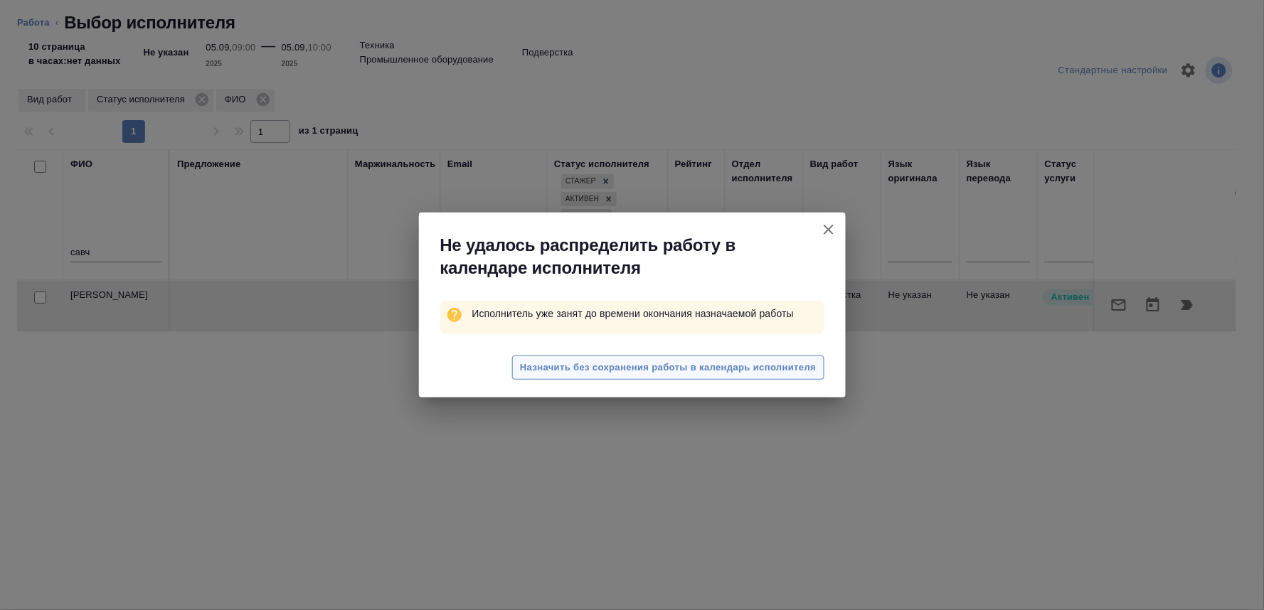
click at [805, 363] on span "Назначить без сохранения работы в календарь исполнителя" at bounding box center [668, 368] width 296 height 16
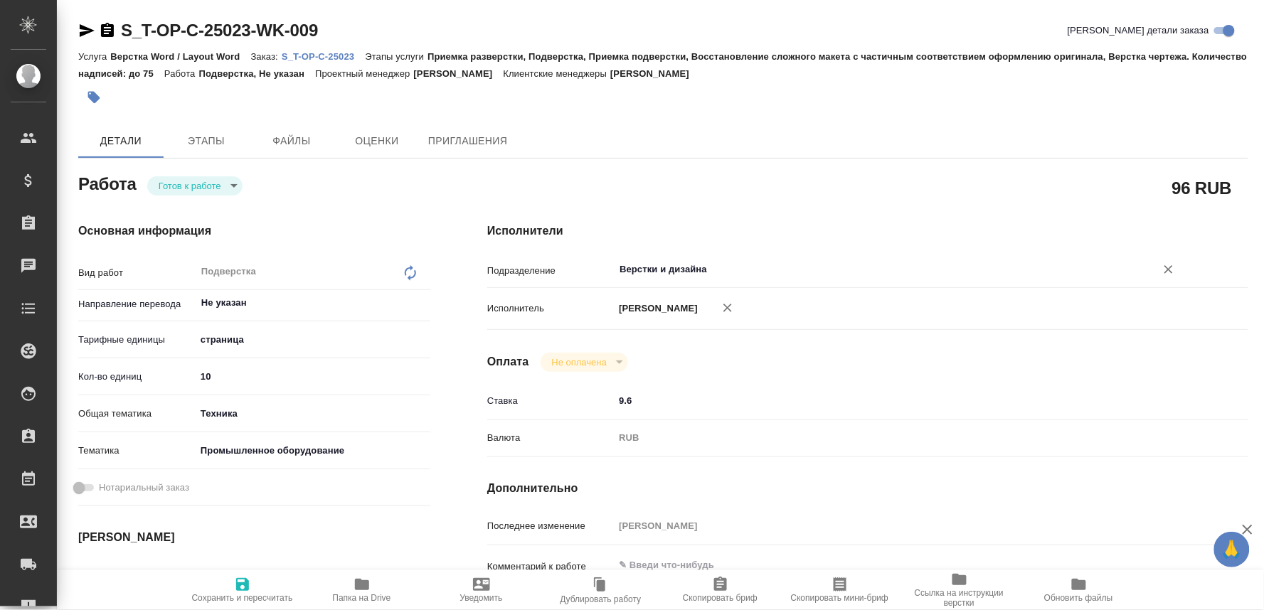
type textarea "x"
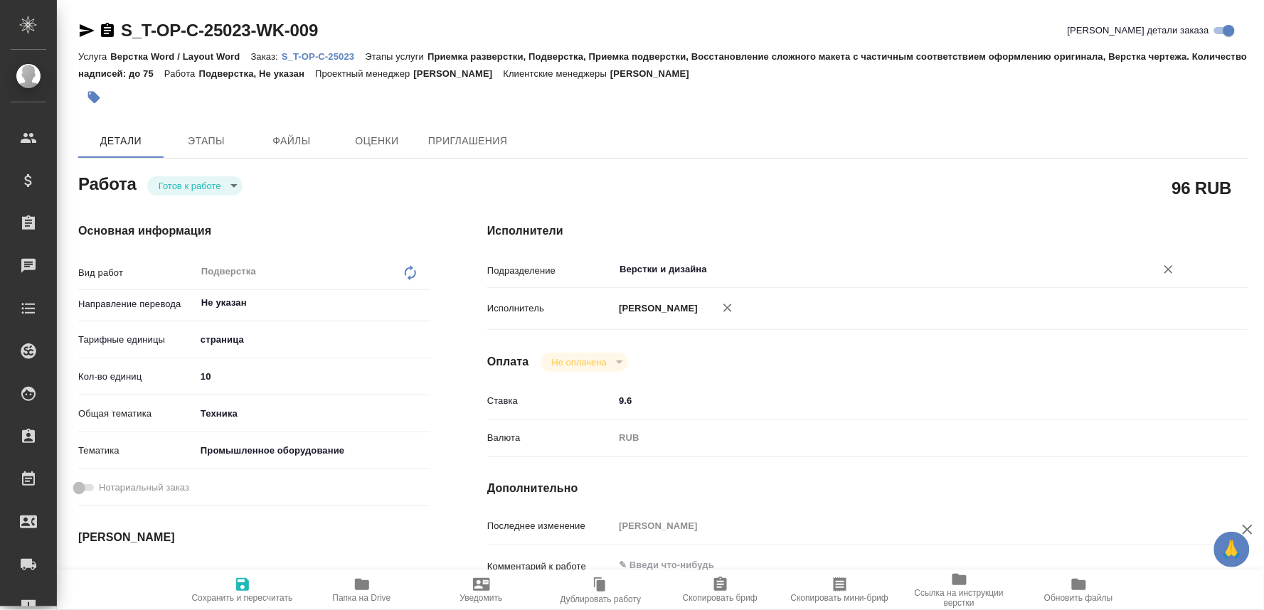
type textarea "x"
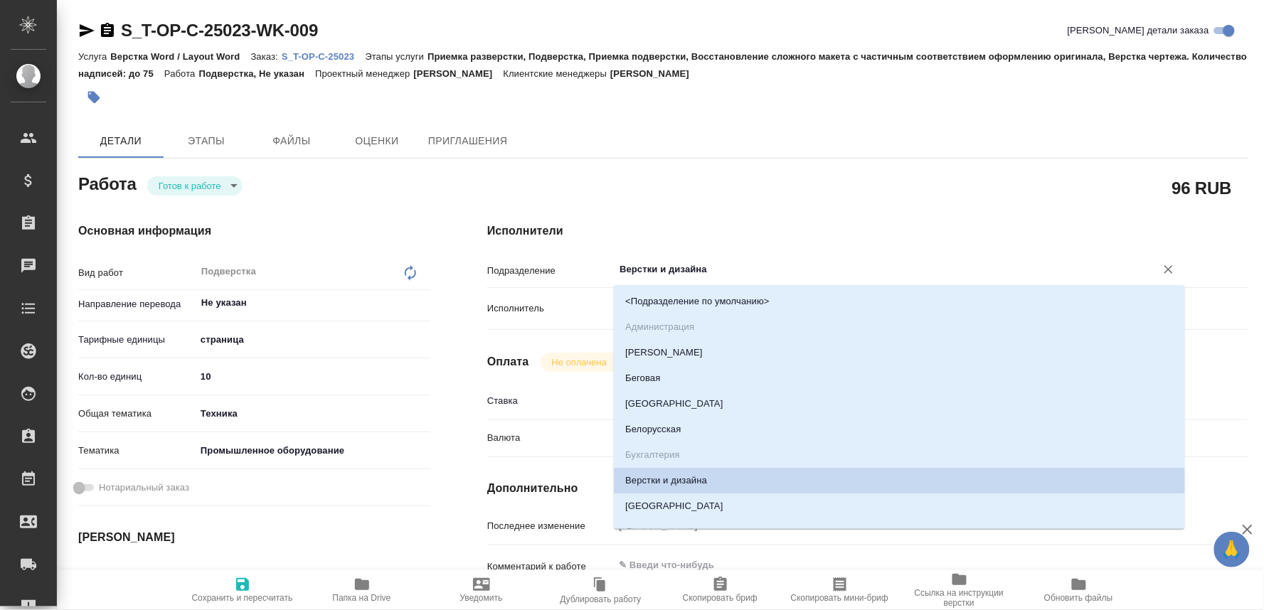
click at [653, 270] on input "Верстки и дизайна" at bounding box center [875, 269] width 515 height 17
type textarea "x"
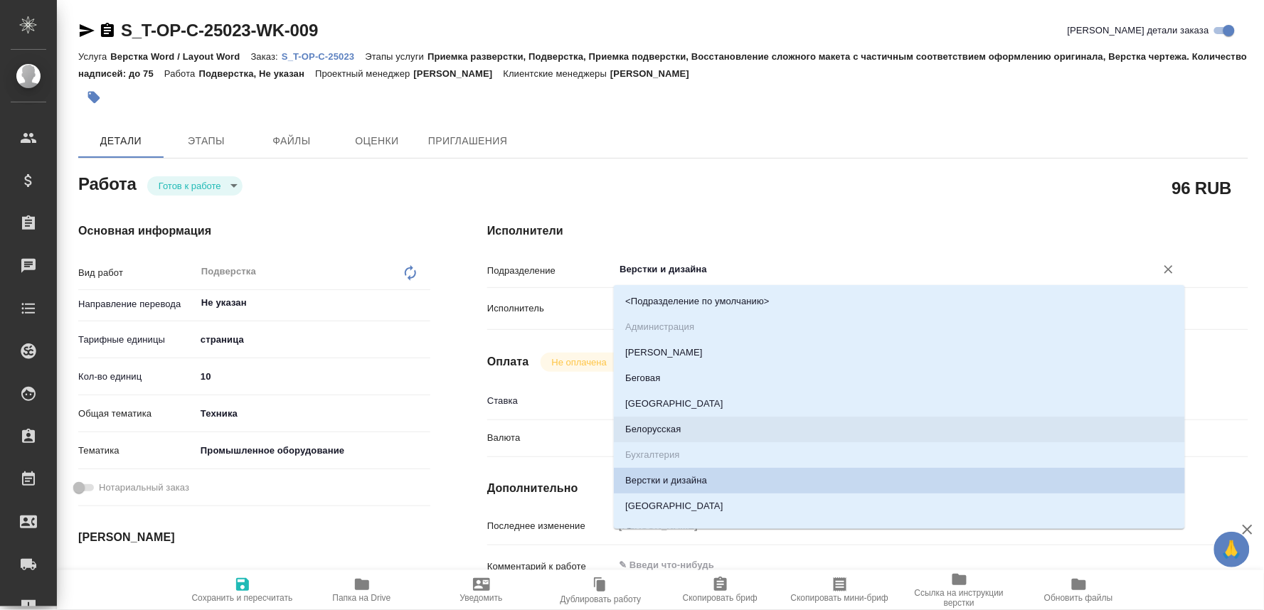
type textarea "x"
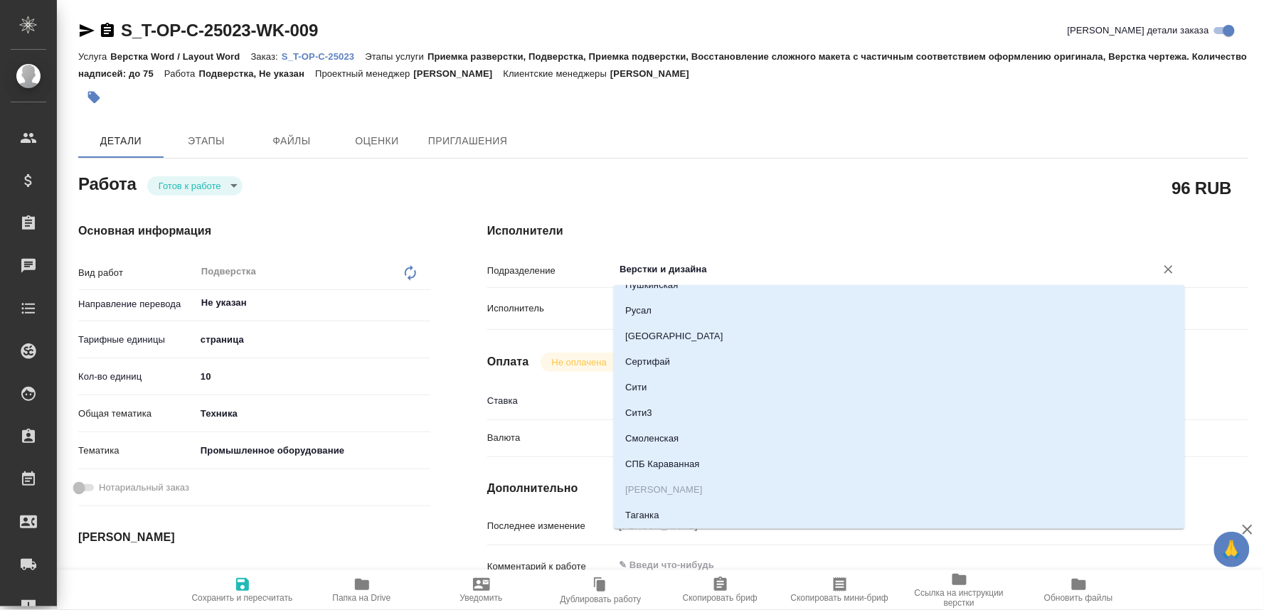
type textarea "x"
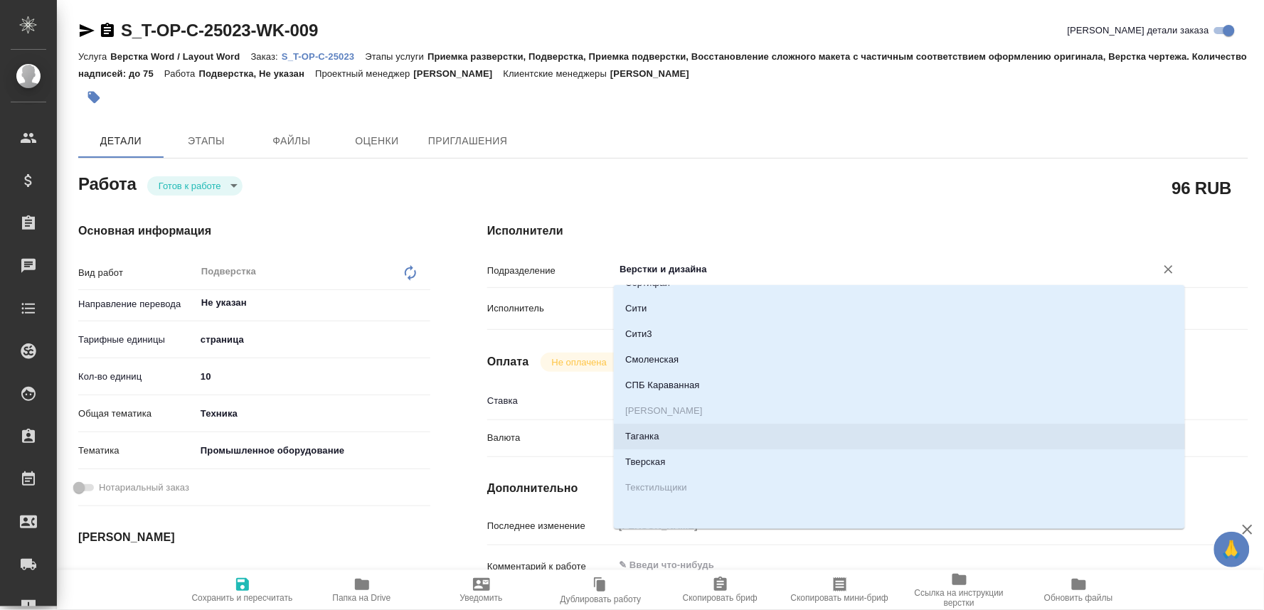
scroll to position [1422, 0]
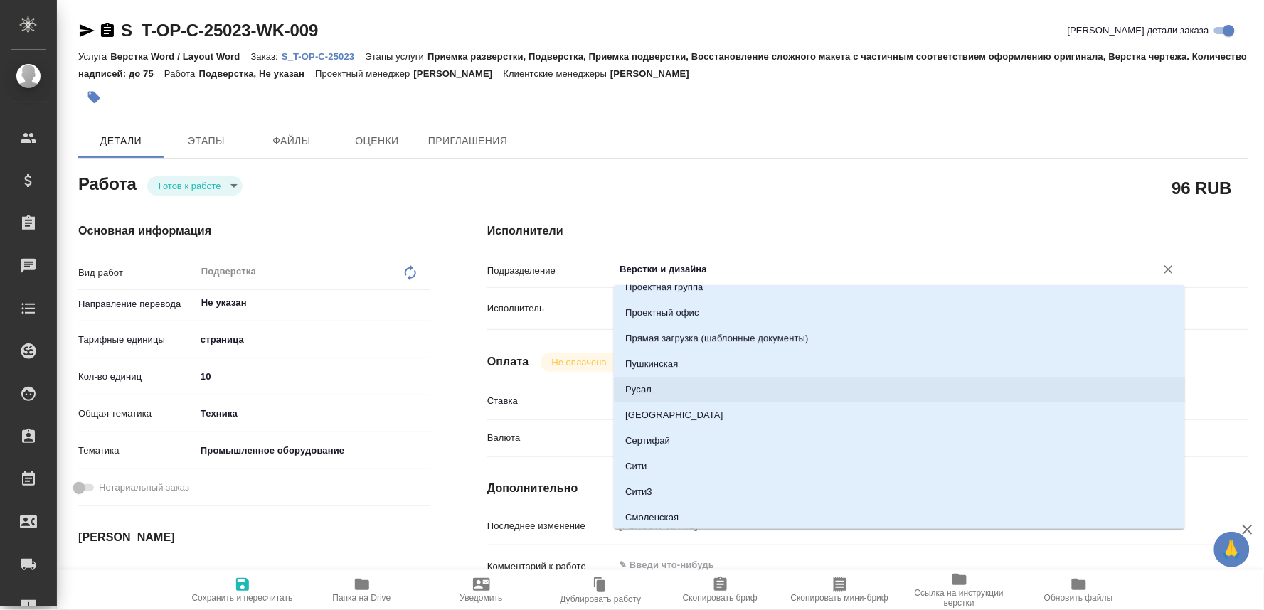
click at [644, 380] on li "Русал" at bounding box center [899, 390] width 571 height 26
type textarea "x"
type input "Русал"
type textarea "x"
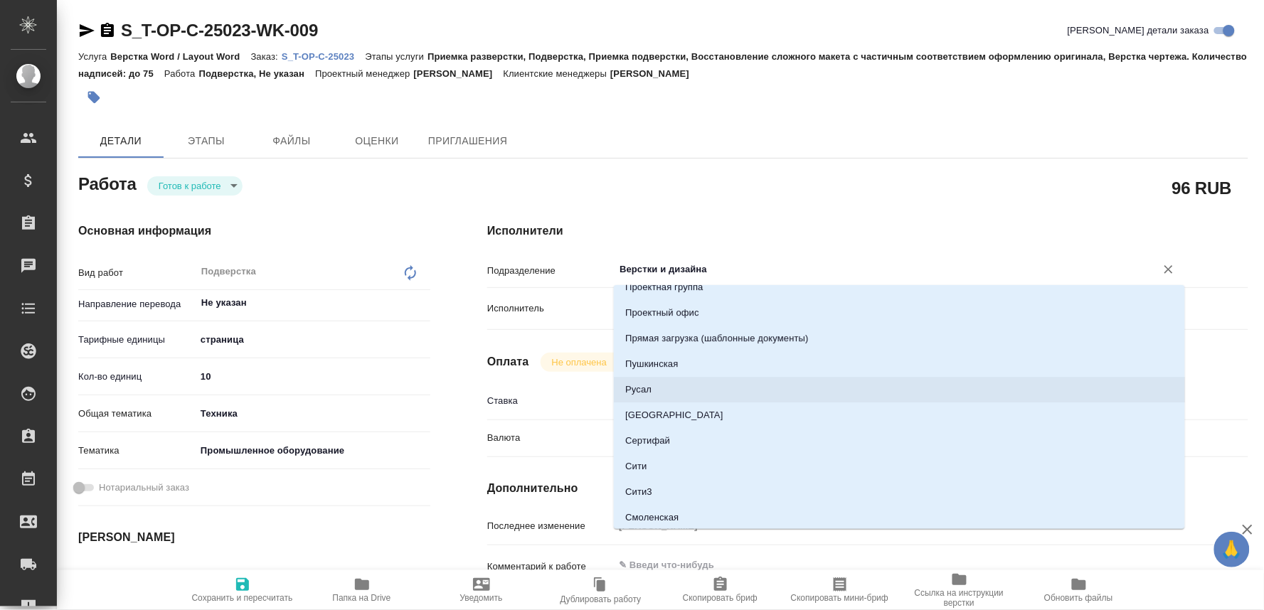
type textarea "x"
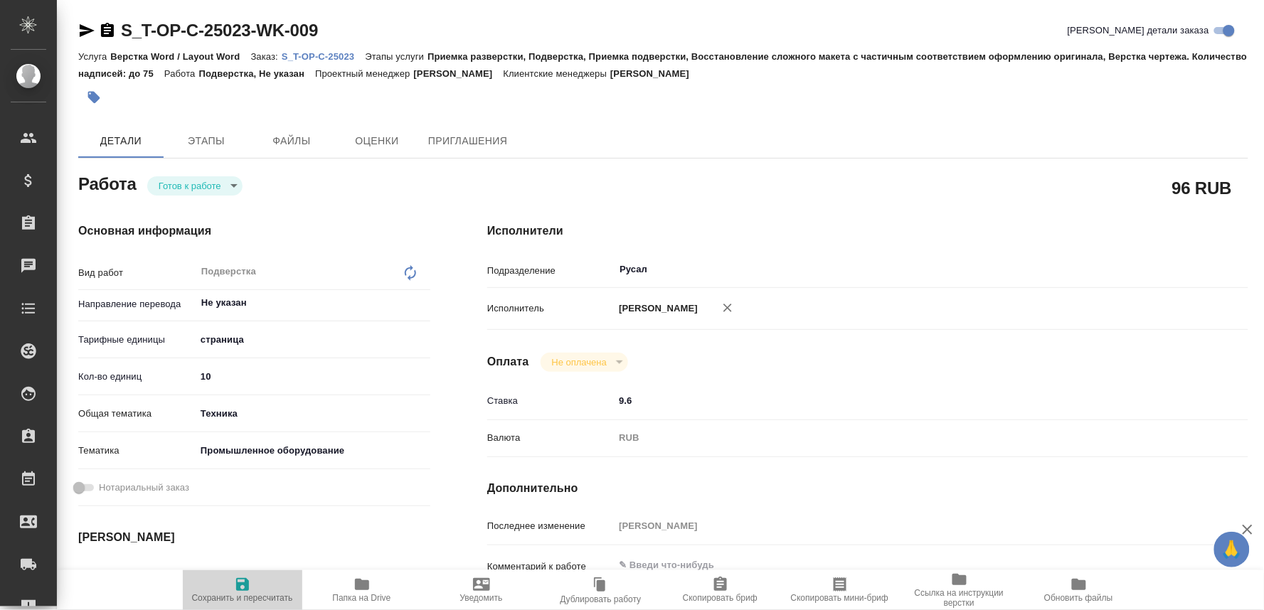
click at [245, 584] on icon "button" at bounding box center [242, 584] width 13 height 13
type textarea "x"
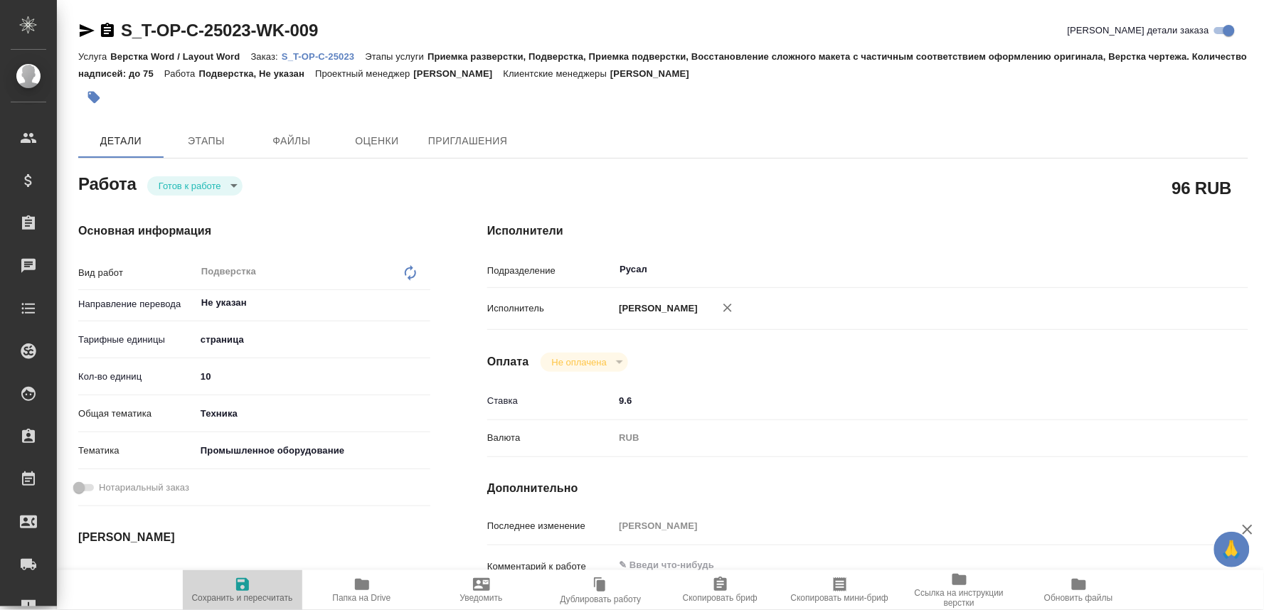
type textarea "x"
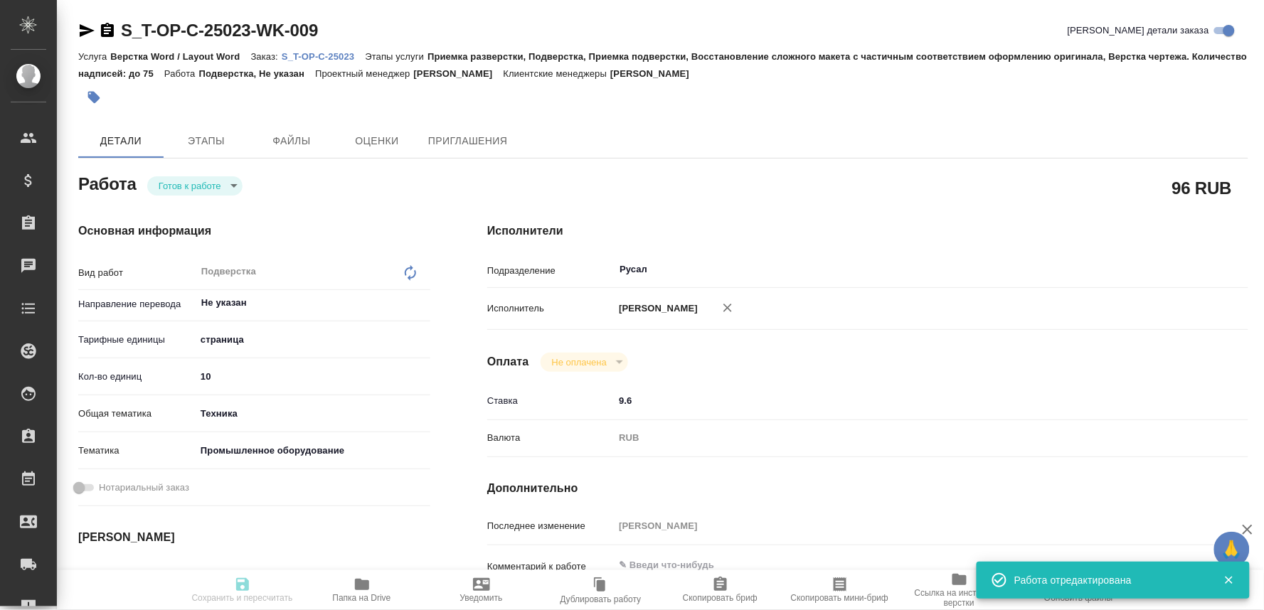
type textarea "x"
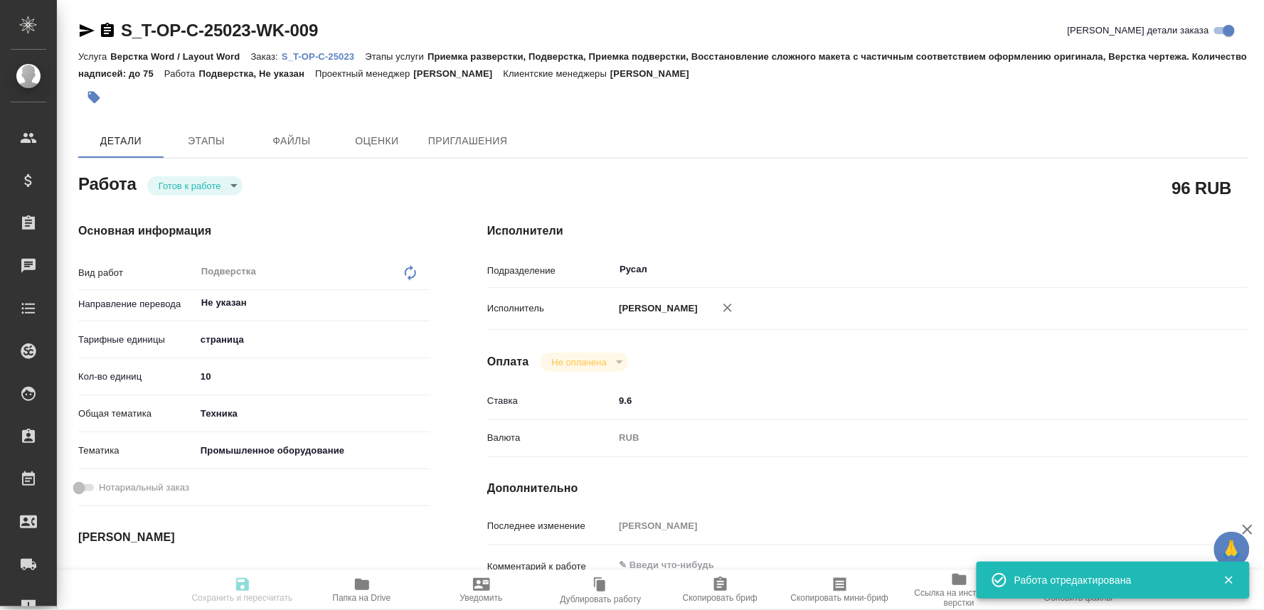
type input "readyForWork"
type textarea "Подверстка"
type textarea "x"
type input "Не указан"
type input "5a8b1489cc6b4906c91bfdb2"
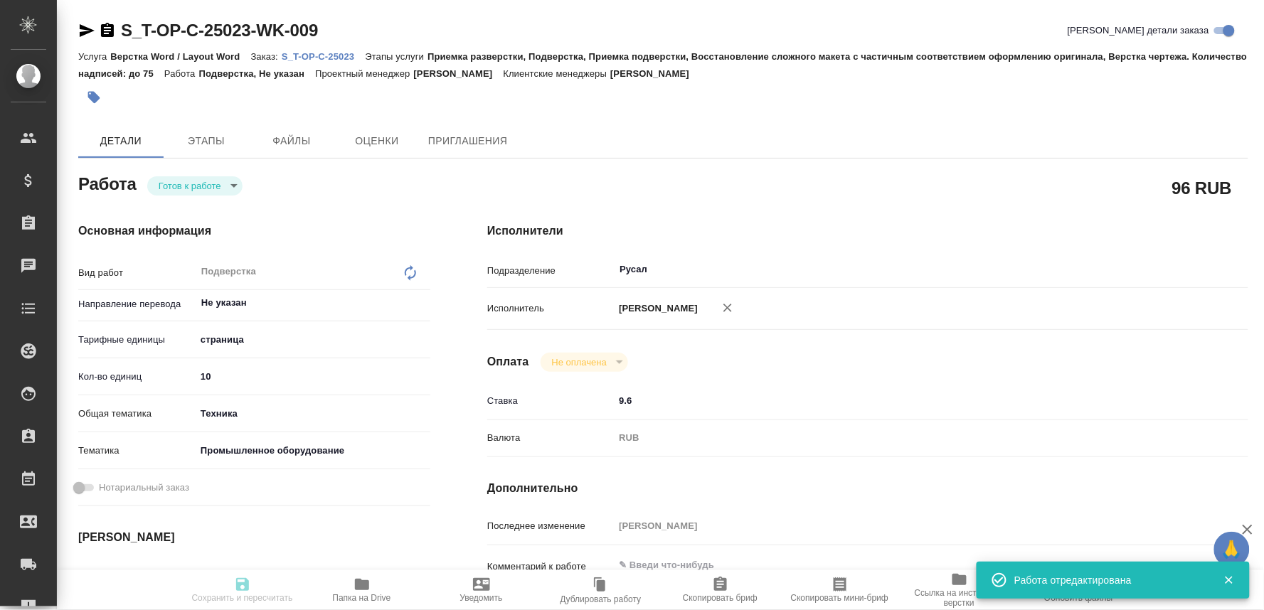
type input "10"
type input "tech"
type input "5f647205b73bc97568ca66bc"
type input "05.09.2025 09:00"
type input "05.09.2025 10:00"
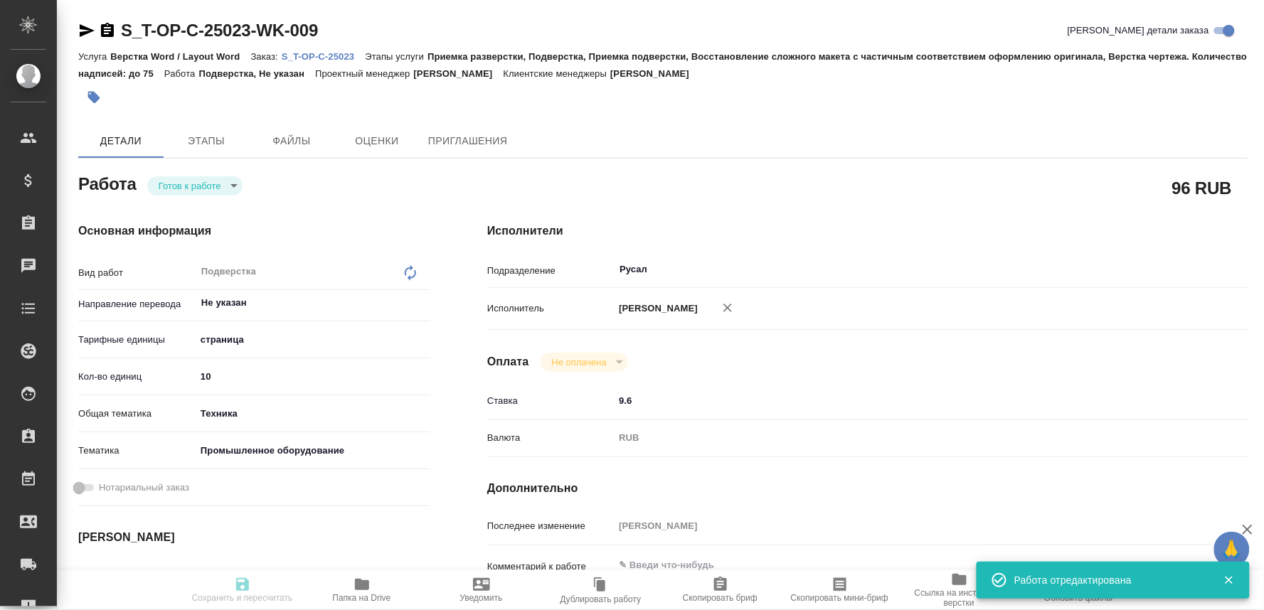
type input "05.09.2025 10:00"
type input "Русал"
type input "notPayed"
type input "9.6"
type input "RUB"
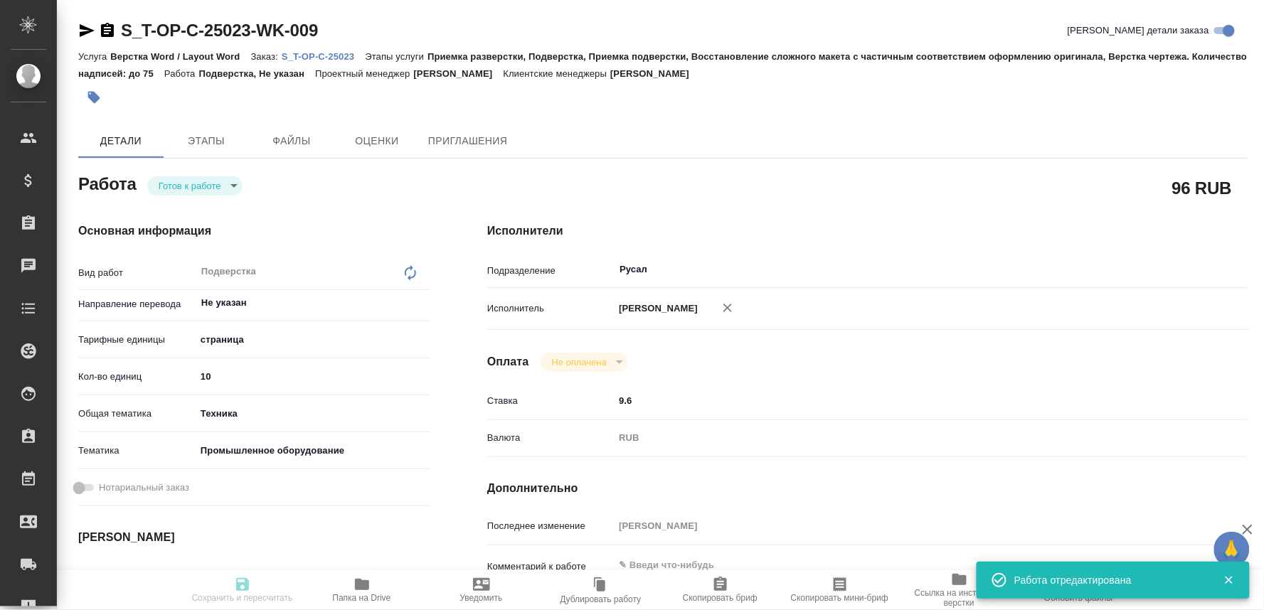
type input "Оксютович Ирина"
type textarea "x"
type textarea "/Clients/Т-ОП-С_Русал Глобал Менеджмент/Orders/S_T-OP-C-25023/DTP/S_T-OP-C-2502…"
type textarea "x"
type input "S_T-OP-C-25023"
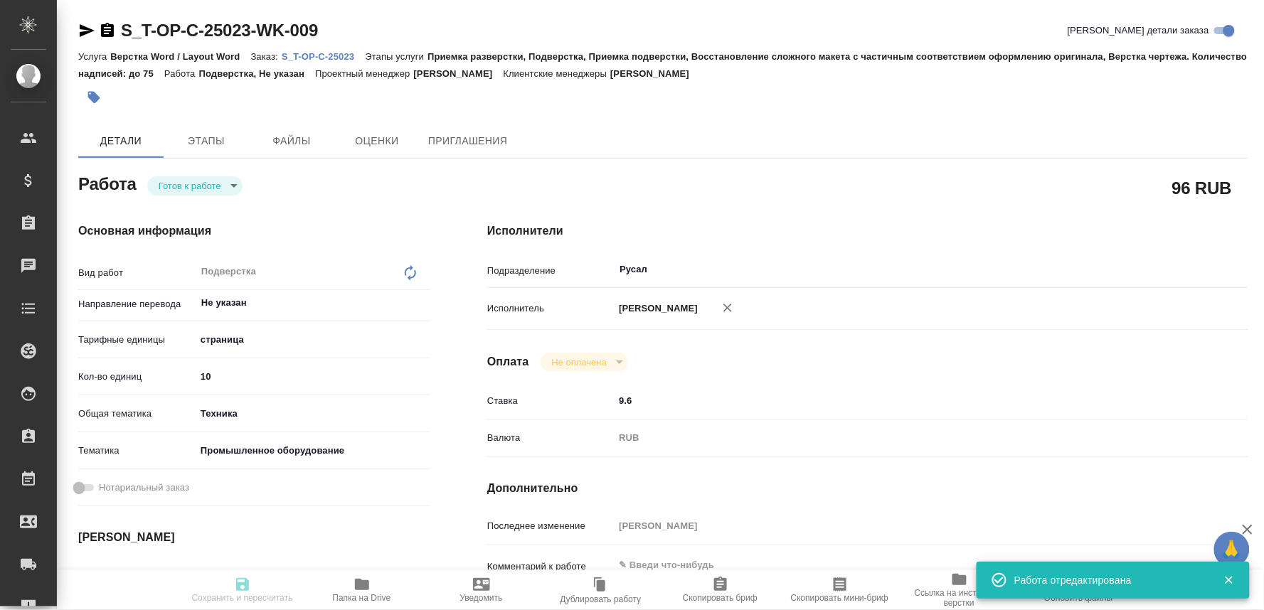
type input "Т-ОП-С-46633"
type input "Верстка Word / Layout Word"
type input "Приемка разверстки, Подверстка, Приемка подверстки, Восстановление сложного мак…"
type input "Меньшикова Александра"
type input "Оксютович Ирина"
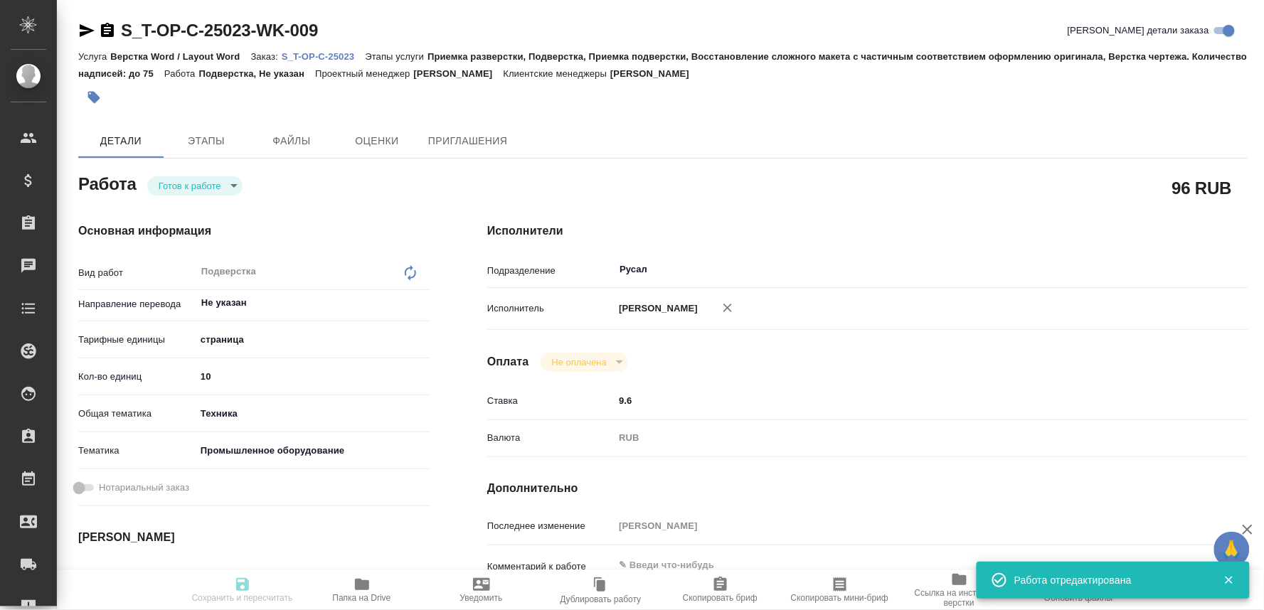
type input "/Clients/Т-ОП-С_Русал Глобал Менеджмент/Orders/S_T-OP-C-25023"
type textarea "x"
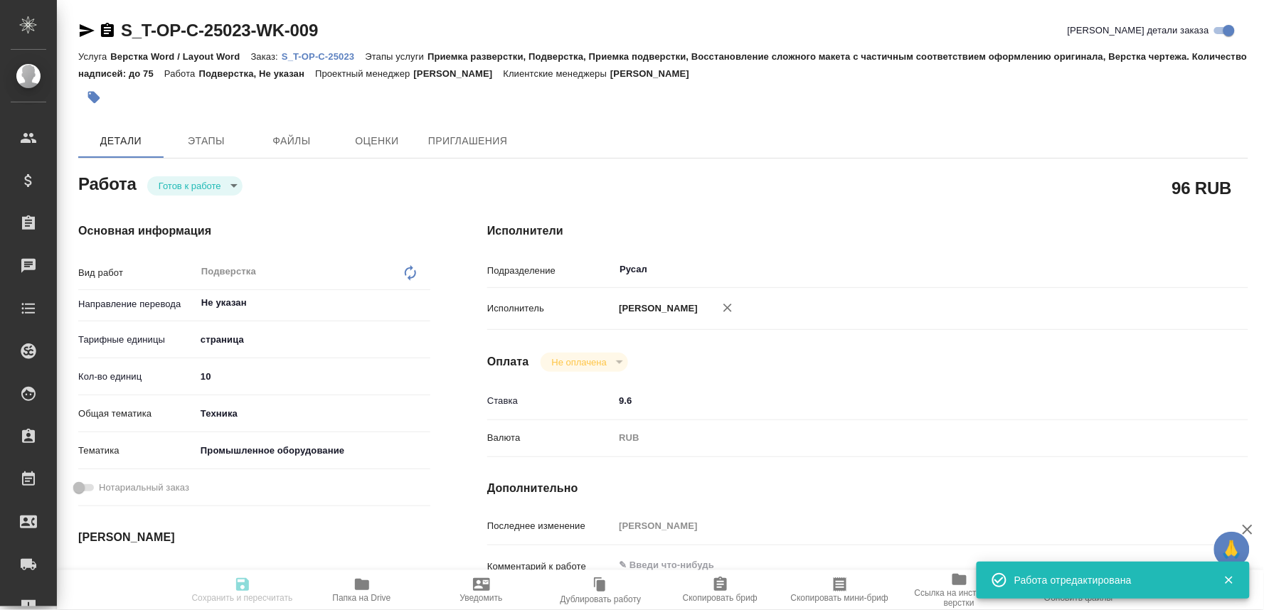
type textarea "x"
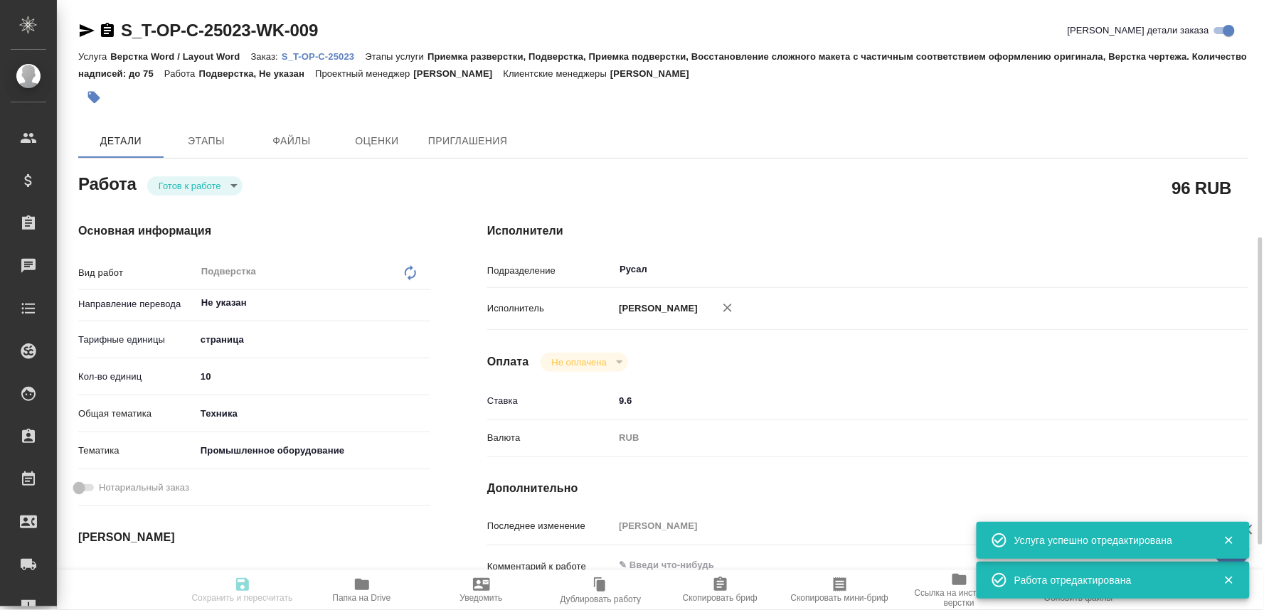
type textarea "x"
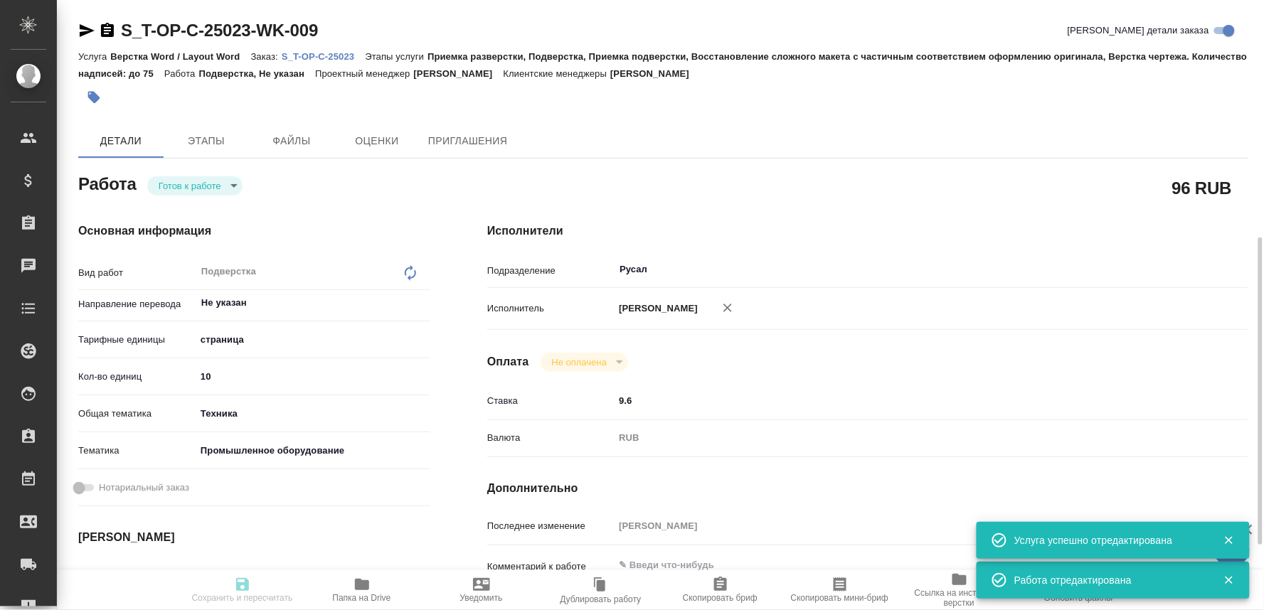
type textarea "x"
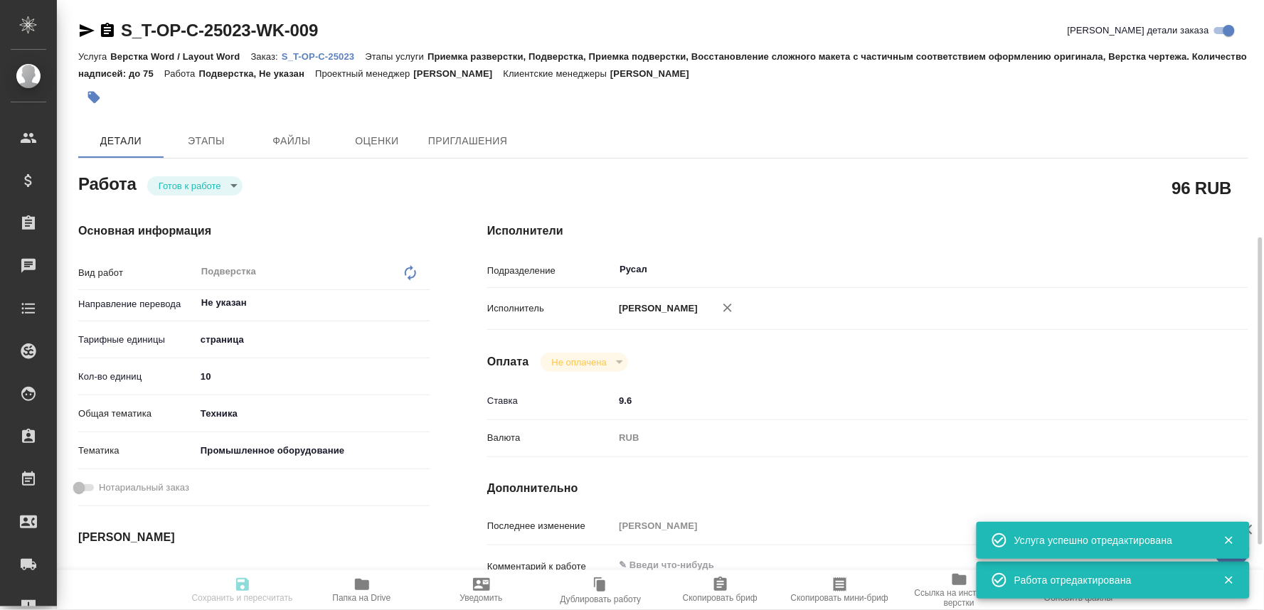
scroll to position [158, 0]
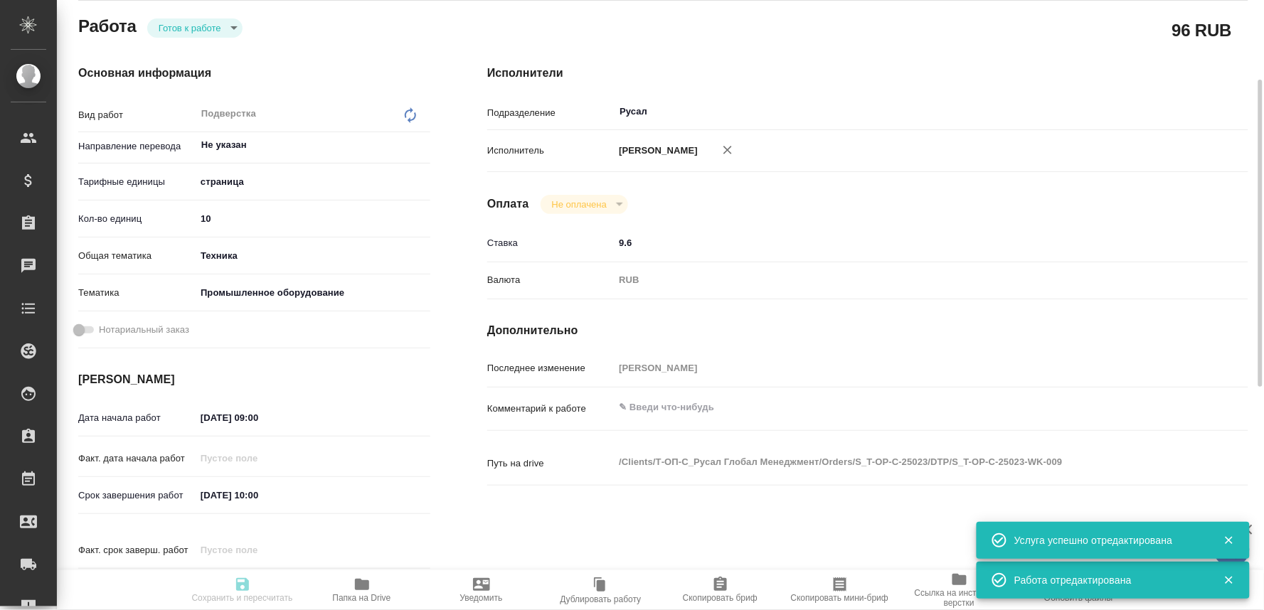
type input "readyForWork"
type textarea "Подверстка"
type textarea "x"
type input "Не указан"
type input "5a8b1489cc6b4906c91bfdb2"
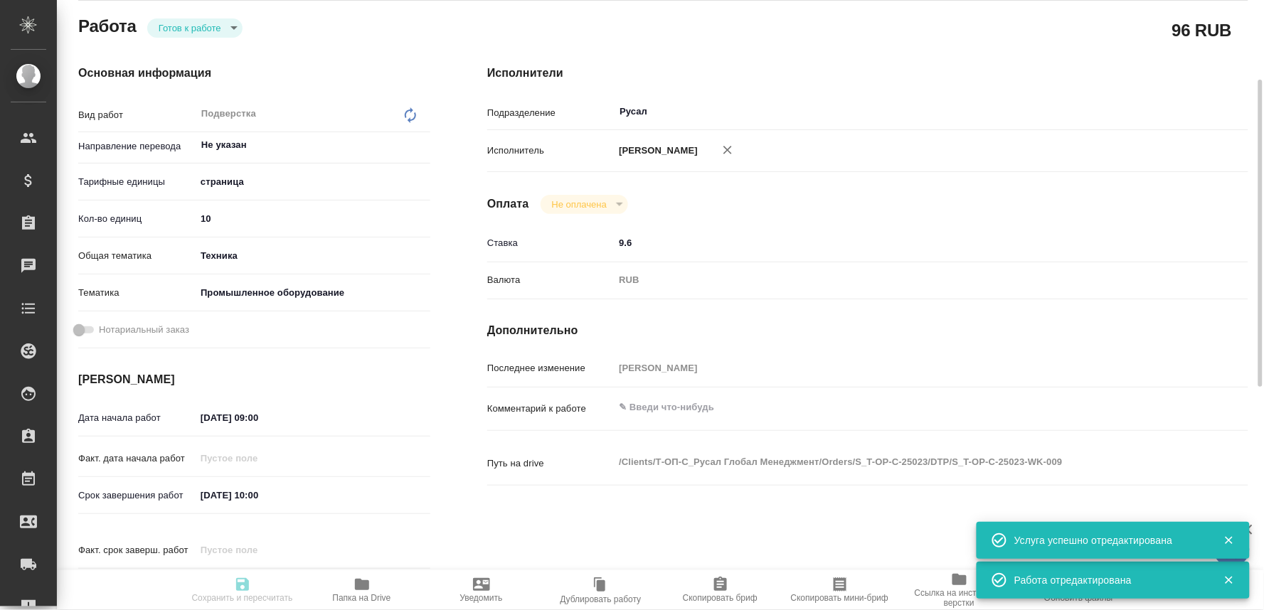
type input "10"
type input "tech"
type input "5f647205b73bc97568ca66bc"
type input "05.09.2025 09:00"
type input "05.09.2025 10:00"
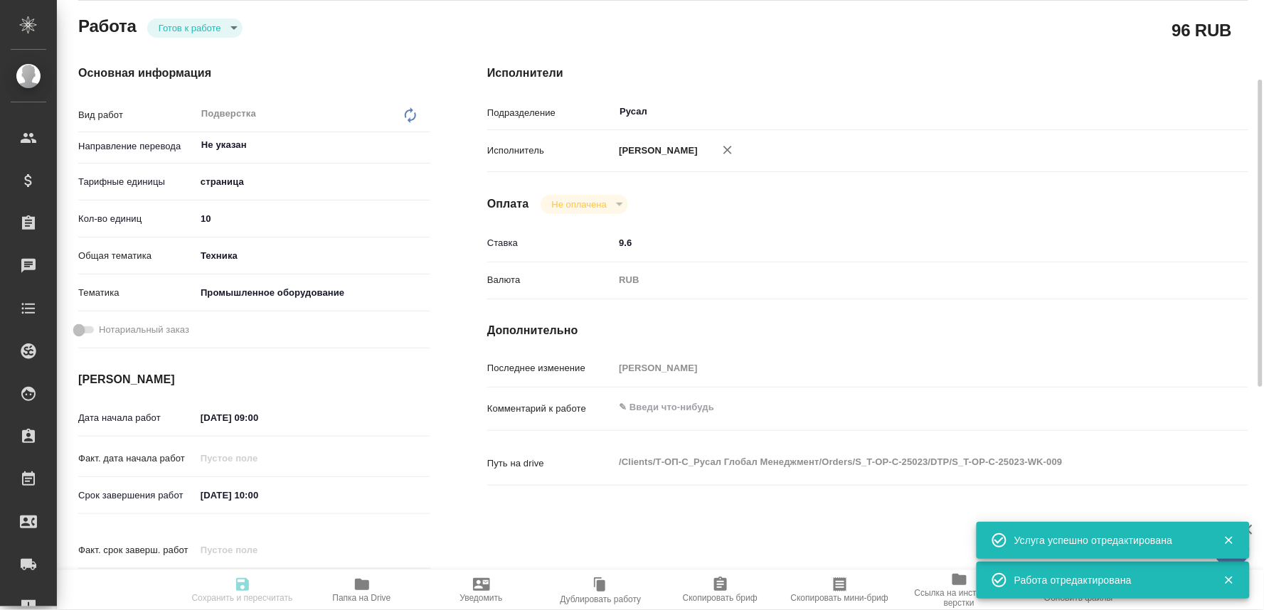
type input "05.09.2025 10:00"
type input "Русал"
type input "notPayed"
type input "9.6"
type input "RUB"
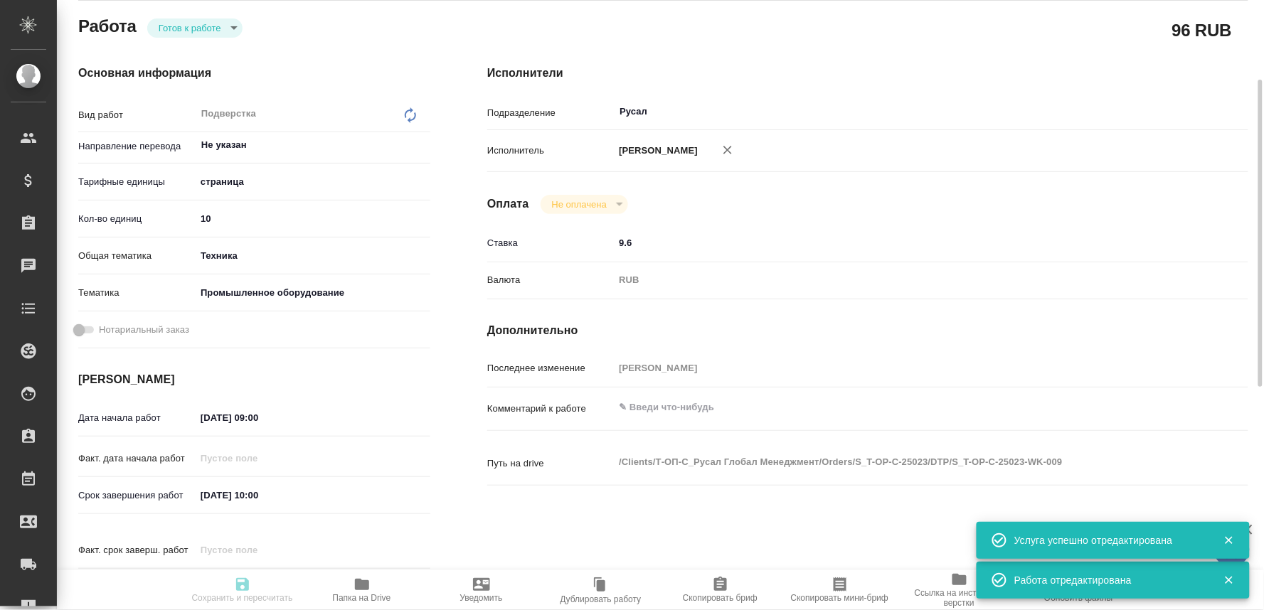
type input "Оксютович Ирина"
type textarea "x"
type textarea "/Clients/Т-ОП-С_Русал Глобал Менеджмент/Orders/S_T-OP-C-25023/DTP/S_T-OP-C-2502…"
type textarea "x"
type input "S_T-OP-C-25023"
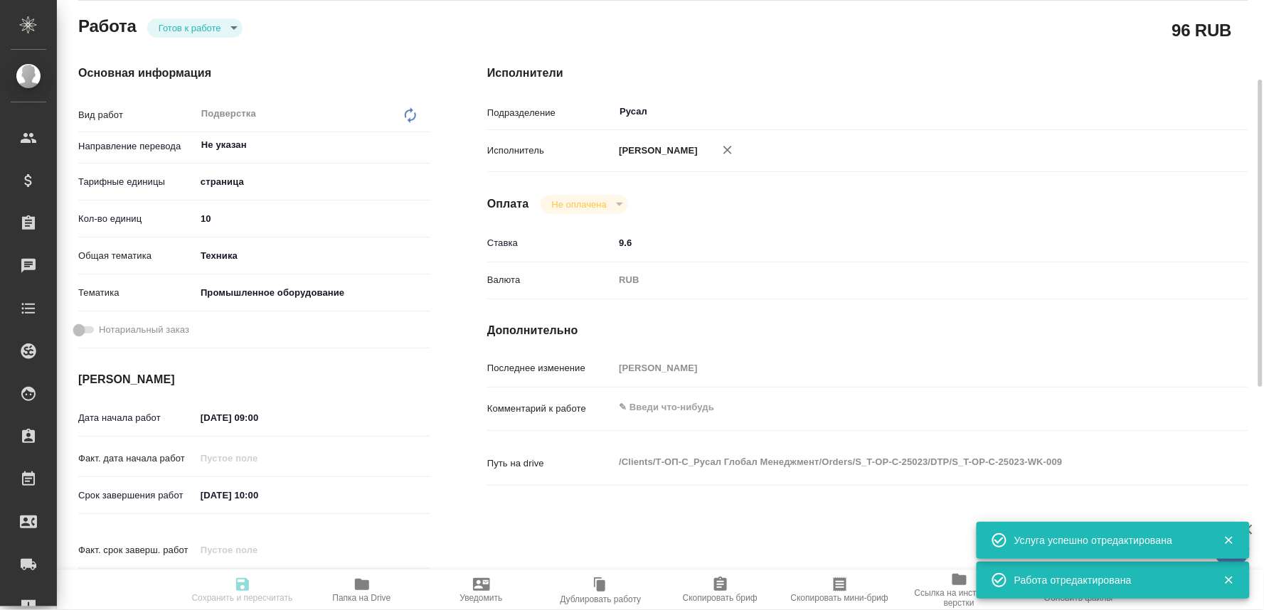
type input "Т-ОП-С-46633"
type input "Верстка Word / Layout Word"
type input "Приемка разверстки, Подверстка, Приемка подверстки, Восстановление сложного мак…"
type input "Меньшикова Александра"
type input "Оксютович Ирина"
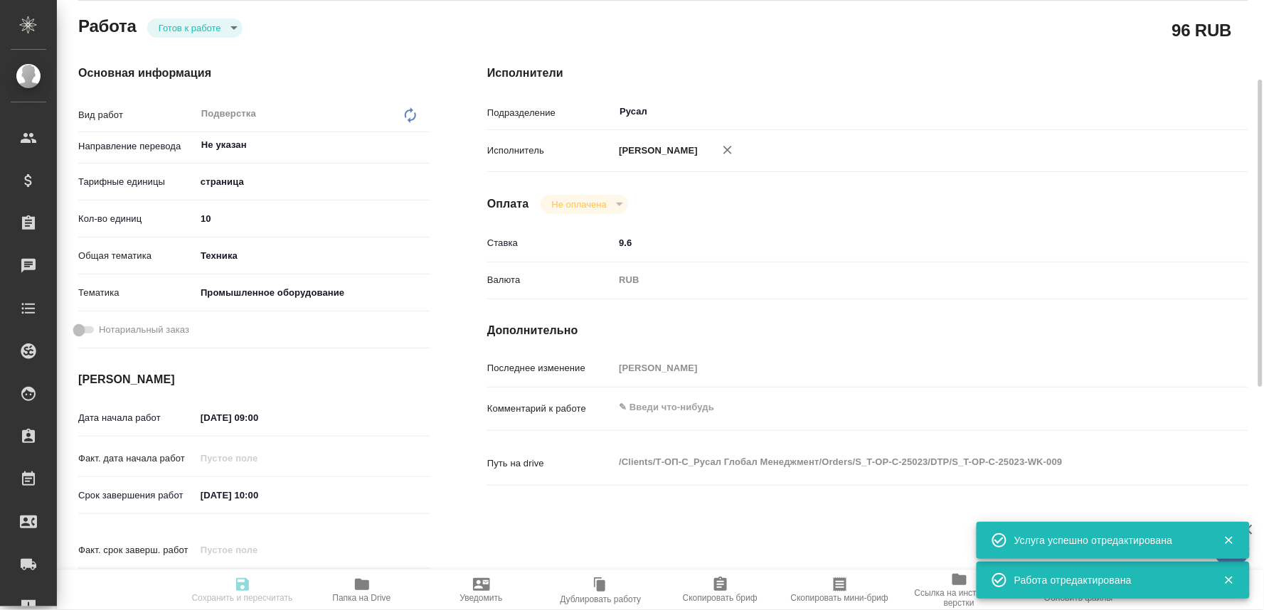
type input "/Clients/Т-ОП-С_Русал Глобал Менеджмент/Orders/S_T-OP-C-25023"
type textarea "x"
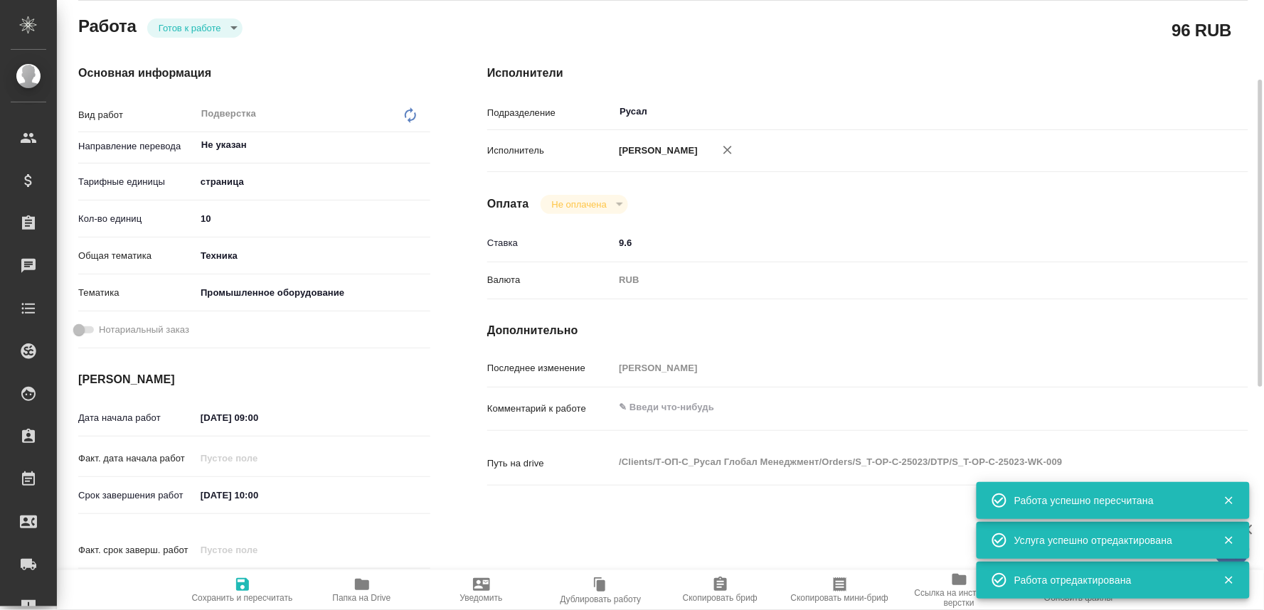
type textarea "x"
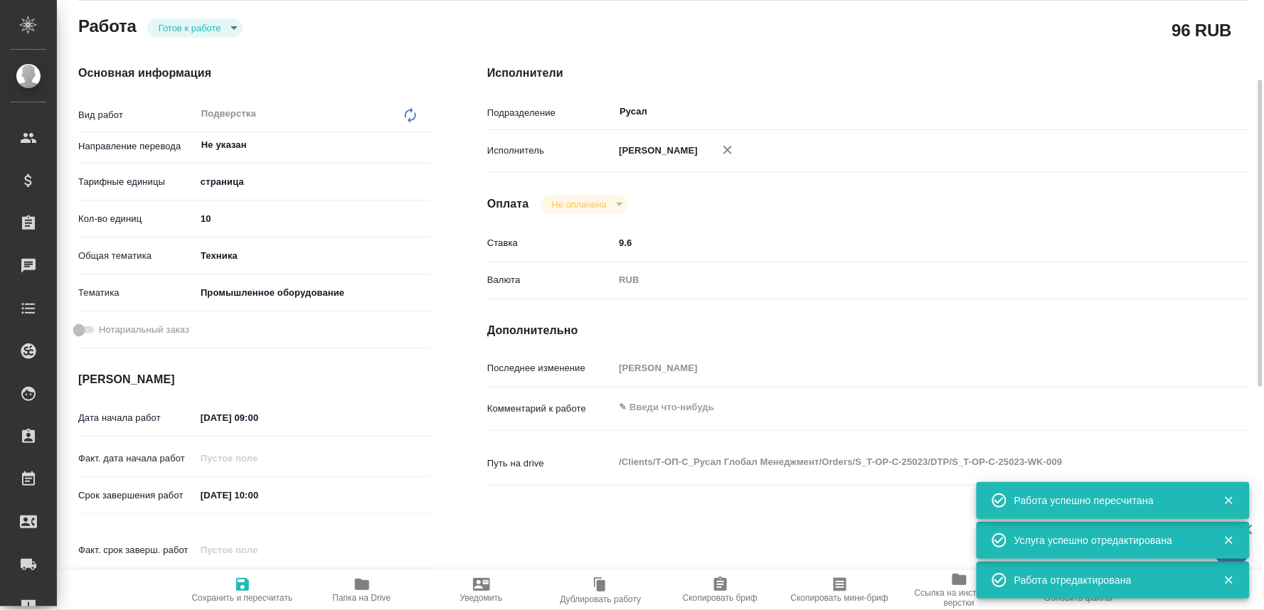
scroll to position [0, 0]
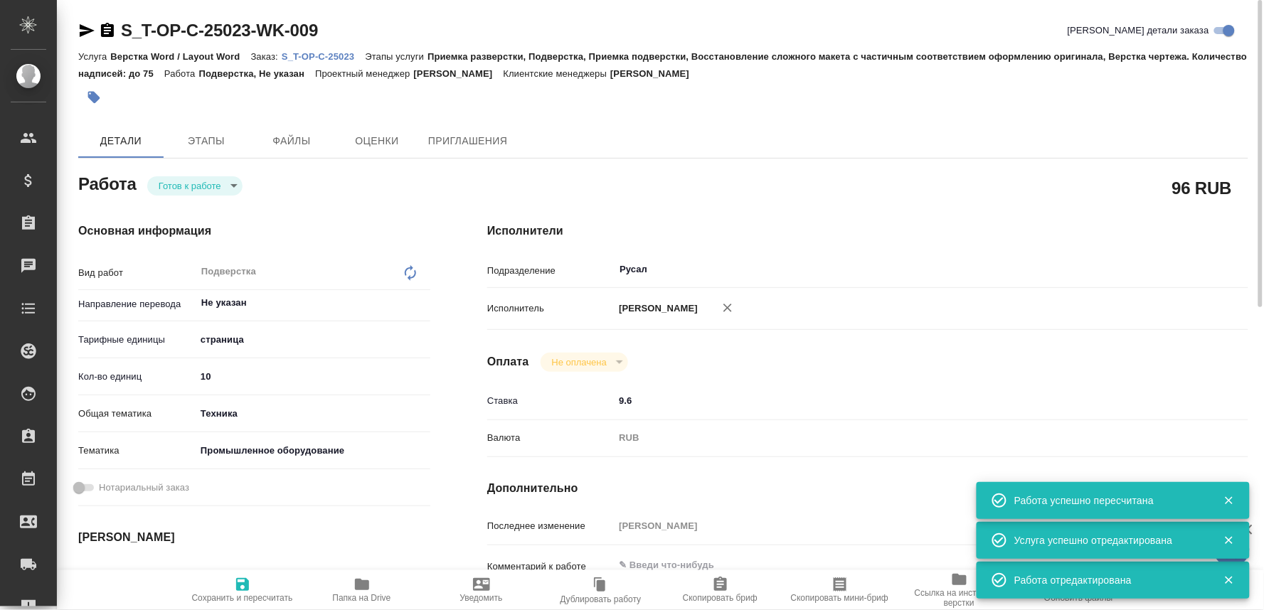
type textarea "x"
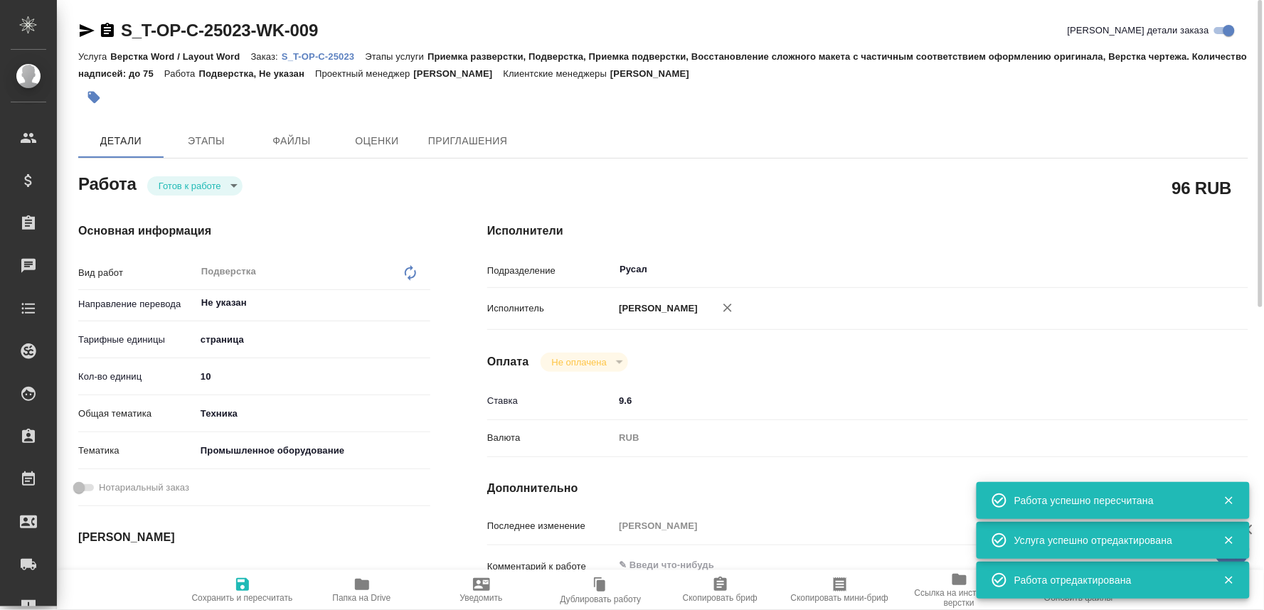
click at [221, 174] on div "Работа Готов к работе readyForWork" at bounding box center [254, 183] width 352 height 26
type textarea "x"
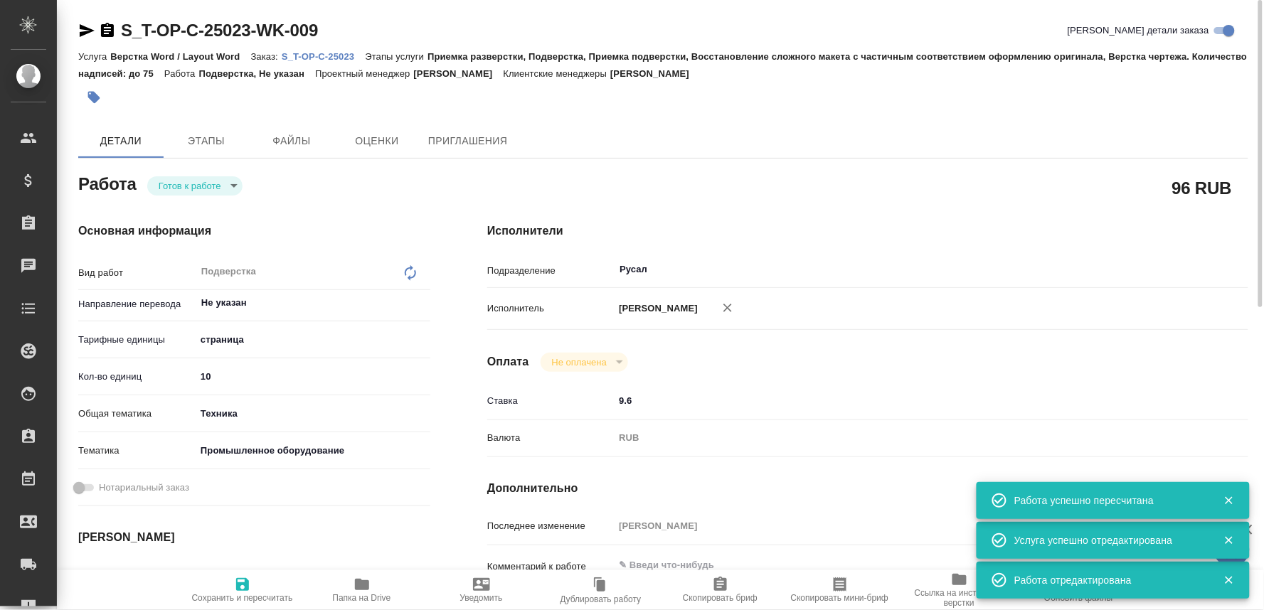
type textarea "x"
click at [220, 176] on body "🙏 .cls-1 fill:#fff; AWATERA Oksiutovich Irina Клиенты Спецификации Заказы 0 Чат…" at bounding box center [632, 305] width 1264 height 610
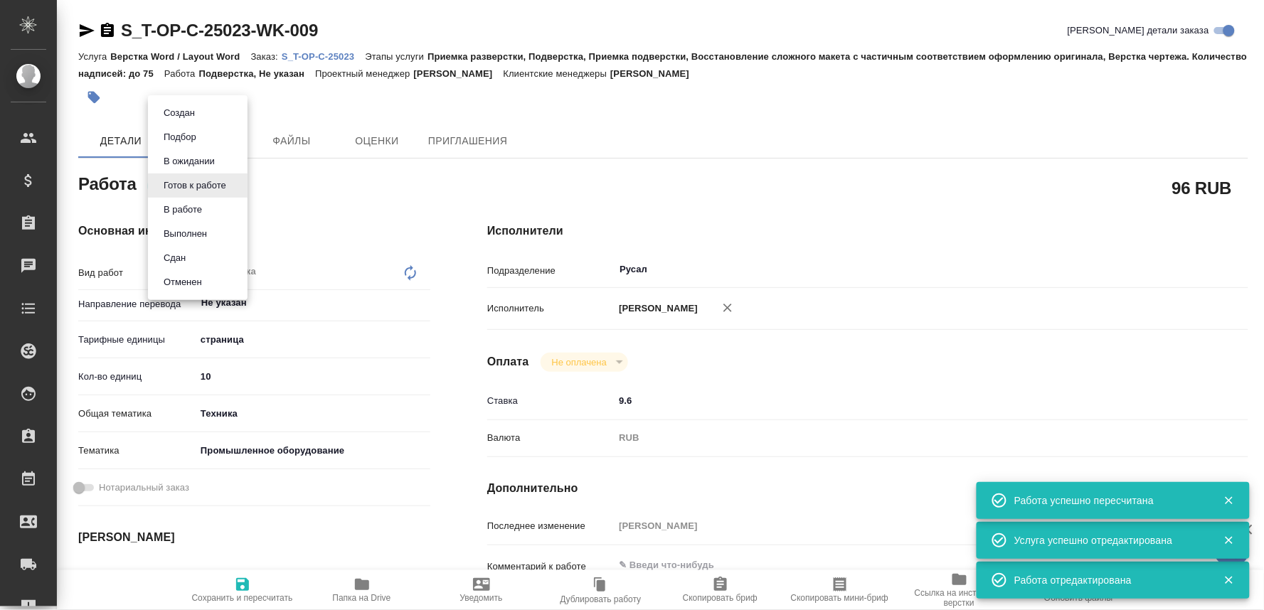
click at [210, 160] on button "В ожидании" at bounding box center [189, 162] width 60 height 16
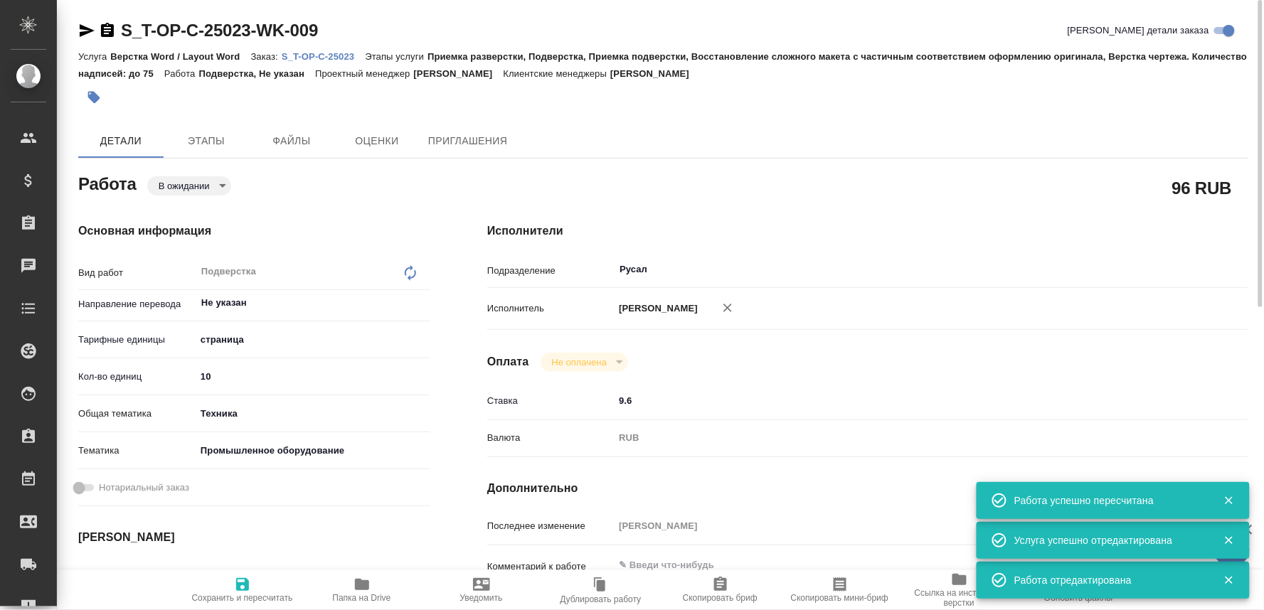
click at [246, 593] on span "Сохранить и пересчитать" at bounding box center [242, 598] width 101 height 10
type textarea "x"
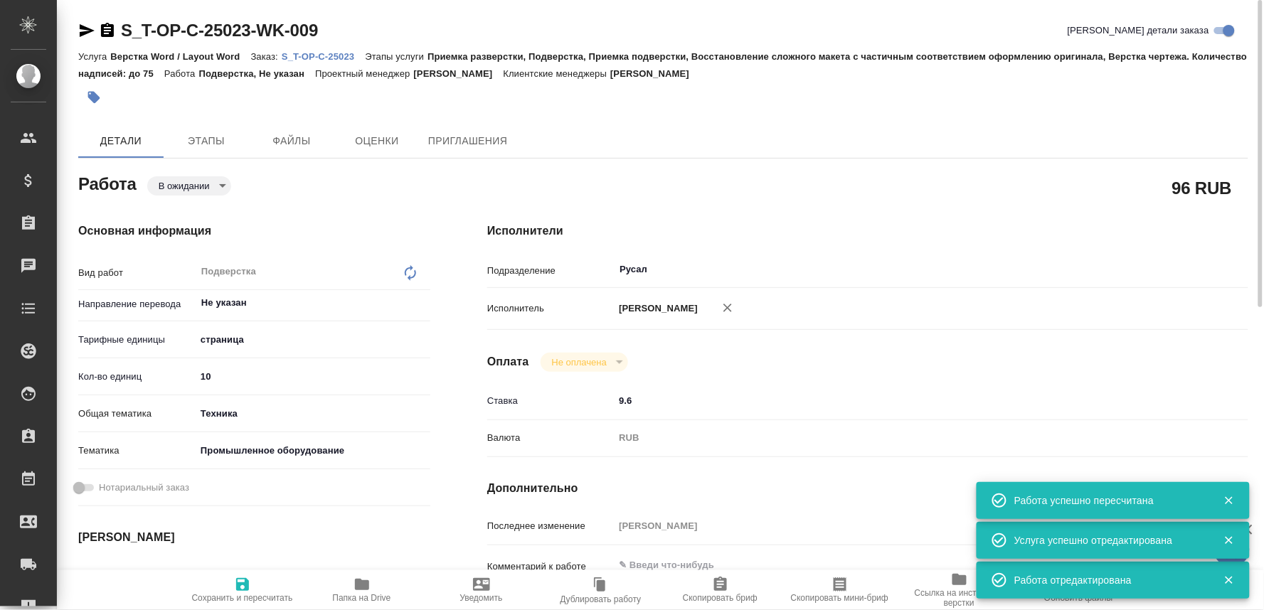
type textarea "x"
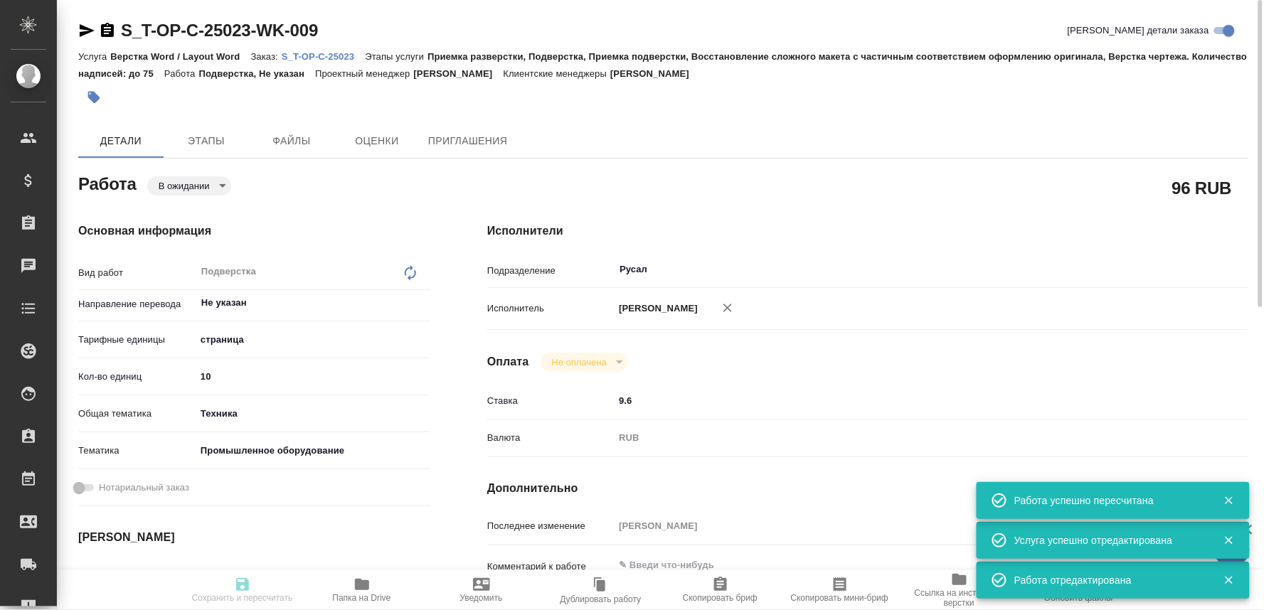
type textarea "x"
type input "pending"
type textarea "Подверстка"
type textarea "x"
type input "Не указан"
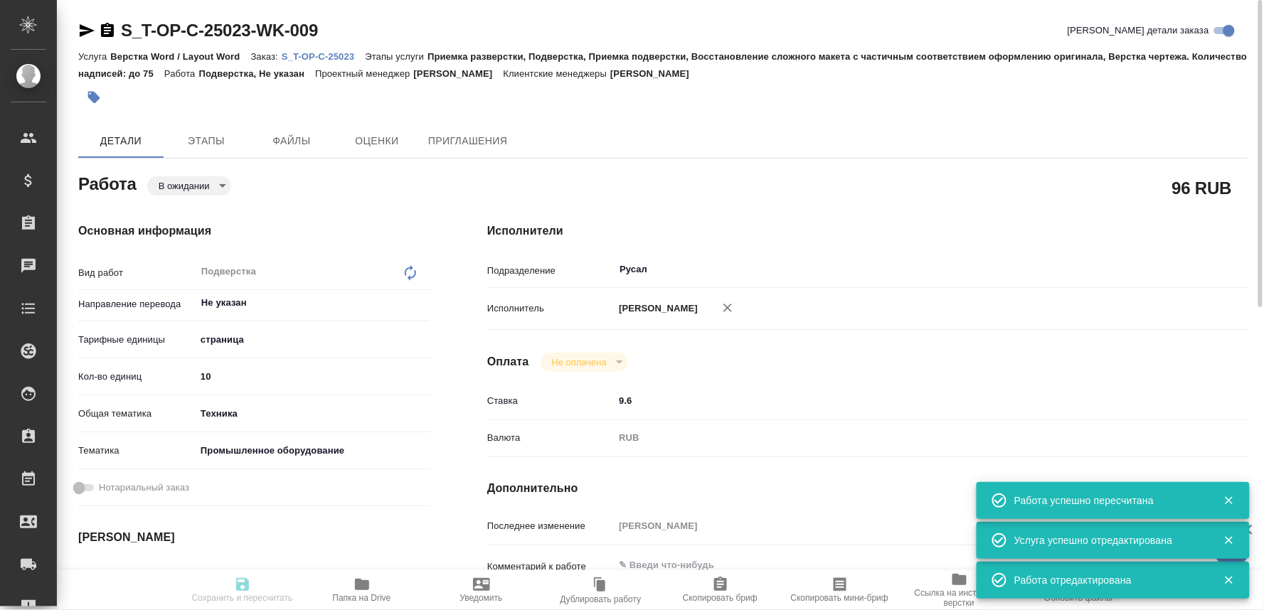
type input "5a8b1489cc6b4906c91bfdb2"
type input "10"
type input "tech"
type input "5f647205b73bc97568ca66bc"
type input "05.09.2025 09:00"
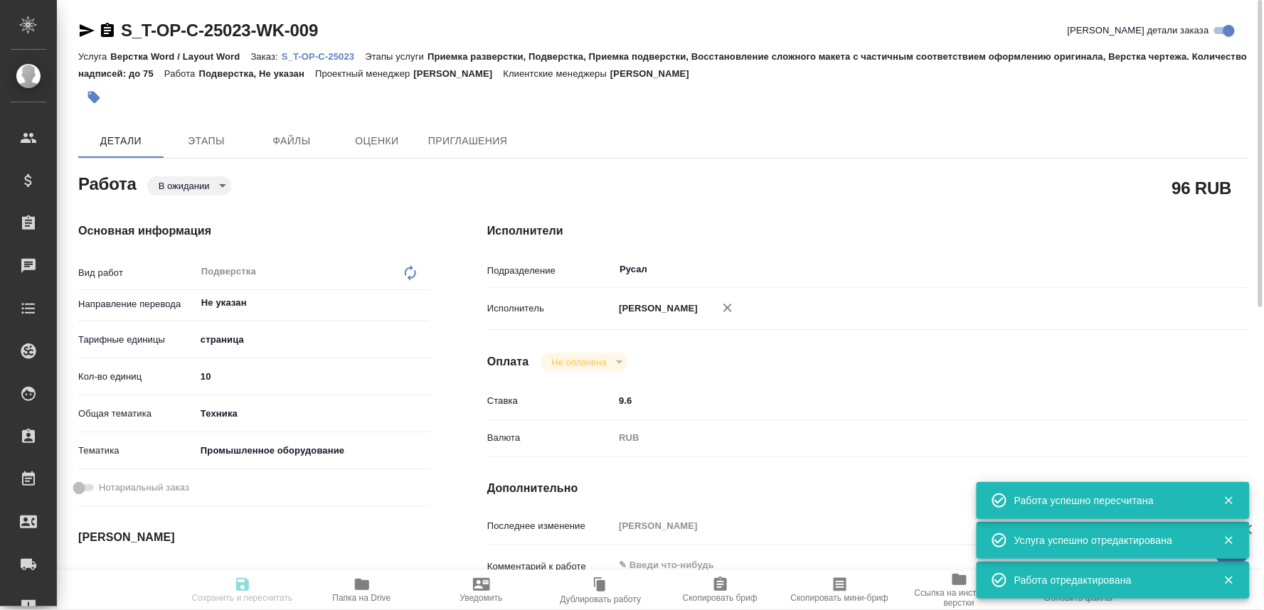
type input "05.09.2025 10:00"
type input "Русал"
type input "notPayed"
type input "9.6"
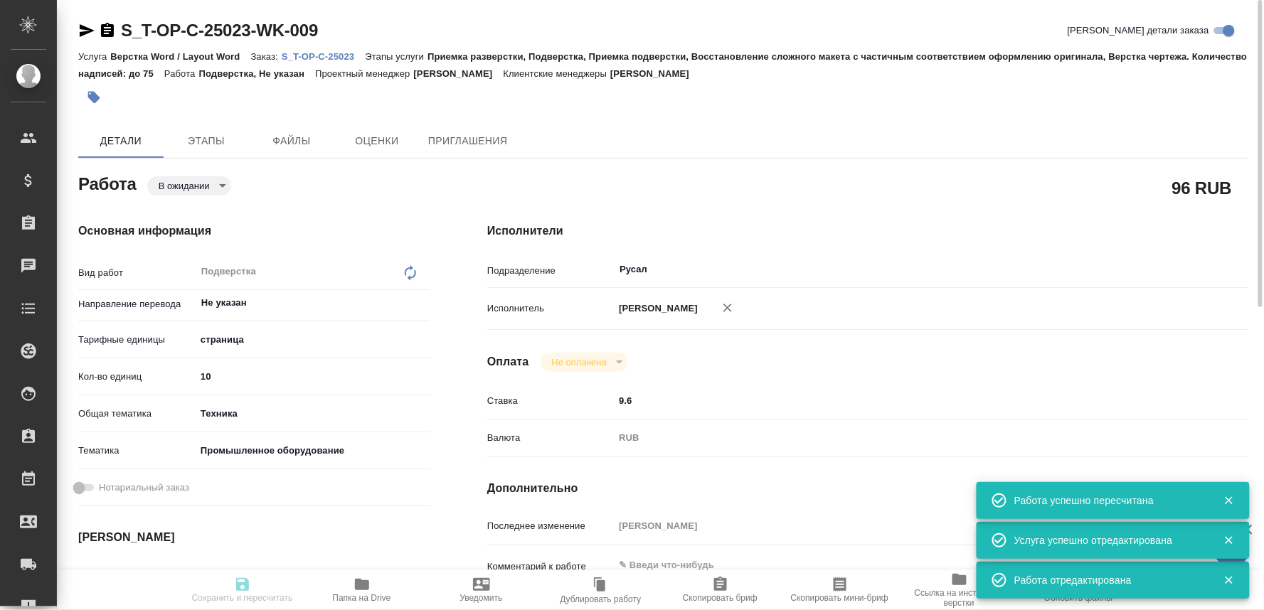
type input "RUB"
type input "Оксютович Ирина"
type textarea "x"
type textarea "/Clients/Т-ОП-С_Русал Глобал Менеджмент/Orders/S_T-OP-C-25023/DTP/S_T-OP-C-2502…"
type textarea "x"
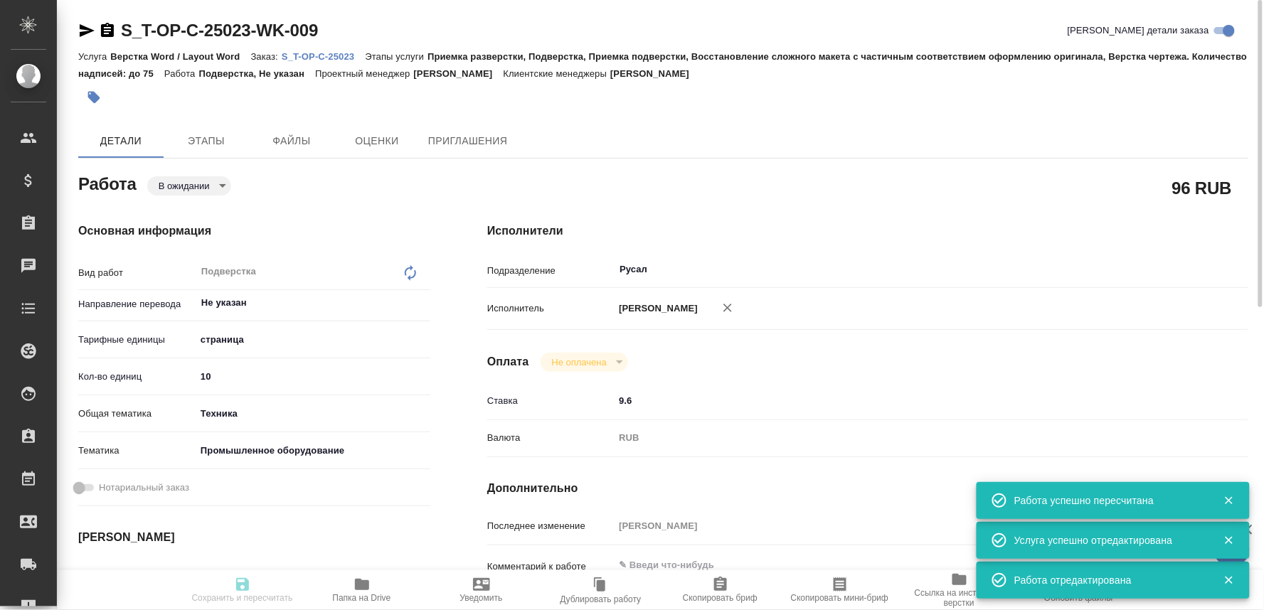
type input "S_T-OP-C-25023"
type input "Т-ОП-С-46633"
type input "Верстка Word / Layout Word"
type input "Приемка разверстки, Подверстка, Приемка подверстки, Восстановление сложного мак…"
type input "Меньшикова Александра"
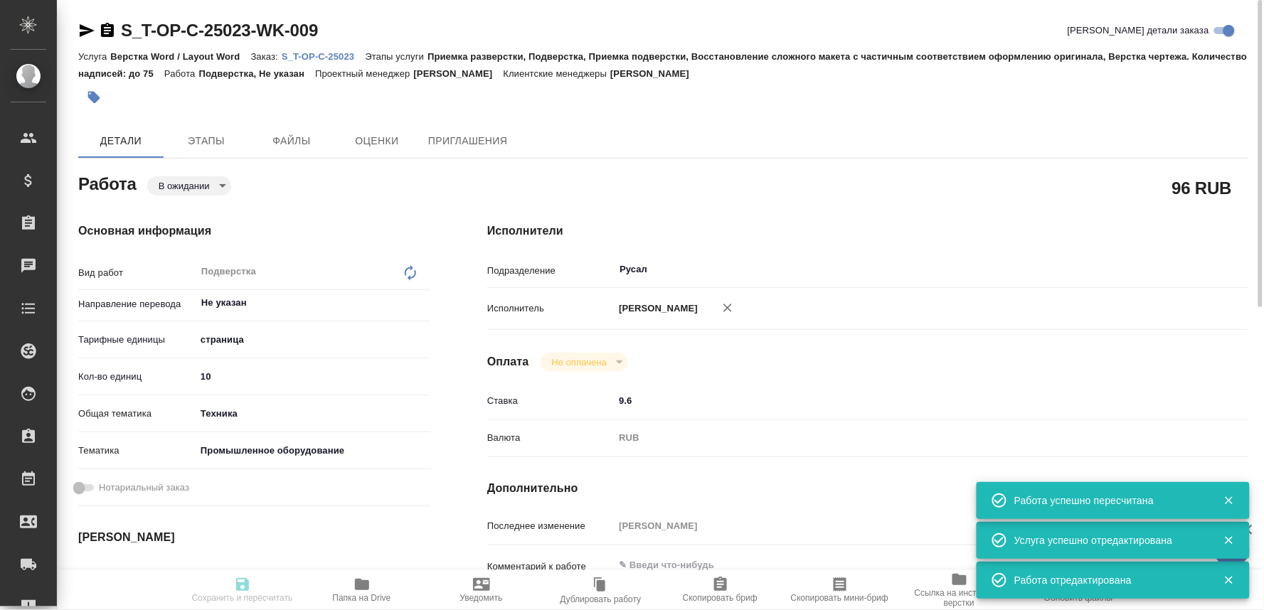
type input "Оксютович Ирина"
type input "/Clients/Т-ОП-С_Русал Глобал Менеджмент/Orders/S_T-OP-C-25023"
type textarea "x"
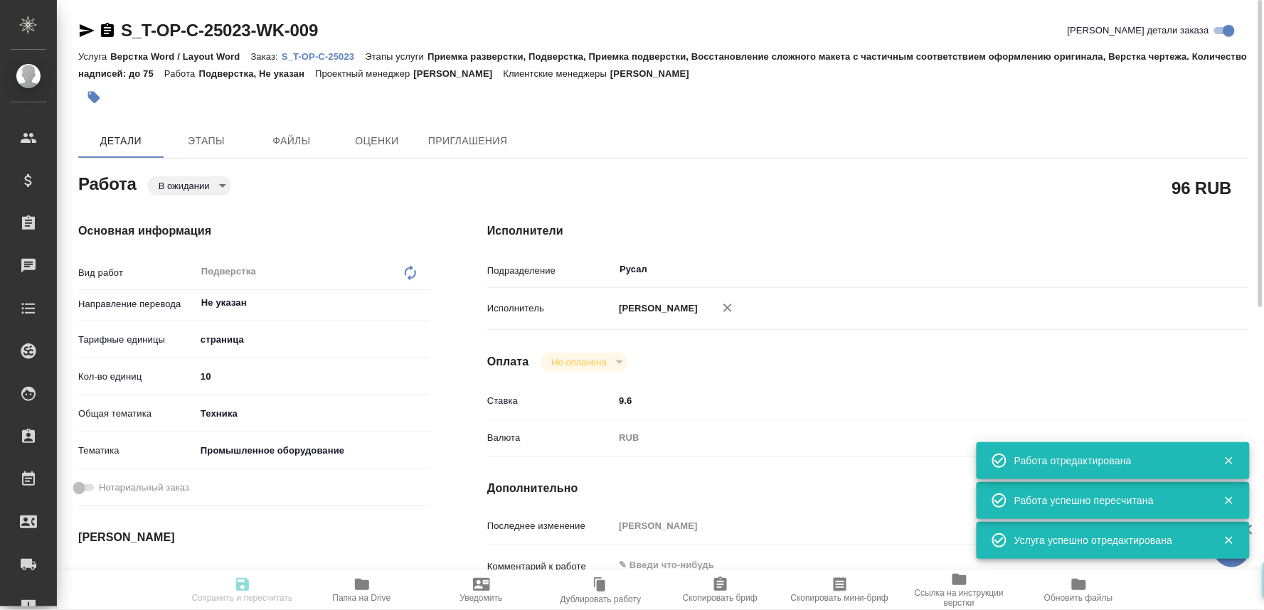
type textarea "x"
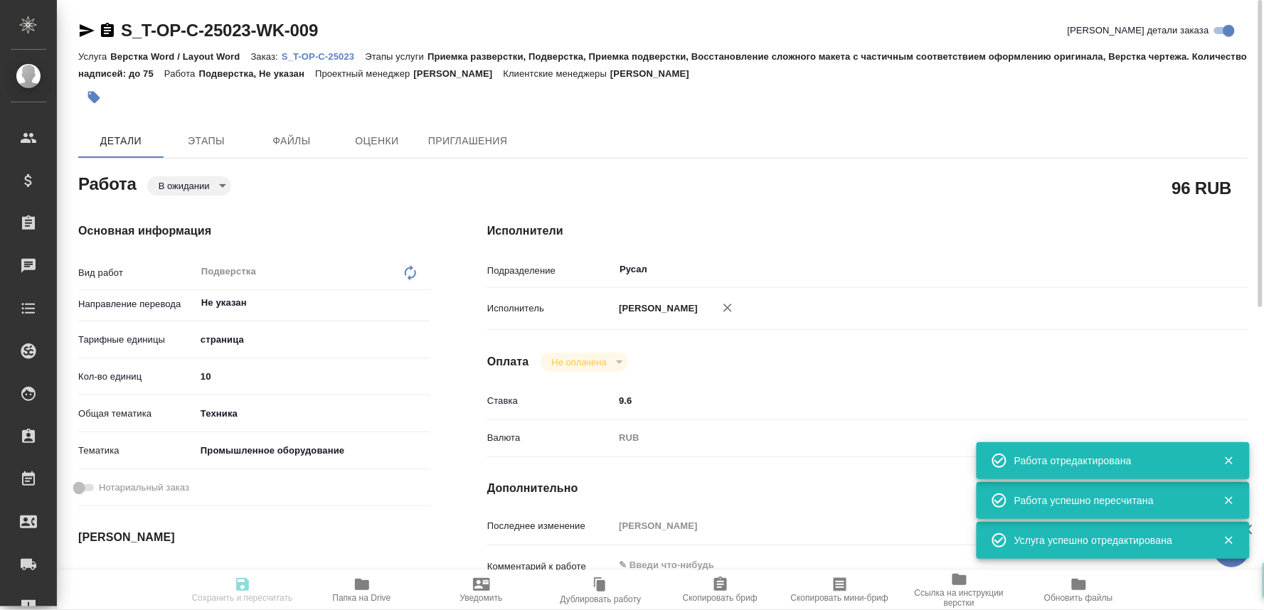
type textarea "x"
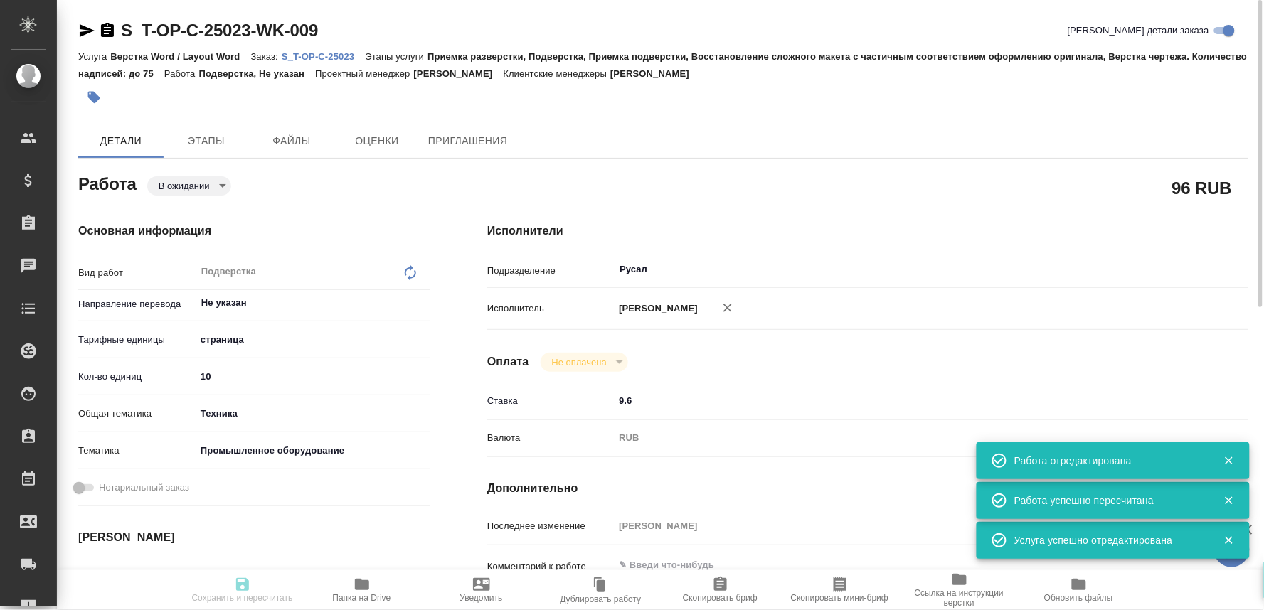
type input "pending"
type textarea "Подверстка"
type textarea "x"
type input "Не указан"
type input "5a8b1489cc6b4906c91bfdb2"
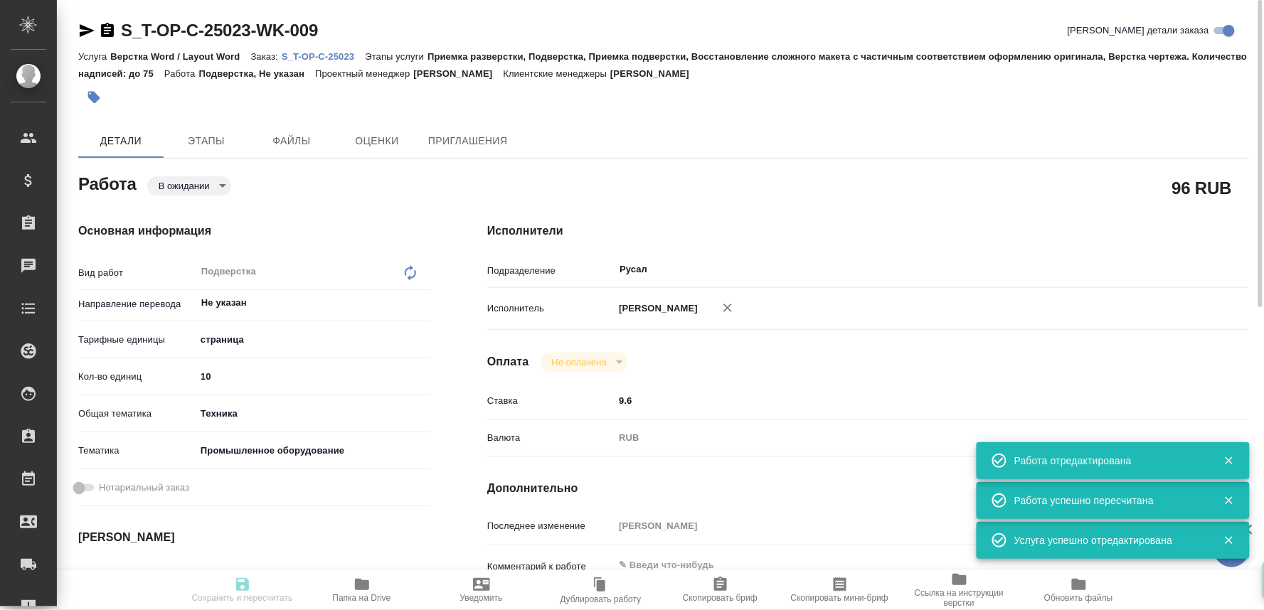
type input "10"
type input "tech"
type input "5f647205b73bc97568ca66bc"
type input "05.09.2025 09:00"
type input "05.09.2025 10:00"
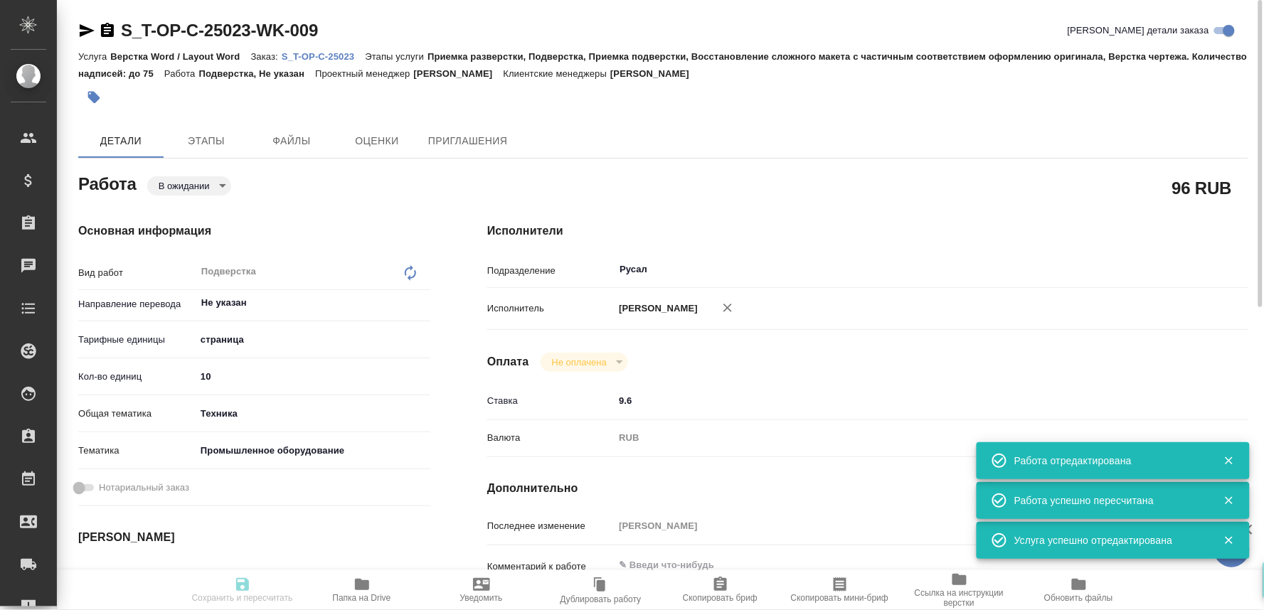
type input "05.09.2025 10:00"
type input "Русал"
type input "notPayed"
type input "9.6"
type input "RUB"
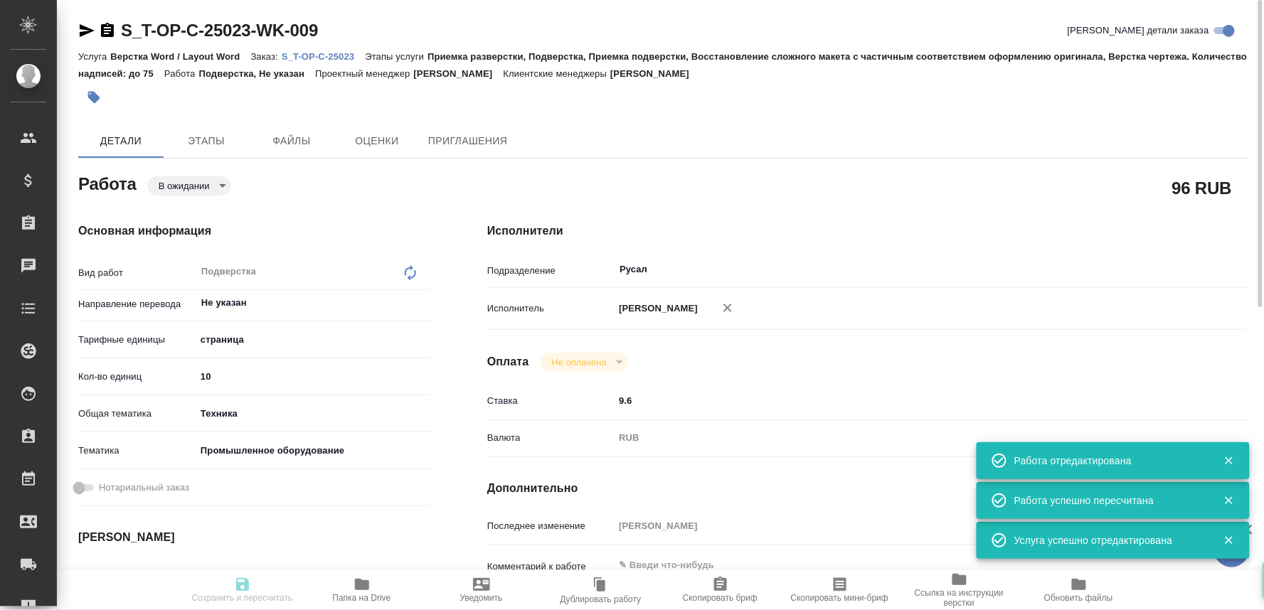
type input "Оксютович Ирина"
type textarea "x"
type textarea "/Clients/Т-ОП-С_Русал Глобал Менеджмент/Orders/S_T-OP-C-25023/DTP/S_T-OP-C-2502…"
type textarea "x"
type input "S_T-OP-C-25023"
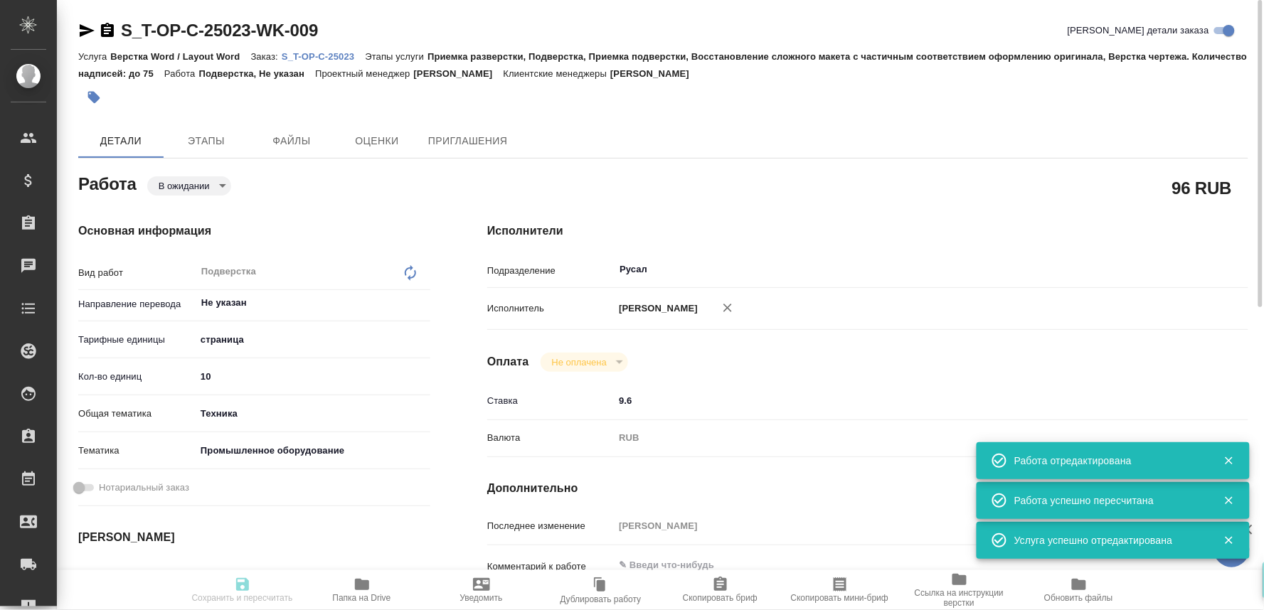
type input "Т-ОП-С-46633"
type input "Верстка Word / Layout Word"
type input "Приемка разверстки, Подверстка, Приемка подверстки, Восстановление сложного мак…"
type input "Меньшикова Александра"
type input "Оксютович Ирина"
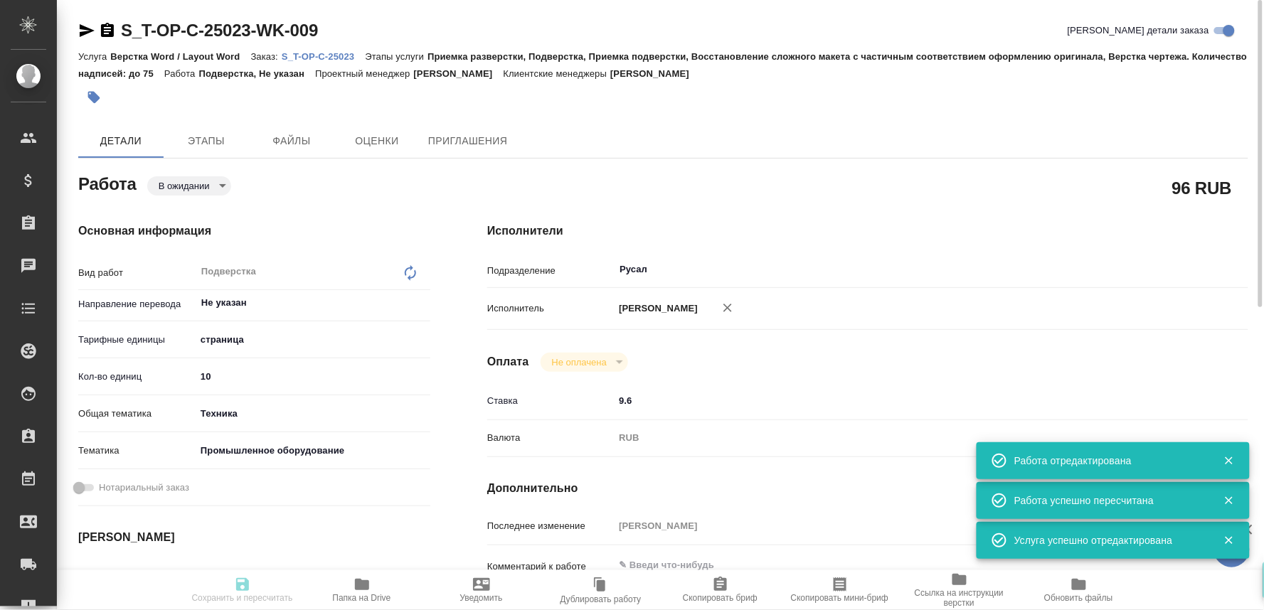
type input "/Clients/Т-ОП-С_Русал Глобал Менеджмент/Orders/S_T-OP-C-25023"
type textarea "x"
